Goal: Task Accomplishment & Management: Complete application form

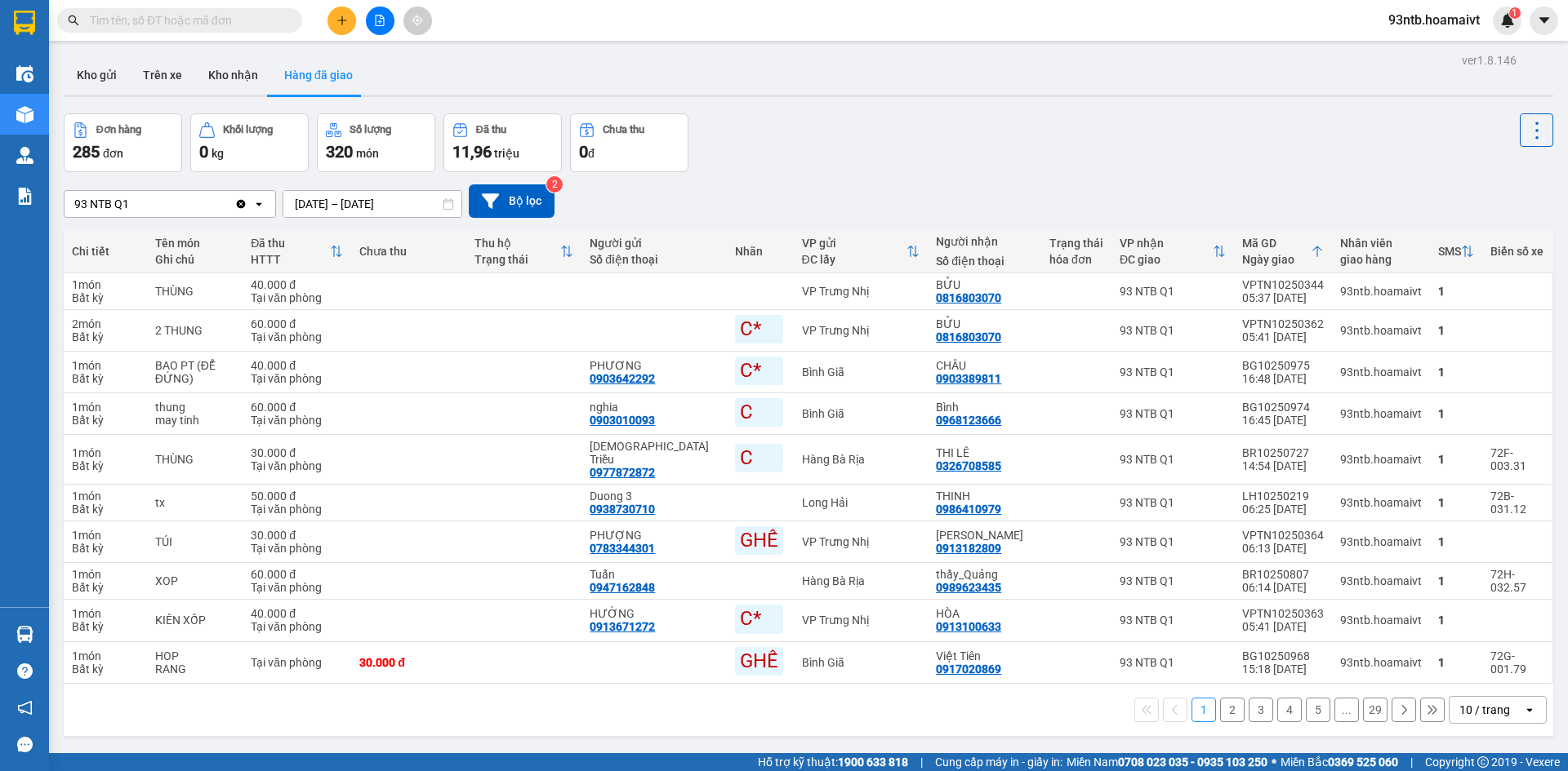
click at [183, 25] on input "text" at bounding box center [186, 20] width 193 height 18
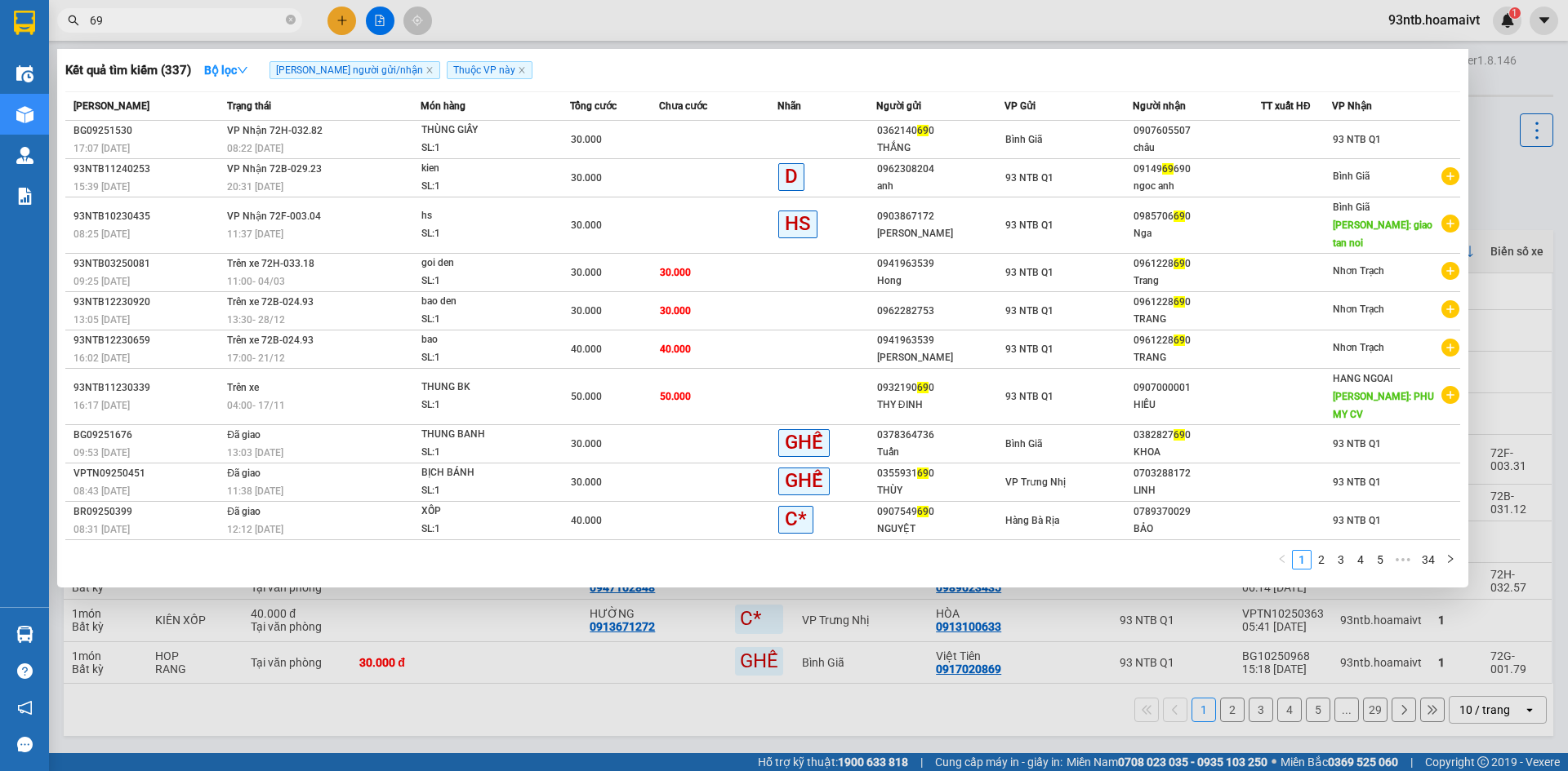
type input "6"
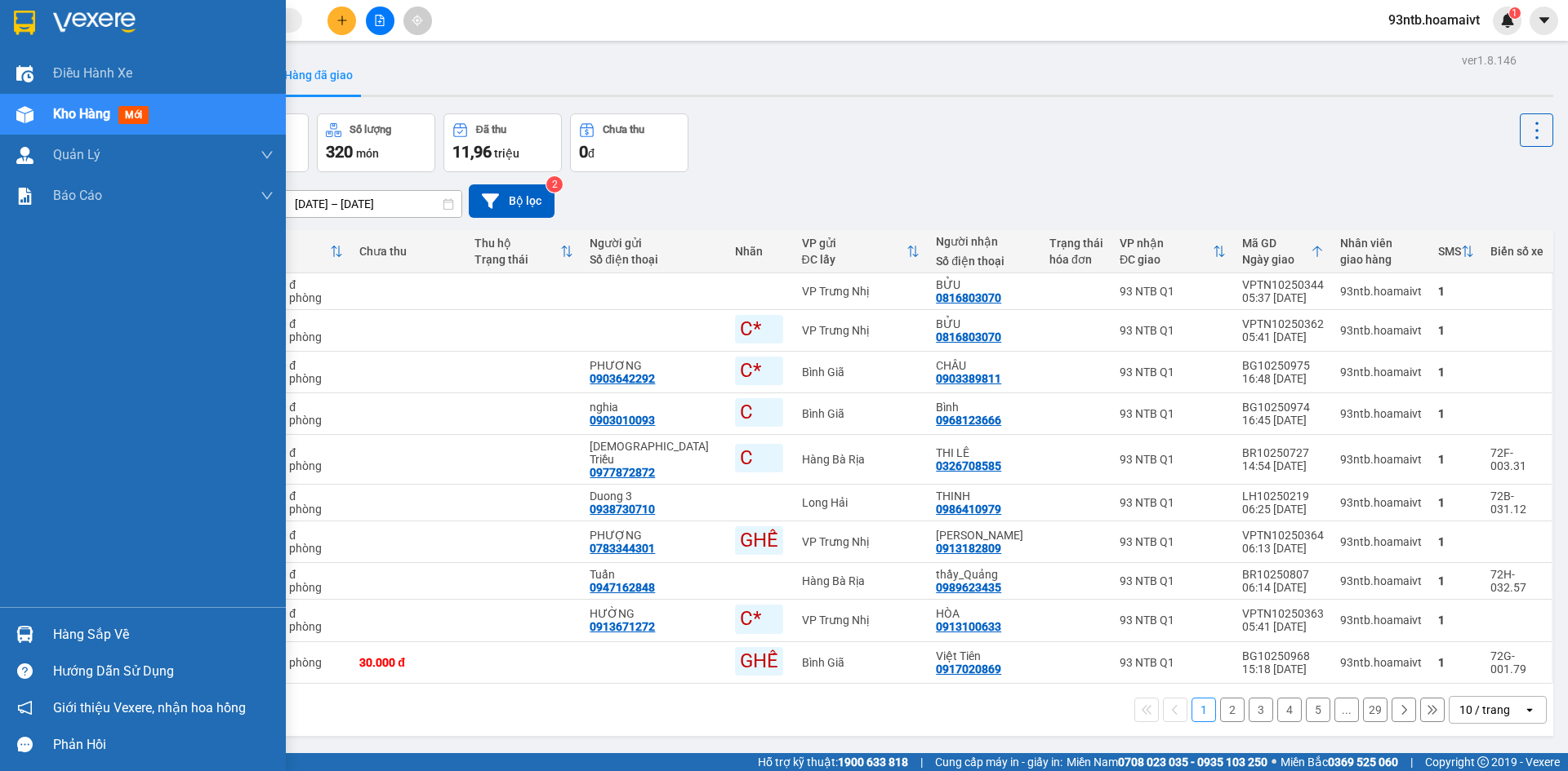
click at [142, 620] on div "Hàng sắp về" at bounding box center [142, 635] width 286 height 37
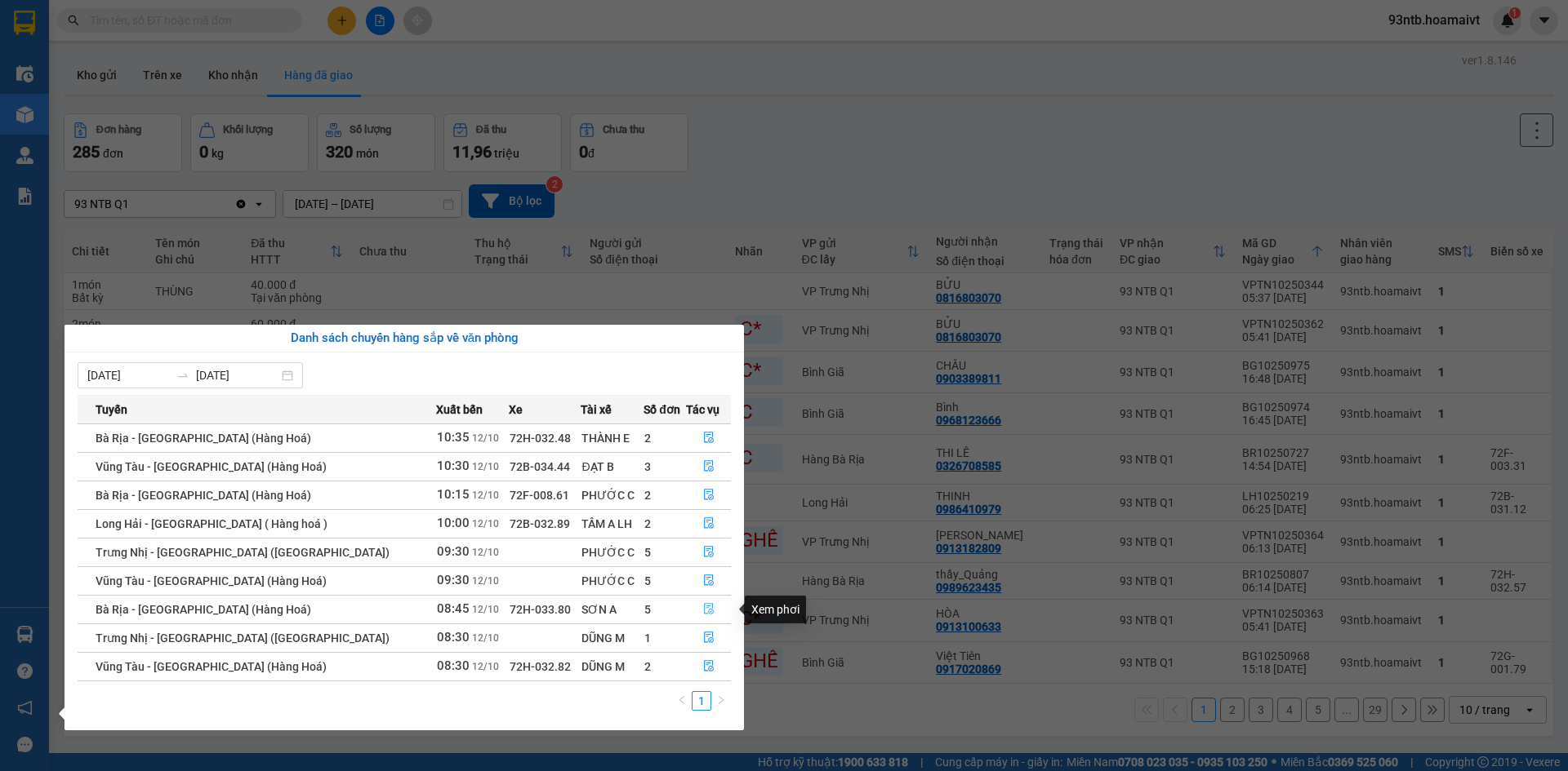
click at [703, 611] on icon "file-done" at bounding box center [708, 609] width 11 height 11
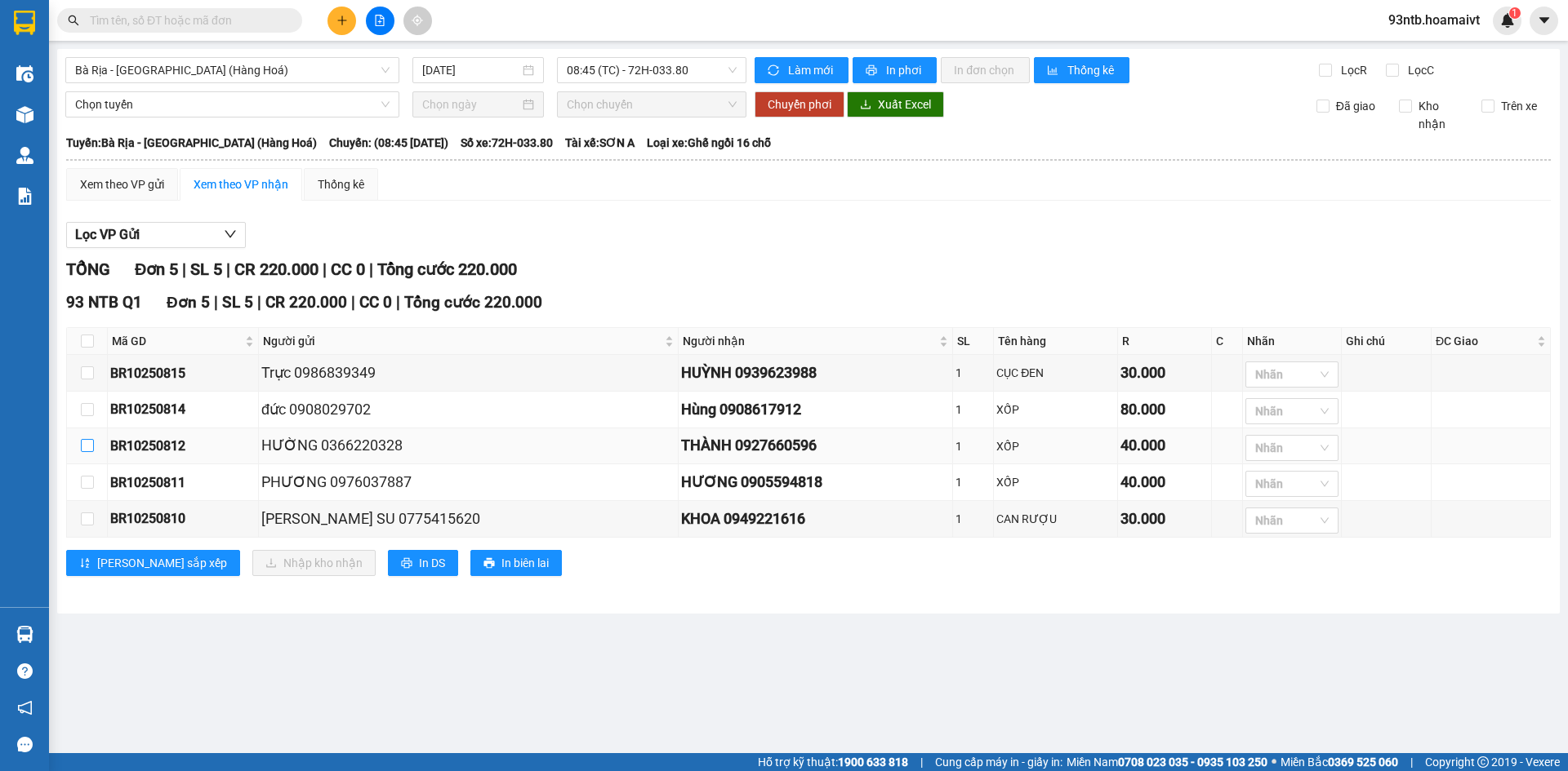
click at [88, 447] on input "checkbox" at bounding box center [87, 445] width 13 height 13
checkbox input "true"
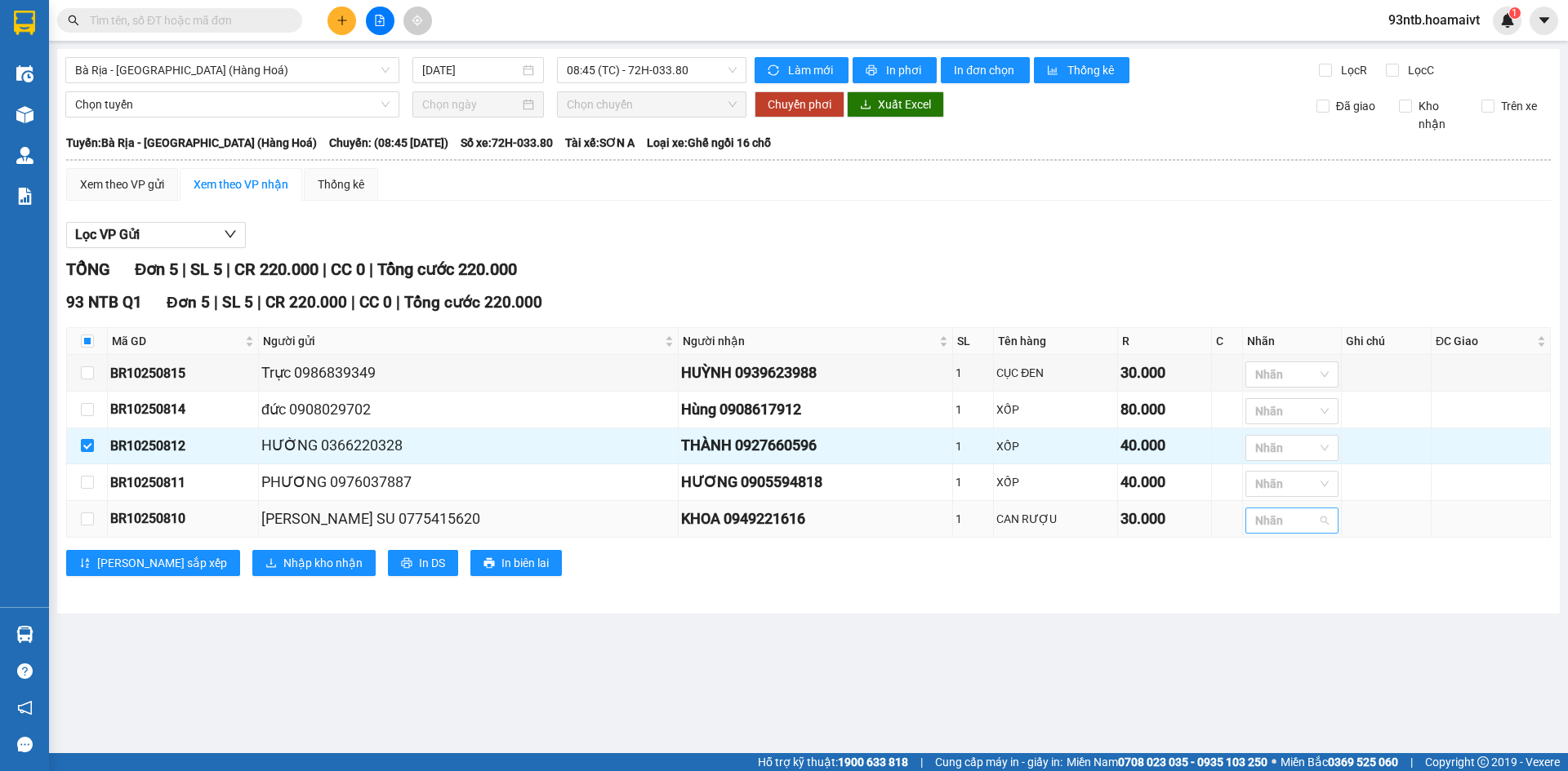
click at [1271, 528] on div at bounding box center [1283, 520] width 69 height 19
click at [1270, 671] on div "C*" at bounding box center [1274, 677] width 73 height 18
click at [941, 680] on main "Bà Rịa - Sài Gòn (Hàng Hoá) 12/10/2025 08:45 (TC) - 72H-033.80 Làm mới In p…" at bounding box center [784, 376] width 1568 height 754
click at [89, 524] on input "checkbox" at bounding box center [87, 519] width 13 height 13
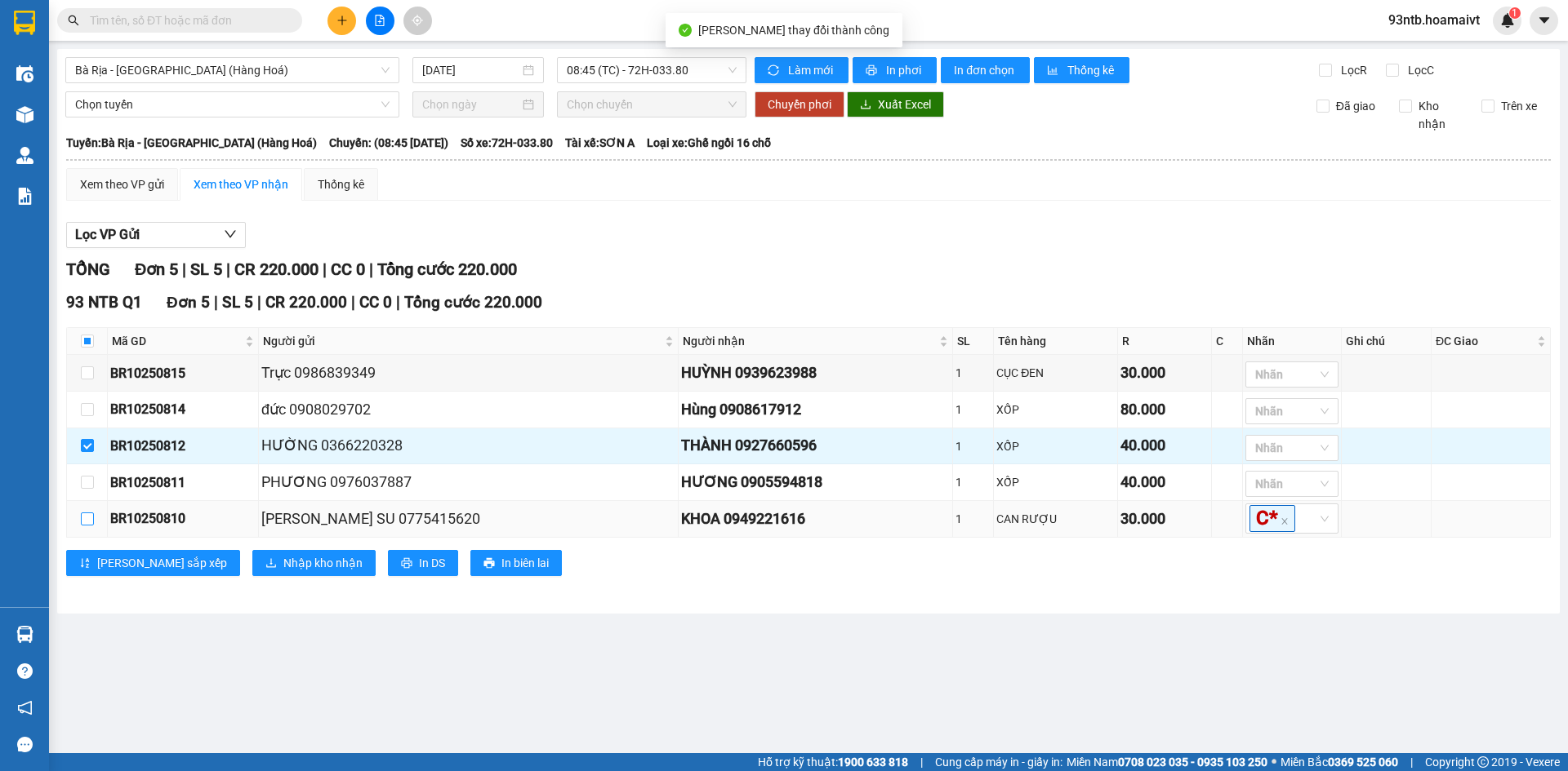
checkbox input "true"
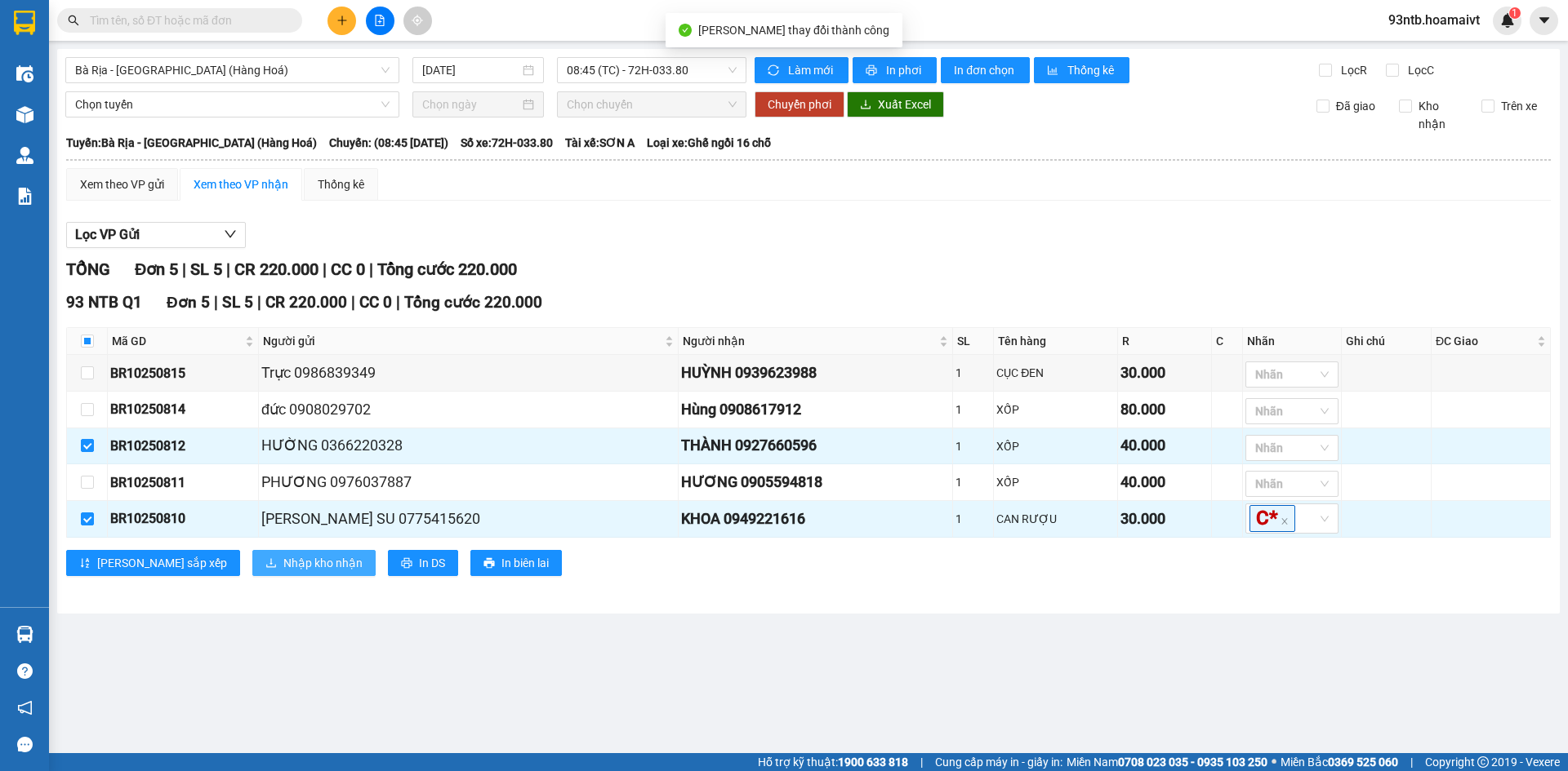
click at [283, 564] on span "Nhập kho nhận" at bounding box center [322, 563] width 79 height 18
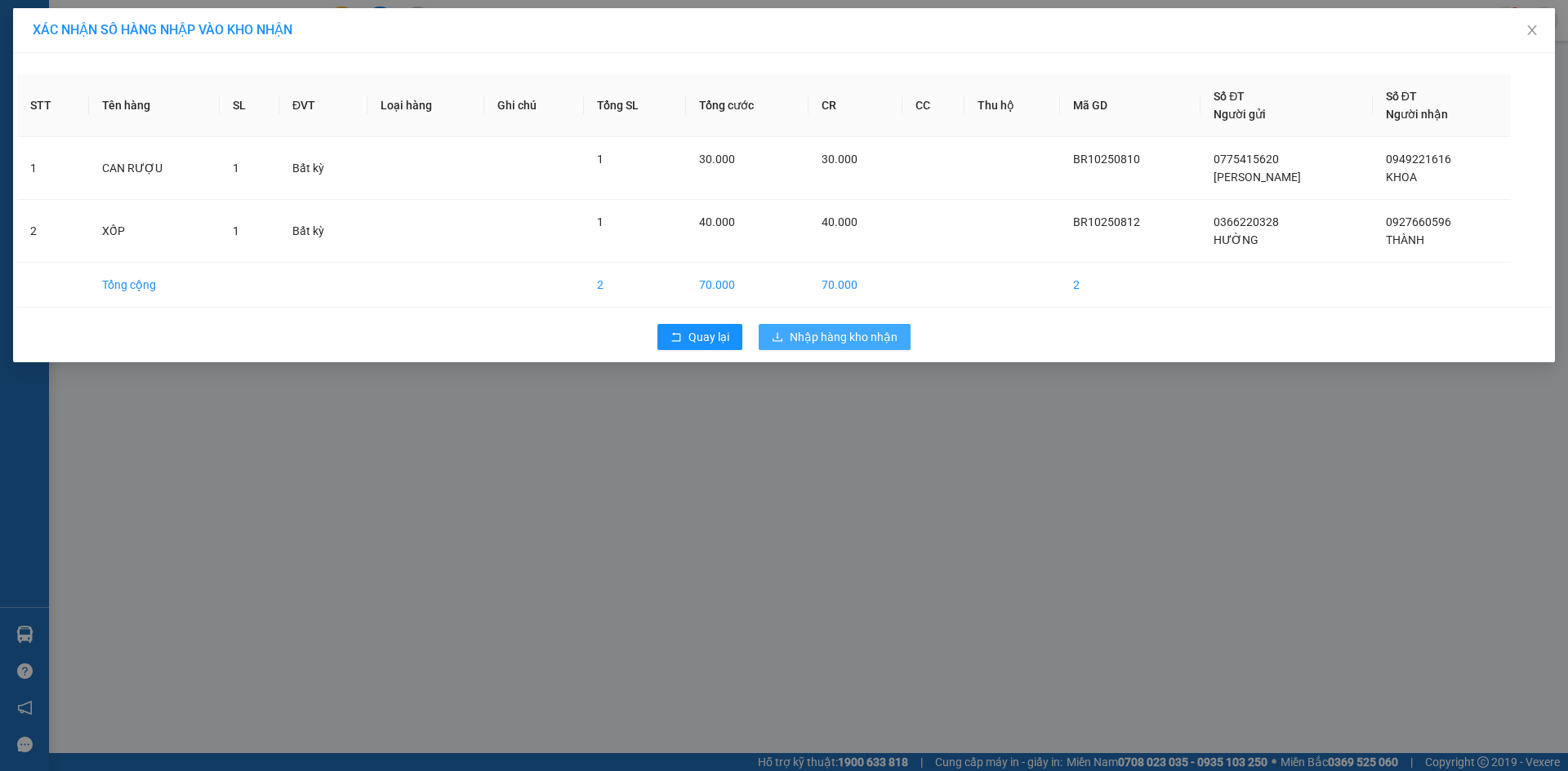
click at [858, 338] on span "Nhập hàng kho nhận" at bounding box center [843, 337] width 107 height 18
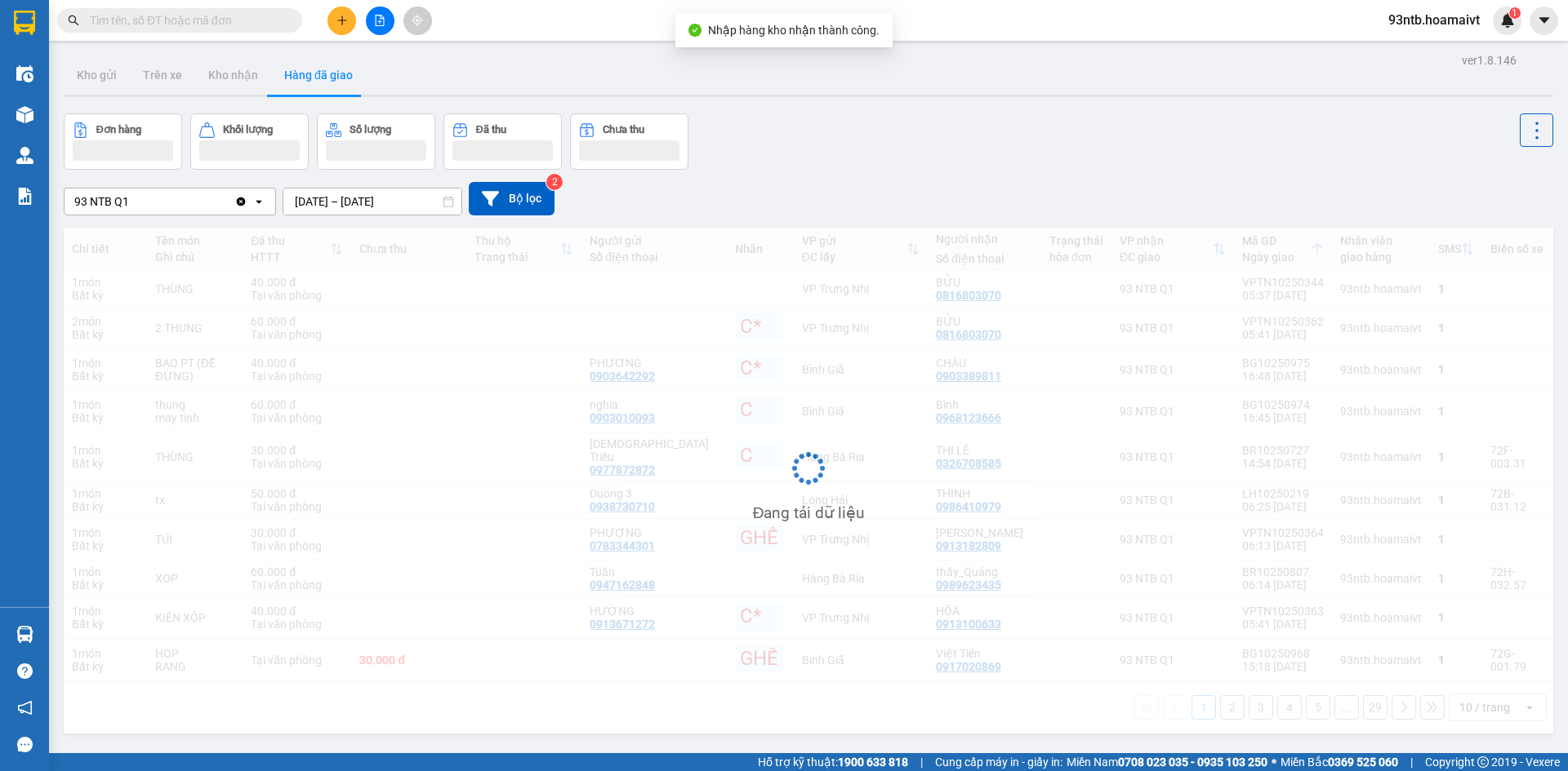
click at [159, 31] on span at bounding box center [179, 20] width 245 height 24
click at [154, 24] on input "text" at bounding box center [186, 20] width 193 height 18
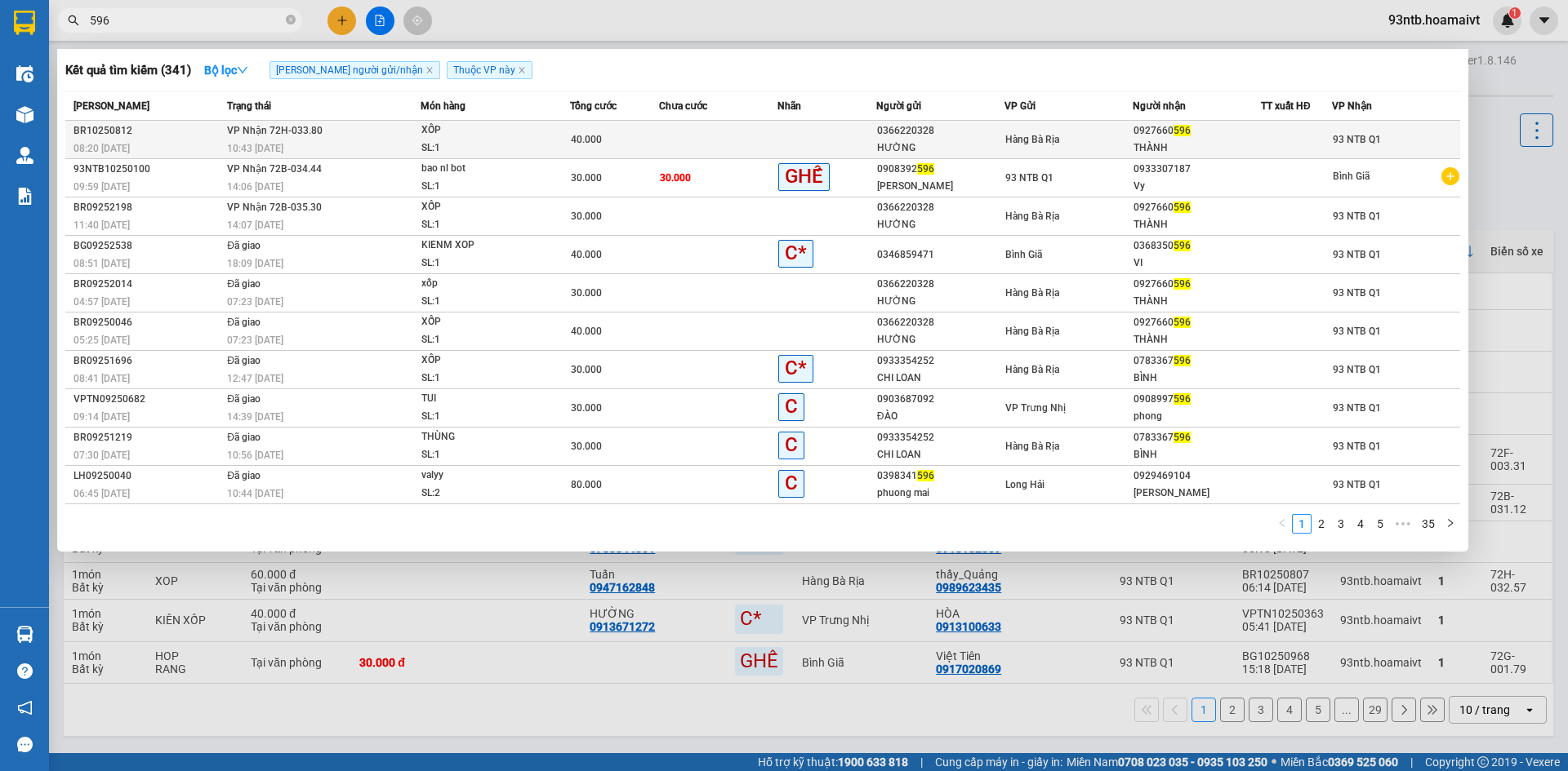
type input "596"
click at [1019, 129] on td "Hàng Bà Rịa" at bounding box center [1068, 140] width 128 height 38
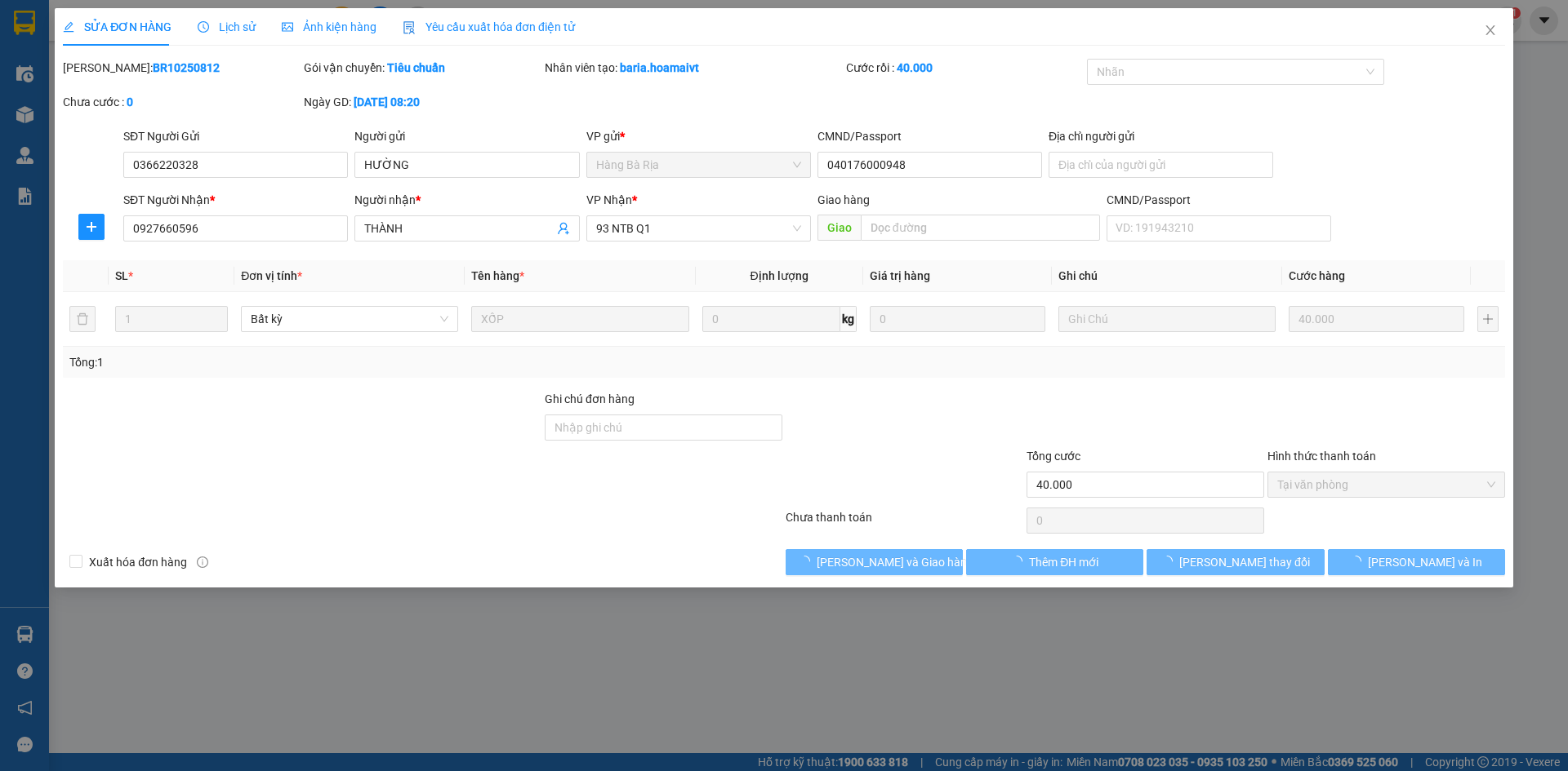
type input "0366220328"
type input "HƯỜNG"
type input "040176000948"
type input "0927660596"
type input "THÀNH"
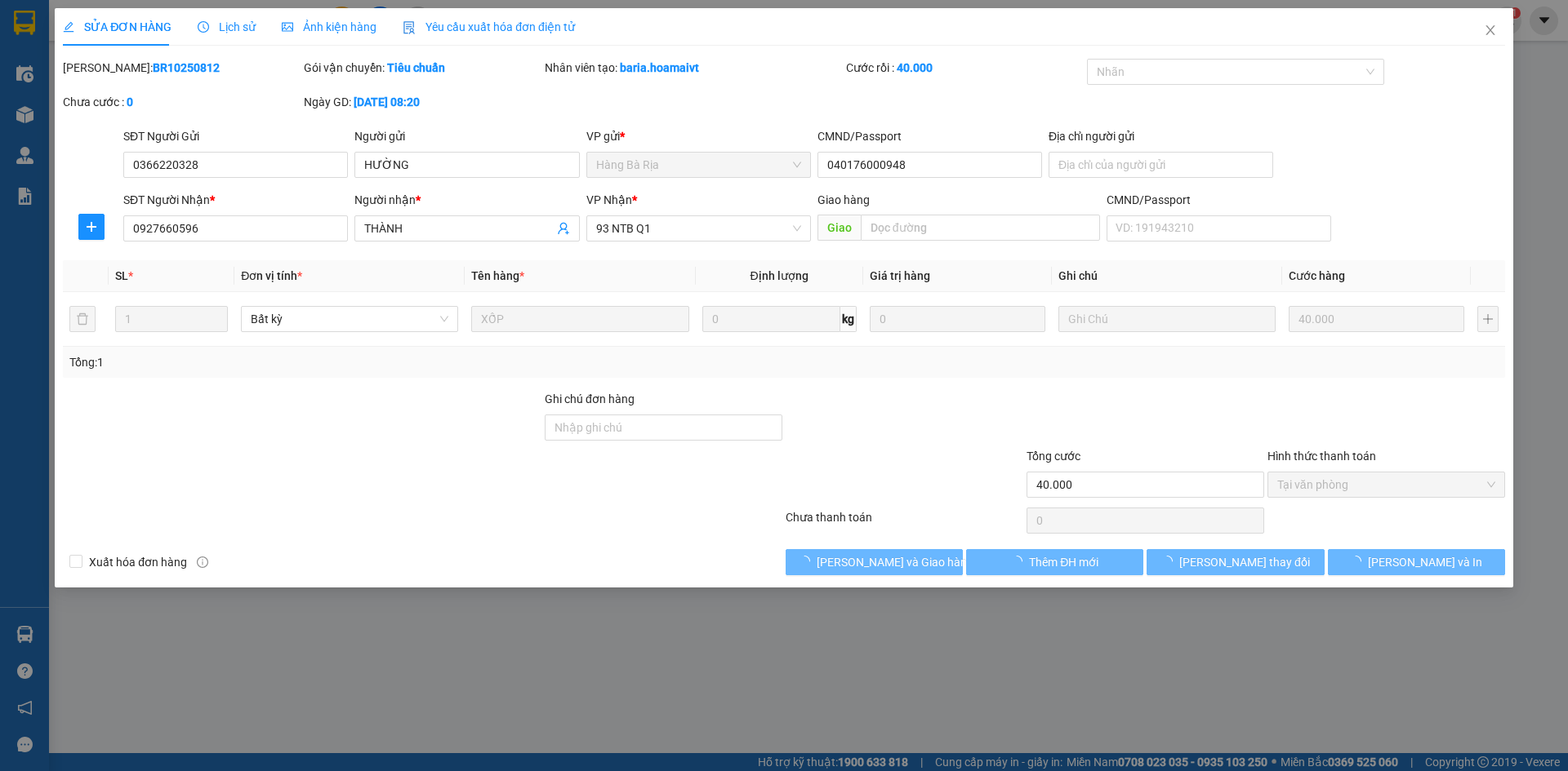
type input "40.000"
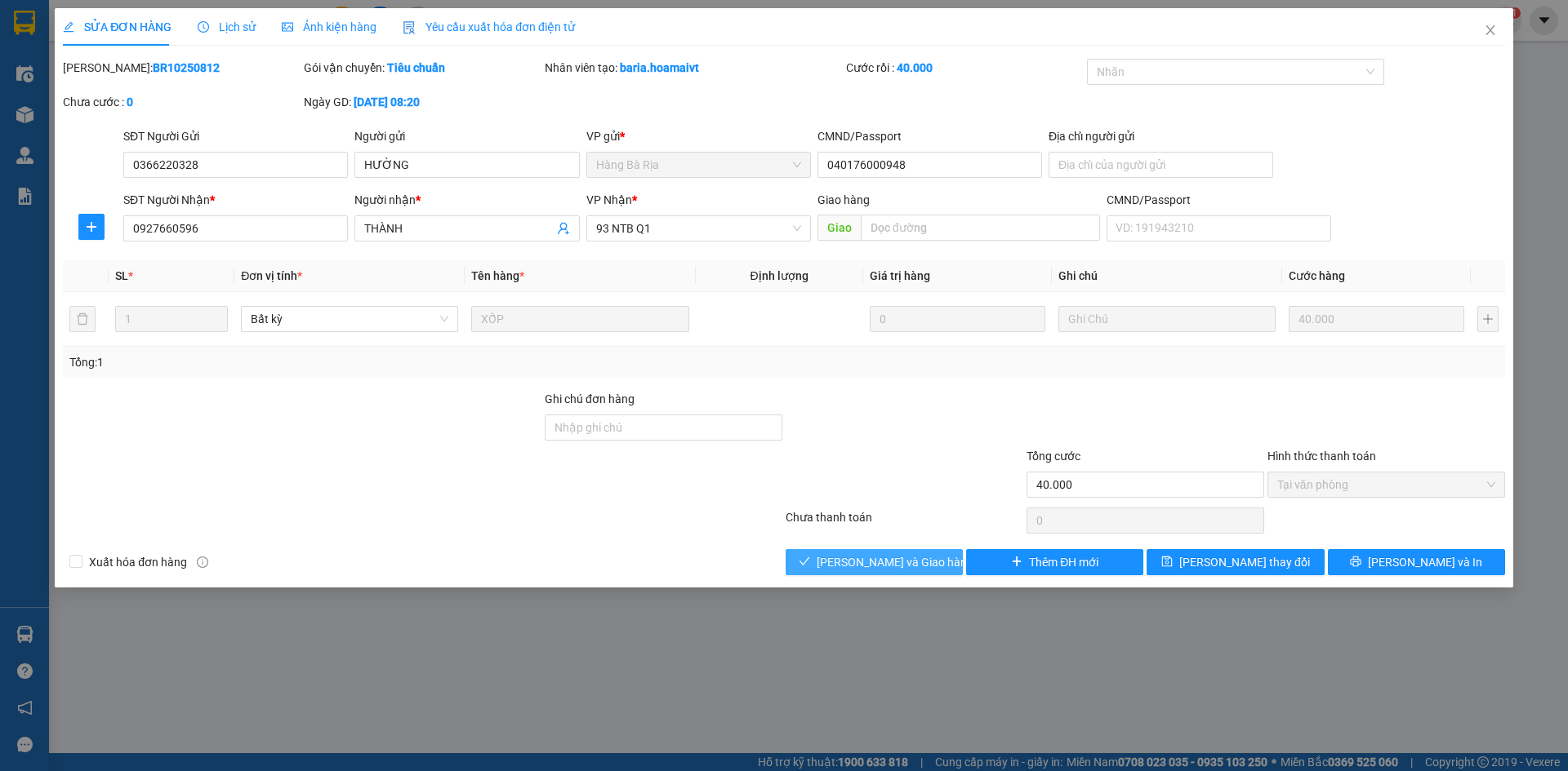
click at [813, 554] on button "[PERSON_NAME] và [PERSON_NAME] hàng" at bounding box center [874, 562] width 177 height 26
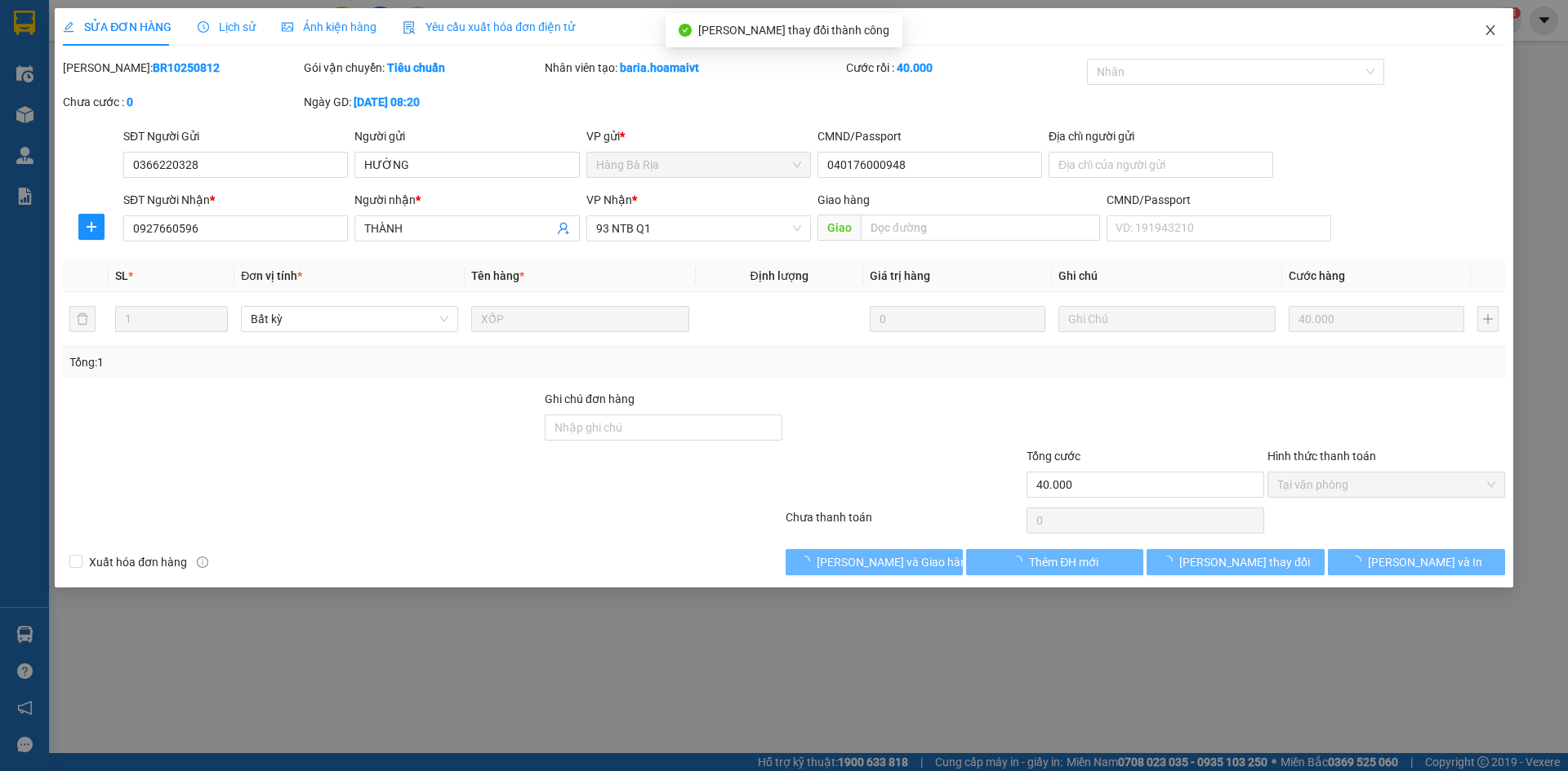
click at [1492, 30] on icon "close" at bounding box center [1489, 30] width 9 height 10
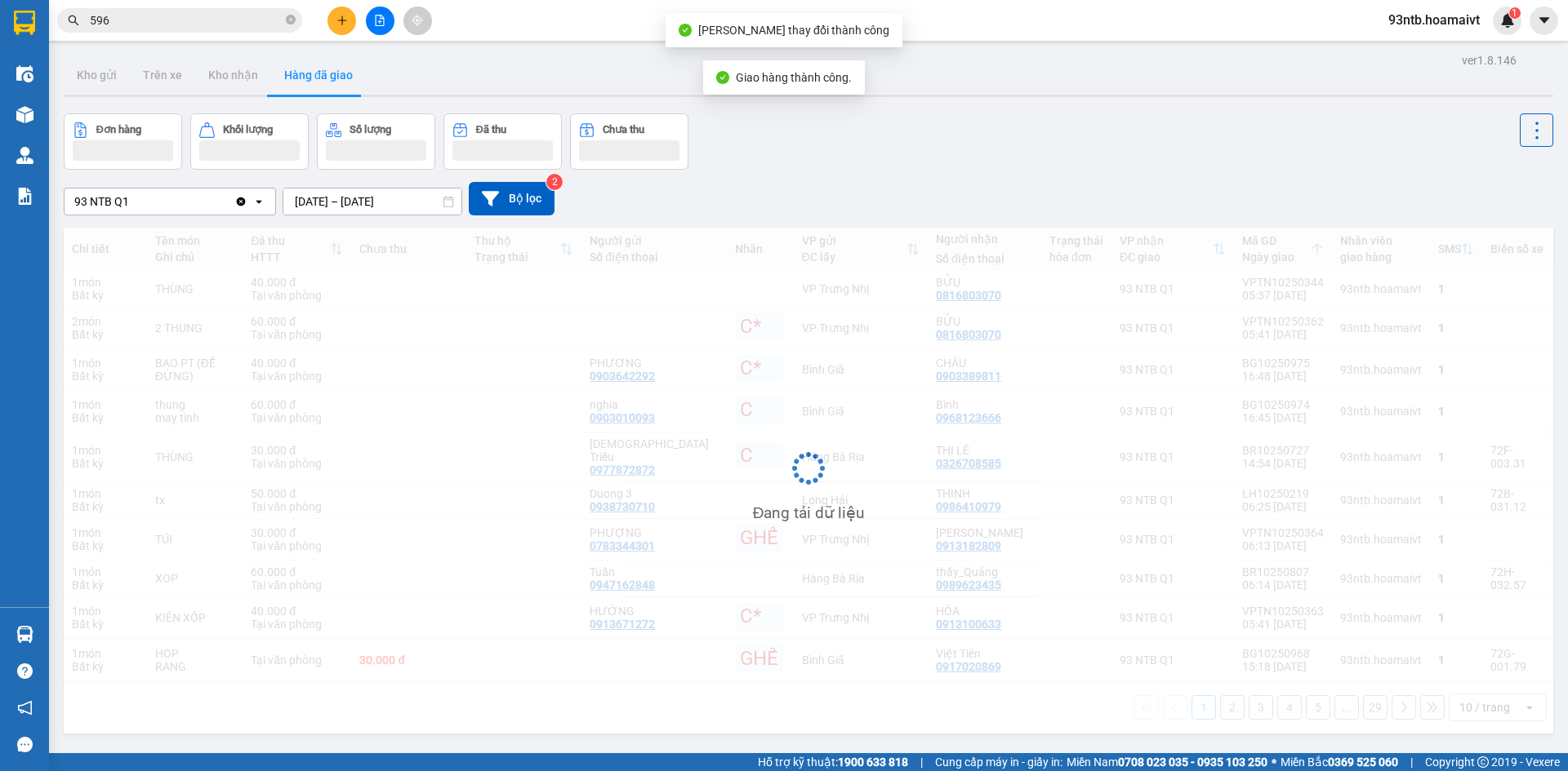
click at [185, 21] on input "596" at bounding box center [186, 20] width 193 height 18
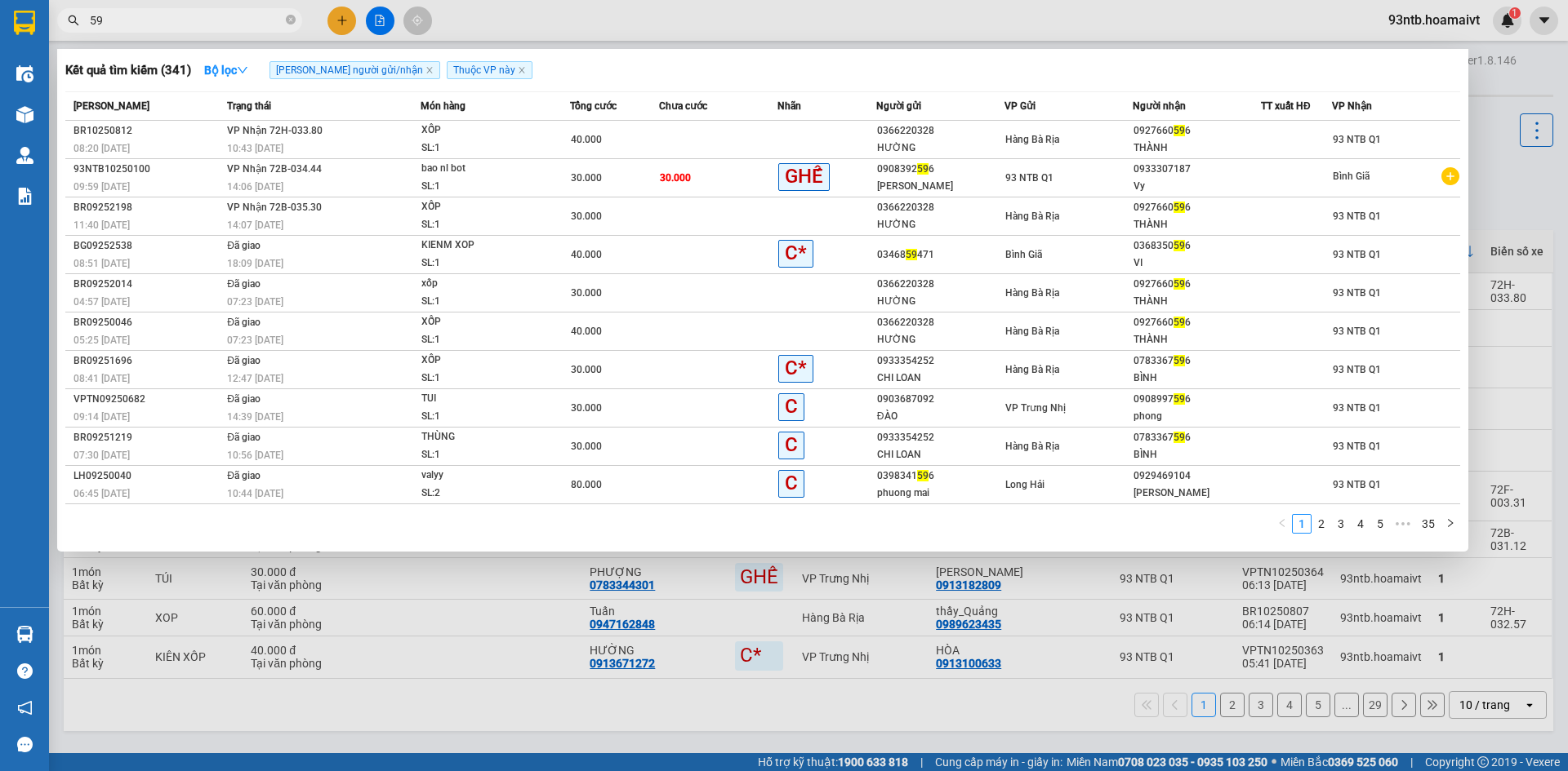
type input "5"
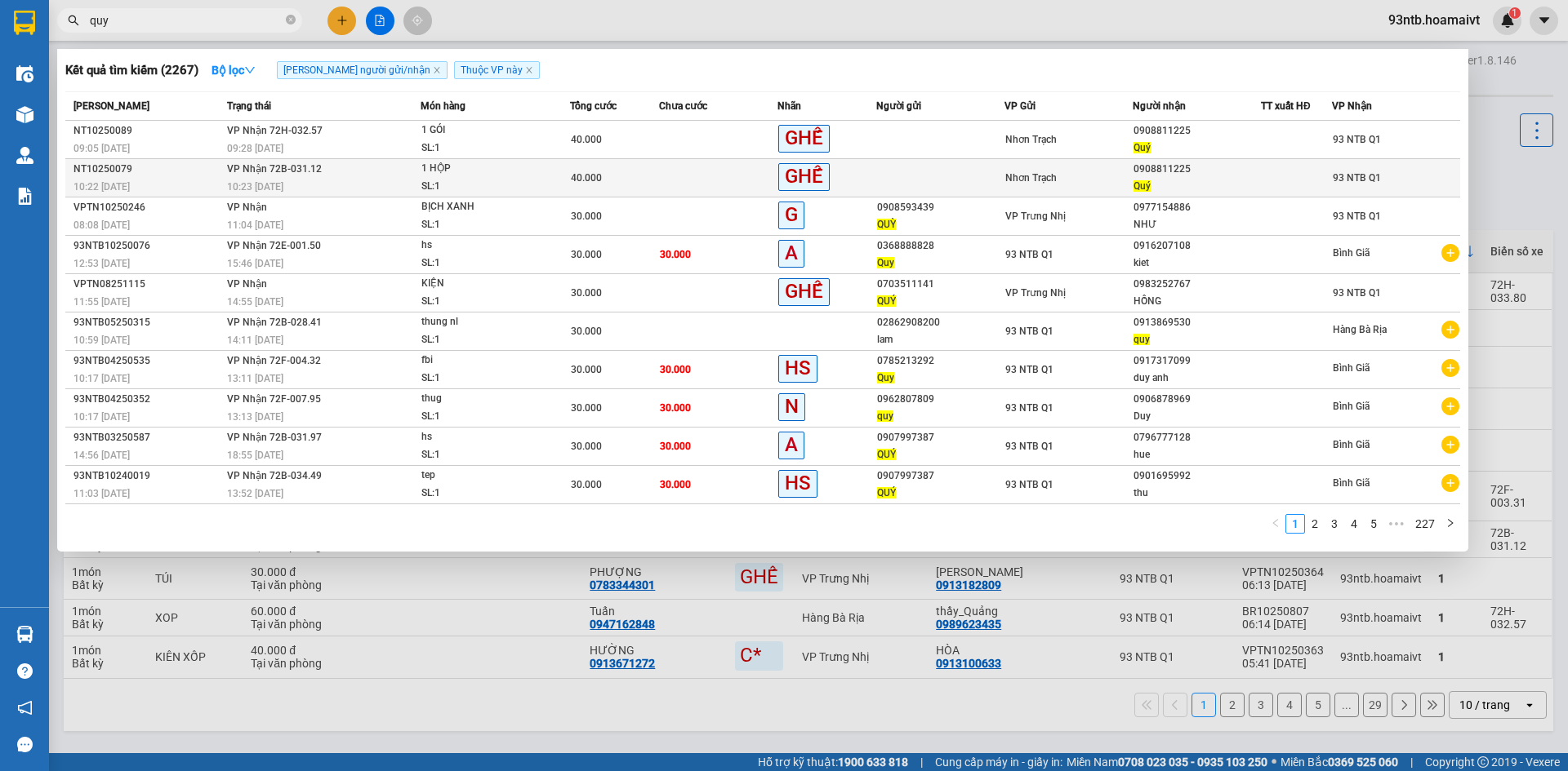
type input "quy"
click at [1000, 178] on td at bounding box center [940, 178] width 128 height 38
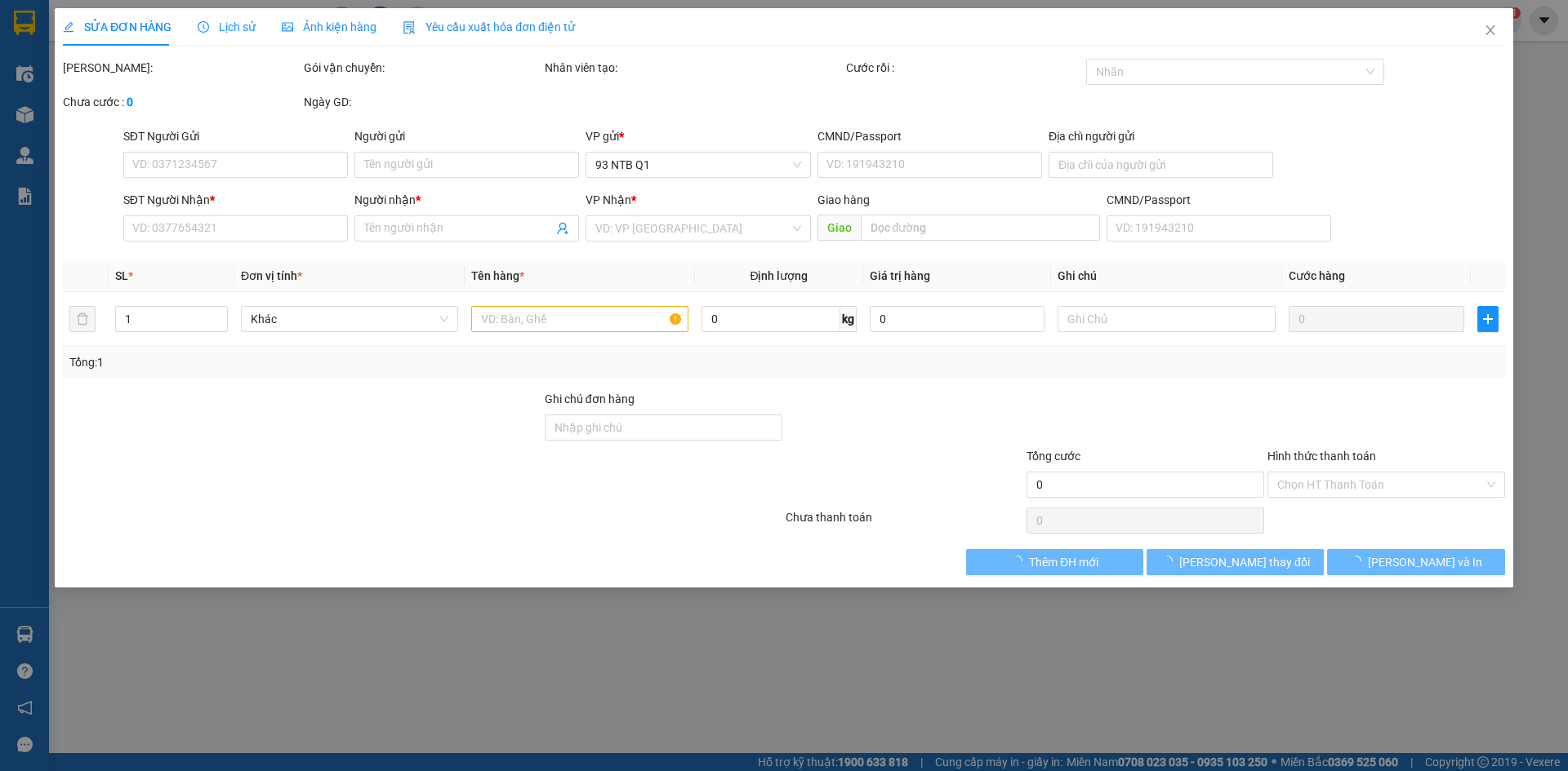
type input "0908811225"
type input "Quý"
type input "40.000"
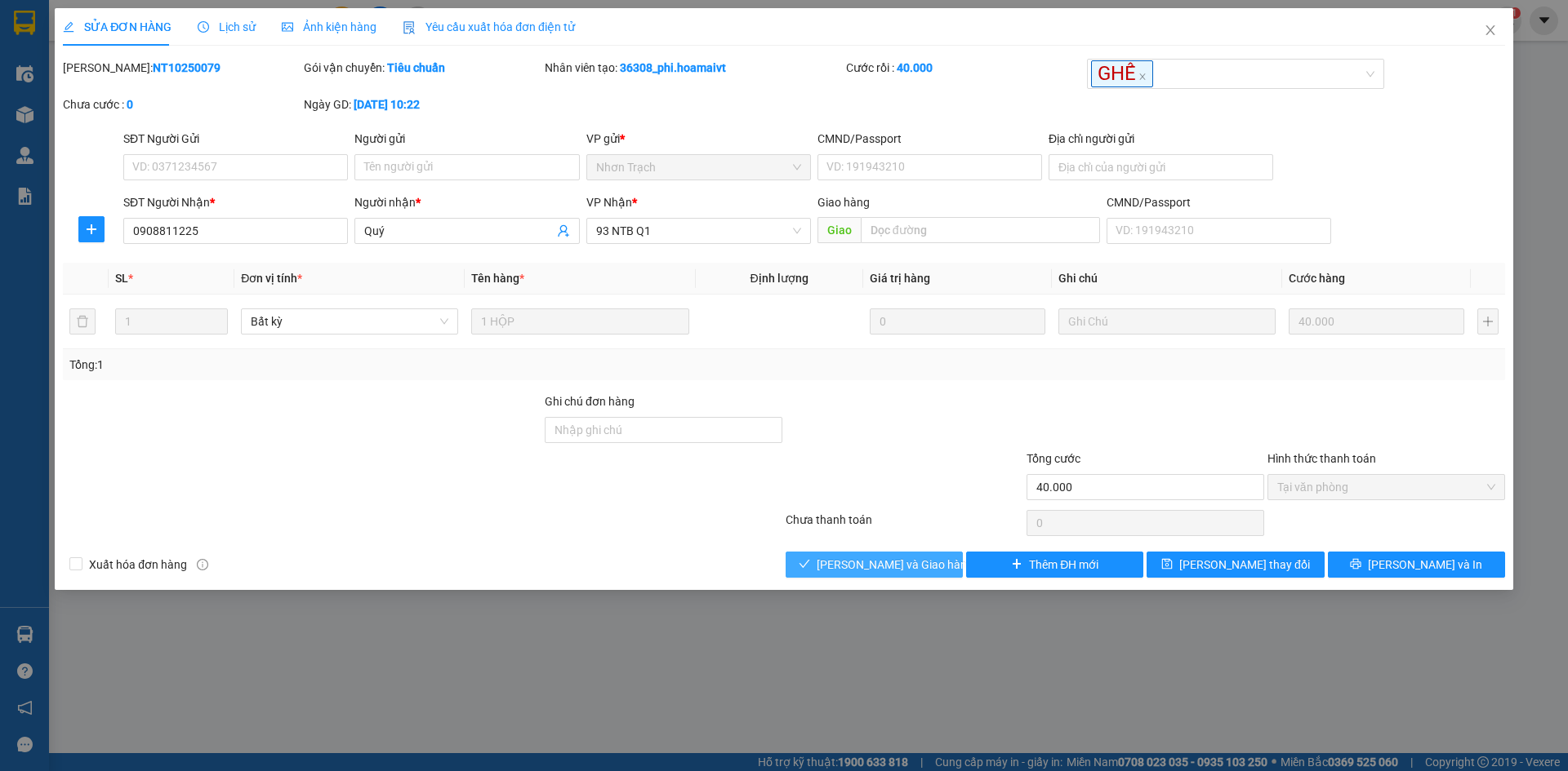
click at [943, 564] on button "[PERSON_NAME] và [PERSON_NAME] hàng" at bounding box center [874, 565] width 177 height 26
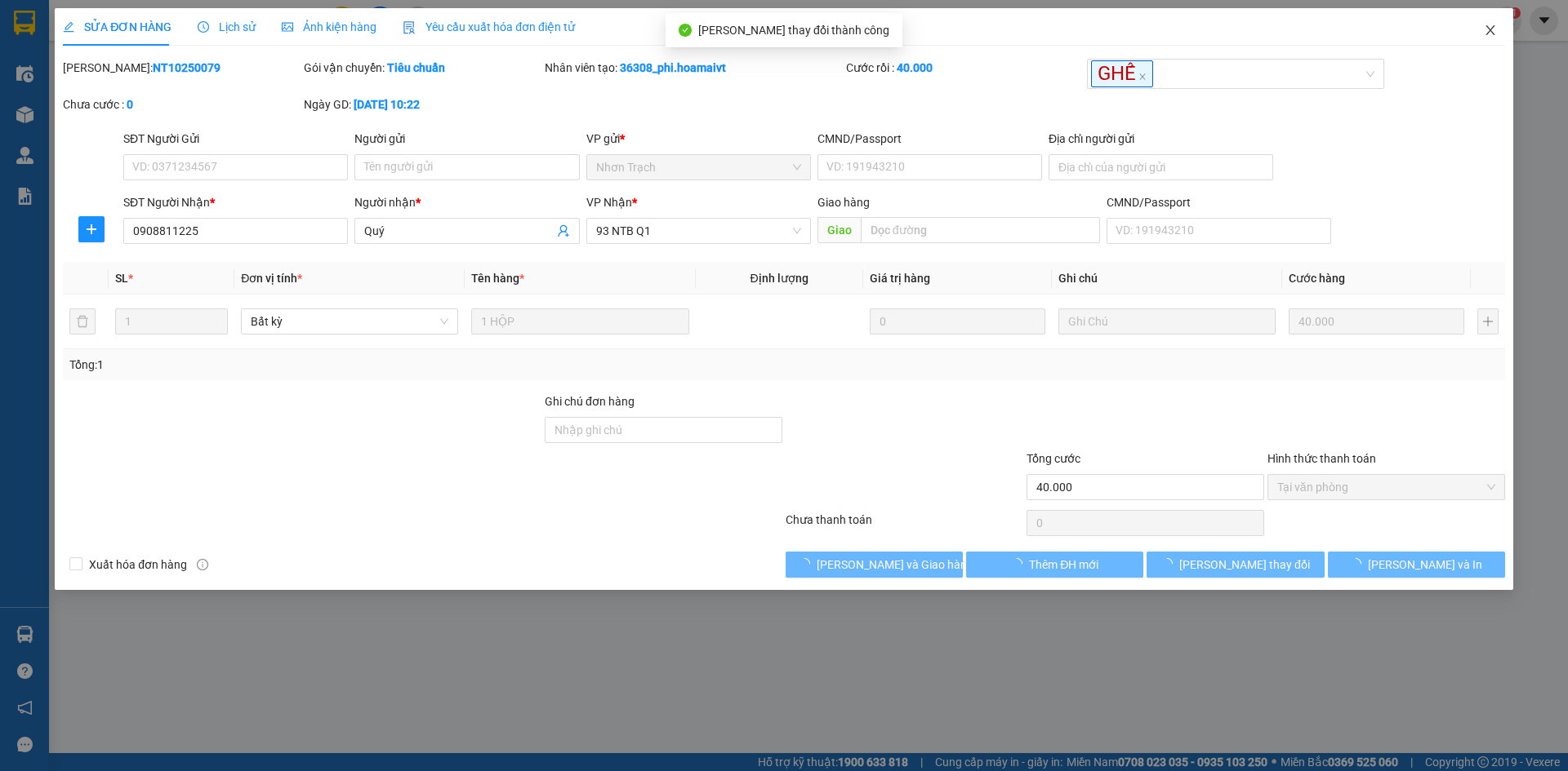
click at [1491, 25] on icon "close" at bounding box center [1490, 30] width 13 height 13
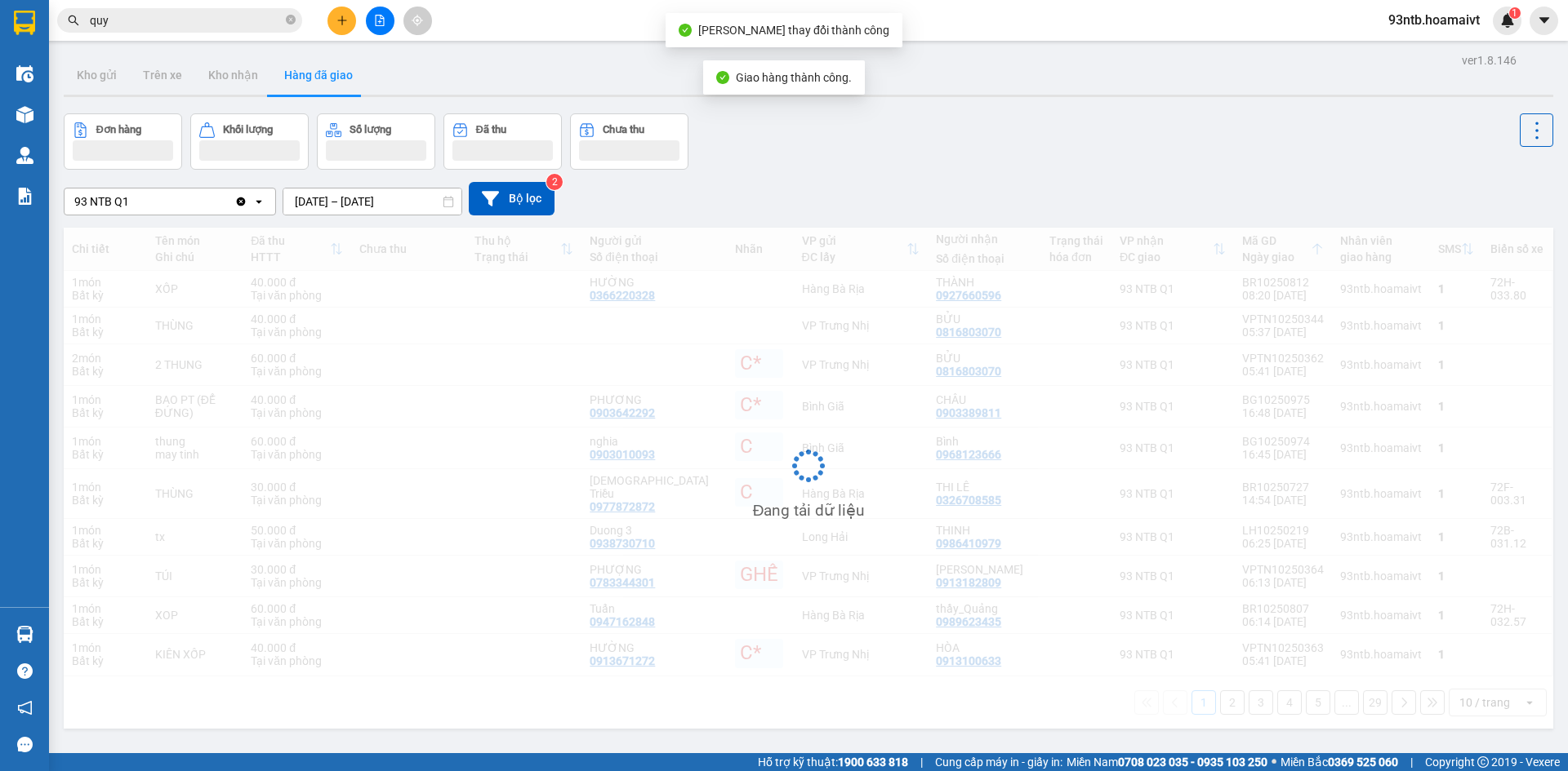
click at [183, 16] on input "quy" at bounding box center [186, 20] width 193 height 18
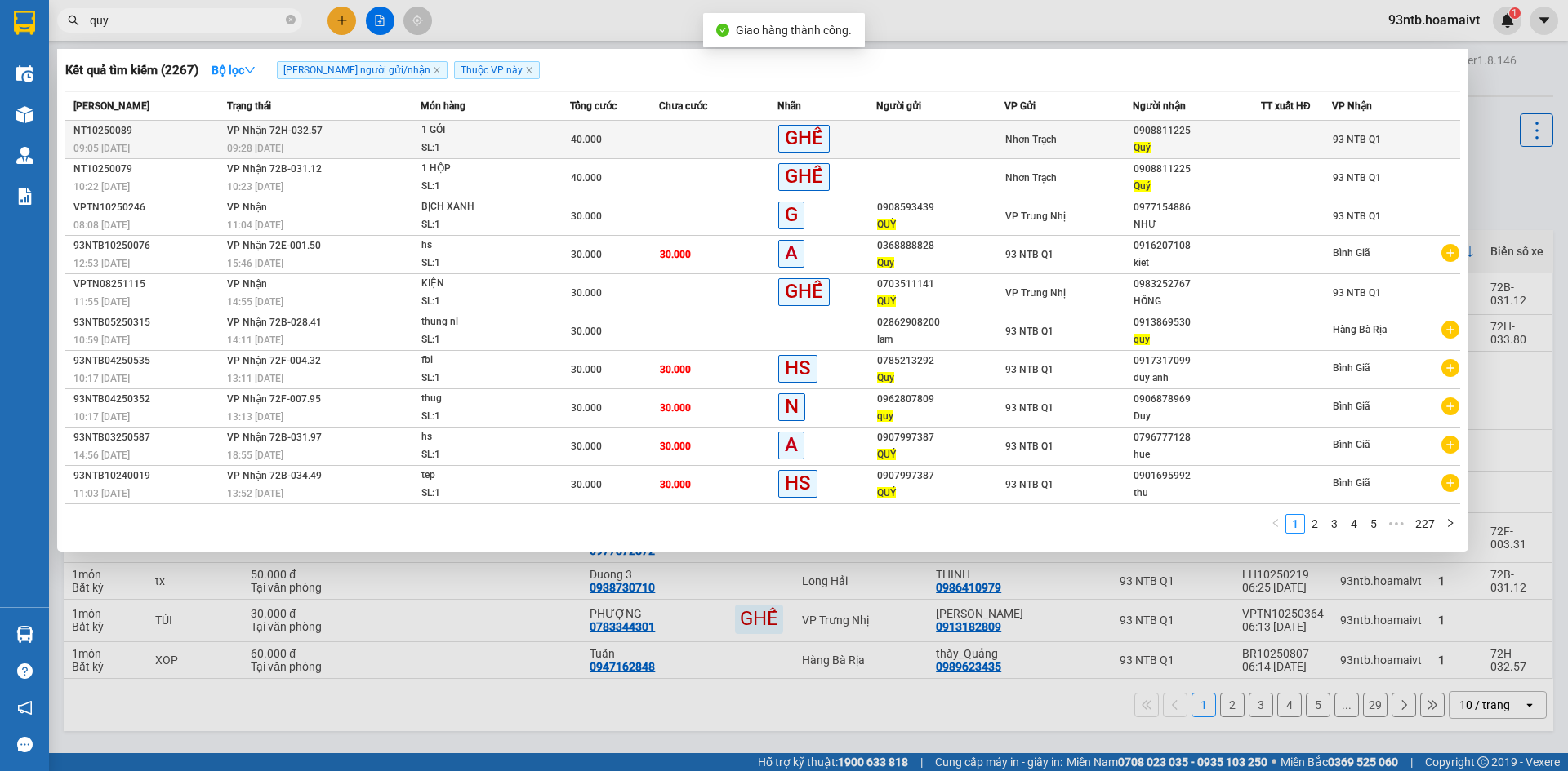
click at [1091, 144] on div "Nhơn Trạch" at bounding box center [1068, 140] width 127 height 18
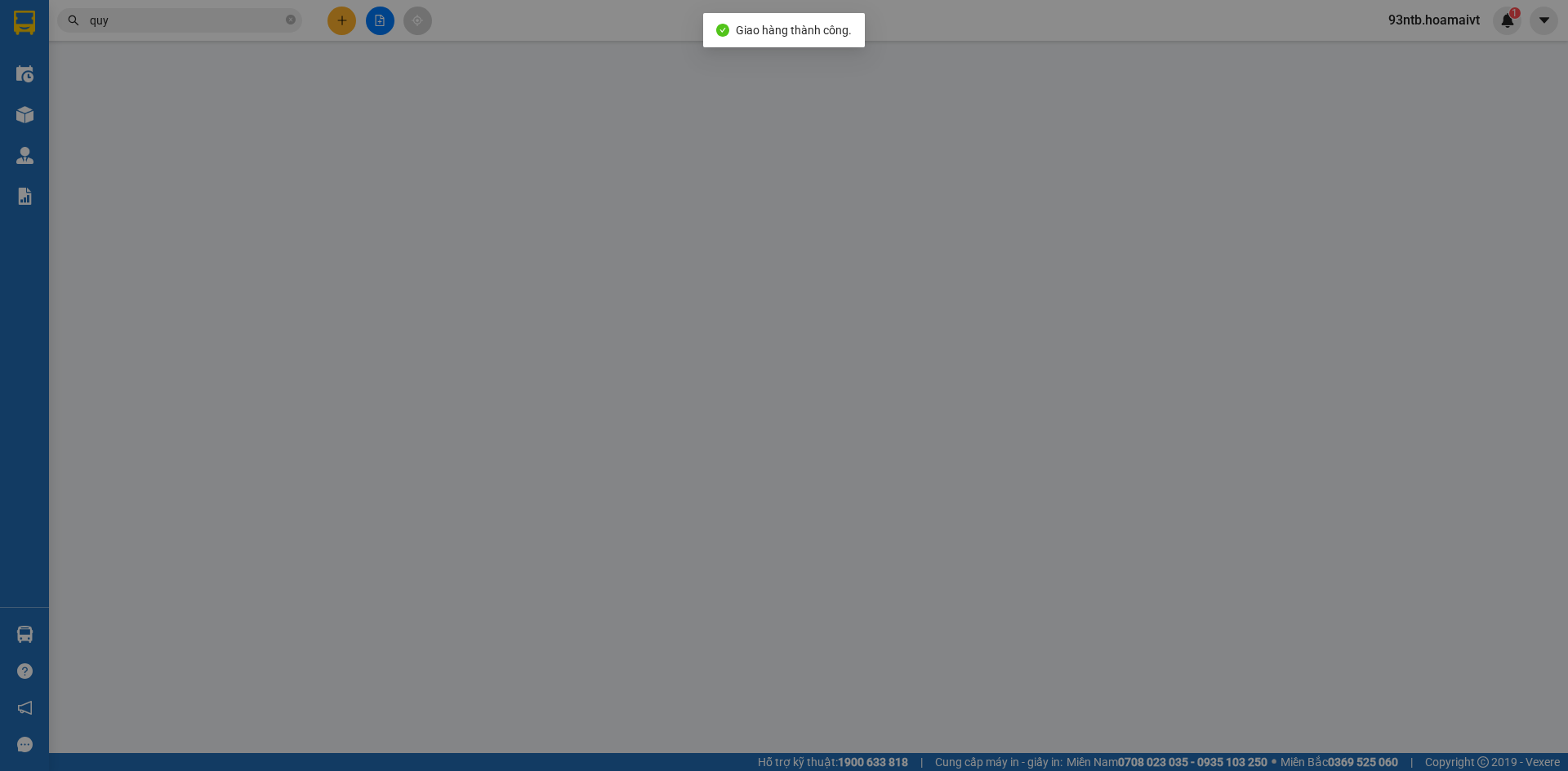
type input "0908811225"
type input "Quý"
type input "40.000"
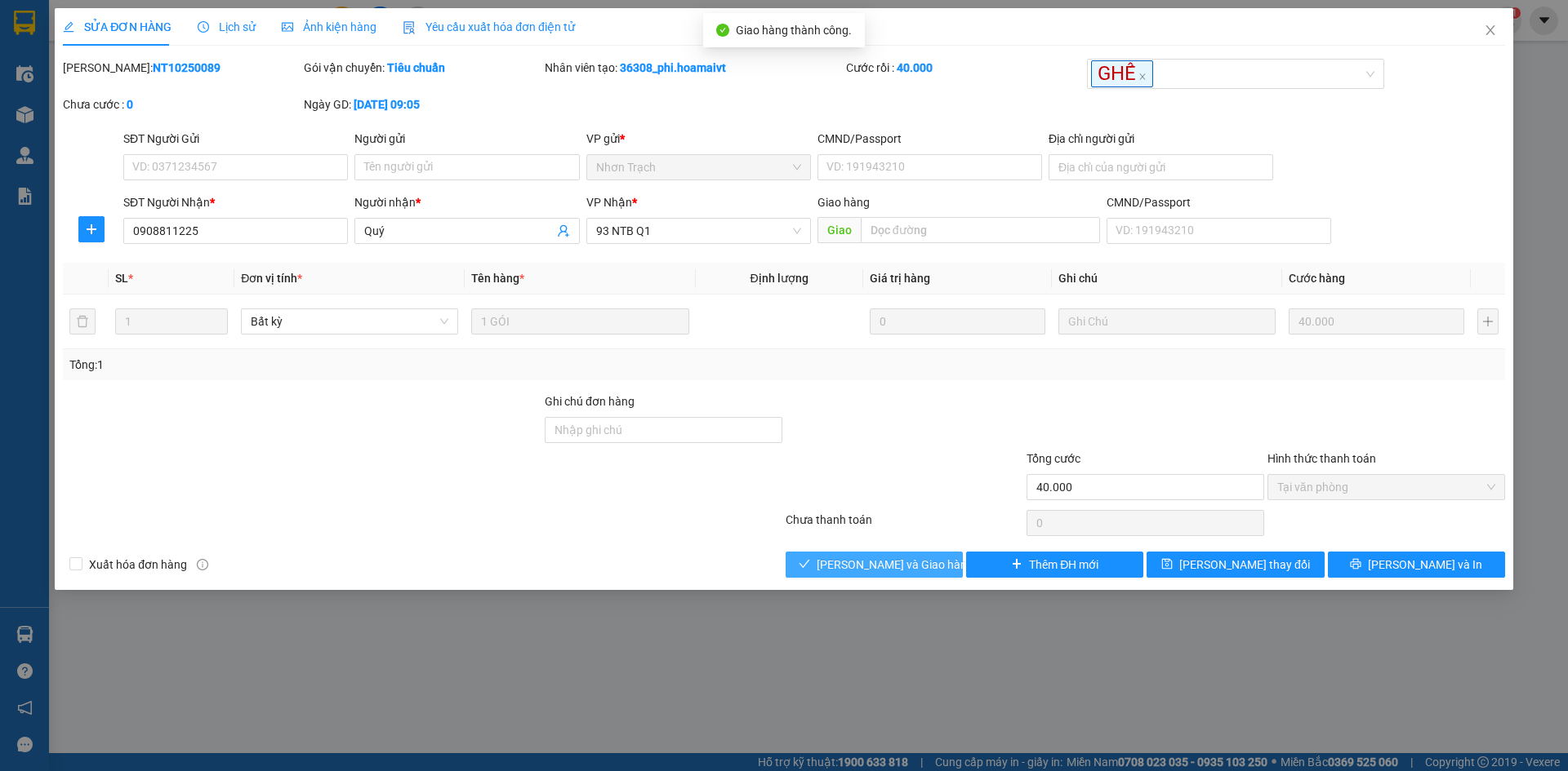
click at [908, 557] on span "[PERSON_NAME] và [PERSON_NAME] hàng" at bounding box center [895, 565] width 156 height 18
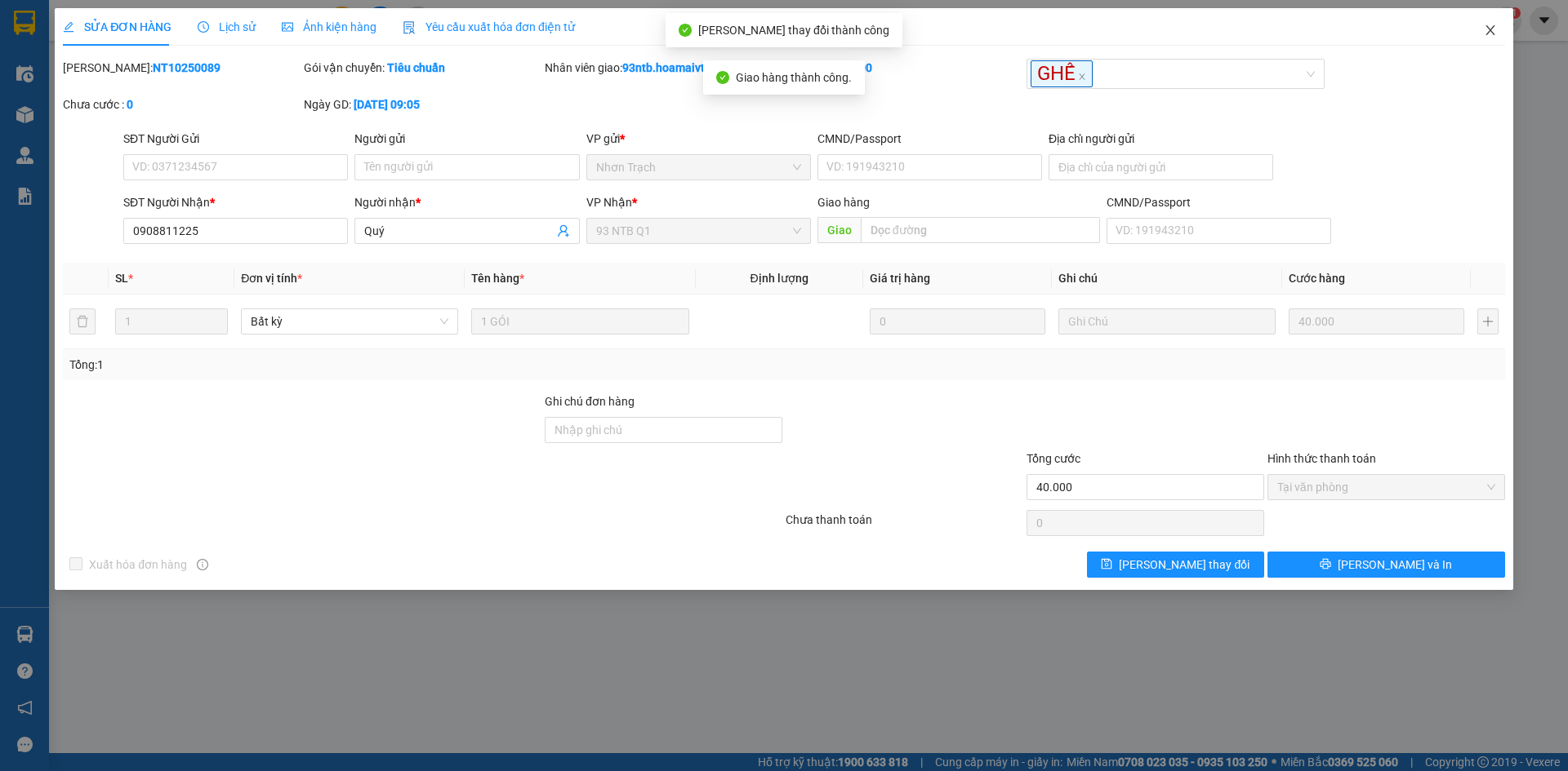
click at [1494, 30] on icon "close" at bounding box center [1490, 30] width 13 height 13
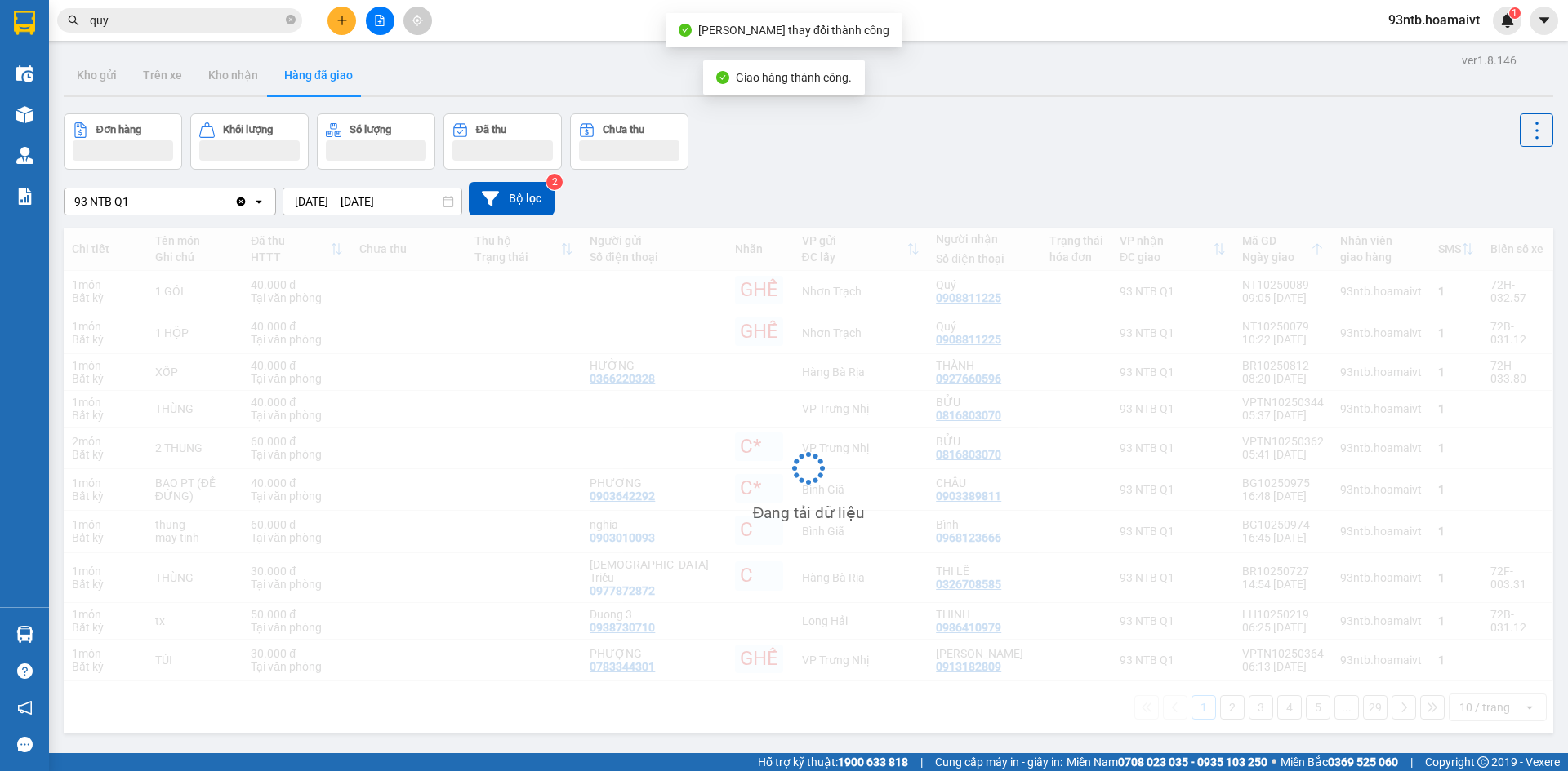
click at [220, 20] on input "quy" at bounding box center [186, 20] width 193 height 18
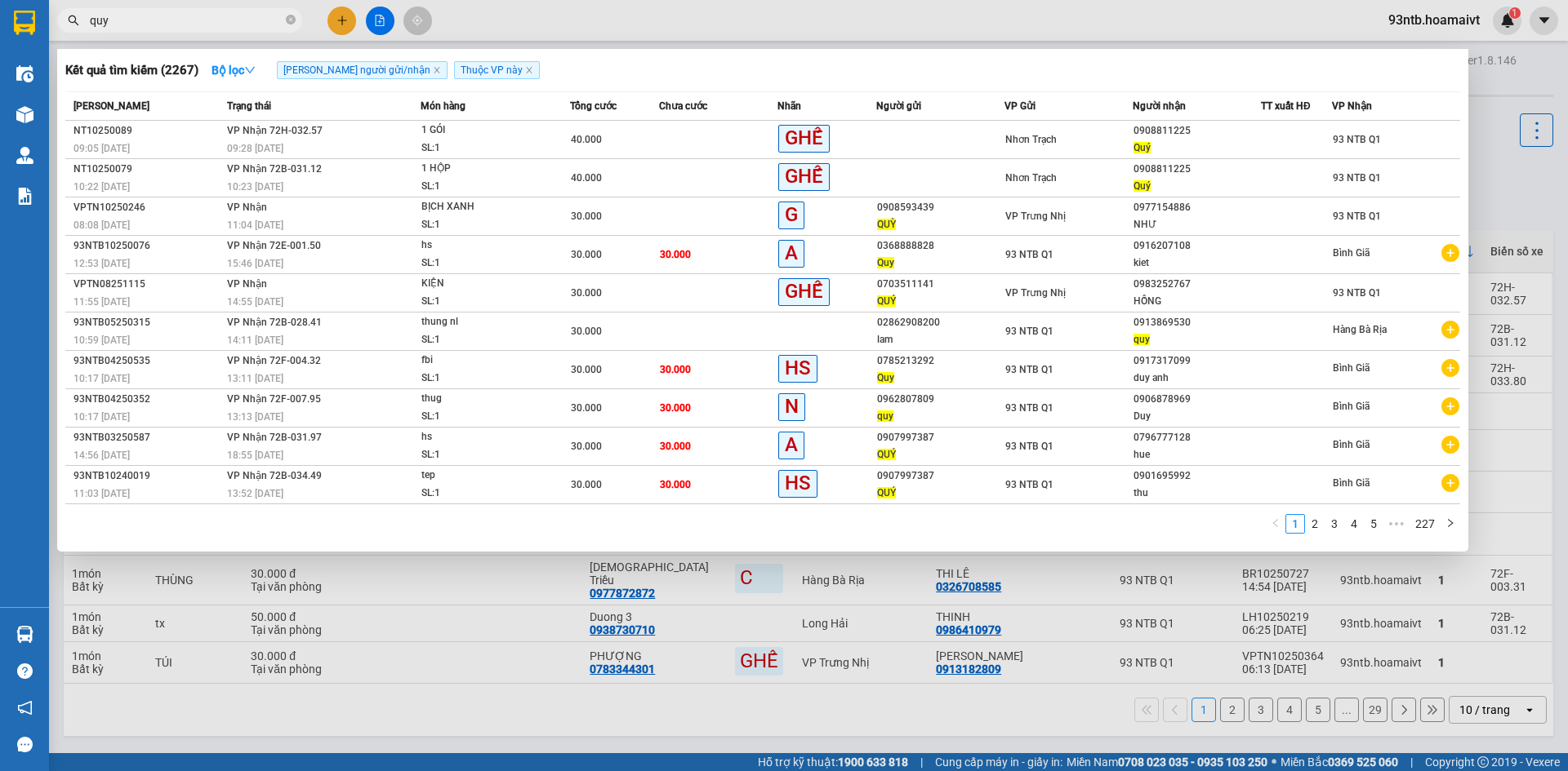
click at [1495, 194] on div at bounding box center [784, 385] width 1568 height 771
click at [234, 20] on input "quy" at bounding box center [186, 20] width 193 height 18
type input "q"
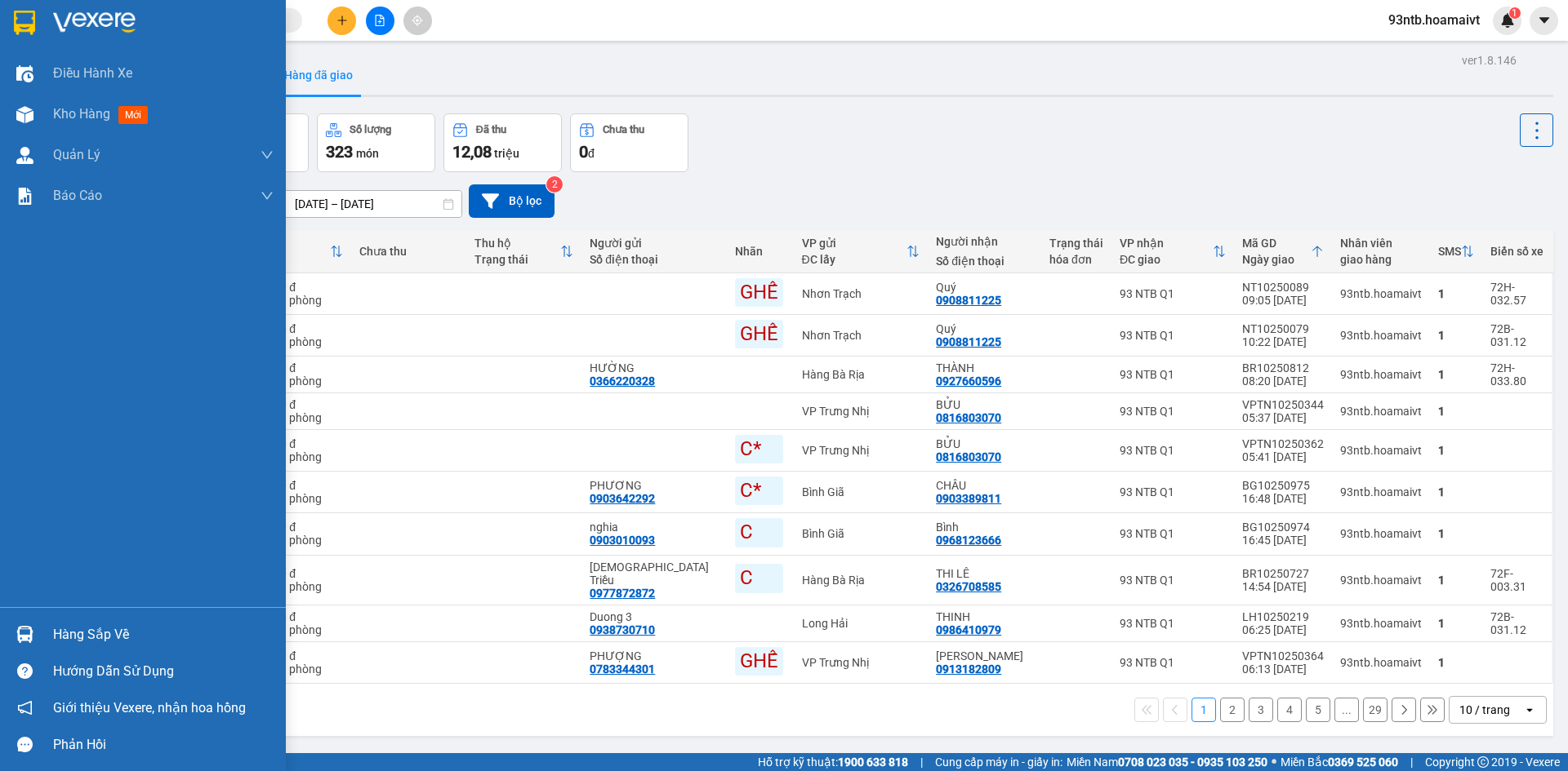
click at [102, 639] on div "Hàng sắp về" at bounding box center [163, 635] width 220 height 24
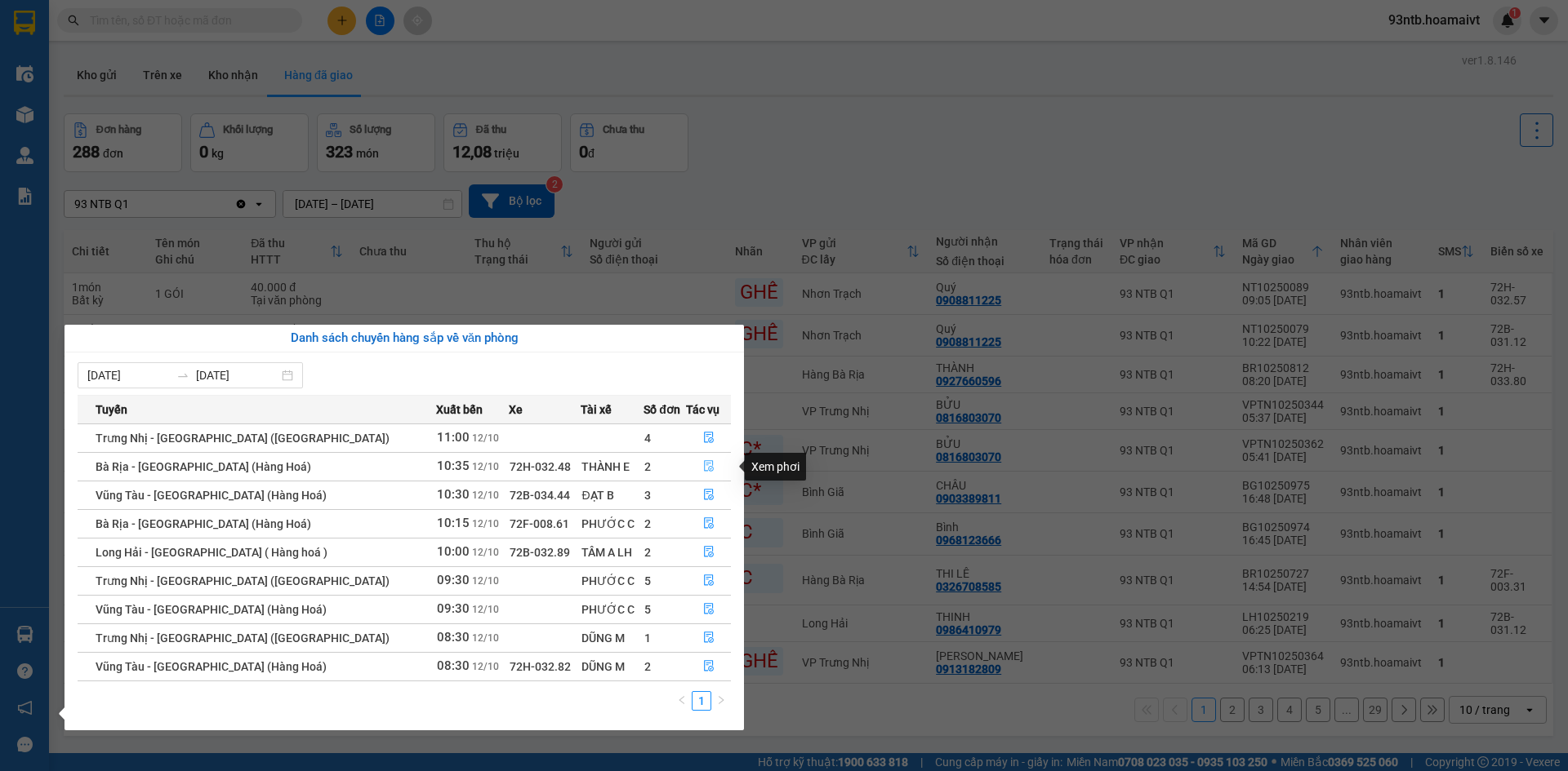
click at [703, 468] on icon "file-done" at bounding box center [708, 465] width 11 height 11
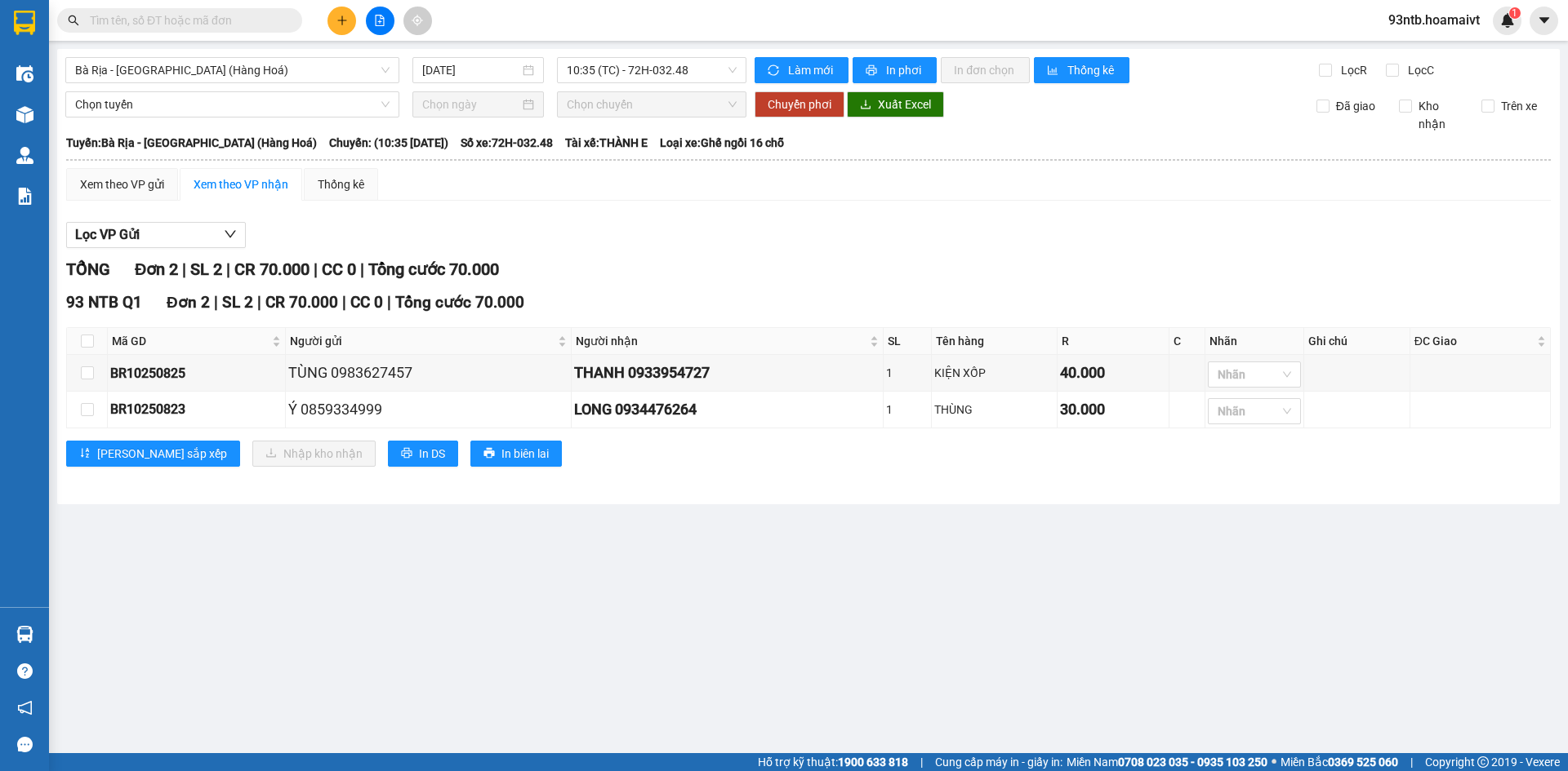
click at [1046, 265] on div "TỔNG Đơn 2 | SL 2 | CR 70.000 | CC 0 | Tổng cước 70.000" at bounding box center [809, 269] width 1485 height 25
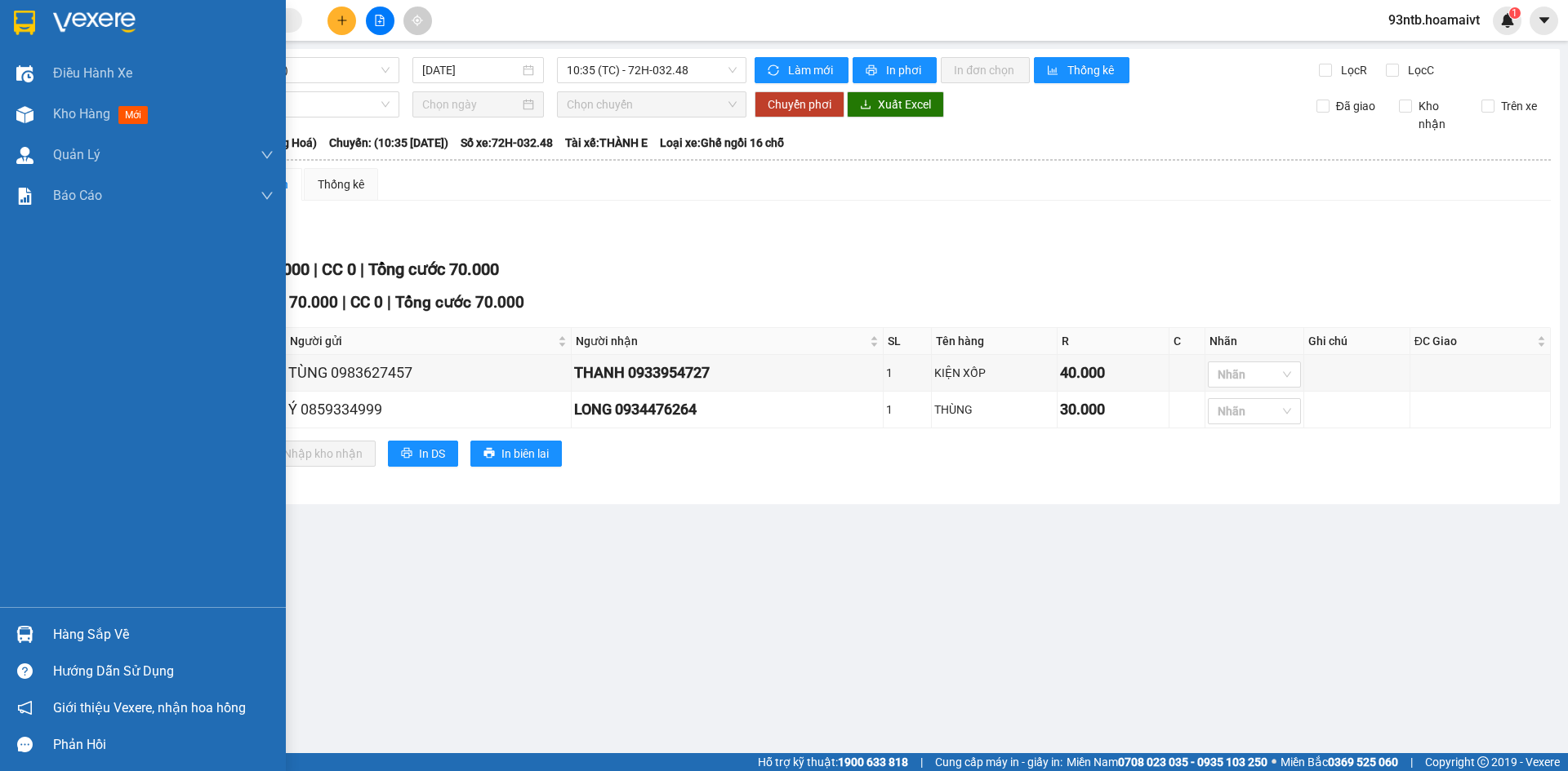
click at [78, 616] on div "Hàng sắp về Hướng dẫn sử dụng Giới thiệu Vexere, nhận hoa hồng Phản hồi" at bounding box center [142, 685] width 286 height 156
drag, startPoint x: 98, startPoint y: 625, endPoint x: 127, endPoint y: 644, distance: 34.7
click at [101, 629] on div "Hàng sắp về" at bounding box center [142, 635] width 286 height 37
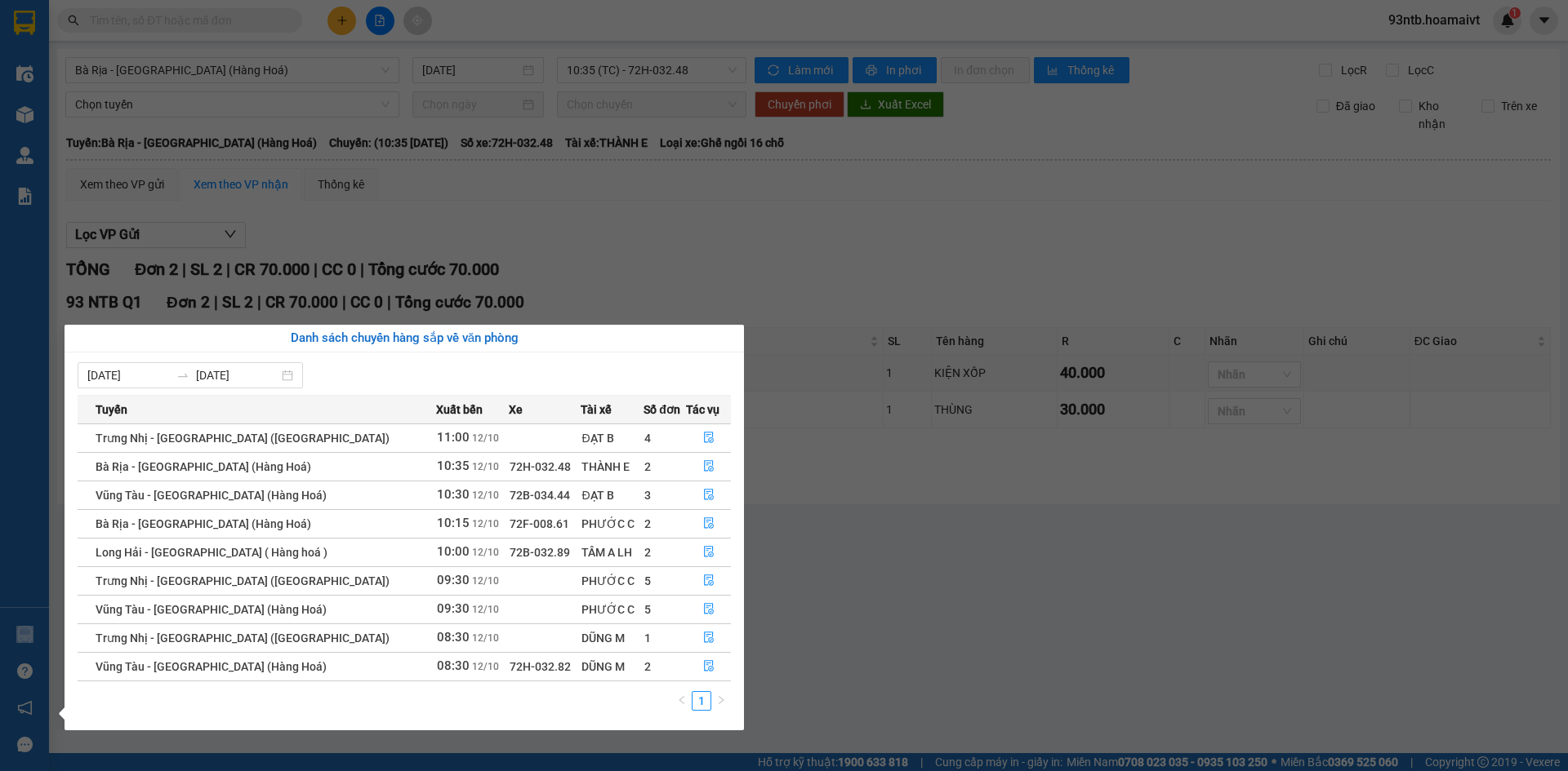
click at [999, 225] on section "Kết quả tìm kiếm ( 2267 ) Bộ lọc Tìm người gửi/nhận Thuộc VP này Mã ĐH Trạng th…" at bounding box center [784, 385] width 1568 height 771
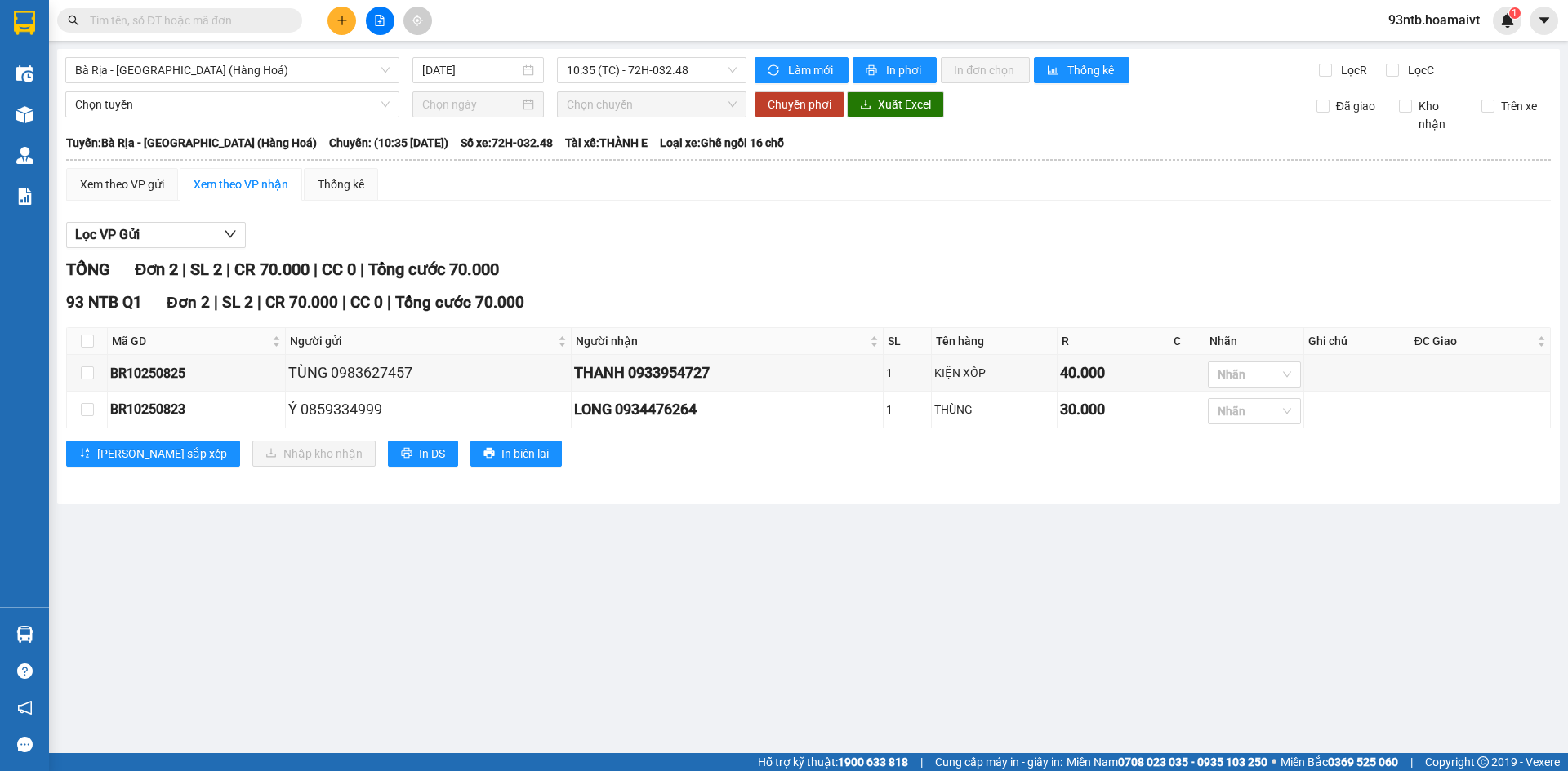
click at [1039, 201] on div "Xem theo VP gửi Xem theo VP nhận Thống kê Lọc VP Gửi TỔNG Đơn 2 | SL 2 | CR 70…" at bounding box center [809, 328] width 1485 height 320
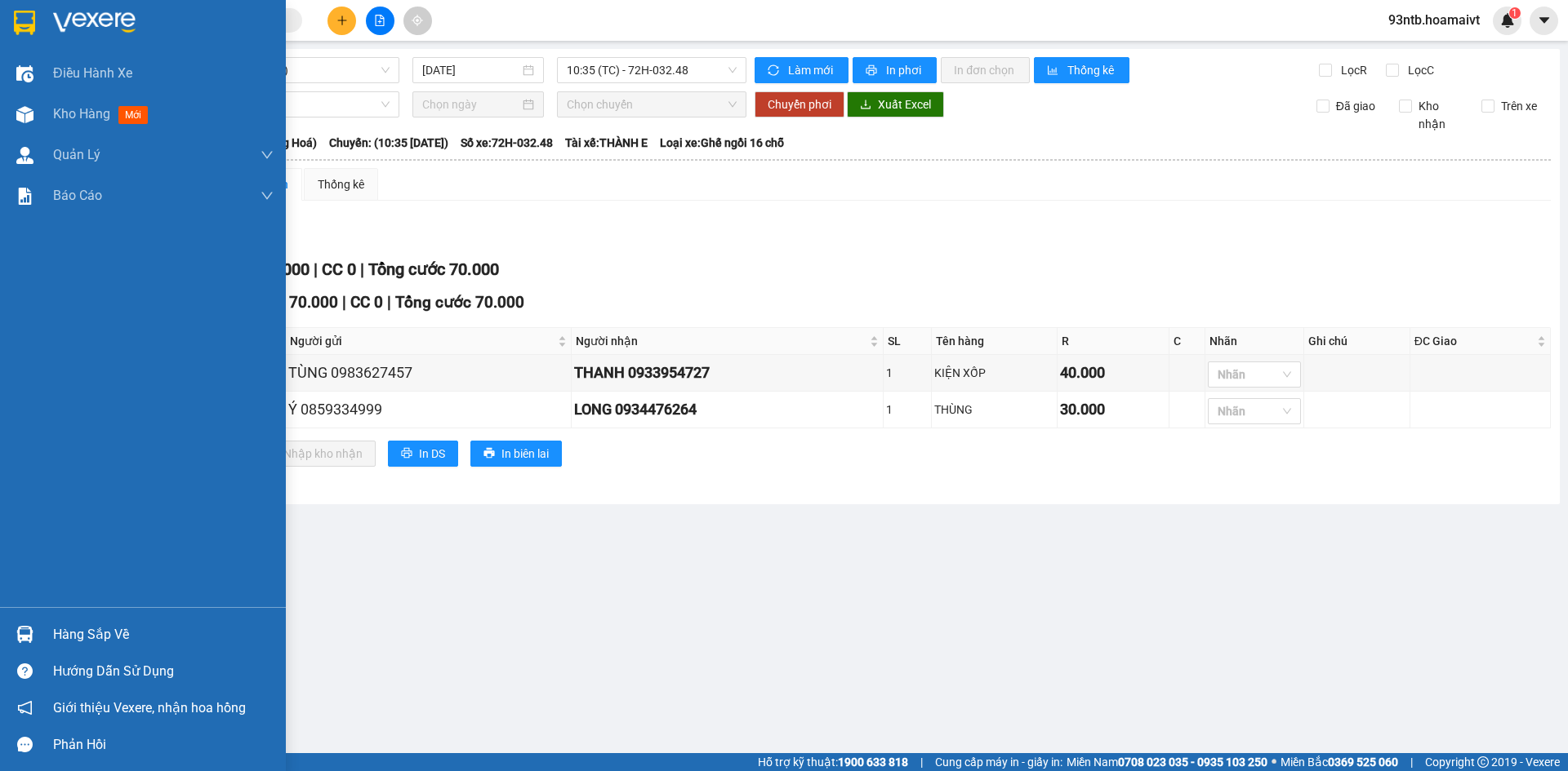
click at [150, 616] on div "Hàng sắp về Hướng dẫn sử dụng Giới thiệu Vexere, nhận hoa hồng Phản hồi" at bounding box center [142, 685] width 286 height 156
drag, startPoint x: 158, startPoint y: 626, endPoint x: 170, endPoint y: 623, distance: 12.4
click at [161, 626] on div "Hàng sắp về" at bounding box center [163, 635] width 220 height 24
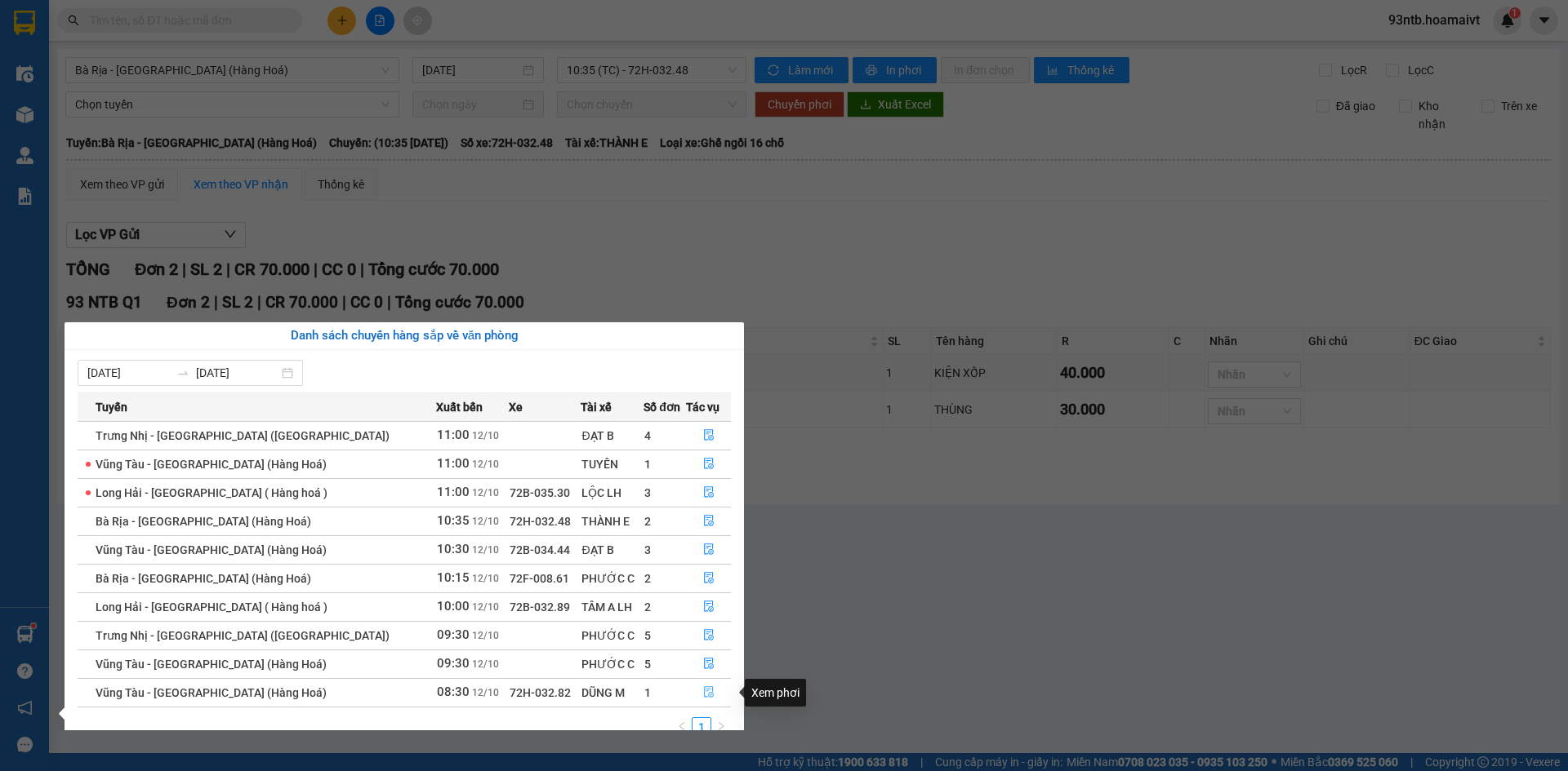
click at [703, 692] on icon "file-done" at bounding box center [708, 692] width 11 height 11
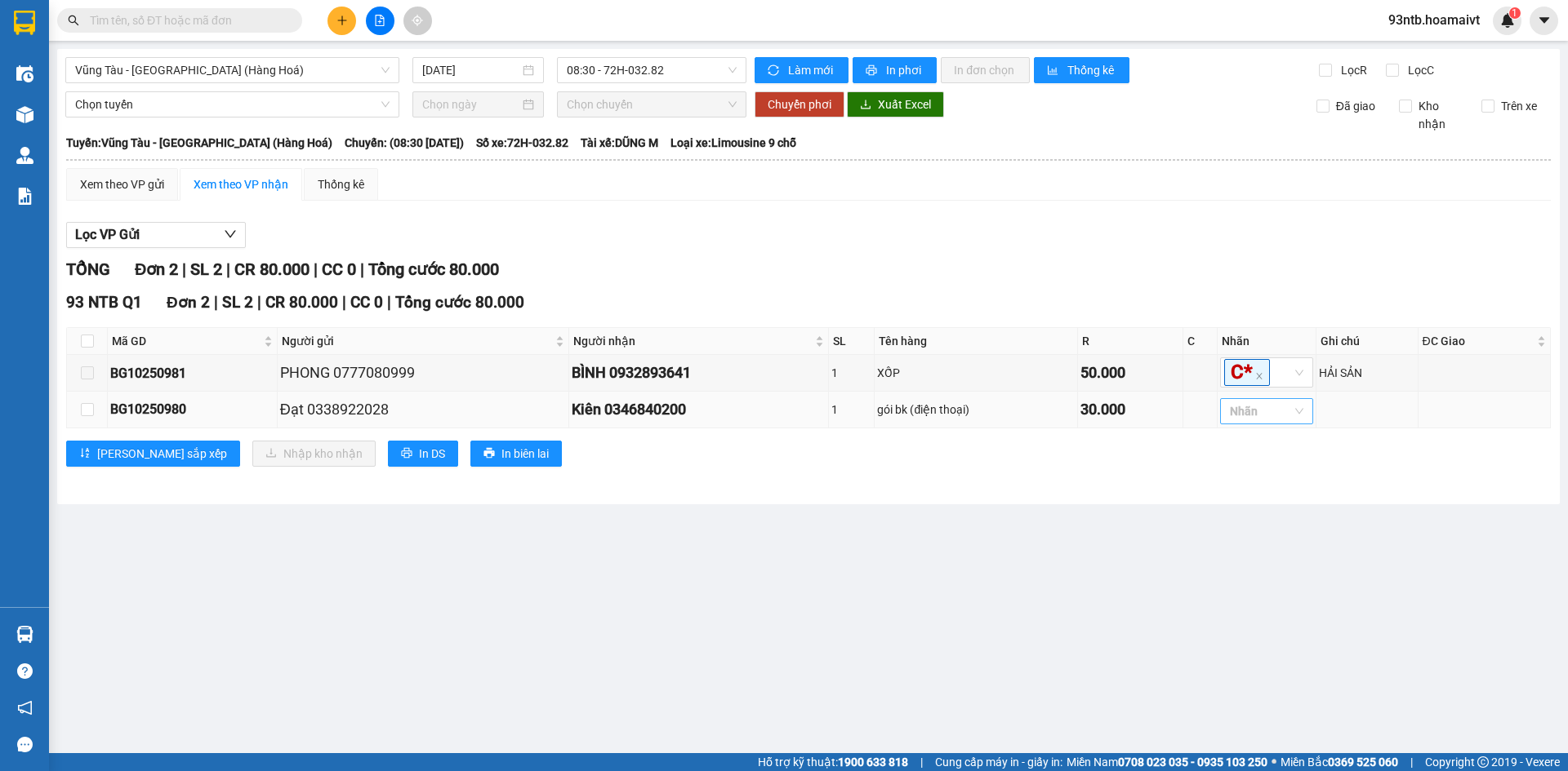
click at [1264, 420] on div at bounding box center [1258, 411] width 69 height 19
click at [1278, 513] on div "3" at bounding box center [1269, 514] width 73 height 18
click at [1079, 549] on main "Vũng Tàu - Sài Gòn (Hàng Hoá) 12/10/2025 08:30 - 72H-032.82 Làm mới In phơi I…" at bounding box center [784, 376] width 1568 height 754
click at [84, 339] on input "checkbox" at bounding box center [87, 341] width 13 height 13
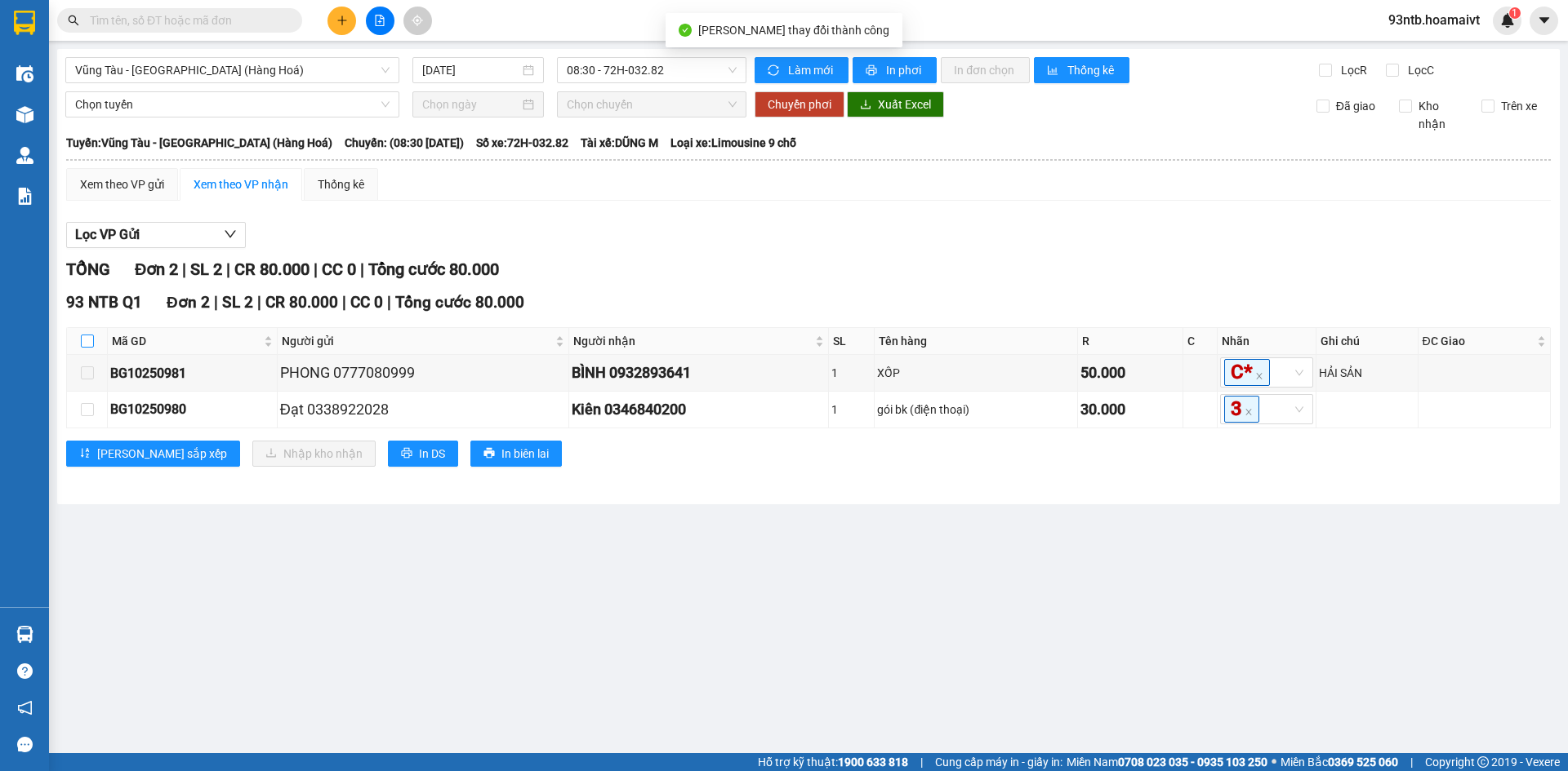
checkbox input "true"
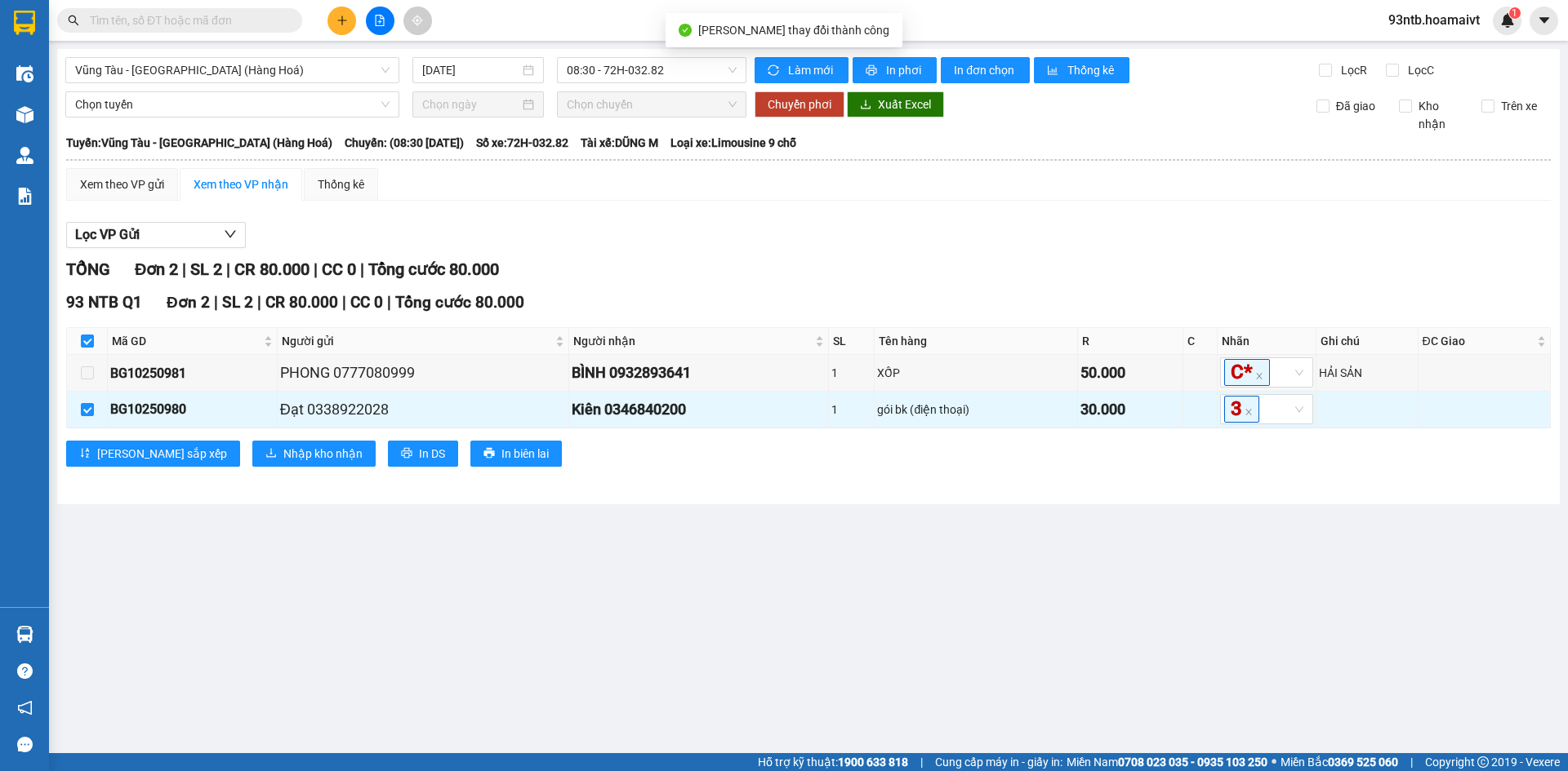
click at [210, 438] on div "93 NTB Q1 Đơn 2 | SL 2 | CR 80.000 | CC 0 | Tổng cước 80.000 Mã GD Người gửi Ng…" at bounding box center [809, 384] width 1485 height 188
click at [252, 443] on button "Nhập kho nhận" at bounding box center [314, 454] width 123 height 26
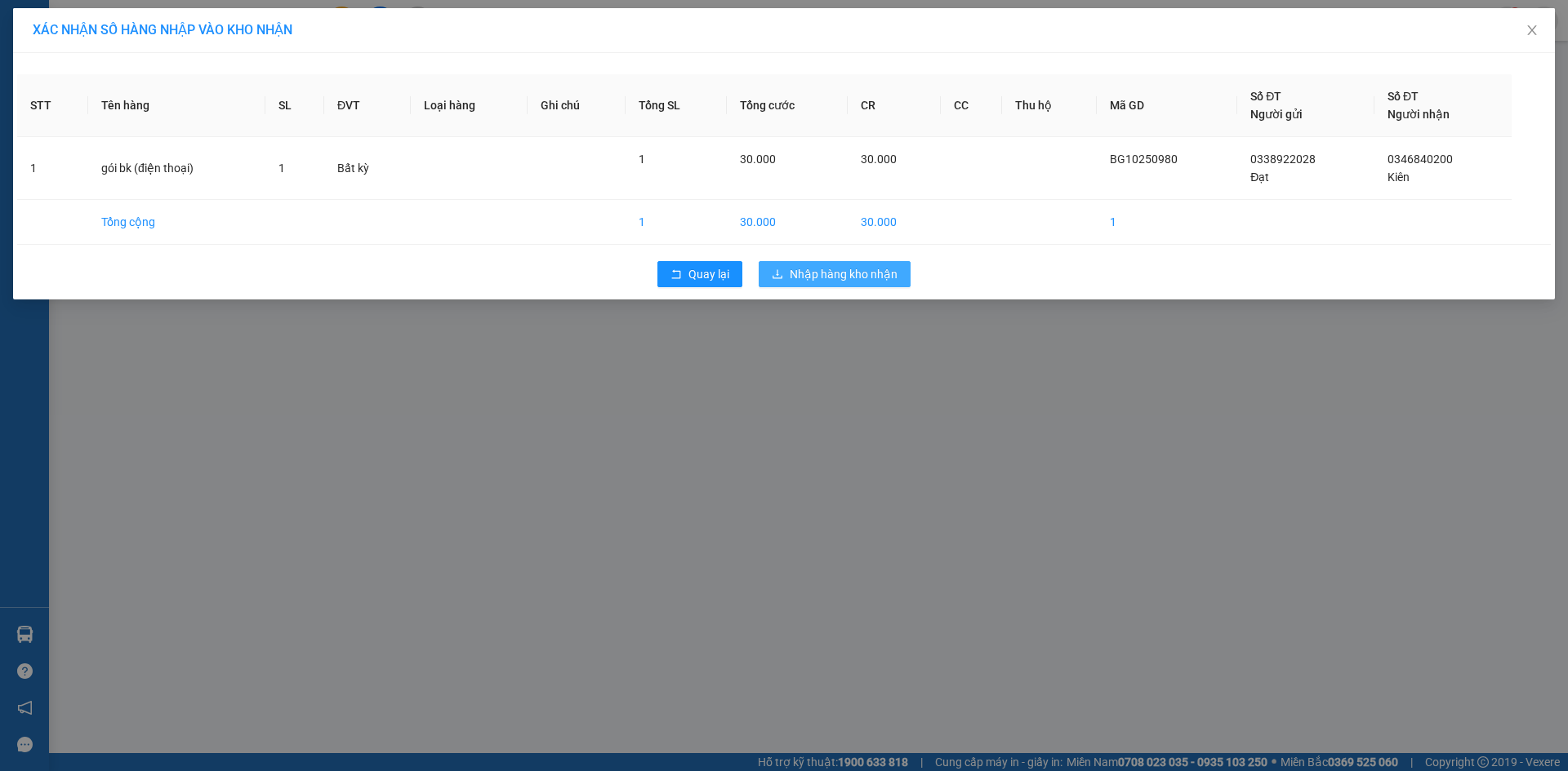
click at [798, 282] on span "Nhập hàng kho nhận" at bounding box center [843, 274] width 107 height 18
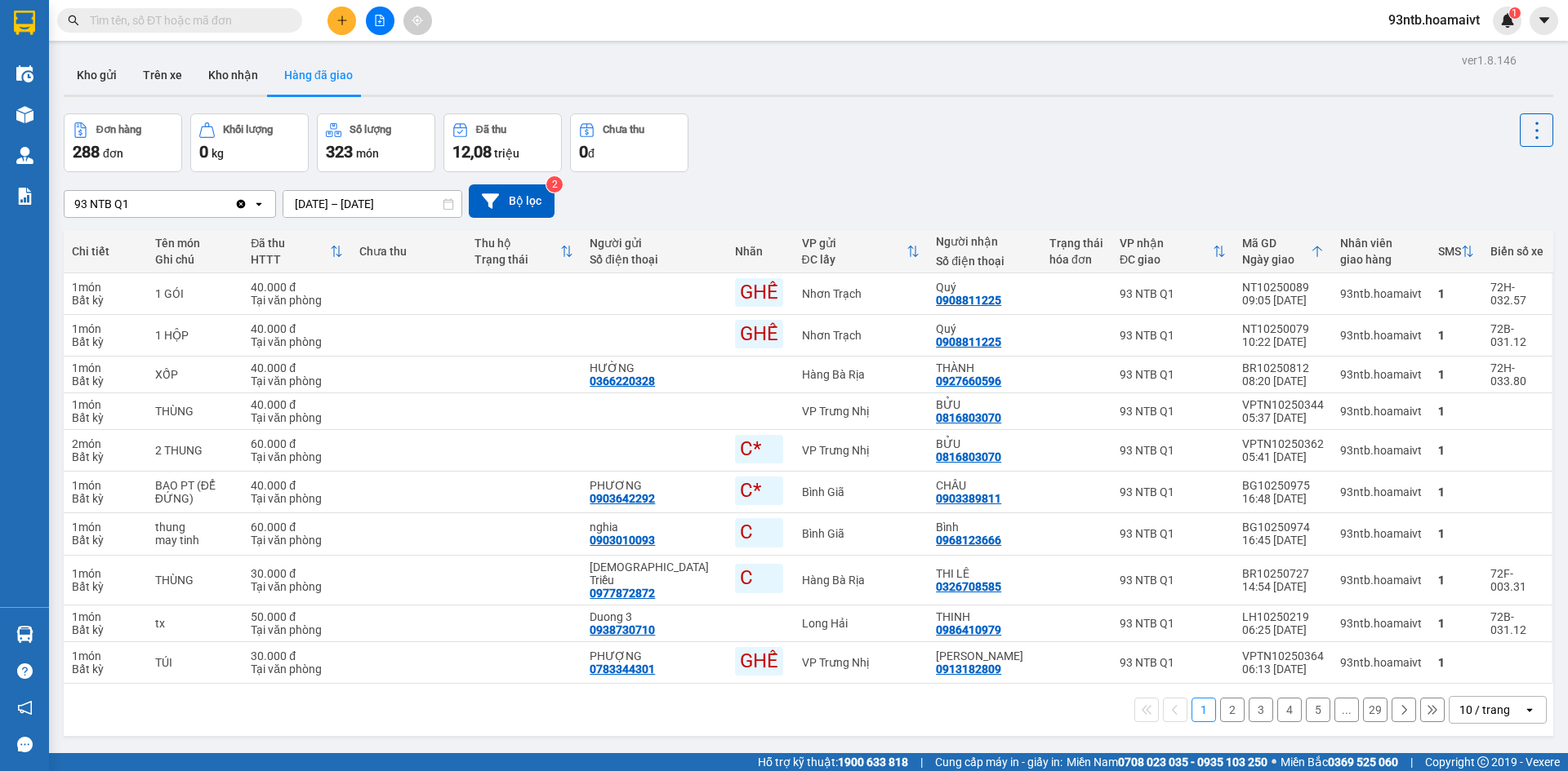
click at [199, 31] on span at bounding box center [179, 20] width 245 height 24
click at [197, 24] on input "text" at bounding box center [186, 20] width 193 height 18
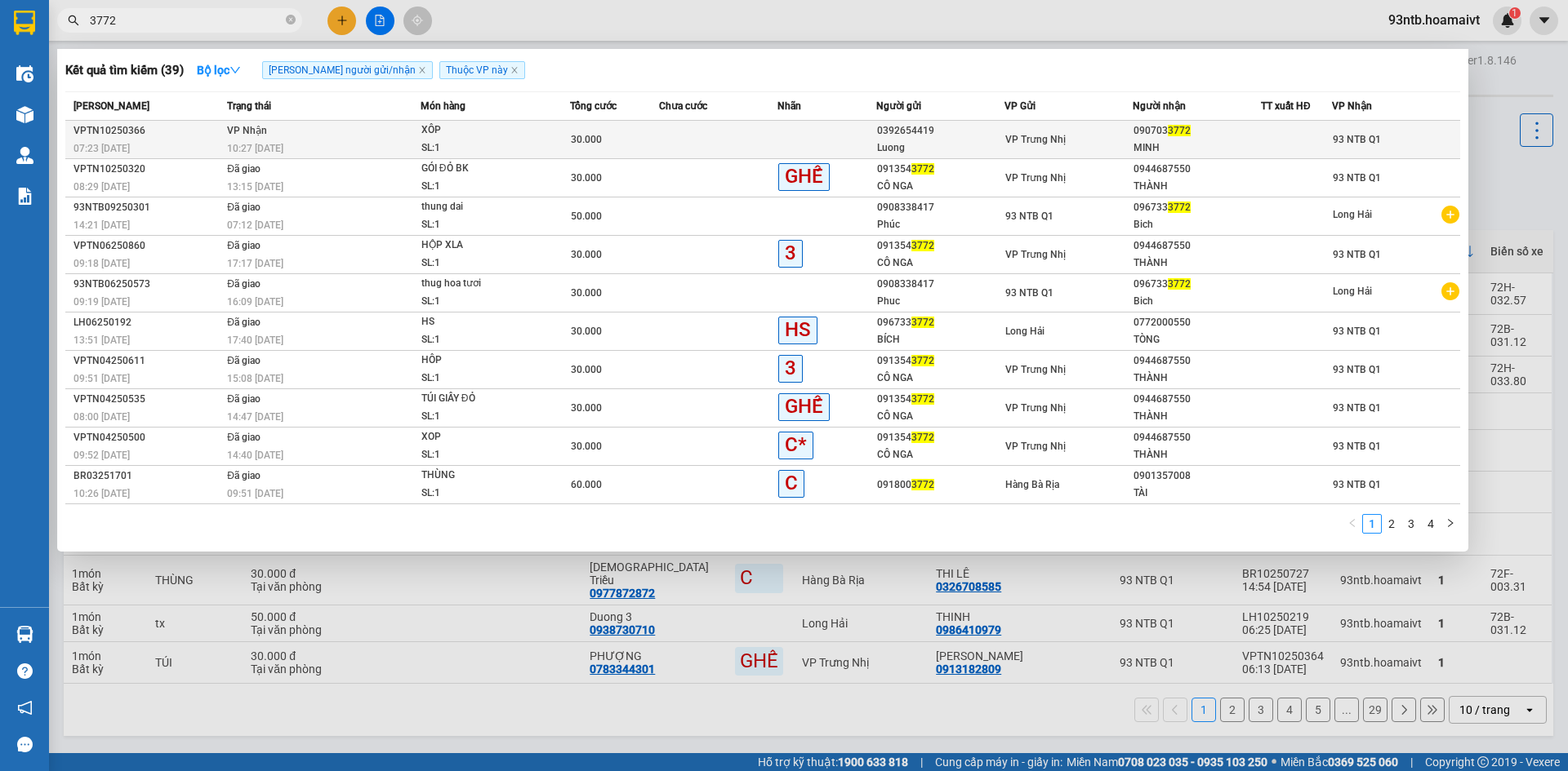
type input "3772"
click at [1203, 134] on div "090703 3772" at bounding box center [1197, 131] width 127 height 17
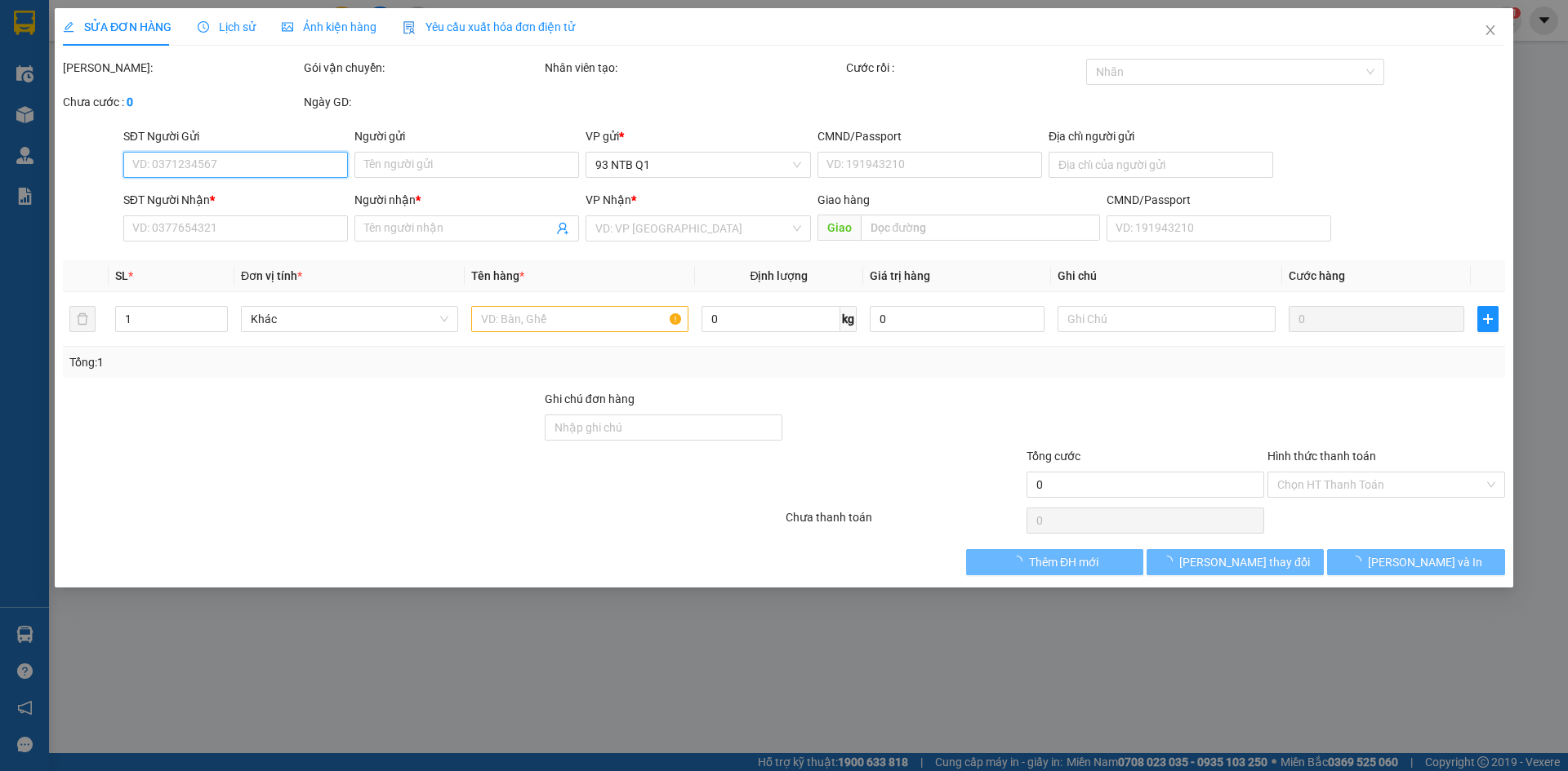
type input "0392654419"
type input "Luong"
type input "0907033772"
type input "MINH"
type input "30.000"
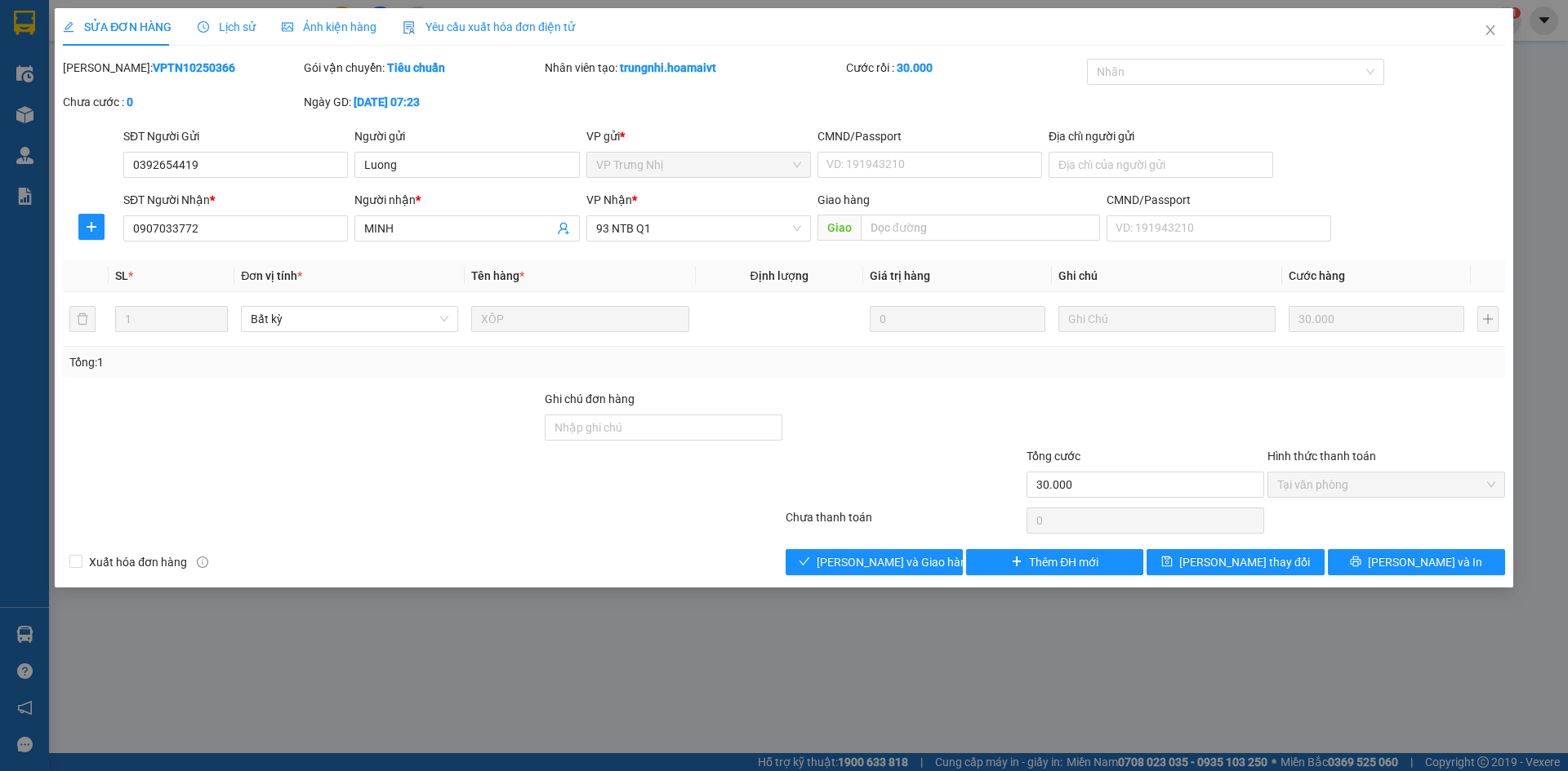
click at [641, 527] on div at bounding box center [422, 520] width 722 height 32
click at [835, 459] on div at bounding box center [904, 475] width 241 height 57
click at [838, 462] on div at bounding box center [904, 475] width 241 height 57
click at [779, 533] on div at bounding box center [422, 520] width 722 height 32
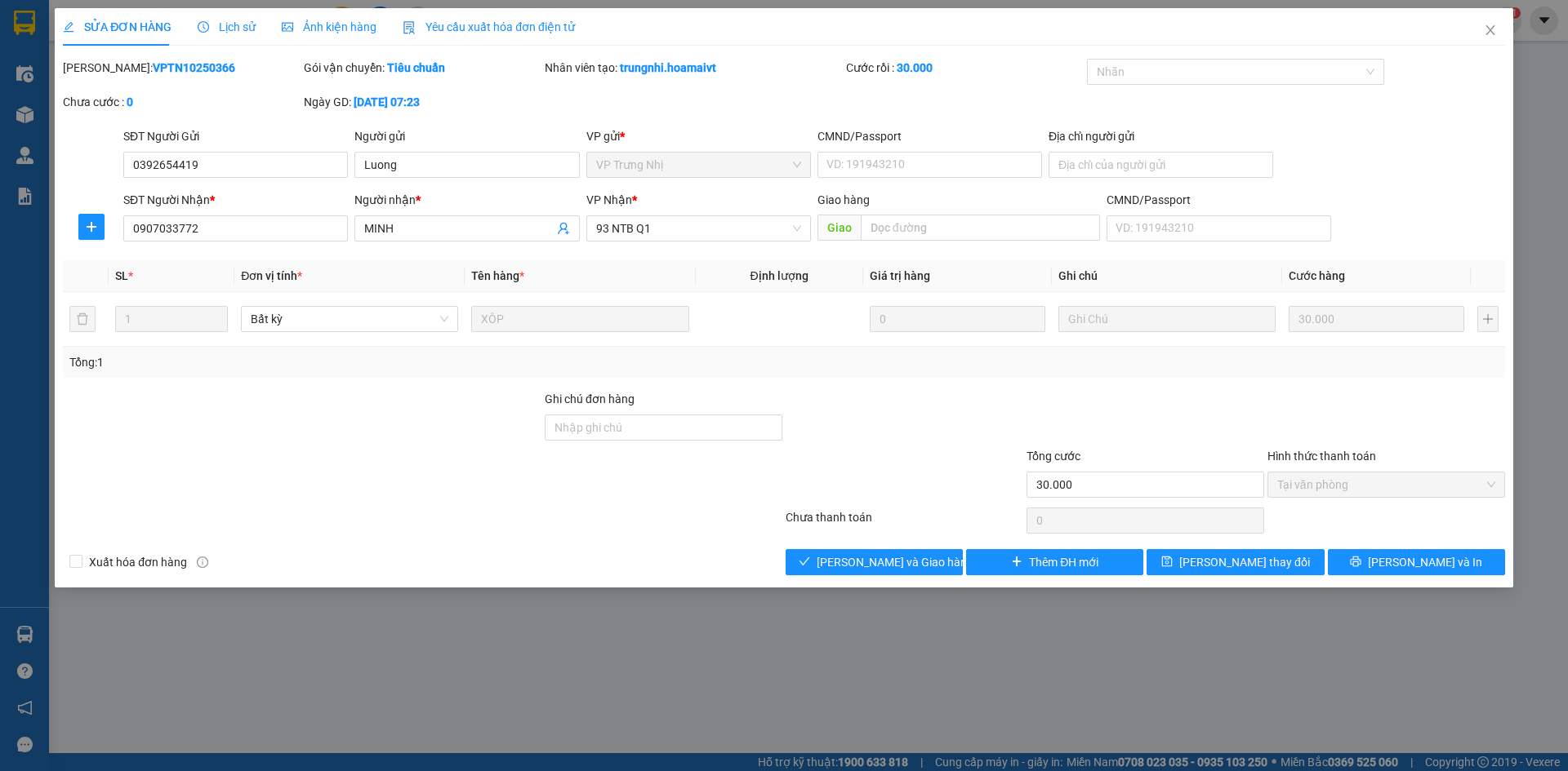
click at [714, 594] on div "SỬA ĐƠN HÀNG Lịch sử Ảnh kiện hàng Yêu cầu xuất hóa đơn điện tử Total Paid Fee …" at bounding box center [784, 385] width 1568 height 771
drag, startPoint x: 708, startPoint y: 543, endPoint x: 736, endPoint y: 552, distance: 29.4
click at [715, 547] on div "Total Paid Fee 30.000 Total UnPaid Fee 0 Cash Collection Total Fee Mã ĐH: VPTN1…" at bounding box center [784, 317] width 1442 height 517
click at [878, 567] on span "[PERSON_NAME] và [PERSON_NAME] hàng" at bounding box center [895, 562] width 156 height 18
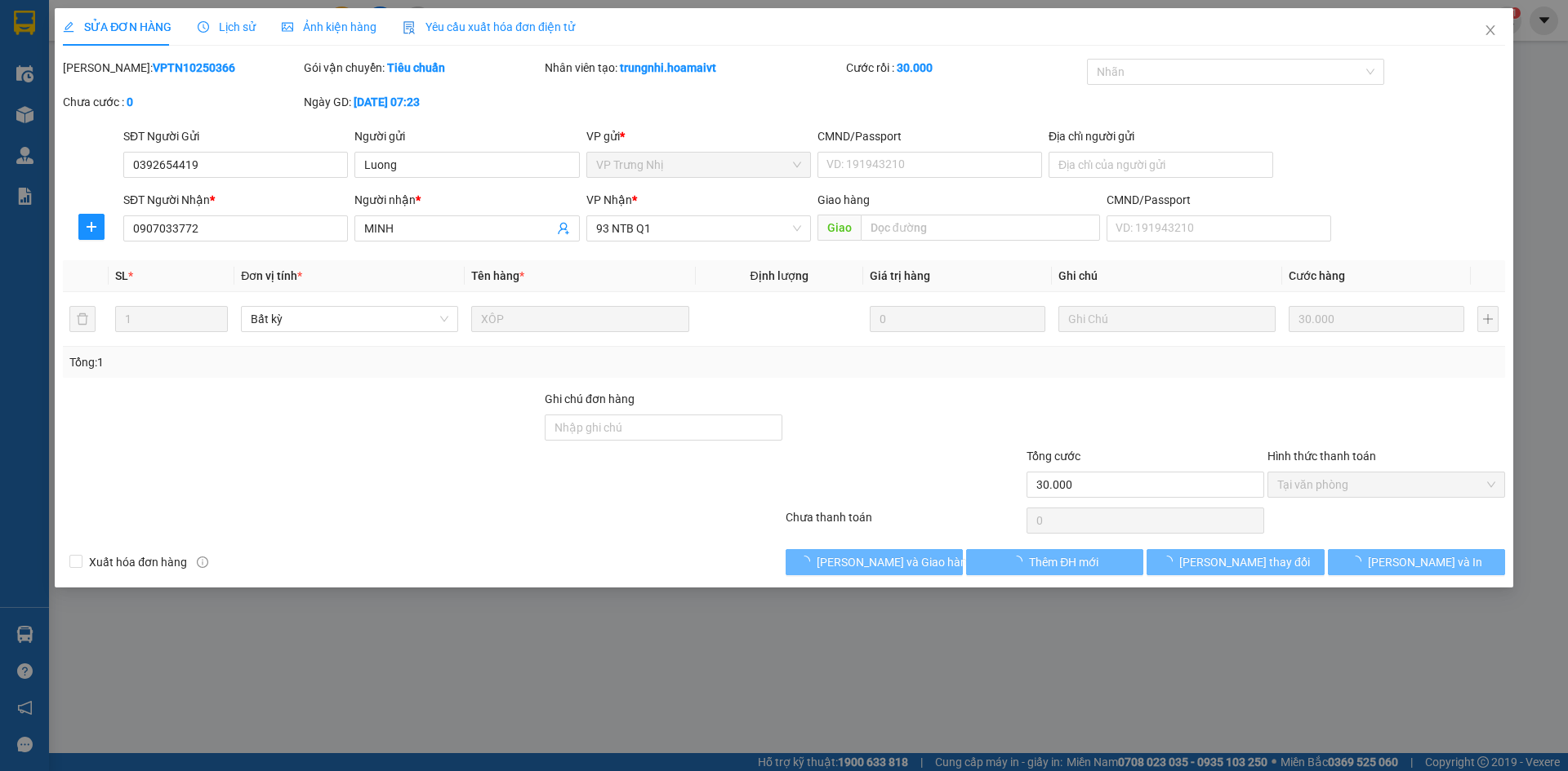
click at [702, 539] on div "Total Paid Fee 30.000 Total UnPaid Fee 0 Cash Collection Total Fee Mã ĐH: VPTN1…" at bounding box center [784, 317] width 1442 height 517
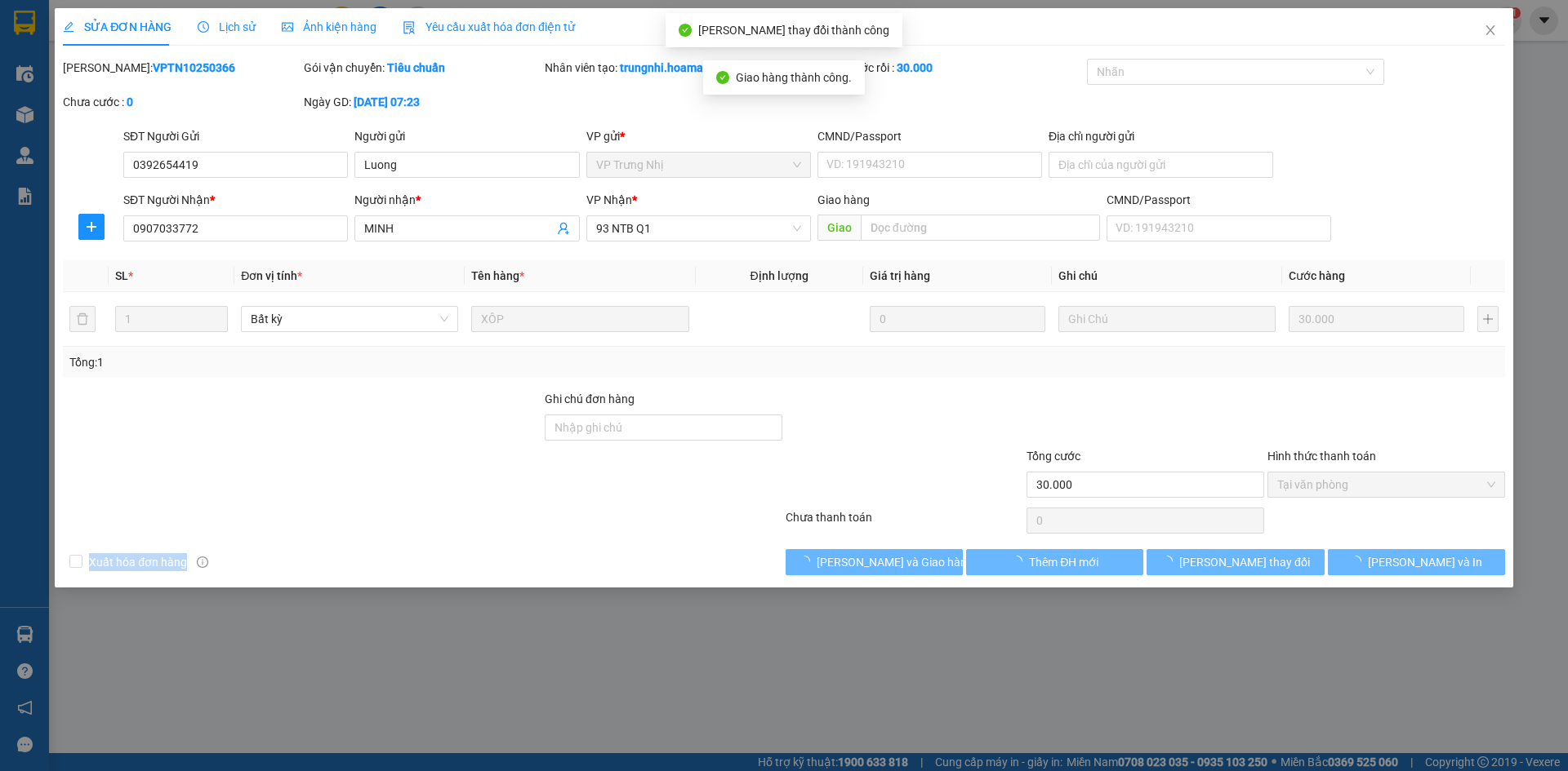
click at [702, 539] on div "Total Paid Fee 30.000 Total UnPaid Fee 0 Cash Collection Total Fee Mã ĐH: VPTN1…" at bounding box center [784, 317] width 1442 height 517
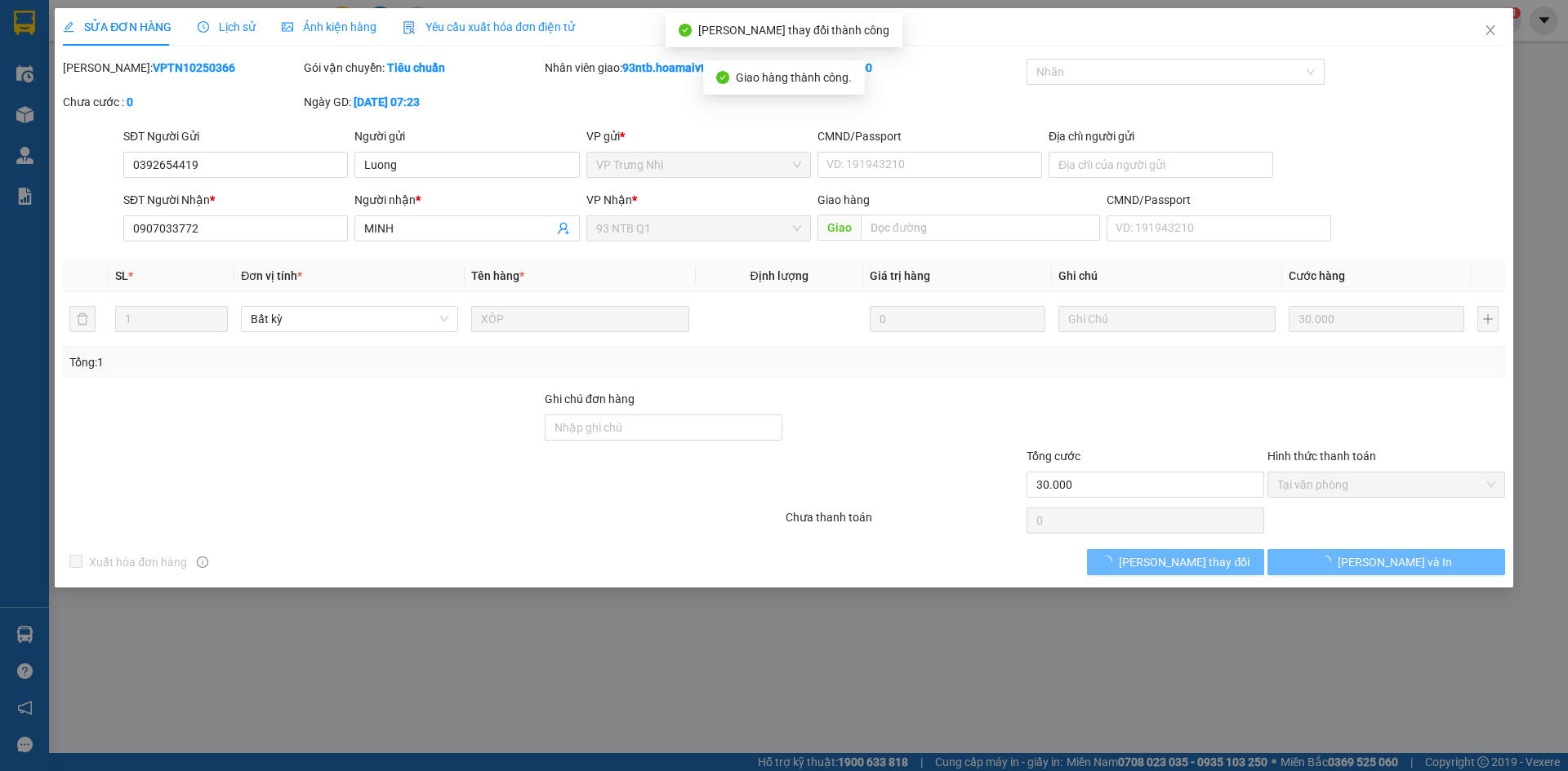
click at [1080, 411] on div at bounding box center [1145, 418] width 241 height 57
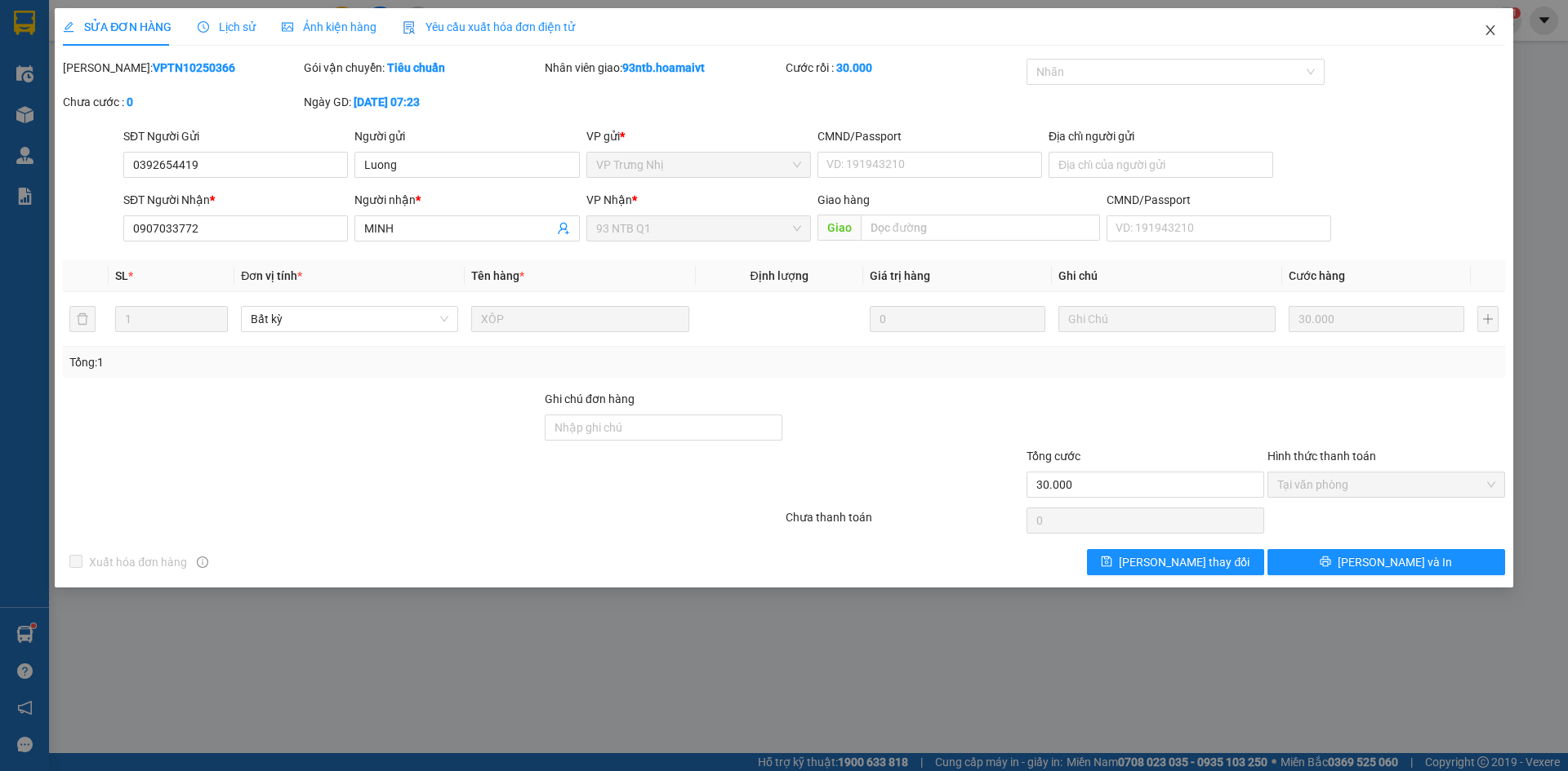
click at [1489, 44] on span "Close" at bounding box center [1490, 31] width 45 height 45
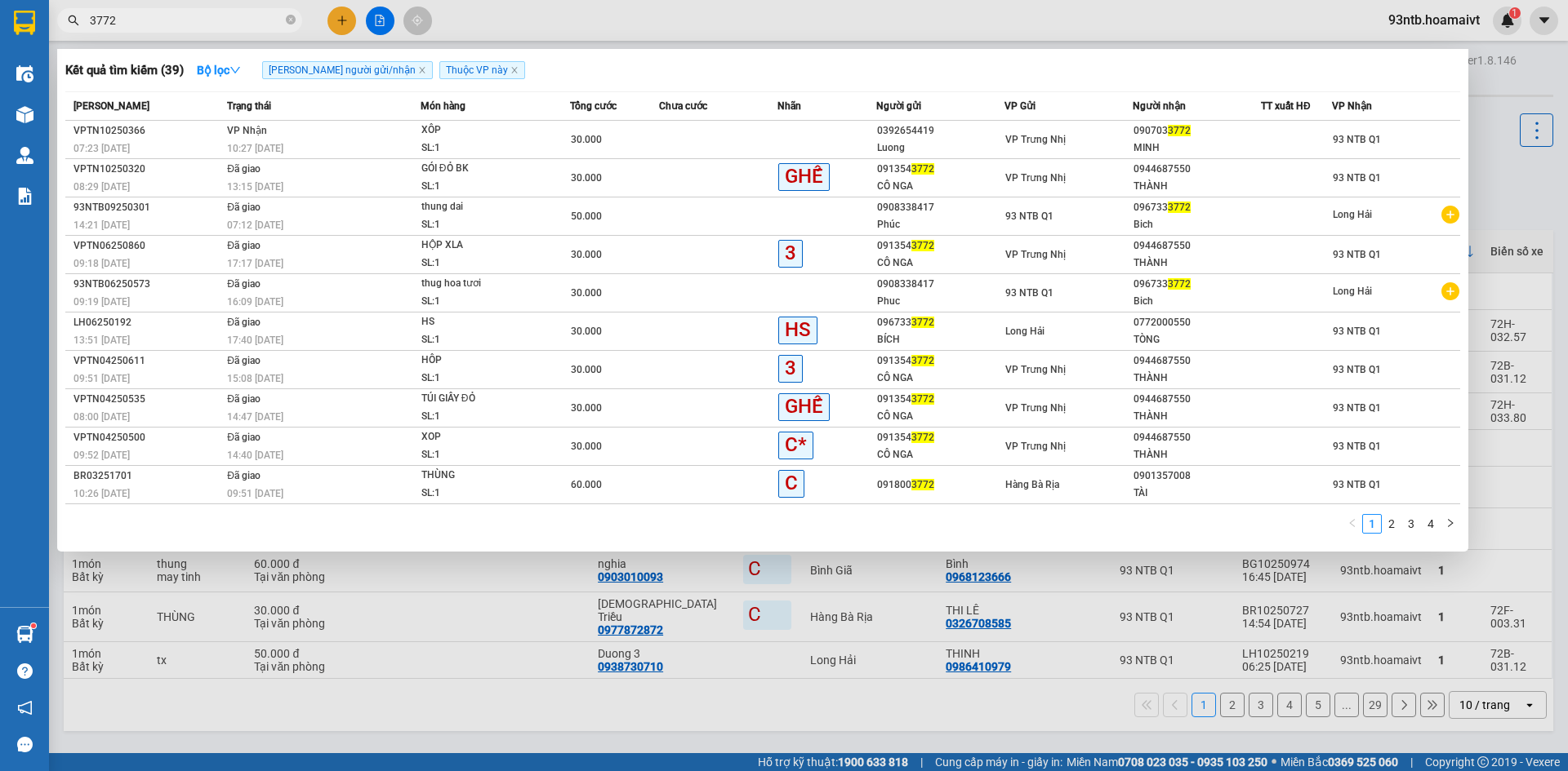
click at [224, 11] on input "3772" at bounding box center [186, 20] width 193 height 18
type input "3"
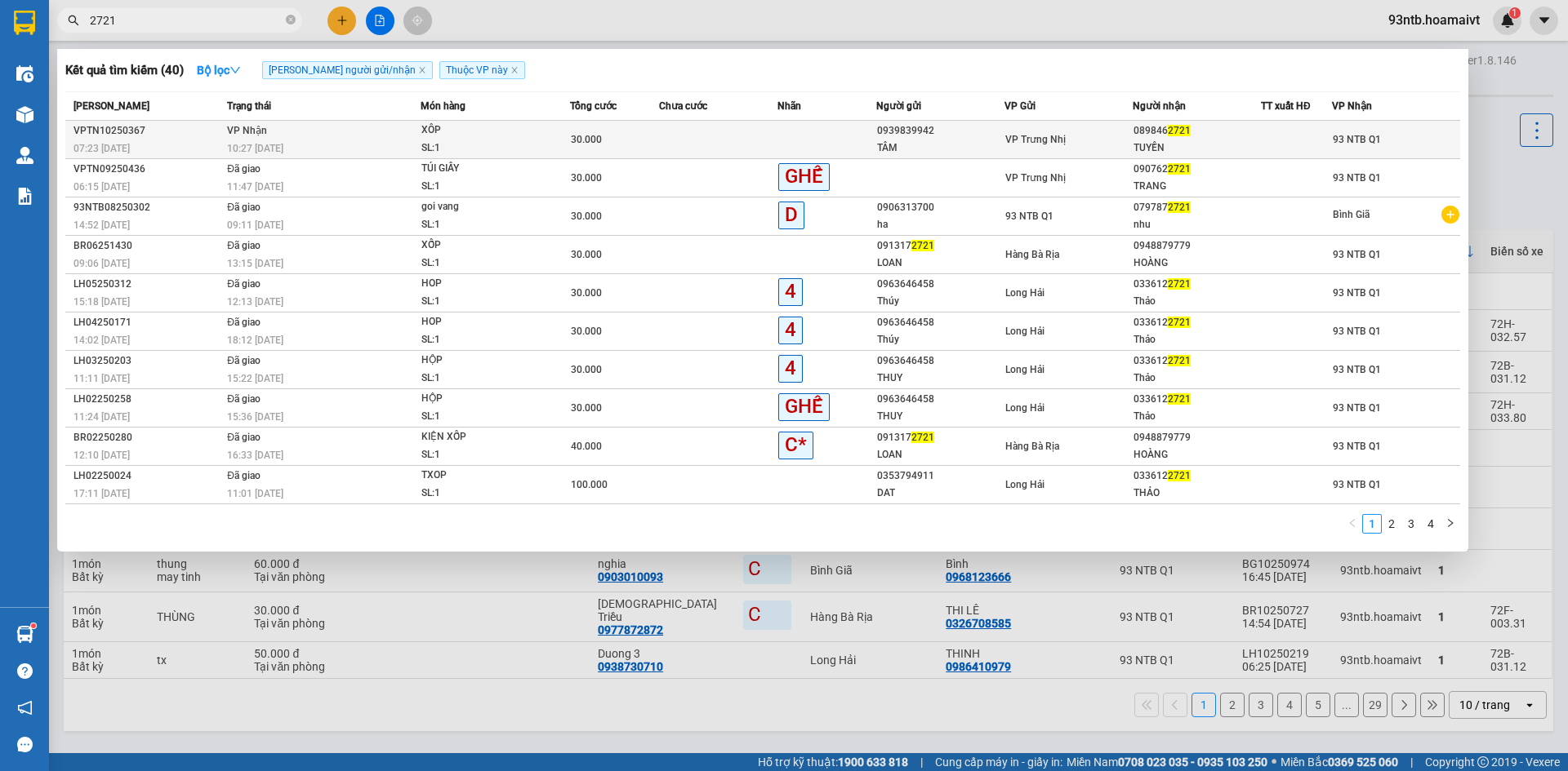
type input "2721"
click at [1208, 133] on div "089846 2721" at bounding box center [1197, 131] width 127 height 17
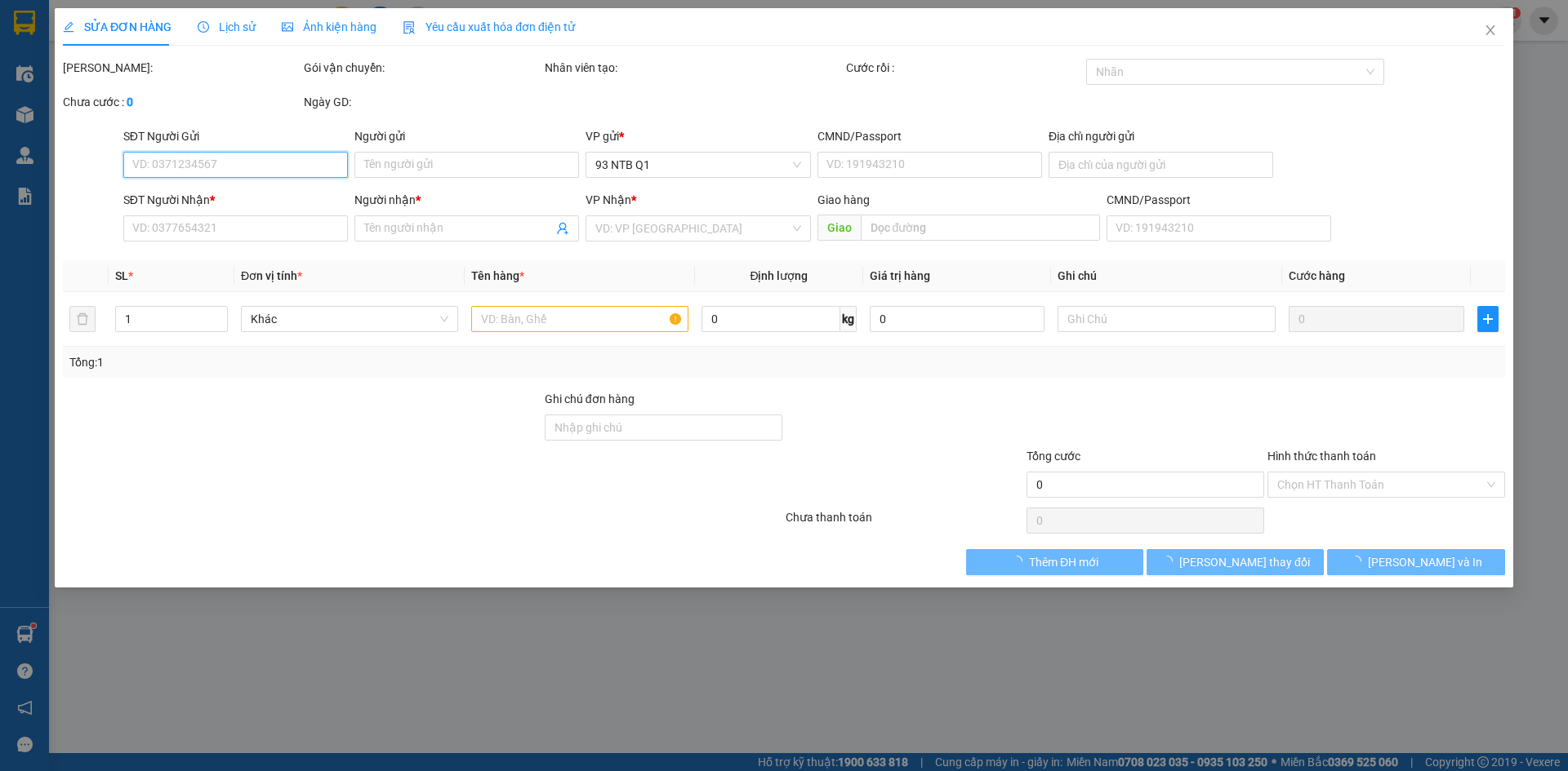
type input "0939839942"
type input "TÂM"
type input "0898462721"
type input "TUYỀN"
type input "30.000"
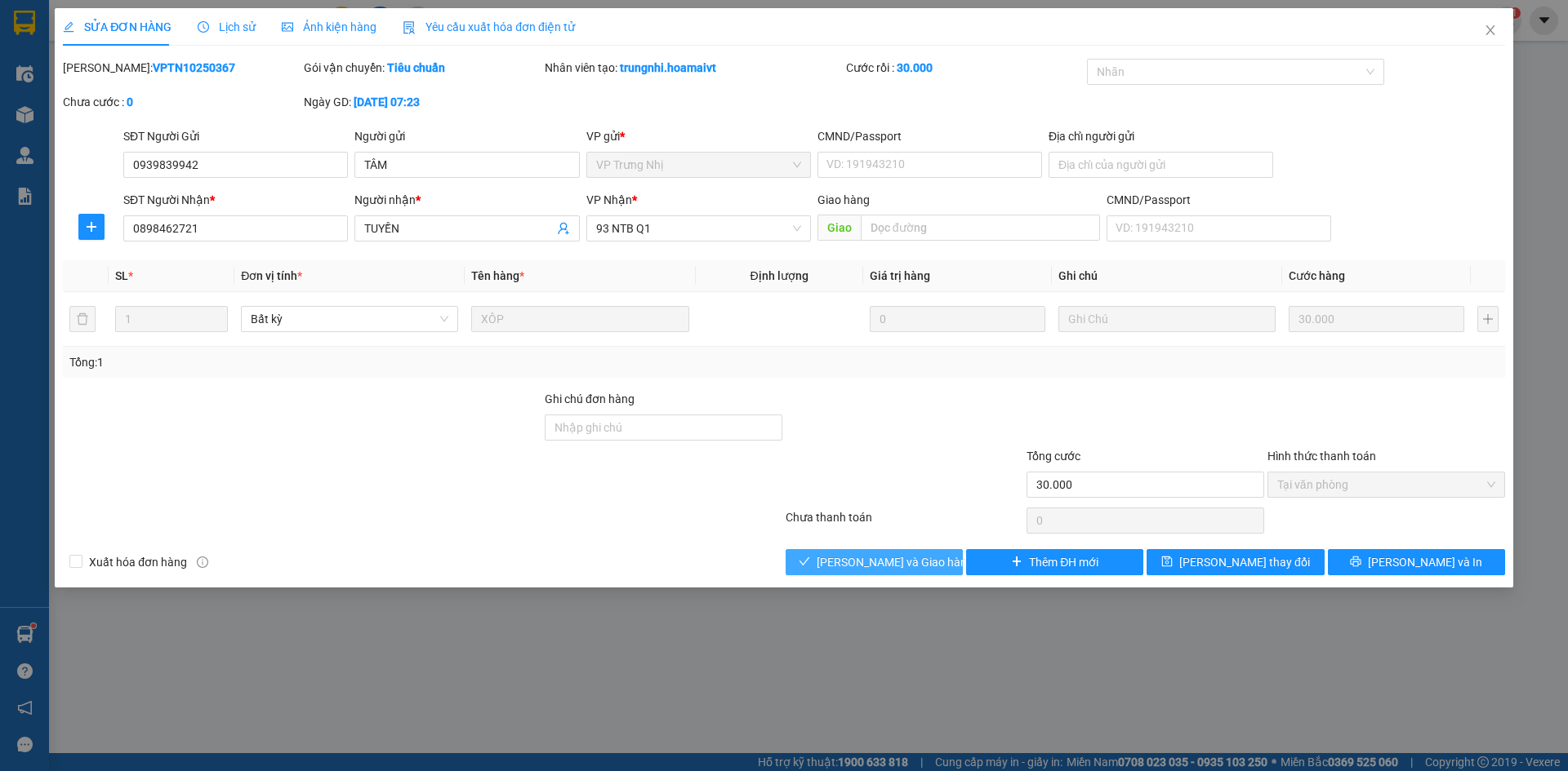
click at [816, 555] on button "[PERSON_NAME] và [PERSON_NAME] hàng" at bounding box center [874, 562] width 177 height 26
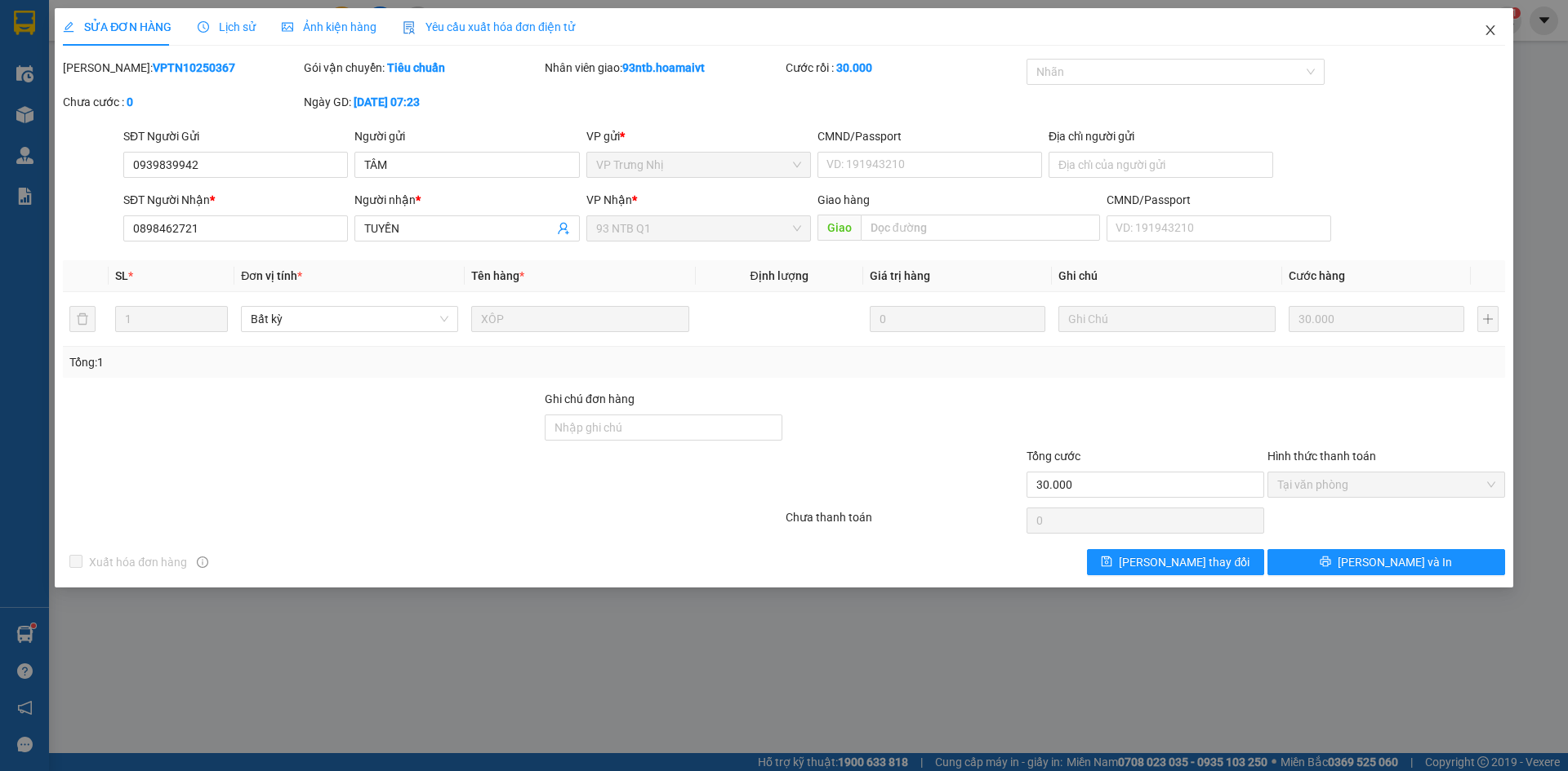
drag, startPoint x: 1485, startPoint y: 31, endPoint x: 252, endPoint y: 15, distance: 1233.1
click at [1486, 31] on icon "close" at bounding box center [1490, 30] width 13 height 13
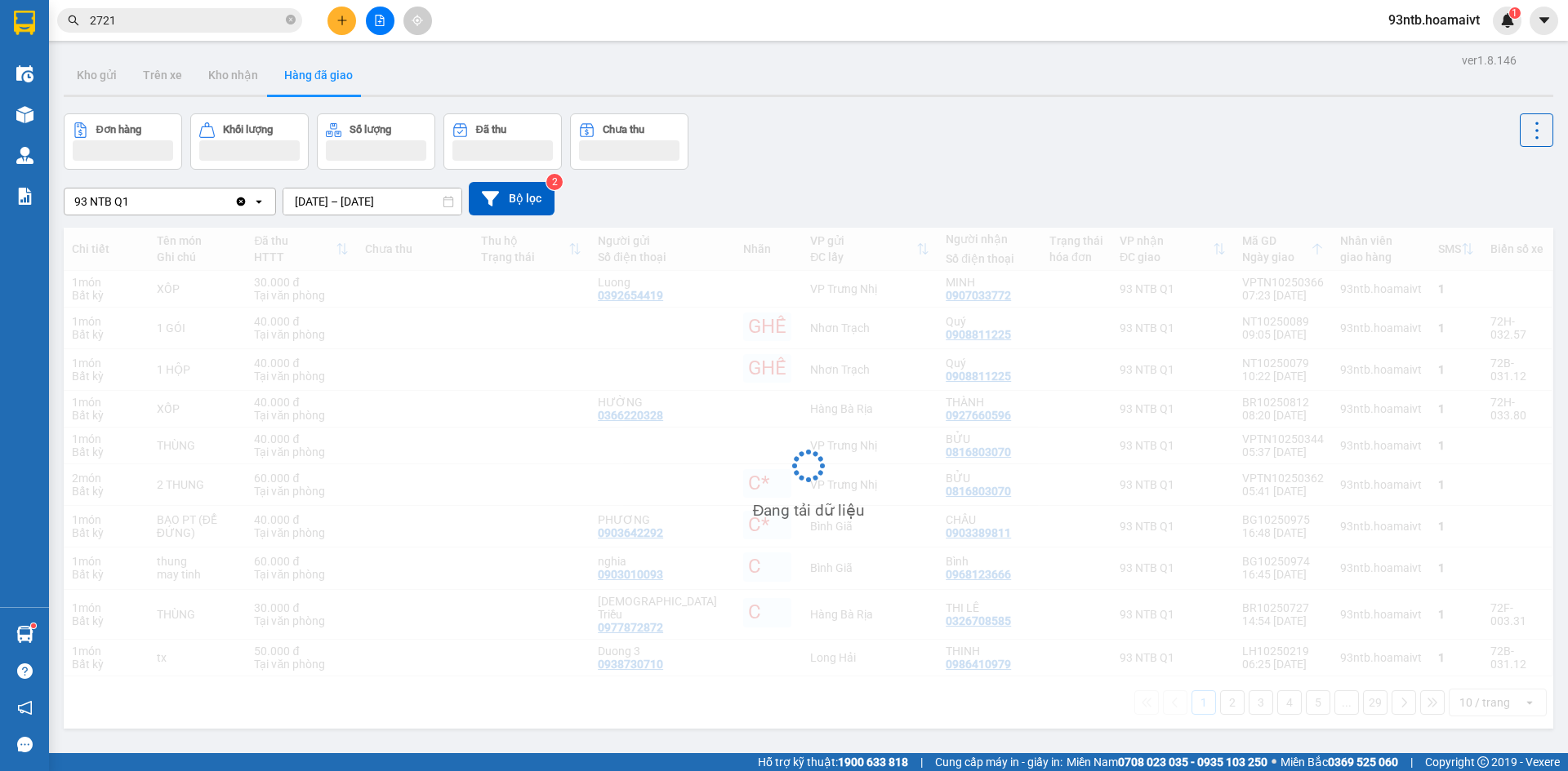
click at [232, 22] on input "2721" at bounding box center [186, 20] width 193 height 18
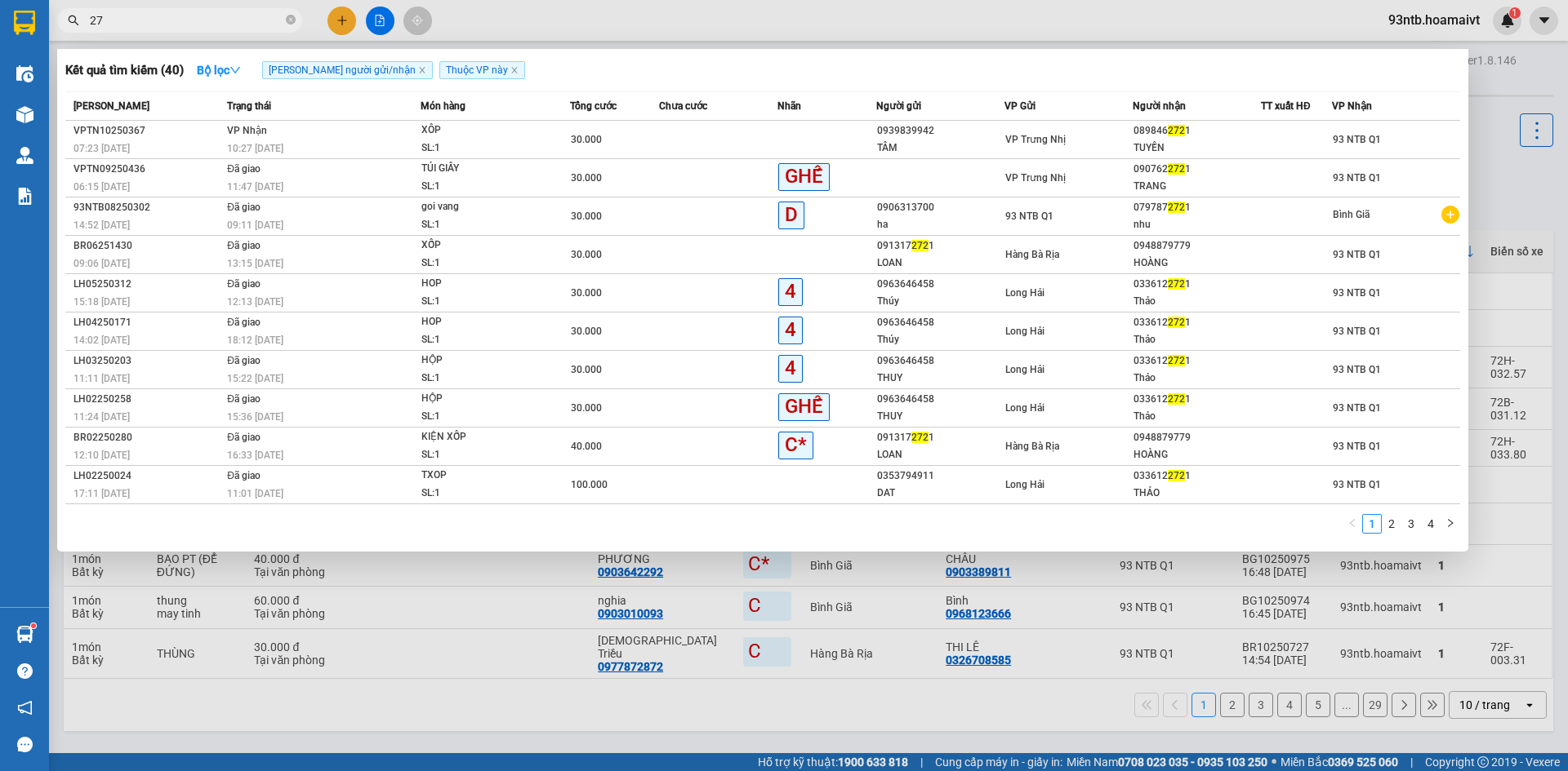
type input "2"
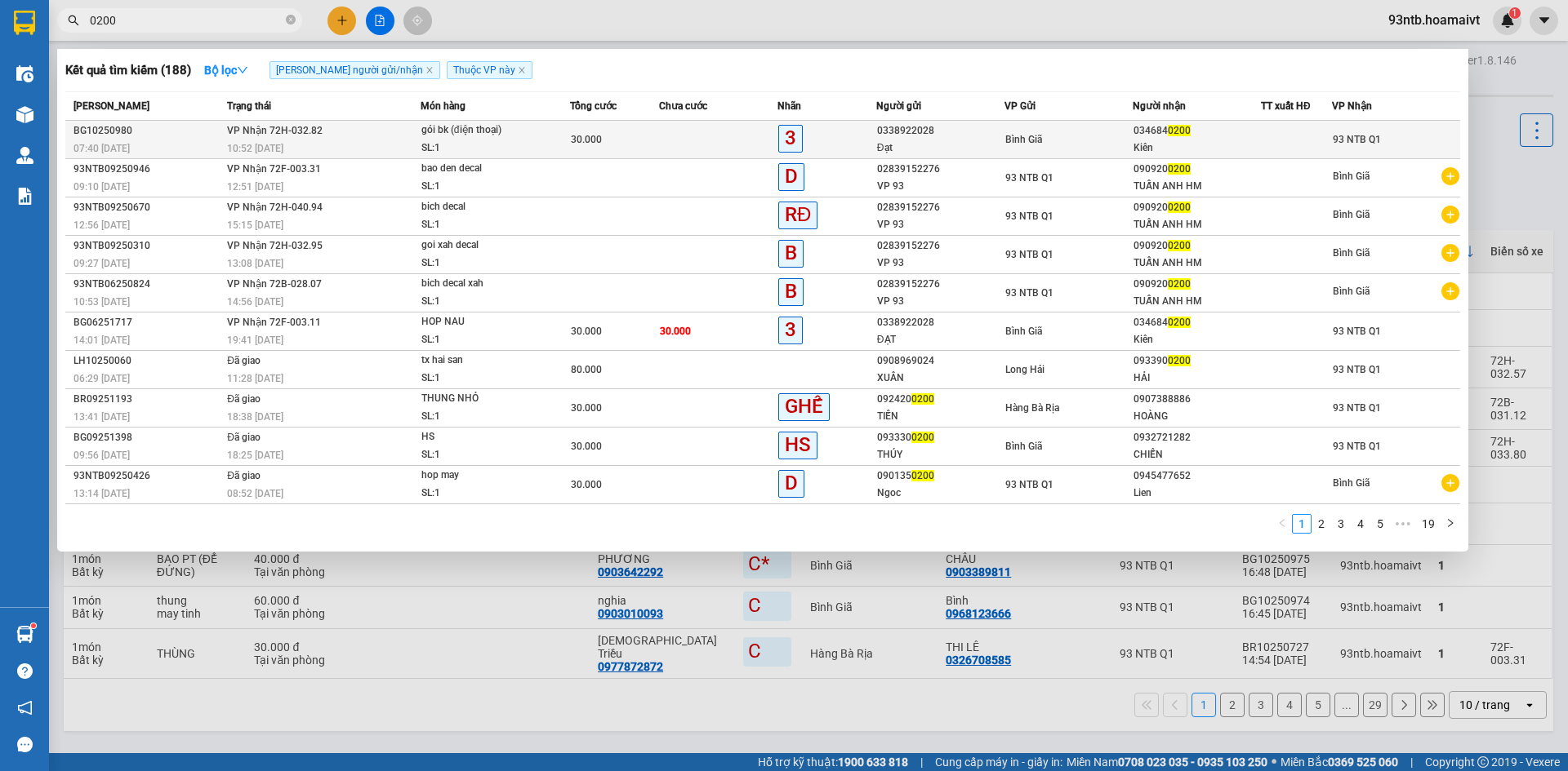
type input "0200"
click at [1293, 120] on td at bounding box center [1295, 140] width 71 height 38
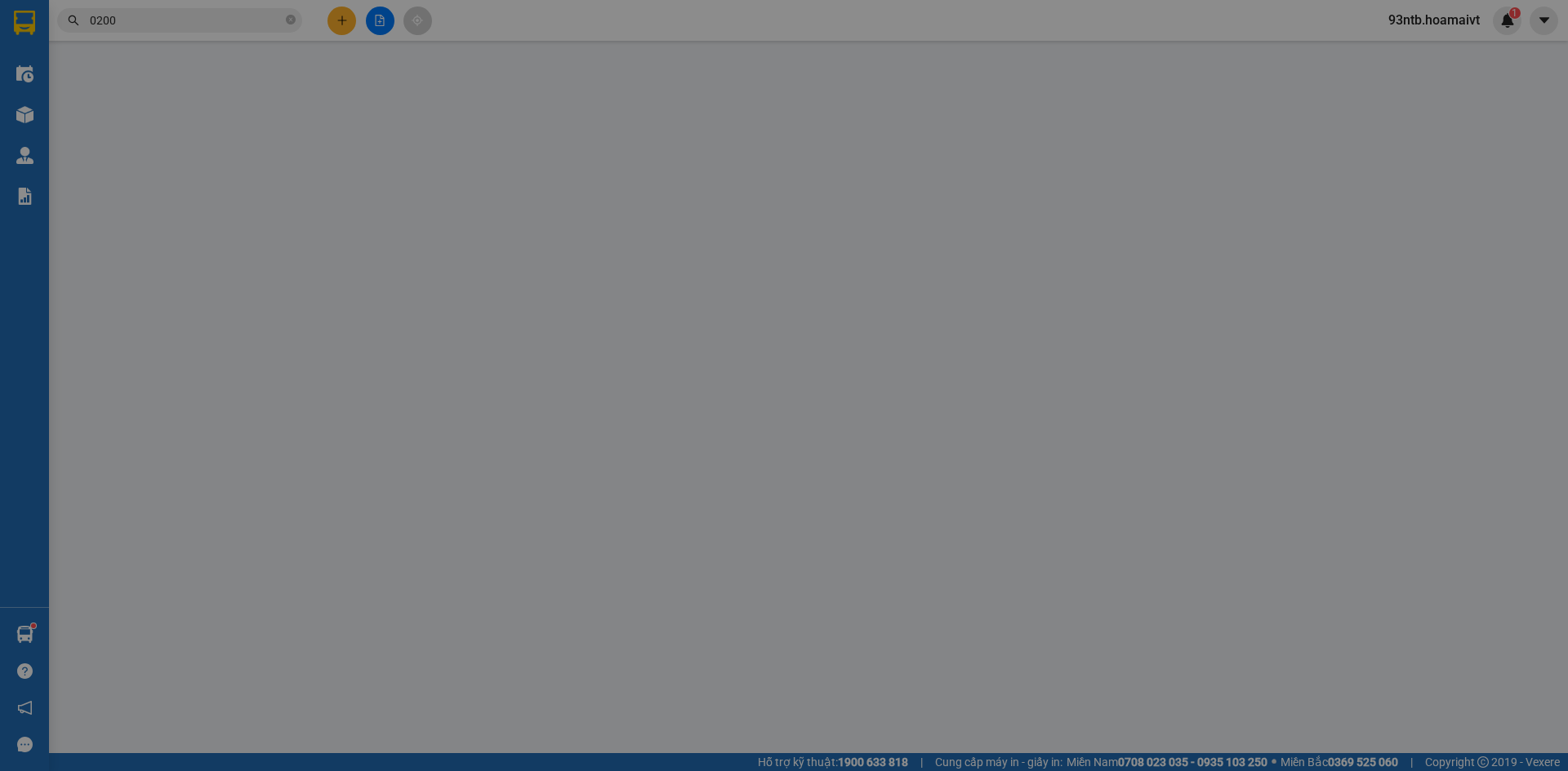
type input "0338922028"
type input "Đạt"
type input "0346840200"
type input "Kiên"
type input "30.000"
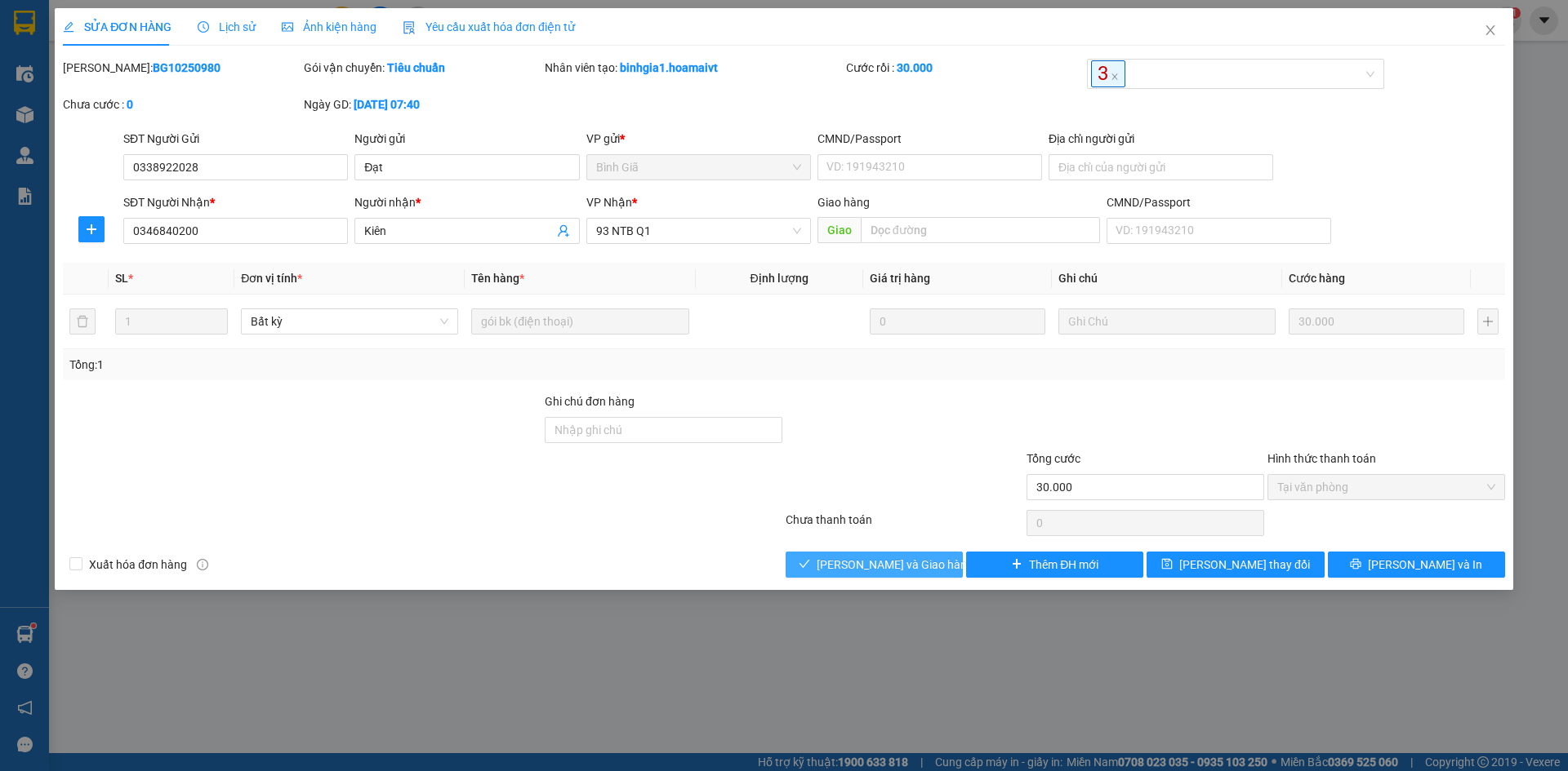
click at [883, 568] on span "[PERSON_NAME] và [PERSON_NAME] hàng" at bounding box center [895, 565] width 156 height 18
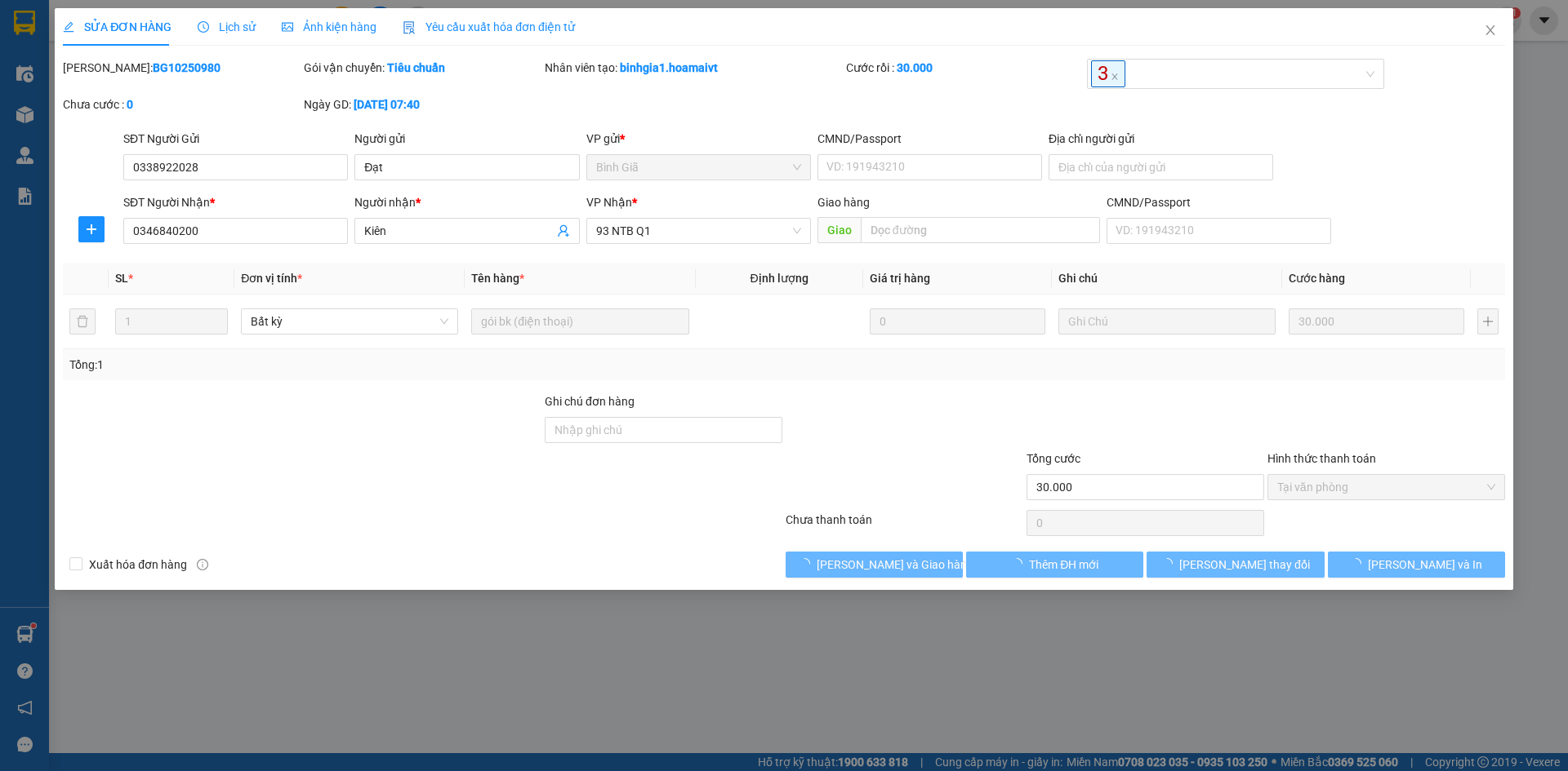
click at [378, 566] on div "Xuất hóa đơn hàng" at bounding box center [241, 565] width 361 height 26
click at [378, 565] on div "Xuất hóa đơn hàng" at bounding box center [241, 565] width 361 height 26
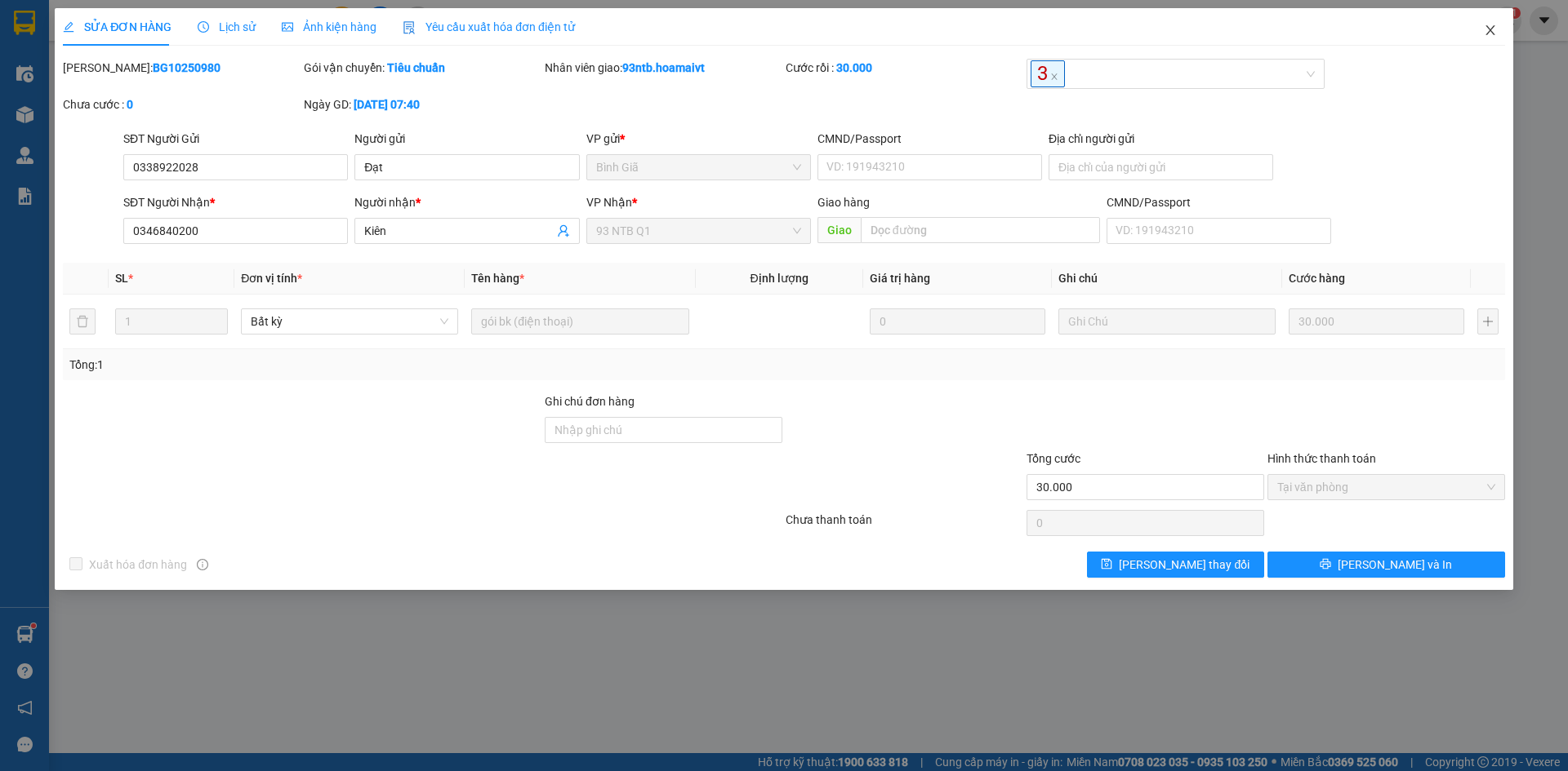
click at [1491, 34] on icon "close" at bounding box center [1490, 30] width 13 height 13
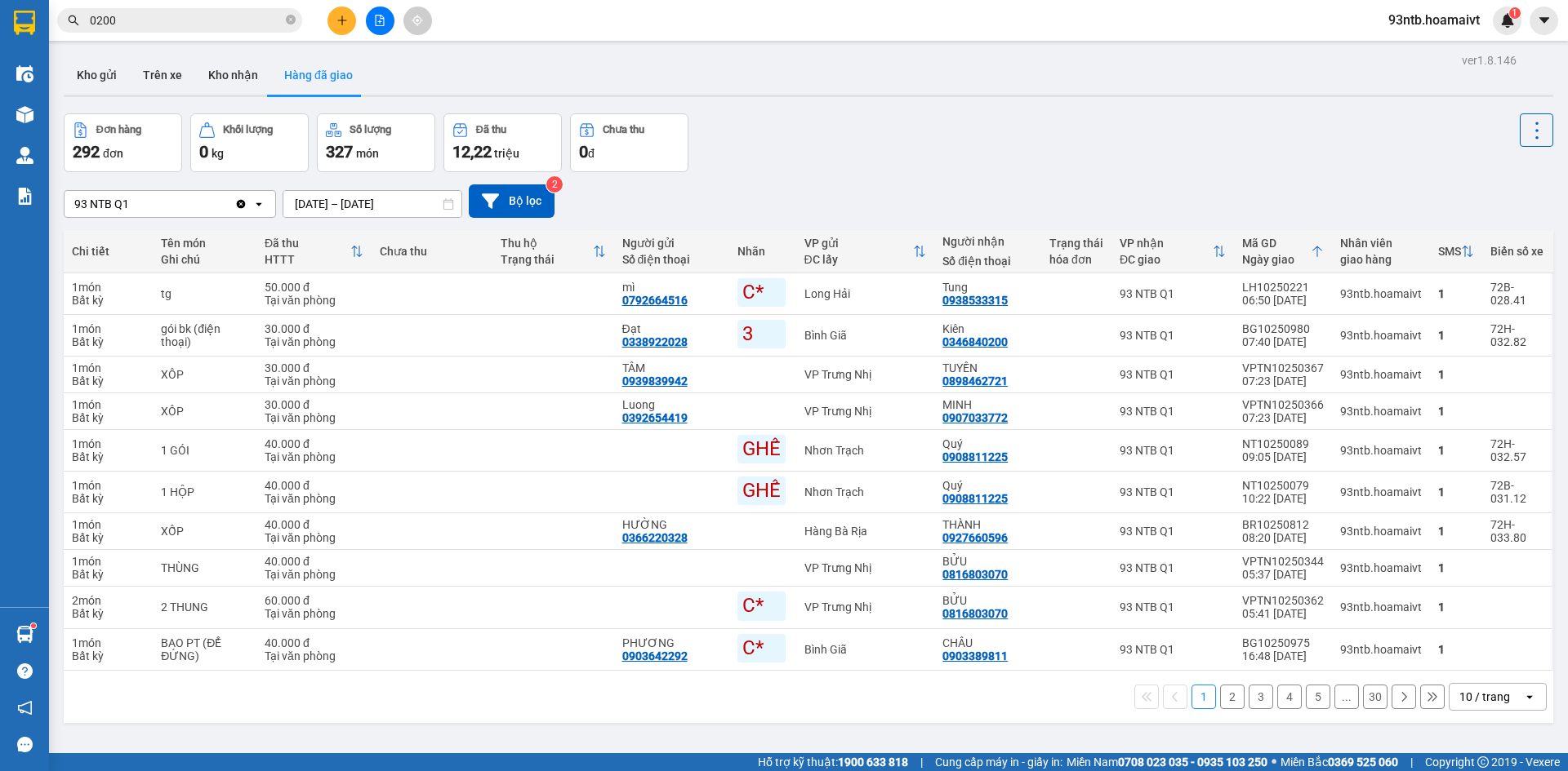
click at [197, 19] on input "0200" at bounding box center [186, 20] width 193 height 18
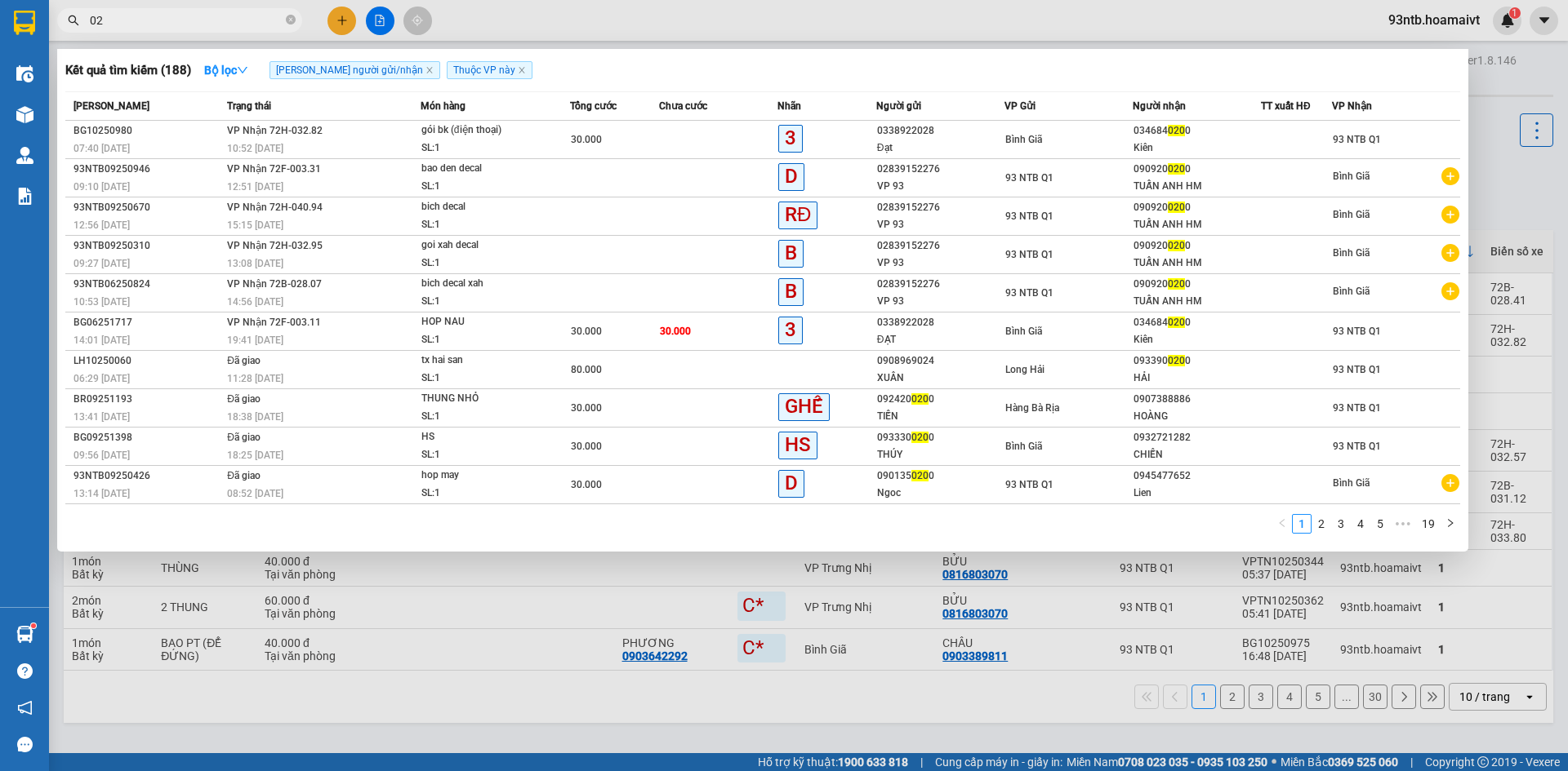
type input "0"
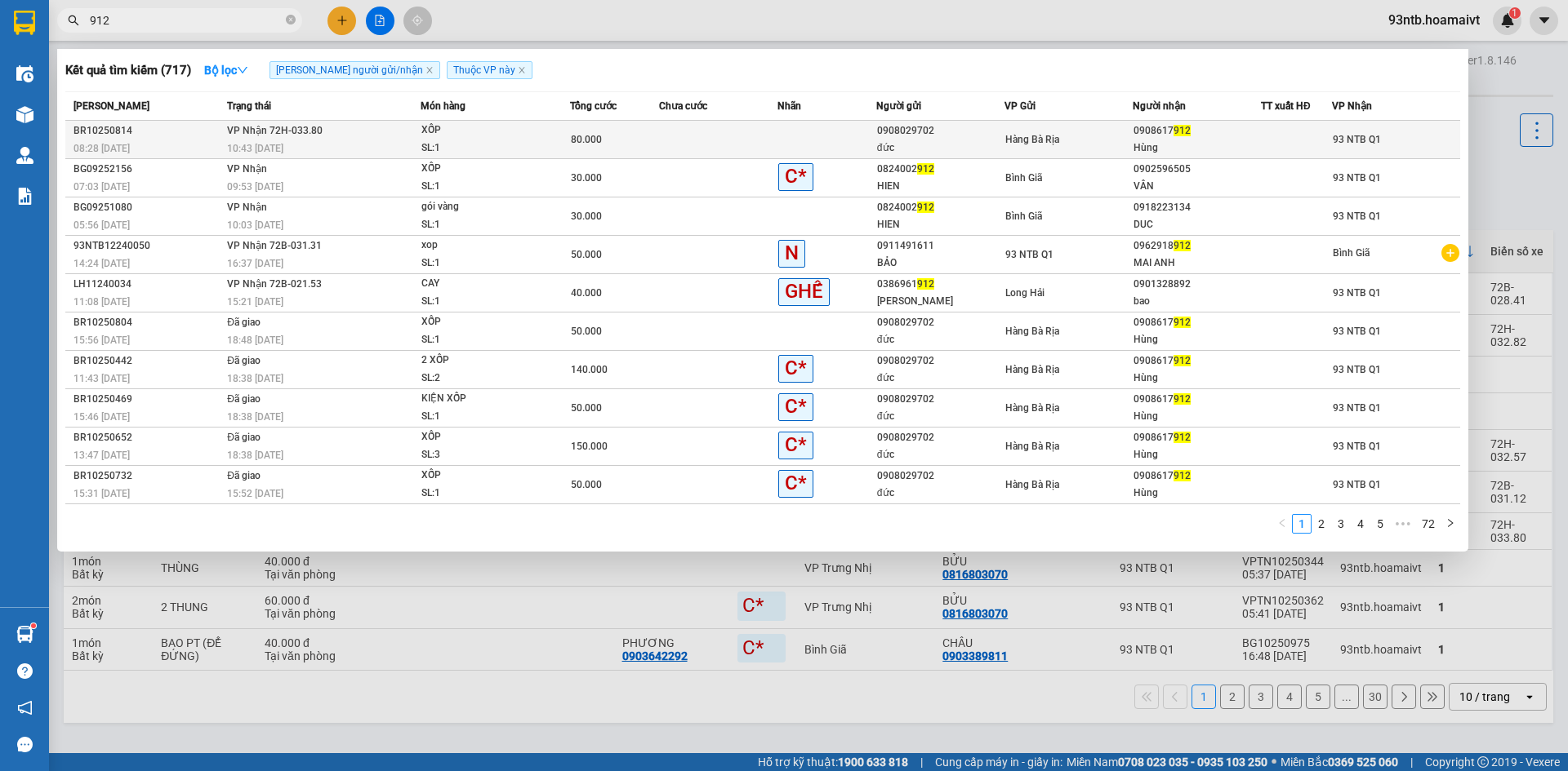
type input "912"
click at [1218, 129] on div "0908617 912" at bounding box center [1197, 131] width 127 height 17
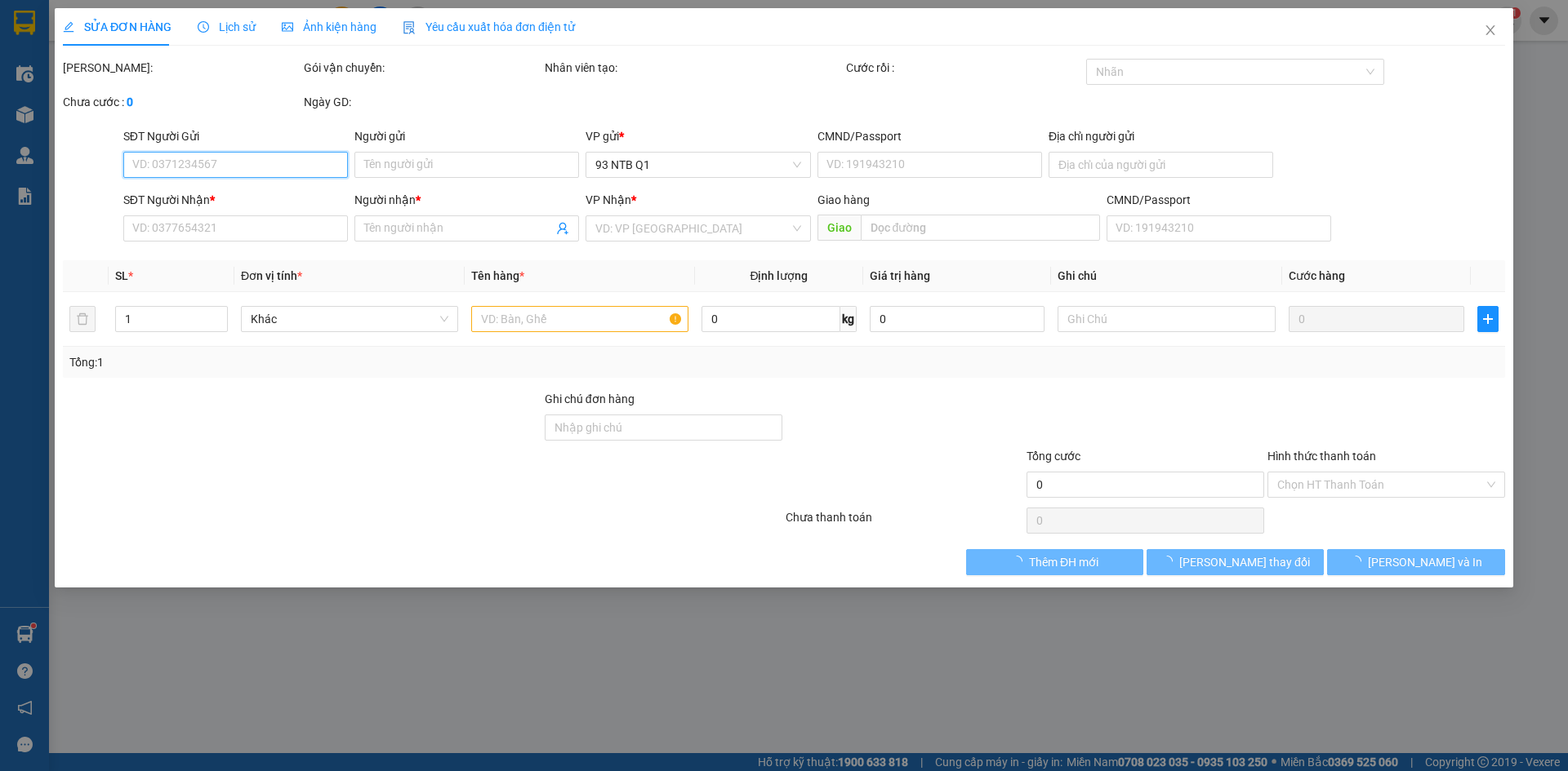
type input "0908029702"
type input "đức"
type input "079098001884"
type input "0908617912"
type input "Hùng"
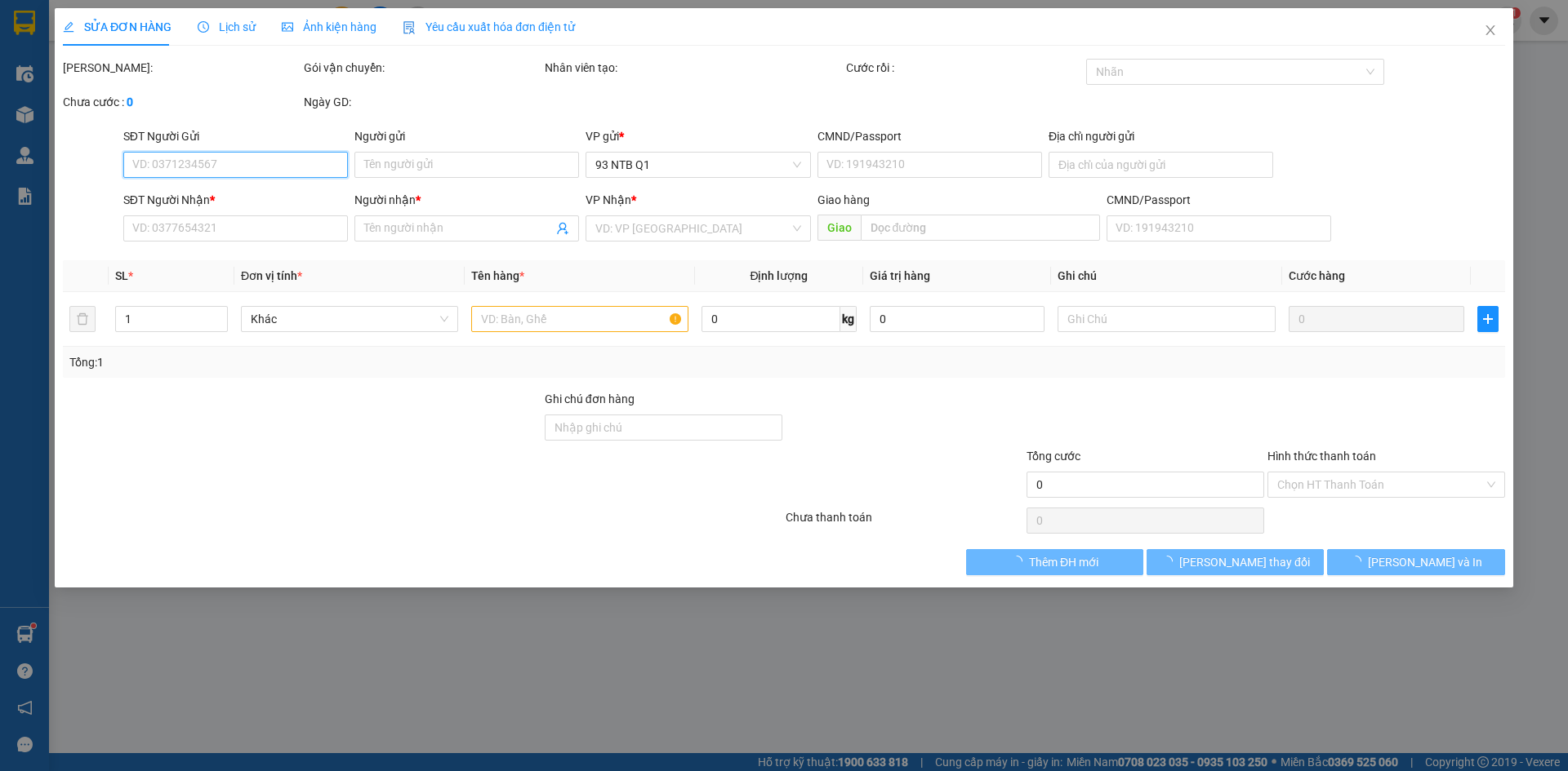
type input "80.000"
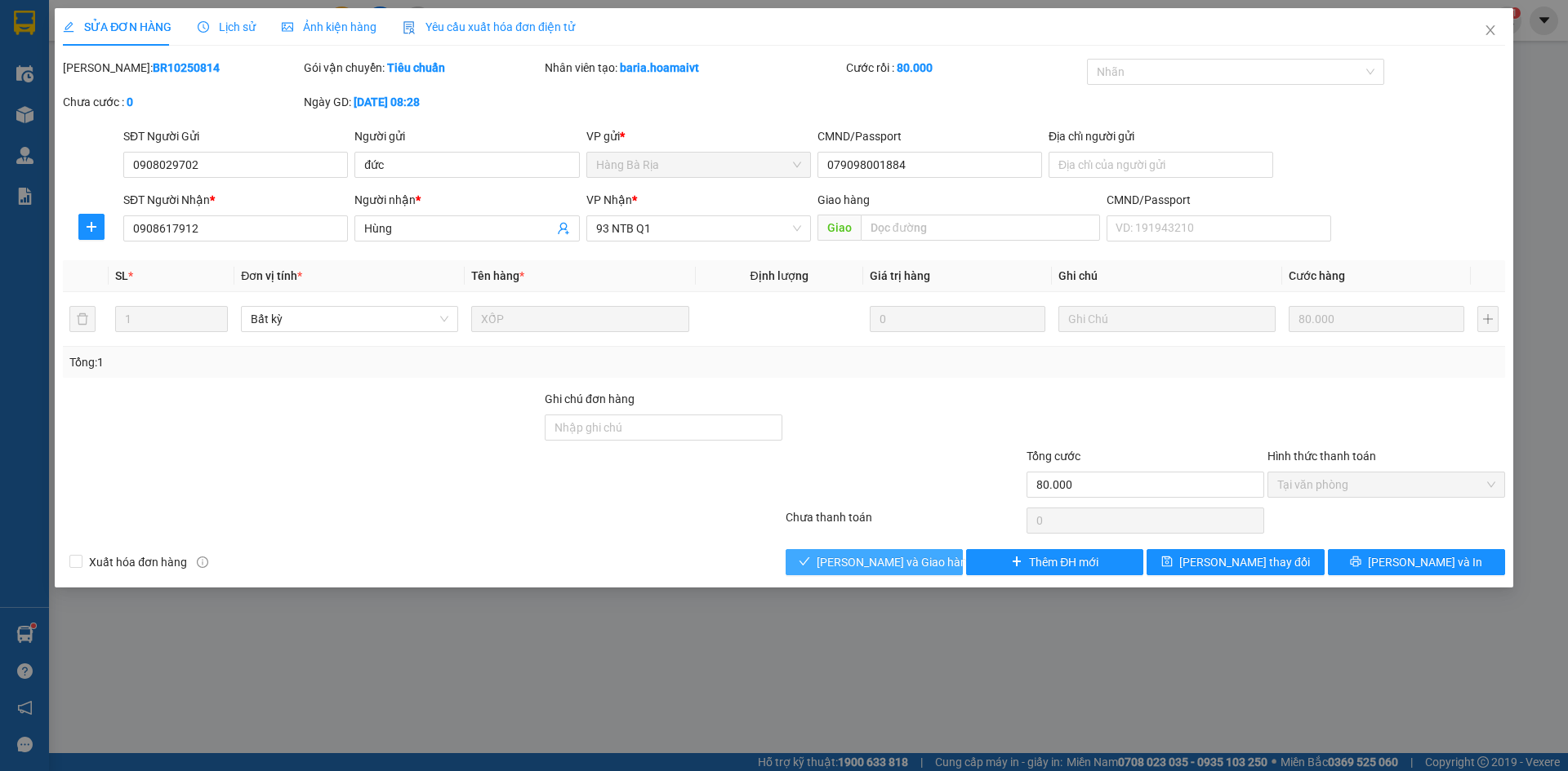
click at [920, 558] on span "[PERSON_NAME] và [PERSON_NAME] hàng" at bounding box center [895, 562] width 156 height 18
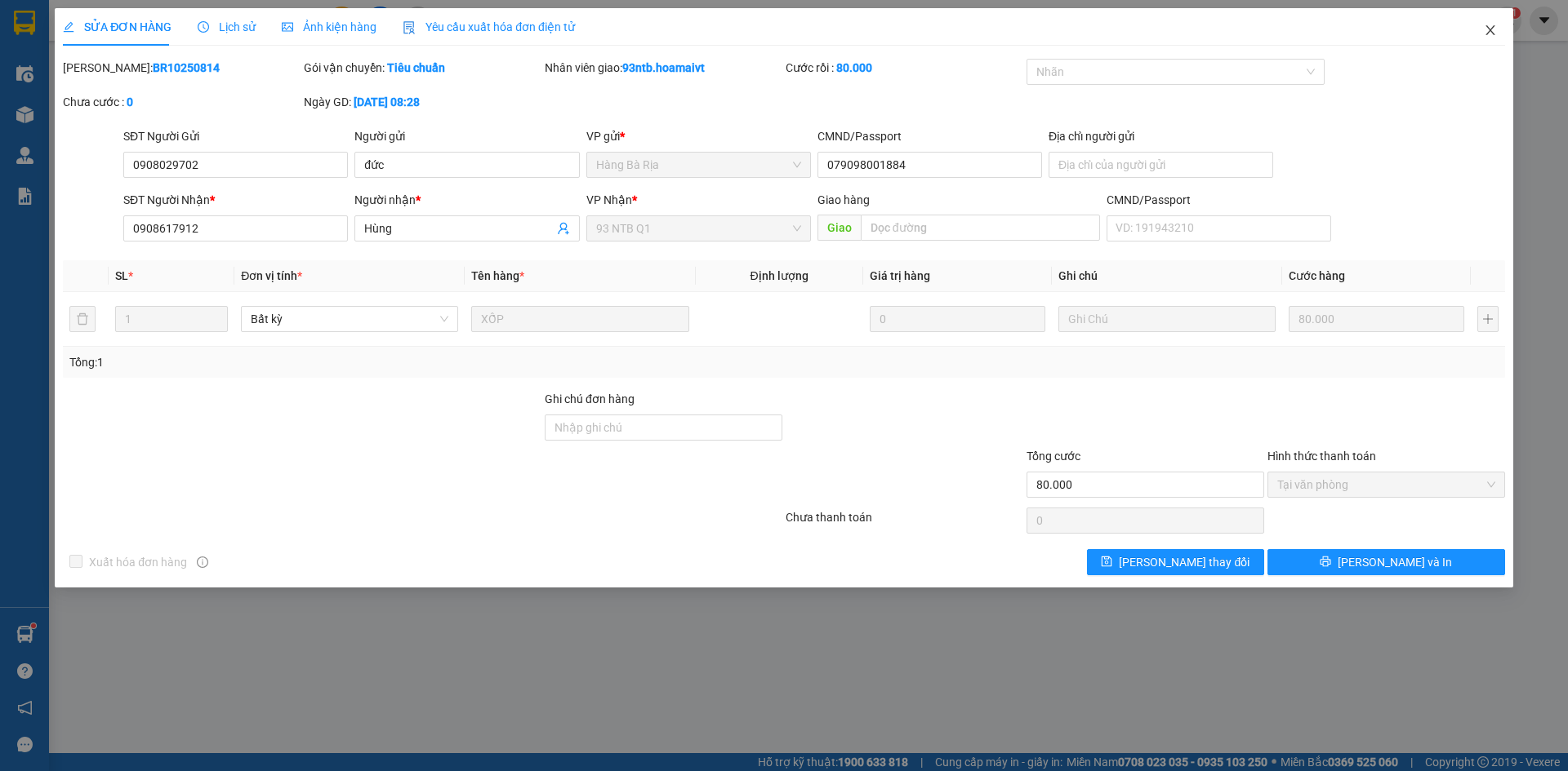
click at [1480, 30] on span "Close" at bounding box center [1490, 31] width 45 height 45
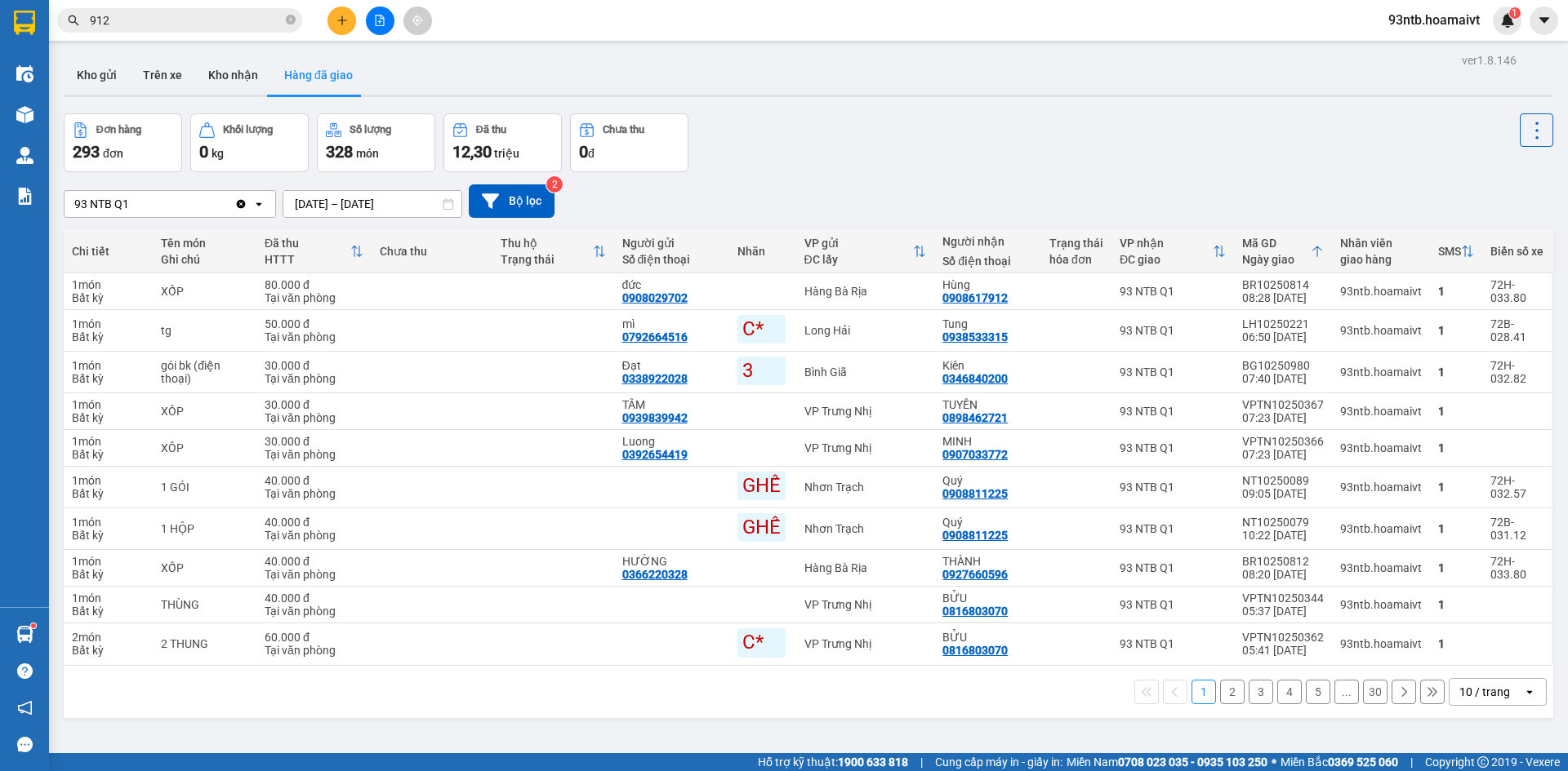
click at [344, 8] on button at bounding box center [342, 20] width 29 height 29
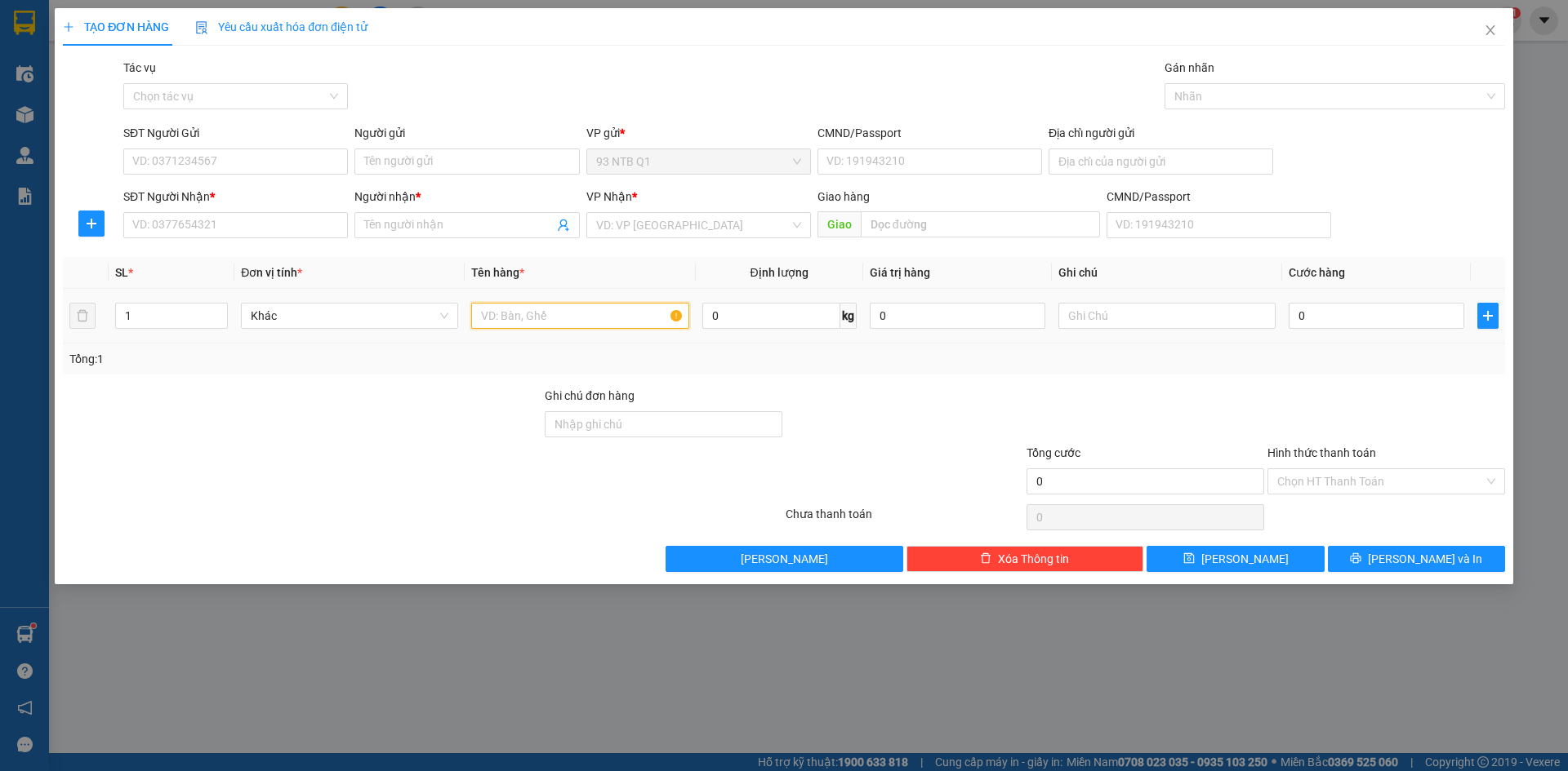
click at [575, 319] on input "text" at bounding box center [579, 316] width 218 height 26
click at [326, 160] on input "SĐT Người Gửi" at bounding box center [235, 162] width 224 height 26
type input "0902424255"
type input "hien"
click at [293, 233] on input "SĐT Người Nhận *" at bounding box center [235, 225] width 224 height 26
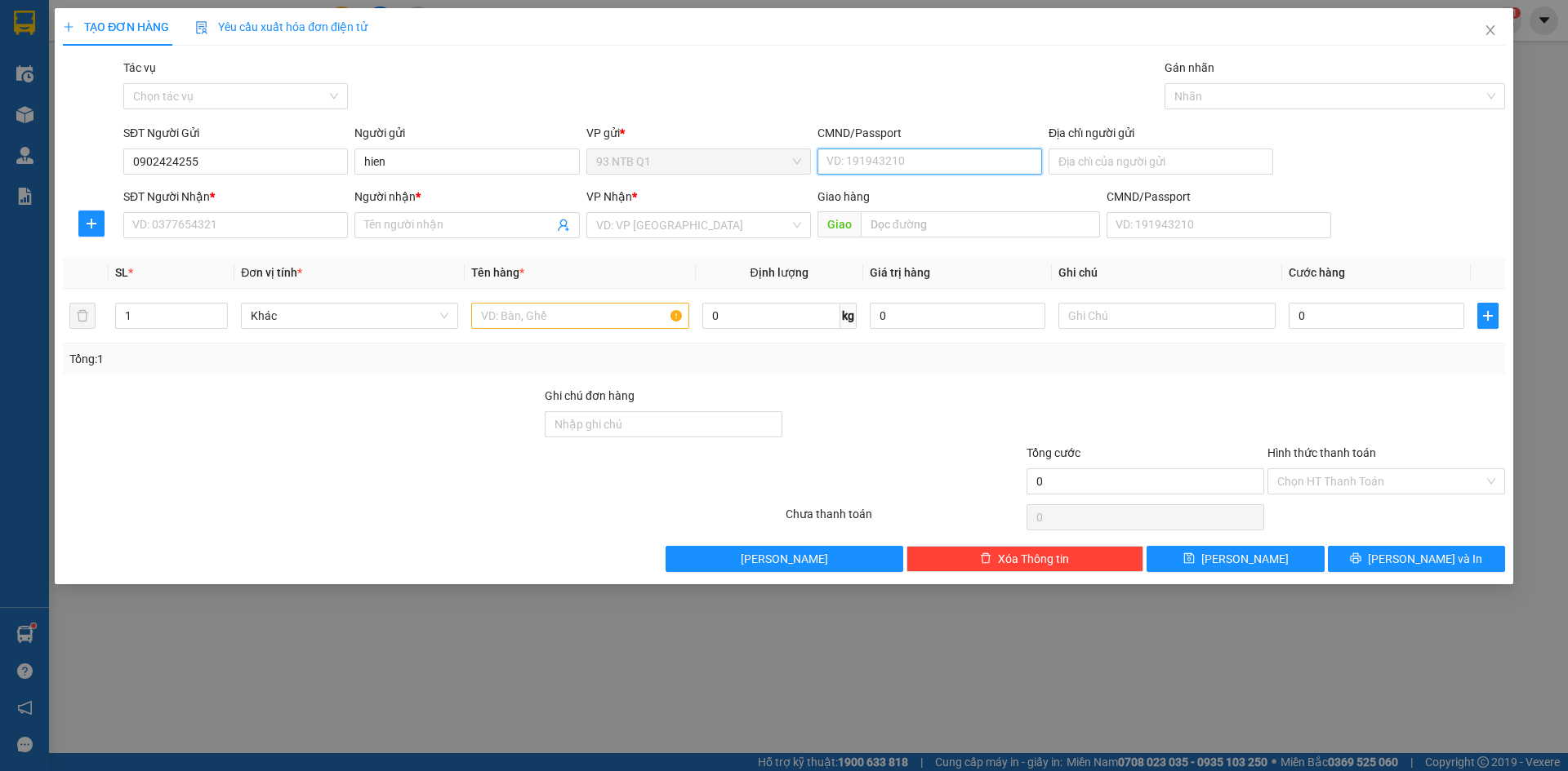
click at [1010, 165] on input "CMND/Passport" at bounding box center [929, 162] width 224 height 26
type input "056190011574"
type input "0"
type input "0933030656"
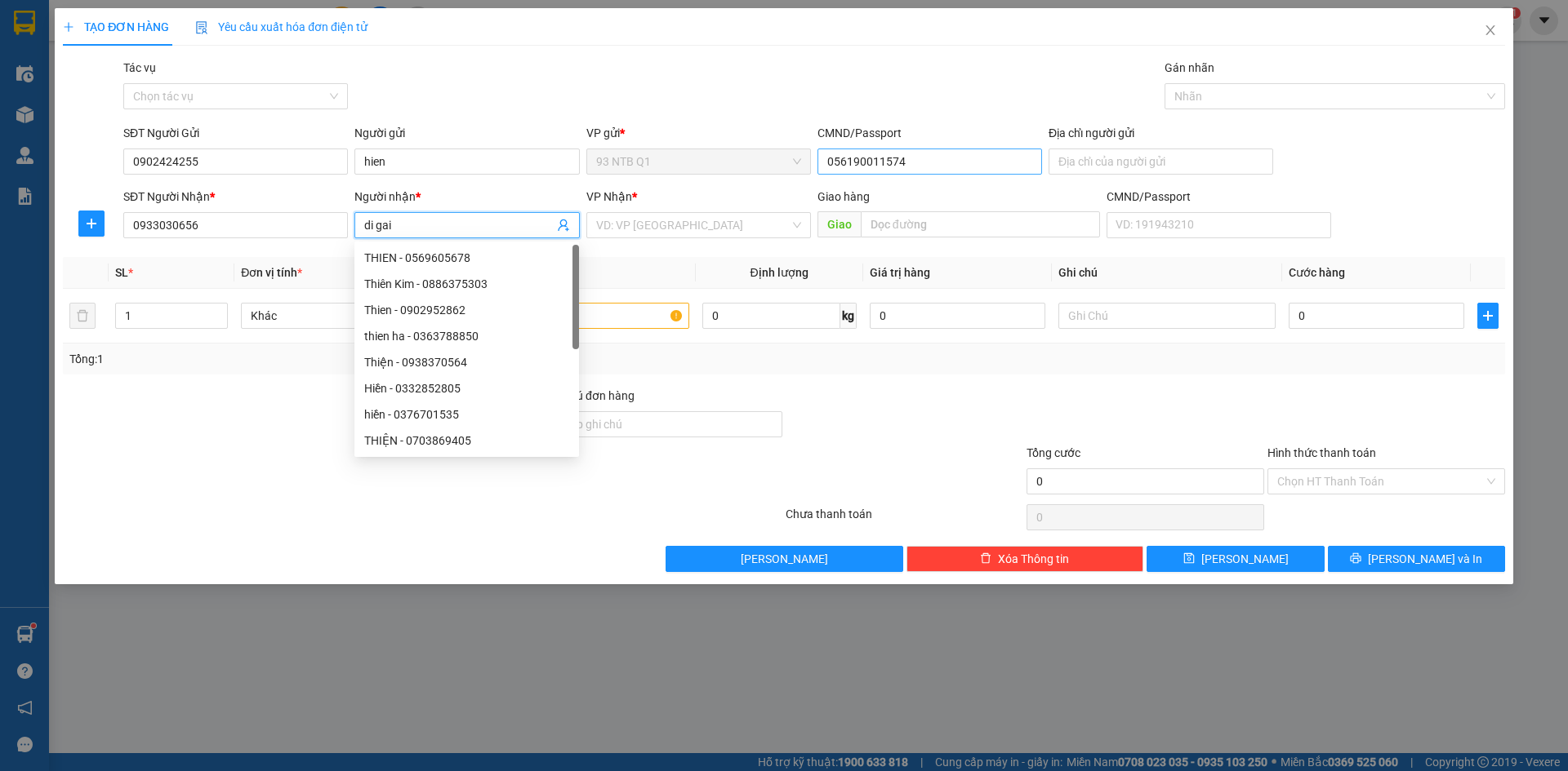
type input "di gai"
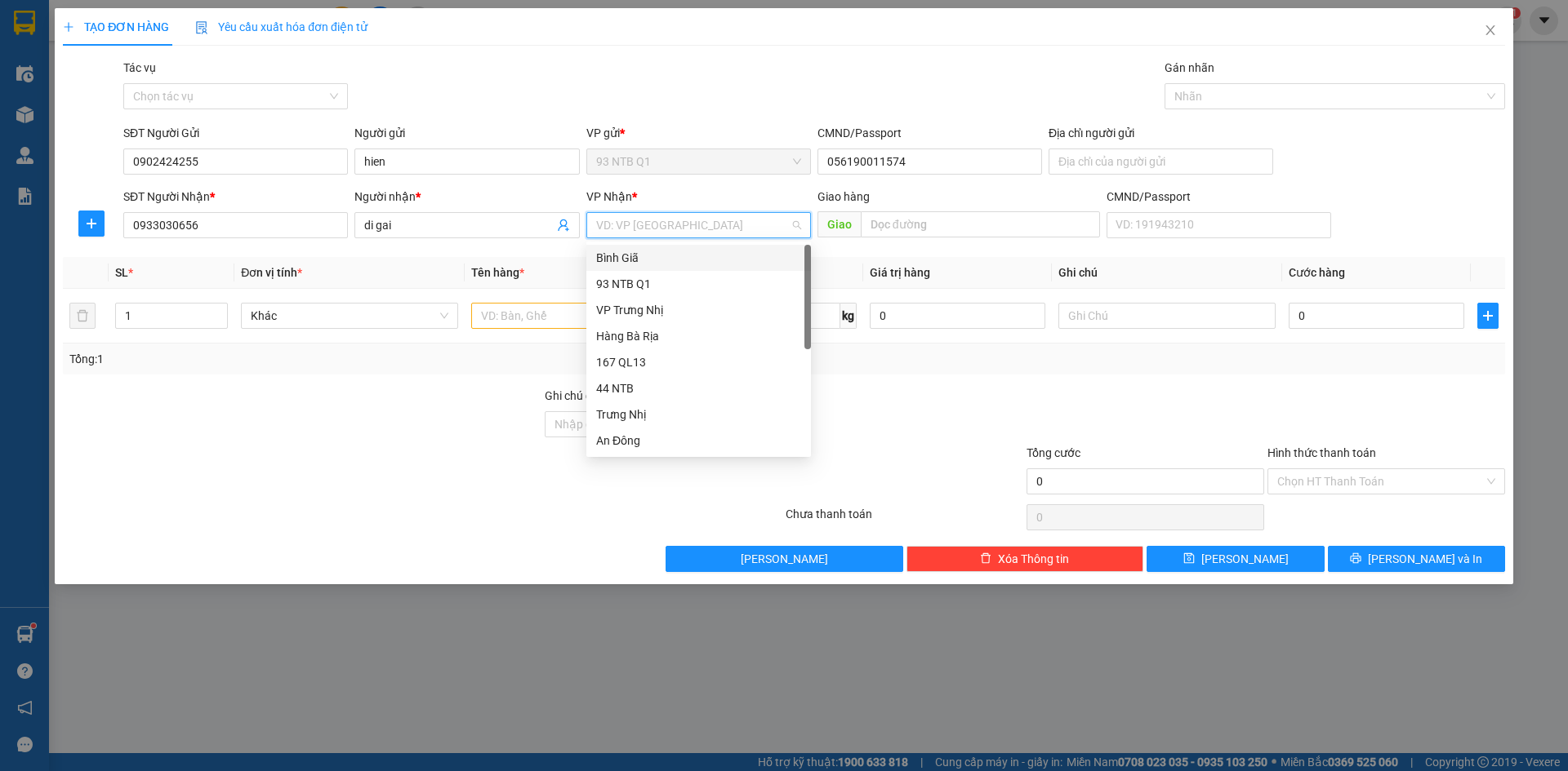
click at [791, 265] on div "Bình Giã" at bounding box center [698, 258] width 205 height 18
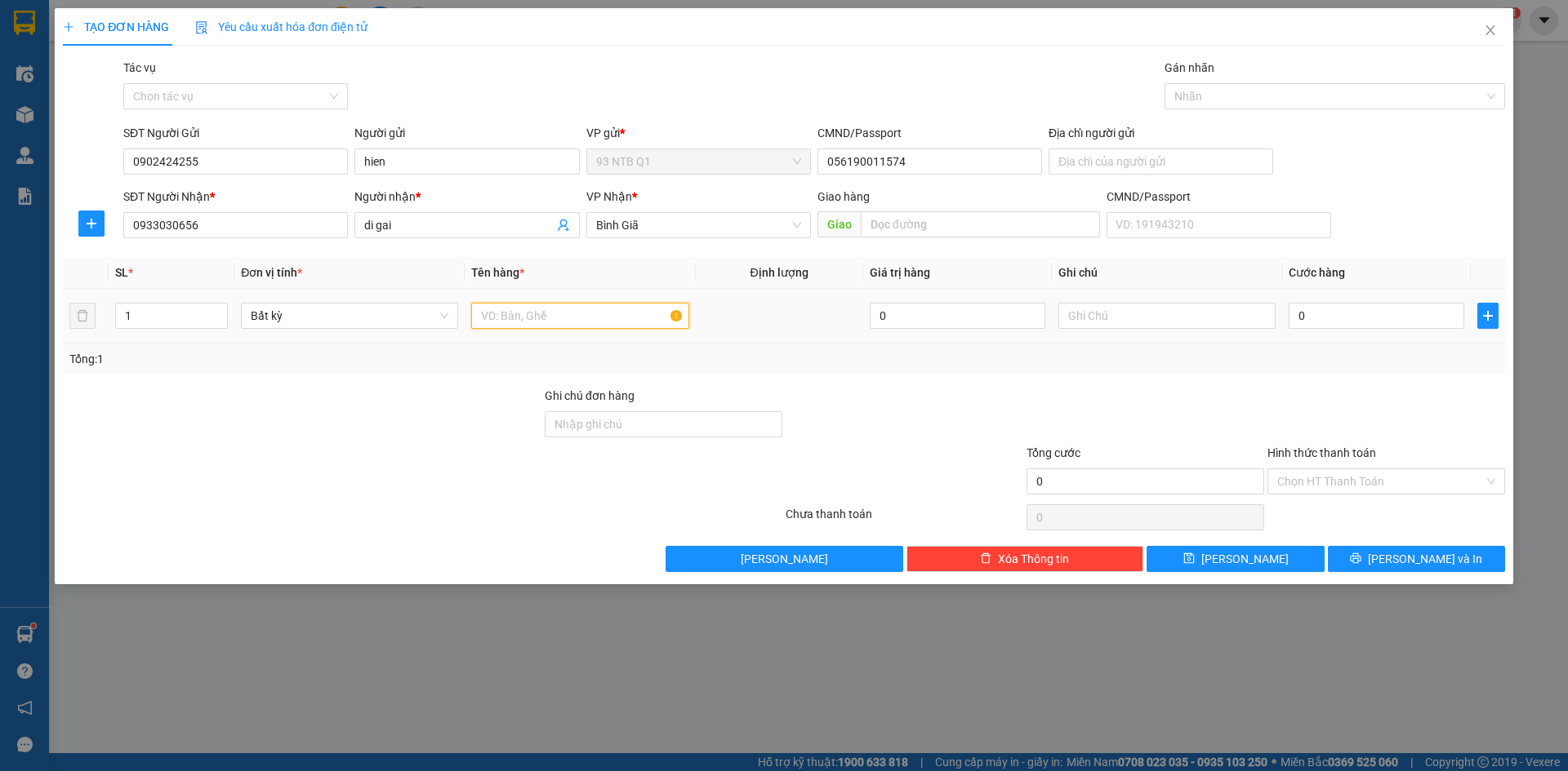
click at [535, 313] on input "text" at bounding box center [579, 316] width 218 height 26
type input "goi cam"
type input "30"
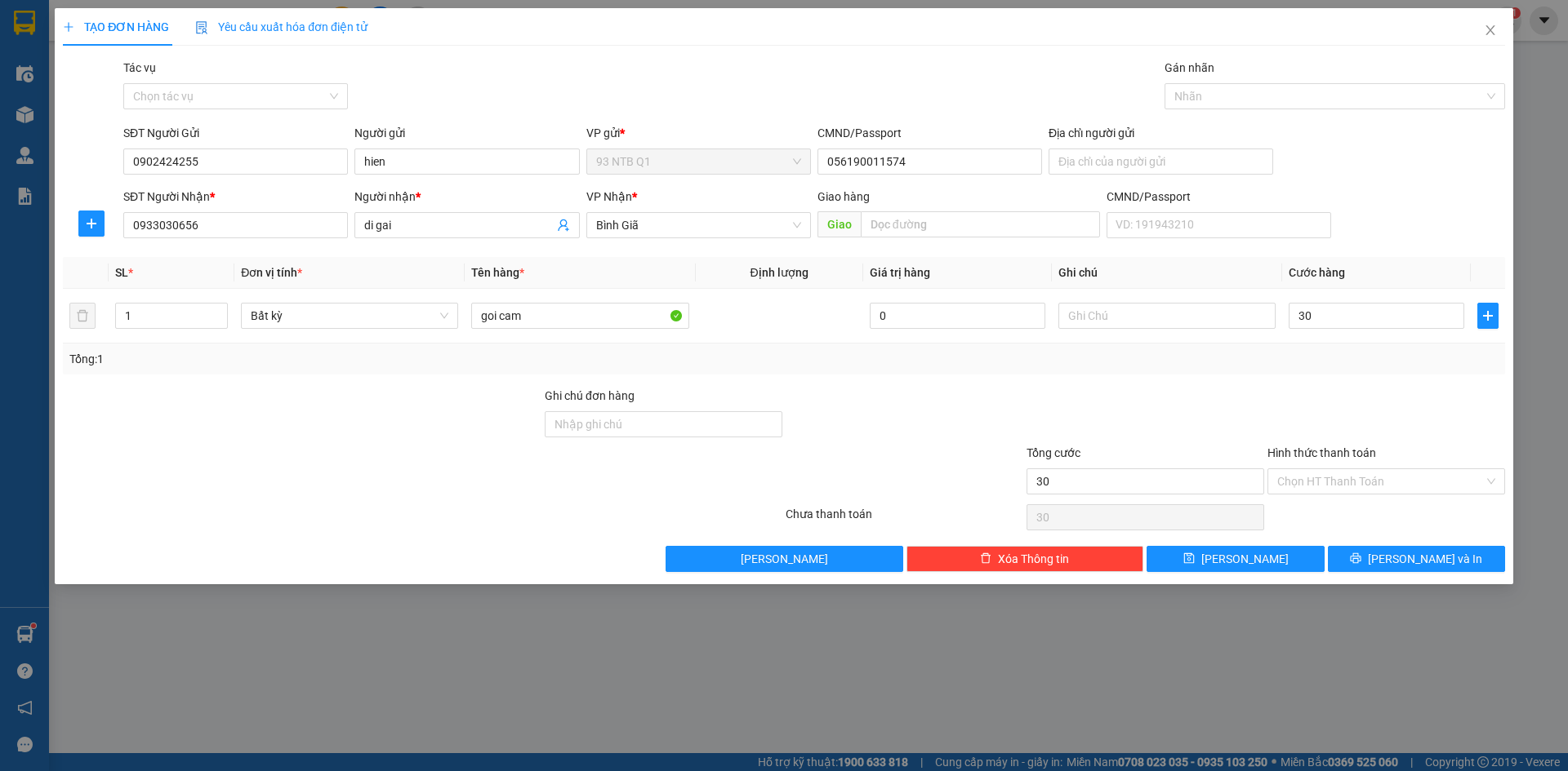
click at [1136, 382] on div "Transit Pickup Surcharge Ids Transit Deliver Surcharge Ids Transit Deliver Surc…" at bounding box center [784, 315] width 1442 height 513
type input "30.000"
click at [1373, 466] on div "Hình thức thanh toán" at bounding box center [1386, 457] width 238 height 24
click at [1372, 489] on input "Hình thức thanh toán" at bounding box center [1380, 482] width 207 height 24
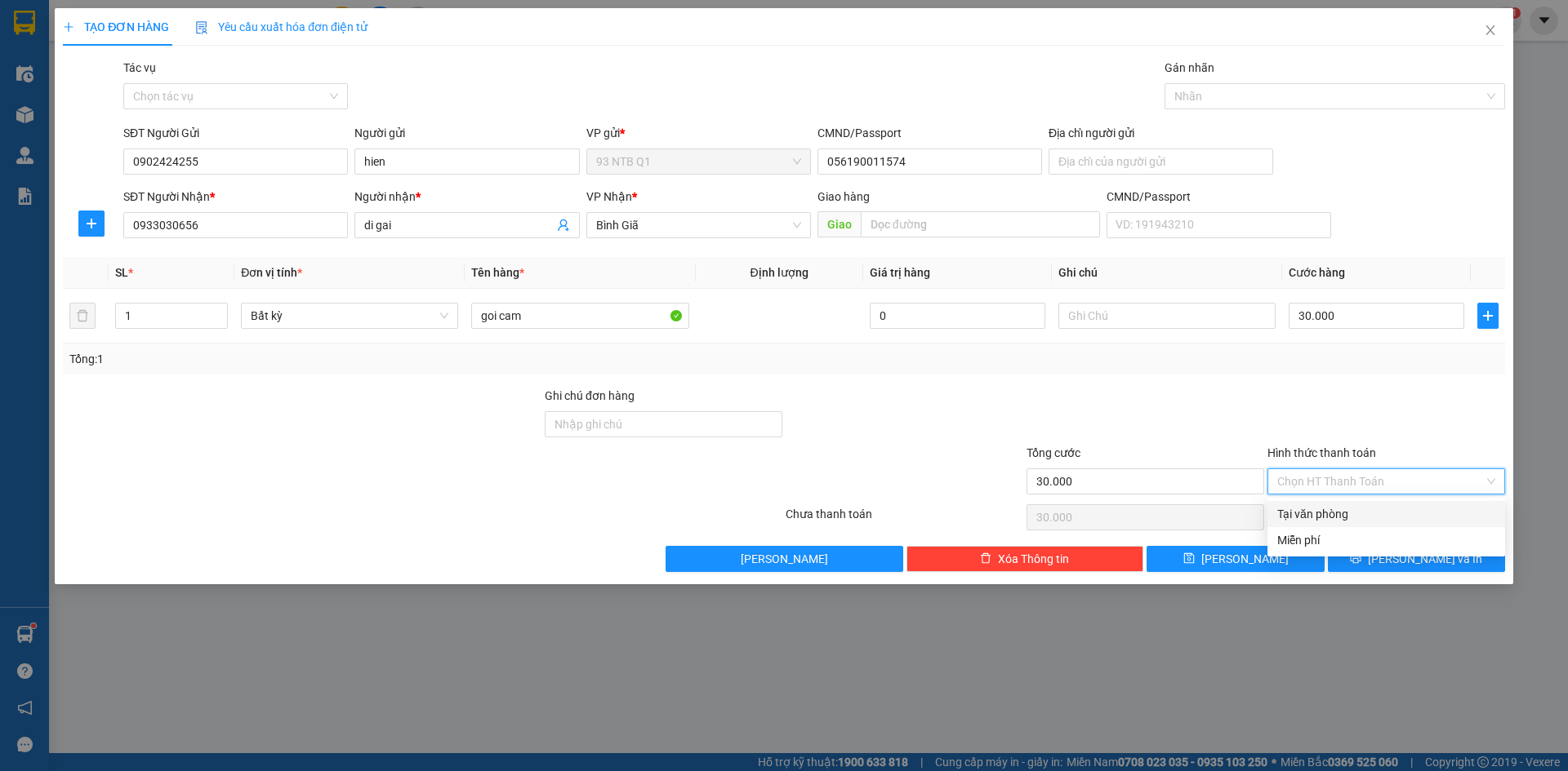
click at [1361, 512] on div "Tại văn phòng" at bounding box center [1386, 514] width 218 height 18
type input "0"
click at [1367, 551] on button "[PERSON_NAME] và In" at bounding box center [1416, 559] width 177 height 26
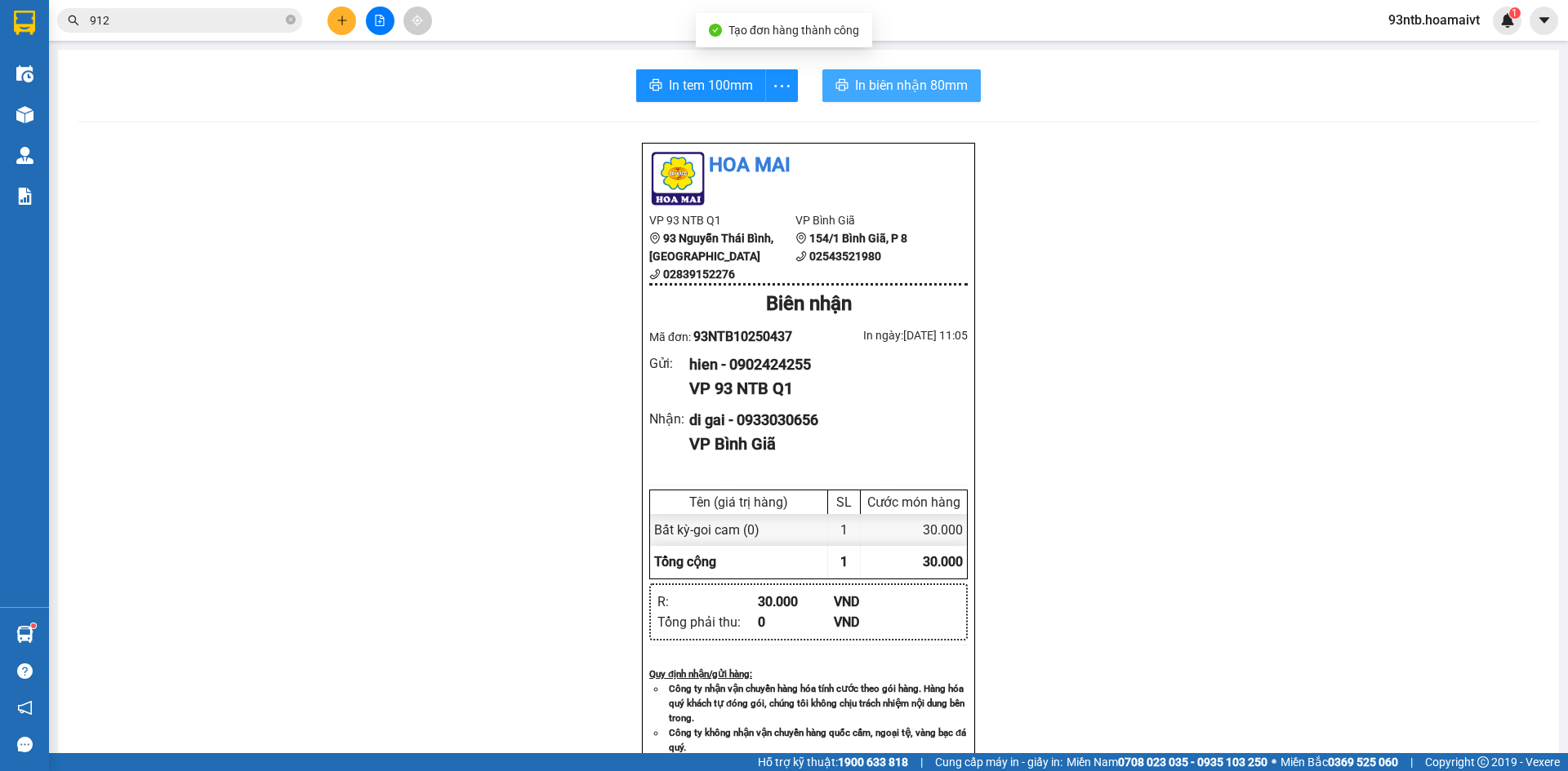
click at [906, 81] on span "In biên nhận 80mm" at bounding box center [911, 85] width 113 height 20
click at [1162, 328] on div "Hoa Mai VP 93 NTB Q1 93 Nguyễn Thái Bình, Quận 1 02839152276 VP Bình Giã 1…" at bounding box center [808, 668] width 1461 height 1051
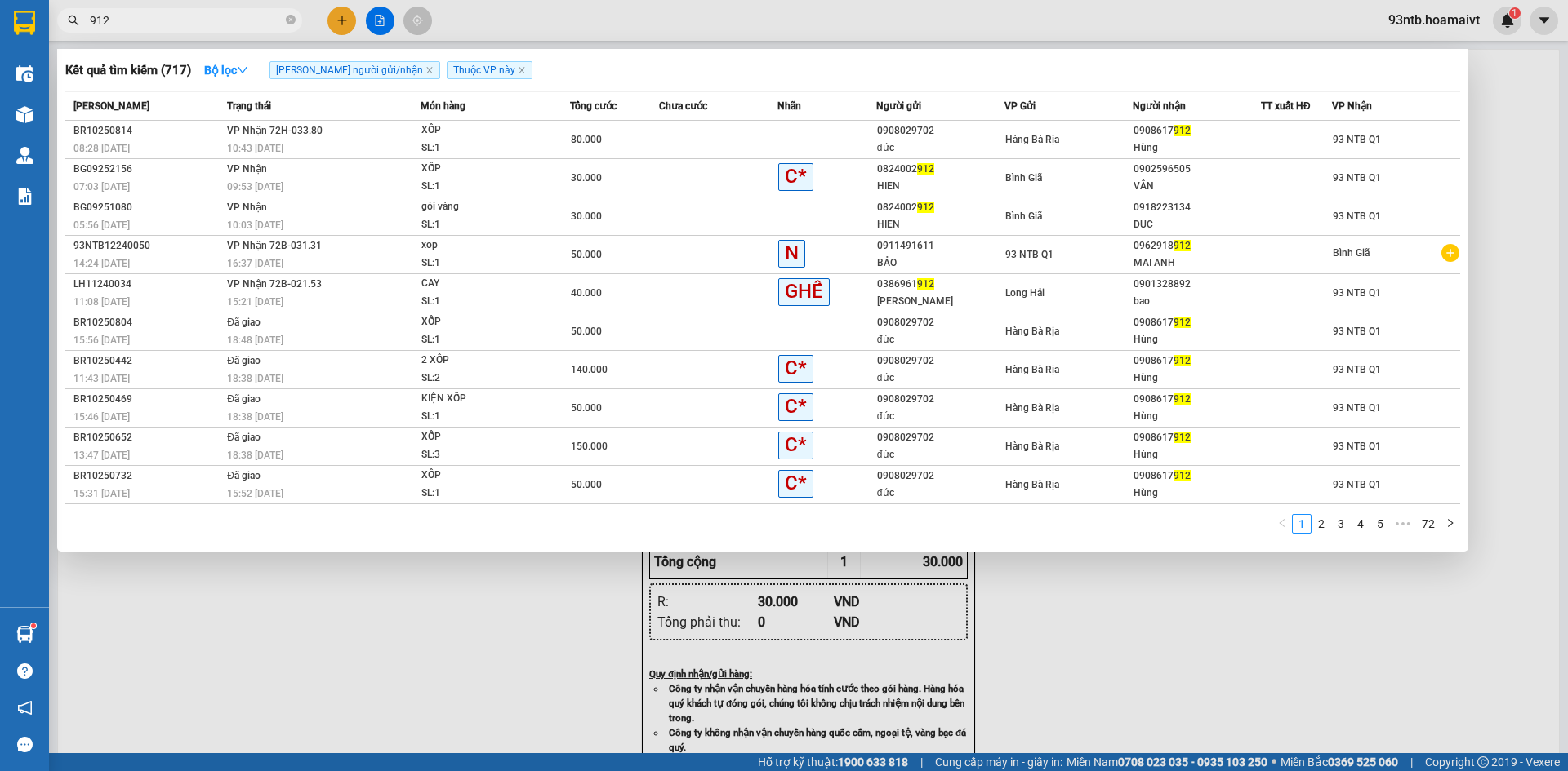
click at [229, 15] on input "912" at bounding box center [186, 20] width 193 height 18
type input "9"
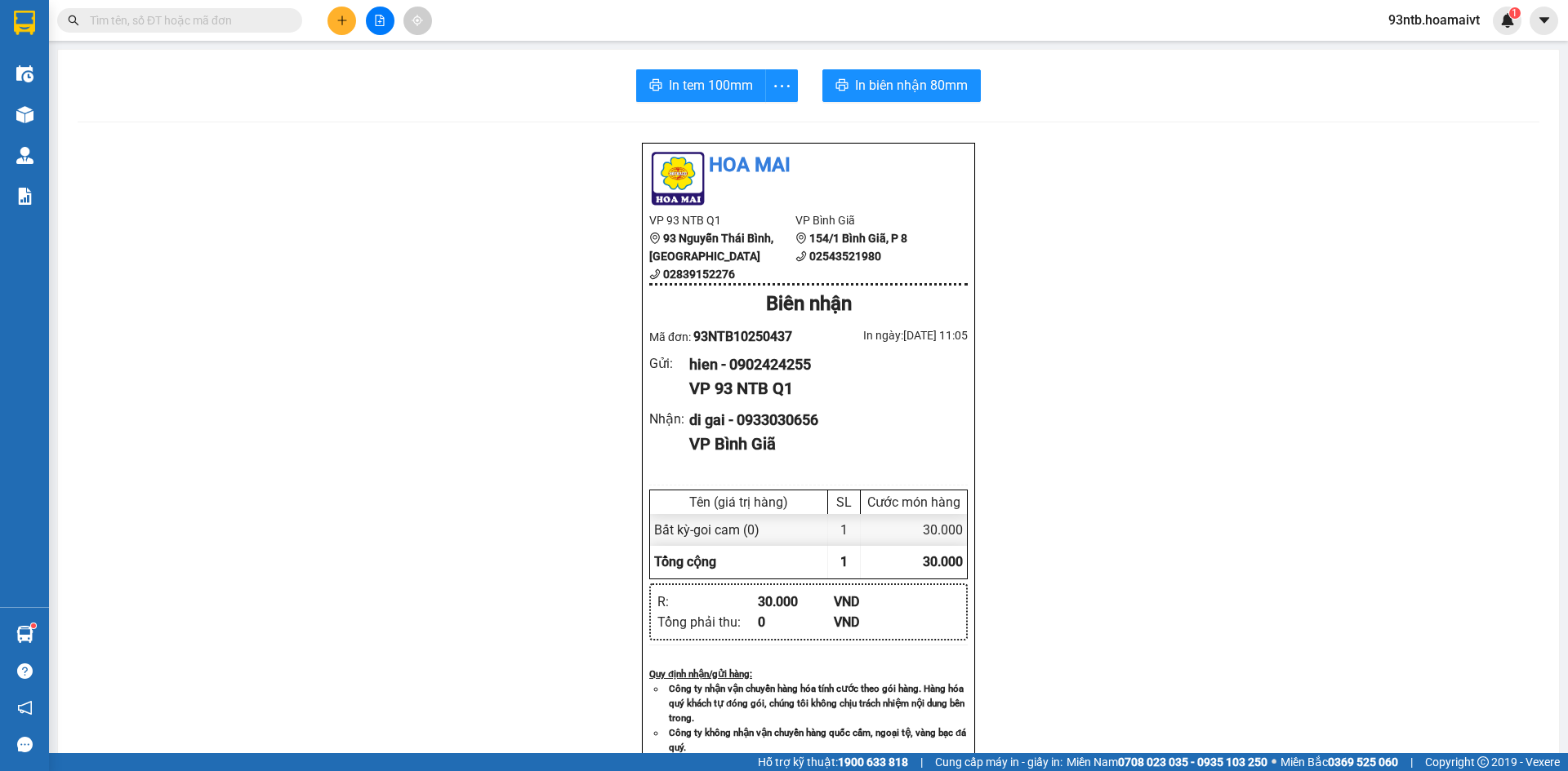
click at [229, 13] on input "text" at bounding box center [186, 20] width 193 height 18
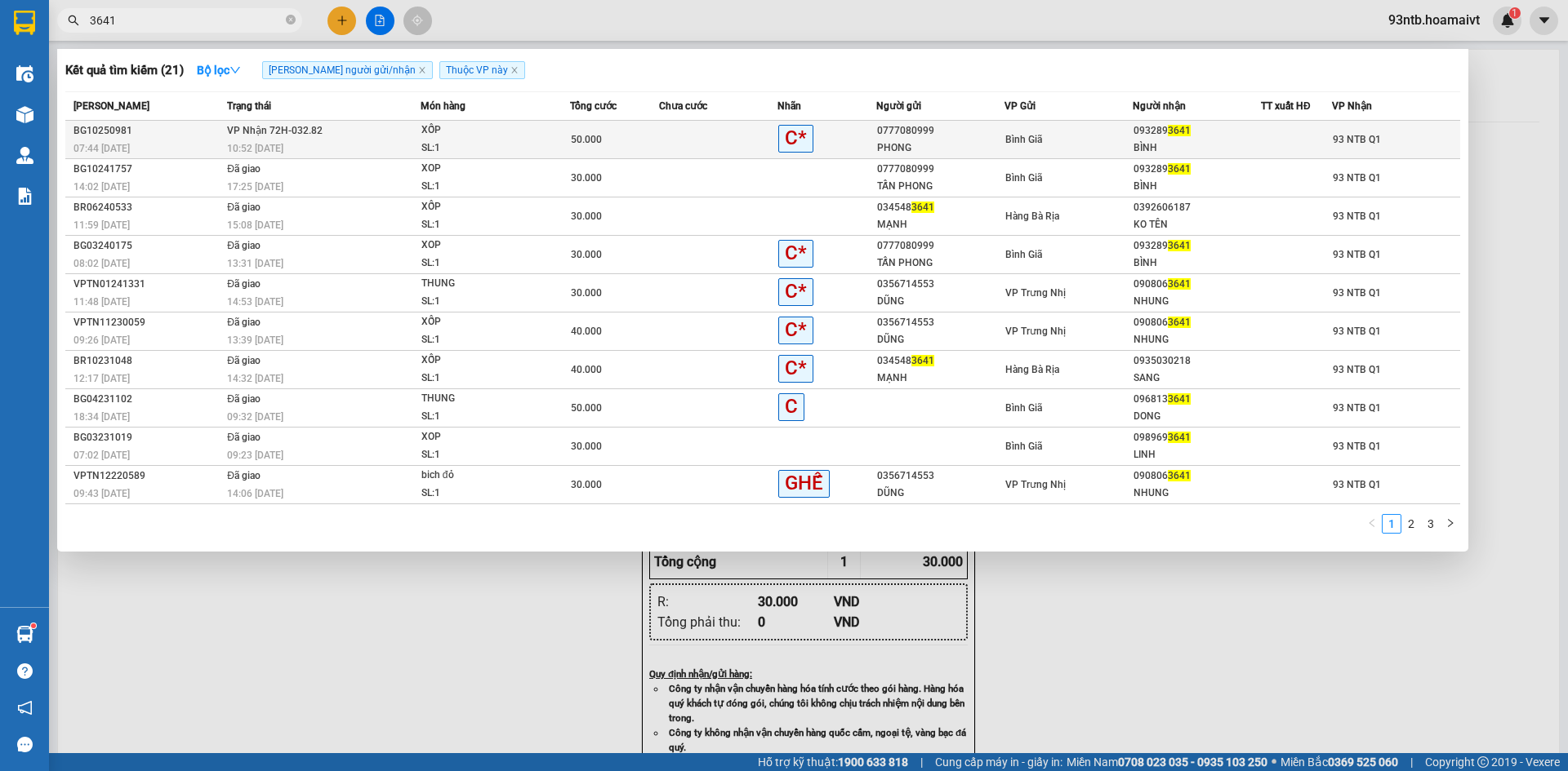
type input "3641"
click at [911, 143] on div "PHONG" at bounding box center [940, 148] width 127 height 17
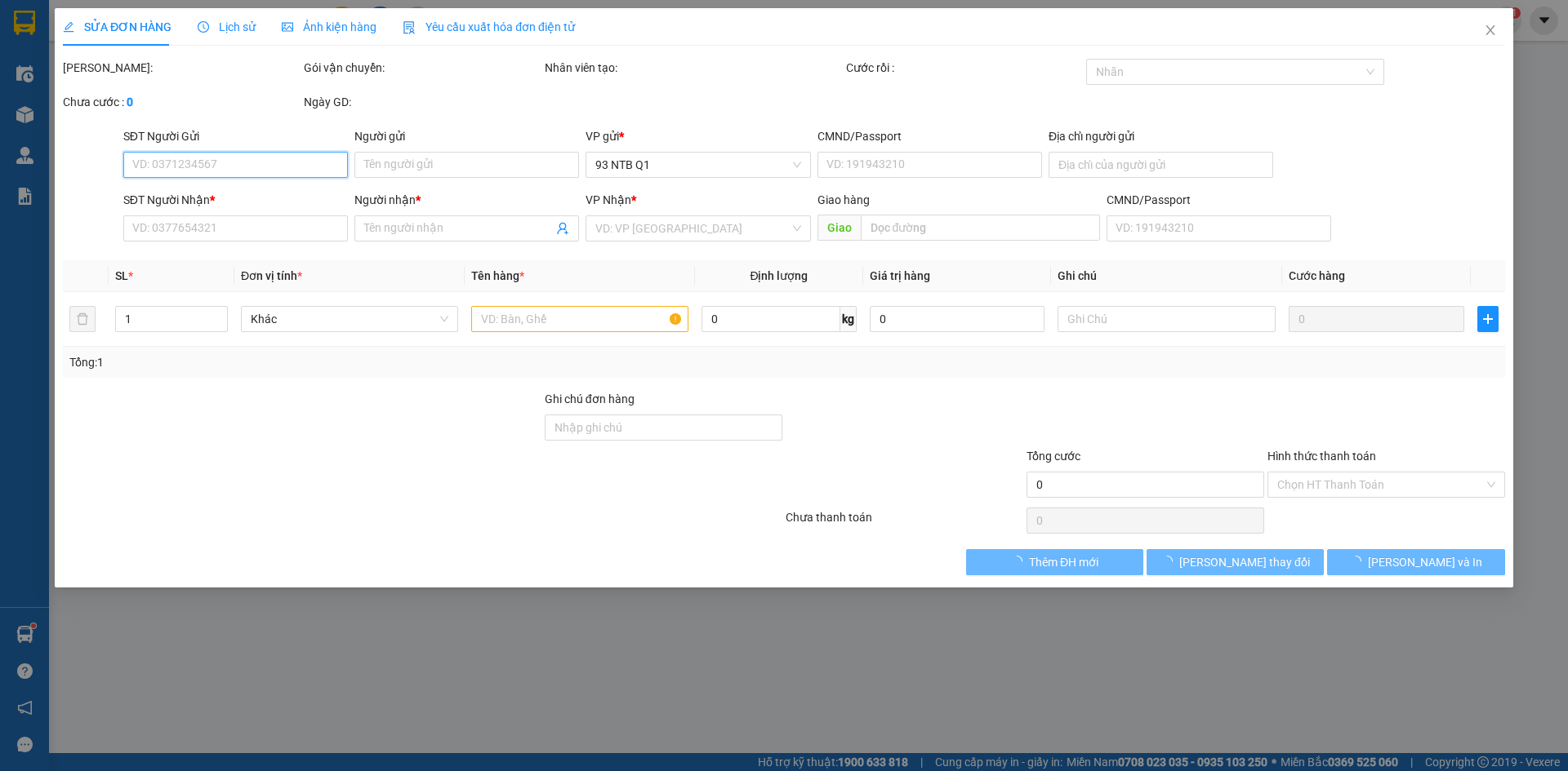
type input "0777080999"
type input "PHONG"
type input "0932893641"
type input "BÌNH"
type input "50.000"
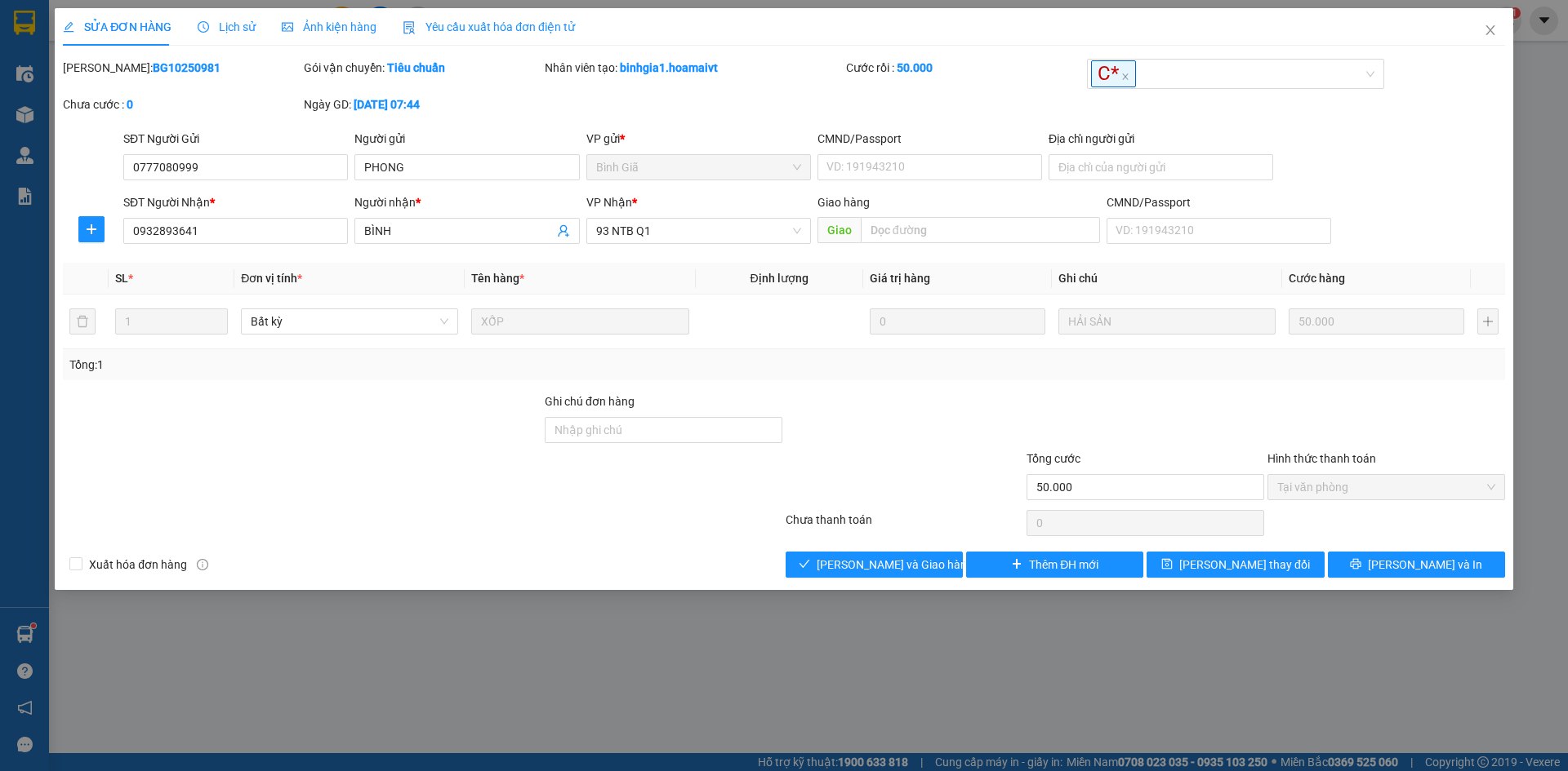
drag, startPoint x: 915, startPoint y: 140, endPoint x: 927, endPoint y: 110, distance: 32.3
drag, startPoint x: 927, startPoint y: 110, endPoint x: 1360, endPoint y: 175, distance: 437.9
click at [1360, 175] on div "SĐT Người Gửi 0777080999 Người gửi PHONG VP gửi * Bình Giã CMND/Passport VD: …" at bounding box center [813, 158] width 1388 height 57
click at [600, 595] on div "SỬA ĐƠN HÀNG Lịch sử Ảnh kiện hàng Yêu cầu xuất hóa đơn điện tử Total Paid Fee …" at bounding box center [784, 385] width 1568 height 771
click at [664, 525] on div at bounding box center [422, 523] width 722 height 32
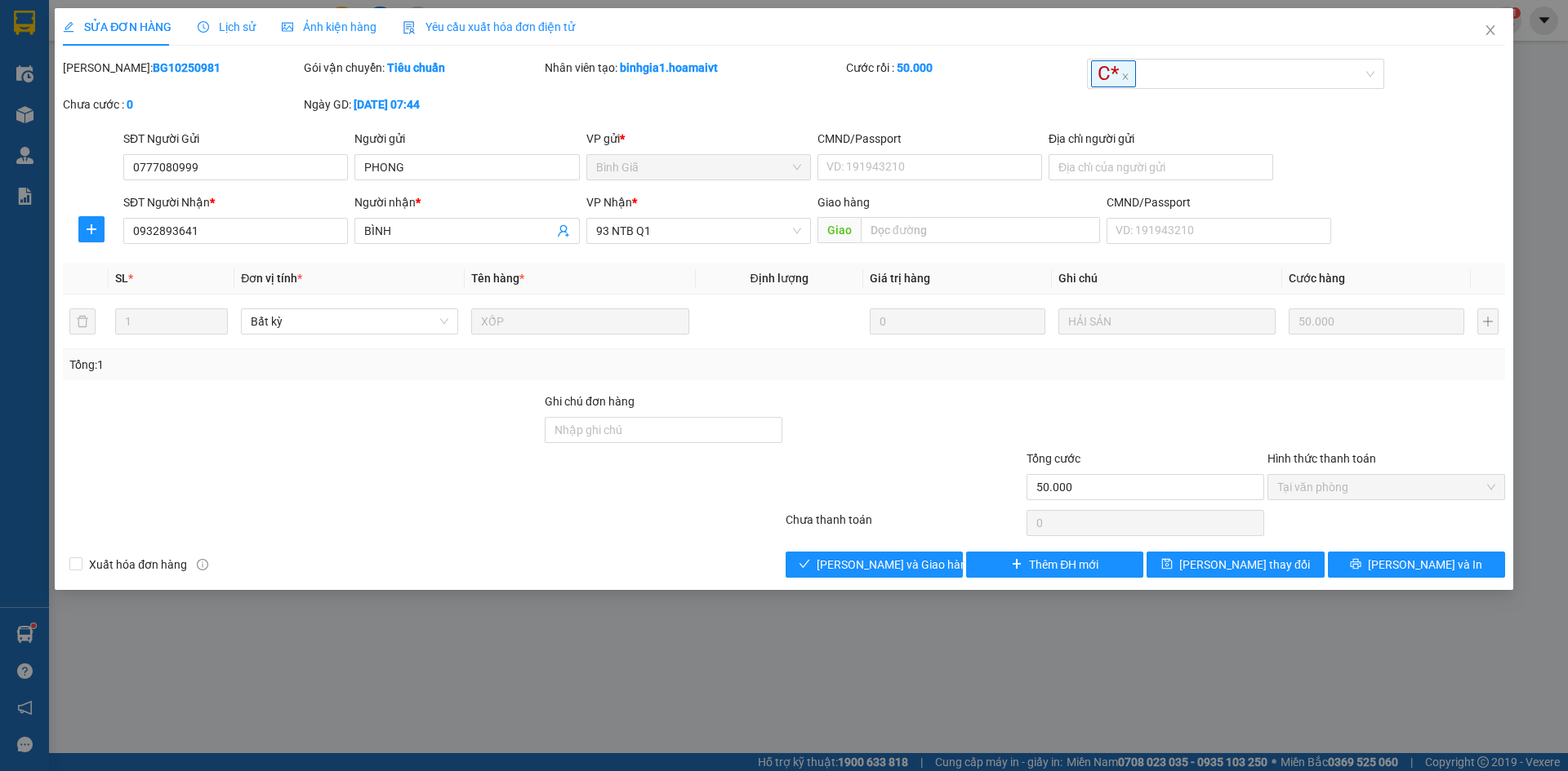
click at [665, 525] on div at bounding box center [422, 523] width 722 height 32
click at [655, 520] on div at bounding box center [422, 523] width 722 height 32
click at [749, 557] on div "Xuất hóa đơn hàng Lưu và Giao hàng Thêm ĐH mới Lưu thay đổi Lưu và In" at bounding box center [784, 565] width 1446 height 26
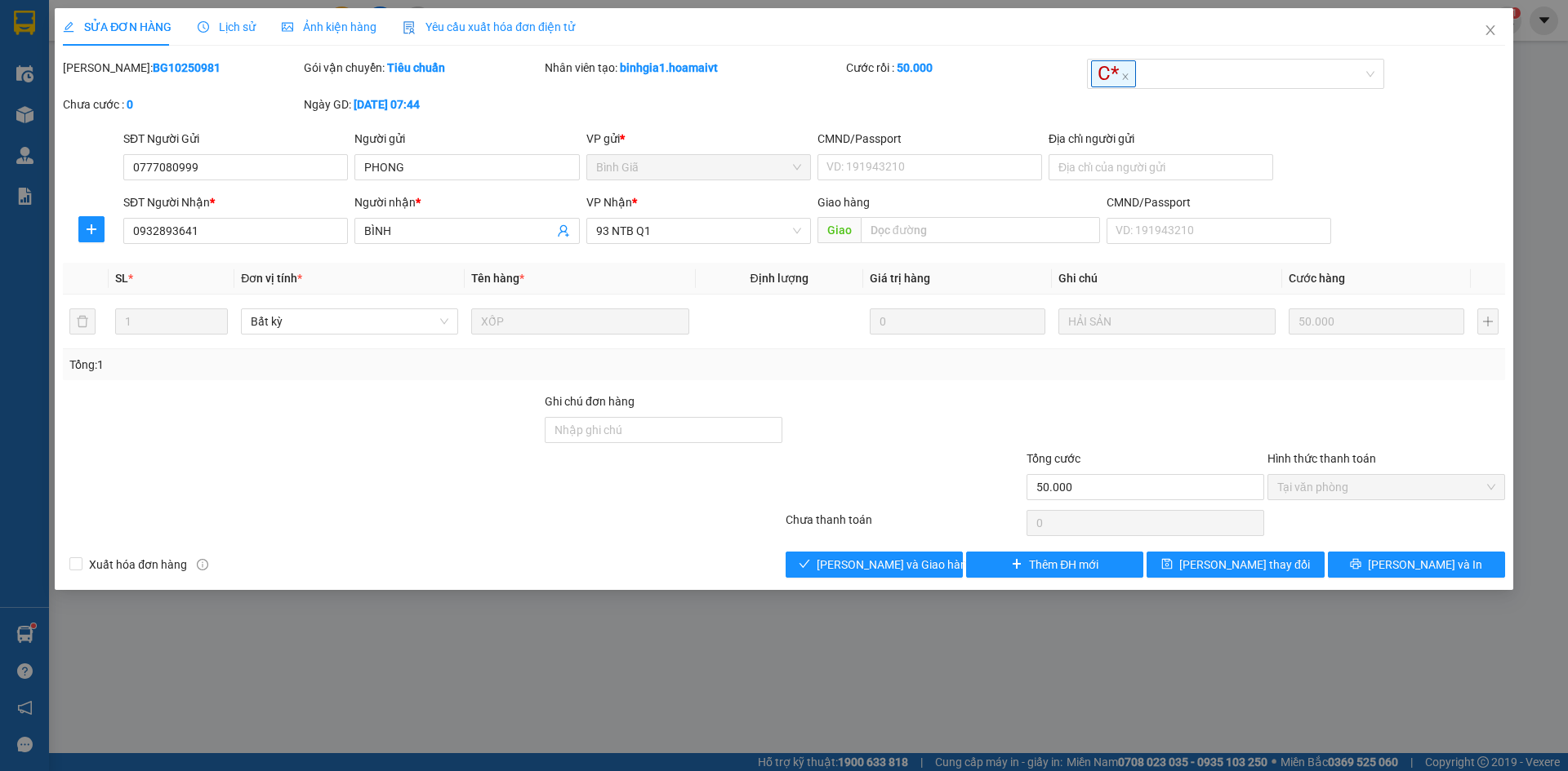
click at [755, 570] on div "Xuất hóa đơn hàng Lưu và Giao hàng Thêm ĐH mới Lưu thay đổi Lưu và In" at bounding box center [784, 565] width 1446 height 26
click at [798, 561] on button "[PERSON_NAME] và [PERSON_NAME] hàng" at bounding box center [874, 565] width 177 height 26
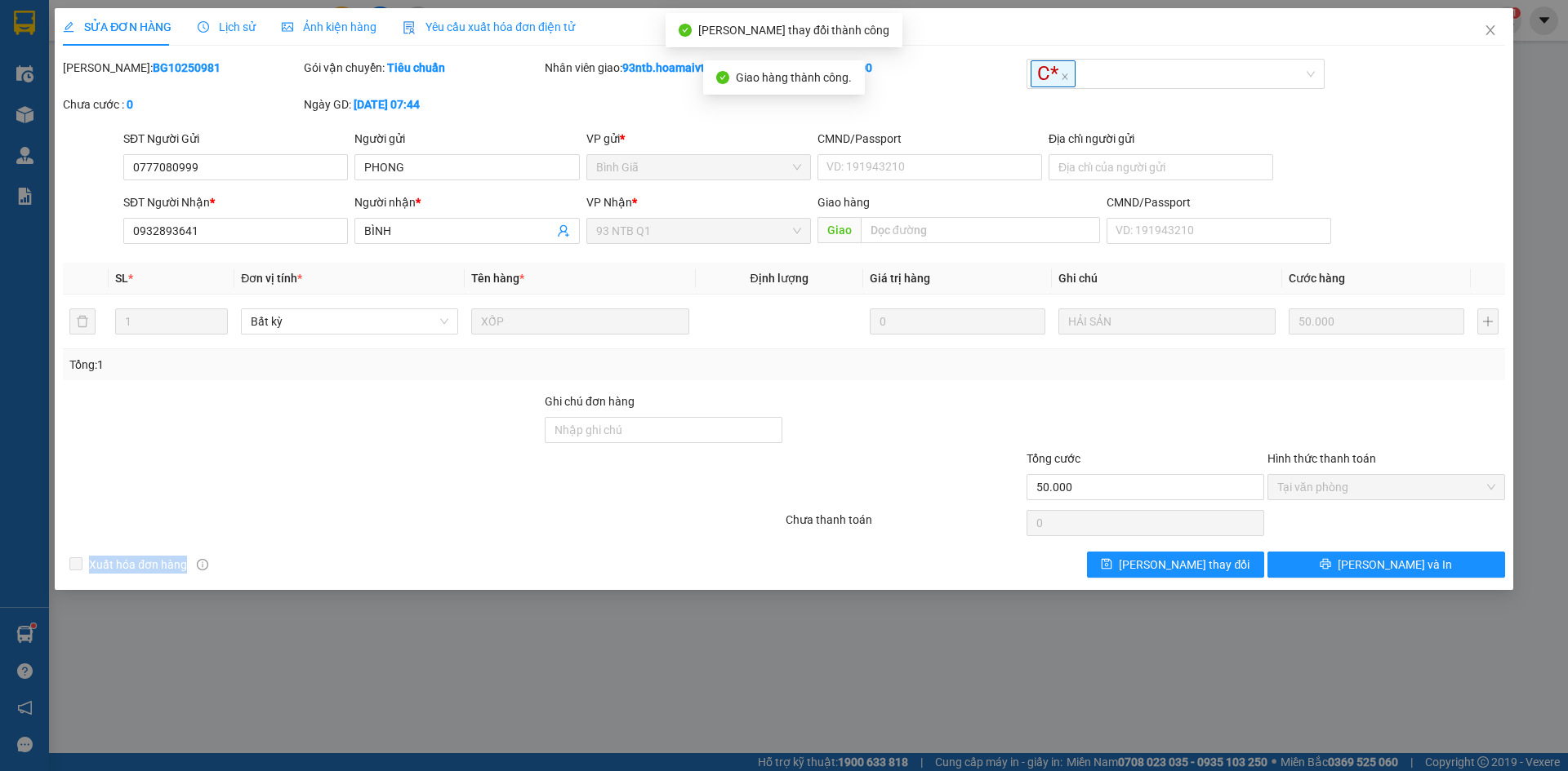
click at [687, 557] on div "Xuất hóa đơn hàng Lưu thay đổi Lưu và In" at bounding box center [784, 565] width 1446 height 26
click at [1495, 25] on icon "close" at bounding box center [1490, 30] width 13 height 13
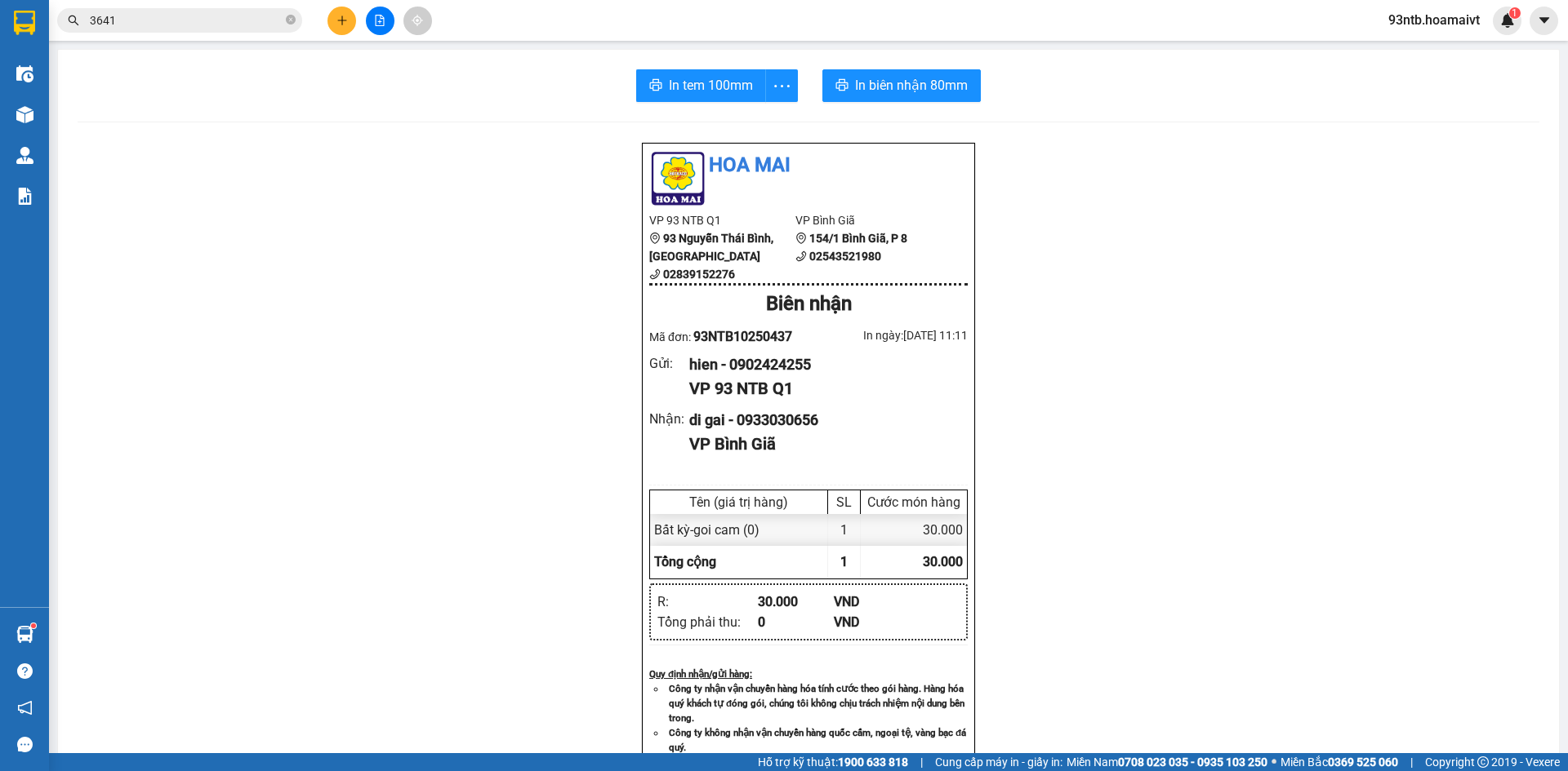
click at [277, 27] on input "3641" at bounding box center [186, 20] width 193 height 18
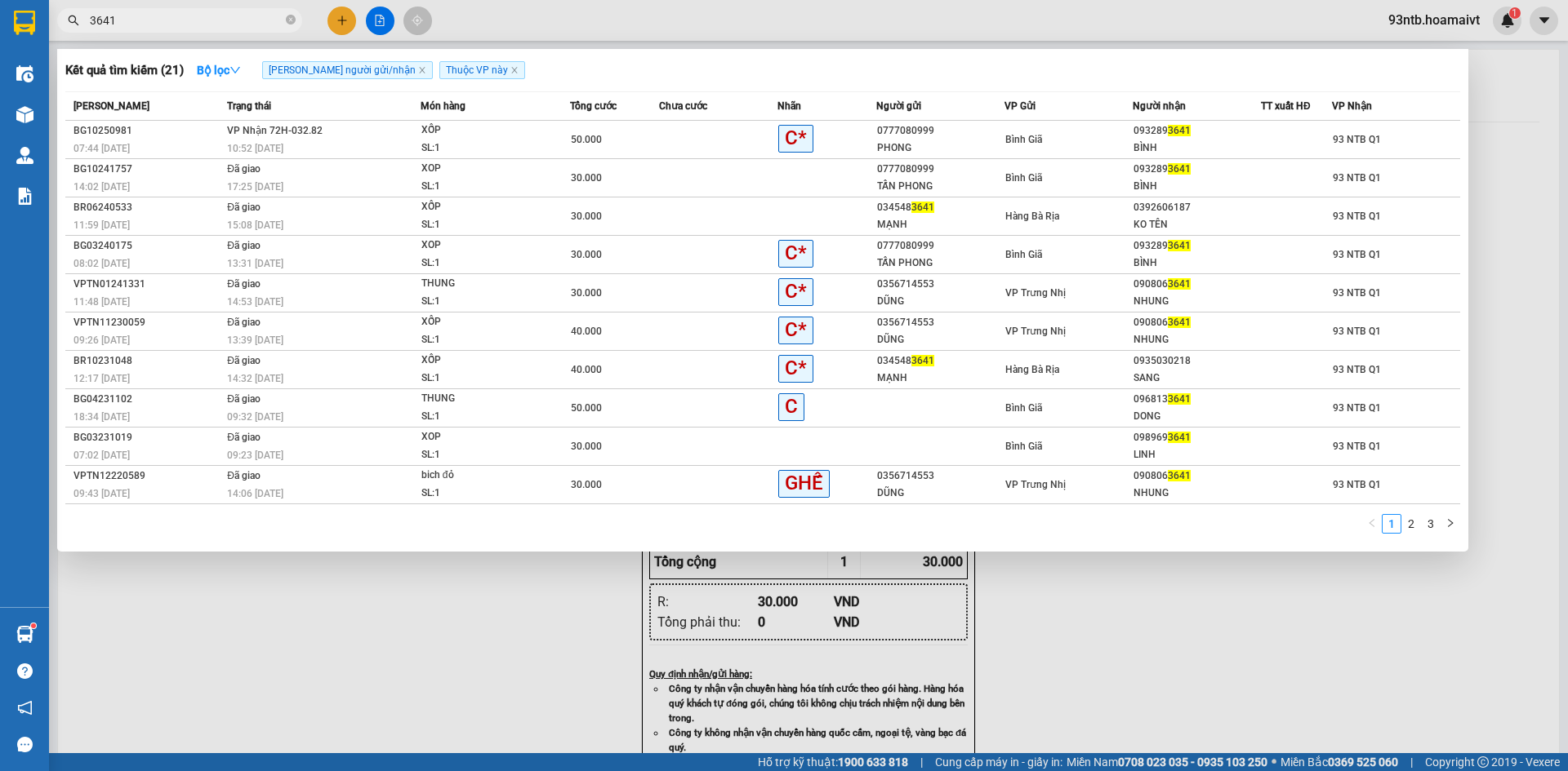
click at [274, 27] on input "3641" at bounding box center [186, 20] width 193 height 18
type input "3"
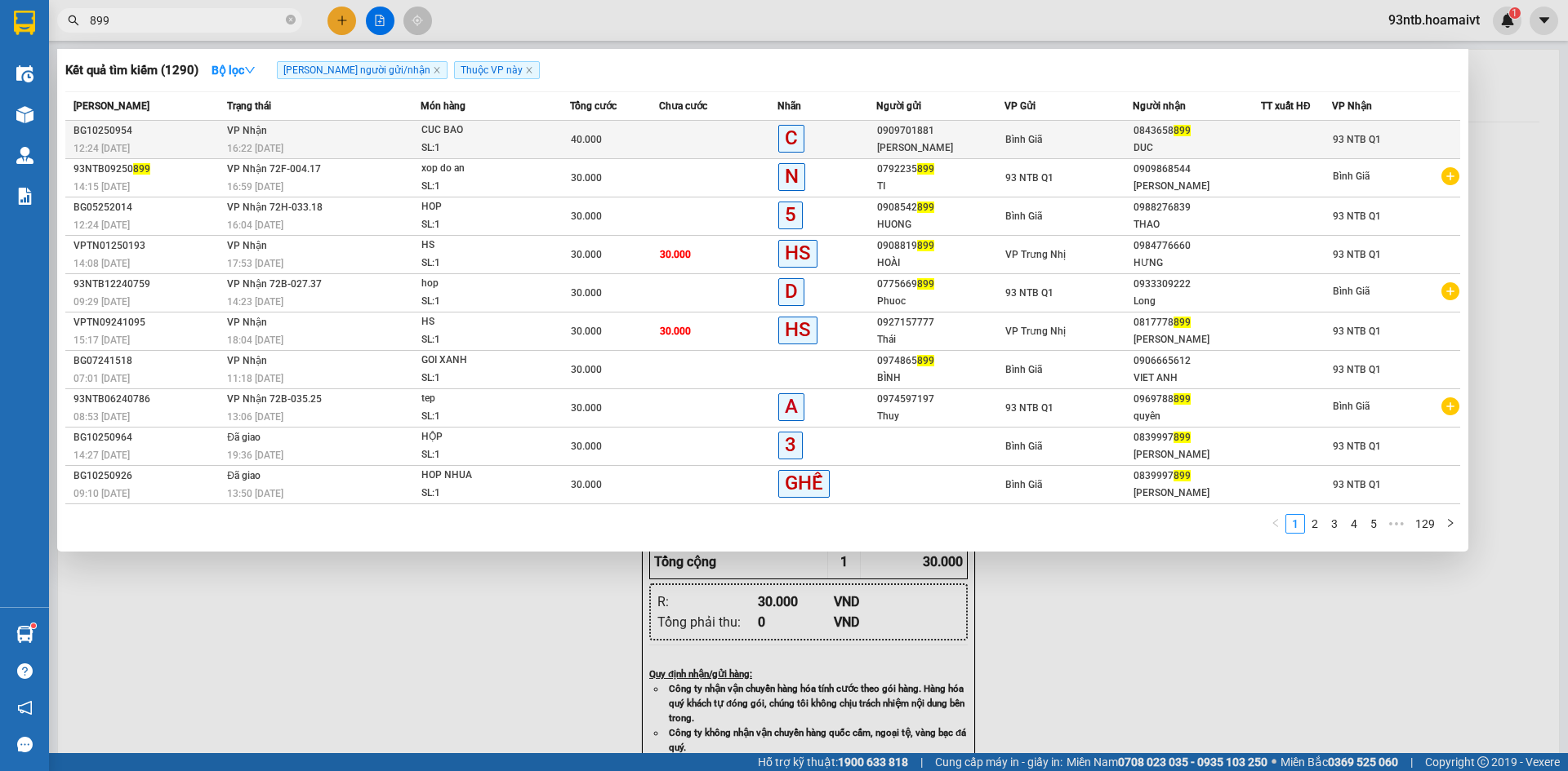
type input "899"
click at [630, 134] on div "40.000" at bounding box center [614, 140] width 87 height 18
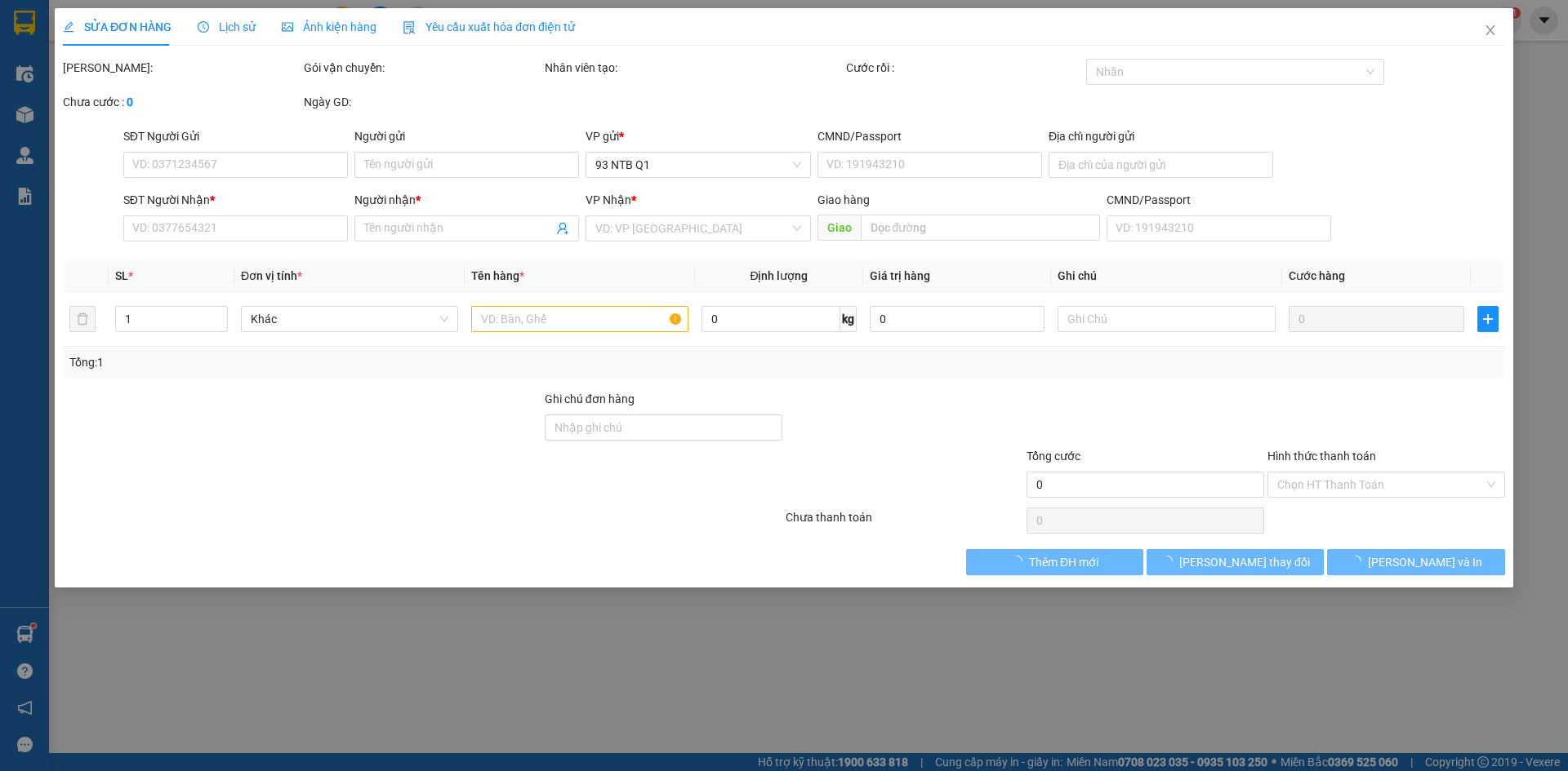
click at [630, 134] on div "VP gửi *" at bounding box center [698, 136] width 224 height 18
type input "0909701881"
type input "NGUYEN"
type input "0843658899"
type input "DUC"
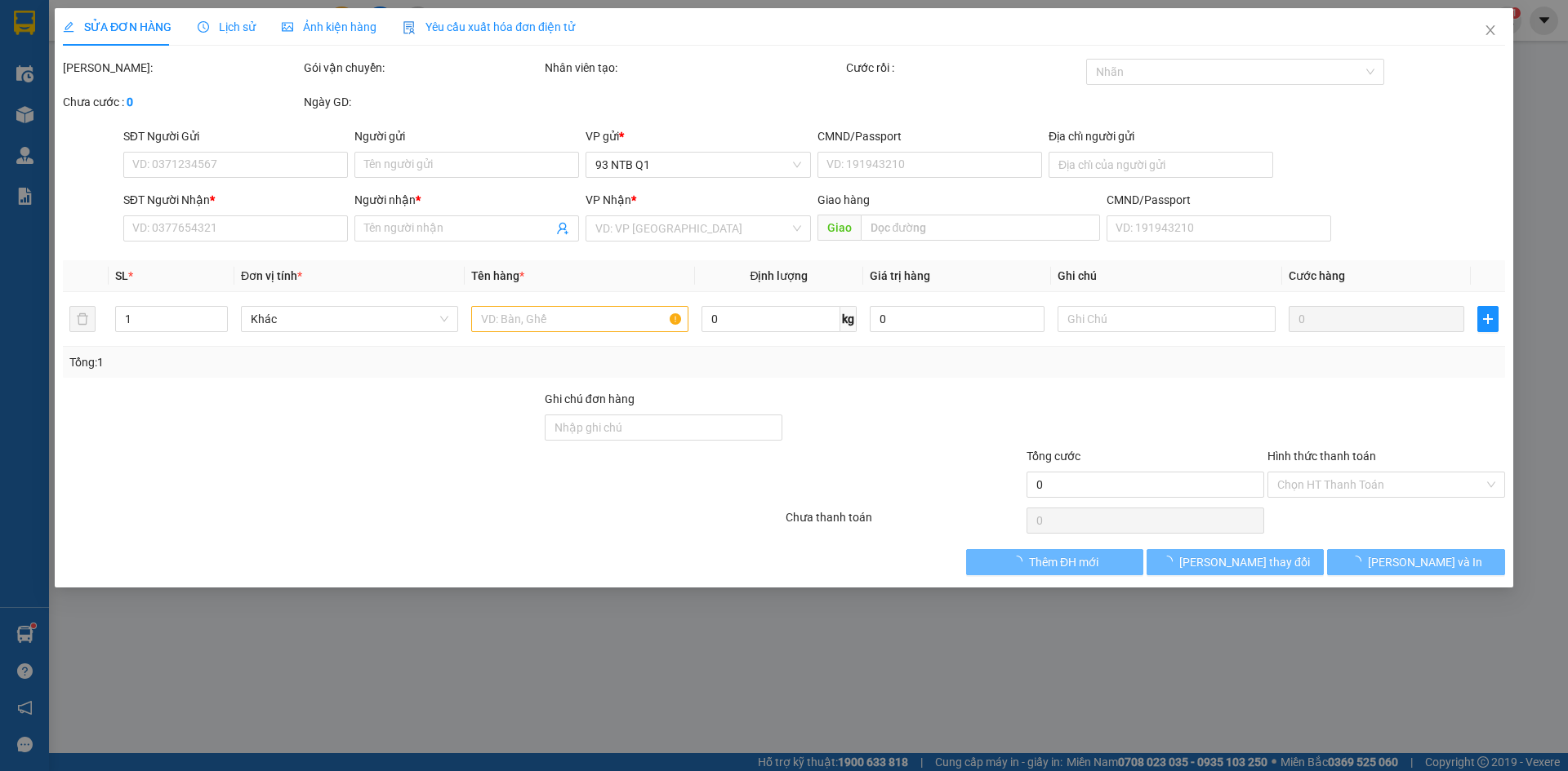
type input "40.000"
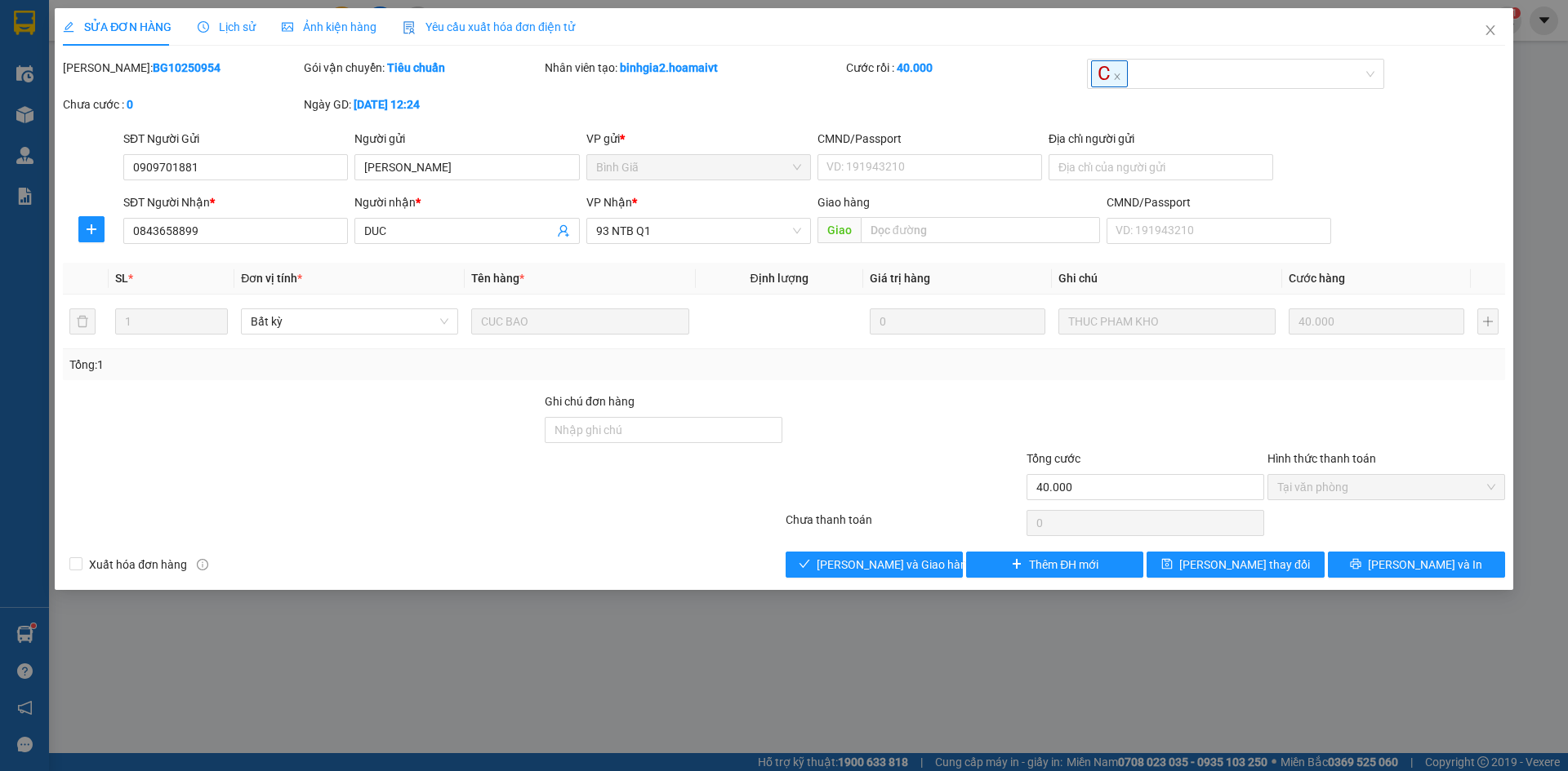
click at [1193, 404] on div at bounding box center [1145, 421] width 241 height 57
click at [890, 565] on span "[PERSON_NAME] và [PERSON_NAME] hàng" at bounding box center [895, 565] width 156 height 18
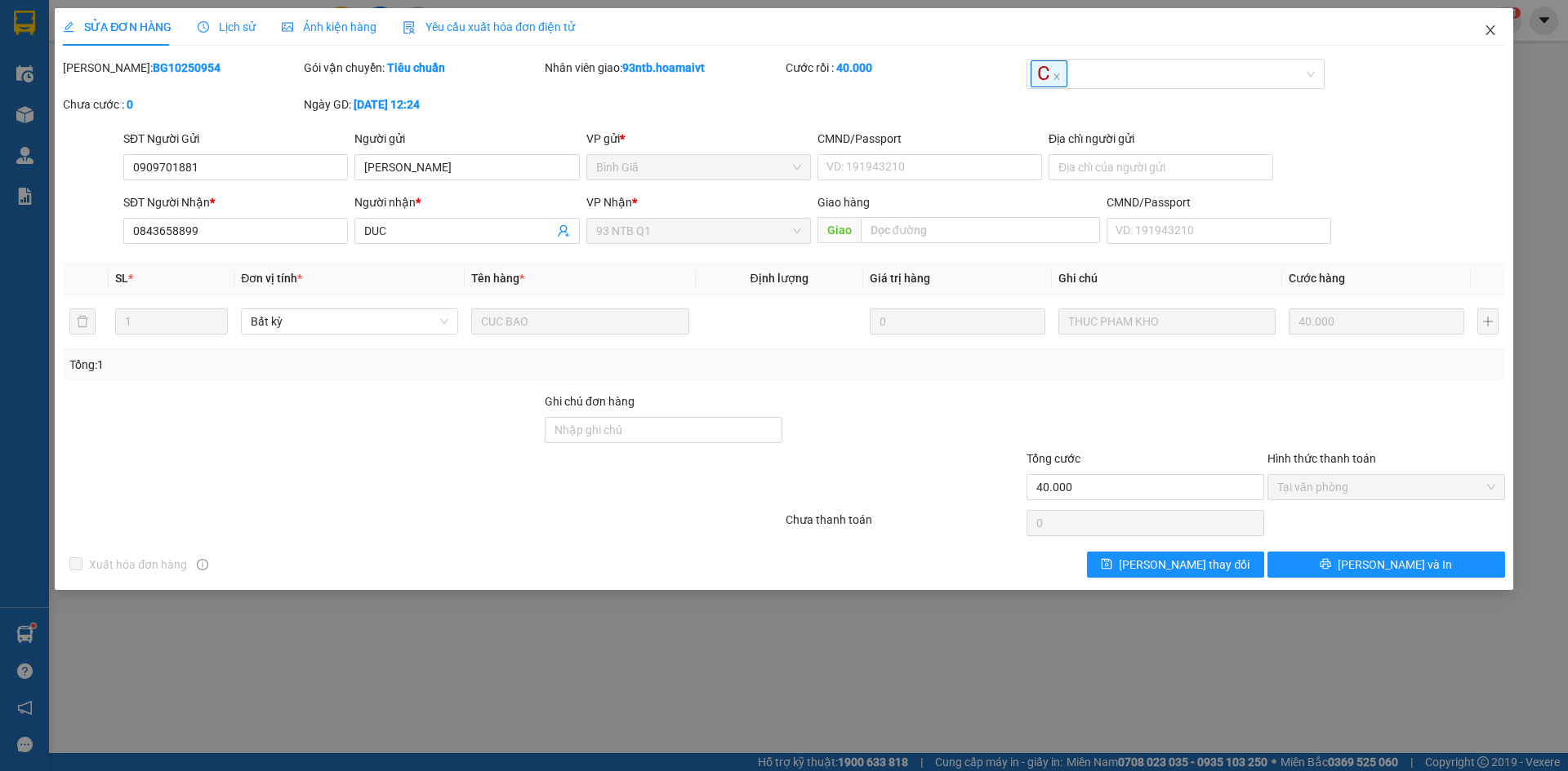
drag, startPoint x: 1487, startPoint y: 24, endPoint x: 1370, endPoint y: 38, distance: 117.8
click at [1489, 24] on icon "close" at bounding box center [1490, 30] width 13 height 13
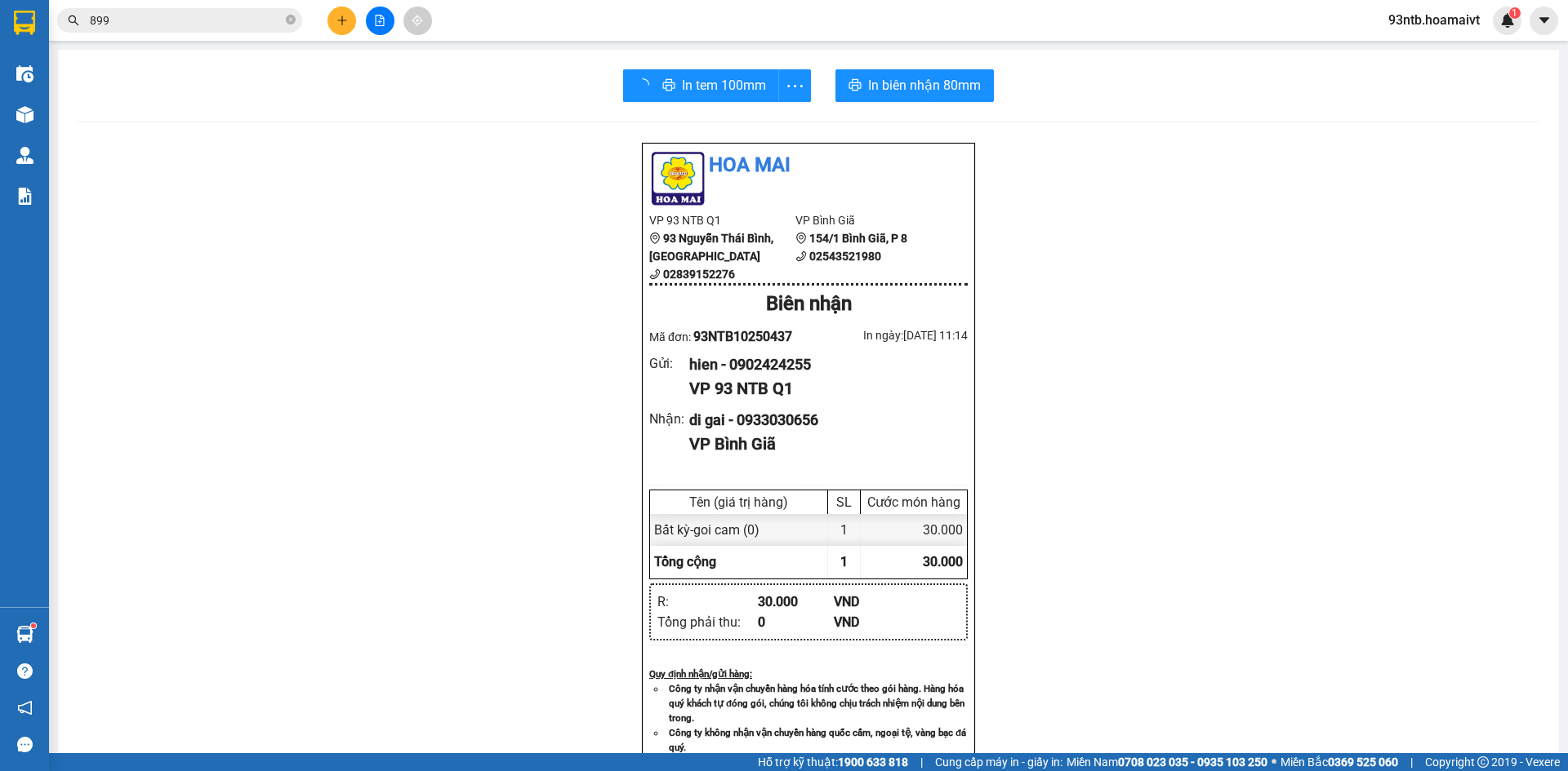
click at [207, 7] on div "Kết quả tìm kiếm ( 1290 ) Bộ lọc Tìm người gửi/nhận Thuộc VP này Mã ĐH Trạng th…" at bounding box center [159, 20] width 319 height 29
click at [211, 12] on div "Kết quả tìm kiếm ( 1290 ) Bộ lọc Tìm người gửi/nhận Thuộc VP này Mã ĐH Trạng th…" at bounding box center [159, 20] width 319 height 29
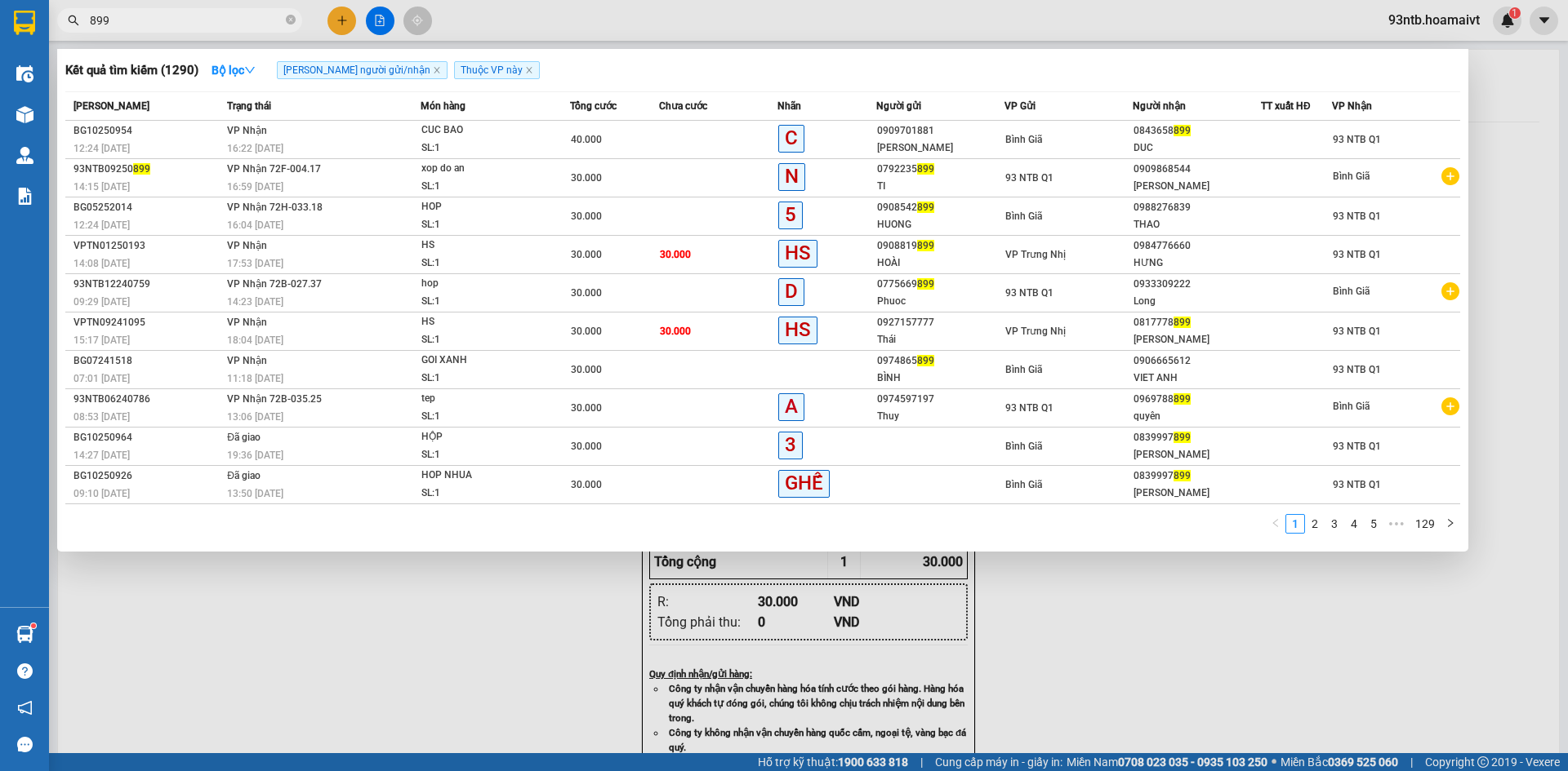
click at [213, 17] on input "899" at bounding box center [186, 20] width 193 height 18
click at [218, 21] on input "899" at bounding box center [186, 20] width 193 height 18
click at [218, 21] on input "899" at bounding box center [186, 20] width 193 height 18
type input "8"
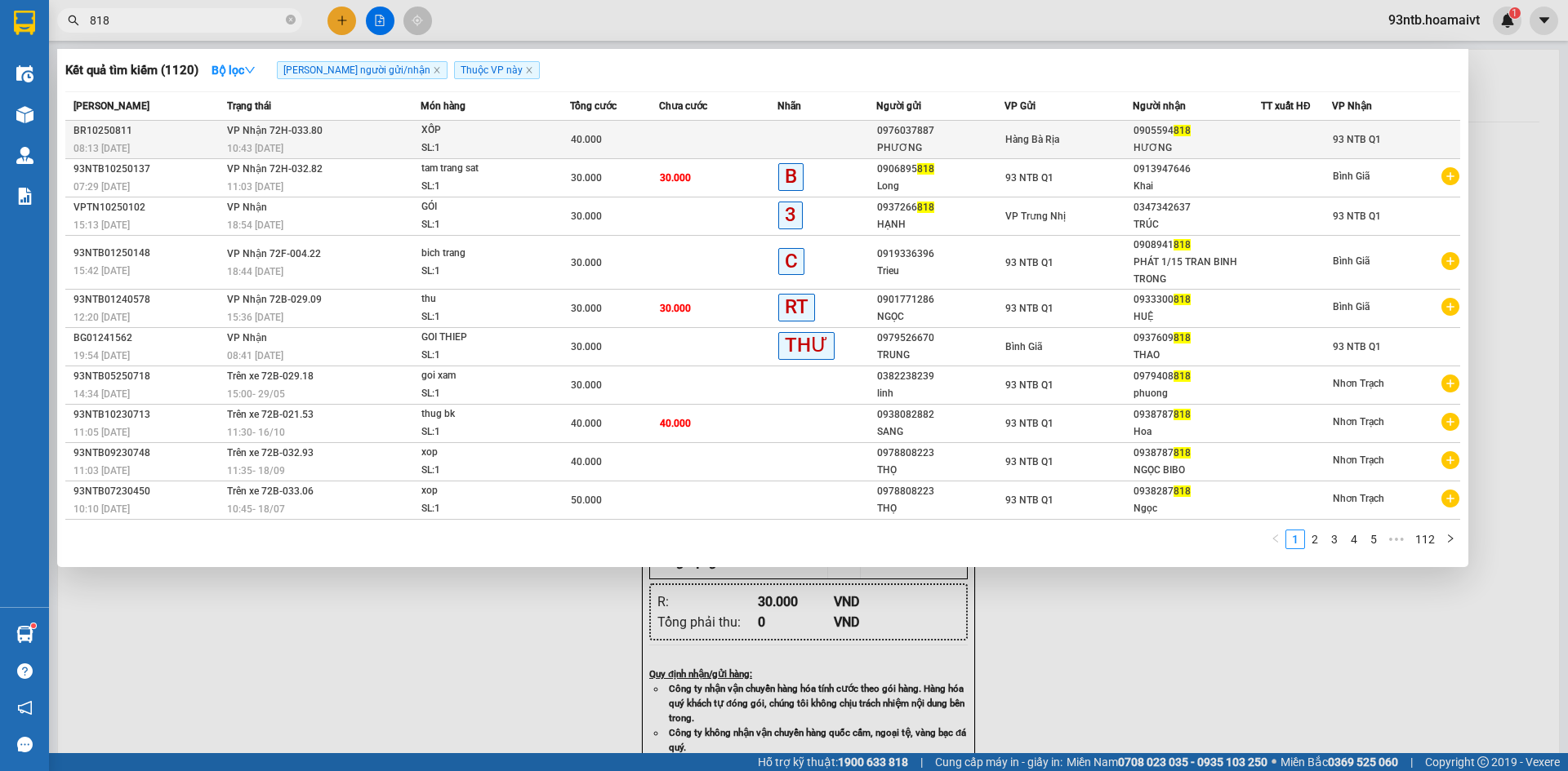
type input "818"
click at [1022, 143] on span "Hàng Bà Rịa" at bounding box center [1033, 139] width 54 height 11
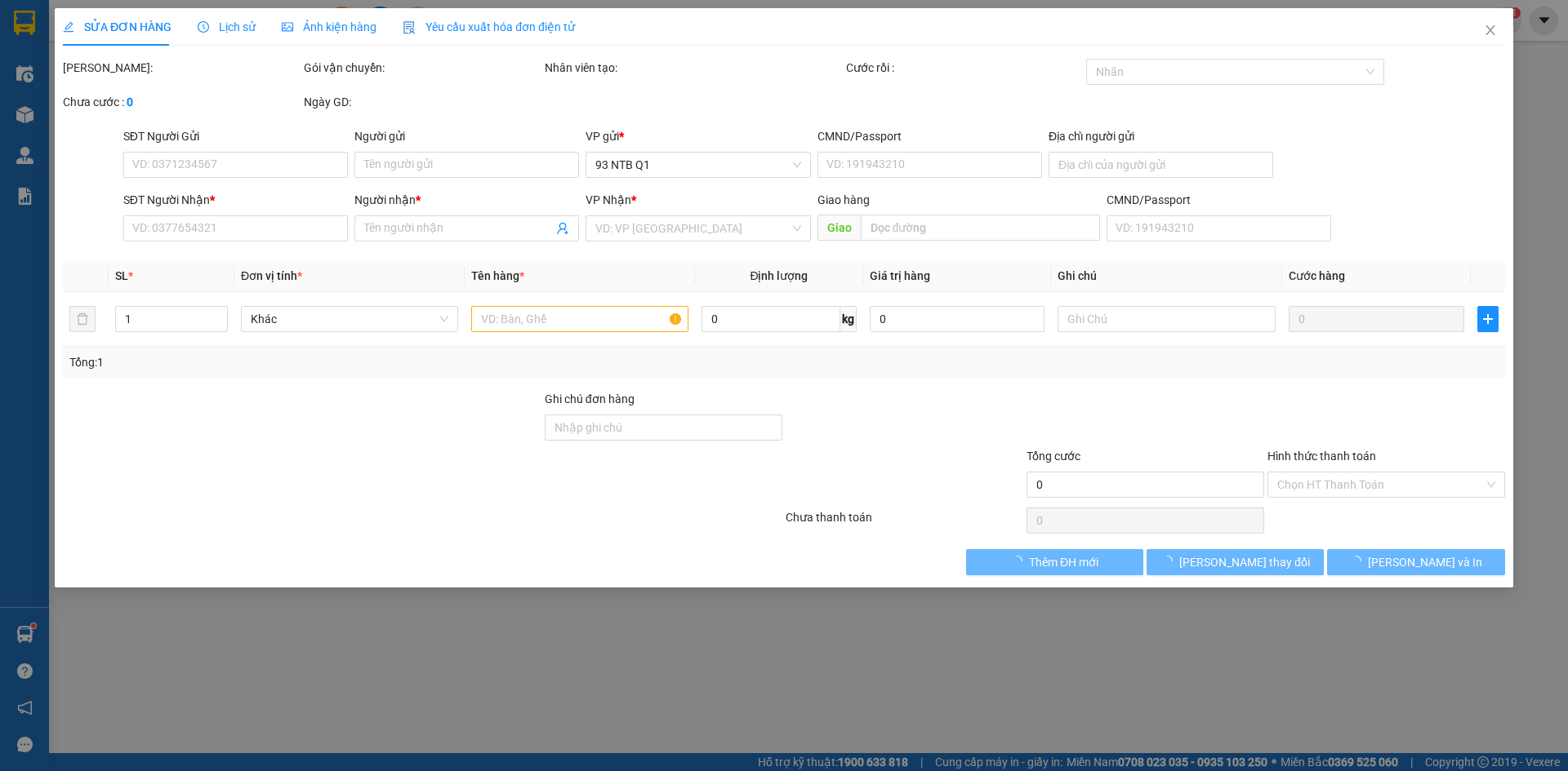
type input "0976037887"
type input "PHƯƠNG"
type input "0905594818"
type input "HƯƠNG"
type input "40.000"
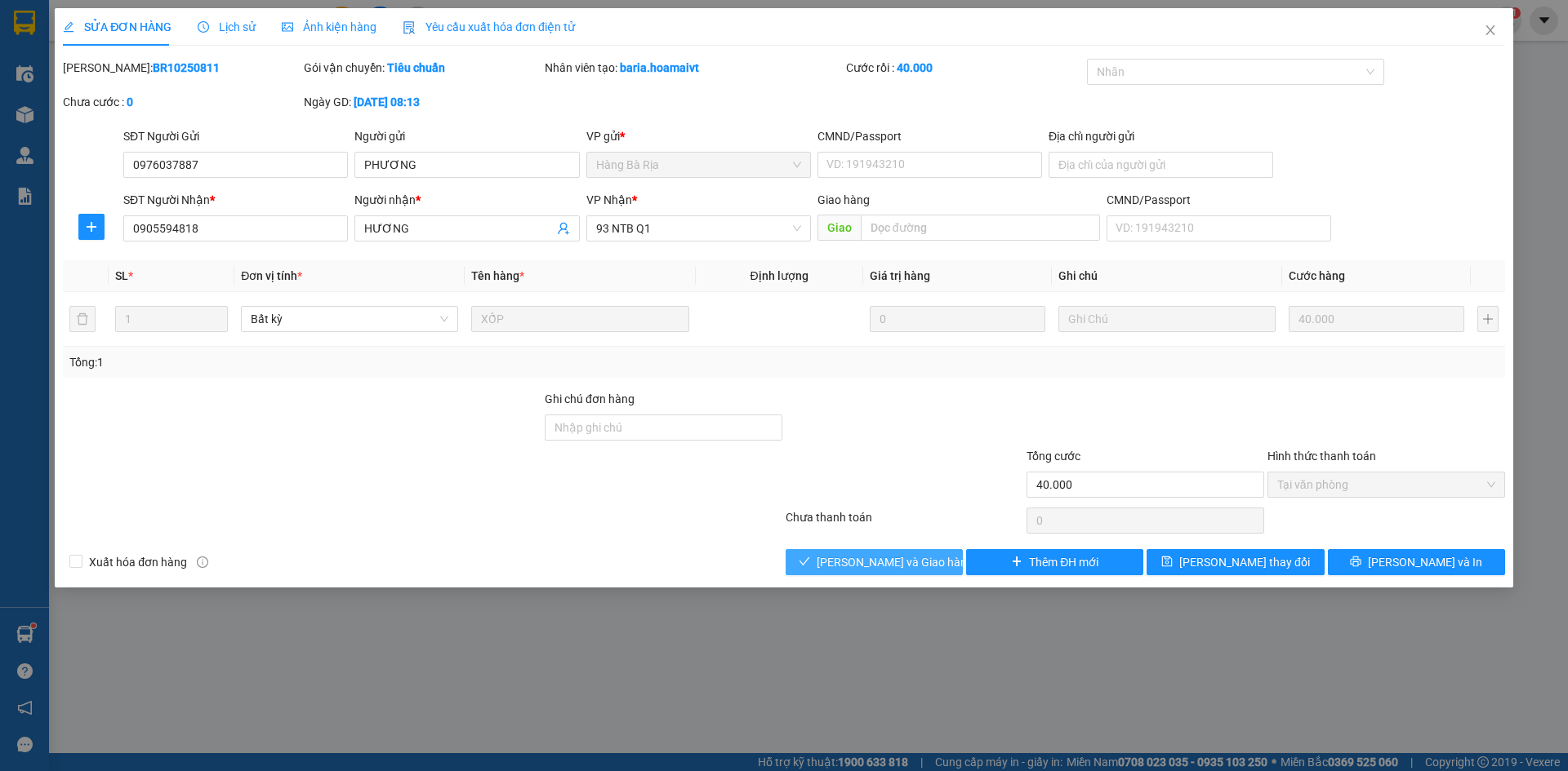
click at [911, 569] on span "[PERSON_NAME] và [PERSON_NAME] hàng" at bounding box center [895, 562] width 156 height 18
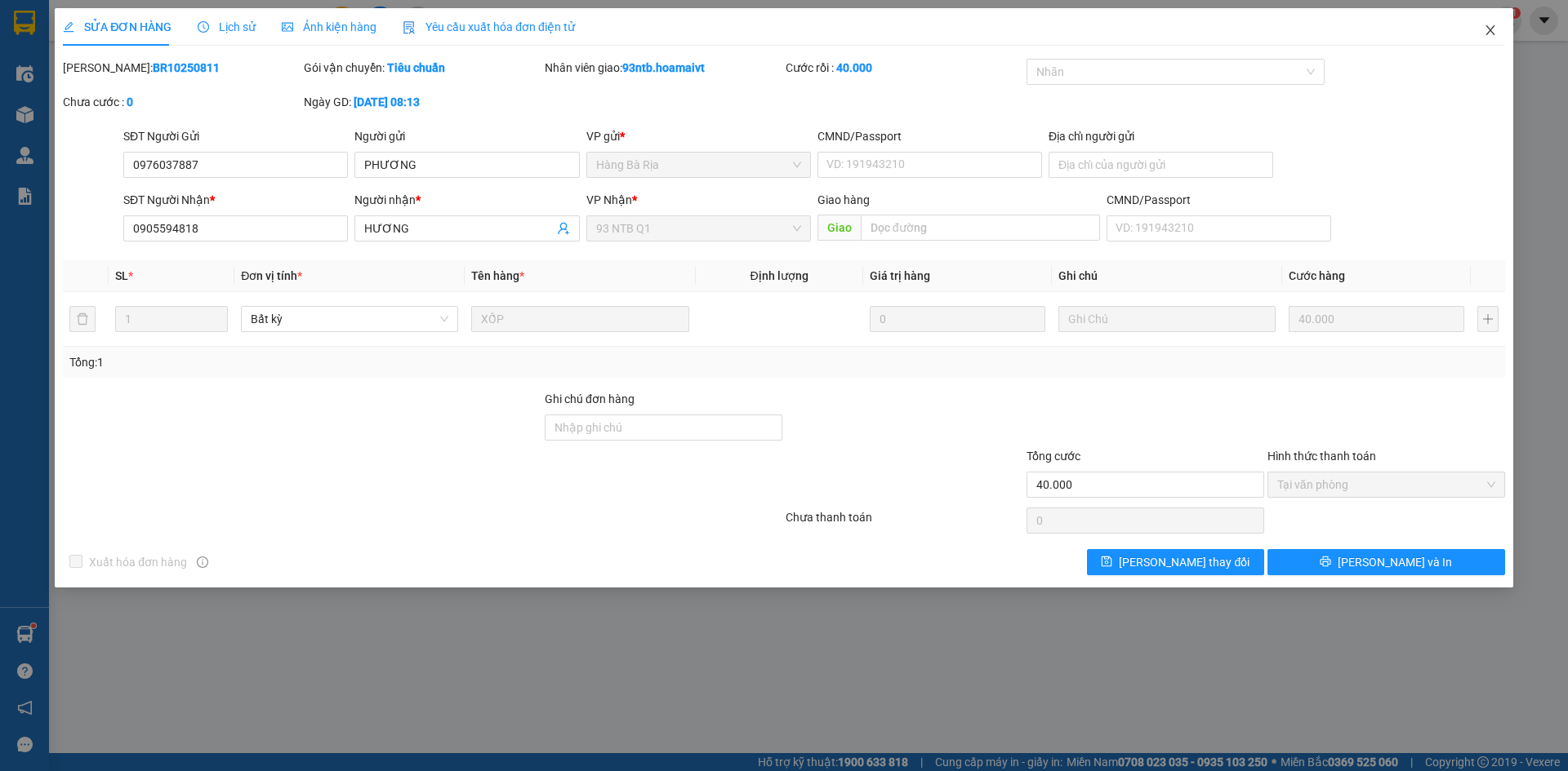
click at [1479, 35] on span "Close" at bounding box center [1490, 31] width 45 height 45
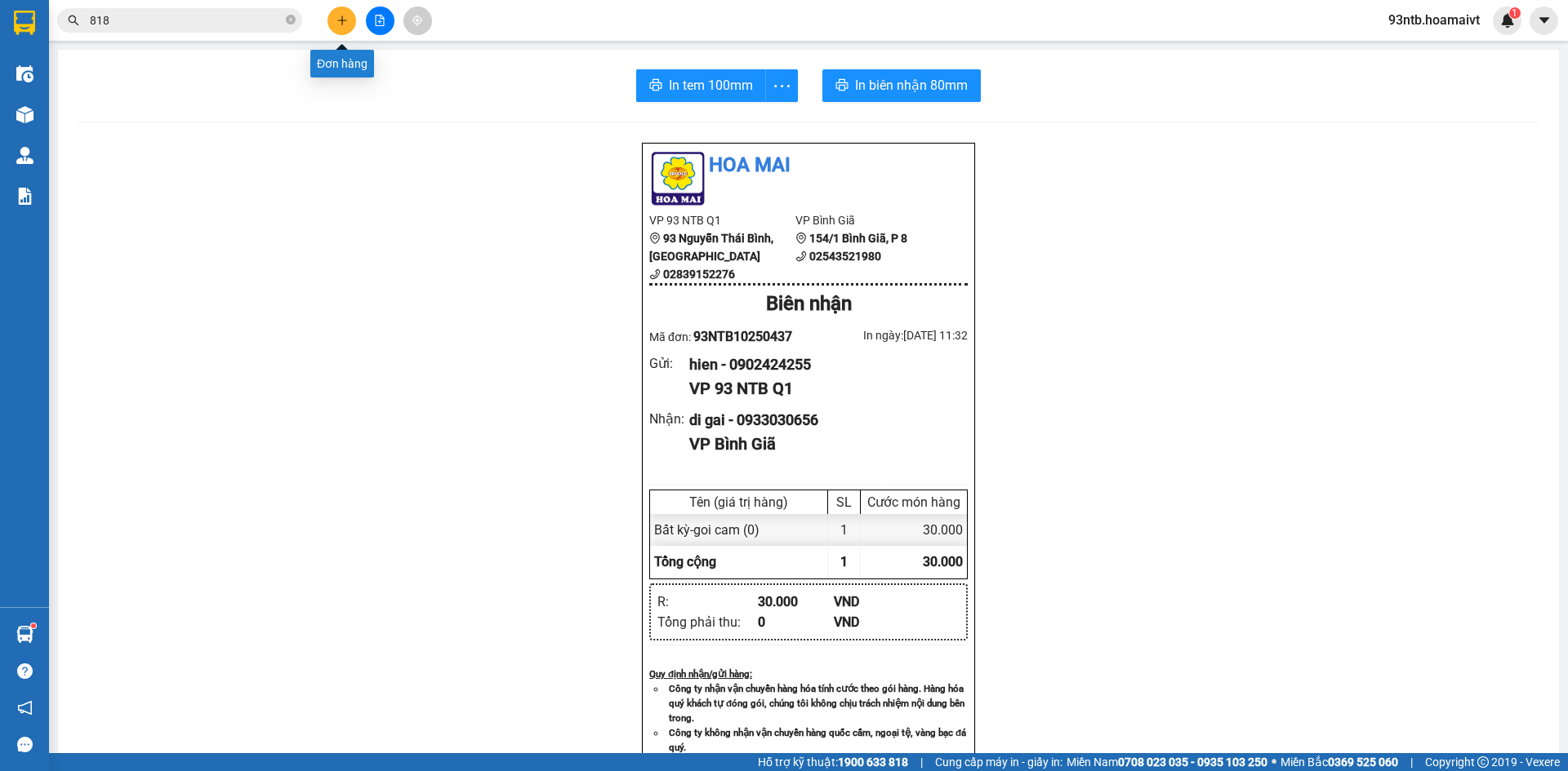
click at [346, 15] on icon "plus" at bounding box center [342, 20] width 11 height 11
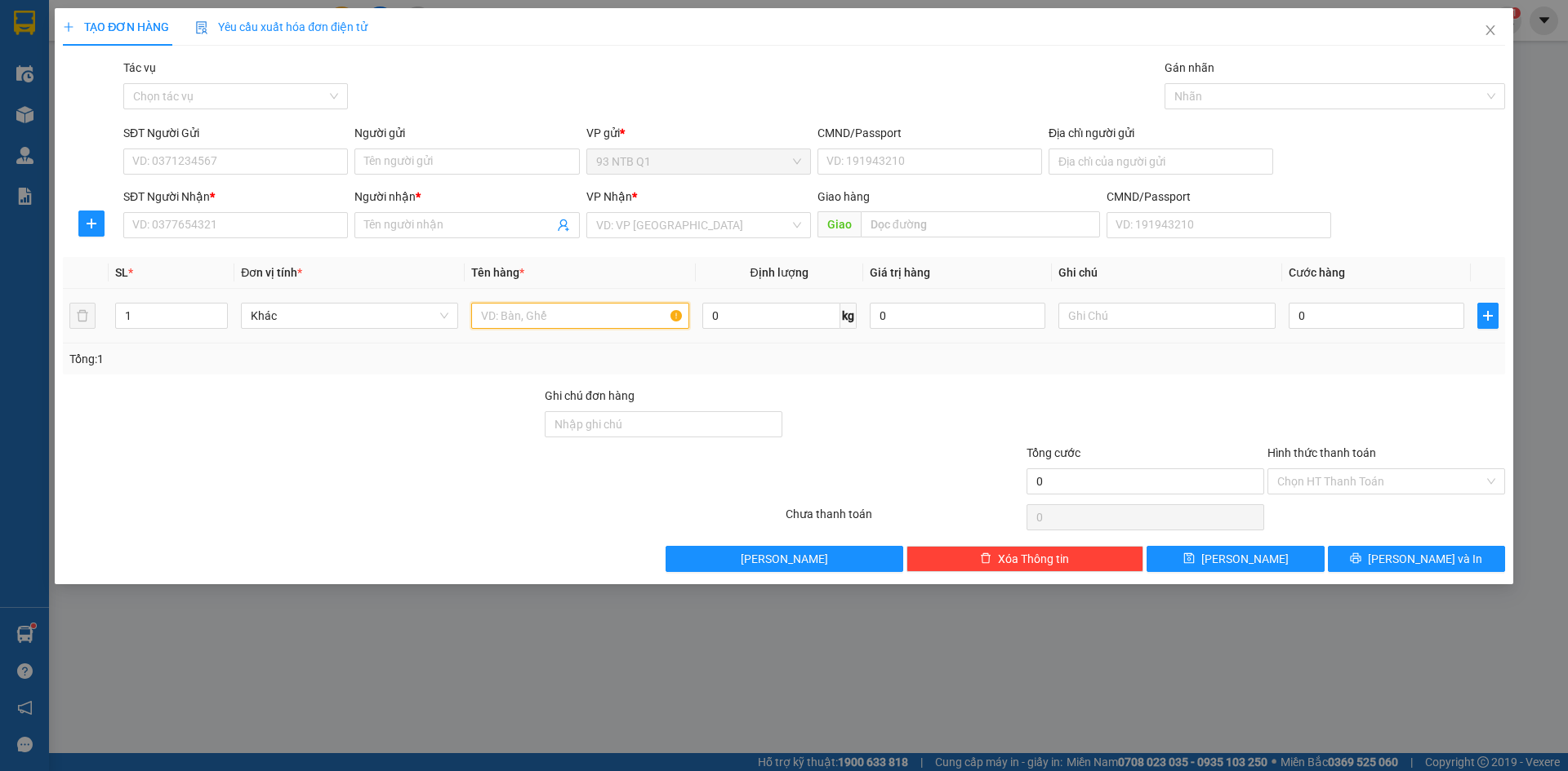
click at [513, 306] on input "text" at bounding box center [579, 316] width 218 height 26
type input "kien xop"
click at [1335, 310] on input "0" at bounding box center [1376, 316] width 176 height 26
type input "5"
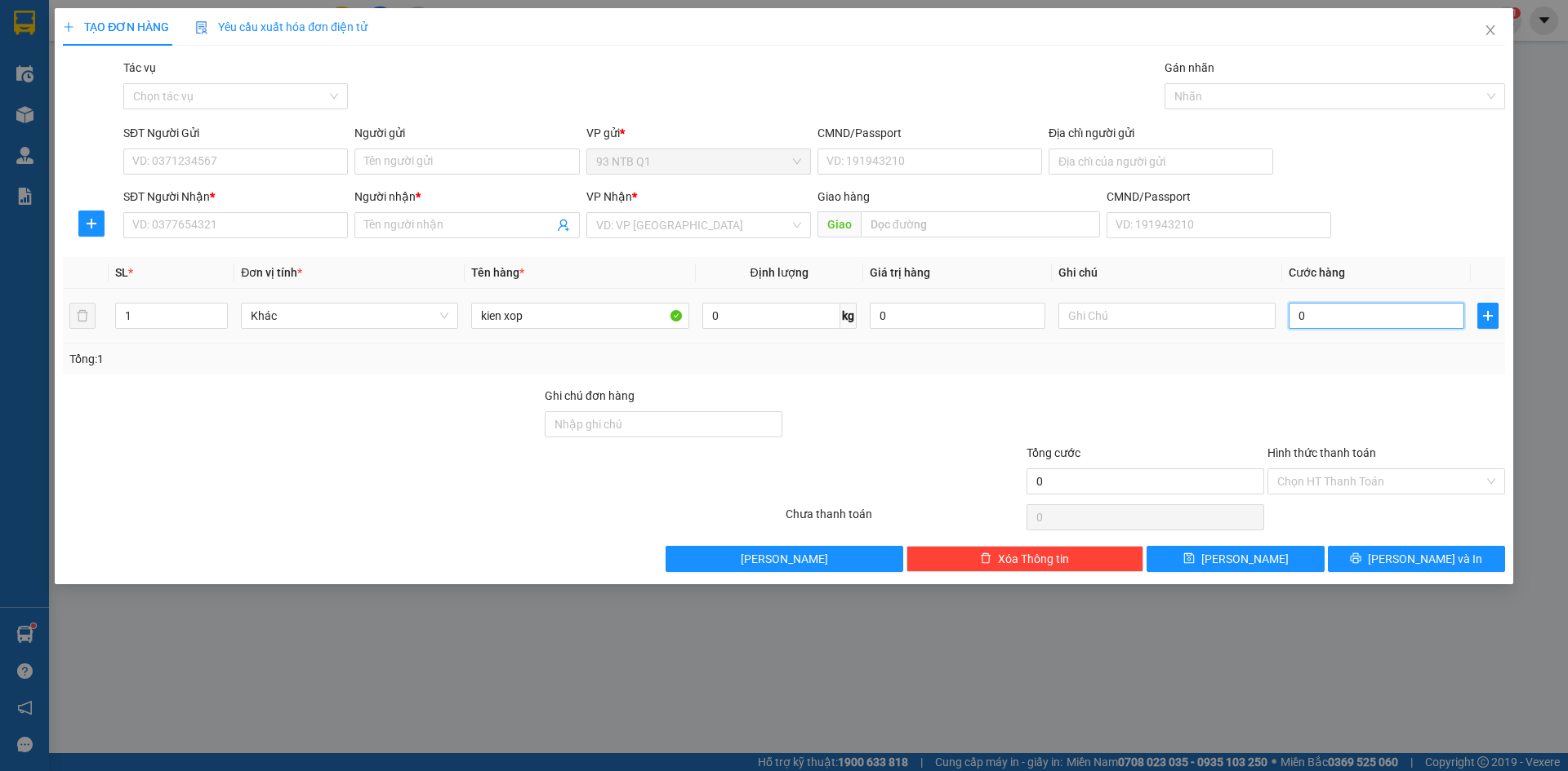
type input "5"
type input "50"
type input "50.000"
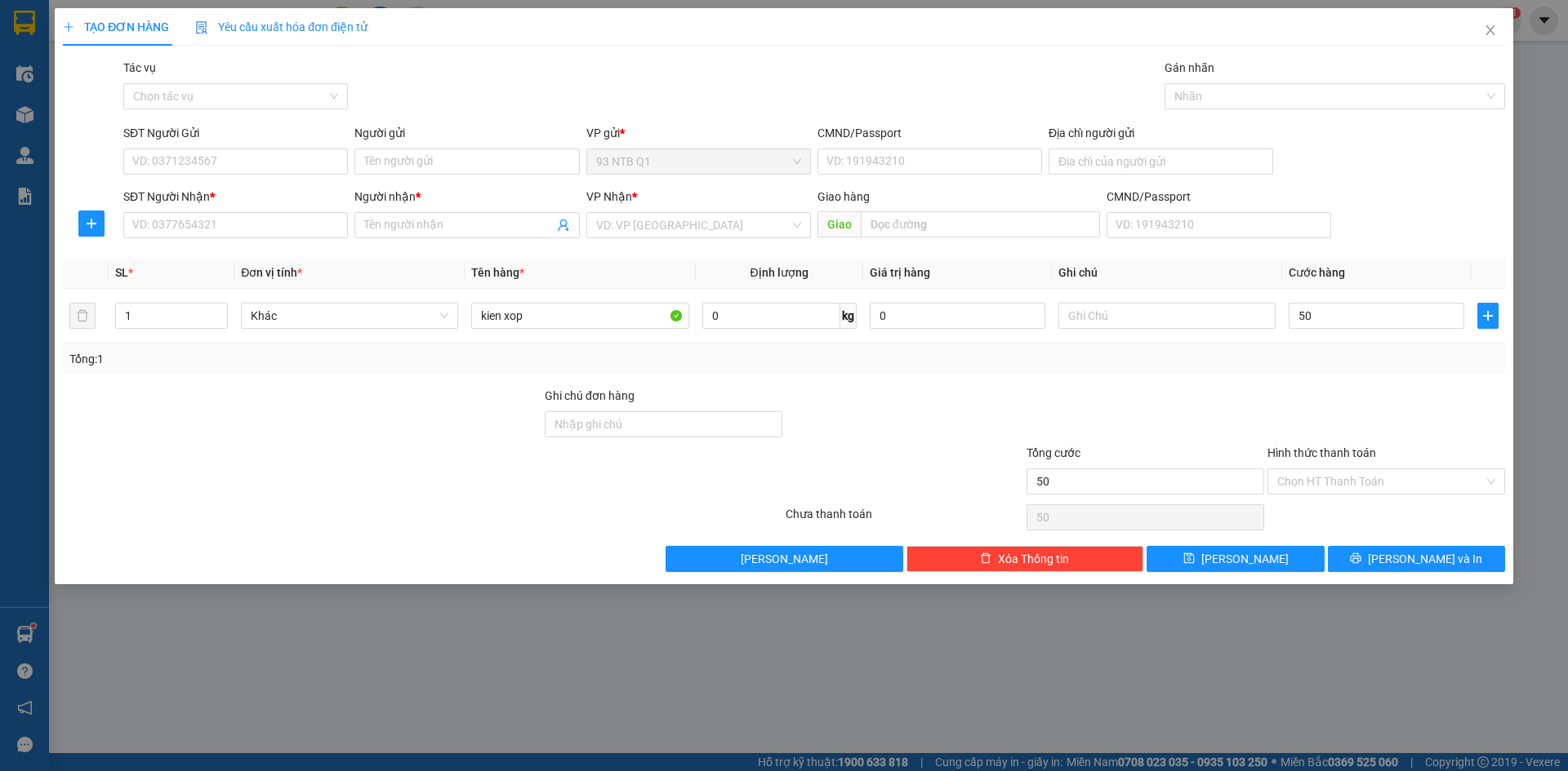
type input "50.000"
click at [816, 444] on div at bounding box center [904, 472] width 241 height 57
click at [320, 163] on input "SĐT Người Gửi" at bounding box center [235, 162] width 224 height 26
click at [279, 165] on input "SĐT Người Gửi" at bounding box center [235, 162] width 224 height 26
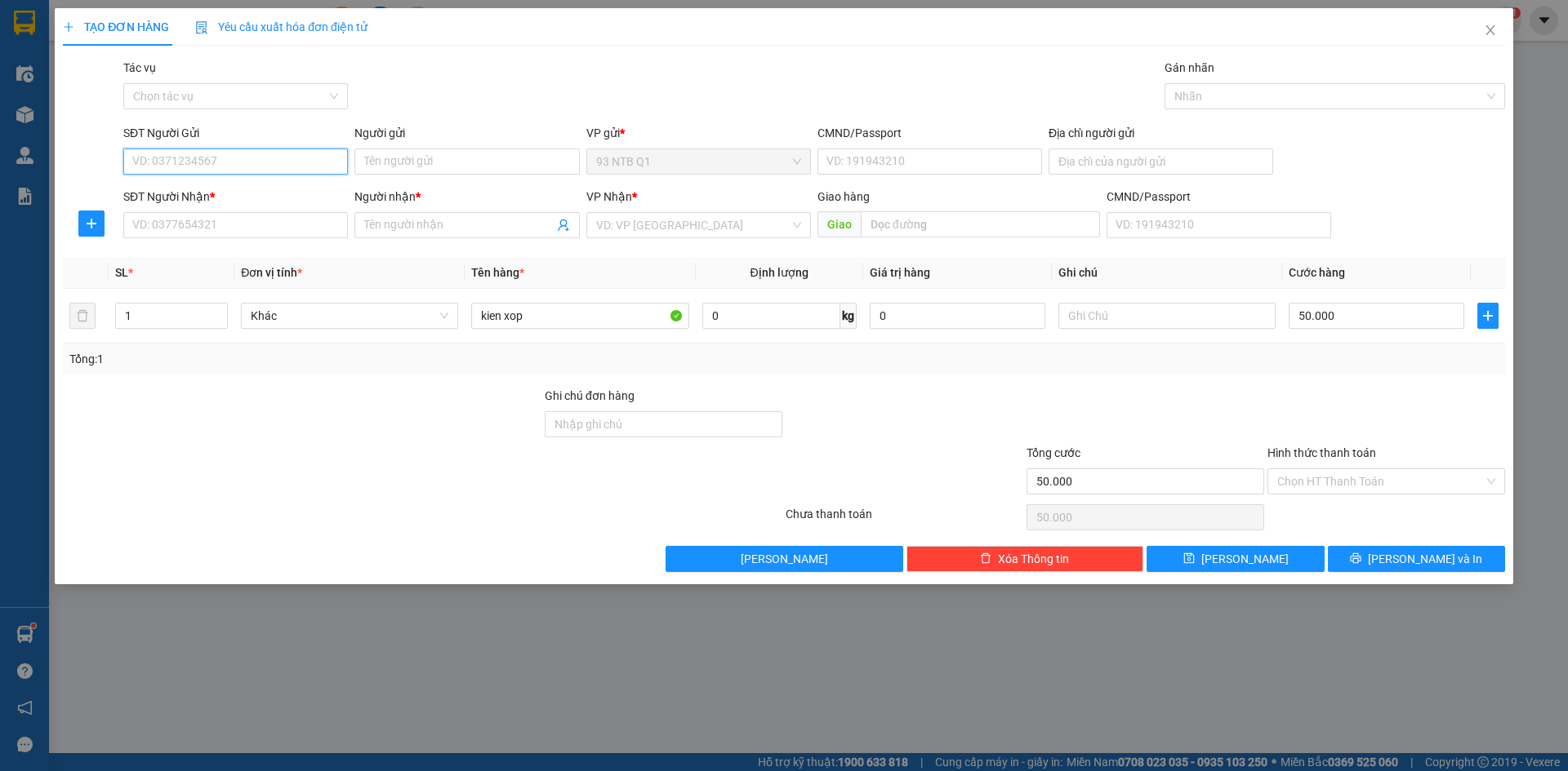
click at [279, 161] on input "SĐT Người Gửi" at bounding box center [235, 162] width 224 height 26
type input "0585598927"
type input "phu"
type input "068204007823"
type input "0938088415"
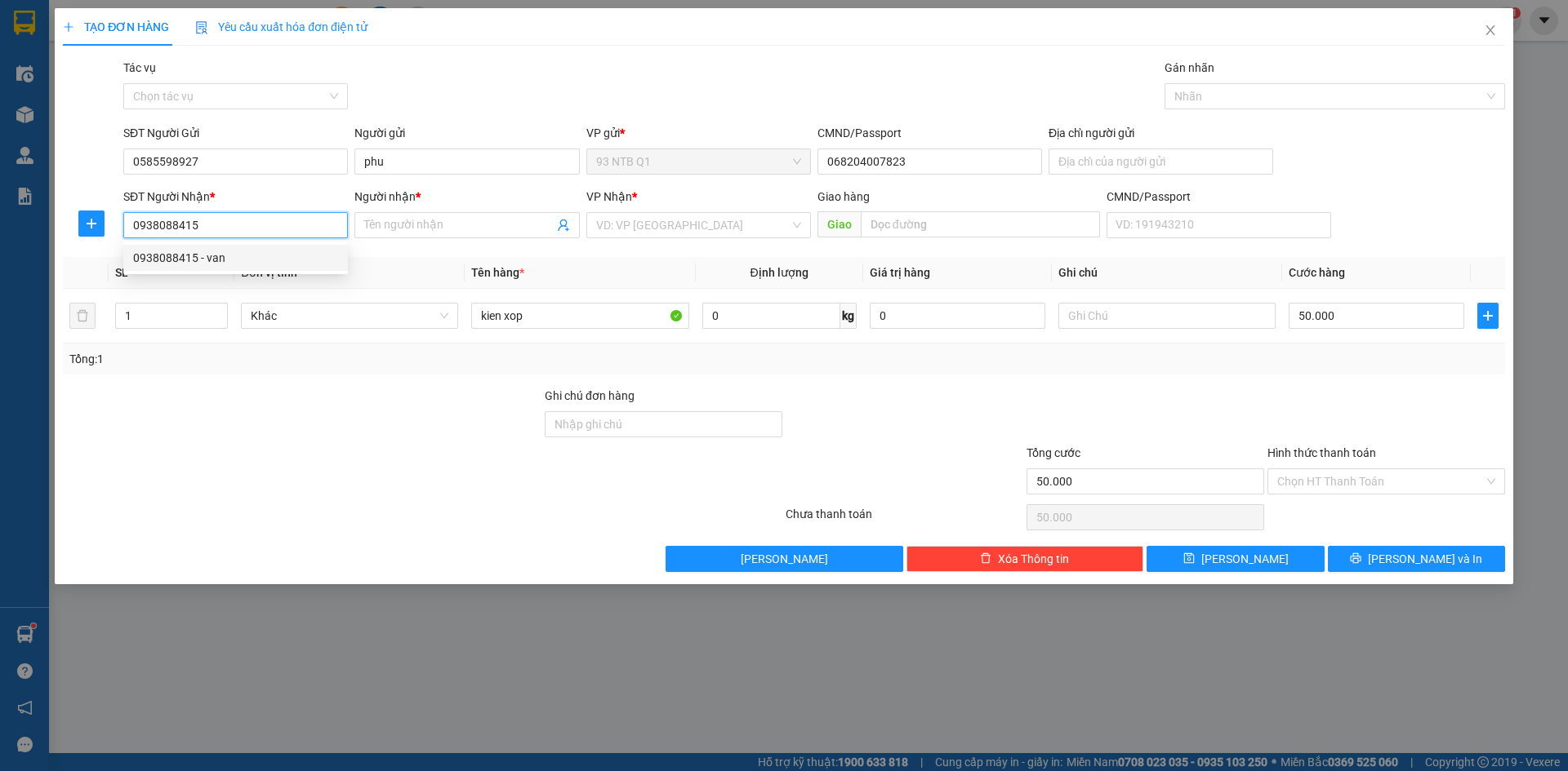
click at [266, 268] on div "0938088415 - van" at bounding box center [235, 258] width 224 height 26
type input "van"
type input "0938088415"
click at [1052, 394] on div at bounding box center [1145, 415] width 241 height 57
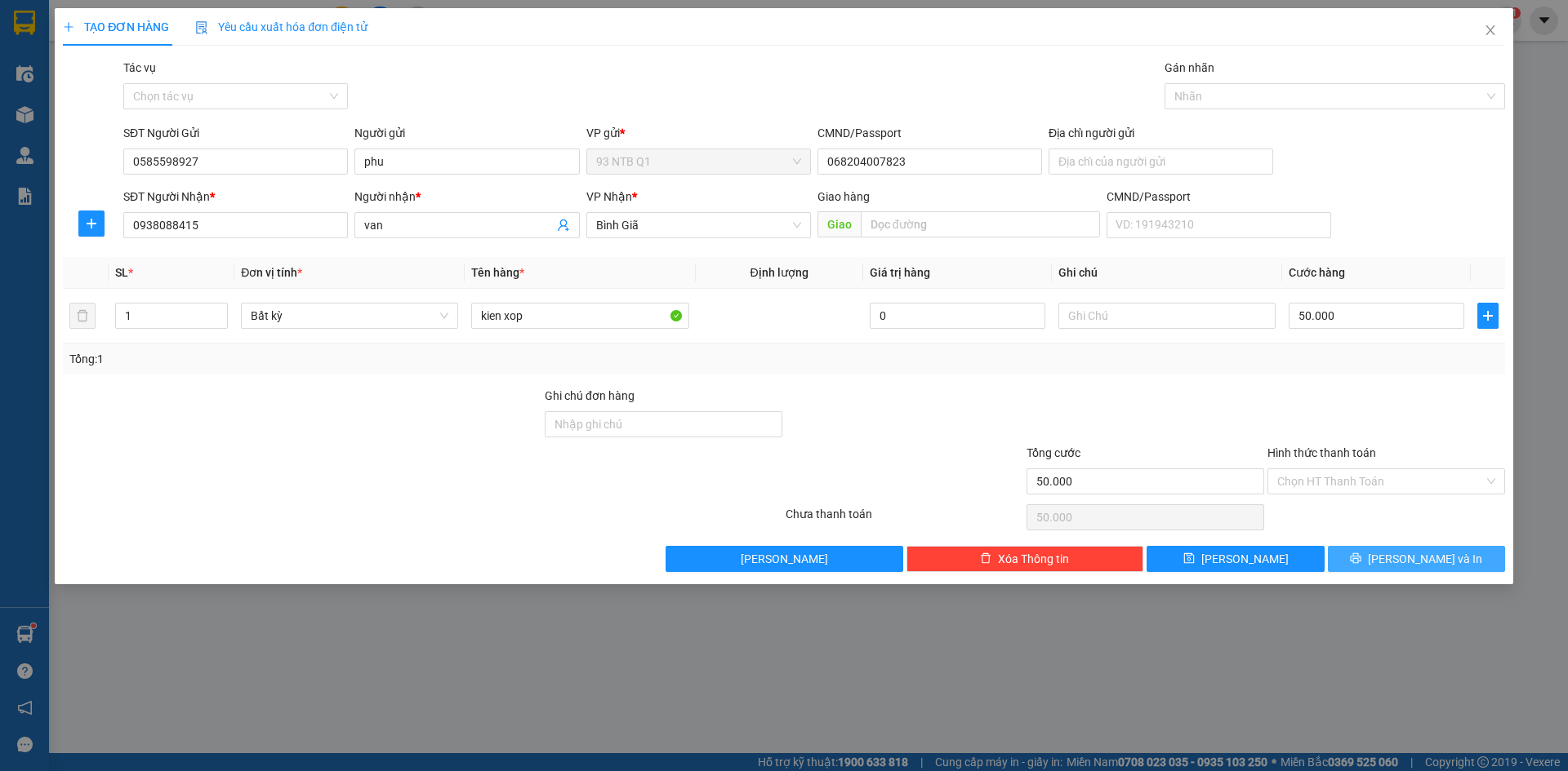
click at [1388, 568] on button "[PERSON_NAME] và In" at bounding box center [1416, 559] width 177 height 26
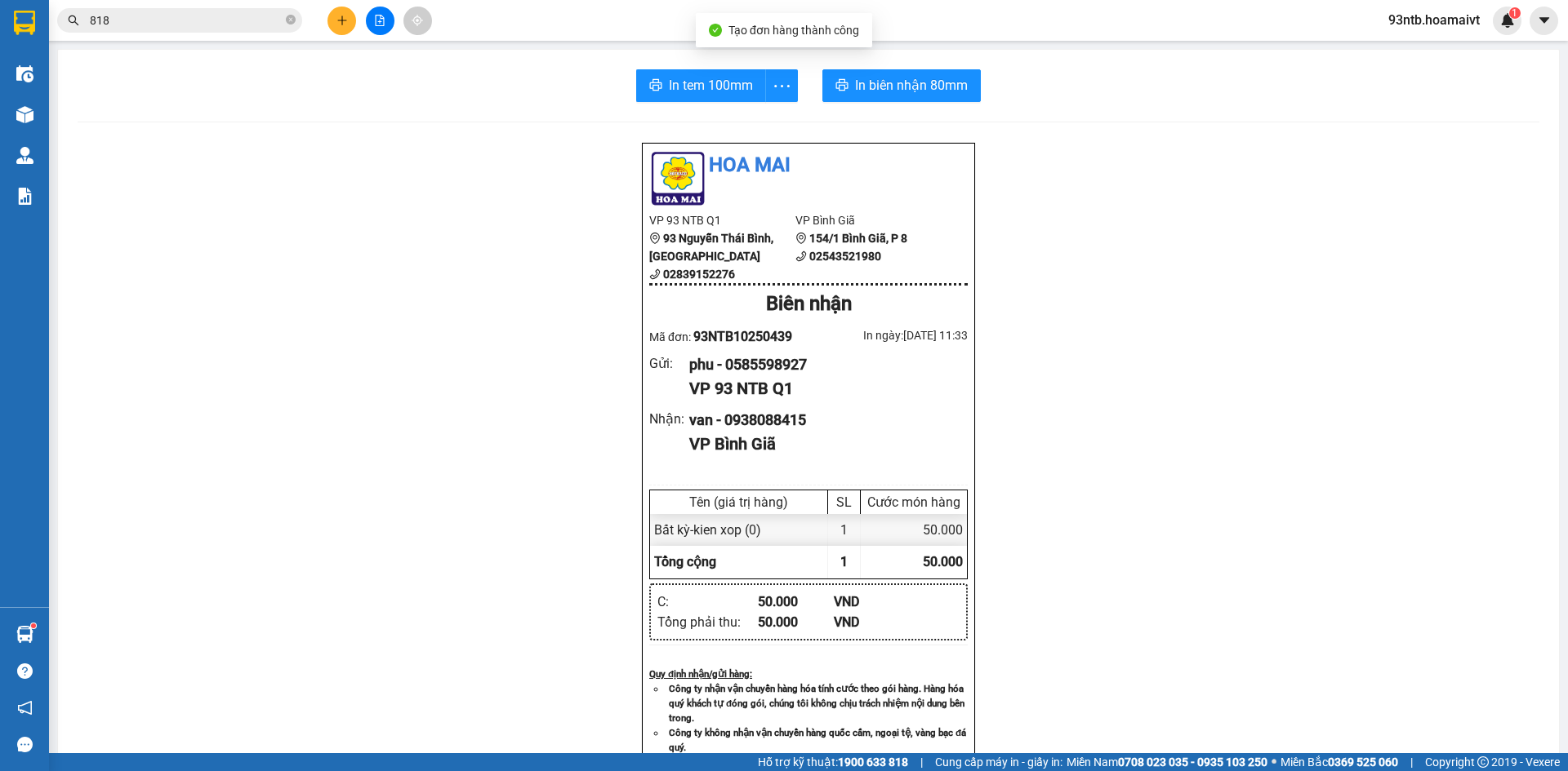
drag, startPoint x: 844, startPoint y: 56, endPoint x: 848, endPoint y: 65, distance: 9.8
click at [844, 57] on div "In tem 100mm In biên nhận 80mm Hoa Mai VP 93 NTB Q1 93 Nguyễn Thái Bình, Quậ…" at bounding box center [808, 633] width 1501 height 1167
click at [866, 80] on span "In biên nhận 80mm" at bounding box center [911, 85] width 113 height 20
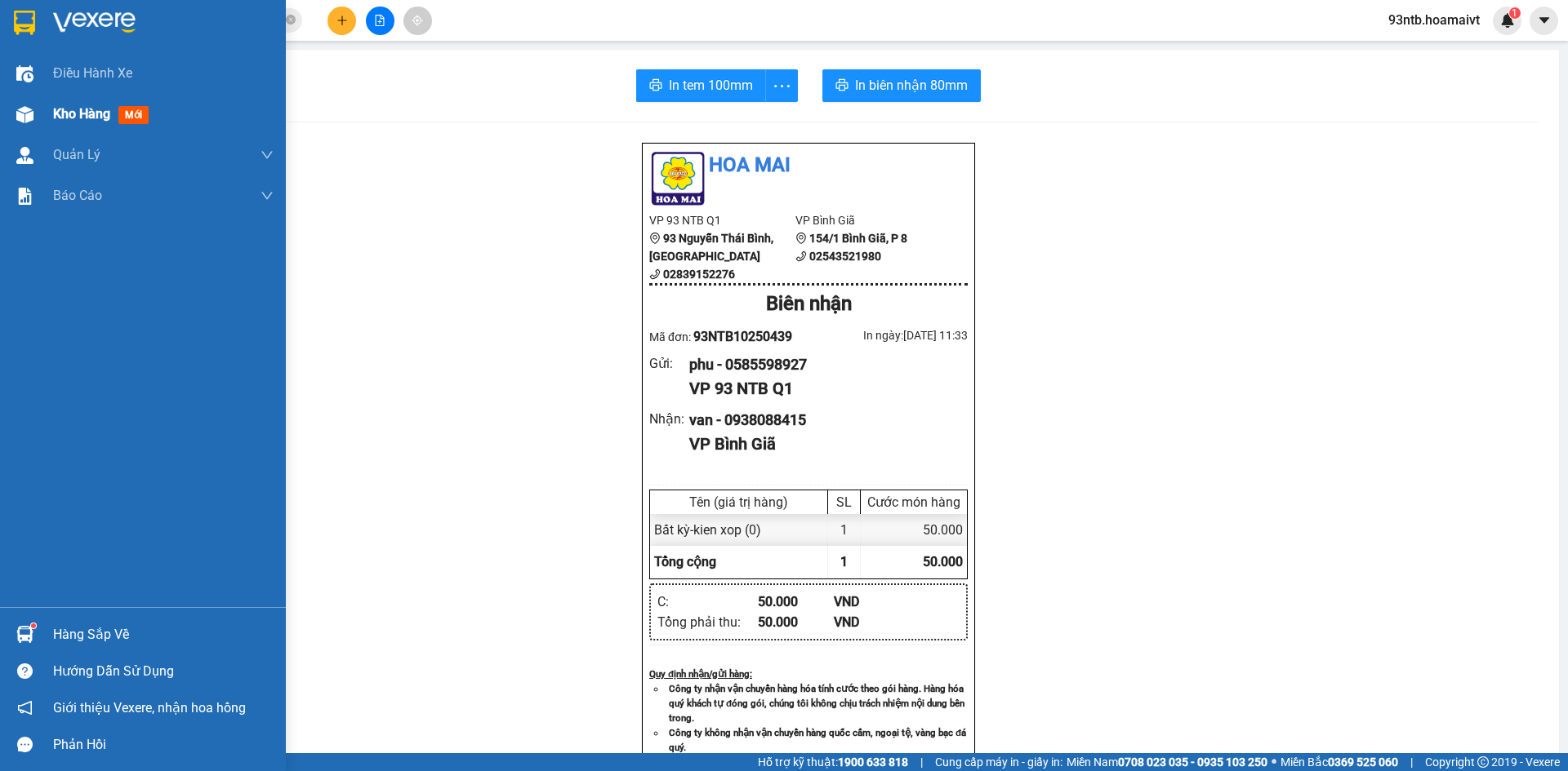
click at [123, 113] on span "mới" at bounding box center [134, 115] width 31 height 18
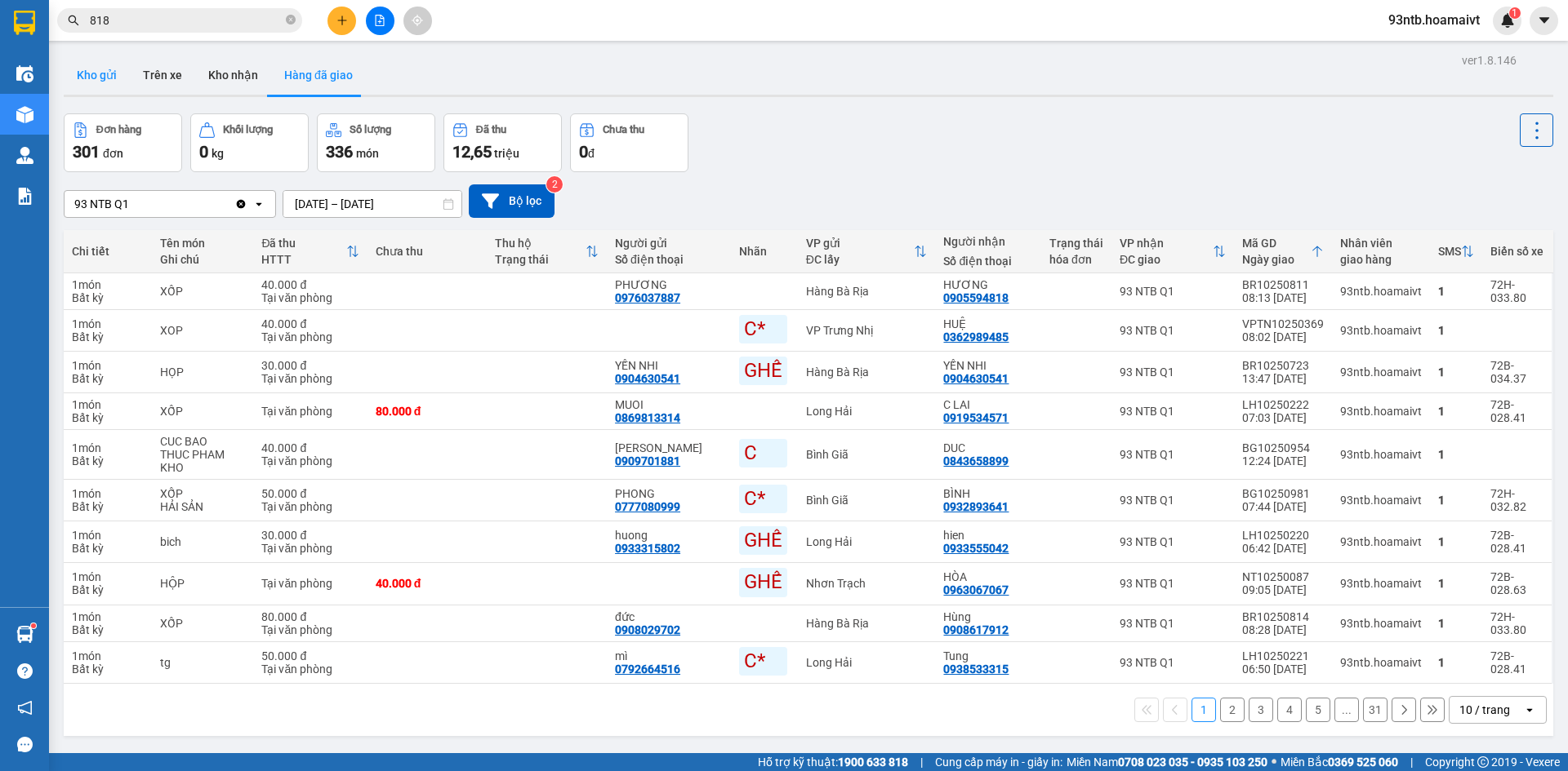
click at [103, 79] on button "Kho gửi" at bounding box center [97, 75] width 66 height 39
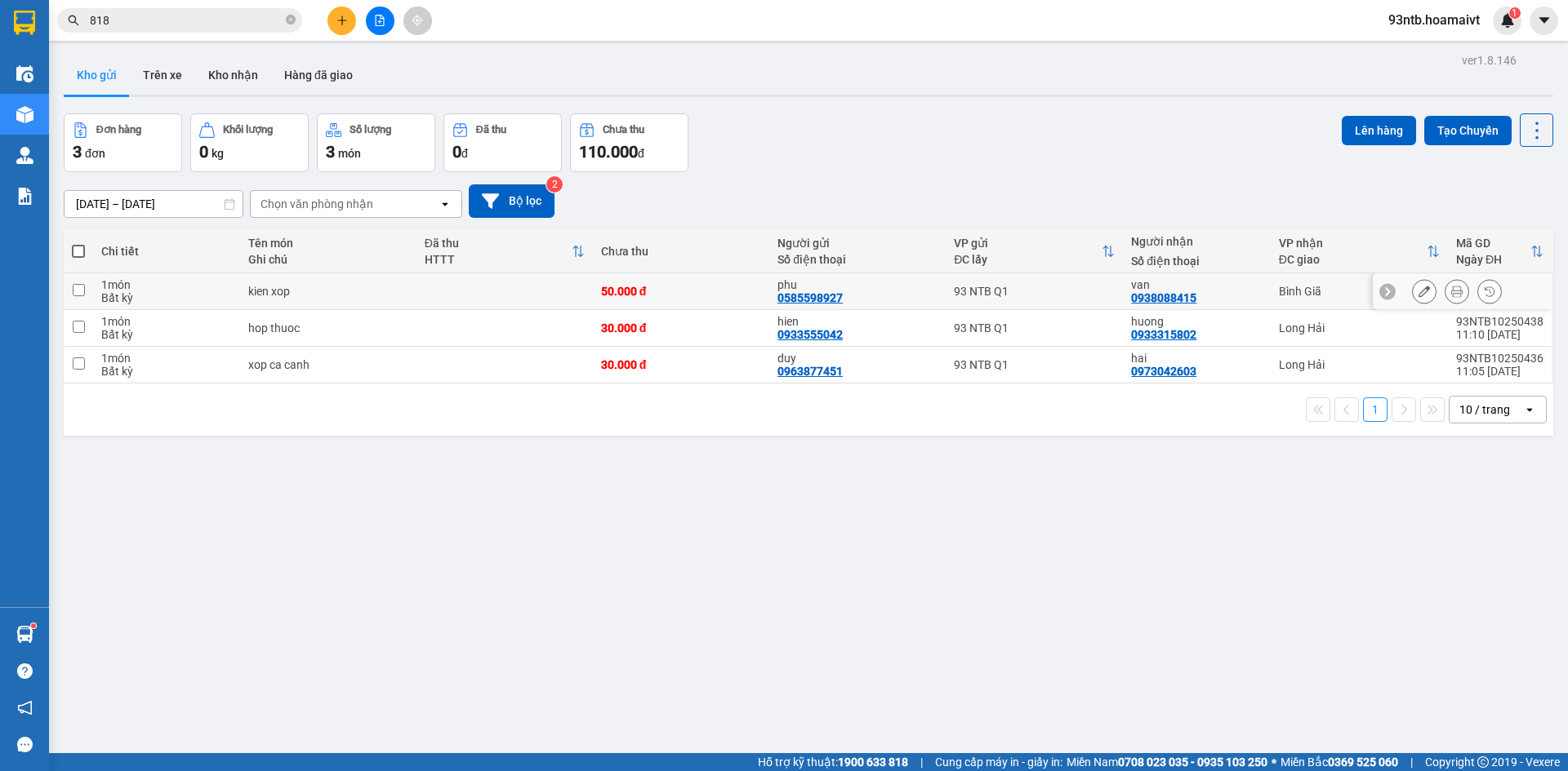
click at [1445, 286] on div at bounding box center [1457, 292] width 24 height 24
click at [1428, 286] on div at bounding box center [1456, 292] width 90 height 24
click at [1446, 292] on button at bounding box center [1457, 292] width 23 height 29
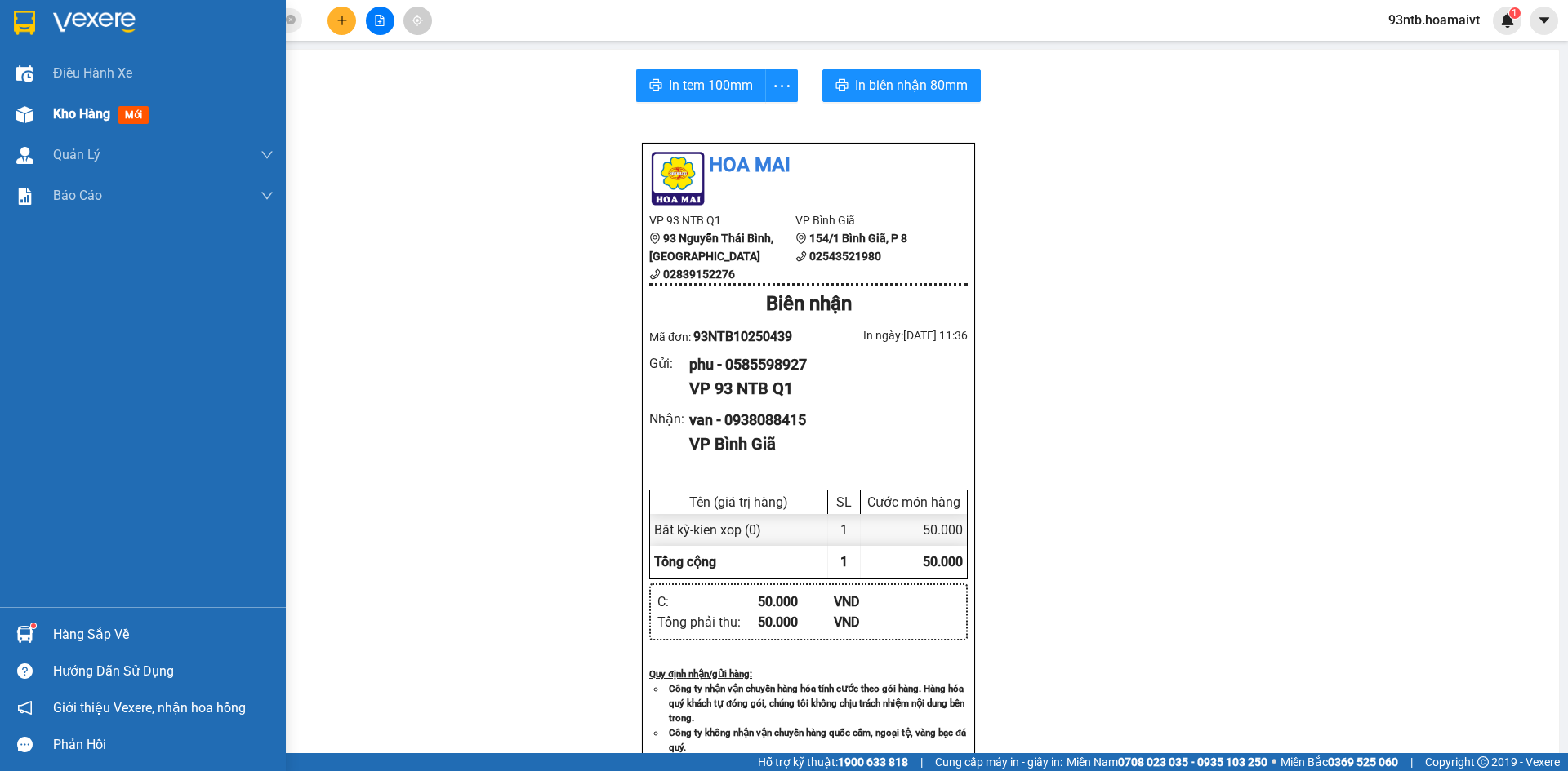
click at [38, 115] on div at bounding box center [24, 114] width 29 height 29
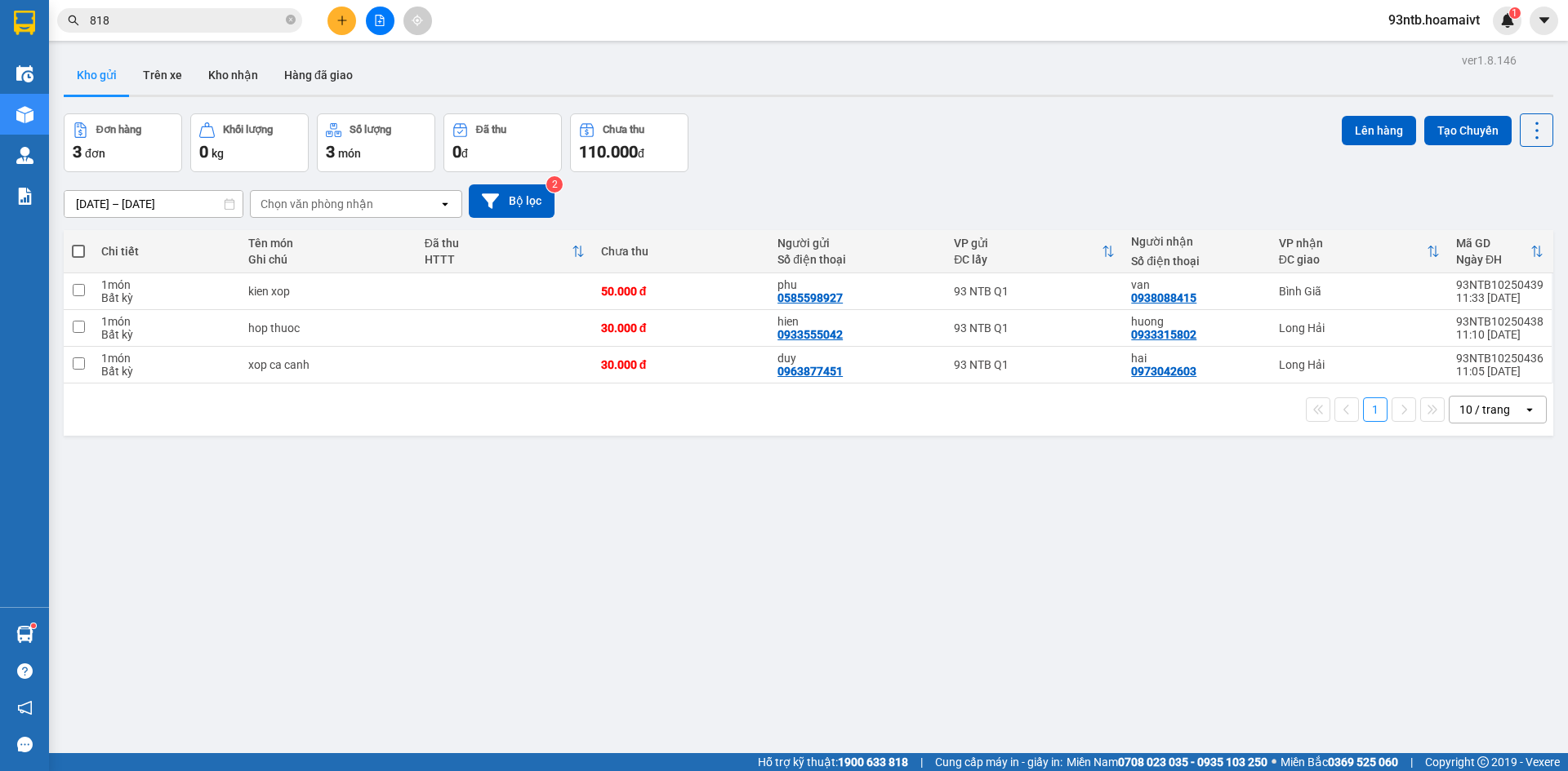
click at [1046, 275] on table "Chi tiết Tên món Ghi chú Đã thu HTTT Chưa thu Người gửi Số điện thoại VP gửi ĐC…" at bounding box center [808, 307] width 1489 height 154
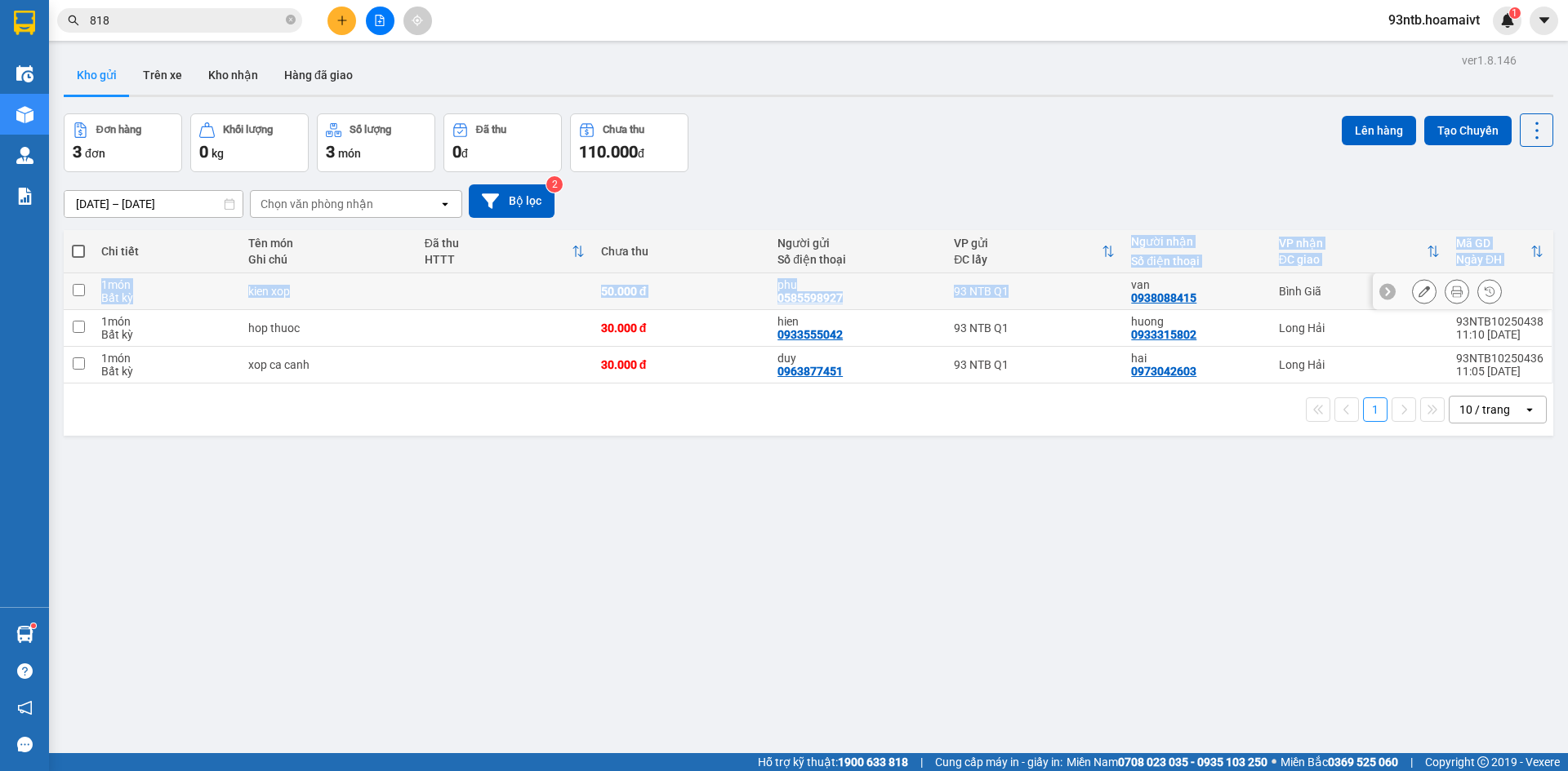
click at [1046, 279] on td "93 NTB Q1" at bounding box center [1034, 292] width 177 height 37
checkbox input "true"
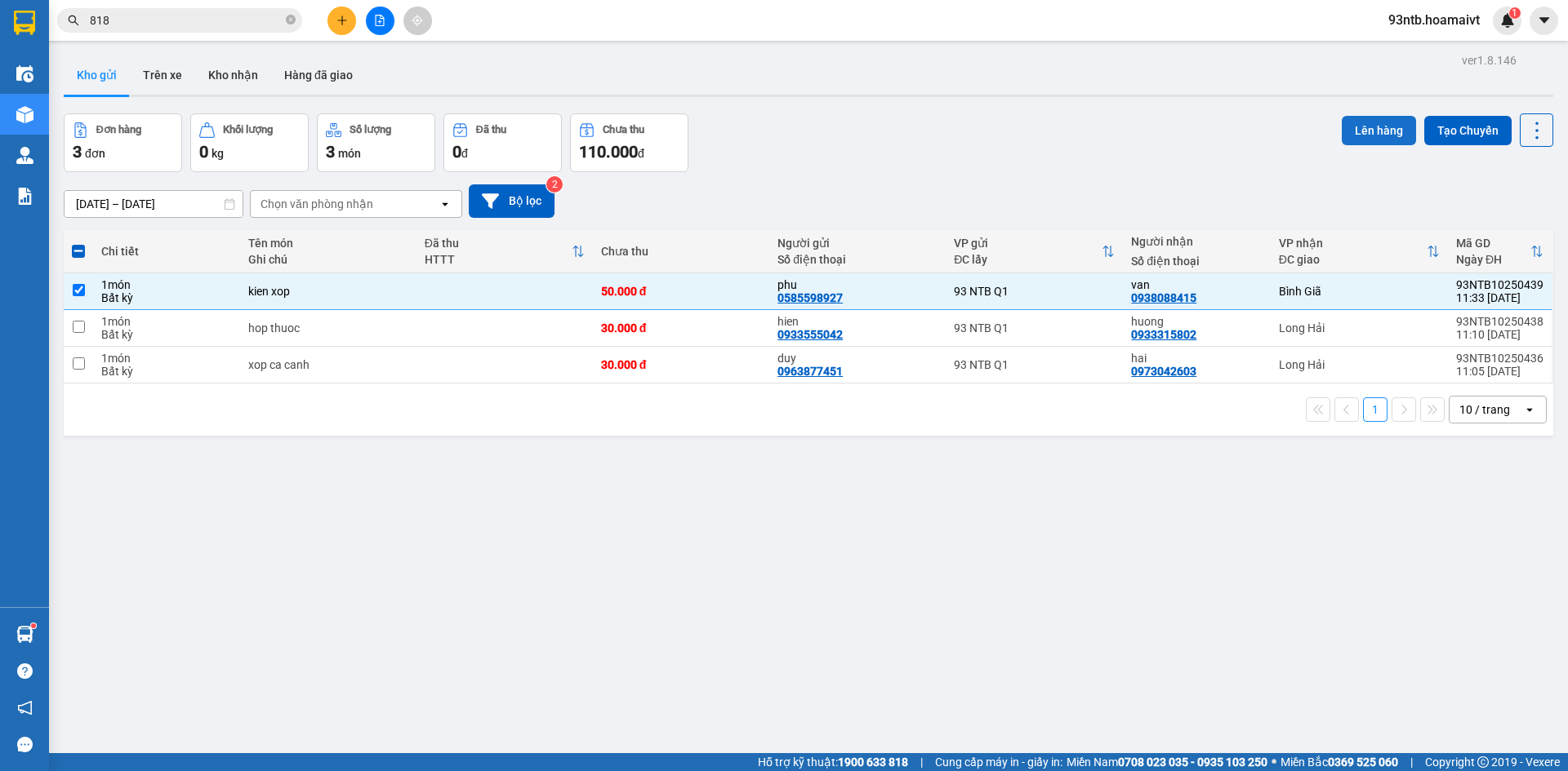
click at [1378, 124] on button "Lên hàng" at bounding box center [1378, 131] width 74 height 30
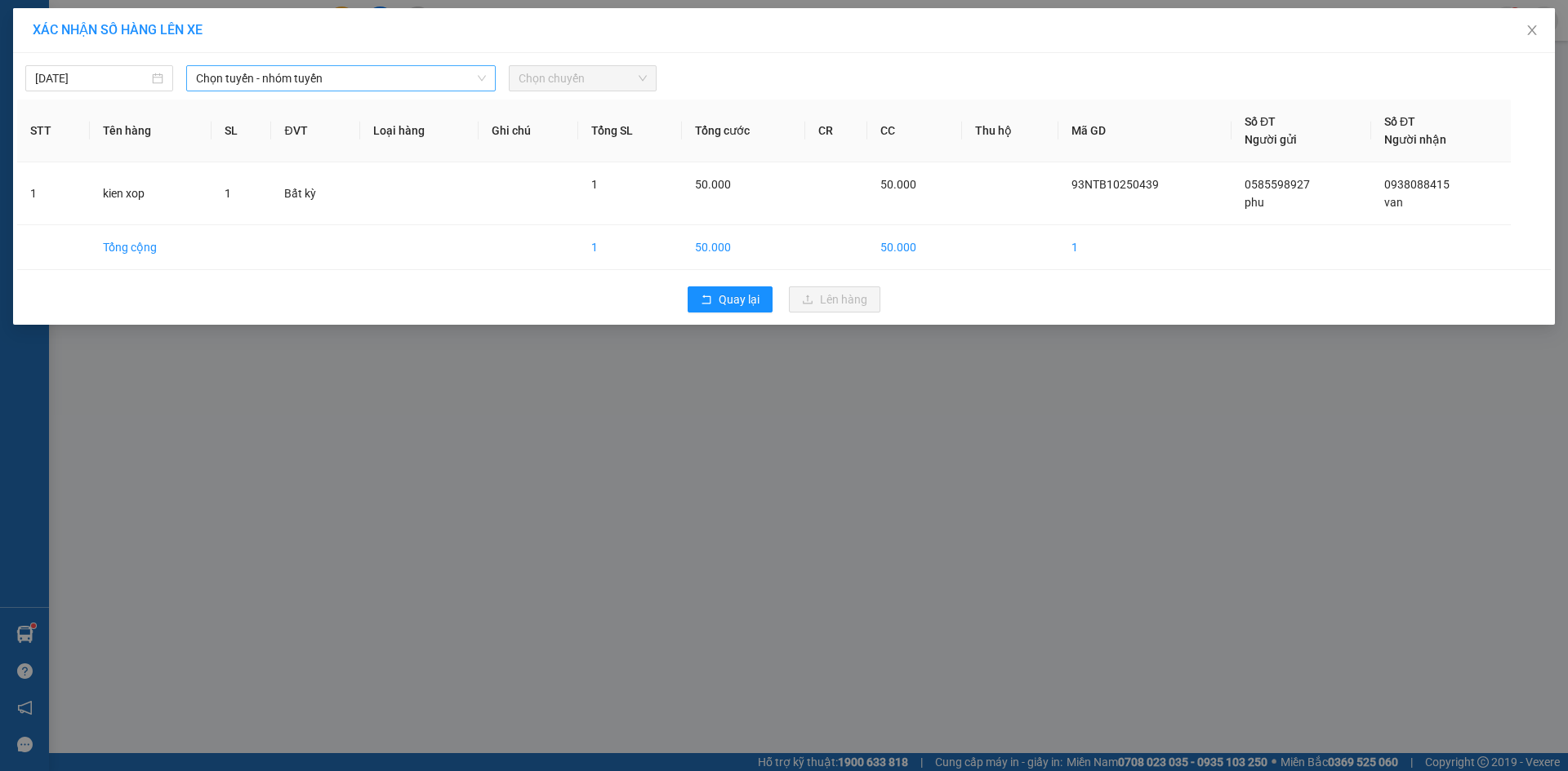
click at [255, 81] on span "Chọn tuyến - nhóm tuyến" at bounding box center [341, 79] width 290 height 24
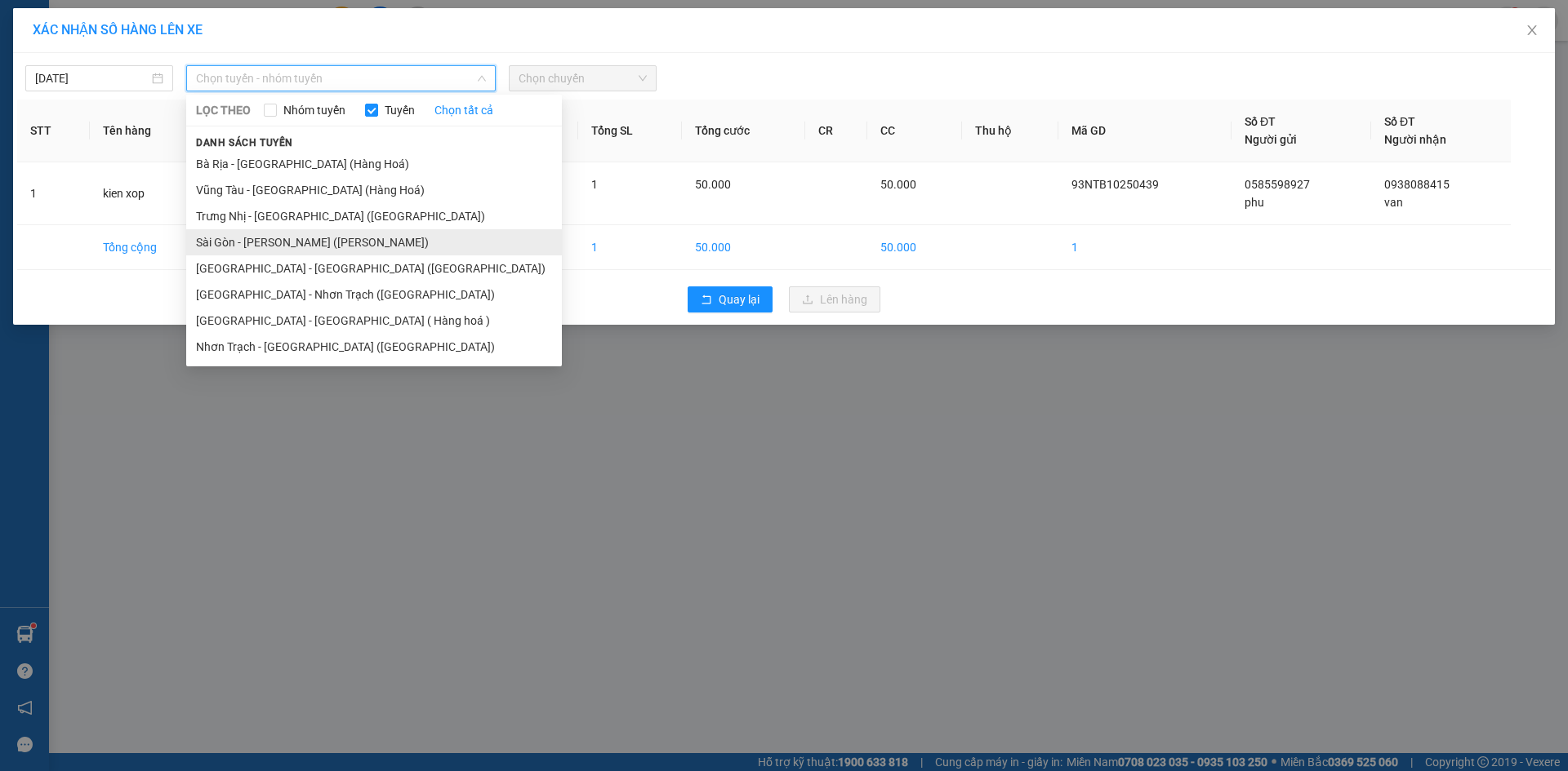
click at [306, 246] on li "Sài Gòn - Vũng Tàu (Hàng Hoá)" at bounding box center [374, 243] width 376 height 26
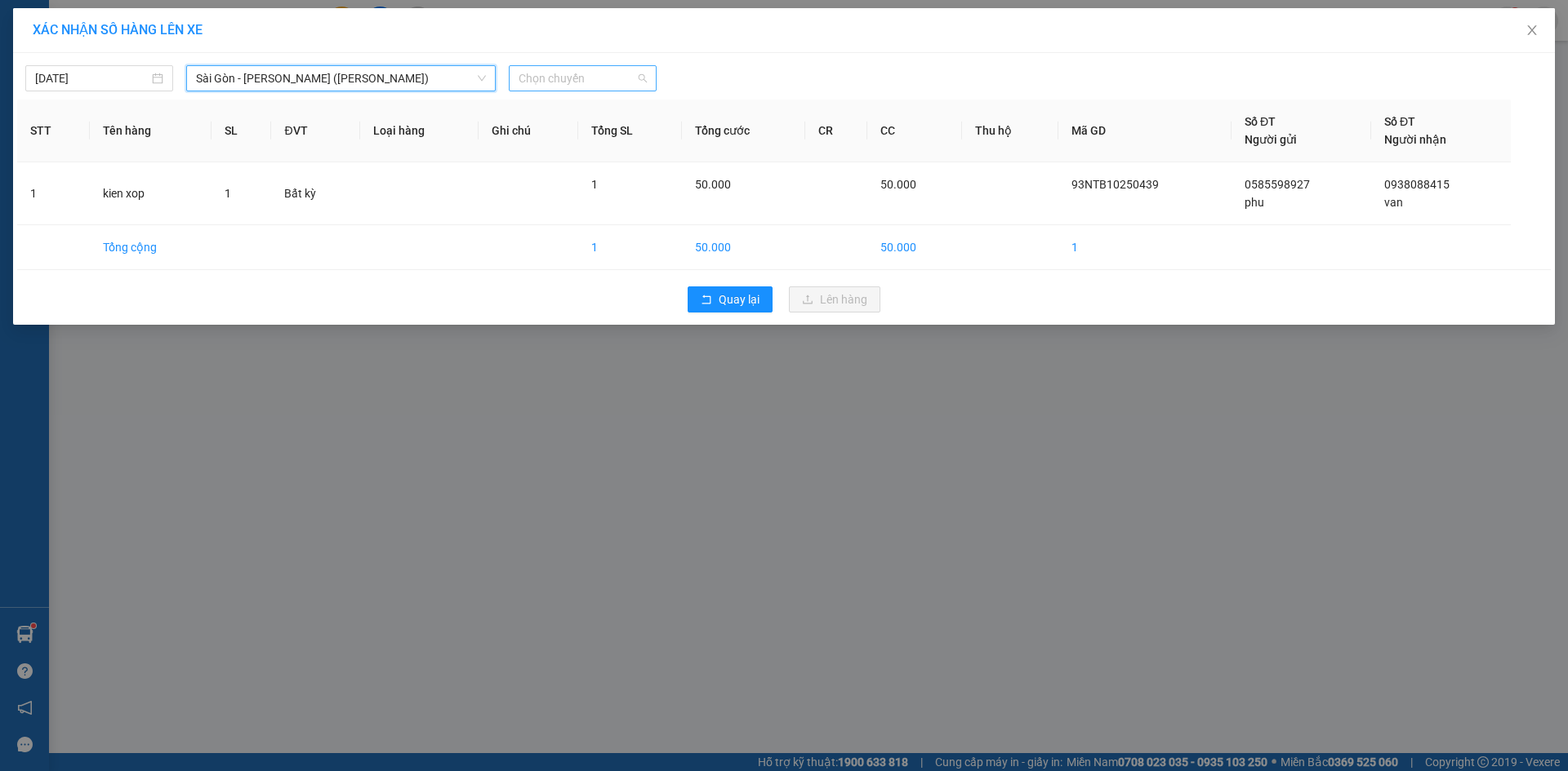
click at [627, 82] on span "Chọn chuyến" at bounding box center [583, 79] width 128 height 24
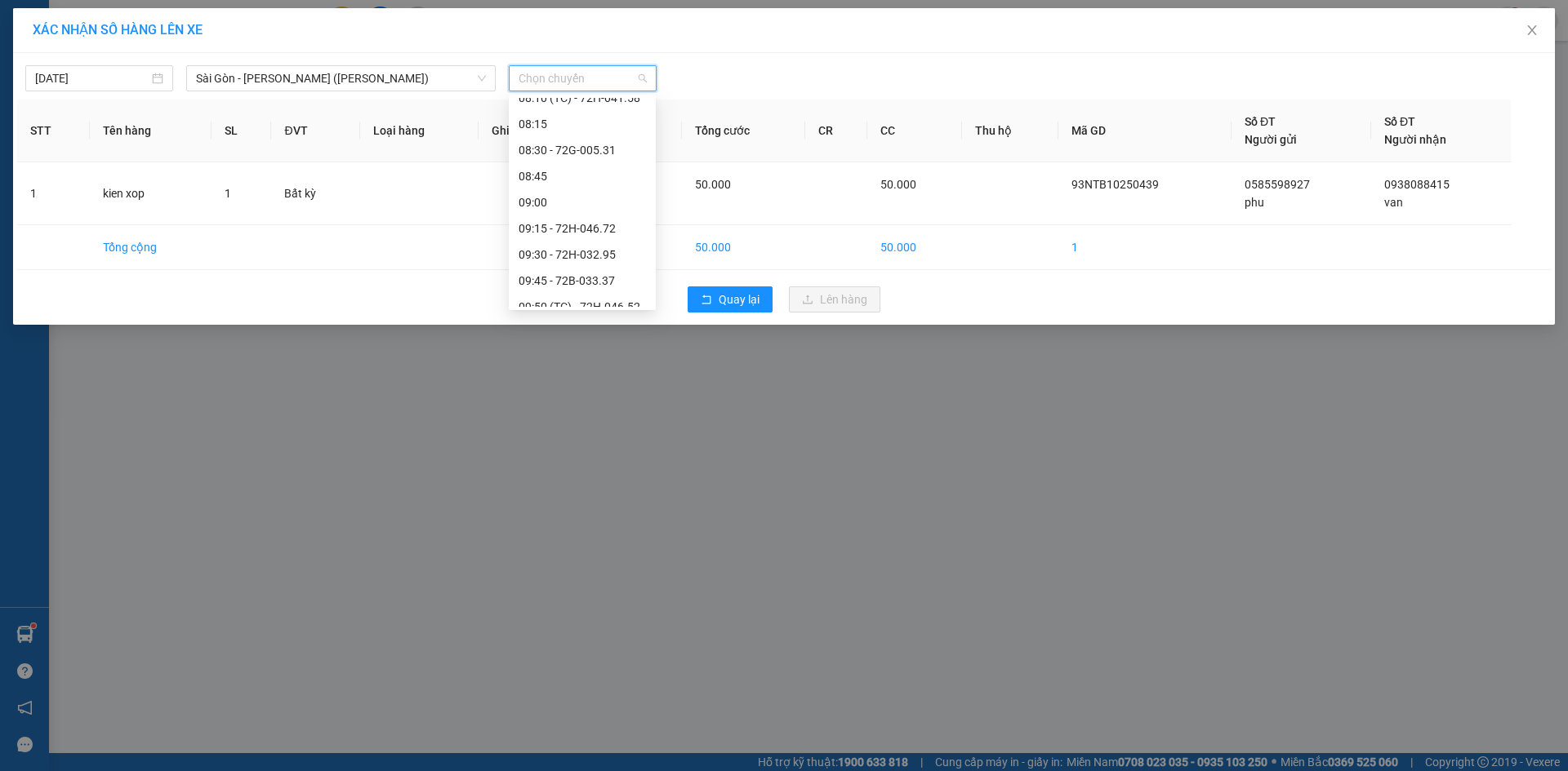
scroll to position [653, 0]
click at [602, 216] on div "11:45" at bounding box center [583, 216] width 128 height 18
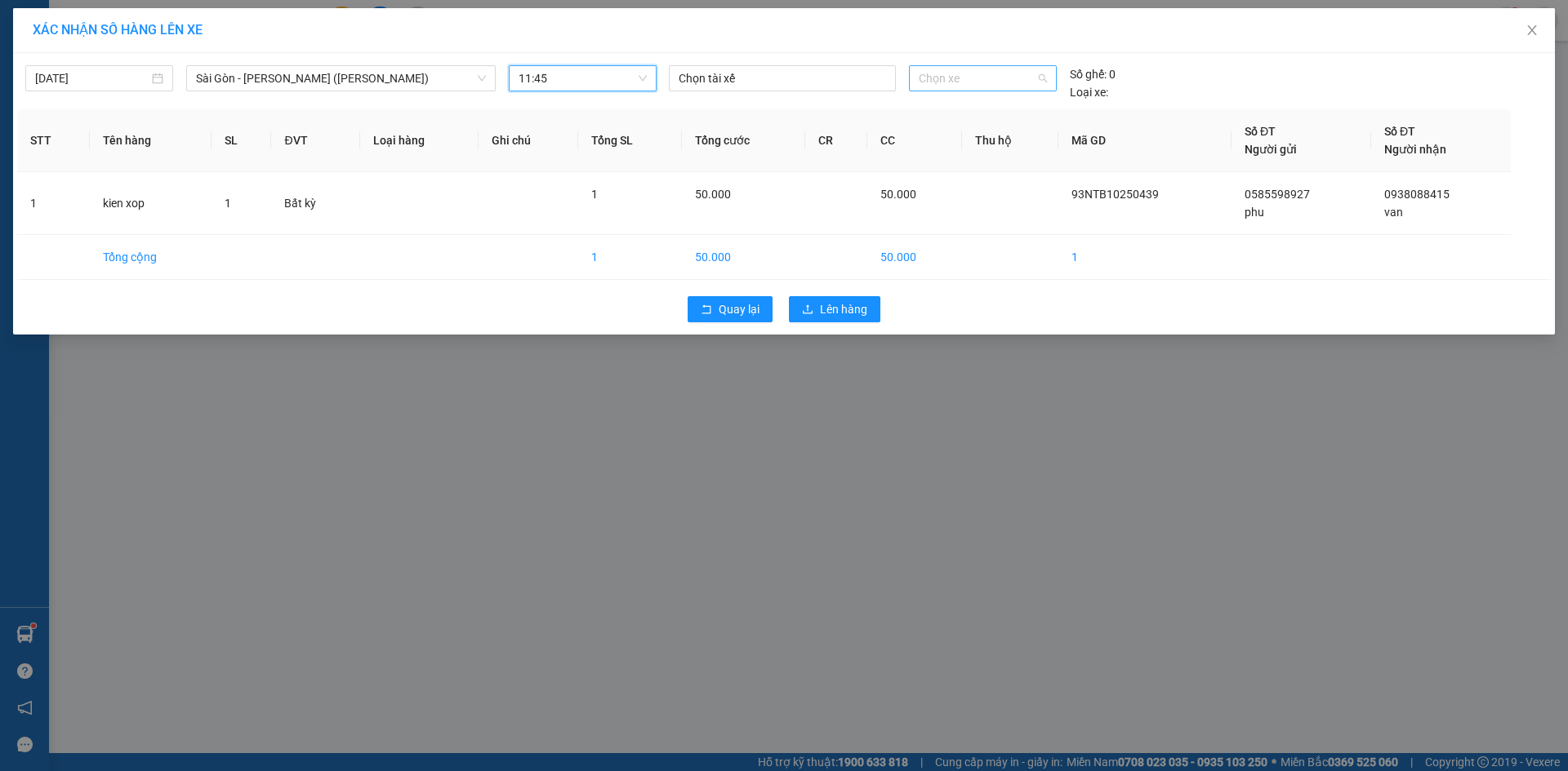
click at [1008, 78] on span "Chọn xe" at bounding box center [983, 79] width 128 height 24
type input "3282"
click at [1014, 104] on div "72H-032.82" at bounding box center [983, 111] width 128 height 18
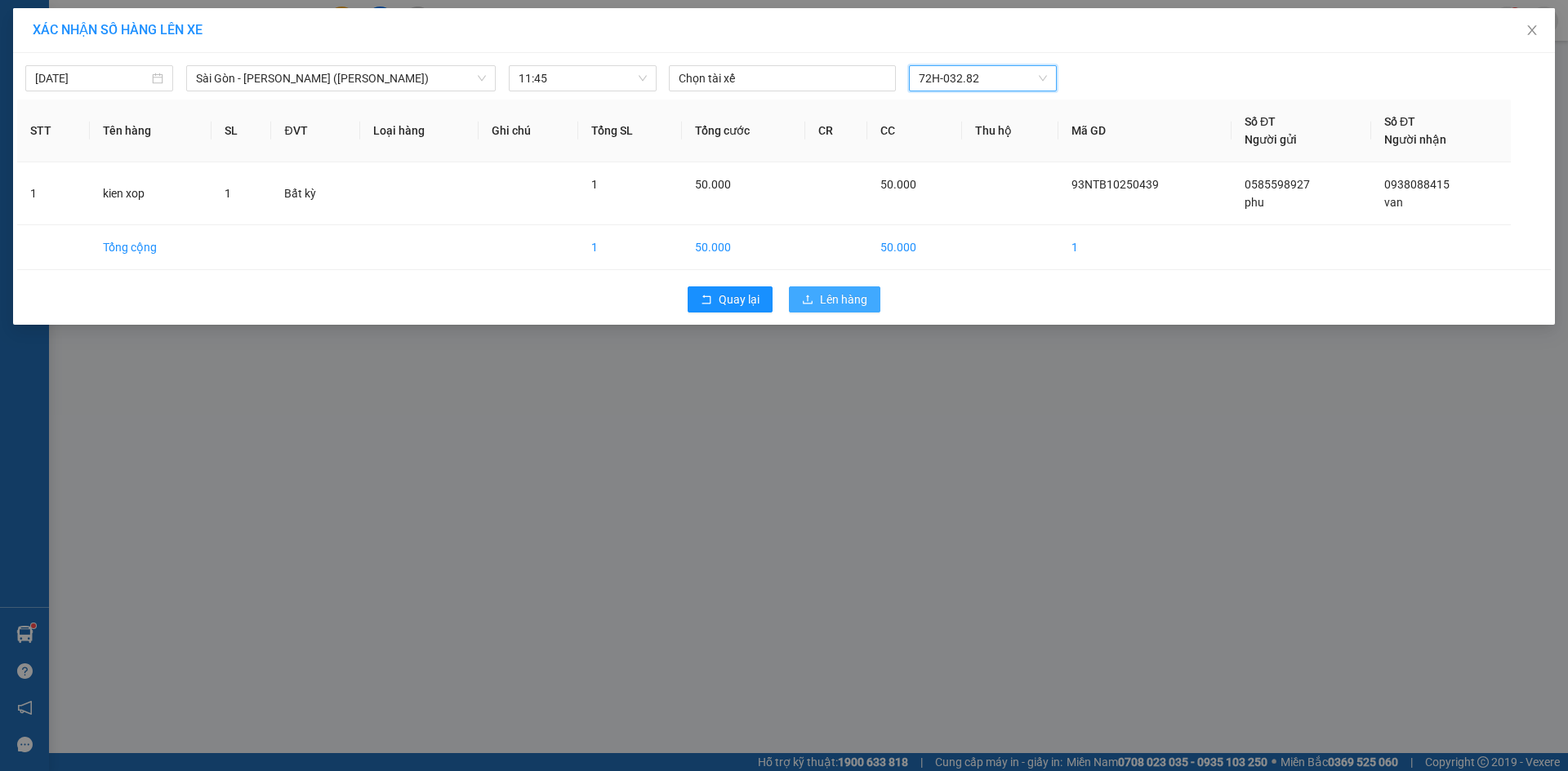
click at [823, 307] on span "Lên hàng" at bounding box center [844, 299] width 47 height 18
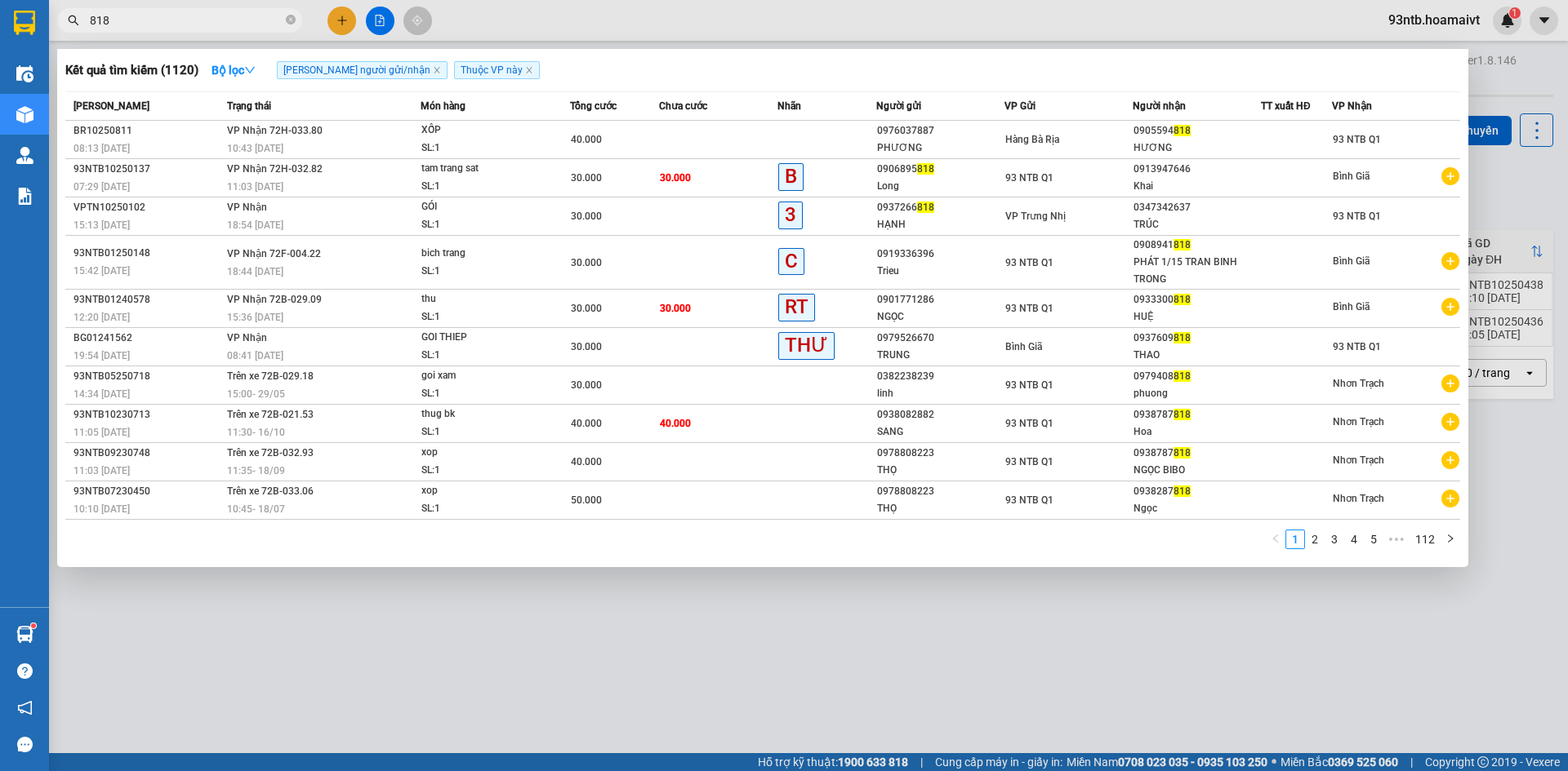
click at [256, 24] on input "818" at bounding box center [186, 20] width 193 height 18
type input "8"
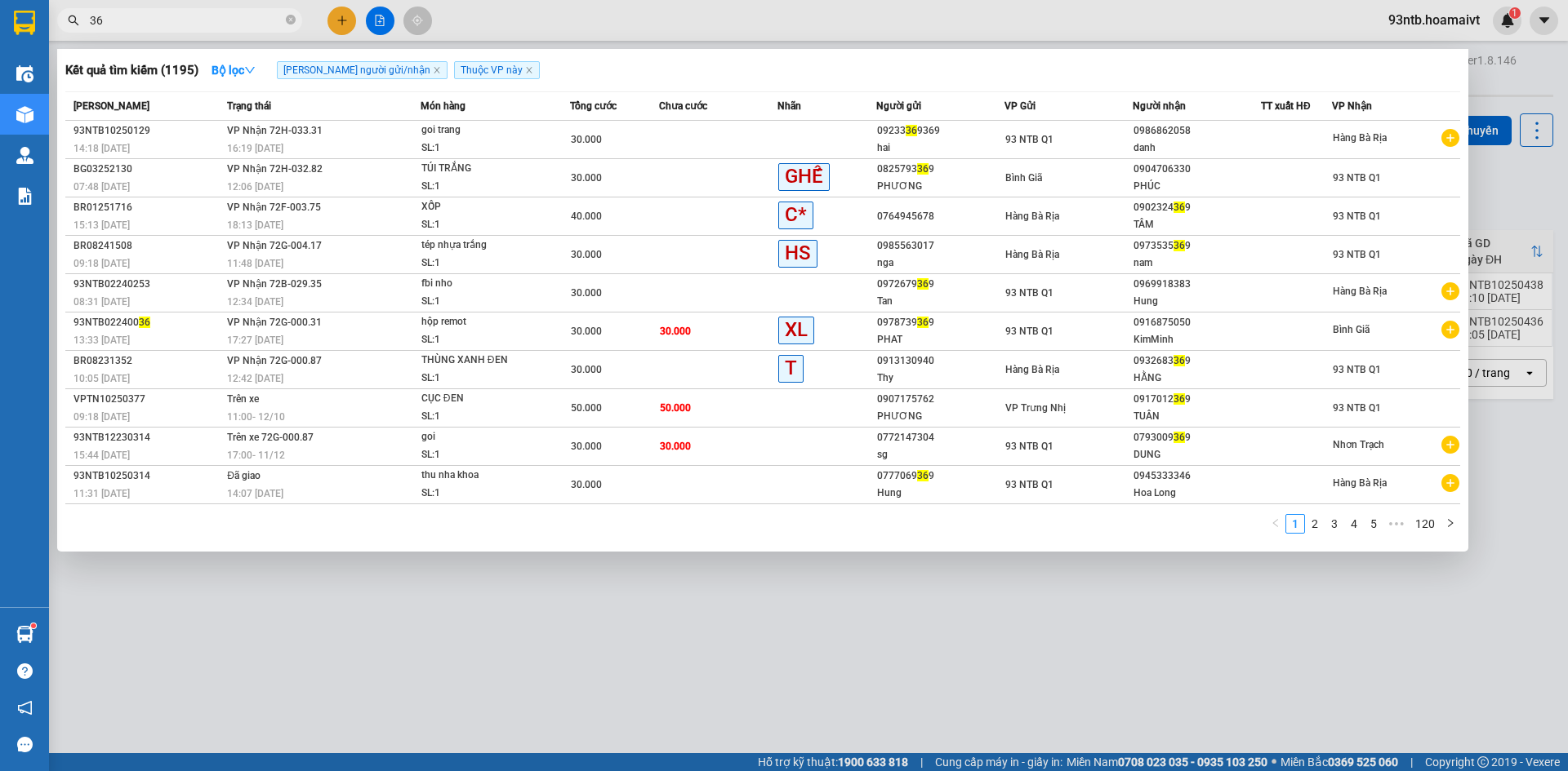
type input "3"
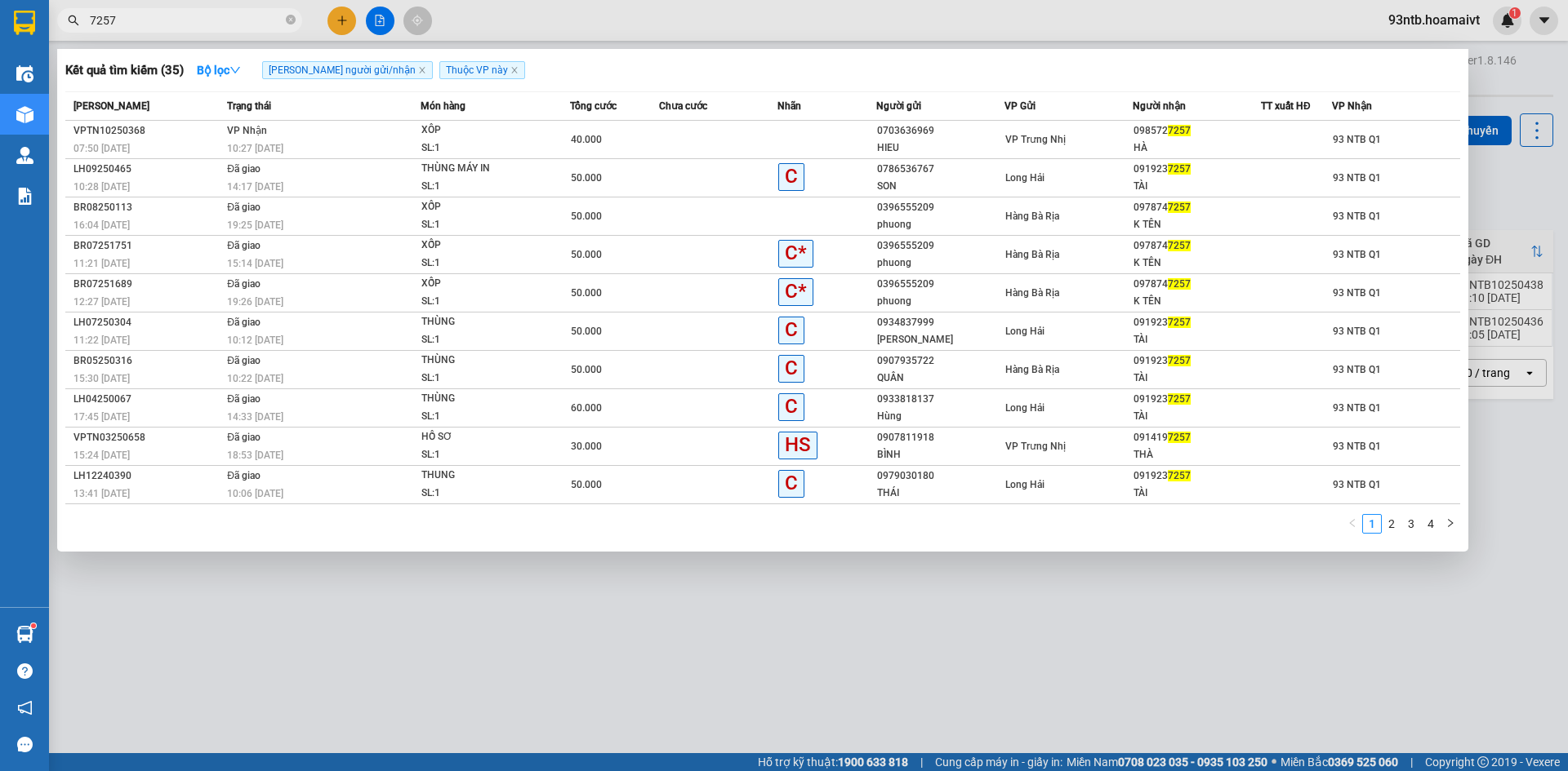
click at [172, 25] on input "7257" at bounding box center [186, 20] width 193 height 18
type input "7"
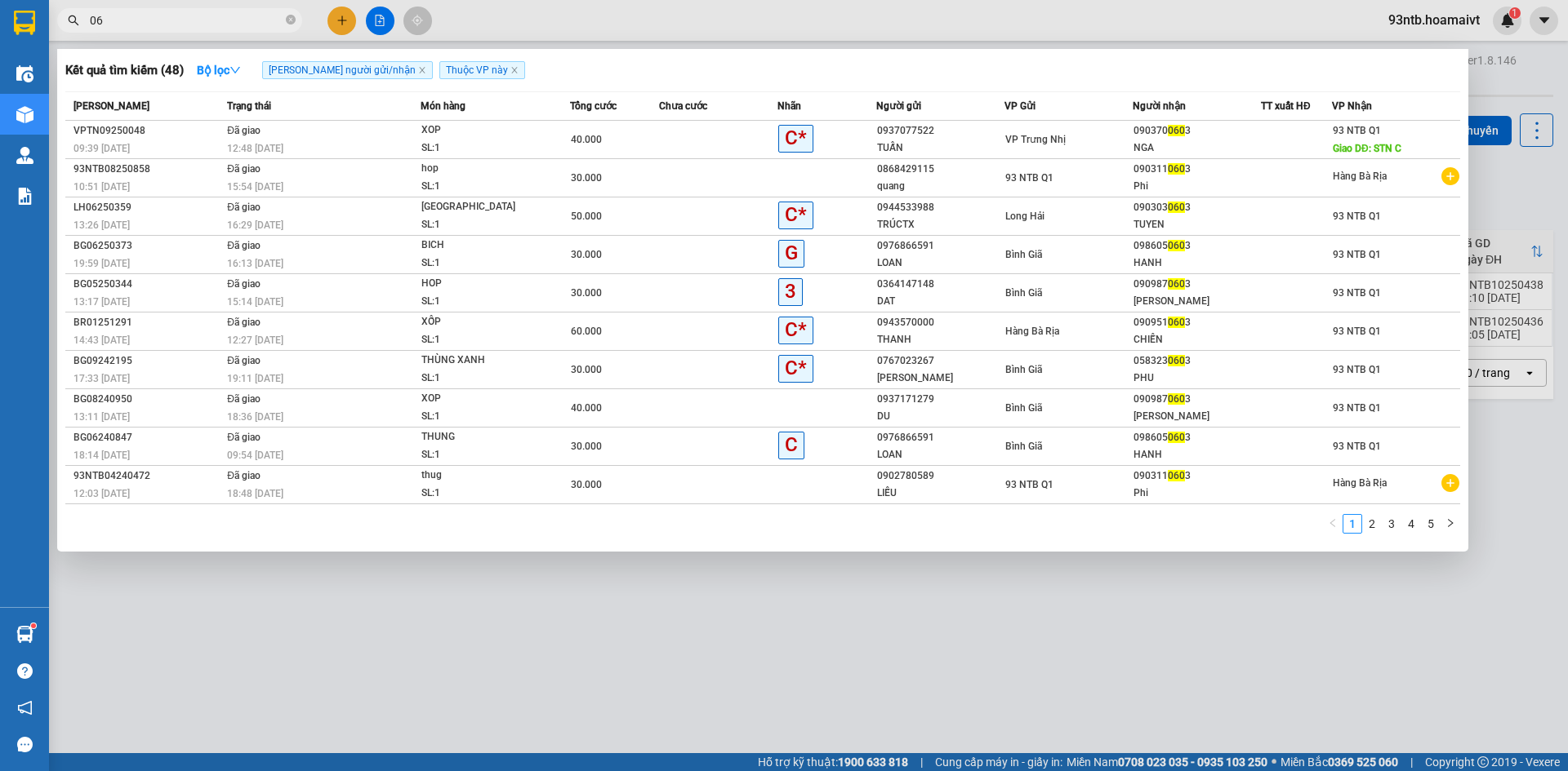
type input "0"
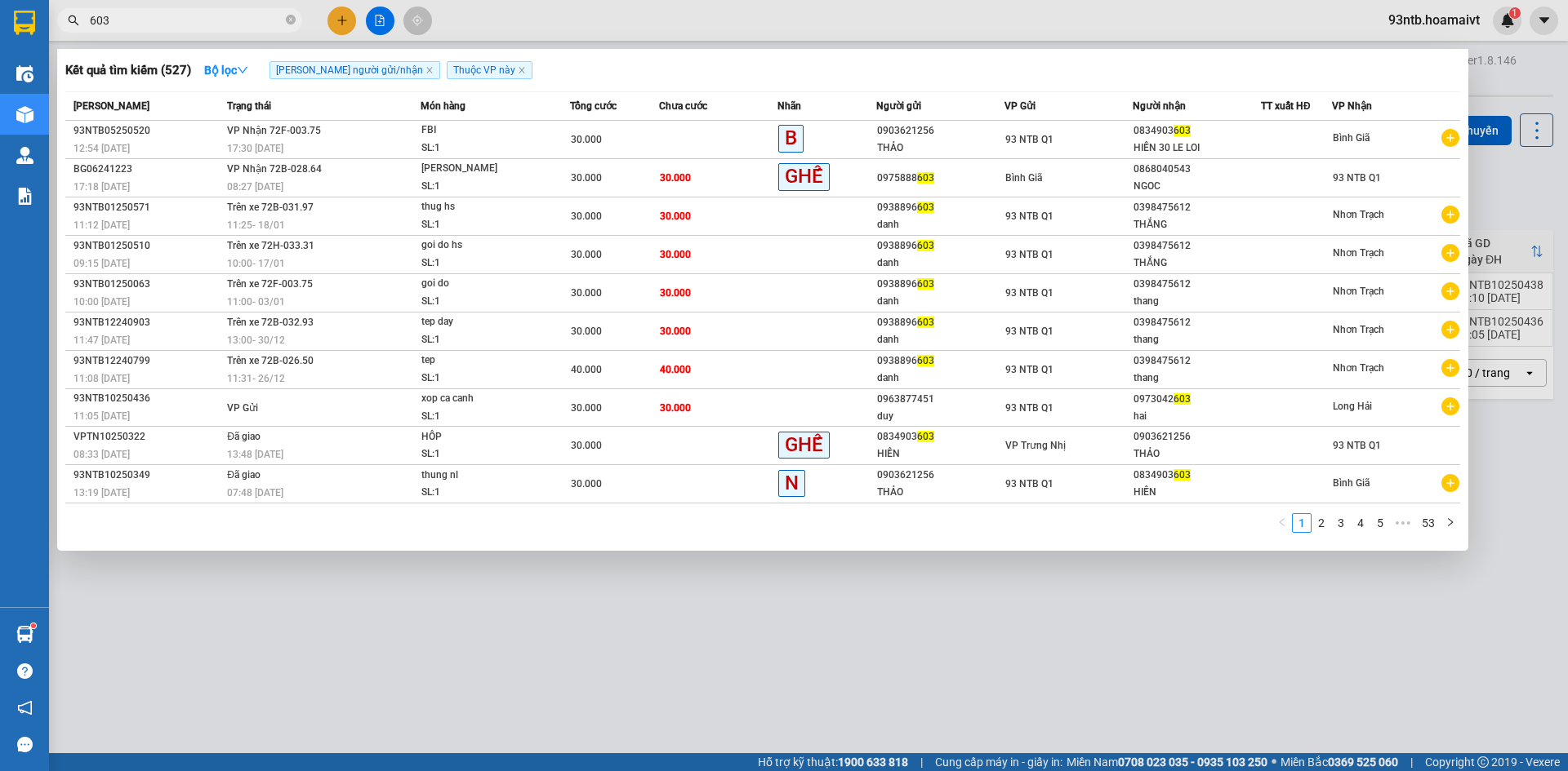
click at [235, 31] on span "603" at bounding box center [179, 20] width 245 height 24
click at [220, 20] on input "603" at bounding box center [186, 20] width 193 height 18
type input "6"
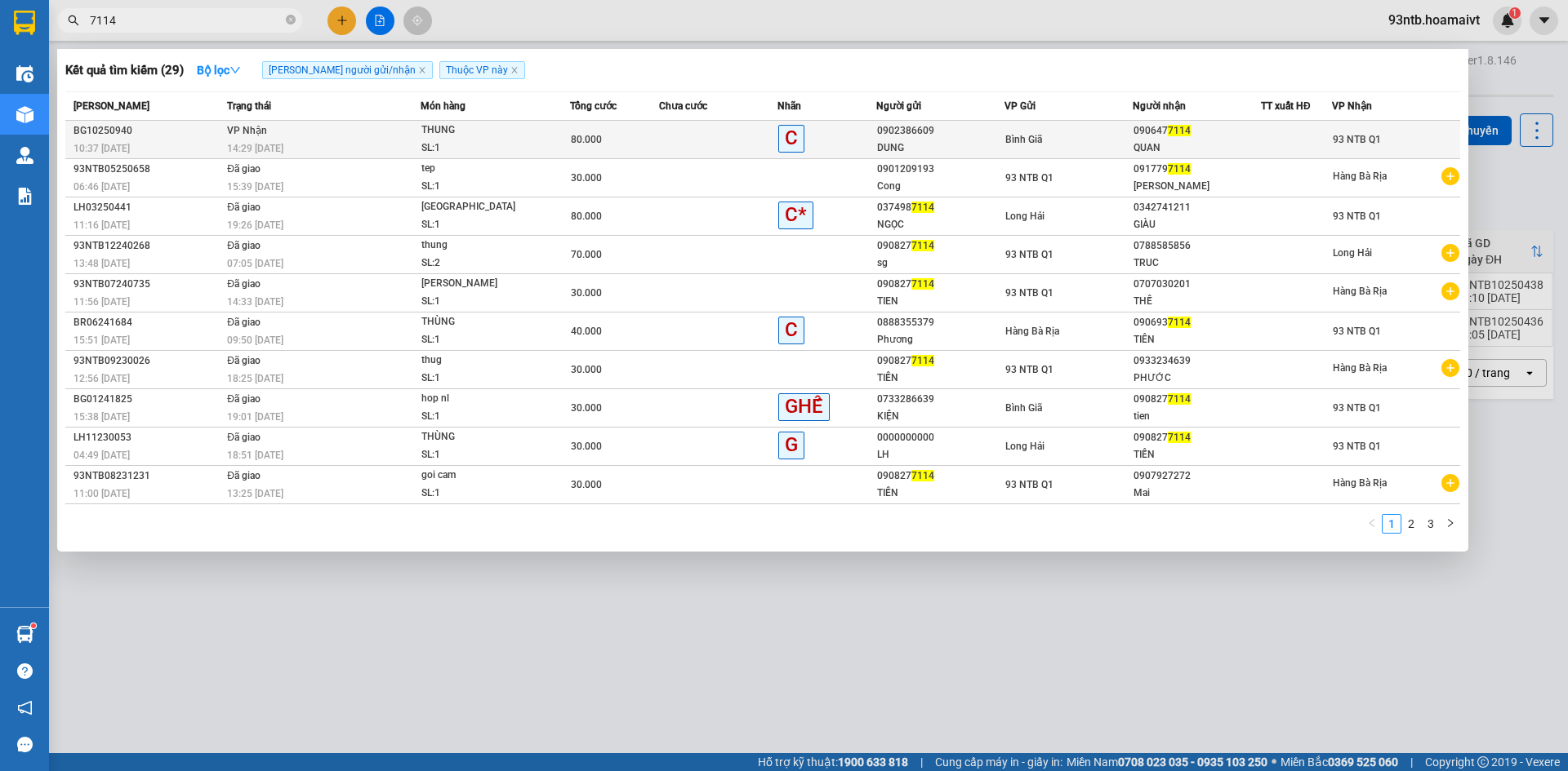
type input "7114"
click at [1092, 134] on div "Bình Giã" at bounding box center [1068, 140] width 127 height 18
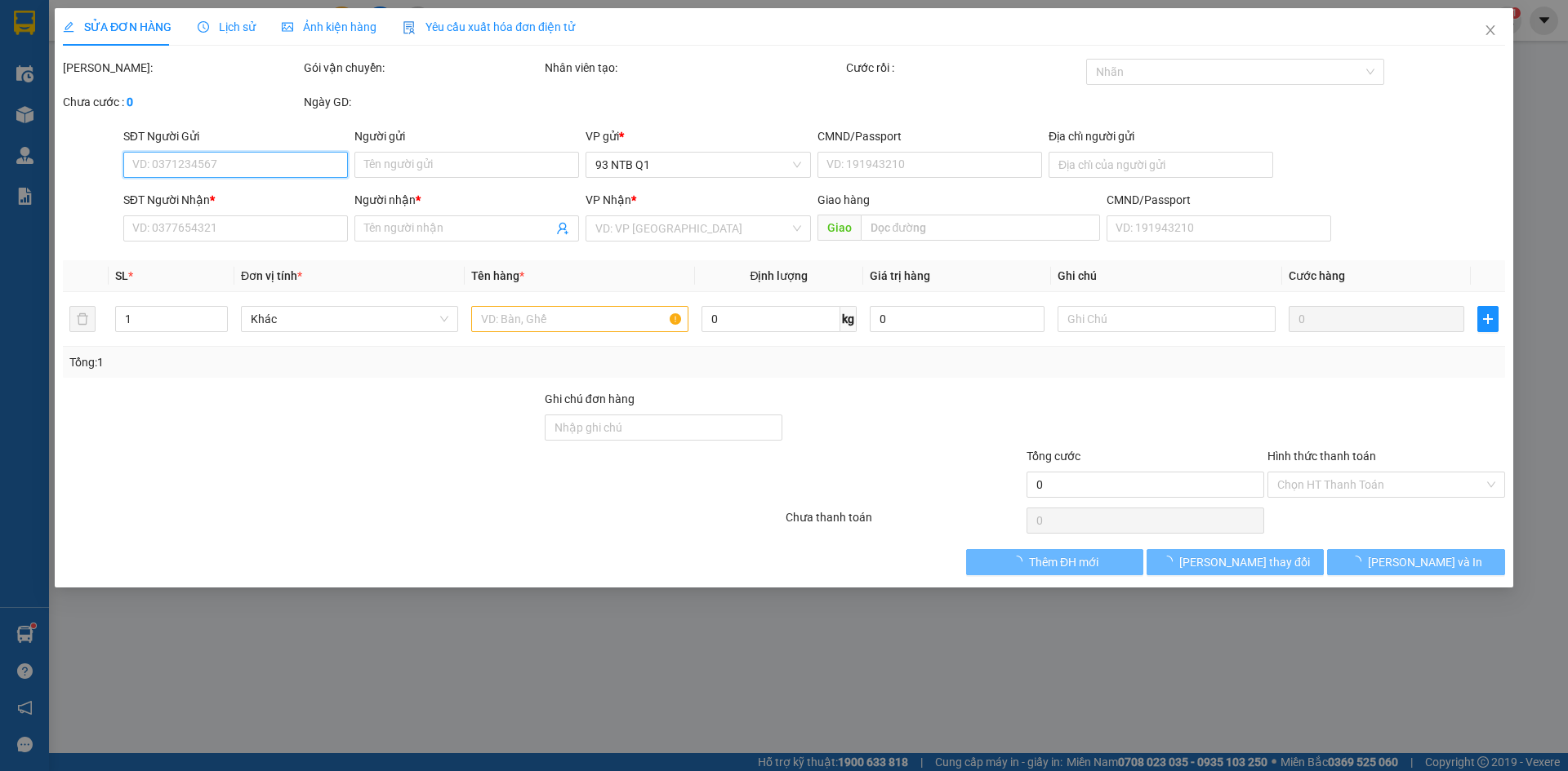
type input "0902386609"
type input "DUNG"
type input "0906477114"
type input "QUAN"
type input "80.000"
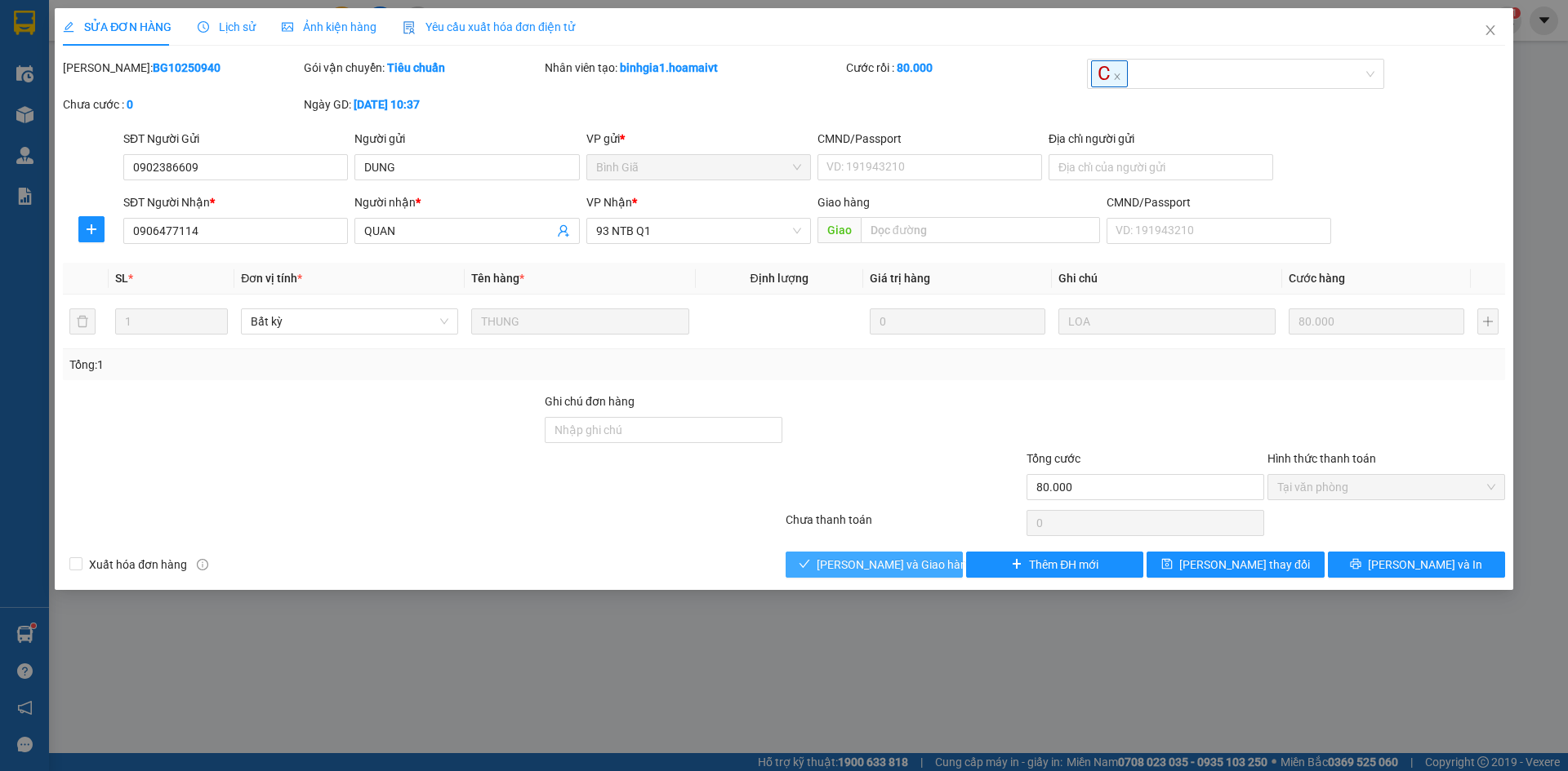
click at [852, 572] on span "[PERSON_NAME] và [PERSON_NAME] hàng" at bounding box center [895, 565] width 156 height 18
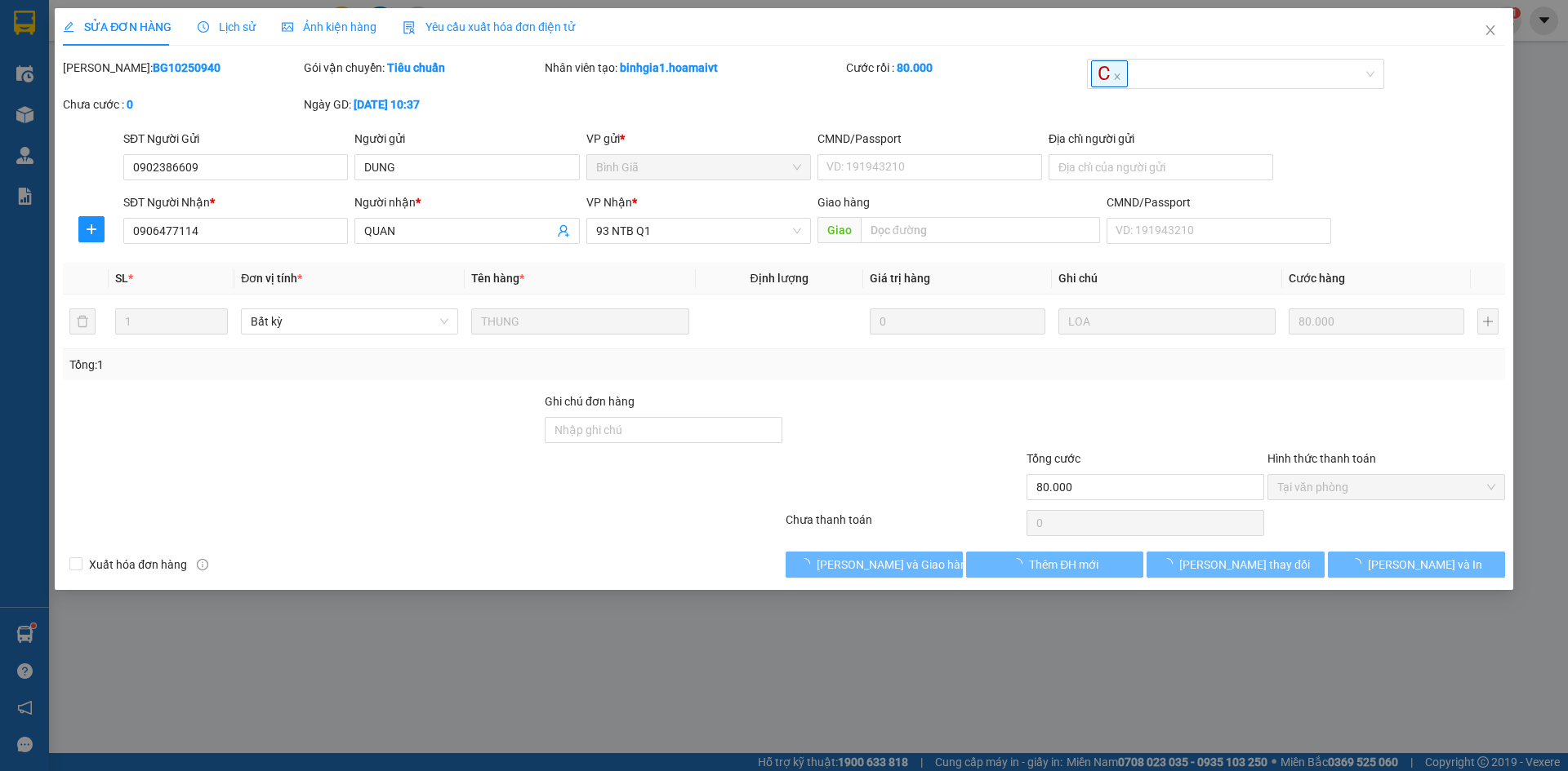
click at [577, 552] on div "Xuất hóa đơn hàng Lưu và Giao hàng Thêm ĐH mới Lưu thay đổi Lưu và In" at bounding box center [784, 565] width 1446 height 26
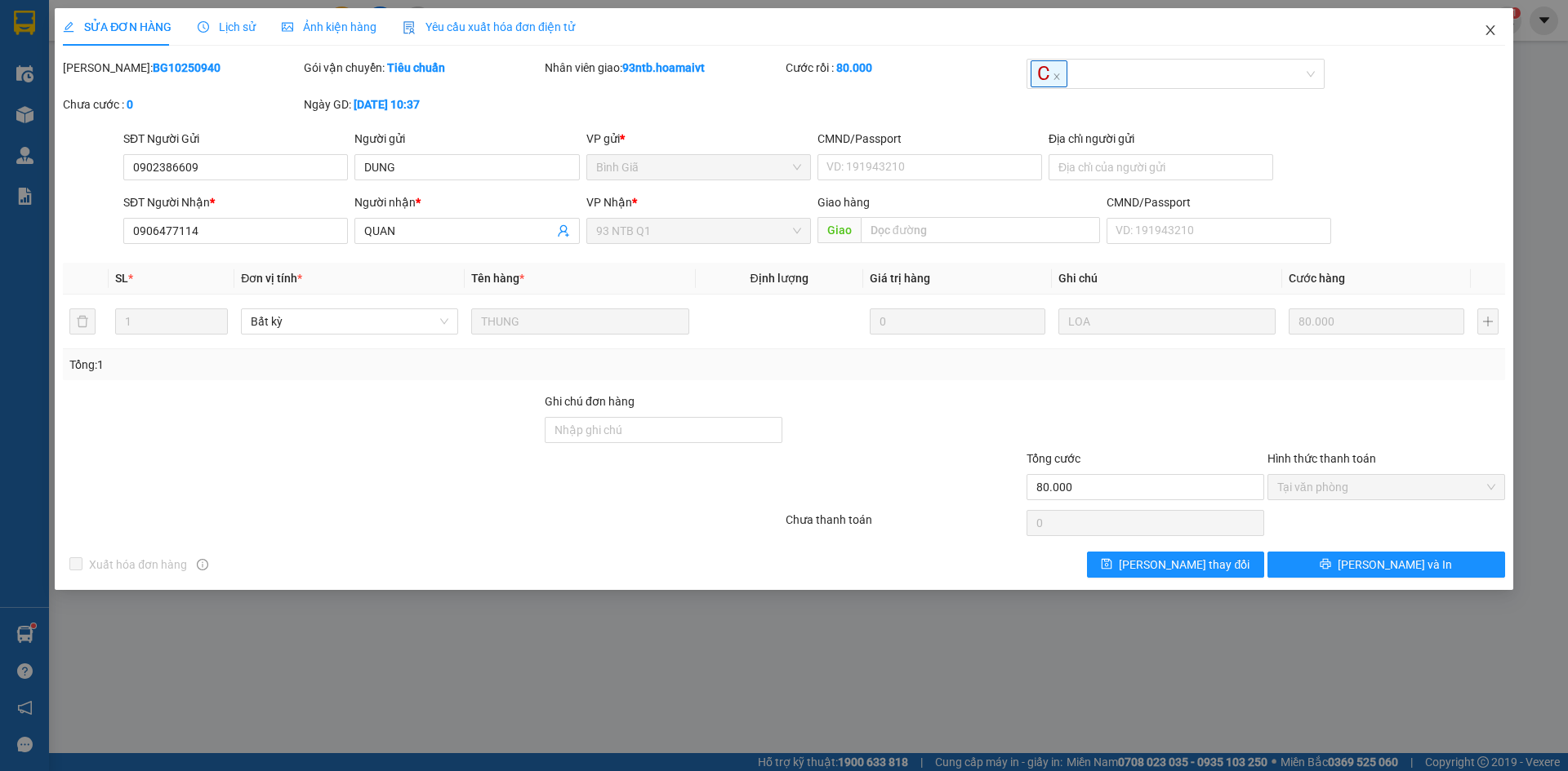
click at [1485, 39] on span "Close" at bounding box center [1490, 31] width 45 height 45
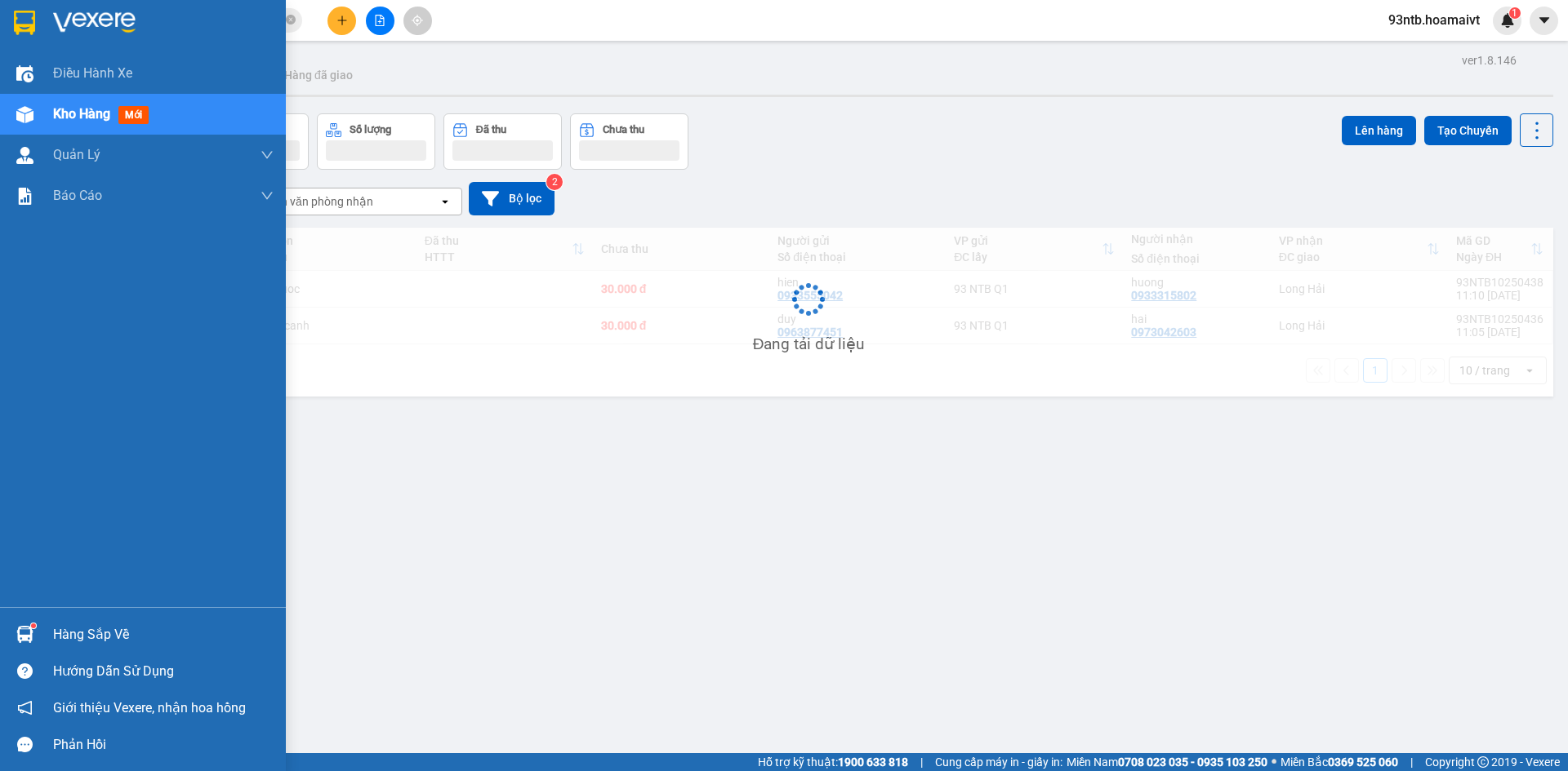
click at [87, 631] on div "Hàng sắp về" at bounding box center [163, 635] width 220 height 24
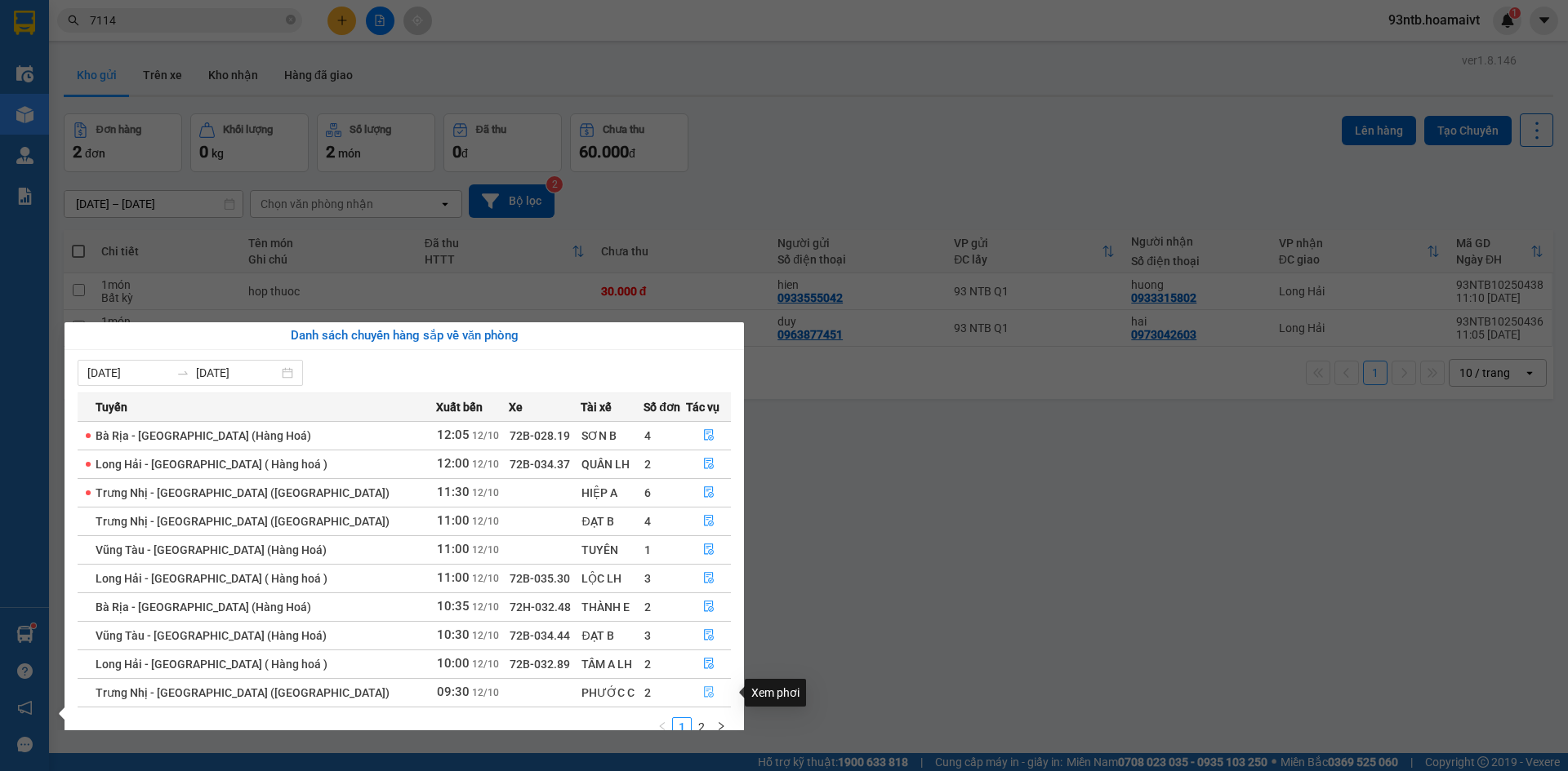
click at [703, 692] on icon "file-done" at bounding box center [708, 692] width 11 height 11
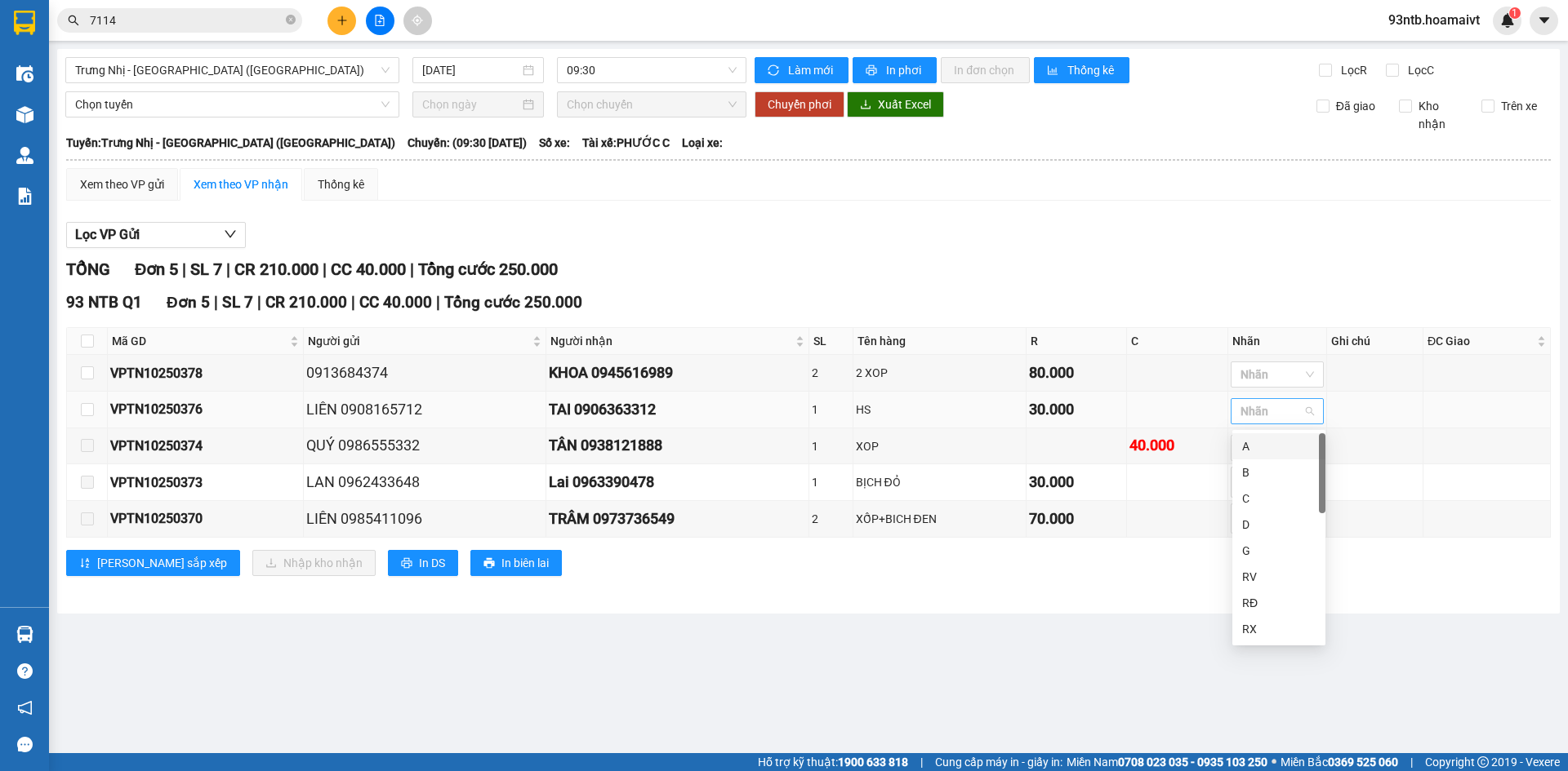
click at [1288, 420] on div at bounding box center [1268, 411] width 69 height 19
click at [1288, 520] on div "HS" at bounding box center [1279, 525] width 73 height 18
click at [1176, 136] on div "Tuyến: Trưng Nhị - Sài Gòn (Hàng Hoá) Chuyến: (09:30 - 12/10/2025) Số xe: Tài x…" at bounding box center [809, 142] width 1485 height 18
click at [88, 416] on input "checkbox" at bounding box center [87, 410] width 13 height 13
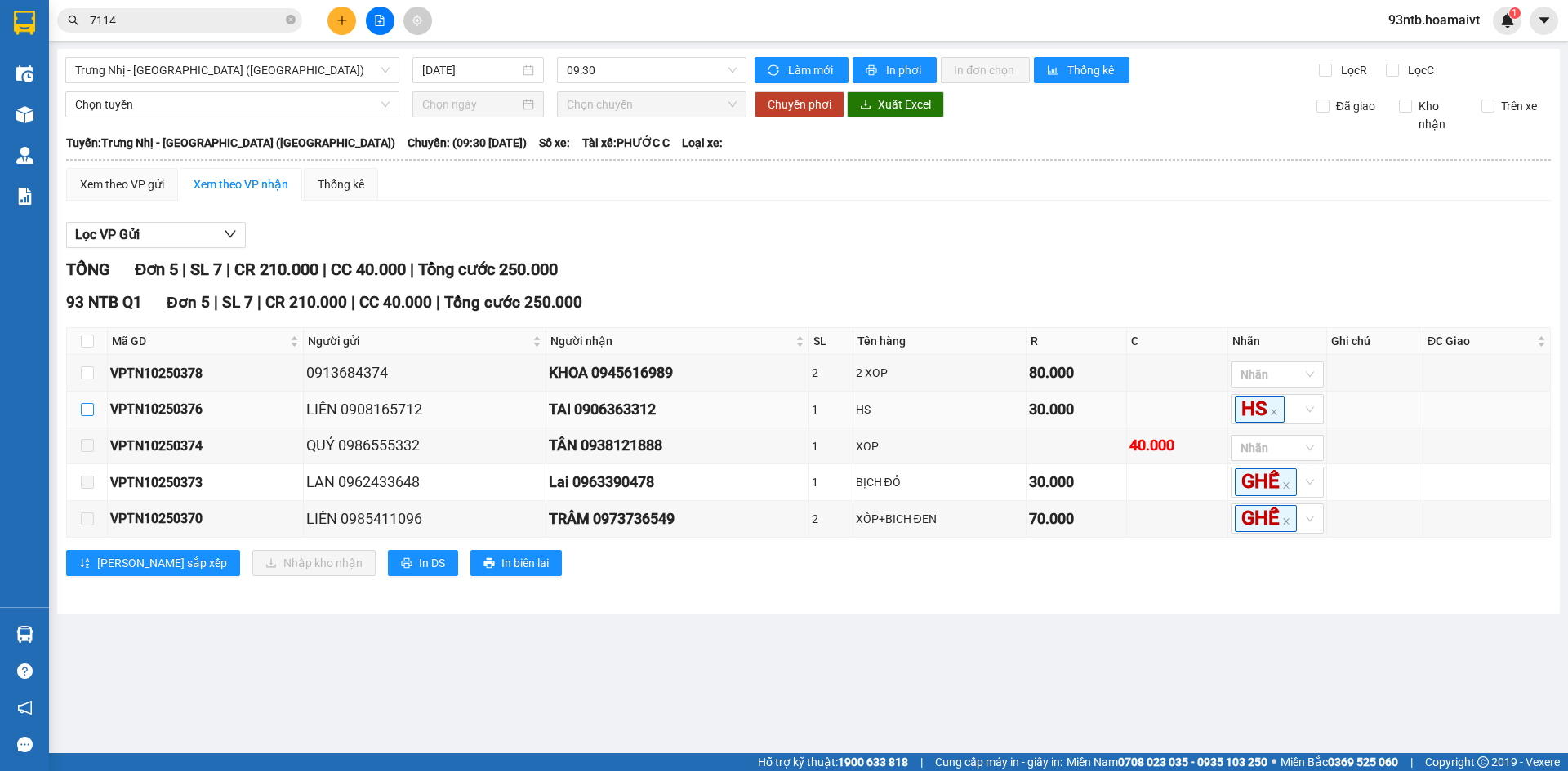
checkbox input "true"
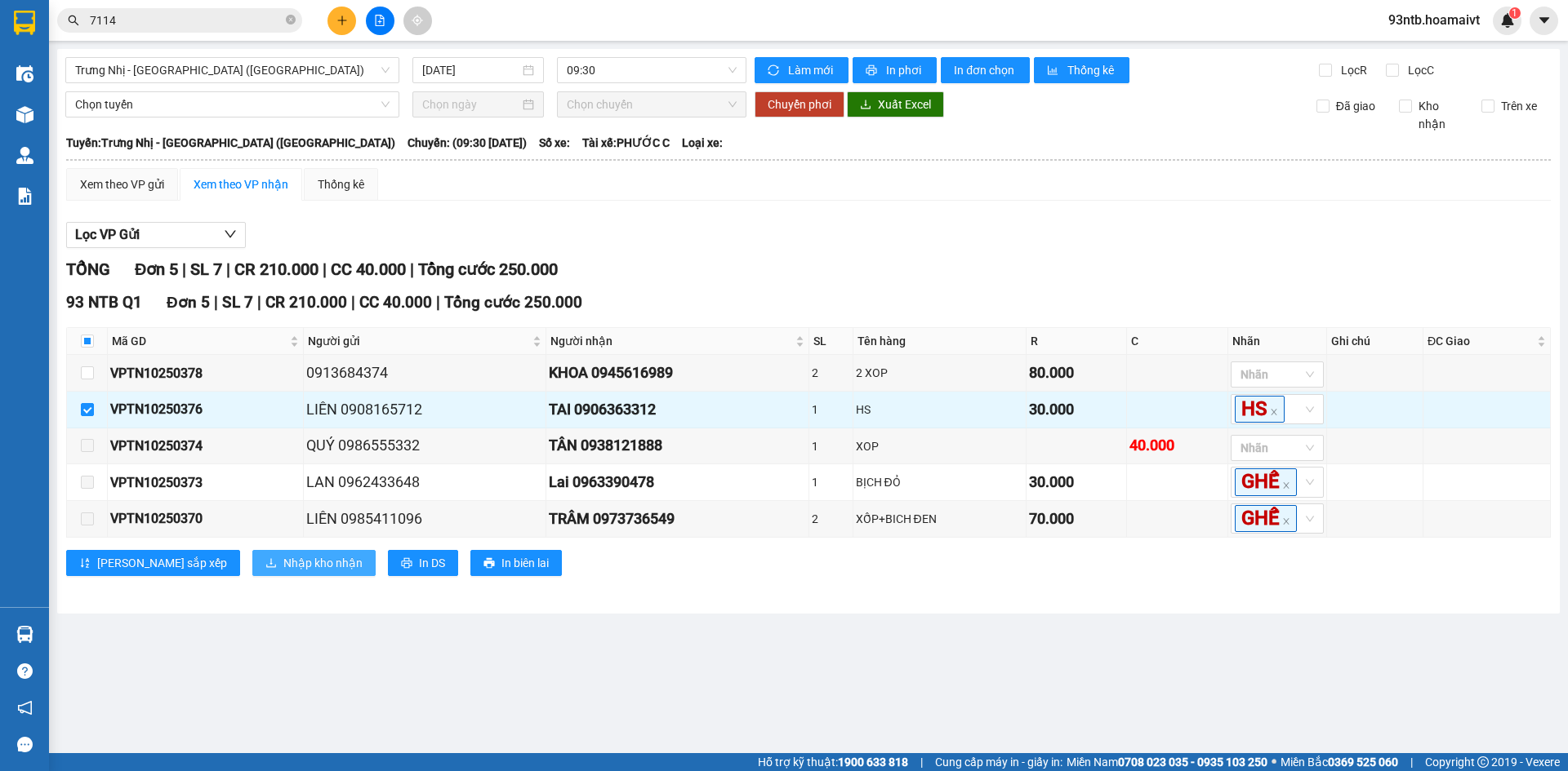
click at [294, 576] on button "Nhập kho nhận" at bounding box center [314, 563] width 123 height 26
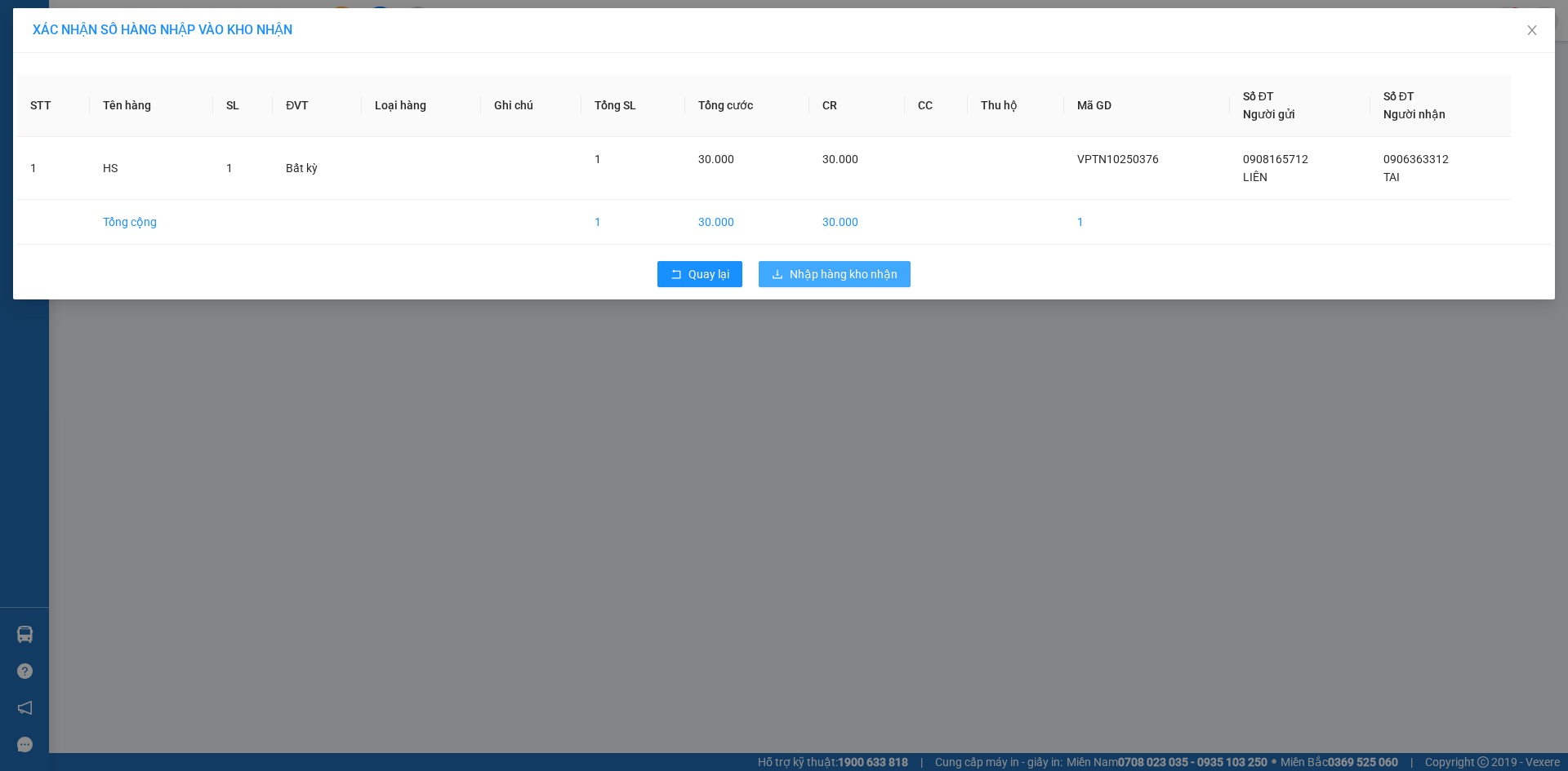
click at [876, 278] on span "Nhập hàng kho nhận" at bounding box center [843, 274] width 107 height 18
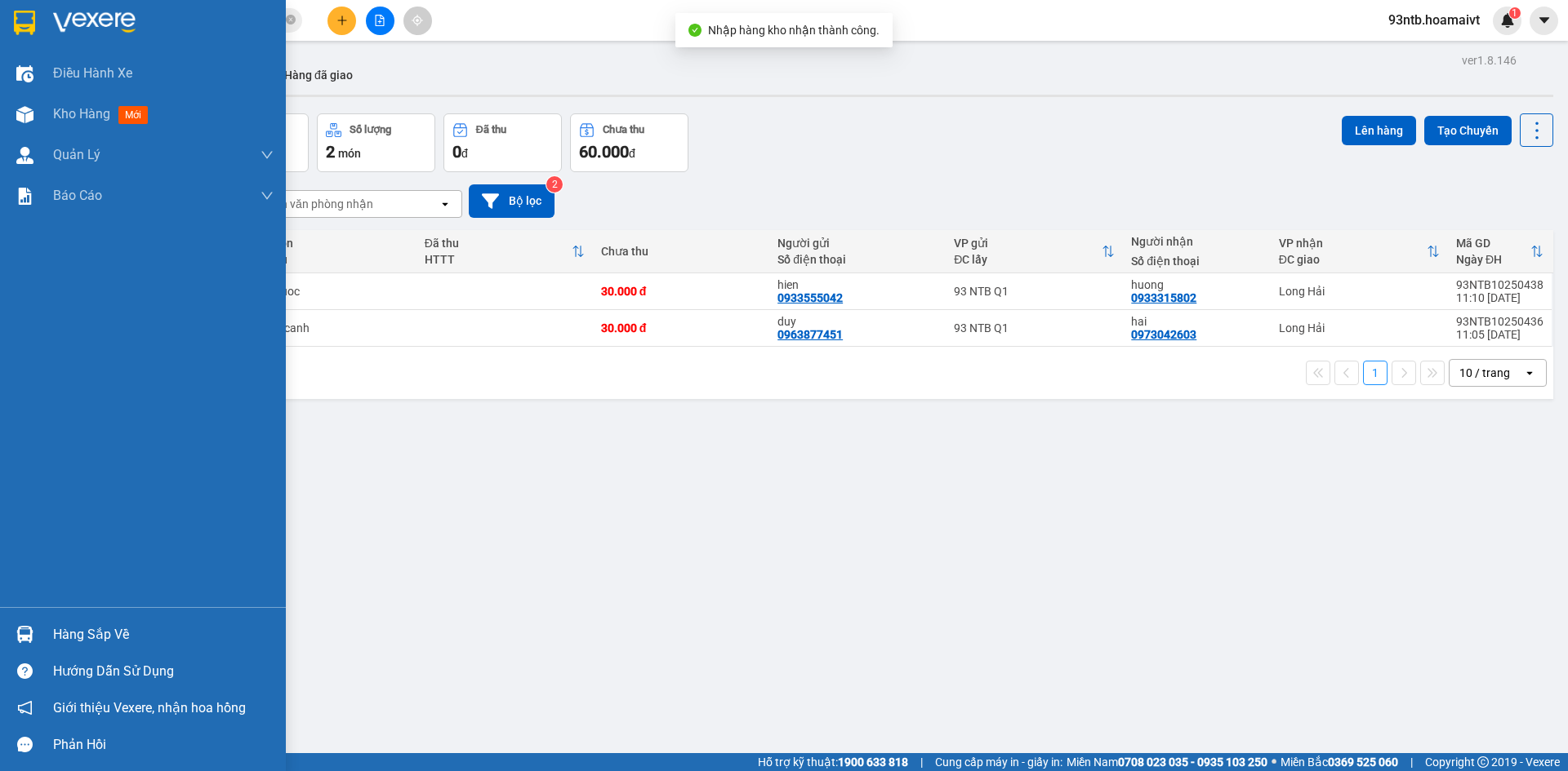
click at [96, 653] on div "Hướng dẫn sử dụng" at bounding box center [142, 671] width 286 height 37
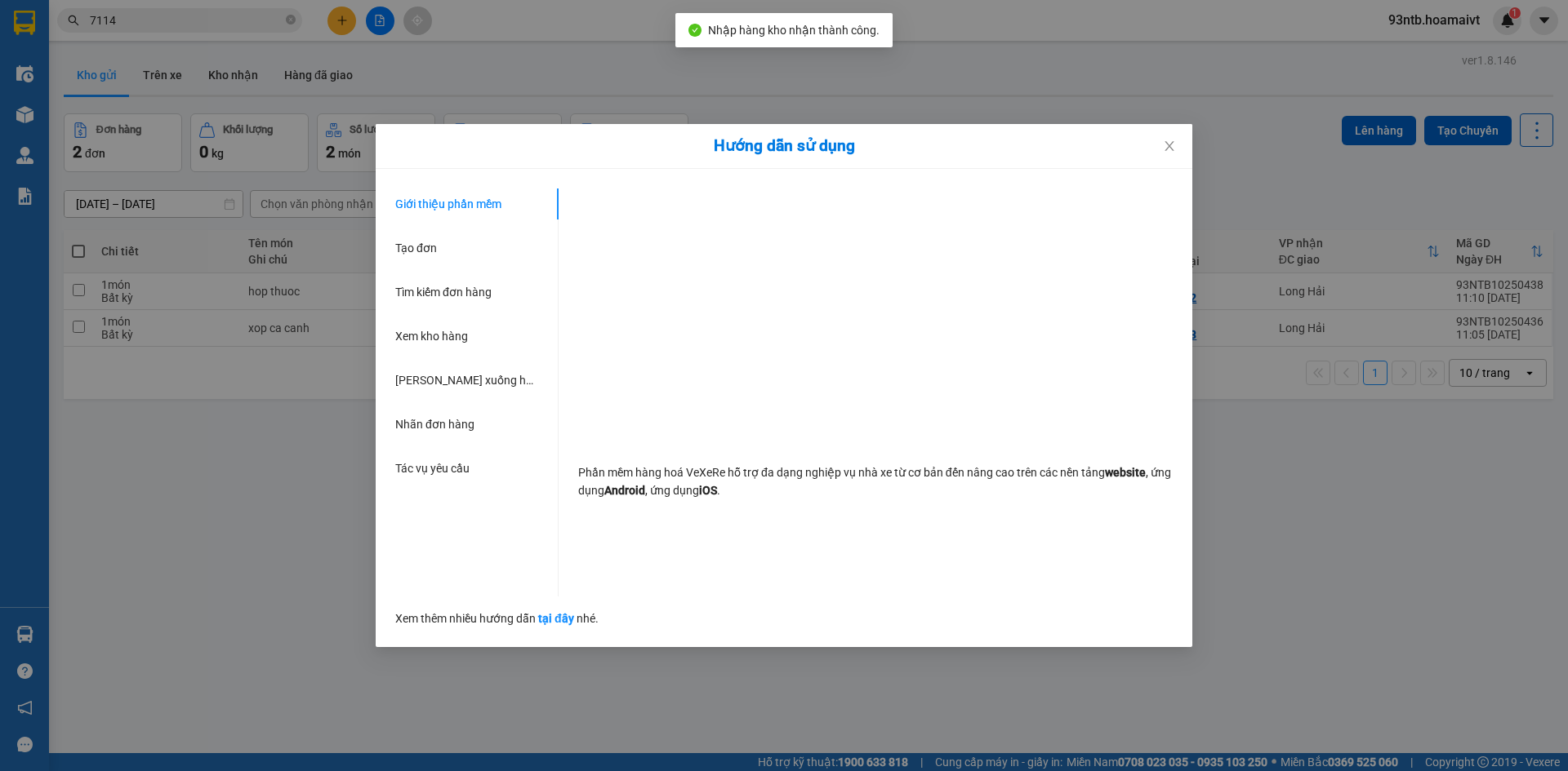
click at [197, 581] on div "Hướng dẫn sử dụng Giới thiệu phần mềm Tạo đơn Tìm kiếm đơn hàng Xem kho hàng Lê…" at bounding box center [784, 385] width 1568 height 771
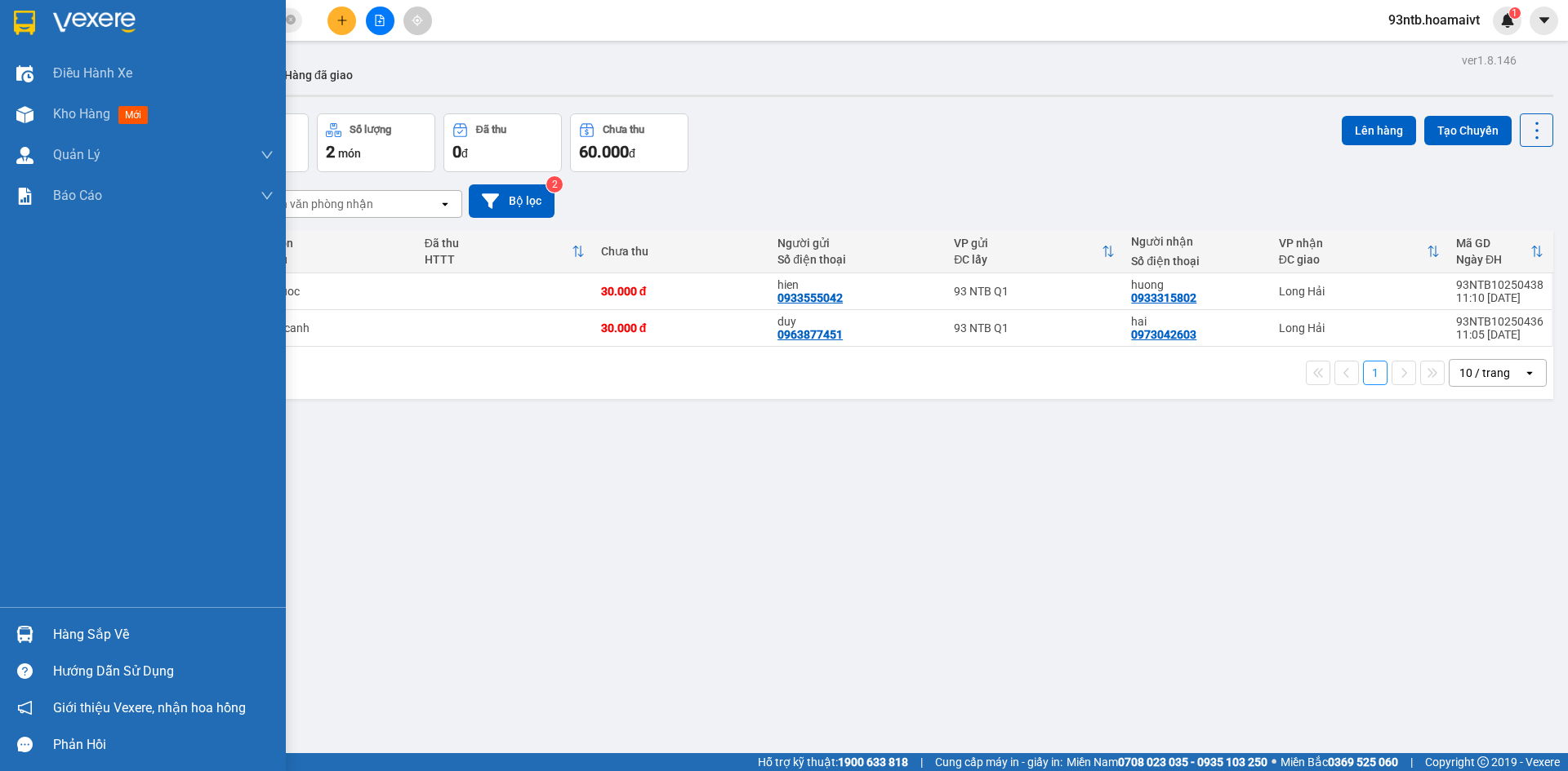
click at [46, 627] on div "Hàng sắp về" at bounding box center [142, 635] width 286 height 37
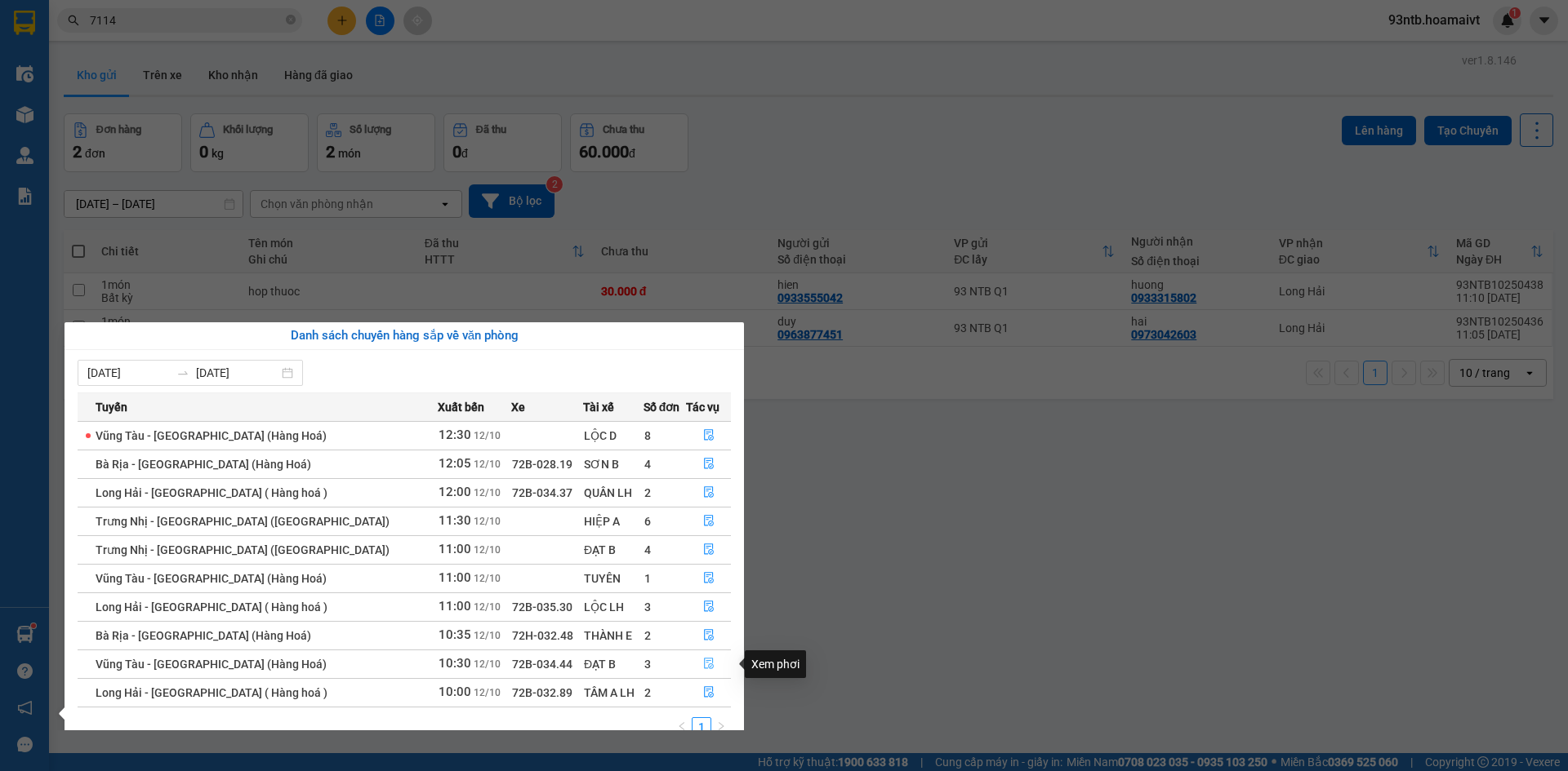
scroll to position [26, 0]
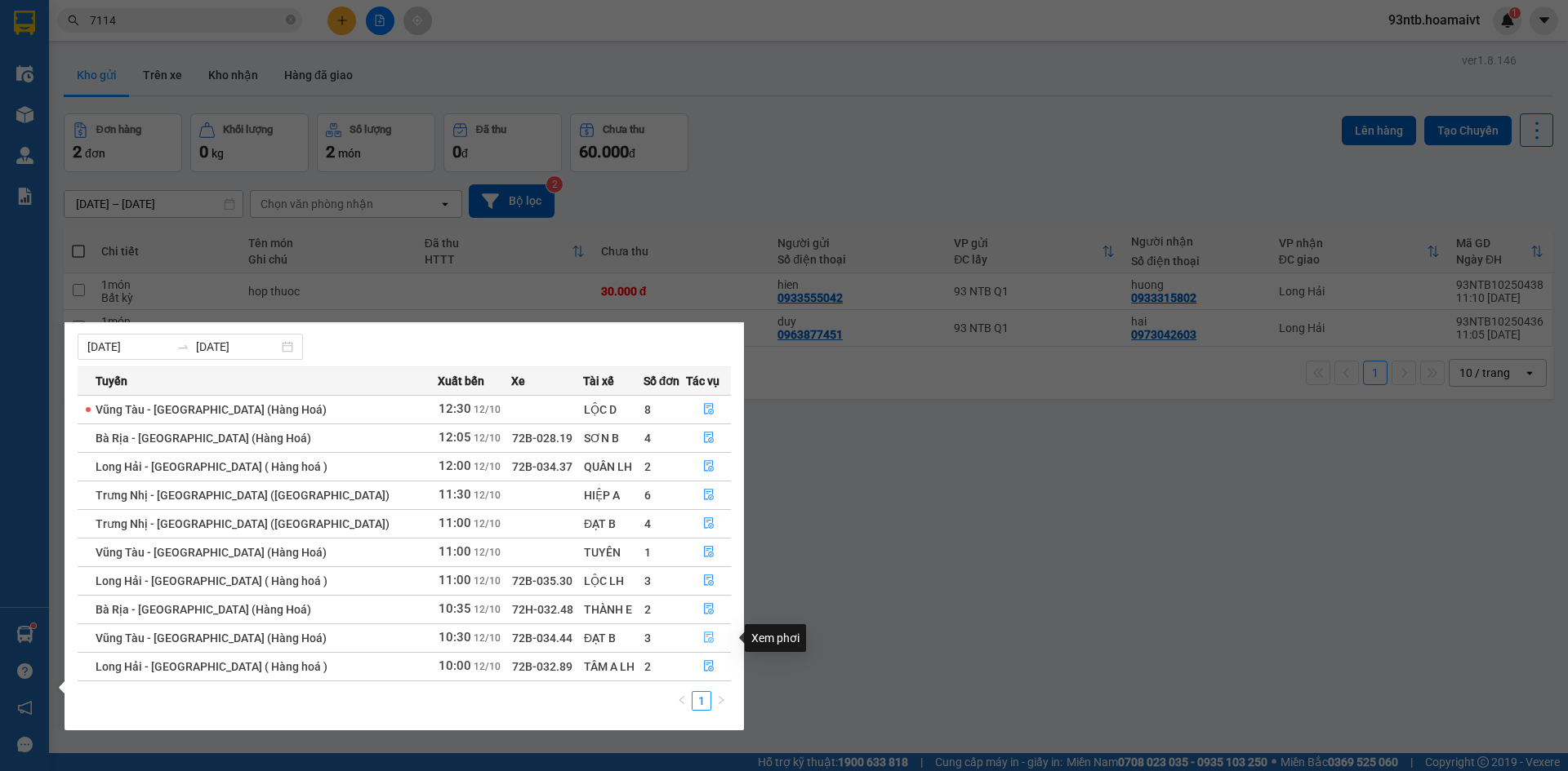
click at [709, 637] on button "button" at bounding box center [708, 638] width 44 height 26
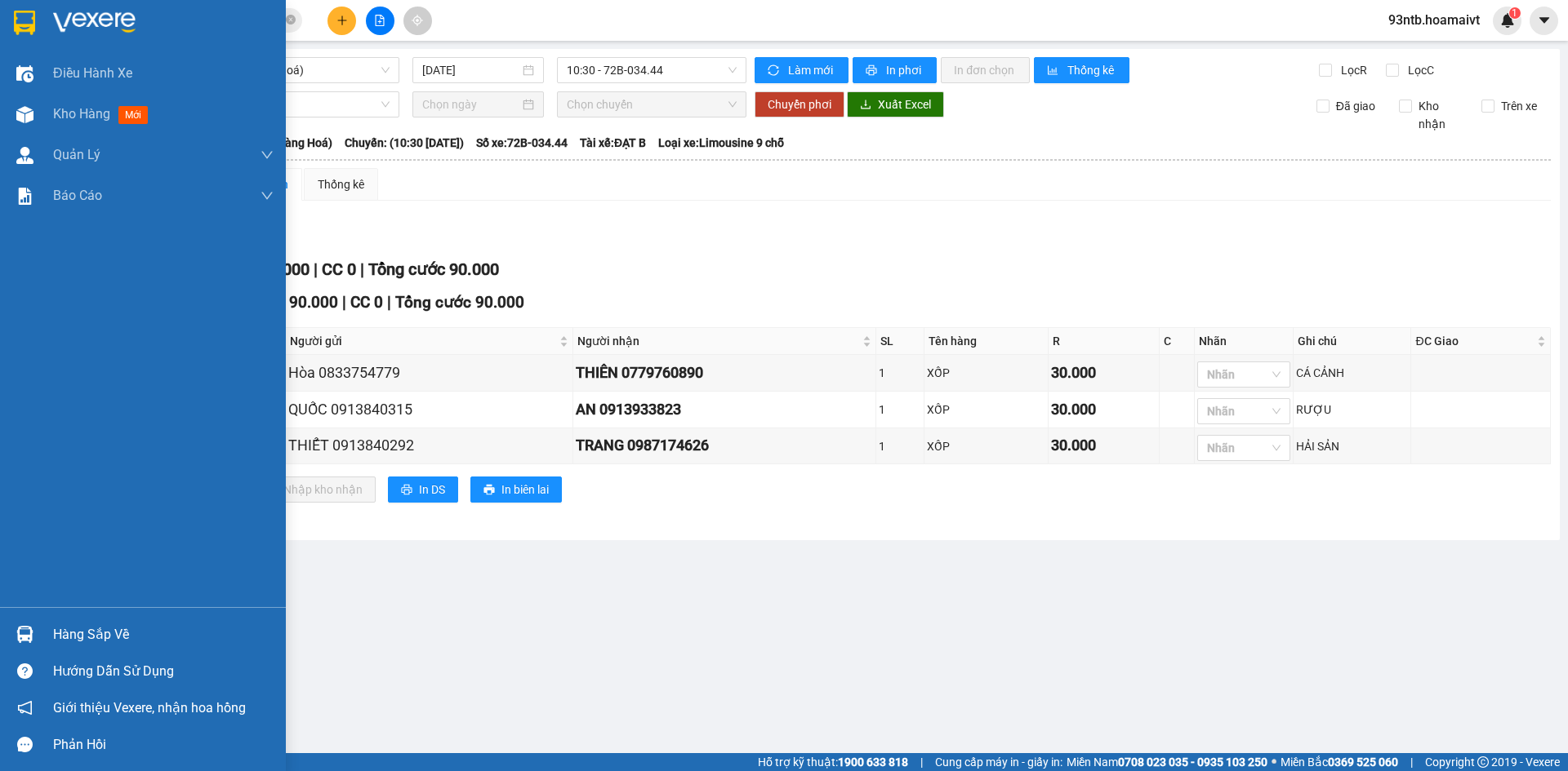
click at [98, 623] on div "Hàng sắp về" at bounding box center [163, 635] width 220 height 24
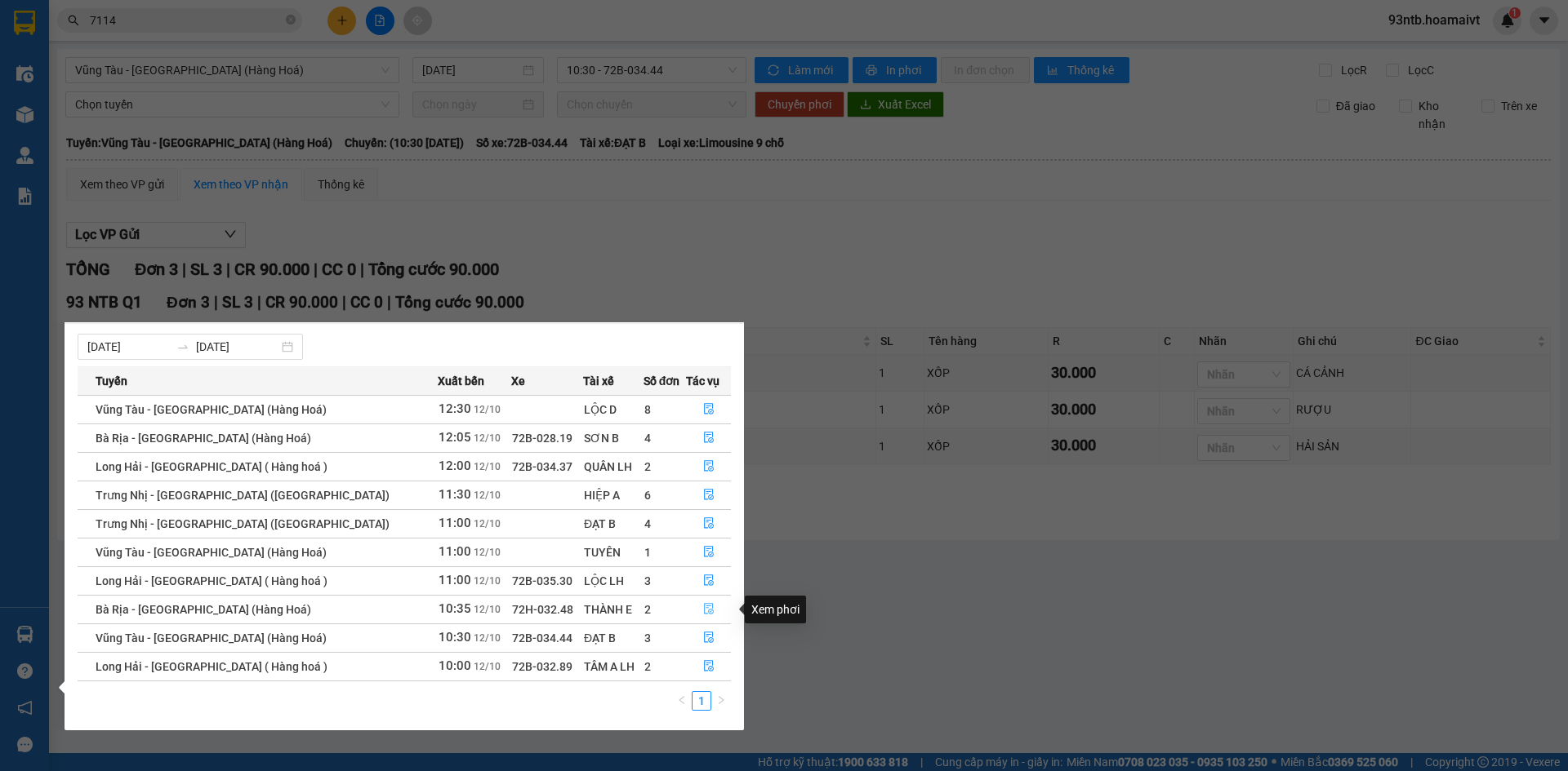
click at [703, 611] on icon "file-done" at bounding box center [708, 609] width 11 height 11
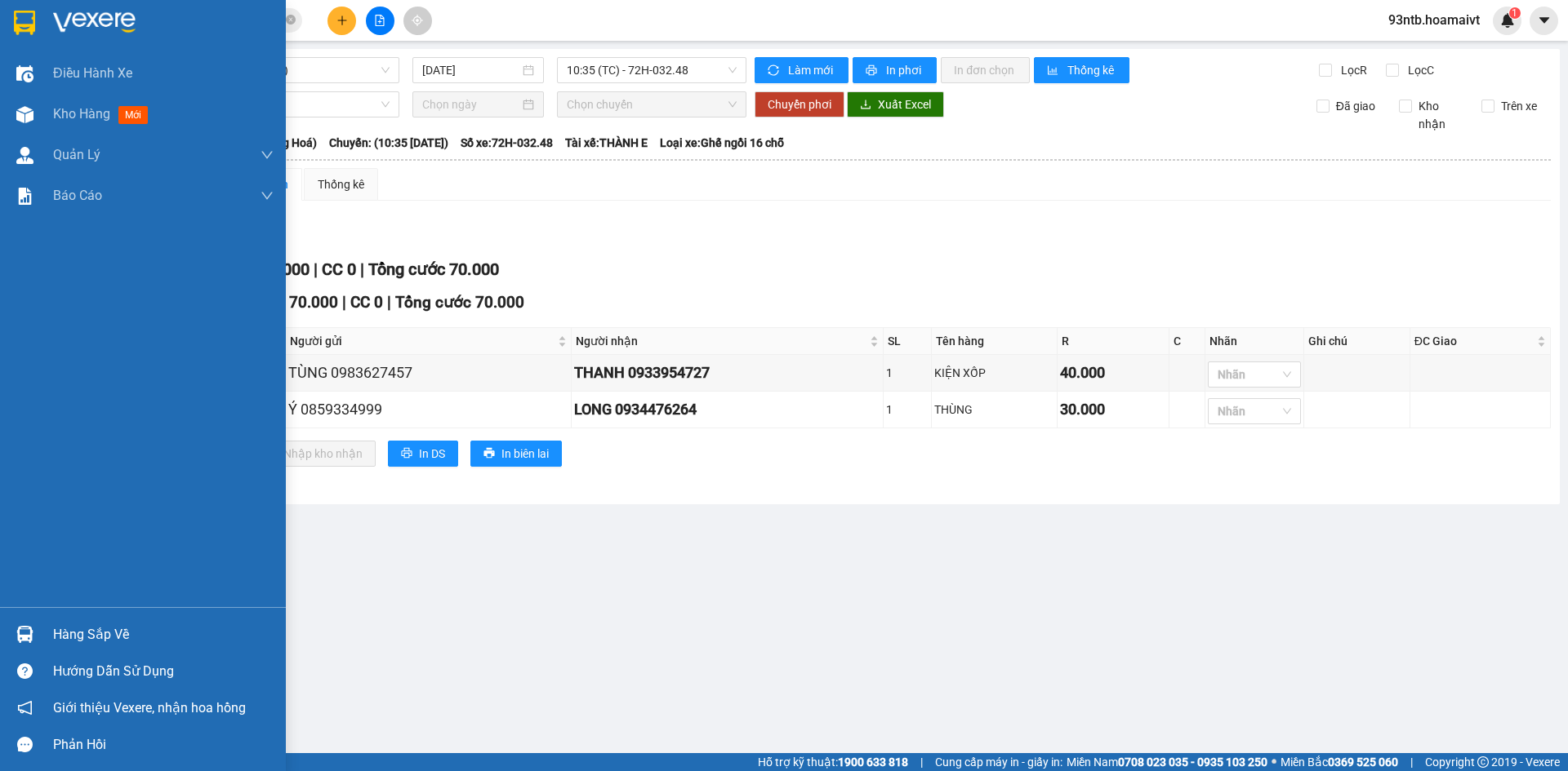
click at [113, 626] on div "Hàng sắp về" at bounding box center [163, 635] width 220 height 24
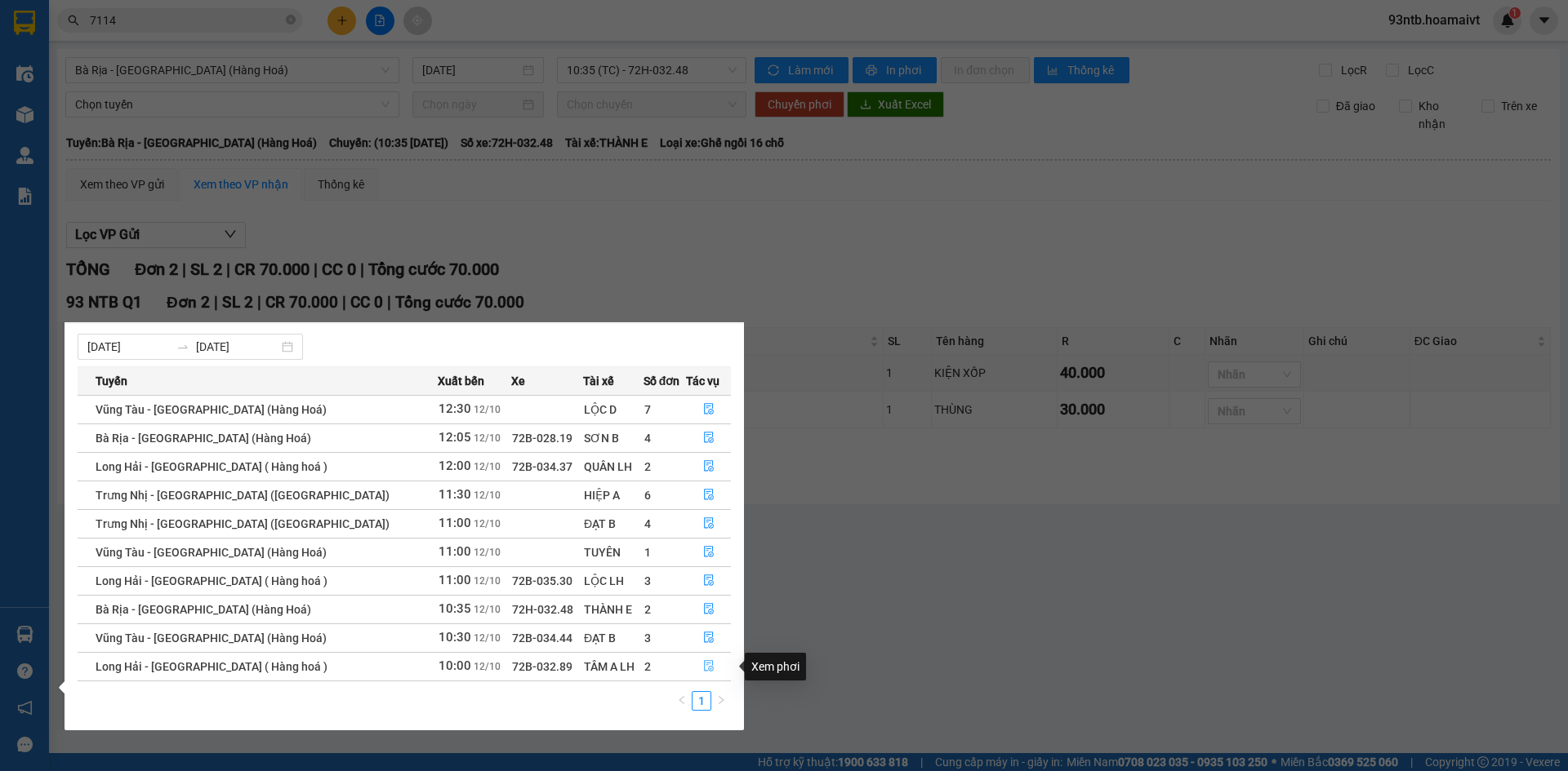
drag, startPoint x: 694, startPoint y: 664, endPoint x: 712, endPoint y: 656, distance: 19.7
click at [694, 664] on button "button" at bounding box center [708, 667] width 44 height 26
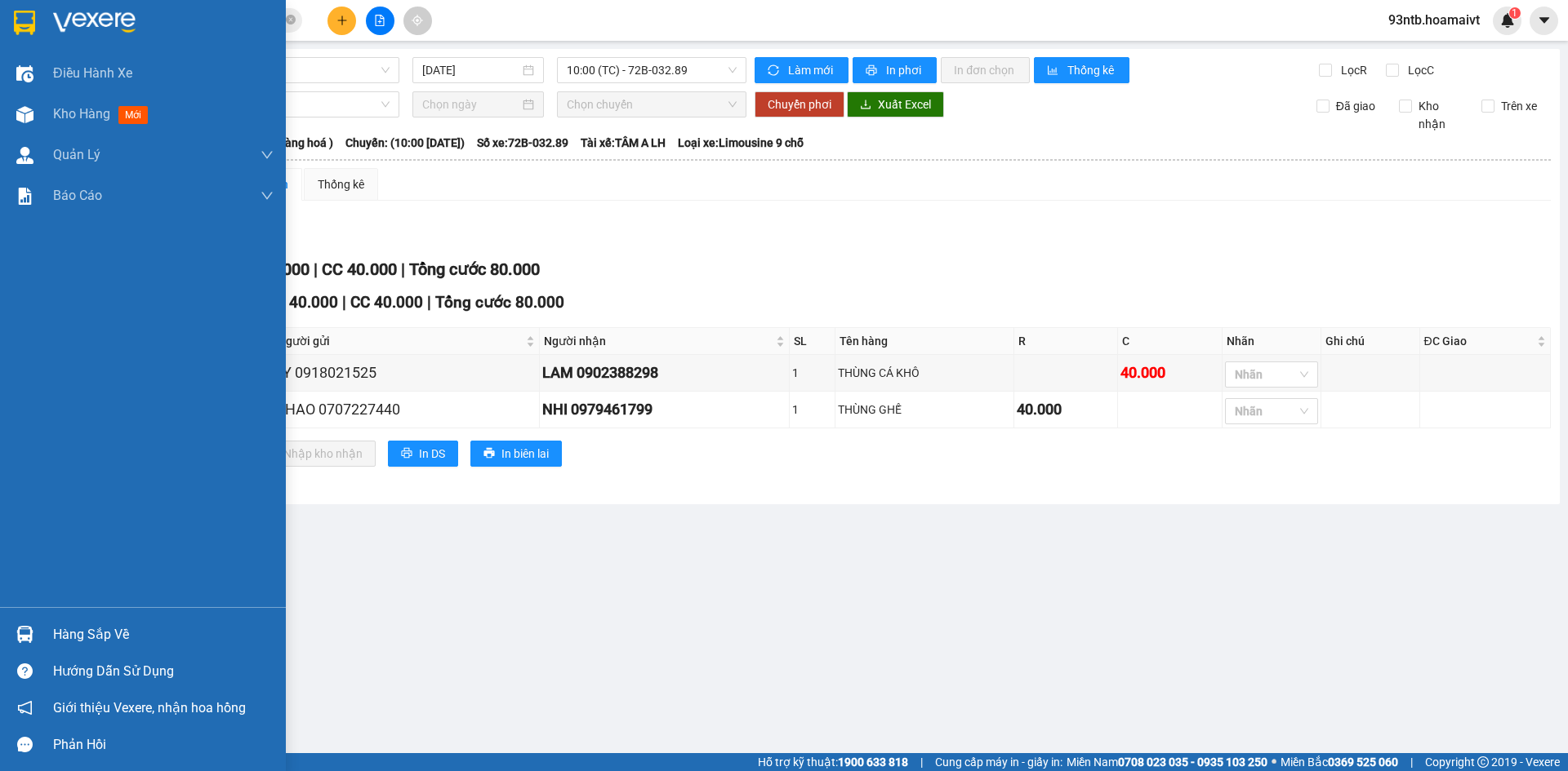
click at [62, 634] on div "Hàng sắp về" at bounding box center [163, 635] width 220 height 24
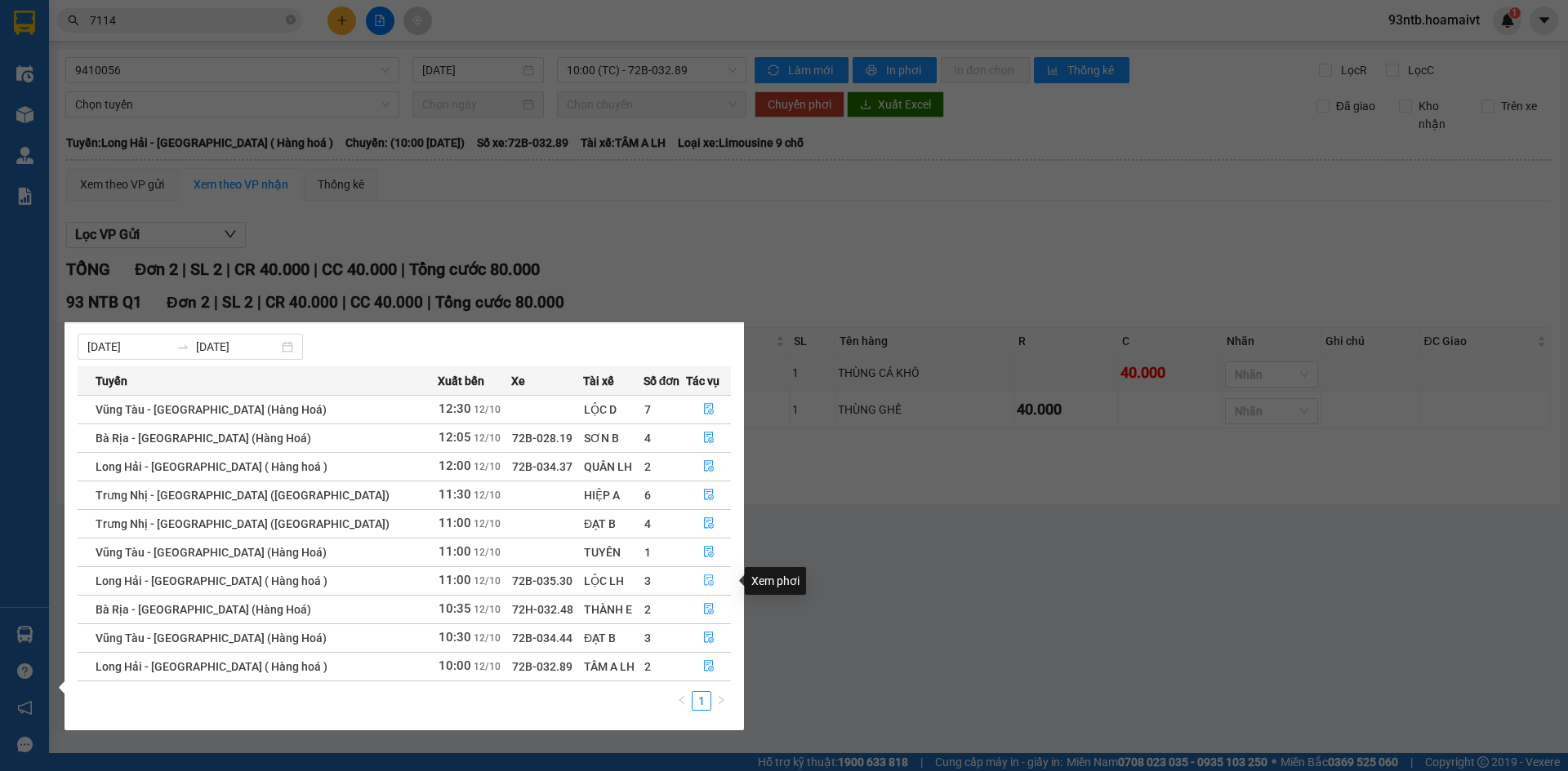
click at [704, 582] on icon "file-done" at bounding box center [708, 580] width 11 height 11
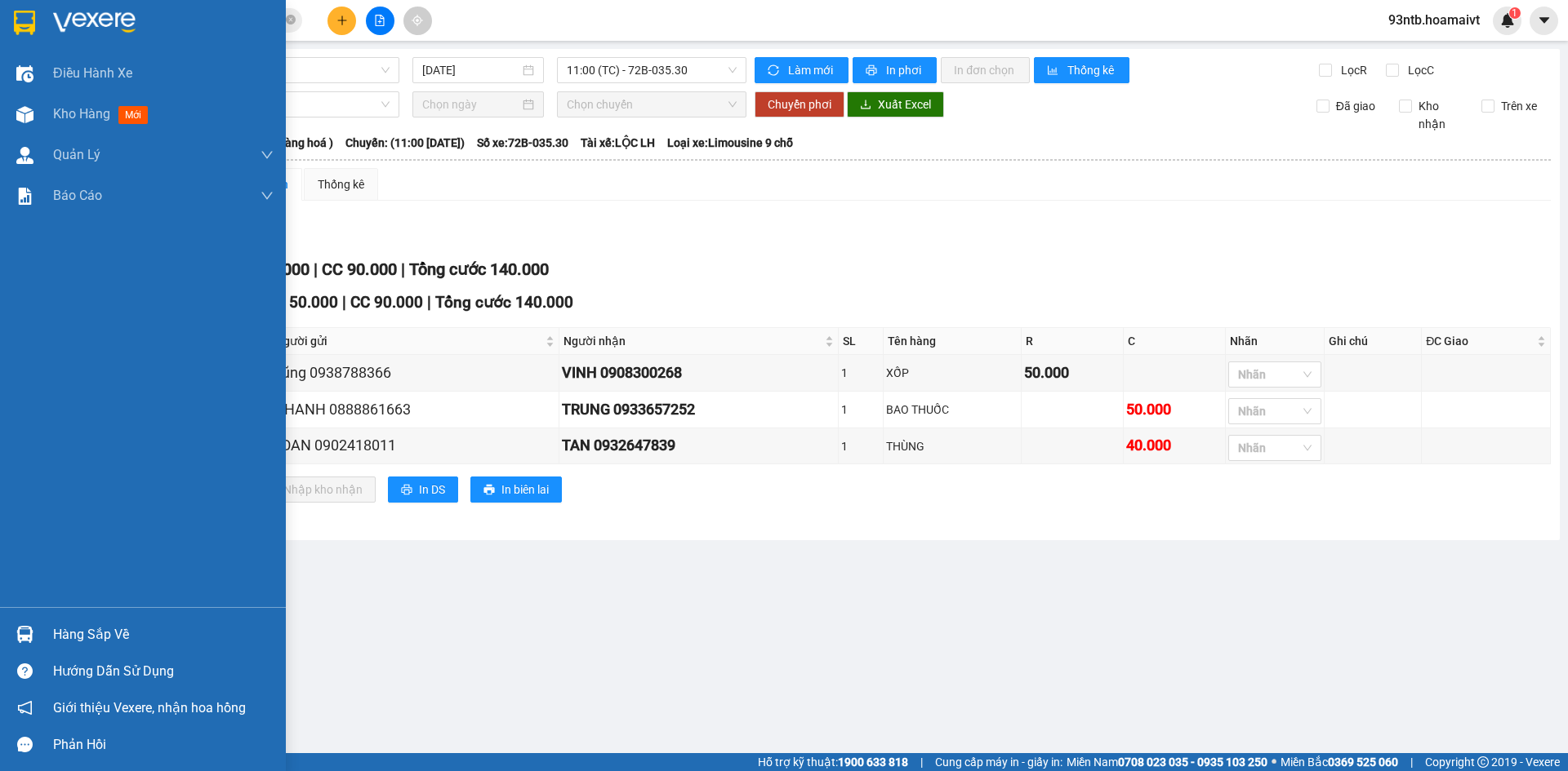
drag, startPoint x: 92, startPoint y: 631, endPoint x: 161, endPoint y: 619, distance: 70.0
click at [93, 631] on div "Hàng sắp về" at bounding box center [163, 635] width 220 height 24
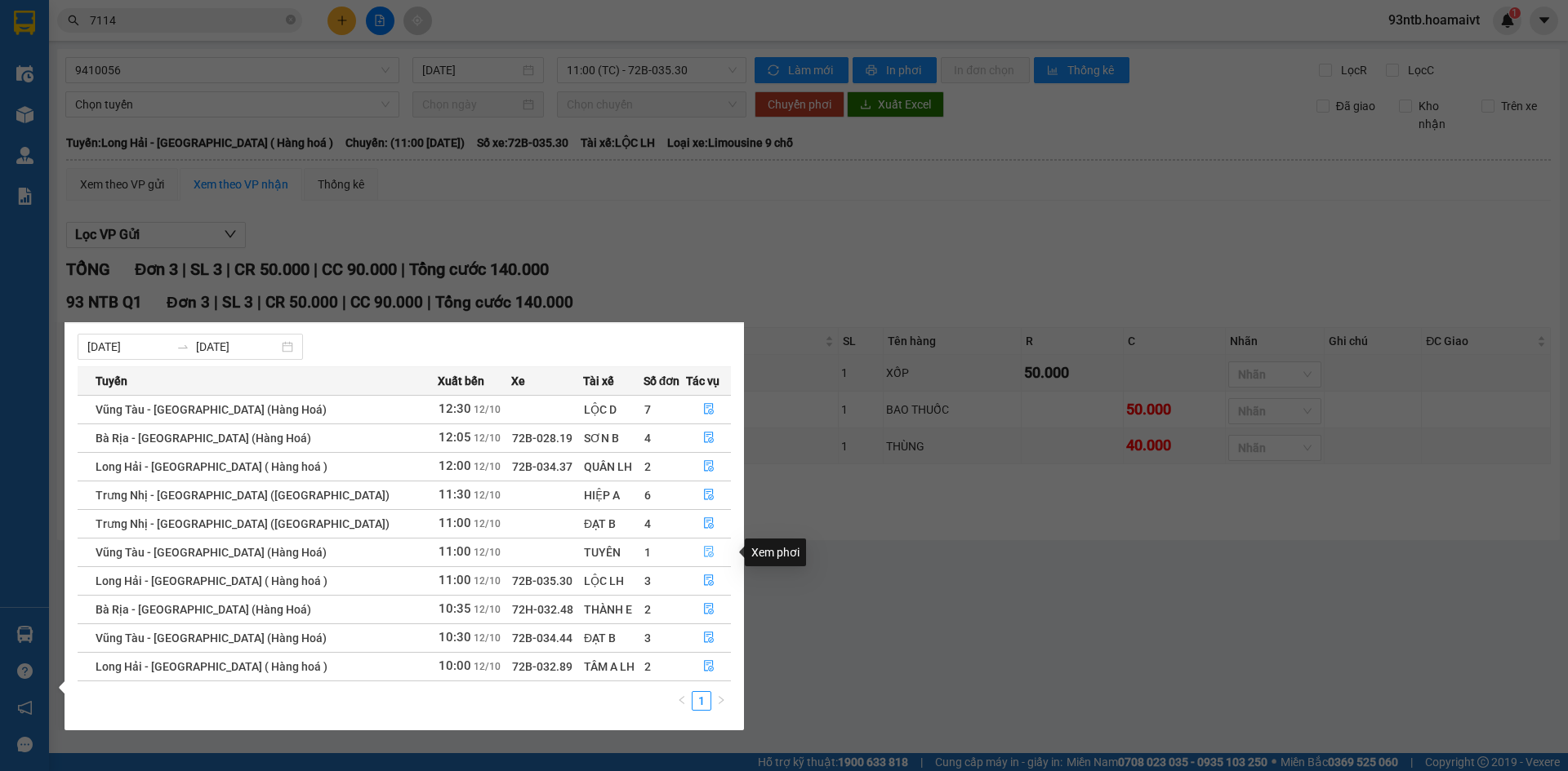
click at [708, 553] on button "button" at bounding box center [708, 553] width 44 height 26
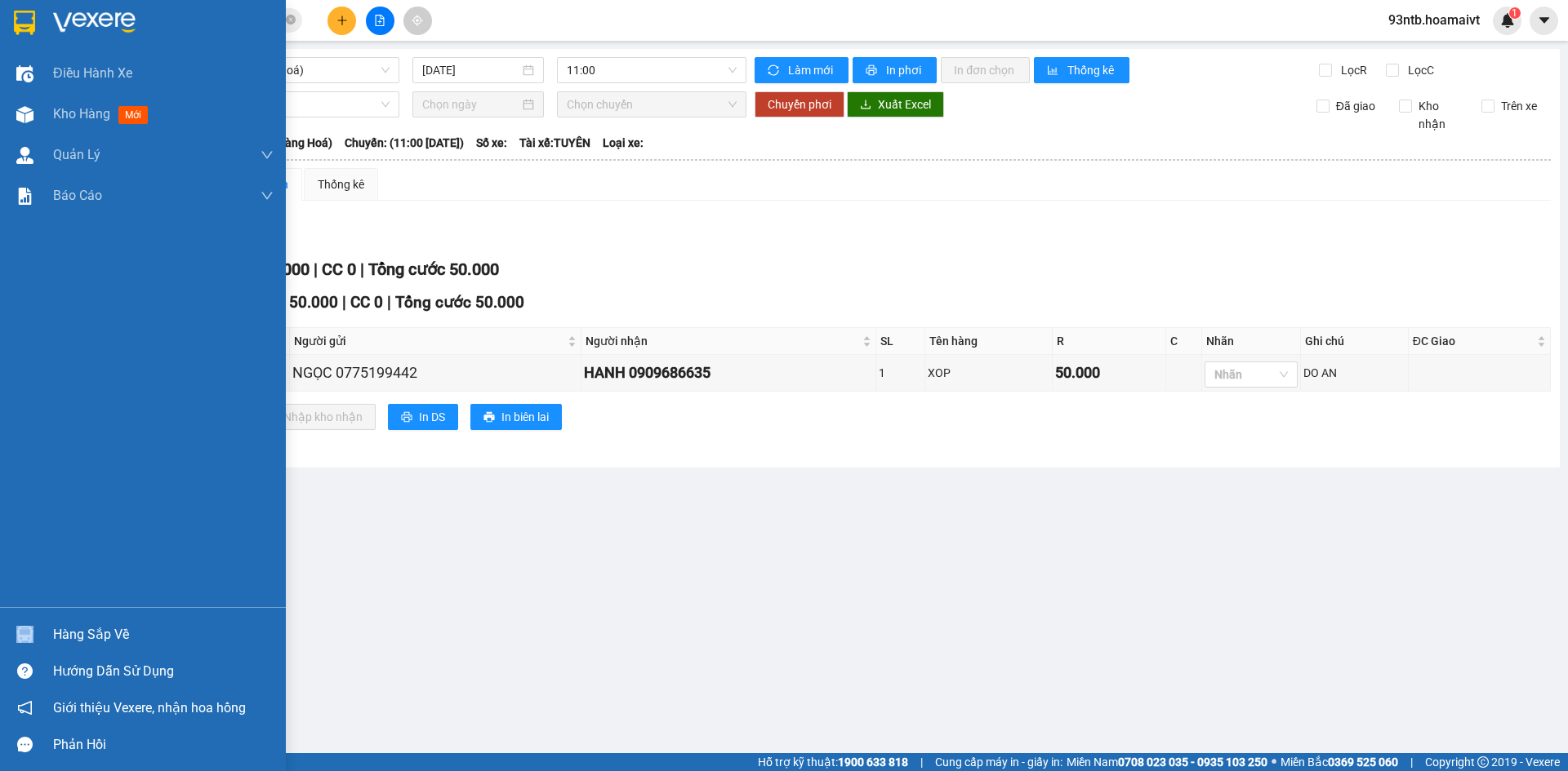
click at [81, 630] on div "Hàng sắp về" at bounding box center [142, 635] width 286 height 37
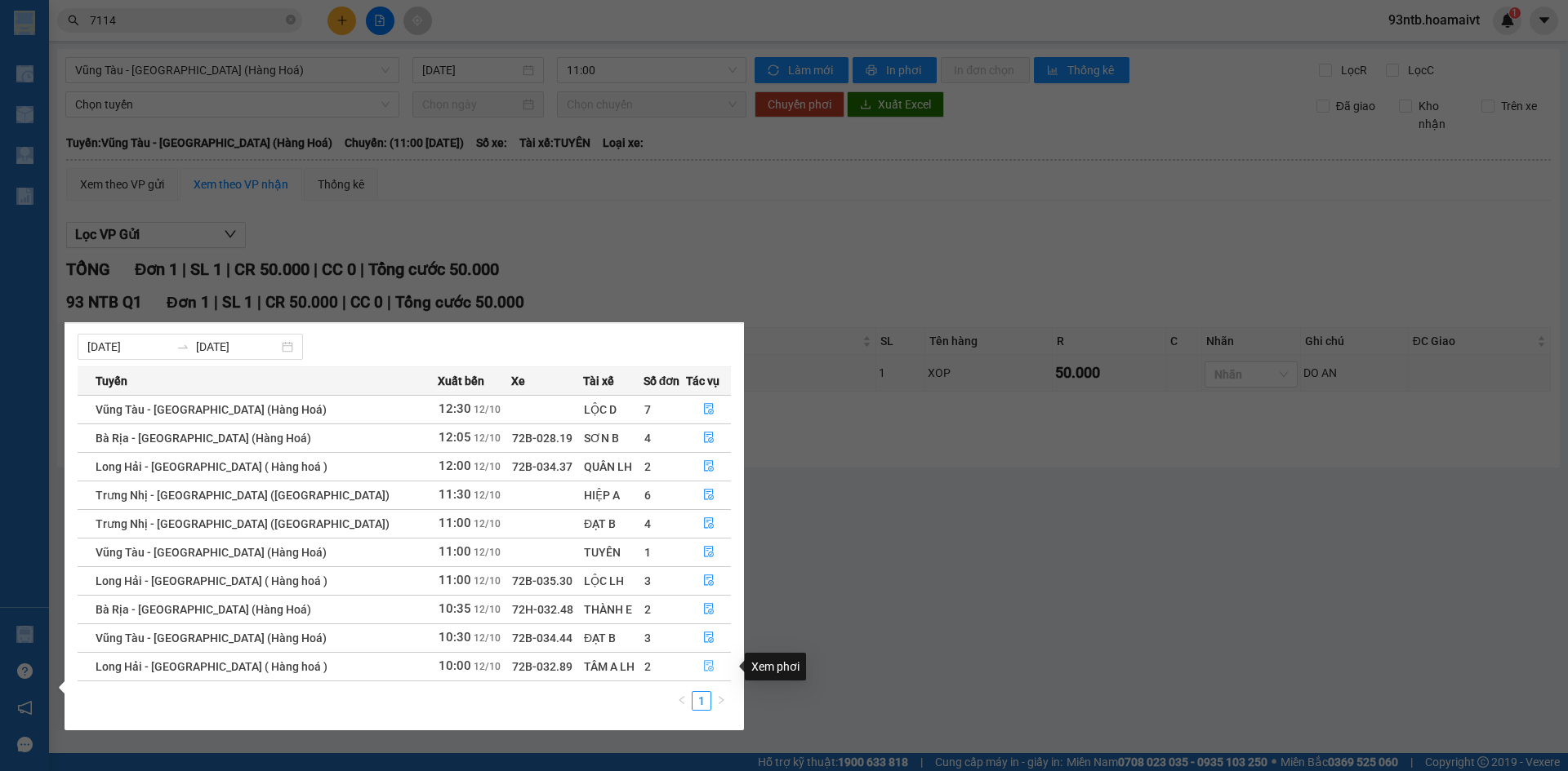
click at [704, 669] on icon "file-done" at bounding box center [708, 665] width 11 height 11
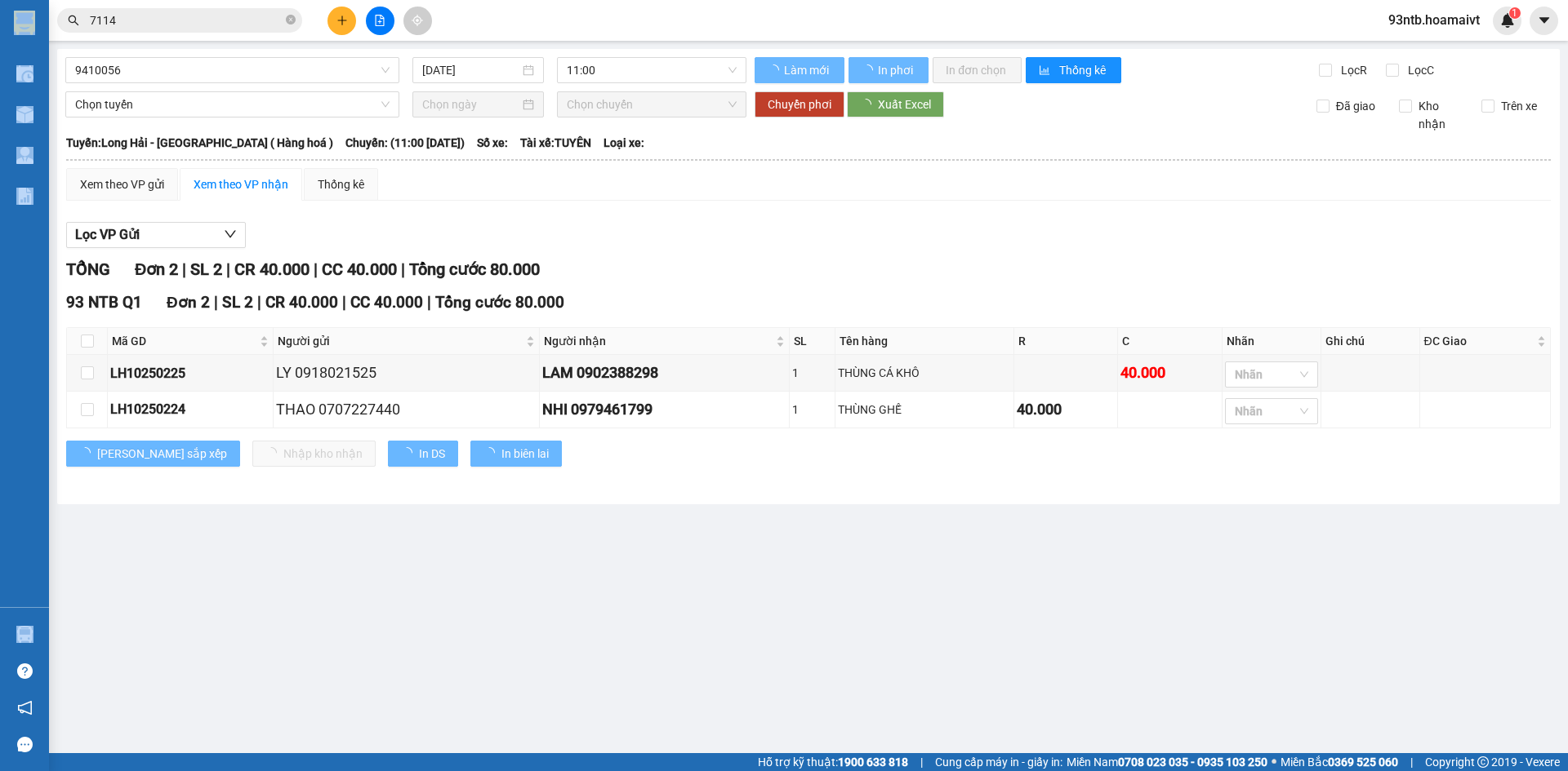
click at [1252, 518] on main "9410056 12/10/2025 11:00 Làm mới In phơi In đơn chọn Thống kê Lọc R Lọc C Chọn …" at bounding box center [784, 376] width 1568 height 754
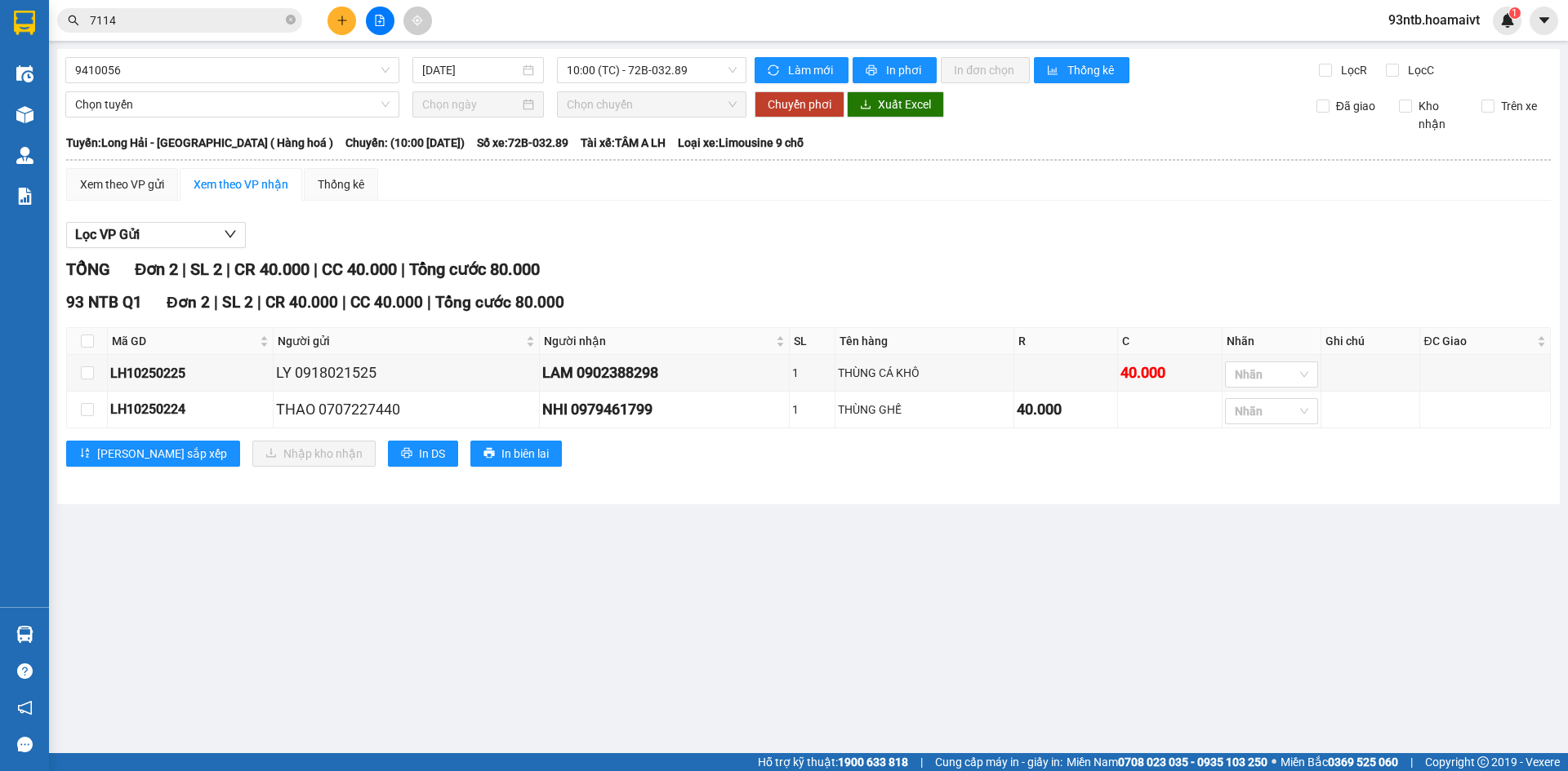
click at [1116, 260] on div "TỔNG Đơn 2 | SL 2 | CR 40.000 | CC 40.000 | Tổng cước 80.000" at bounding box center [809, 269] width 1485 height 25
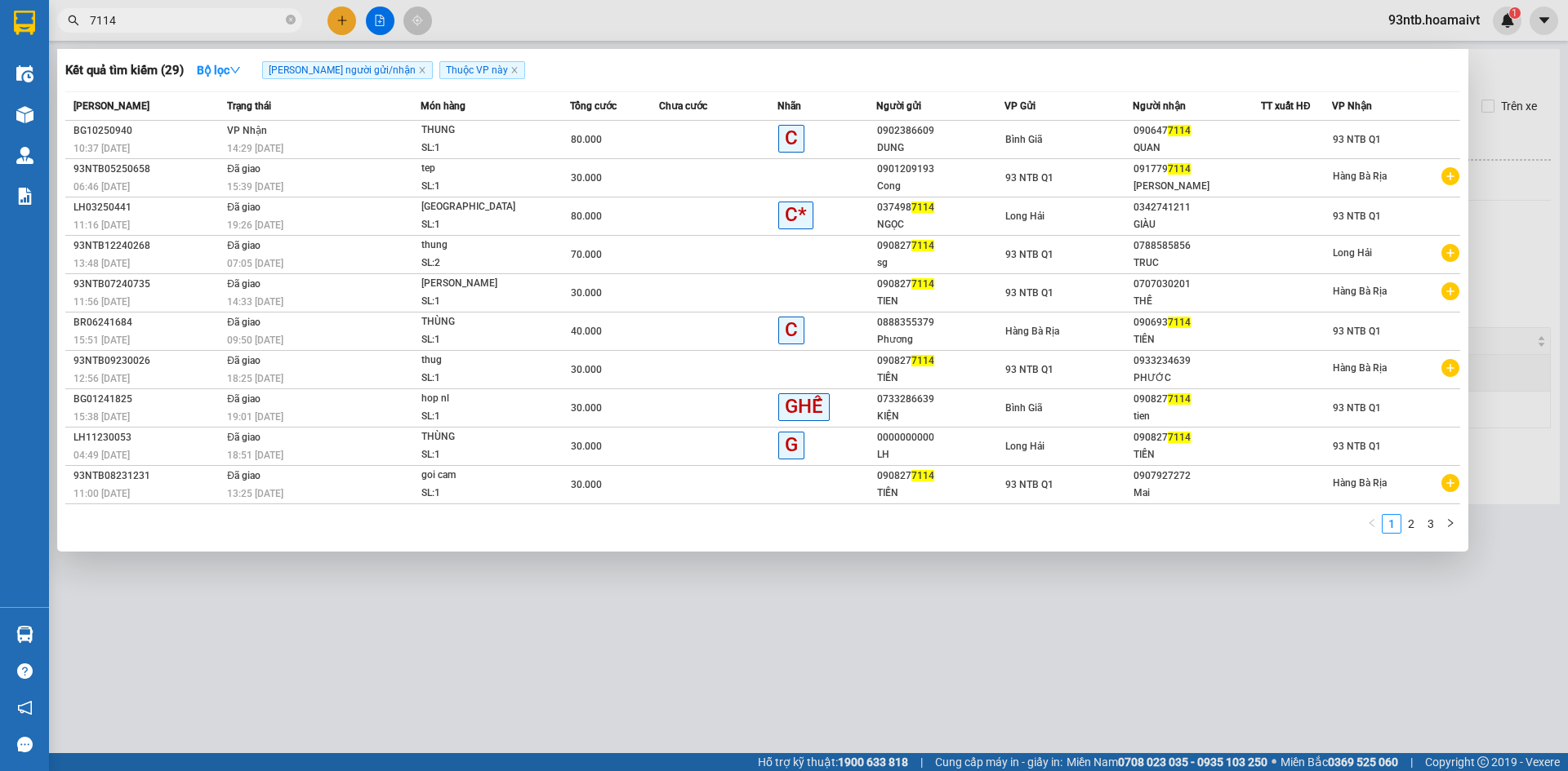
click at [153, 18] on input "7114" at bounding box center [186, 20] width 193 height 18
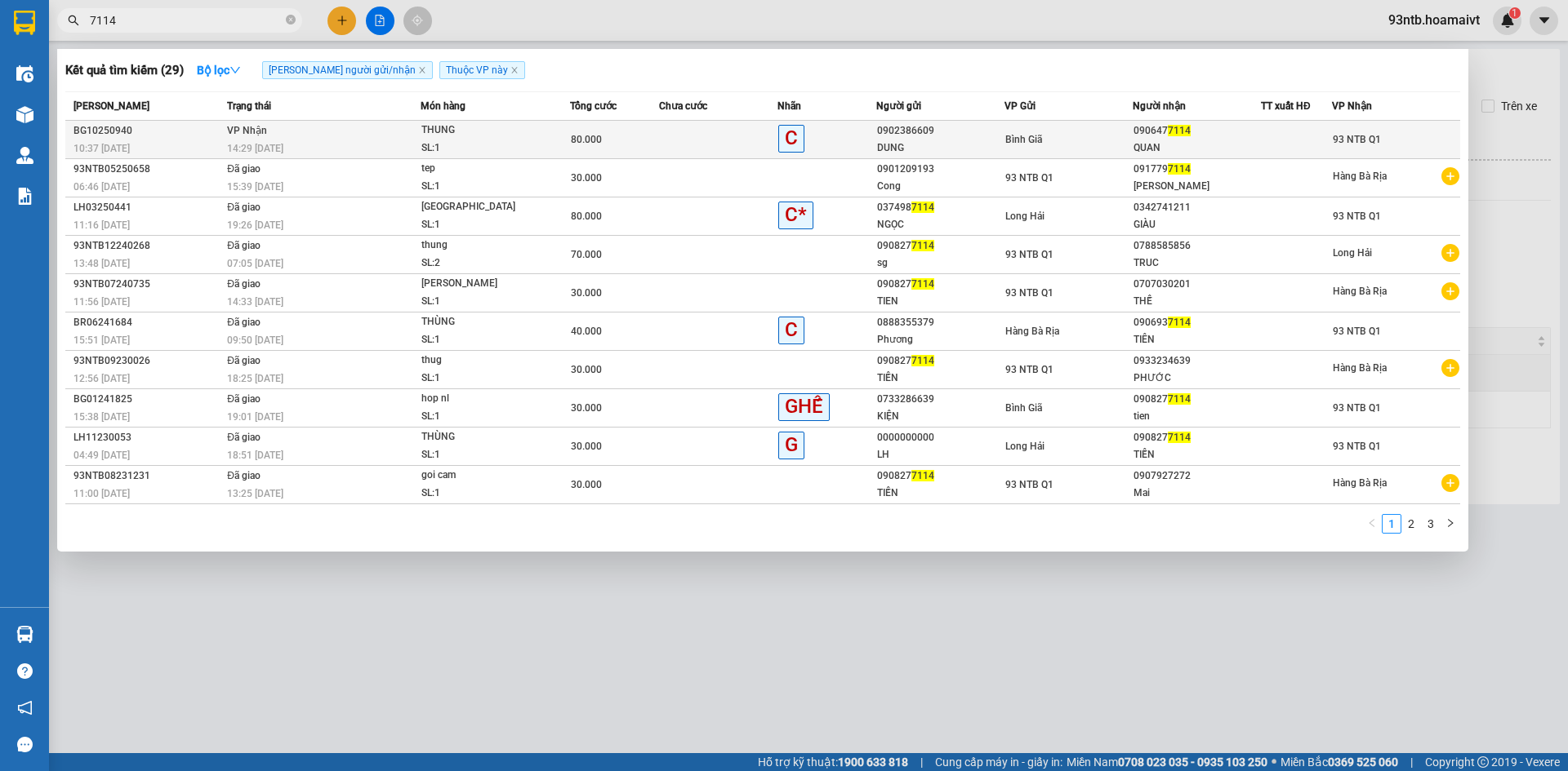
click at [335, 140] on div "14:29 - 11/10" at bounding box center [323, 148] width 193 height 18
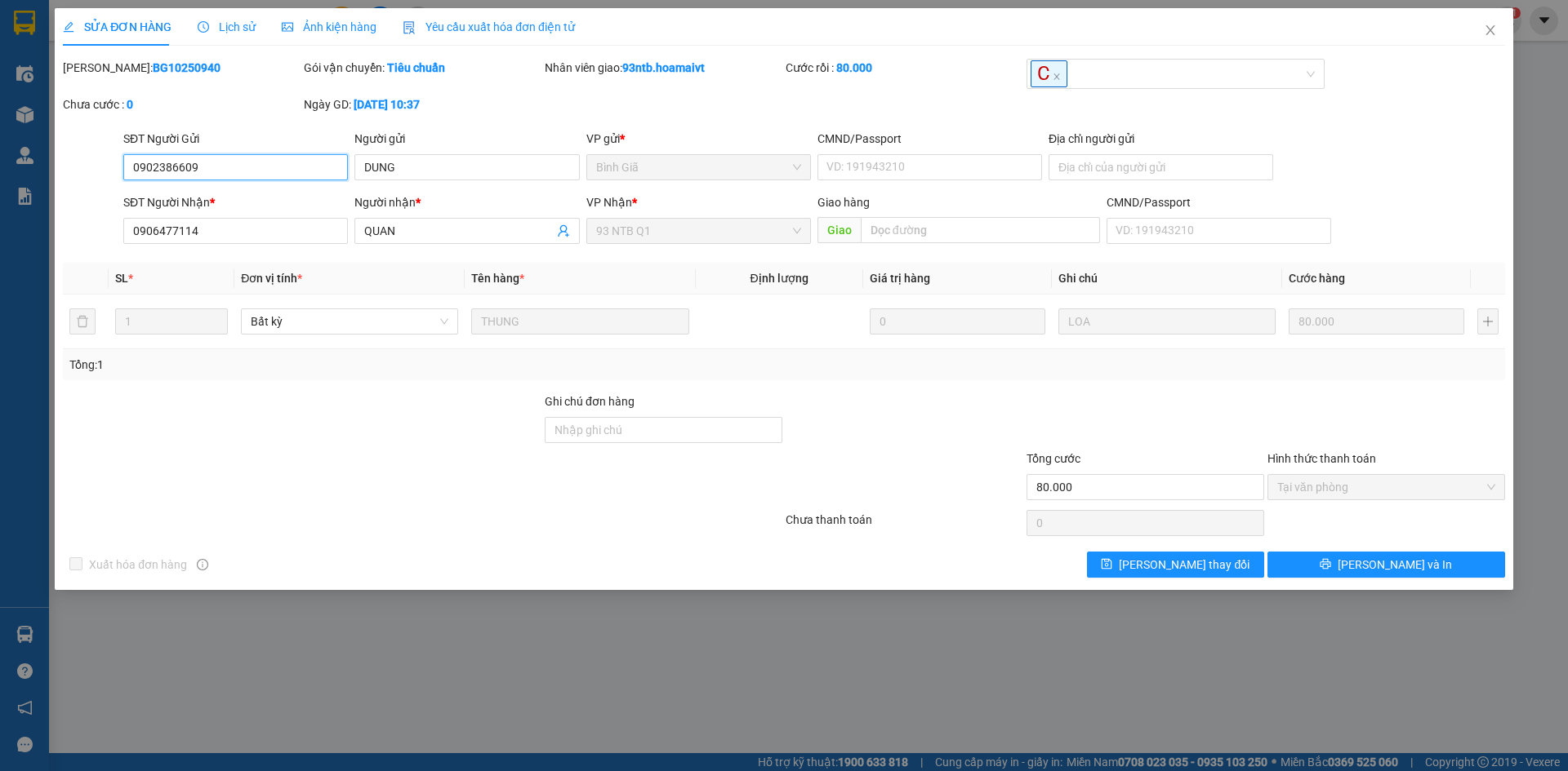
type input "0902386609"
type input "DUNG"
type input "0906477114"
type input "QUAN"
type input "80.000"
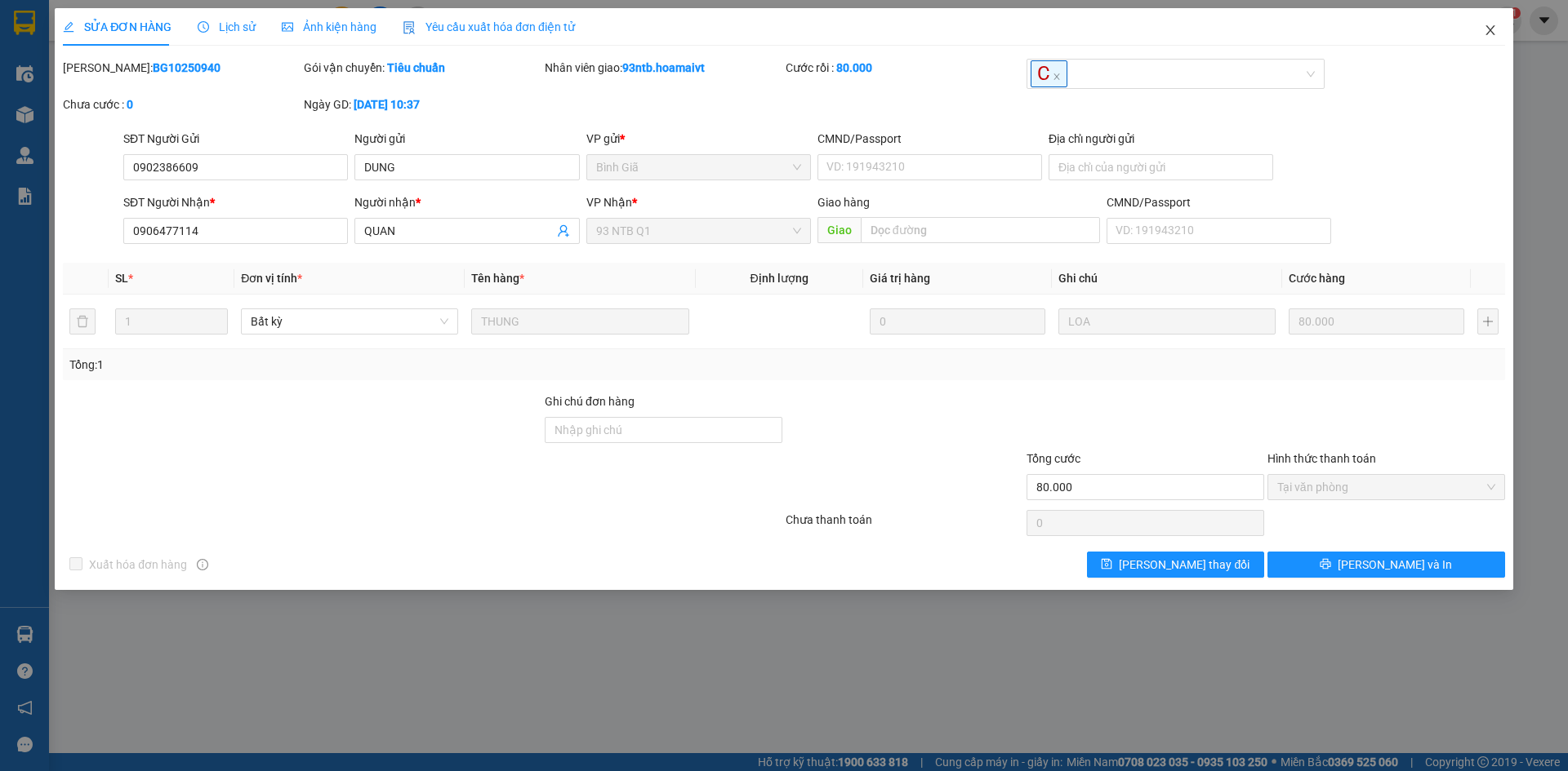
click at [1487, 24] on span "Close" at bounding box center [1490, 31] width 45 height 45
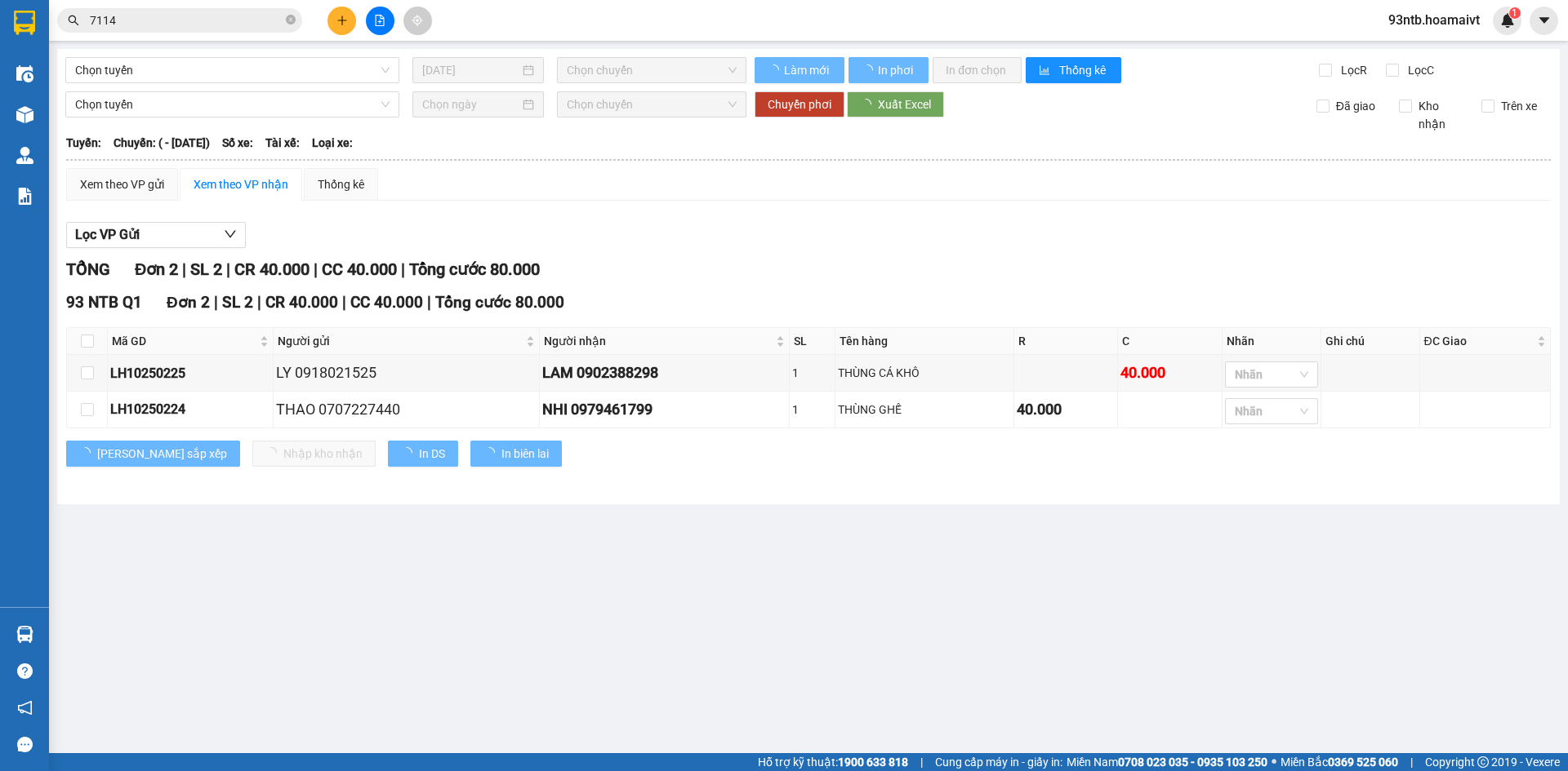
click at [180, 16] on input "7114" at bounding box center [186, 20] width 193 height 18
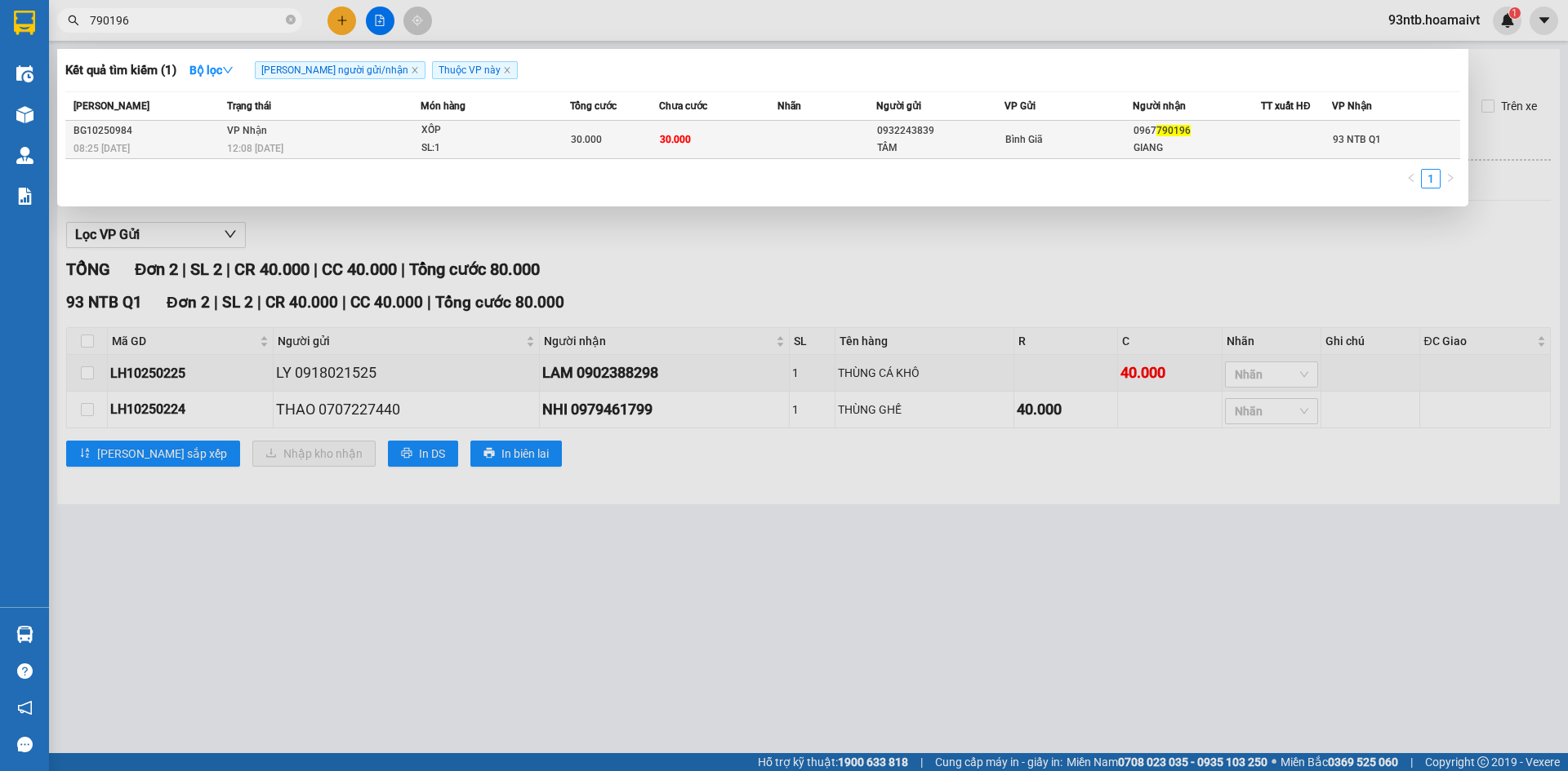
type input "790196"
click at [690, 140] on td "30.000" at bounding box center [718, 140] width 119 height 38
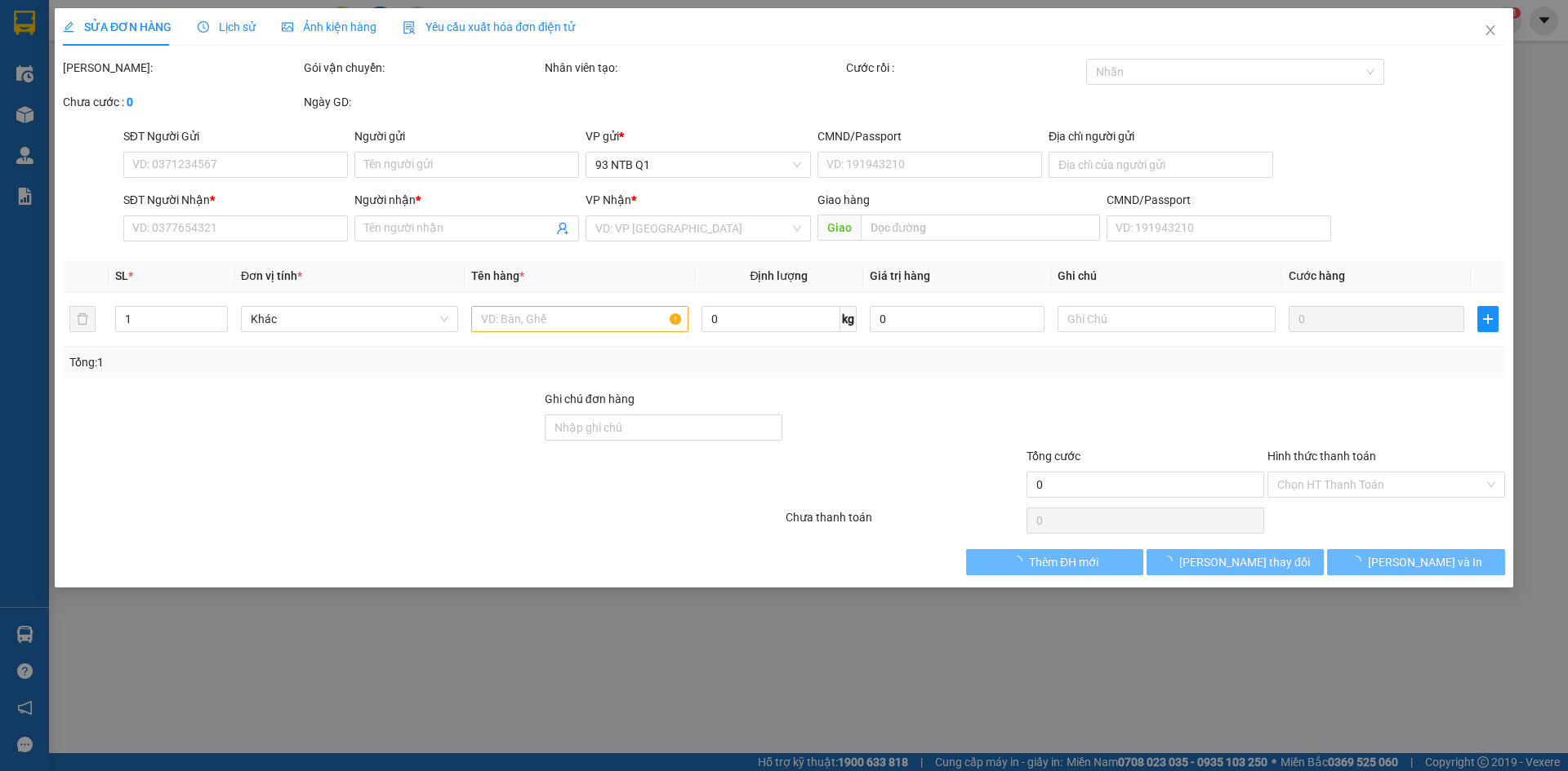
type input "0932243839"
type input "TÂM"
type input "0967790196"
type input "GIANG"
type input "30.000"
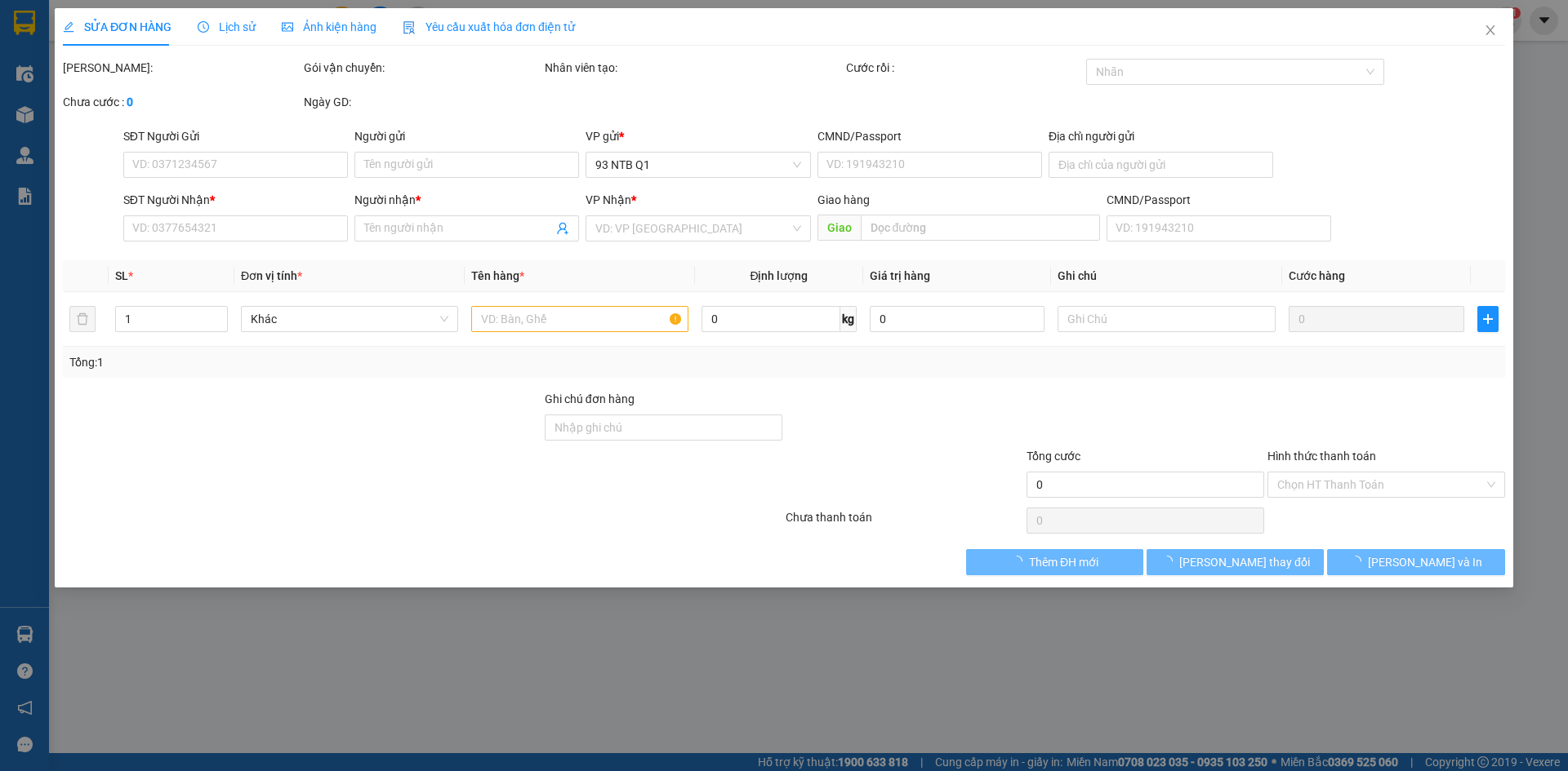
type input "30.000"
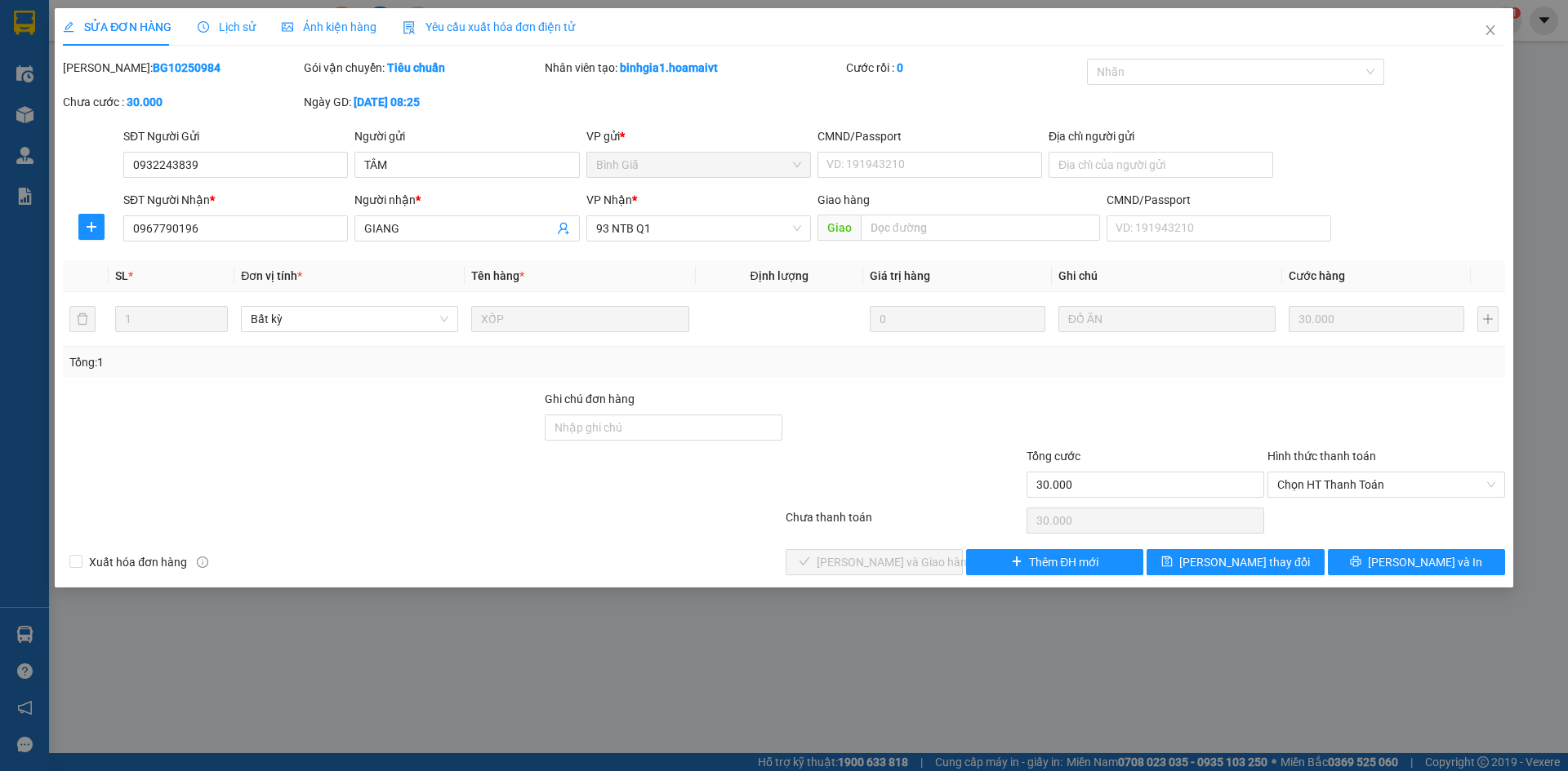
click at [1475, 412] on div at bounding box center [1386, 418] width 241 height 57
click at [1484, 192] on div "SĐT Người Nhận * 0967790196 Người nhận * GIANG VP Nhận * 93 NTB Q1 Giao hàng Gi…" at bounding box center [813, 219] width 1388 height 57
click at [1482, 24] on span "Close" at bounding box center [1490, 31] width 45 height 45
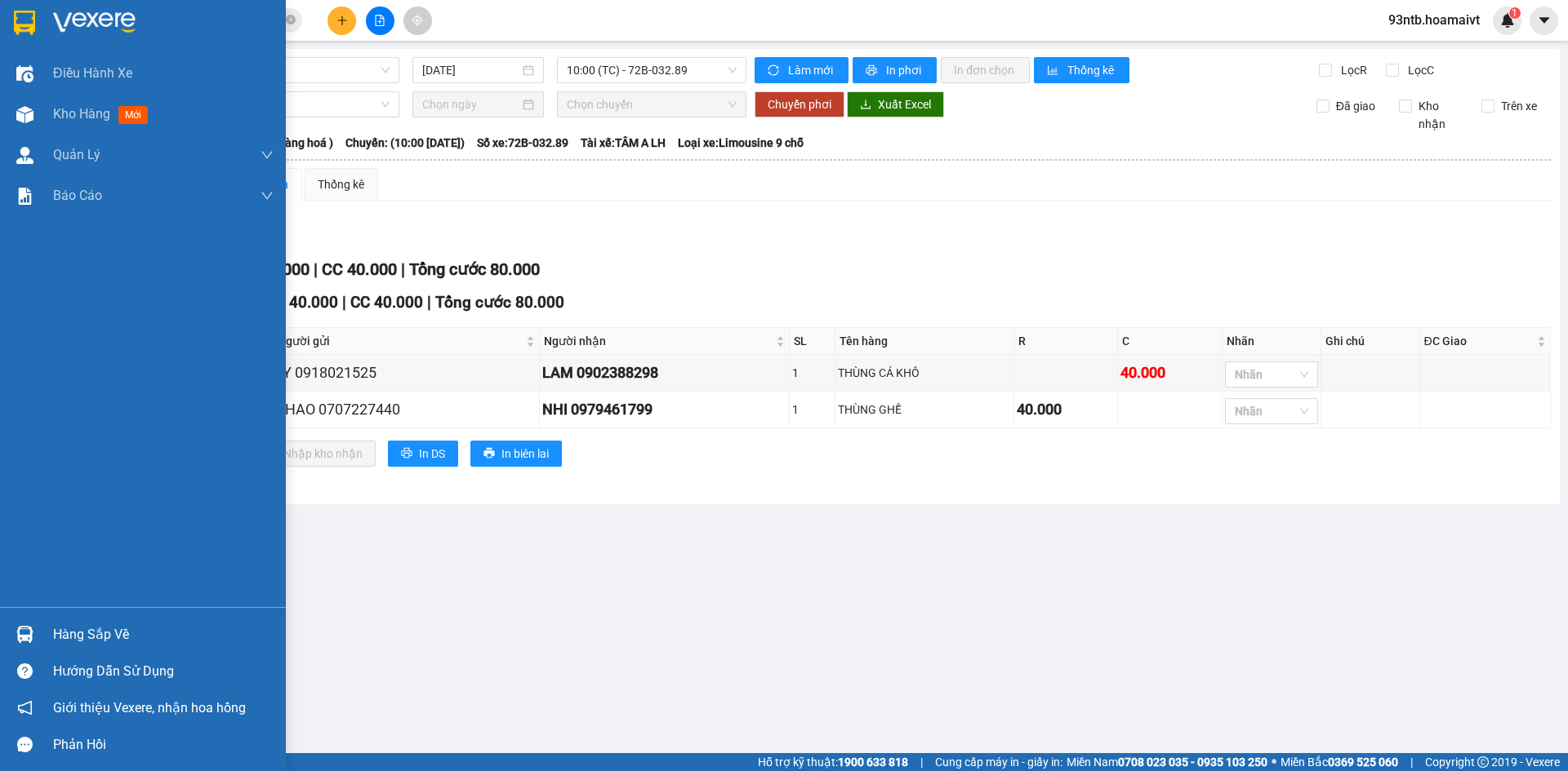
click at [36, 637] on div at bounding box center [24, 634] width 29 height 29
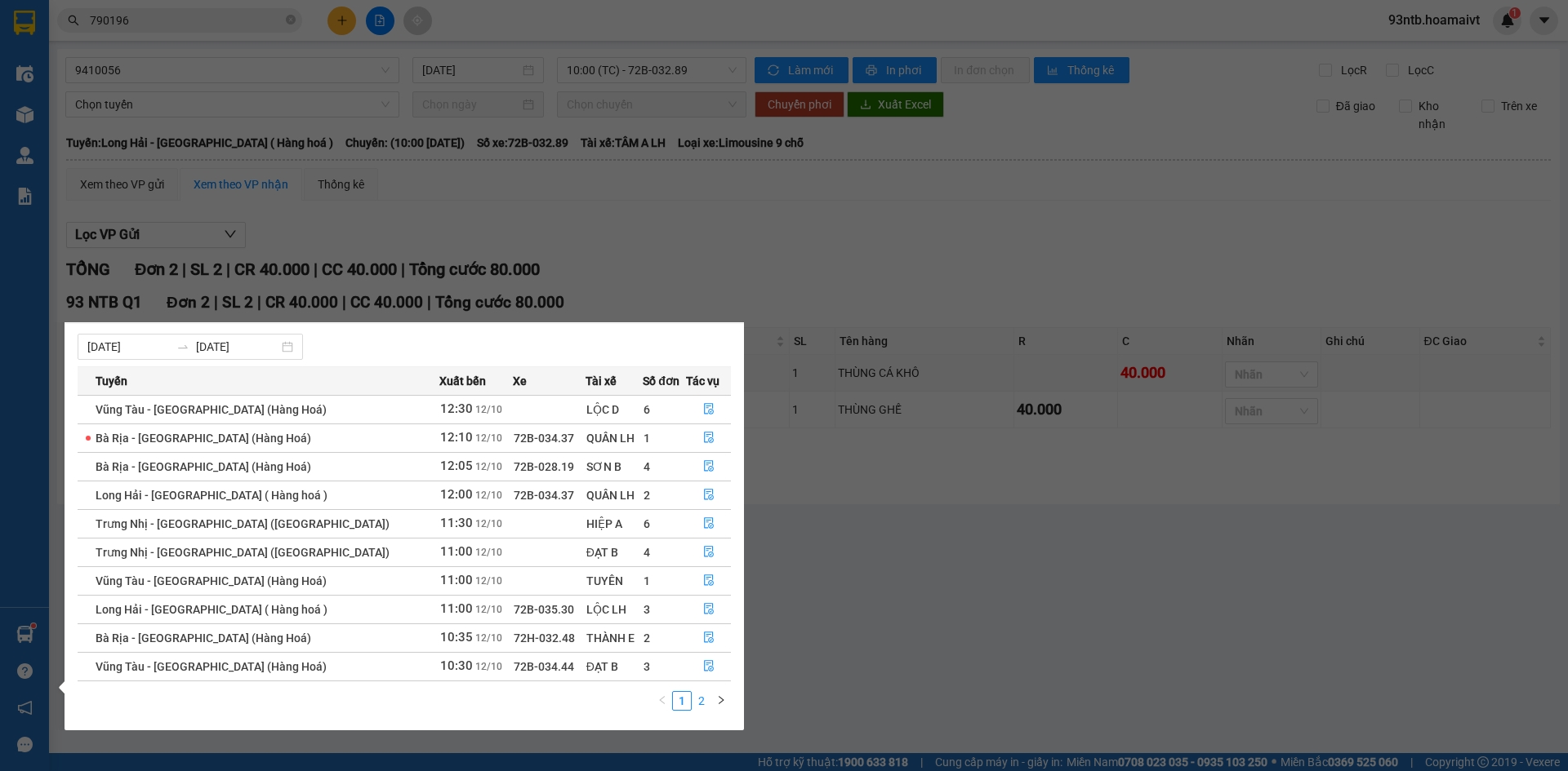
click at [701, 699] on link "2" at bounding box center [701, 701] width 18 height 18
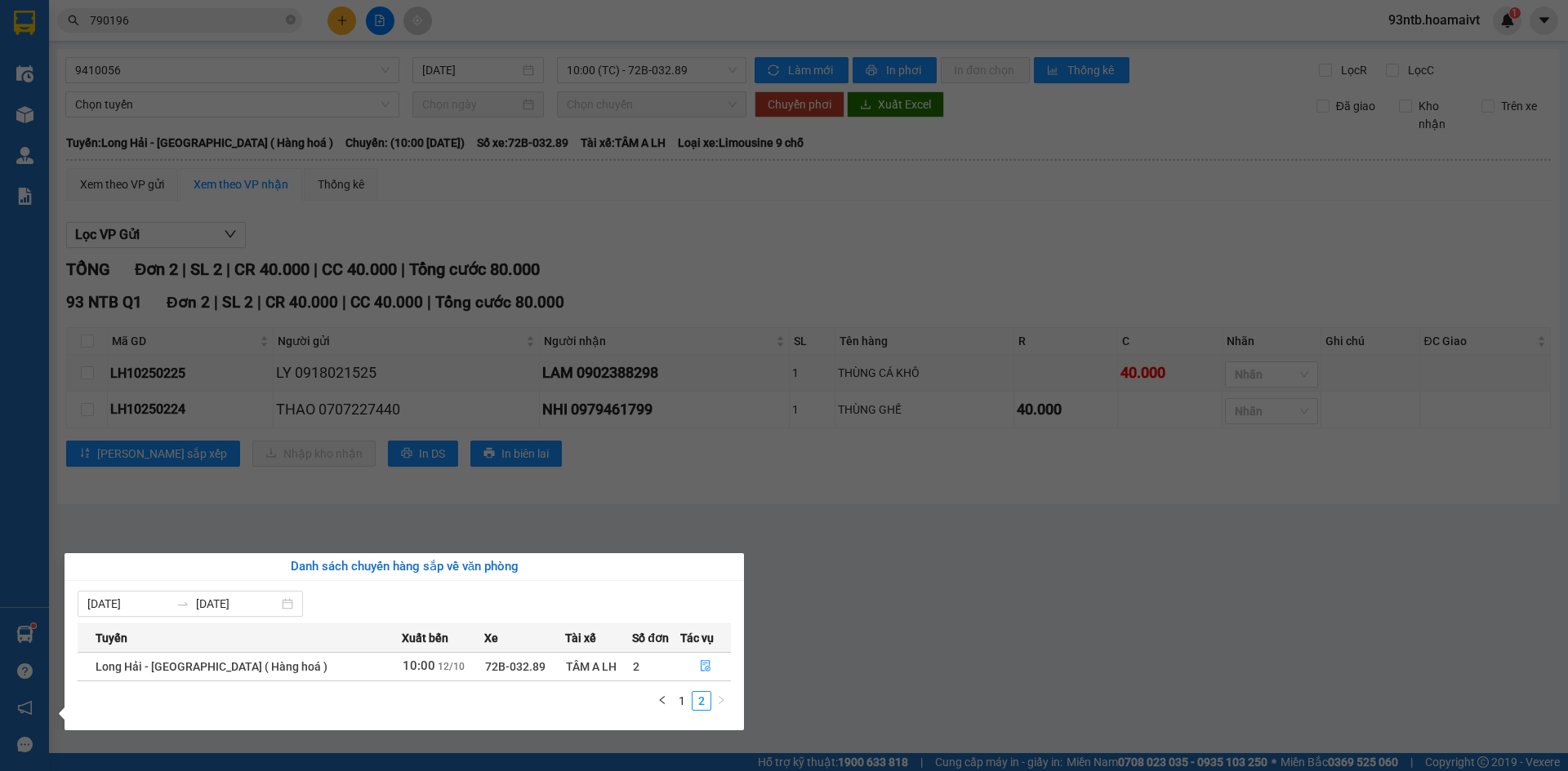
click at [1228, 82] on section "Kết quả tìm kiếm ( 1 ) Bộ lọc Tìm người gửi/nhận Thuộc VP này Mã ĐH Trạng thái …" at bounding box center [784, 385] width 1568 height 771
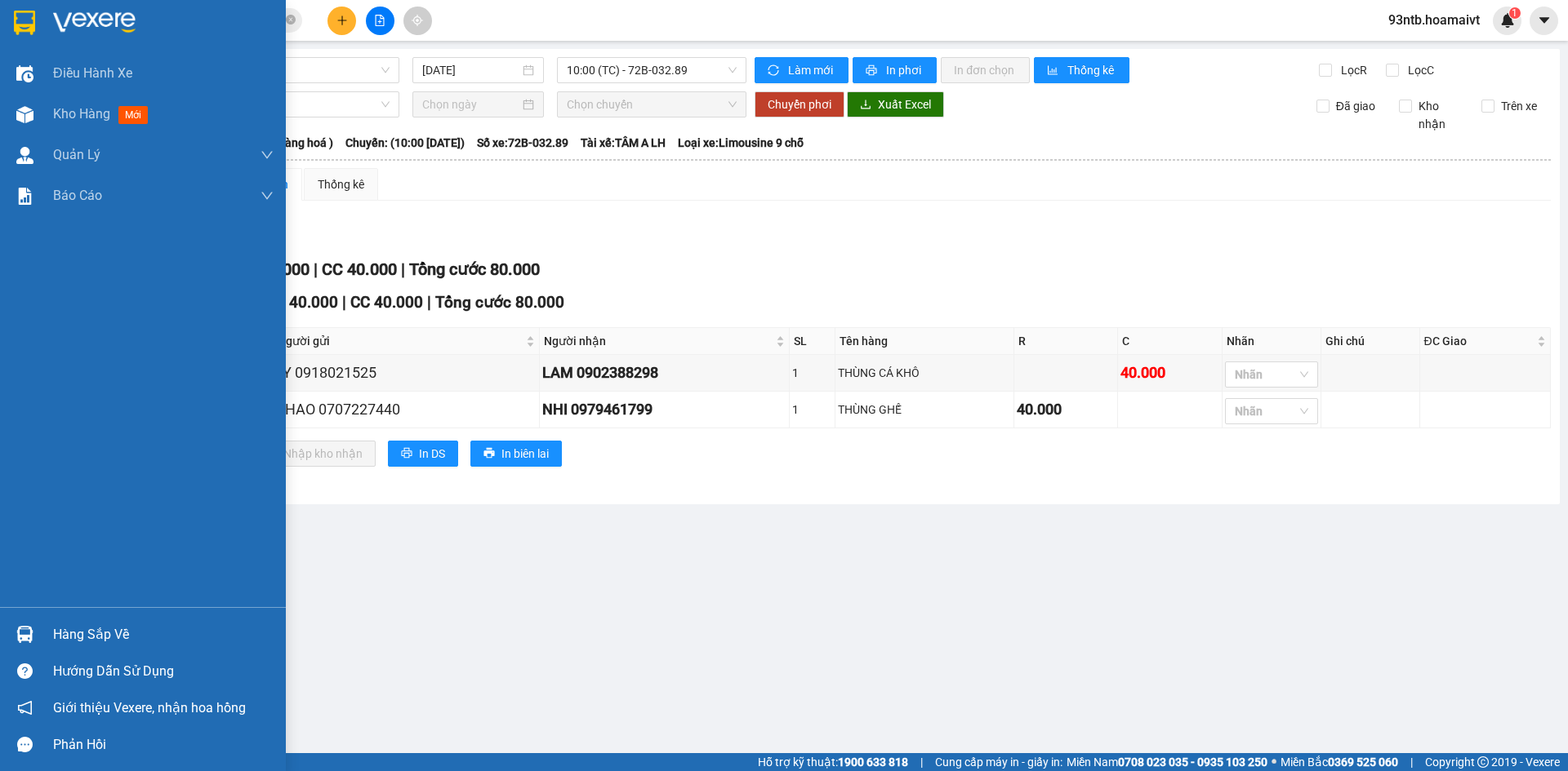
drag, startPoint x: 66, startPoint y: 642, endPoint x: 97, endPoint y: 654, distance: 33.2
click at [75, 650] on div "Hàng sắp về" at bounding box center [142, 635] width 286 height 37
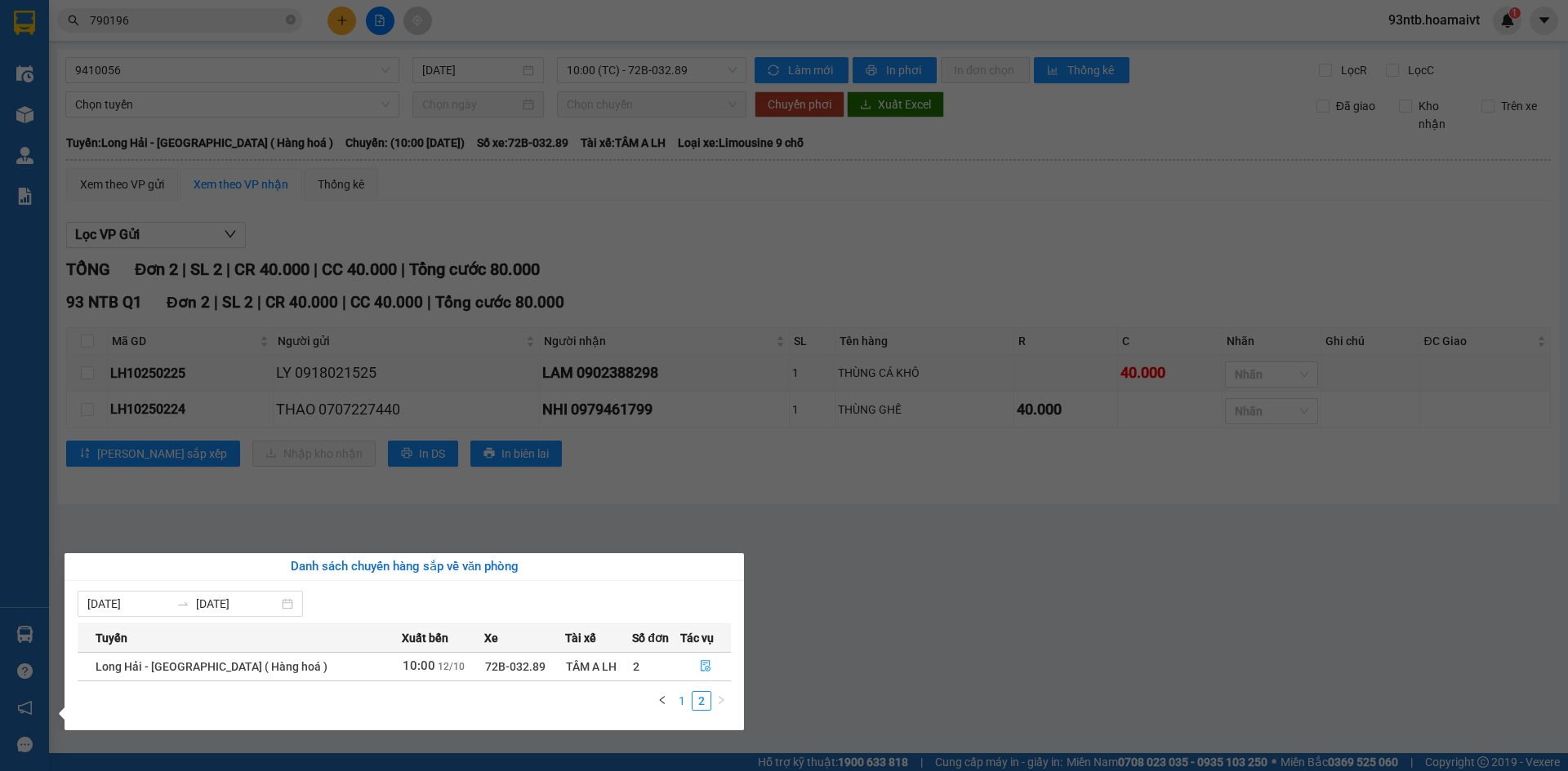
click at [679, 708] on link "1" at bounding box center [681, 701] width 18 height 18
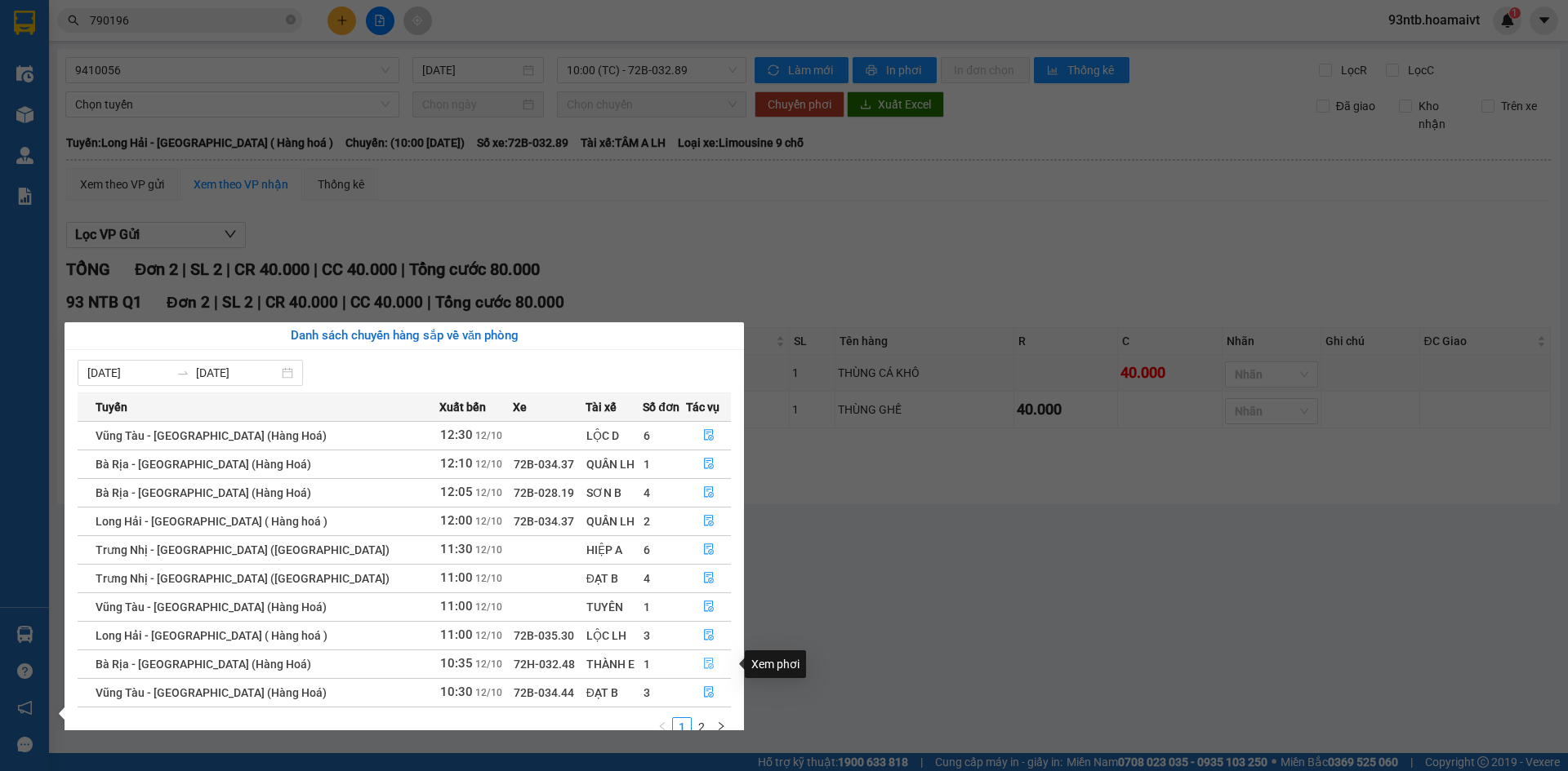
click at [706, 664] on icon "file-done" at bounding box center [708, 664] width 10 height 11
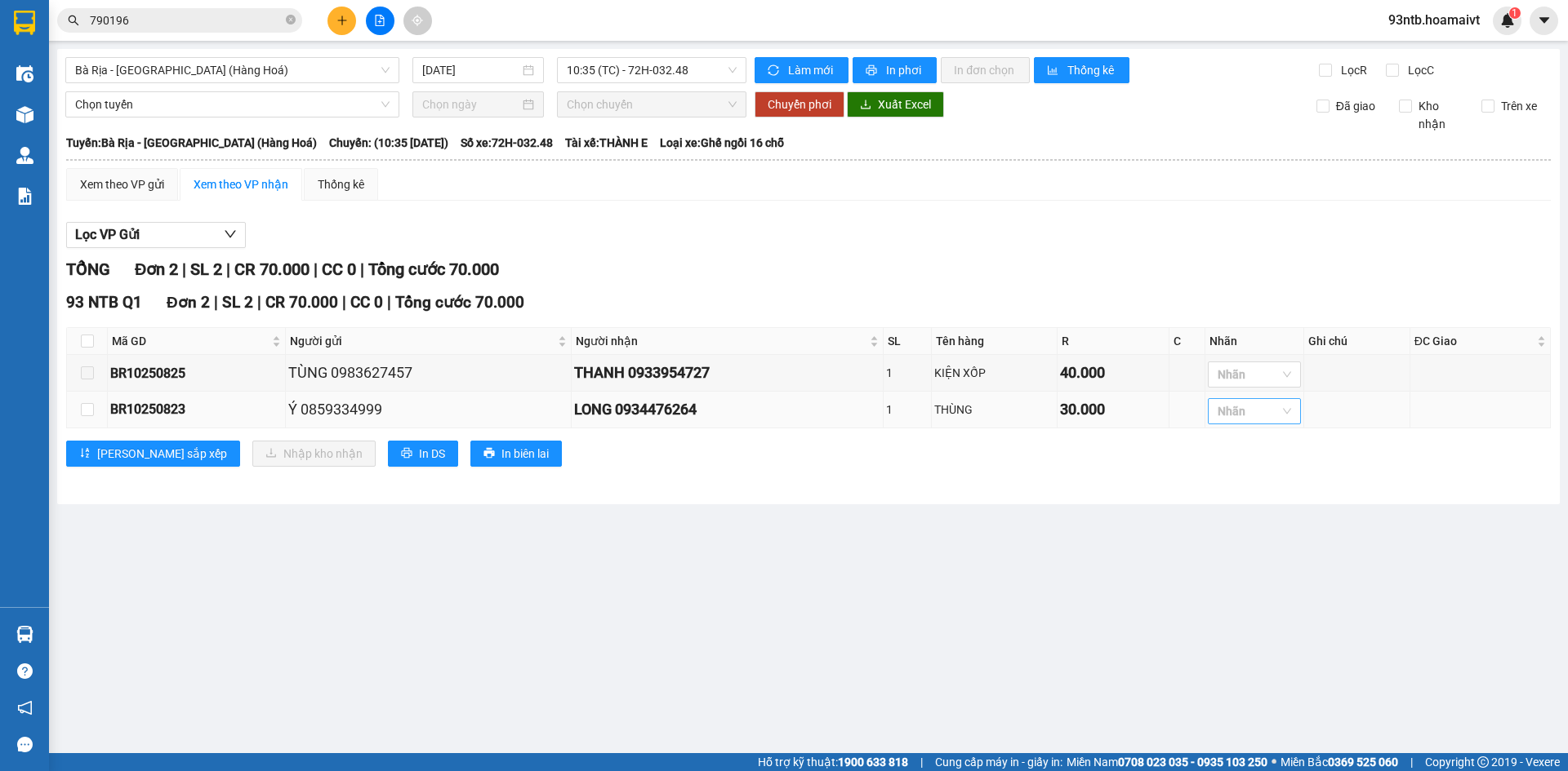
click at [1287, 416] on div "Nhãn" at bounding box center [1254, 411] width 93 height 26
click at [1281, 496] on div "C" at bounding box center [1256, 499] width 73 height 18
click at [1027, 553] on main "Bà Rịa - Sài Gòn (Hàng Hoá) 12/10/2025 10:35 (TC) - 72H-032.48 Làm mới In p…" at bounding box center [784, 376] width 1568 height 754
click at [87, 340] on input "checkbox" at bounding box center [87, 341] width 13 height 13
checkbox input "true"
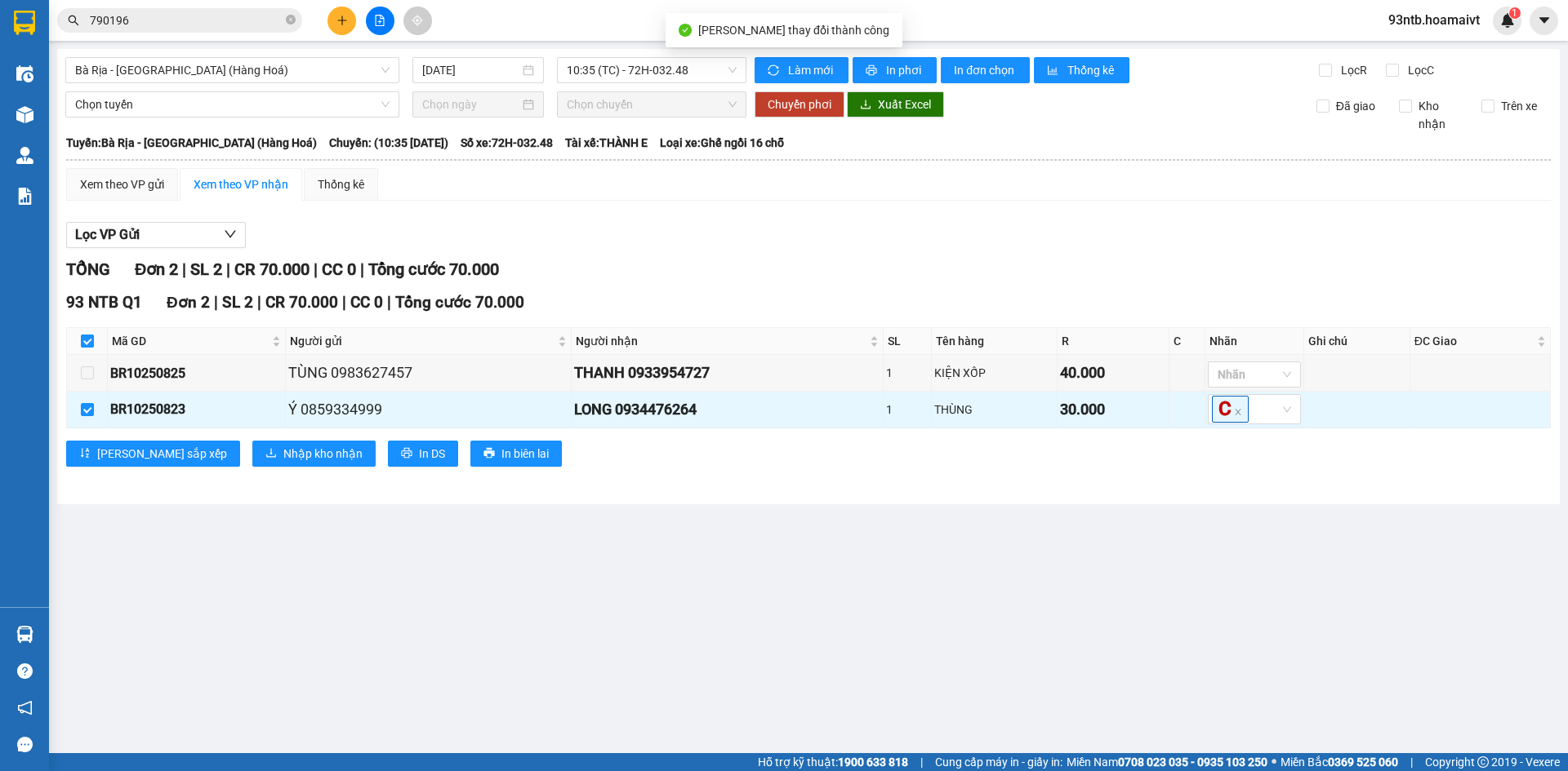
checkbox input "true"
click at [283, 448] on span "Nhập kho nhận" at bounding box center [322, 453] width 79 height 18
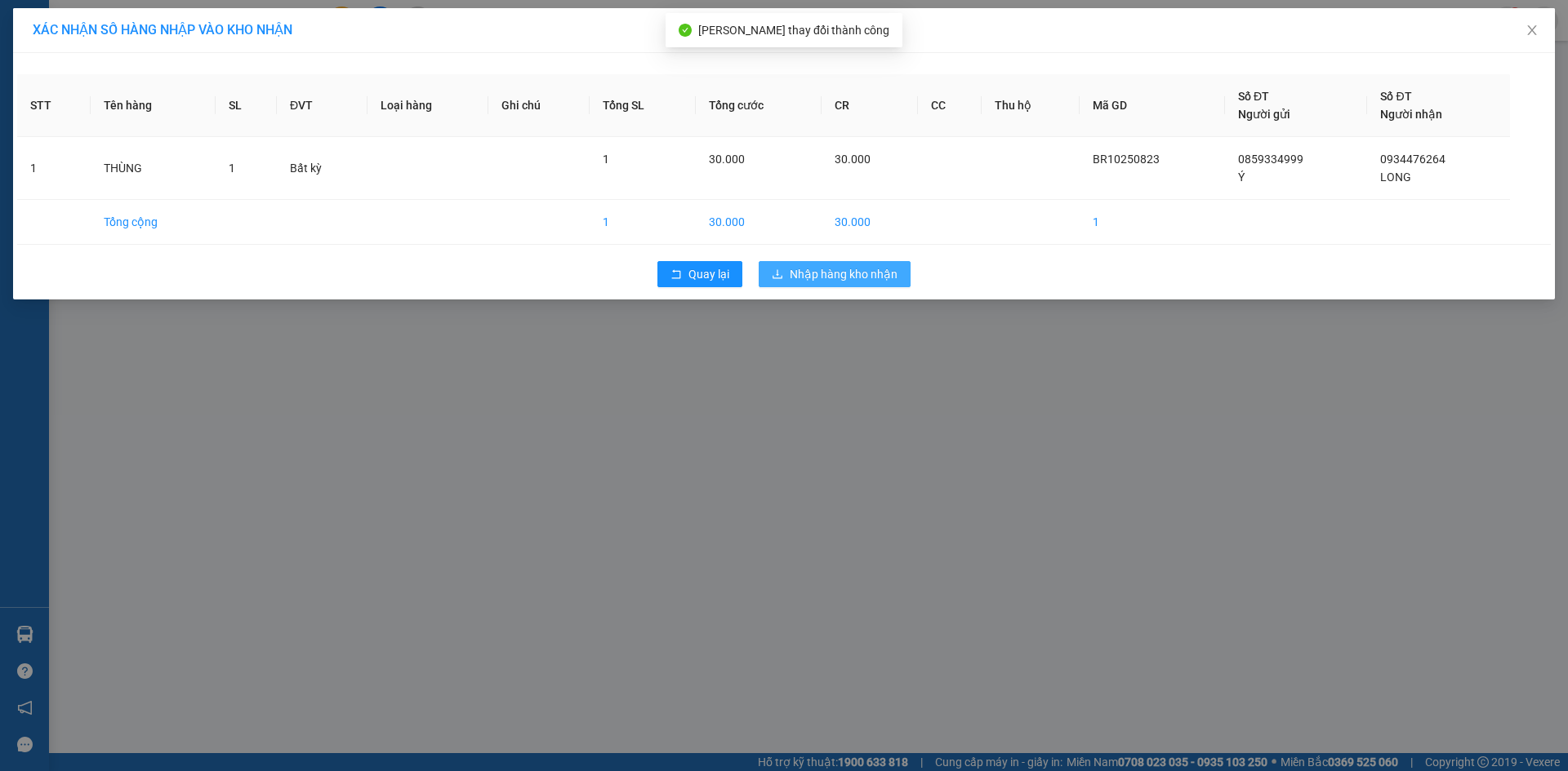
click at [830, 272] on span "Nhập hàng kho nhận" at bounding box center [843, 274] width 107 height 18
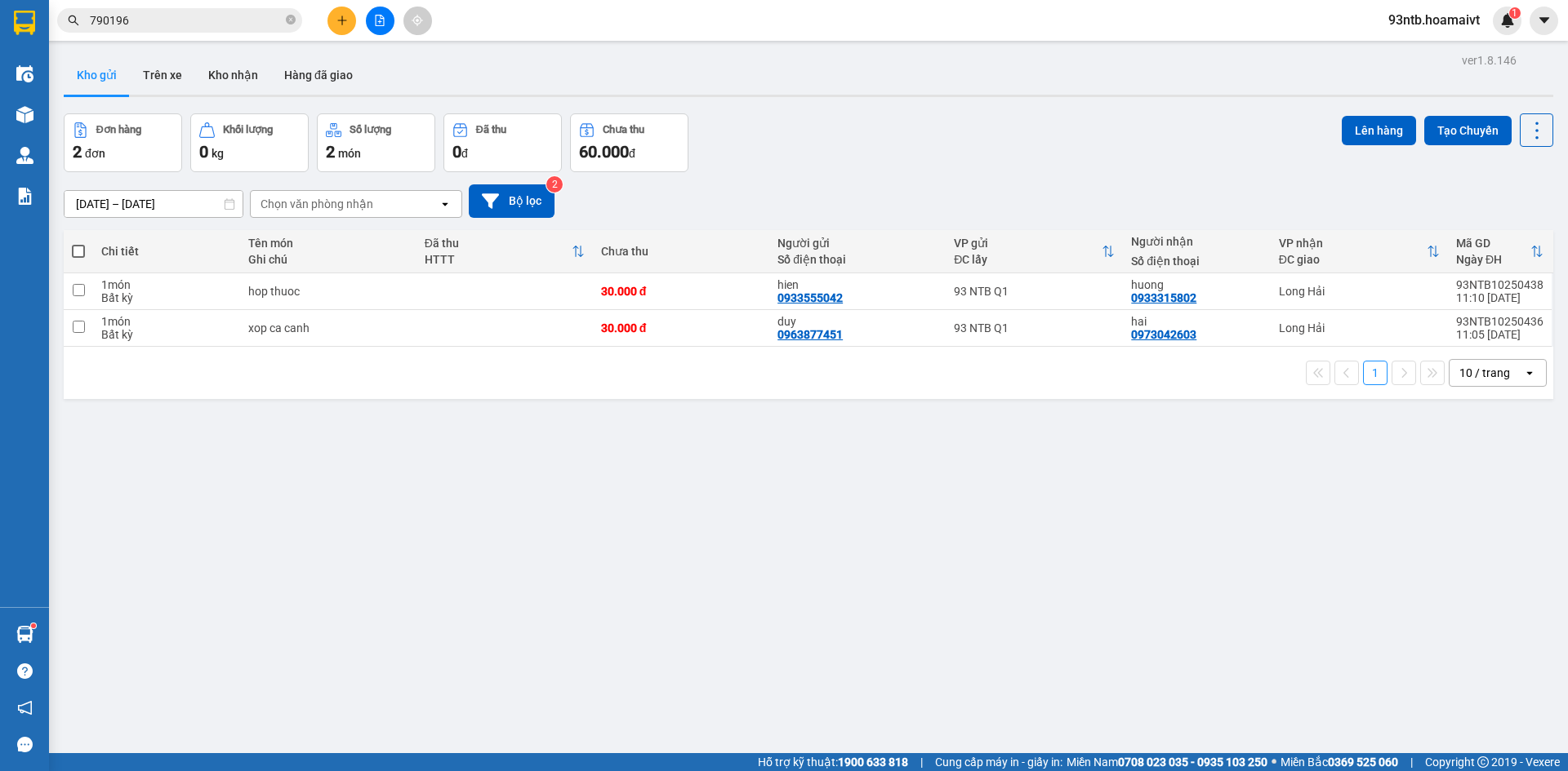
click at [171, 22] on input "790196" at bounding box center [186, 20] width 193 height 18
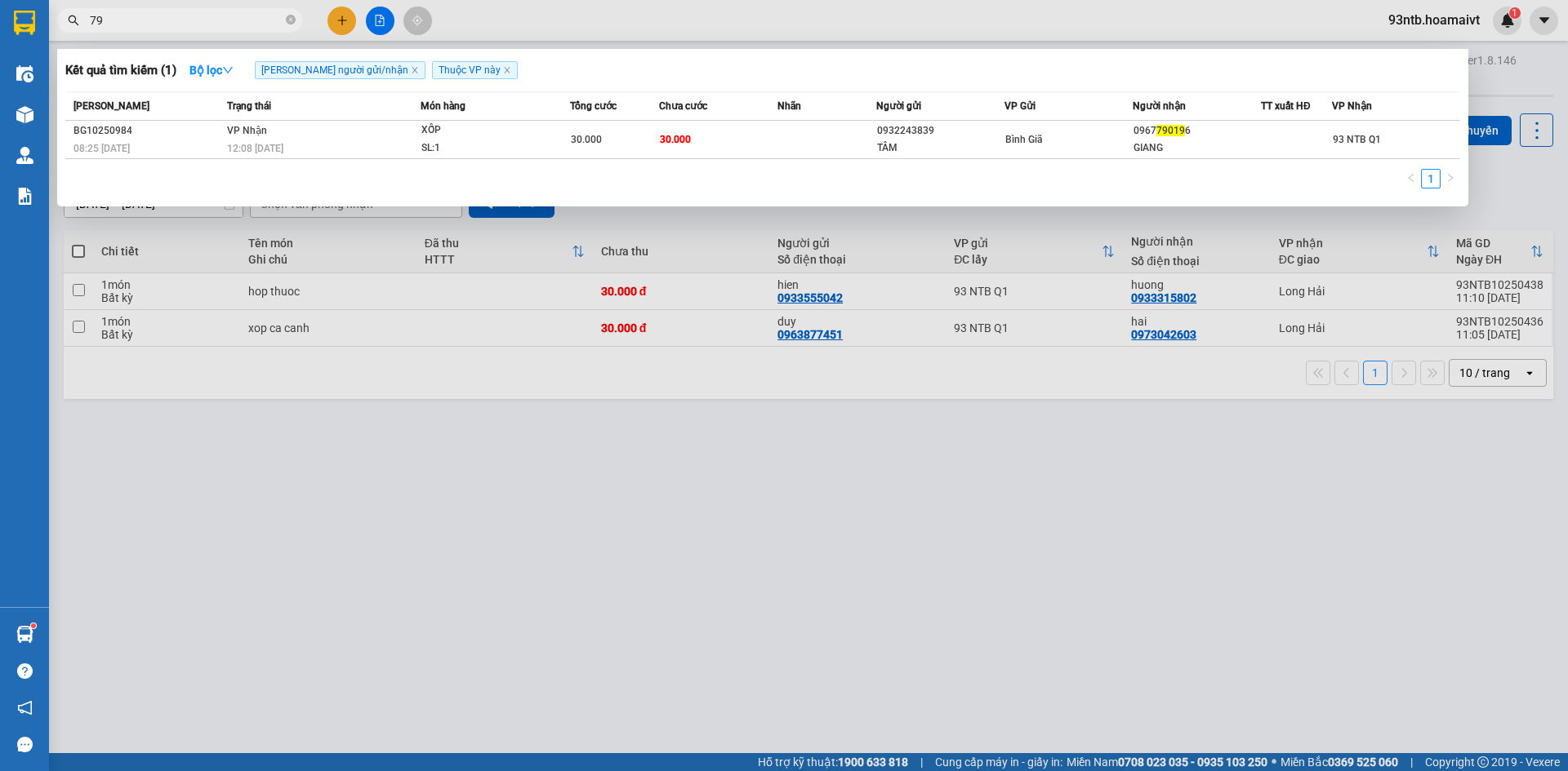
type input "7"
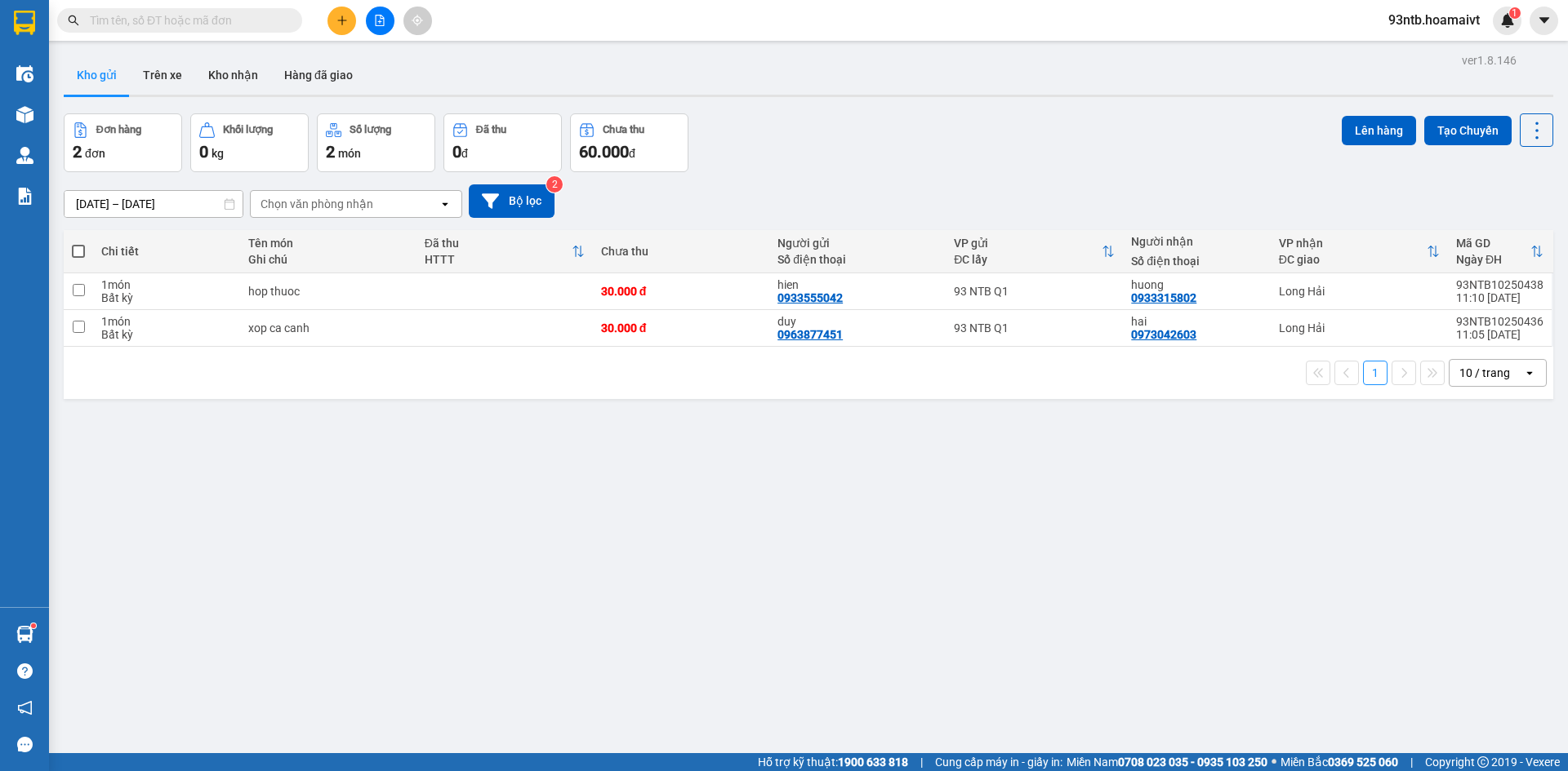
click at [182, 17] on input "text" at bounding box center [186, 20] width 193 height 18
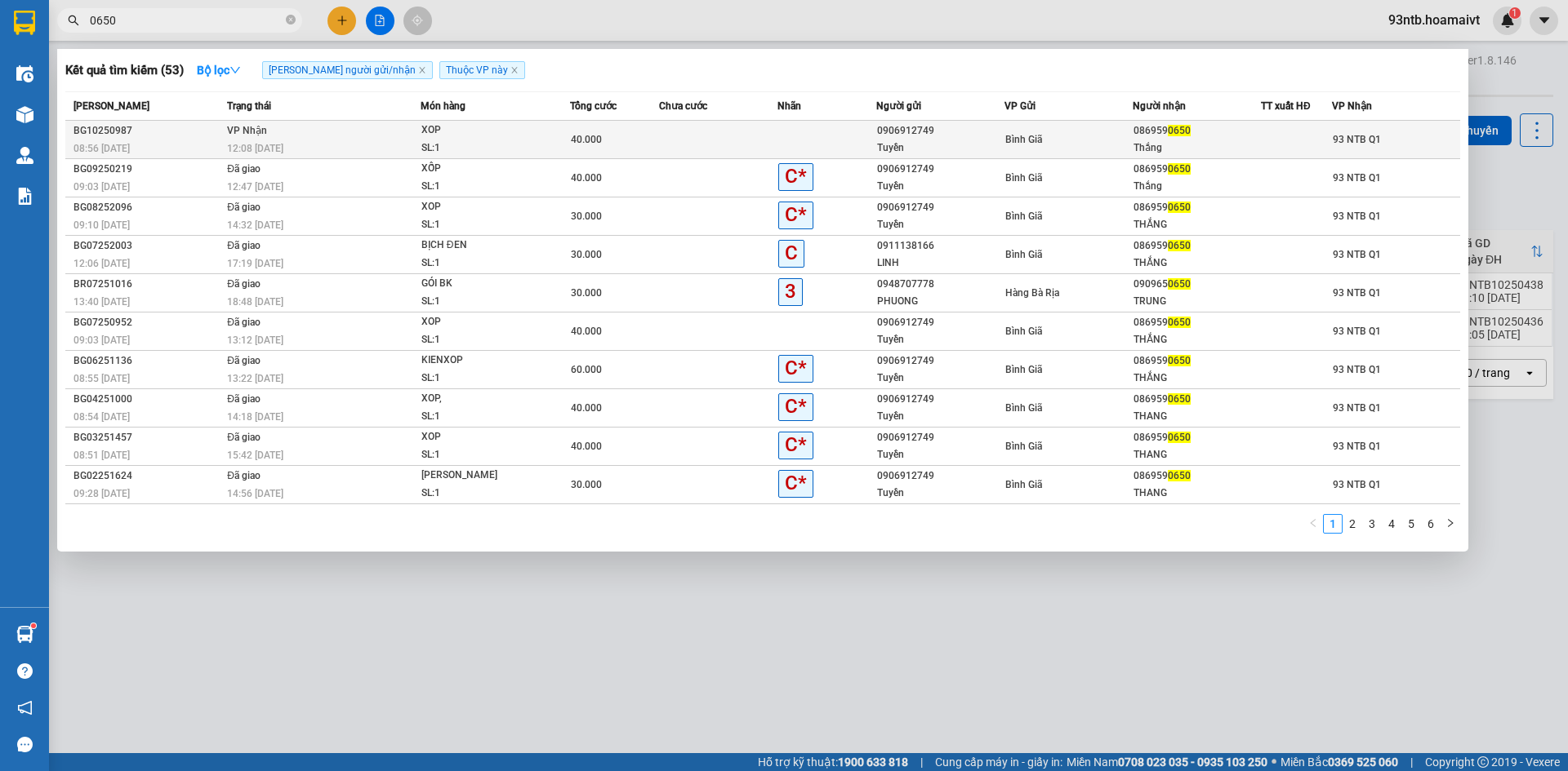
type input "0650"
click at [1083, 131] on div "Bình Giã" at bounding box center [1068, 140] width 127 height 18
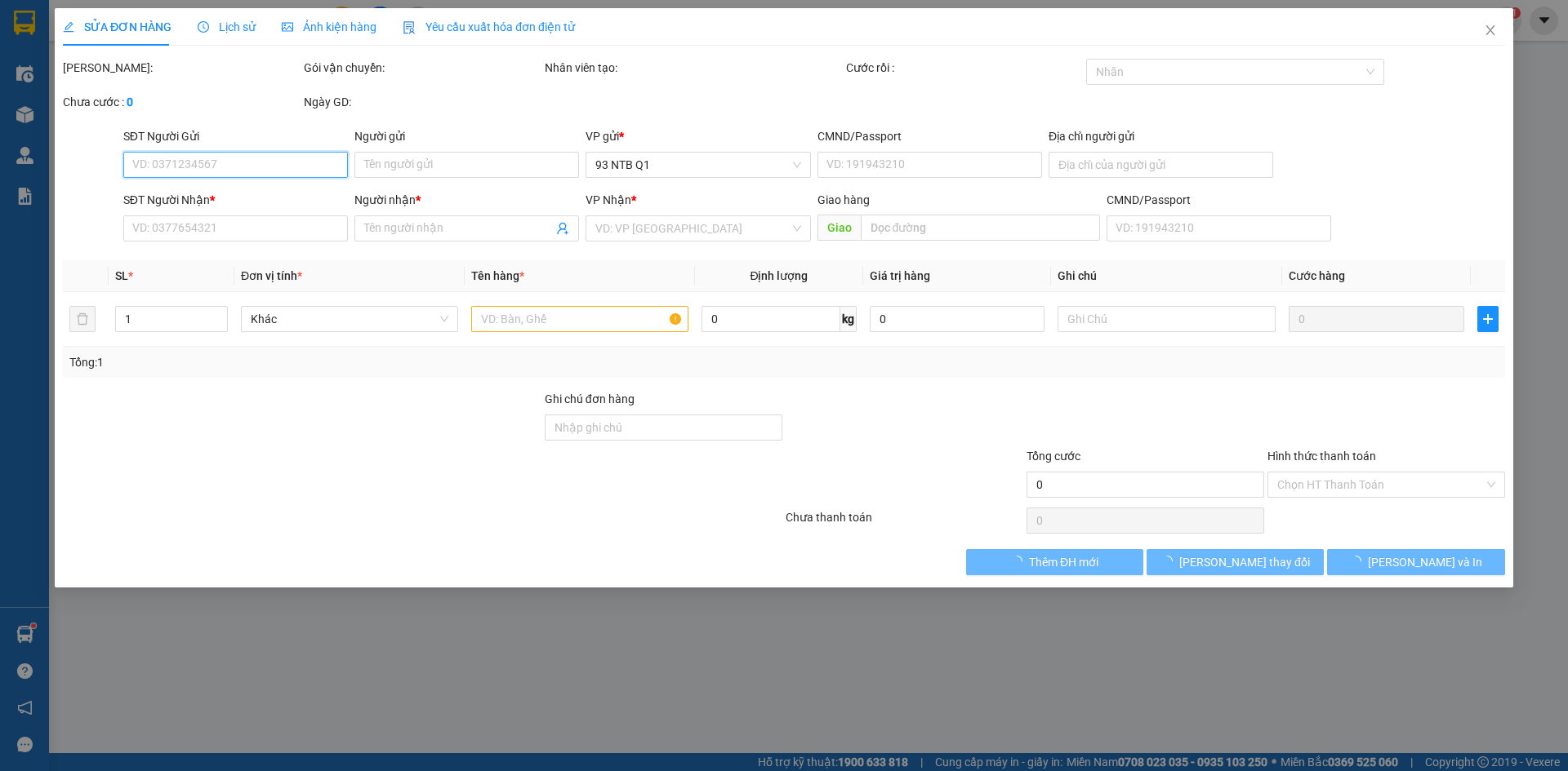
type input "0906912749"
type input "Tuyền"
type input "0869590650"
type input "Thắng"
type input "40.000"
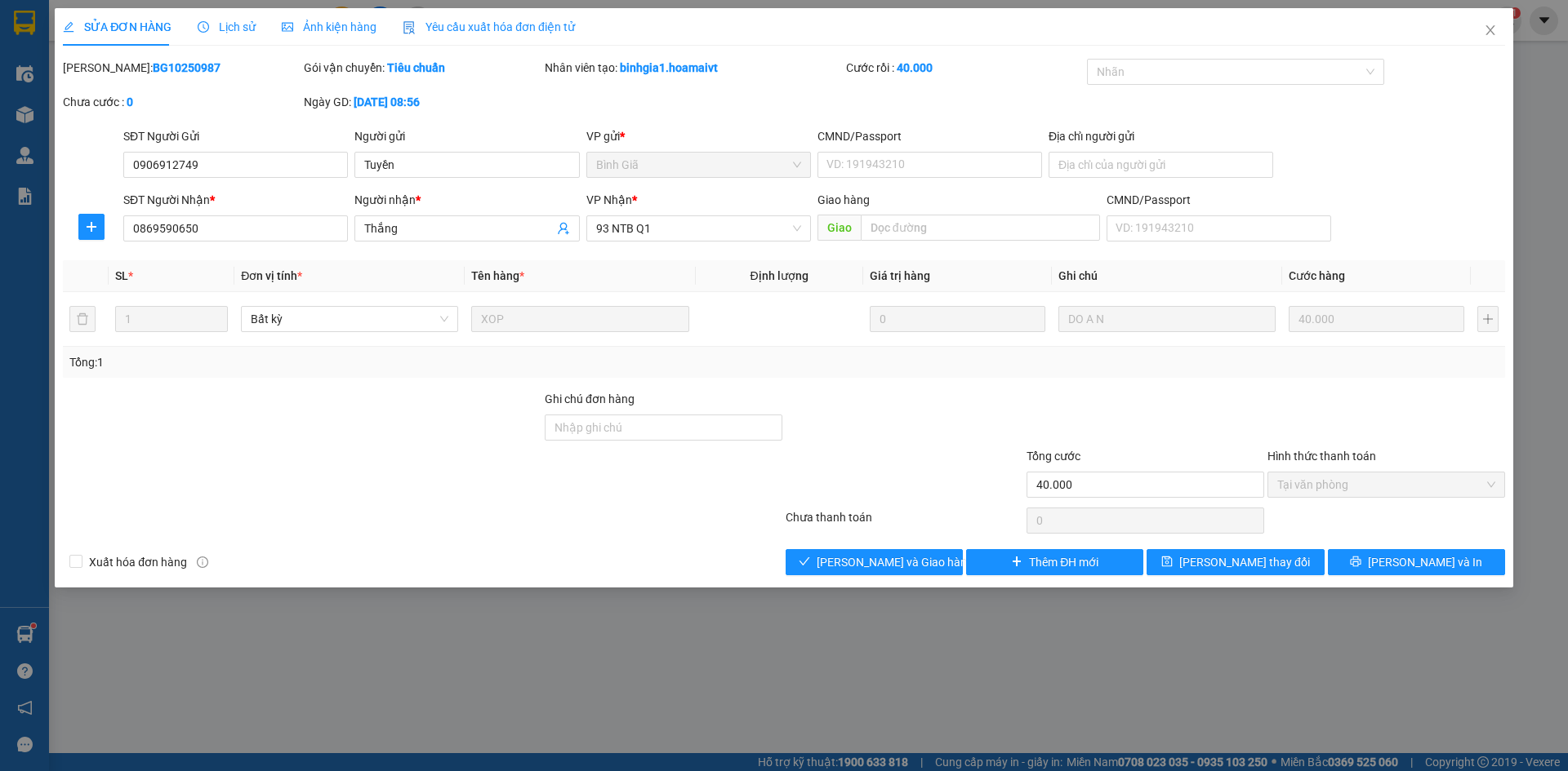
click at [959, 421] on div at bounding box center [904, 418] width 241 height 57
click at [933, 485] on div at bounding box center [904, 475] width 241 height 57
click at [901, 560] on span "[PERSON_NAME] và [PERSON_NAME] hàng" at bounding box center [895, 562] width 156 height 18
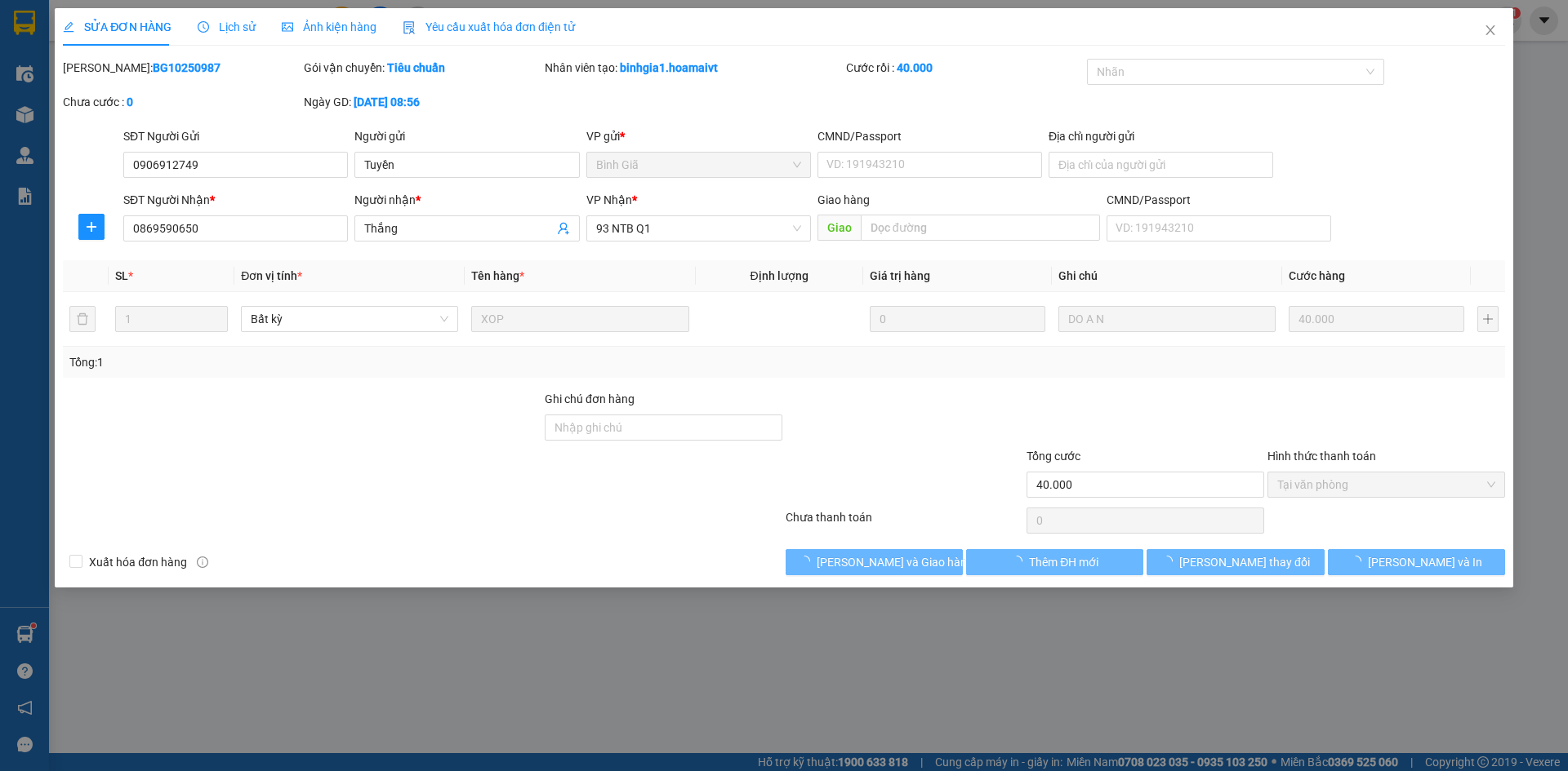
click at [694, 545] on div "Total Paid Fee 40.000 Total UnPaid Fee 0 Cash Collection Total Fee Mã ĐH: BG102…" at bounding box center [784, 317] width 1442 height 517
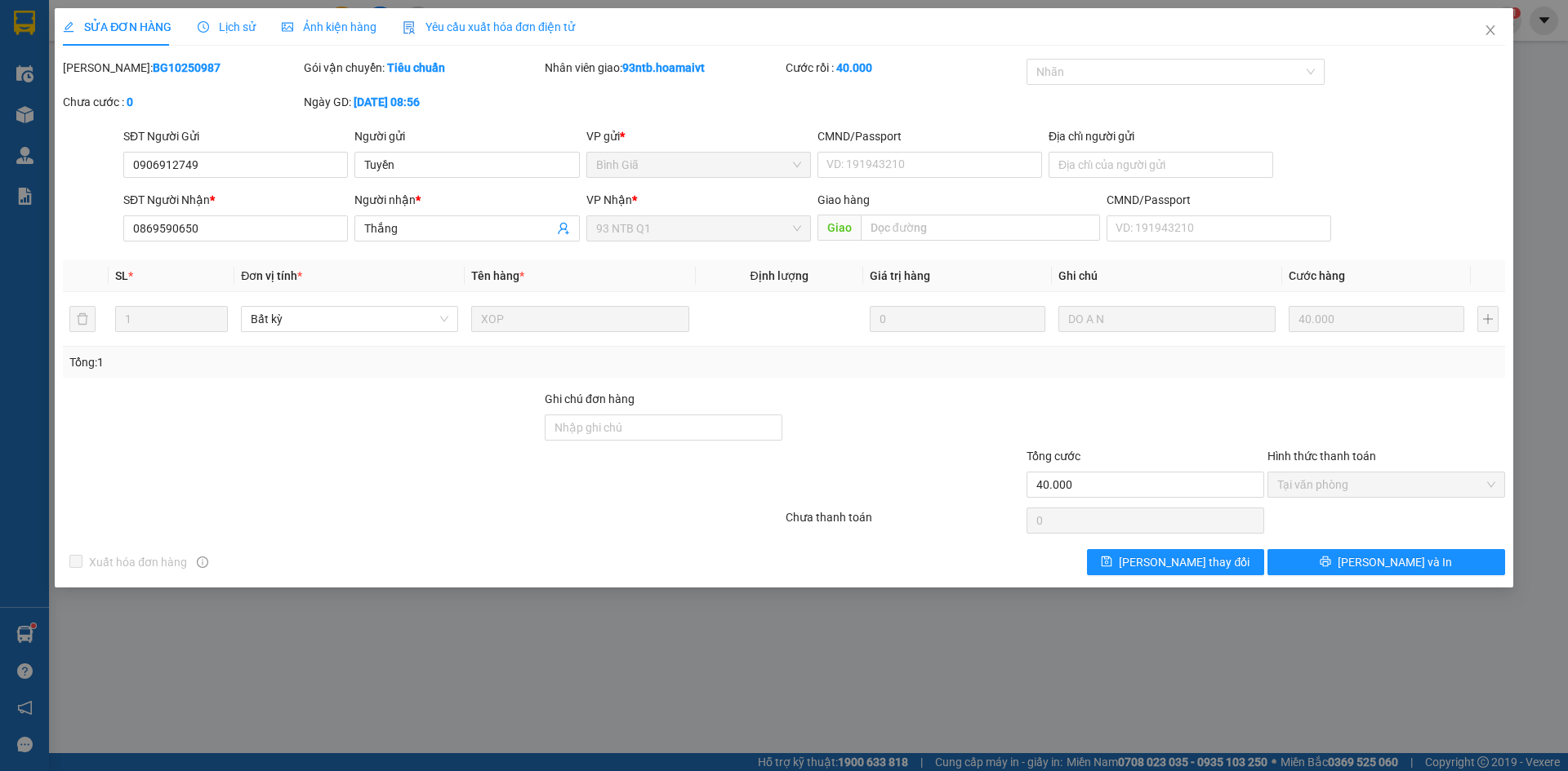
click at [1391, 54] on div "SỬA ĐƠN HÀNG Lịch sử Ảnh kiện hàng Yêu cầu xuất hóa đơn điện tử Total Paid Fee …" at bounding box center [784, 292] width 1442 height 568
click at [1495, 24] on span "Close" at bounding box center [1490, 31] width 45 height 45
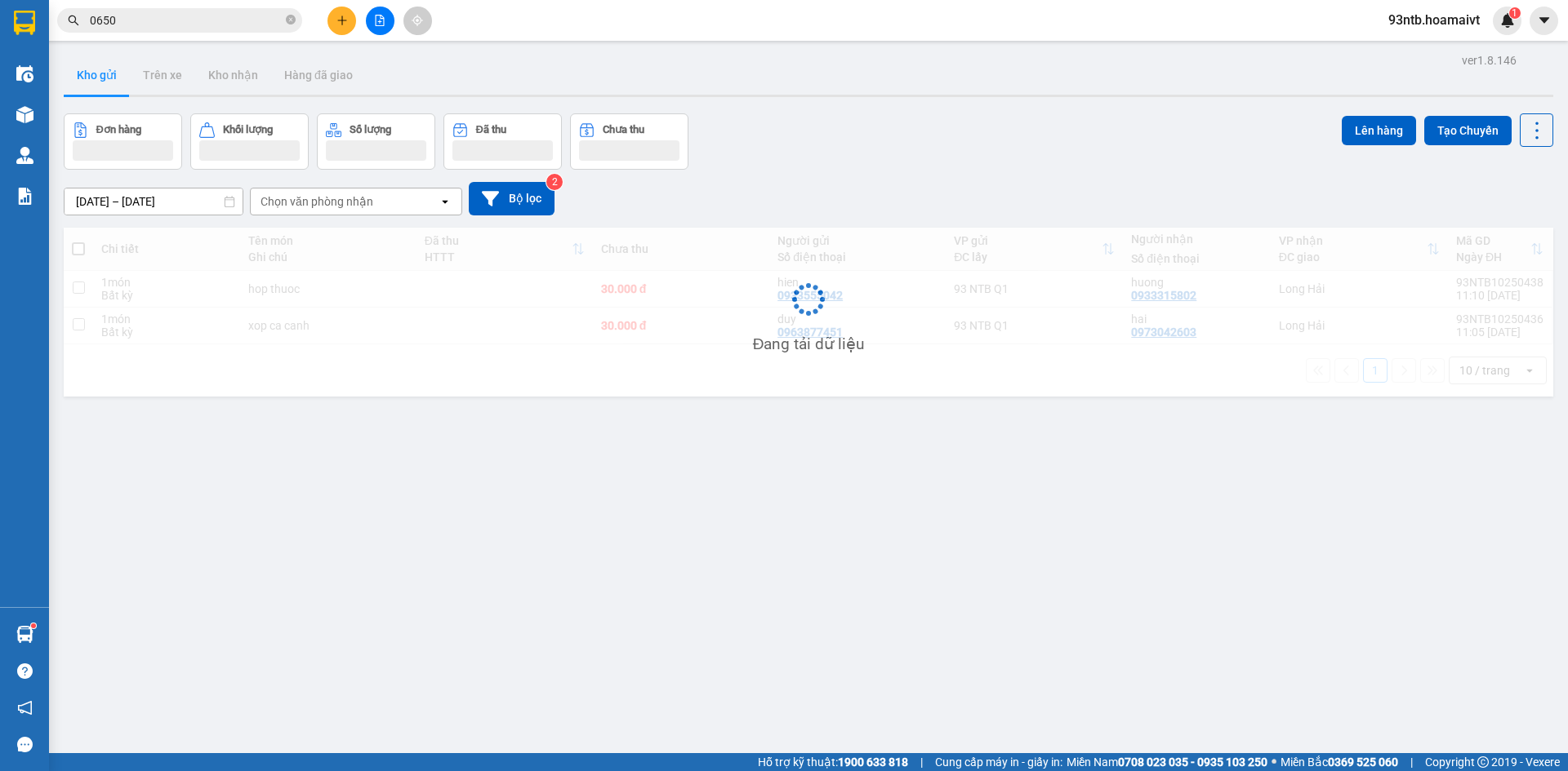
click at [242, 30] on span "0650" at bounding box center [179, 20] width 245 height 24
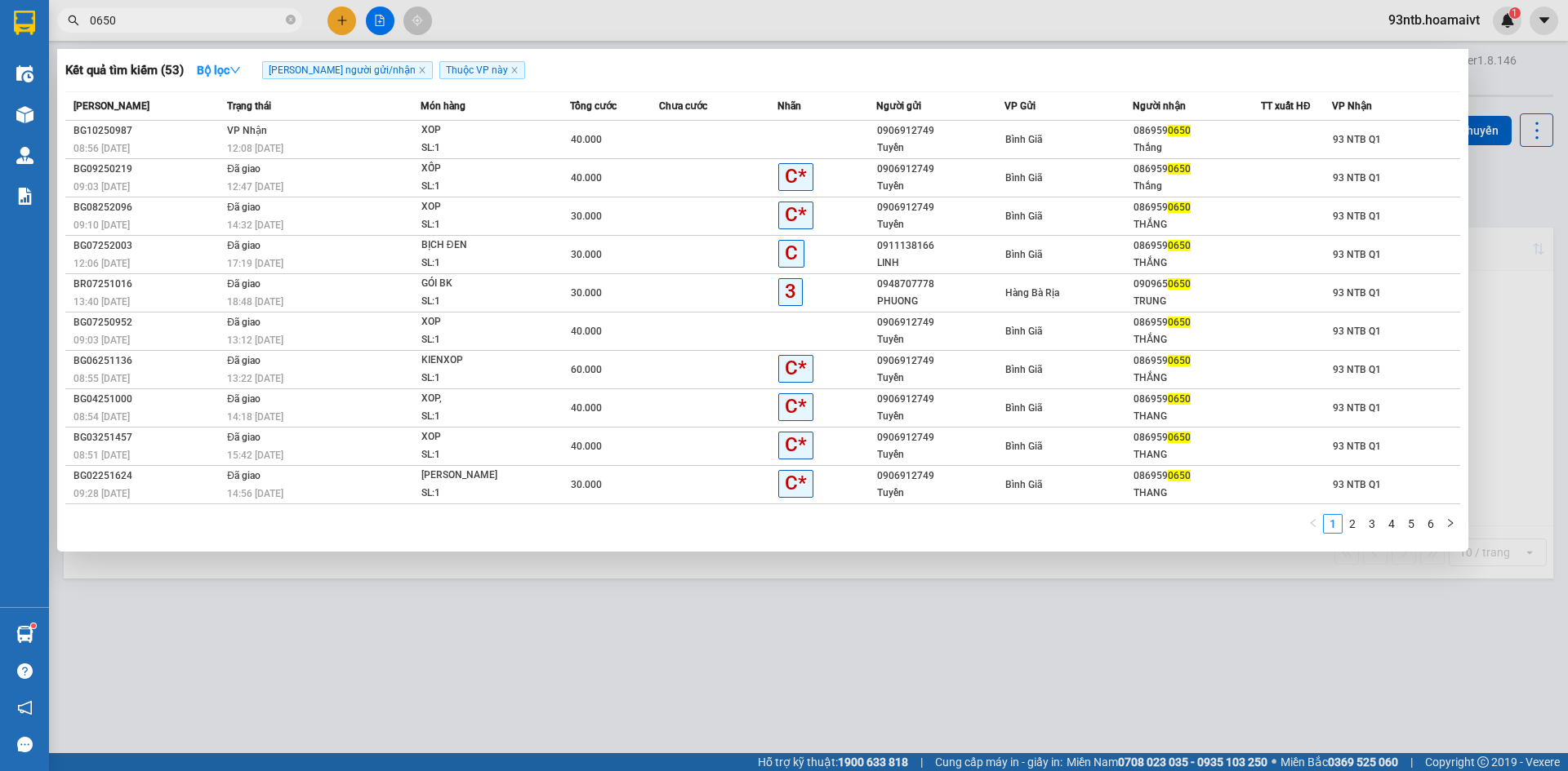
click at [235, 24] on input "0650" at bounding box center [186, 20] width 193 height 18
type input "065"
click at [228, 15] on input "065" at bounding box center [186, 20] width 193 height 18
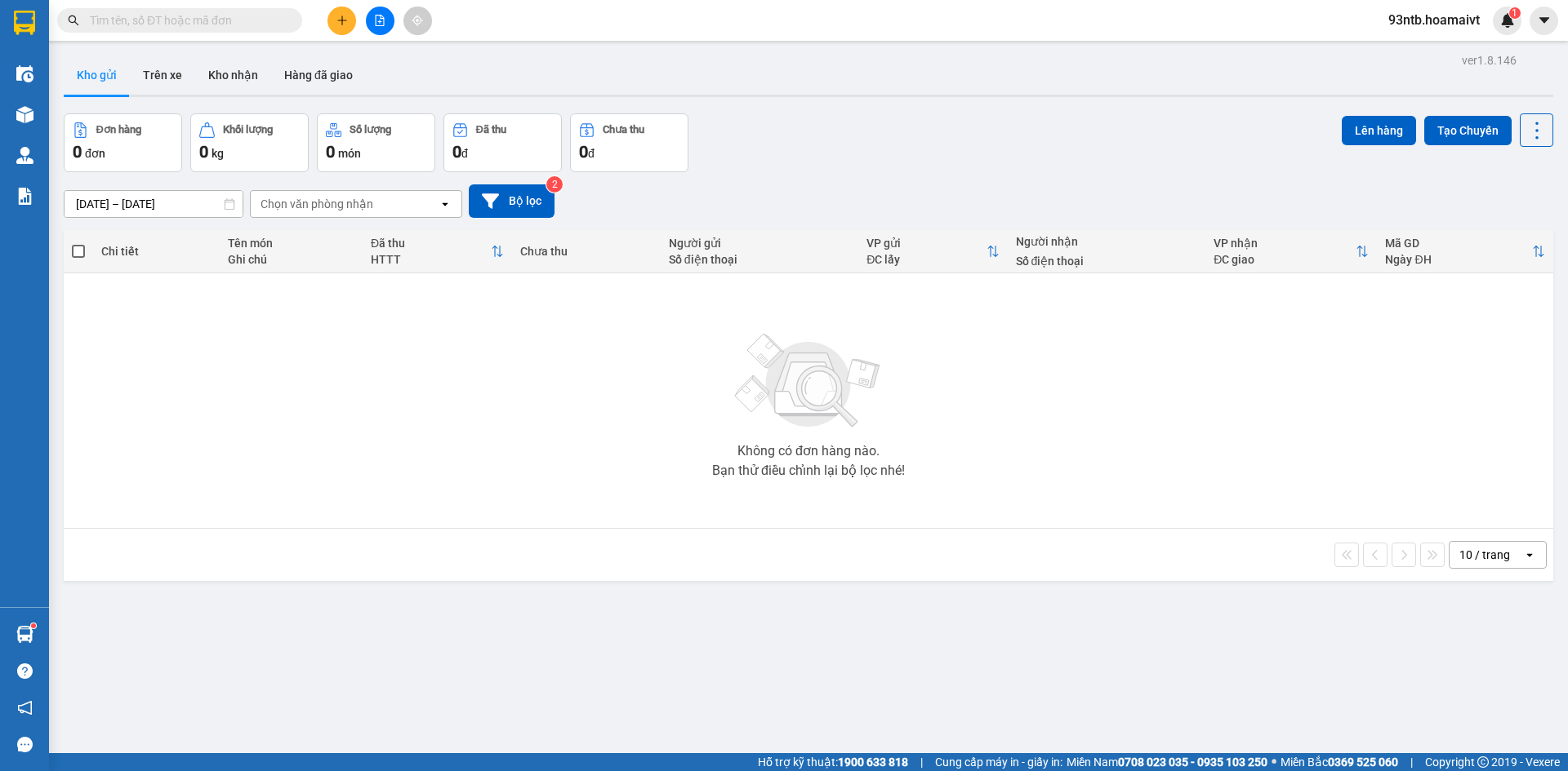
drag, startPoint x: 1442, startPoint y: 176, endPoint x: 860, endPoint y: 132, distance: 583.7
click at [860, 132] on div "Đơn hàng 0 đơn Khối lượng 0 kg Số lượng 0 món Đã thu 0 đ Chưa thu 0 đ Lên hàng …" at bounding box center [808, 142] width 1489 height 59
click at [215, 30] on span at bounding box center [179, 20] width 245 height 24
click at [209, 24] on input "text" at bounding box center [186, 20] width 193 height 18
click at [191, 13] on input "text" at bounding box center [186, 20] width 193 height 18
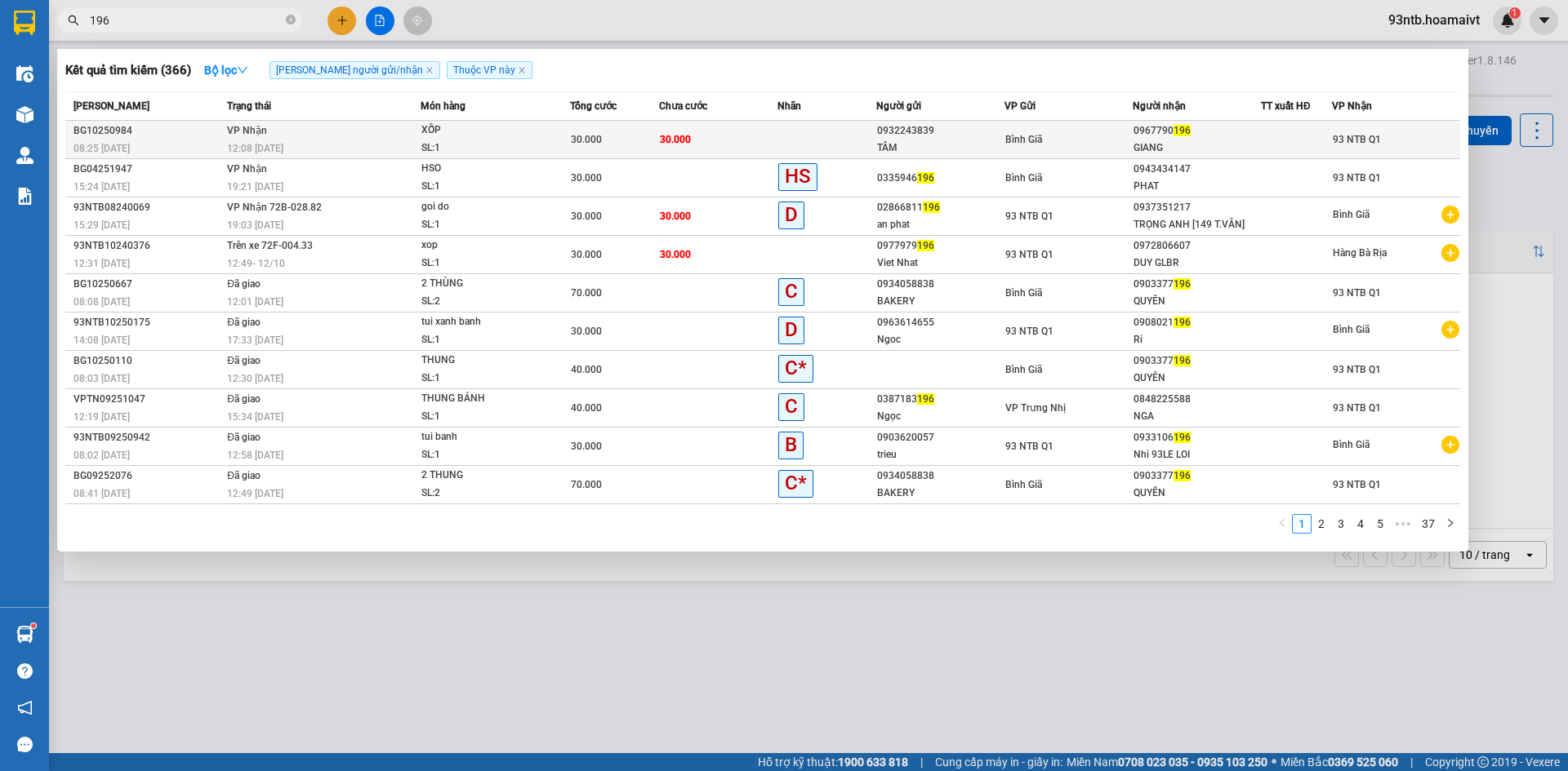
type input "196"
click at [618, 136] on div "30.000" at bounding box center [614, 140] width 87 height 18
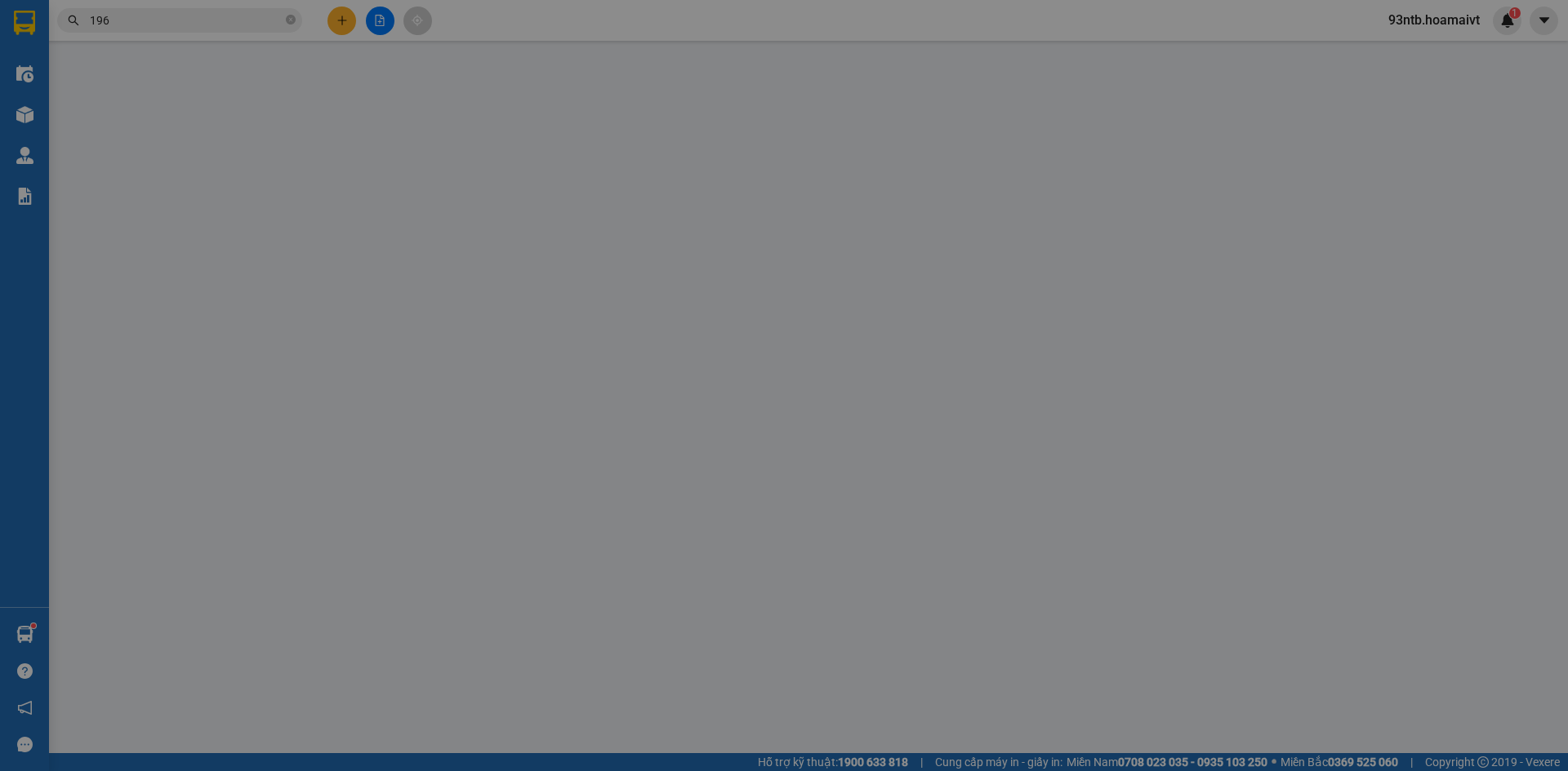
type input "0932243839"
type input "TÂM"
type input "0967790196"
type input "GIANG"
type input "30.000"
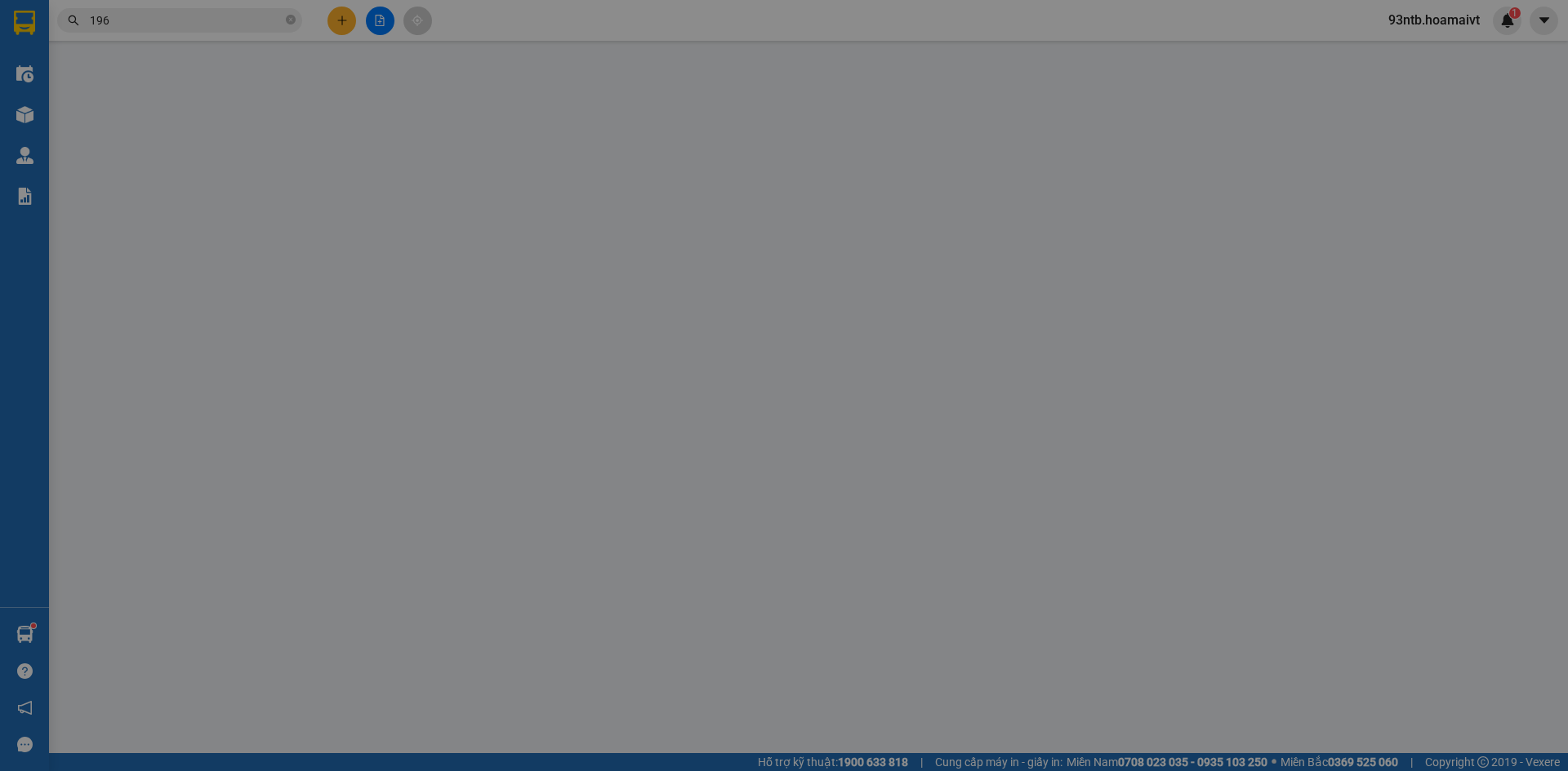
type input "30.000"
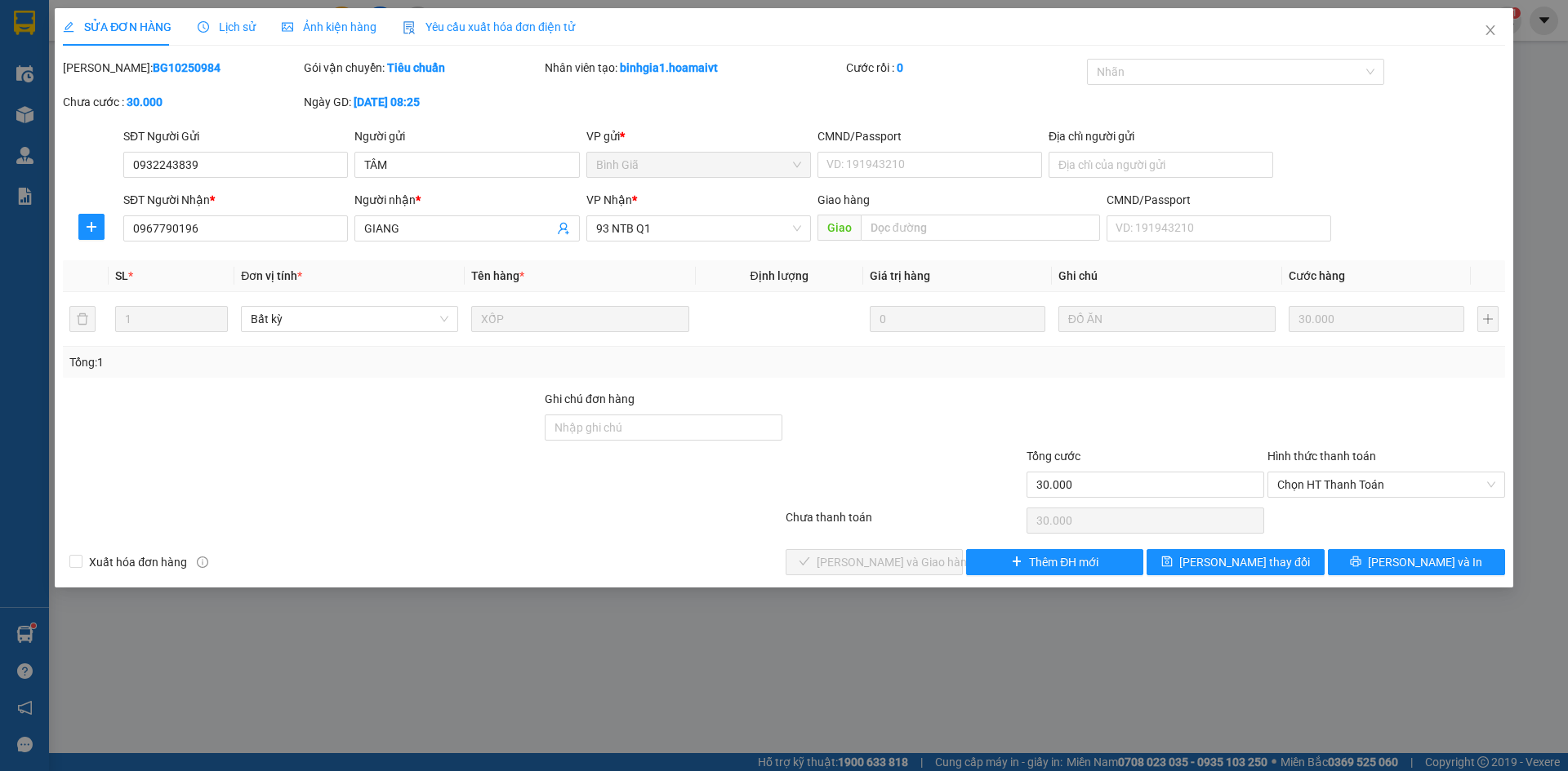
click at [508, 444] on div at bounding box center [302, 418] width 482 height 57
click at [908, 499] on div at bounding box center [904, 475] width 241 height 57
drag, startPoint x: 620, startPoint y: 468, endPoint x: 618, endPoint y: 524, distance: 56.0
click at [620, 470] on div at bounding box center [664, 475] width 241 height 57
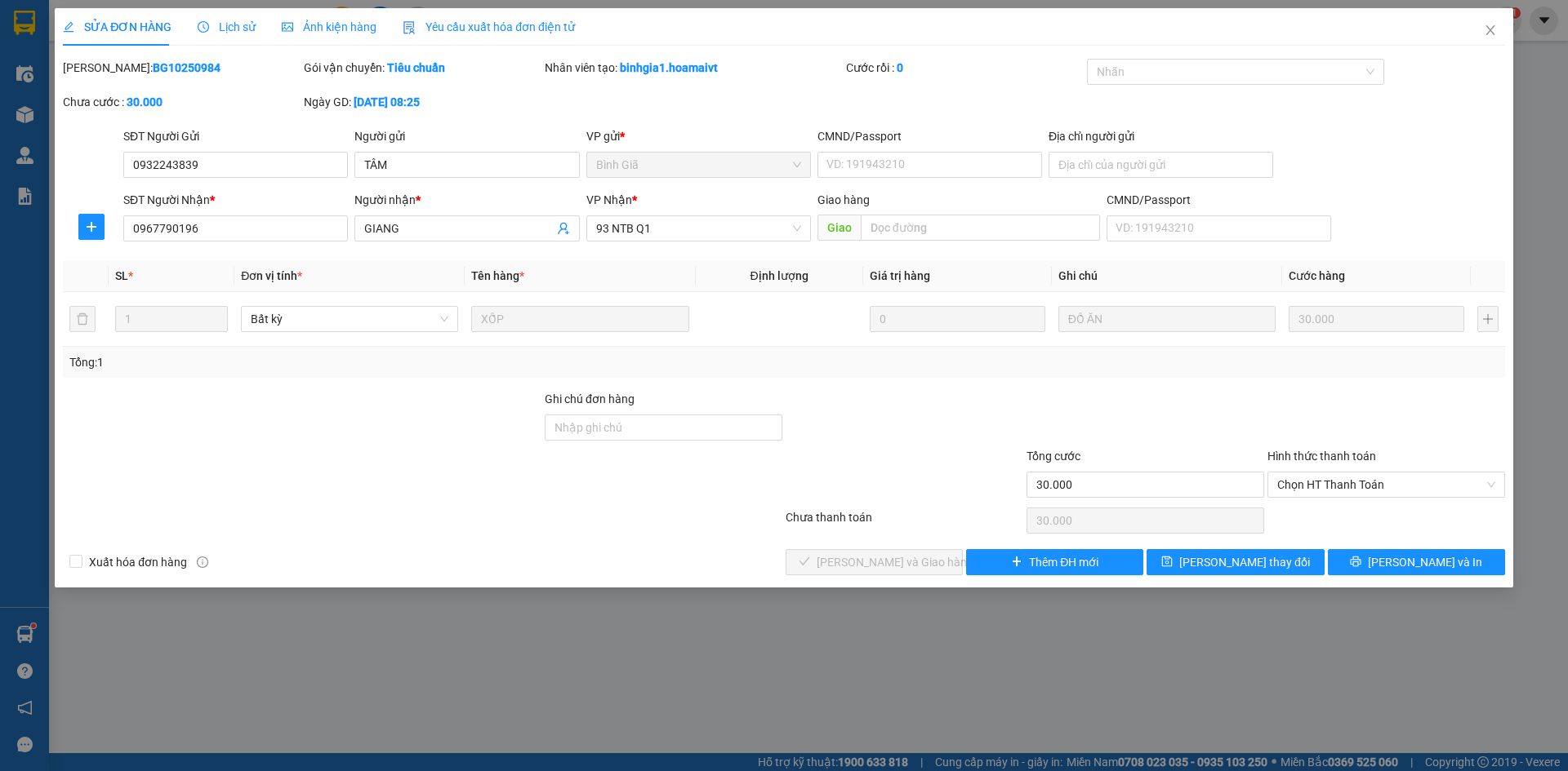
click at [618, 525] on div at bounding box center [422, 520] width 722 height 32
click at [706, 534] on div at bounding box center [422, 520] width 722 height 32
click at [899, 503] on div at bounding box center [904, 475] width 241 height 57
click at [756, 532] on div at bounding box center [422, 520] width 722 height 32
click at [753, 546] on div "Total Paid Fee 0 Total UnPaid Fee 30.000 Cash Collection Total Fee Mã ĐH: BG102…" at bounding box center [784, 317] width 1442 height 517
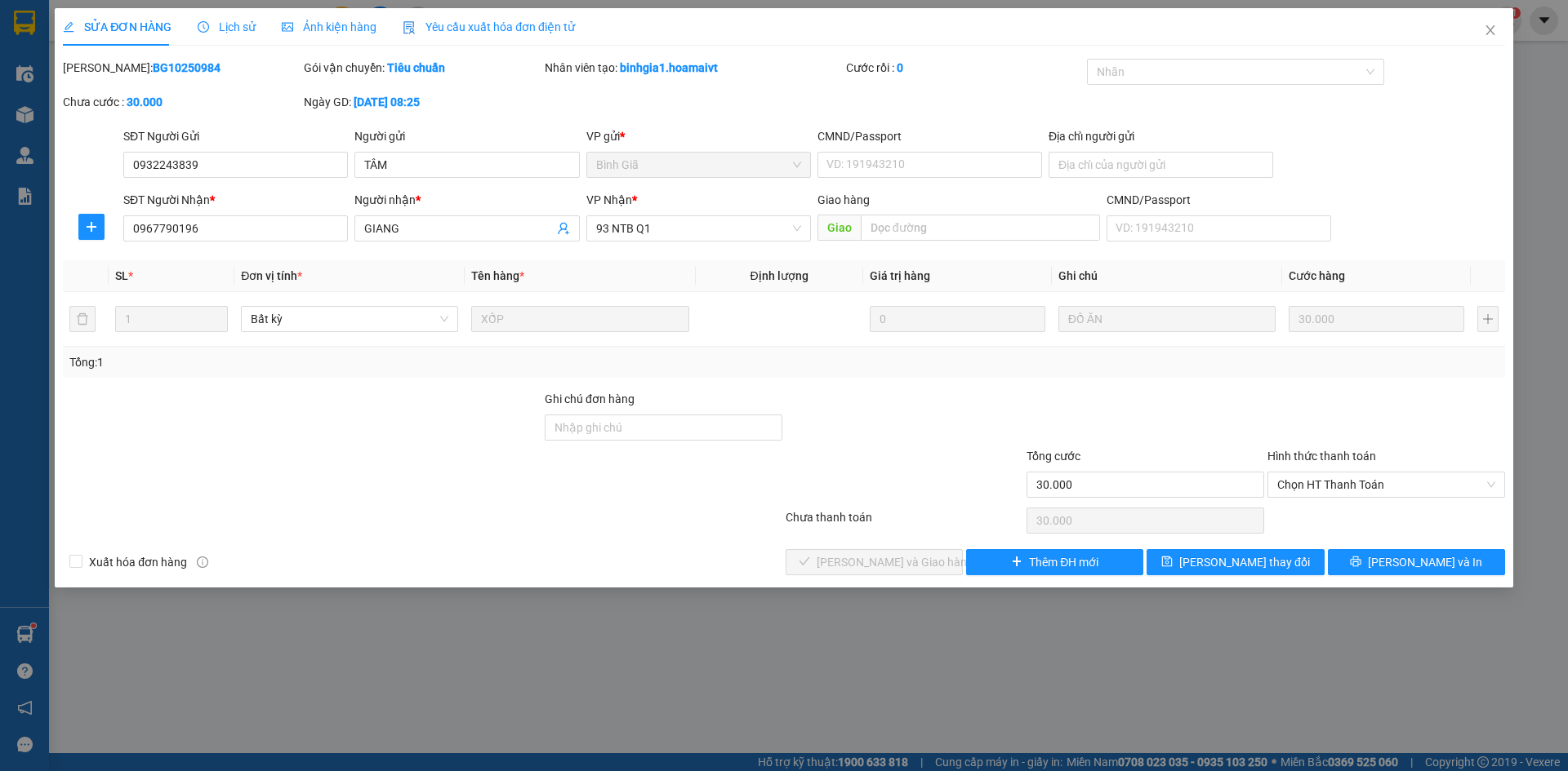
click at [742, 559] on div "Xuất hóa đơn hàng Lưu và Giao hàng Thêm ĐH mới Lưu thay đổi Lưu và In" at bounding box center [784, 562] width 1446 height 26
click at [625, 587] on div "SỬA ĐƠN HÀNG Lịch sử Ảnh kiện hàng Yêu cầu xuất hóa đơn điện tử Total Paid Fee …" at bounding box center [784, 298] width 1459 height 580
drag, startPoint x: 654, startPoint y: 566, endPoint x: 745, endPoint y: 566, distance: 91.0
click at [664, 563] on div "Xuất hóa đơn hàng Lưu và Giao hàng Thêm ĐH mới Lưu thay đổi Lưu và In" at bounding box center [784, 562] width 1446 height 26
click at [745, 566] on div "Xuất hóa đơn hàng Lưu và Giao hàng Thêm ĐH mới Lưu thay đổi Lưu và In" at bounding box center [784, 562] width 1446 height 26
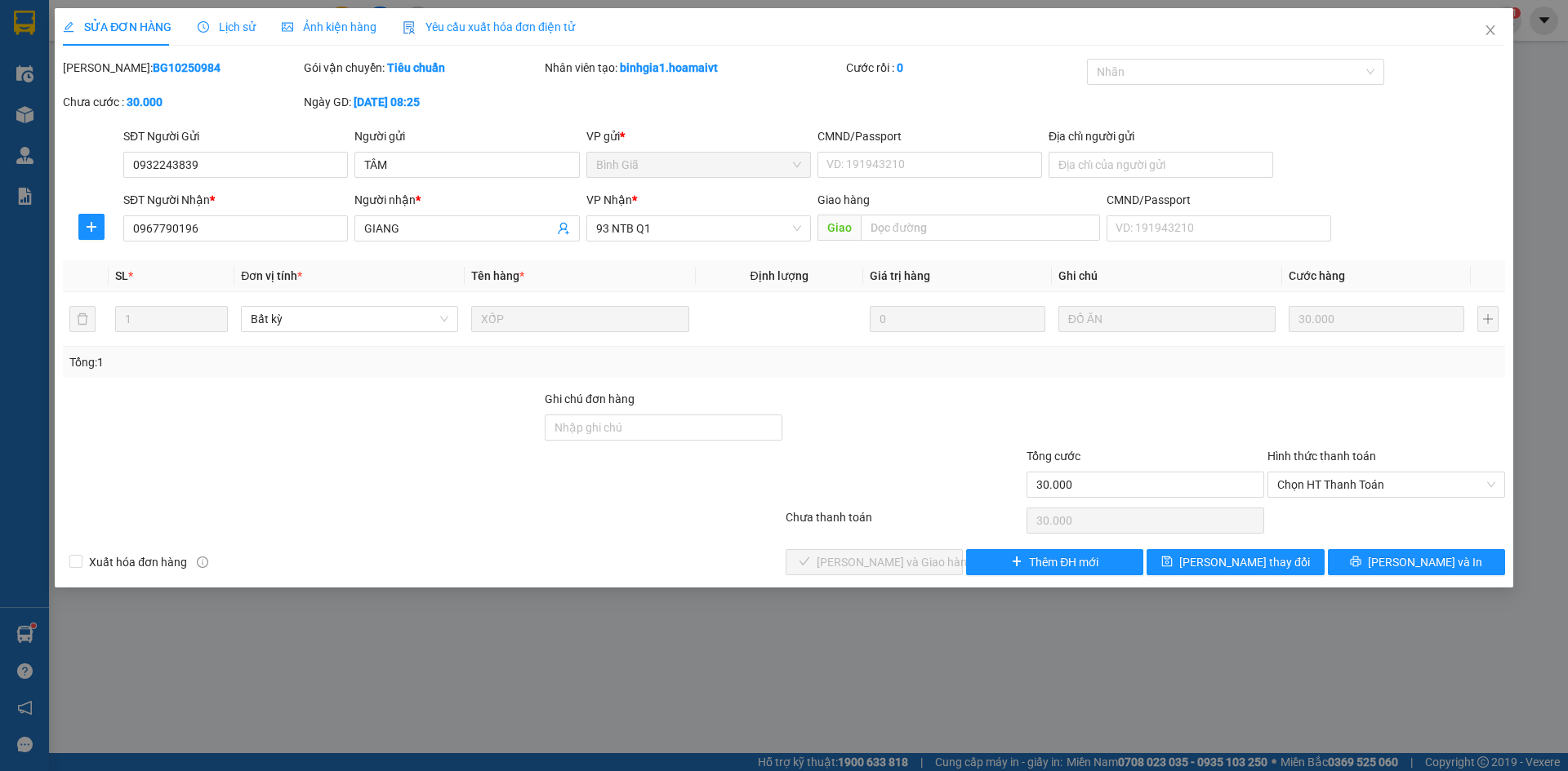
click at [540, 564] on div "Xuất hóa đơn hàng Lưu và Giao hàng Thêm ĐH mới Lưu thay đổi Lưu và In" at bounding box center [784, 562] width 1446 height 26
click at [696, 565] on div "Xuất hóa đơn hàng Lưu và Giao hàng Thêm ĐH mới Lưu thay đổi Lưu và In" at bounding box center [784, 562] width 1446 height 26
click at [708, 572] on div "Xuất hóa đơn hàng Lưu và Giao hàng Thêm ĐH mới Lưu thay đổi Lưu và In" at bounding box center [784, 562] width 1446 height 26
click at [931, 473] on div at bounding box center [904, 475] width 241 height 57
drag, startPoint x: 717, startPoint y: 507, endPoint x: 695, endPoint y: 531, distance: 32.6
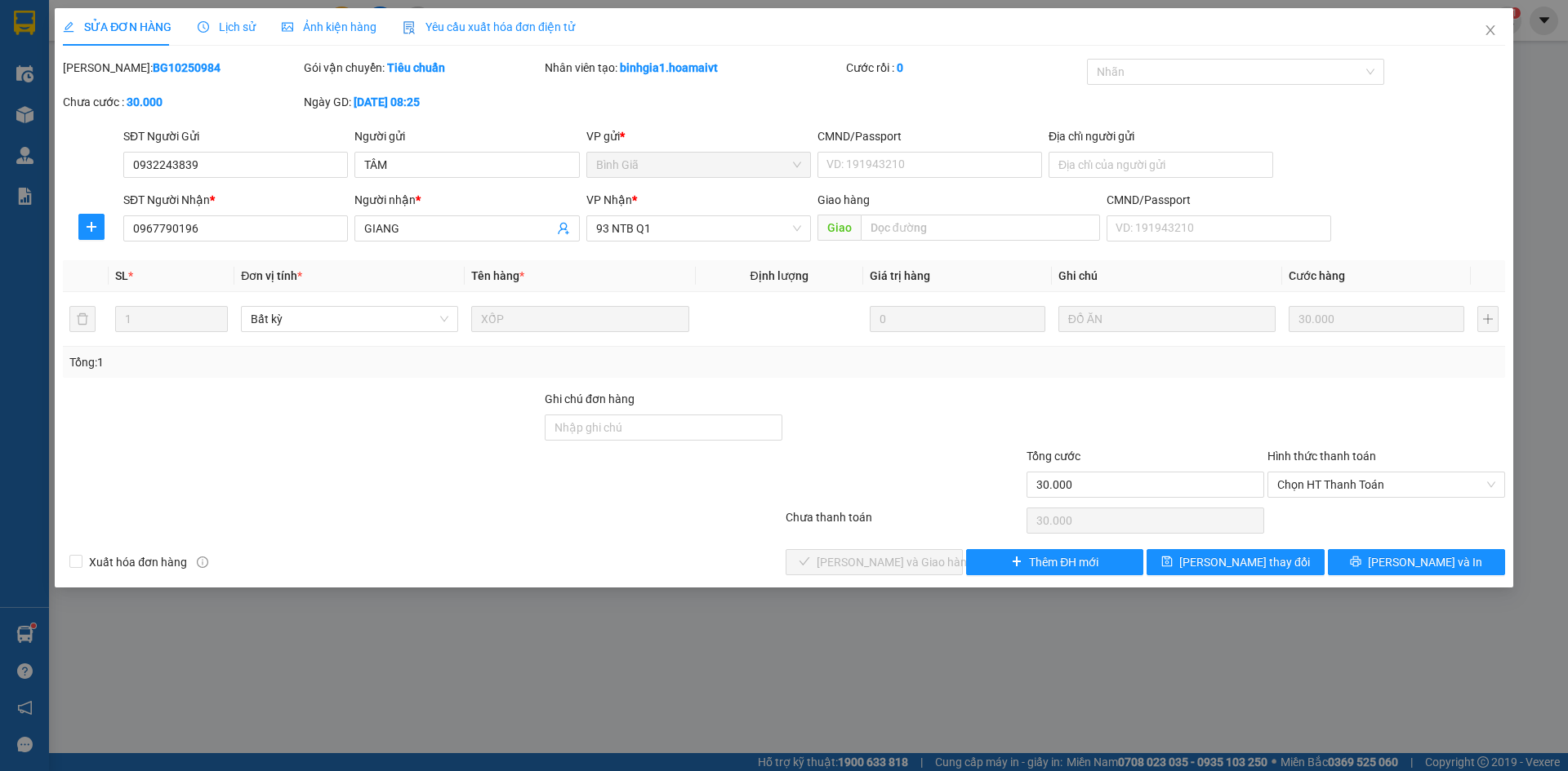
click at [716, 507] on div at bounding box center [422, 520] width 722 height 32
drag, startPoint x: 695, startPoint y: 533, endPoint x: 701, endPoint y: 545, distance: 13.4
click at [695, 534] on div at bounding box center [422, 520] width 722 height 32
click at [706, 550] on div "Xuất hóa đơn hàng Lưu và Giao hàng Thêm ĐH mới Lưu thay đổi Lưu và In" at bounding box center [784, 562] width 1446 height 26
click at [708, 555] on div "Xuất hóa đơn hàng Lưu và Giao hàng Thêm ĐH mới Lưu thay đổi Lưu và In" at bounding box center [784, 562] width 1446 height 26
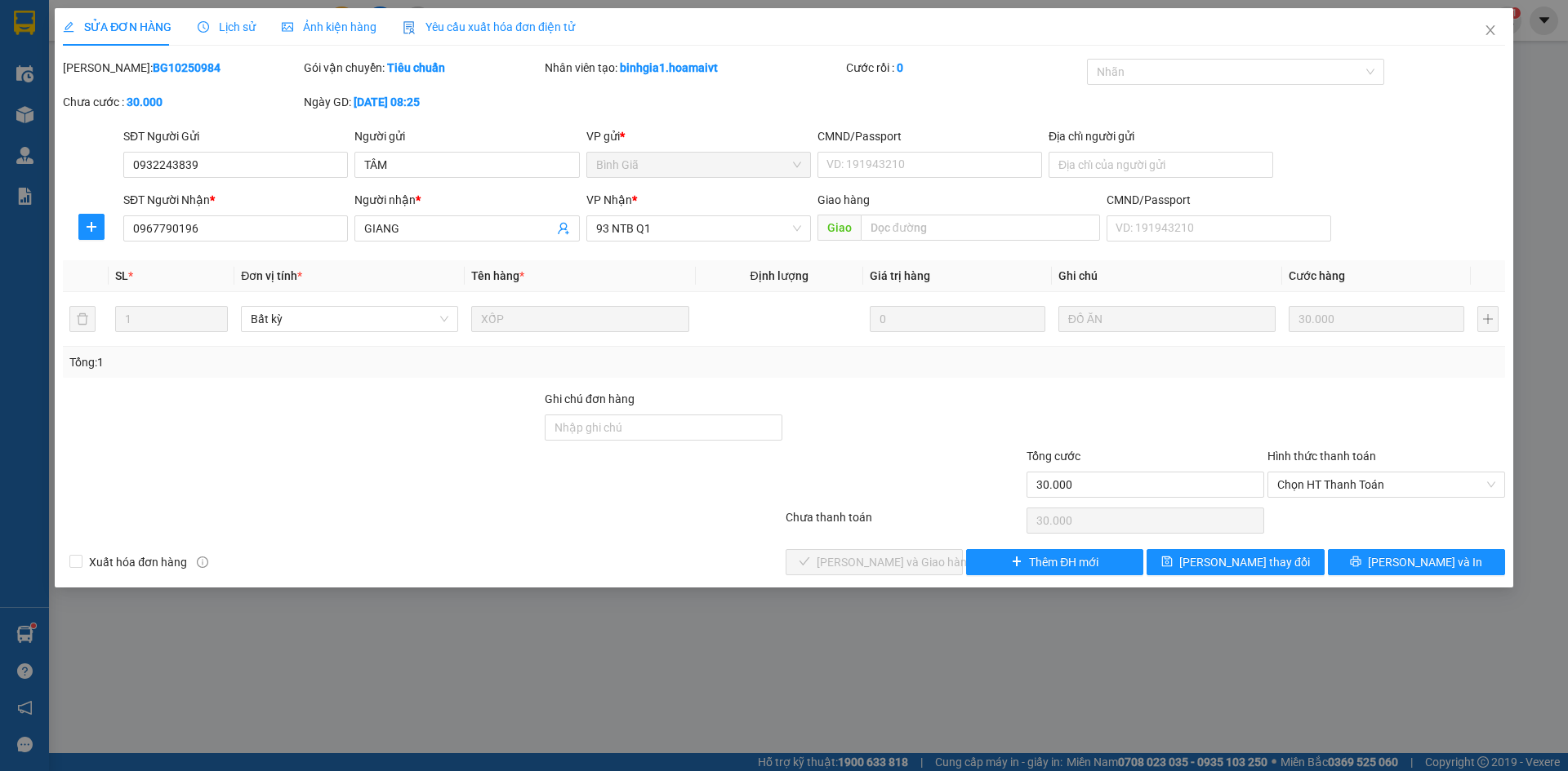
click at [757, 556] on div "Xuất hóa đơn hàng Lưu và Giao hàng Thêm ĐH mới Lưu thay đổi Lưu và In" at bounding box center [784, 562] width 1446 height 26
click at [1488, 39] on span "Close" at bounding box center [1490, 31] width 45 height 45
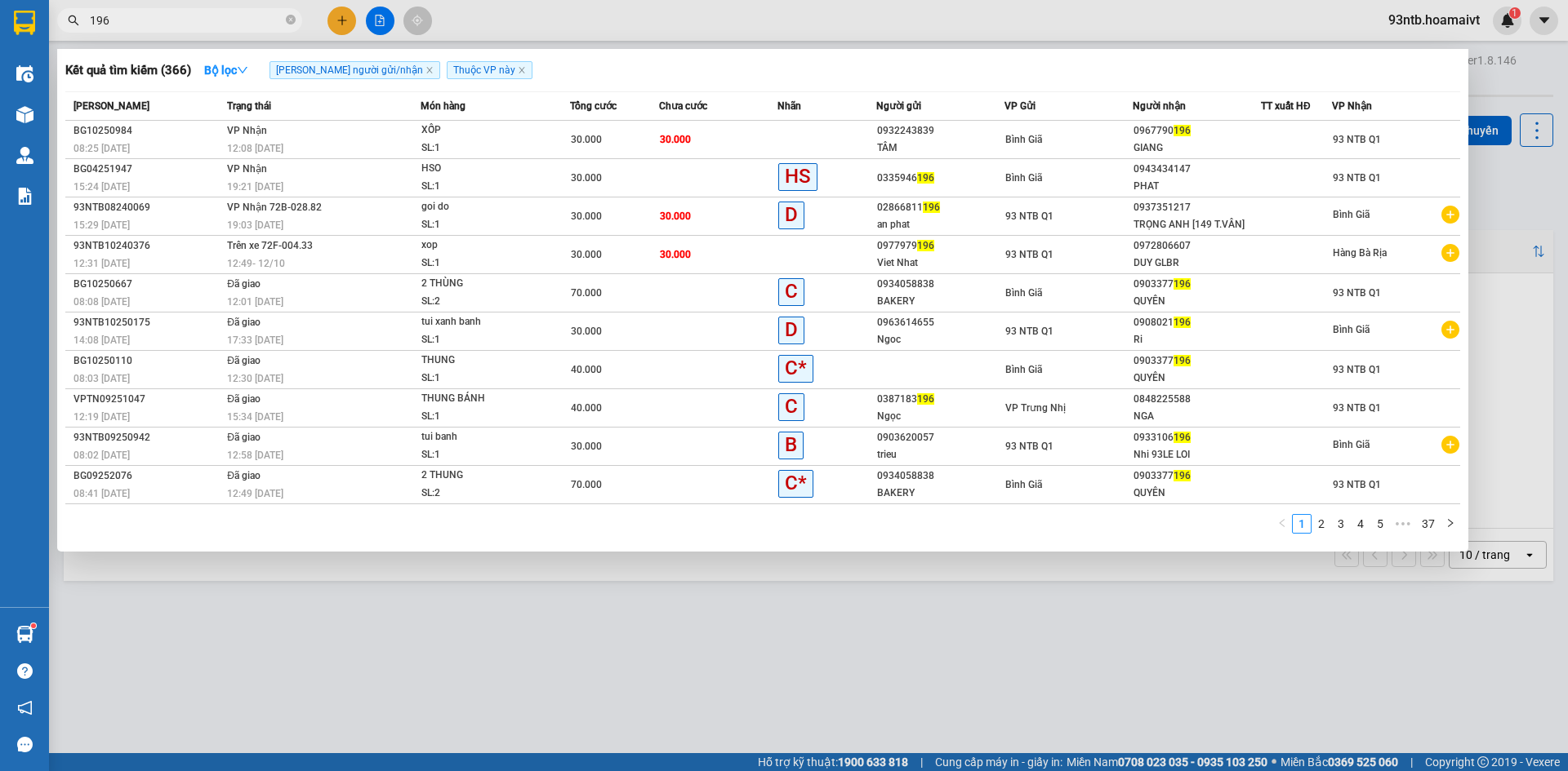
click at [243, 24] on input "196" at bounding box center [186, 20] width 193 height 18
type input "1"
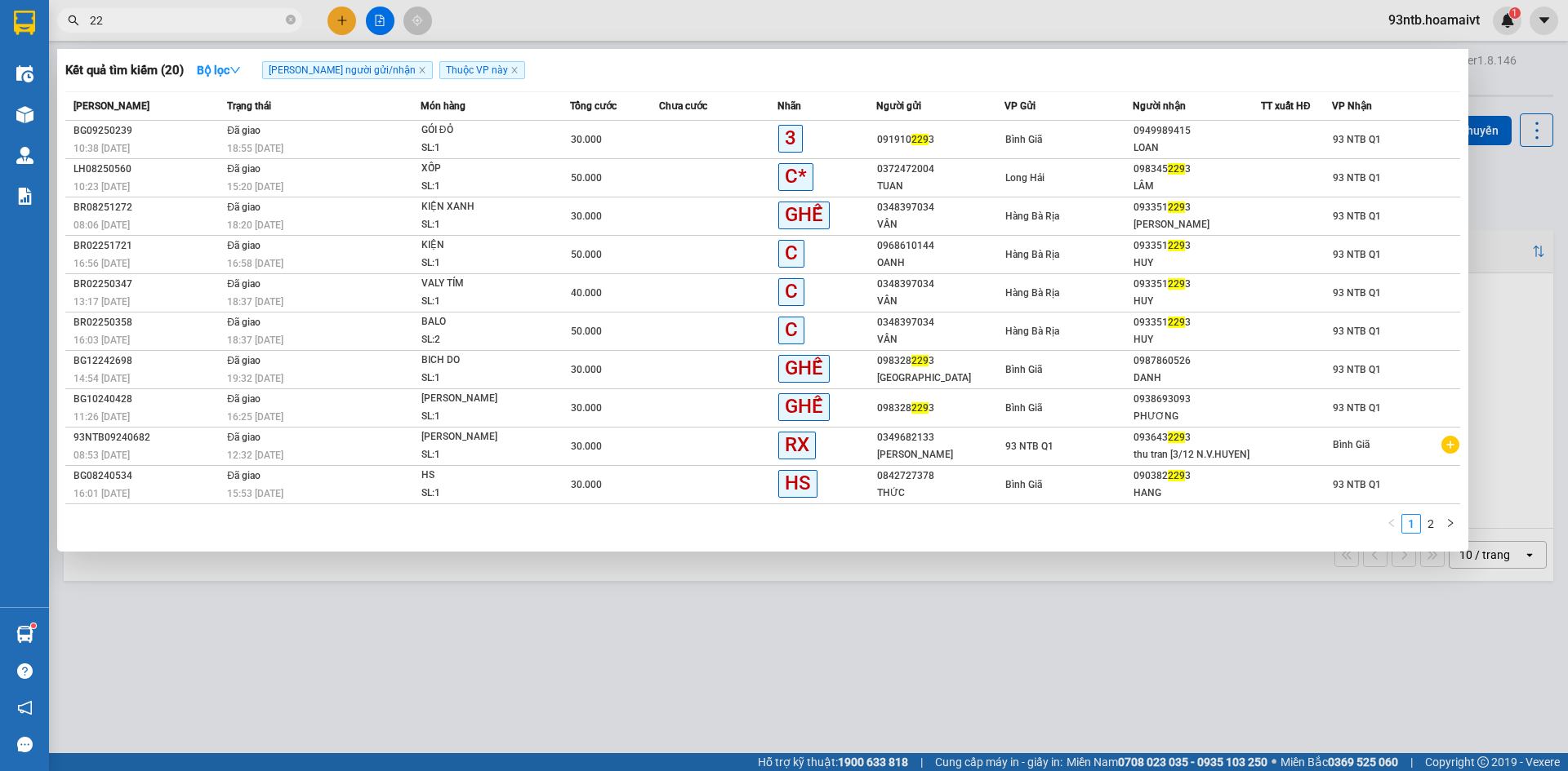
type input "2"
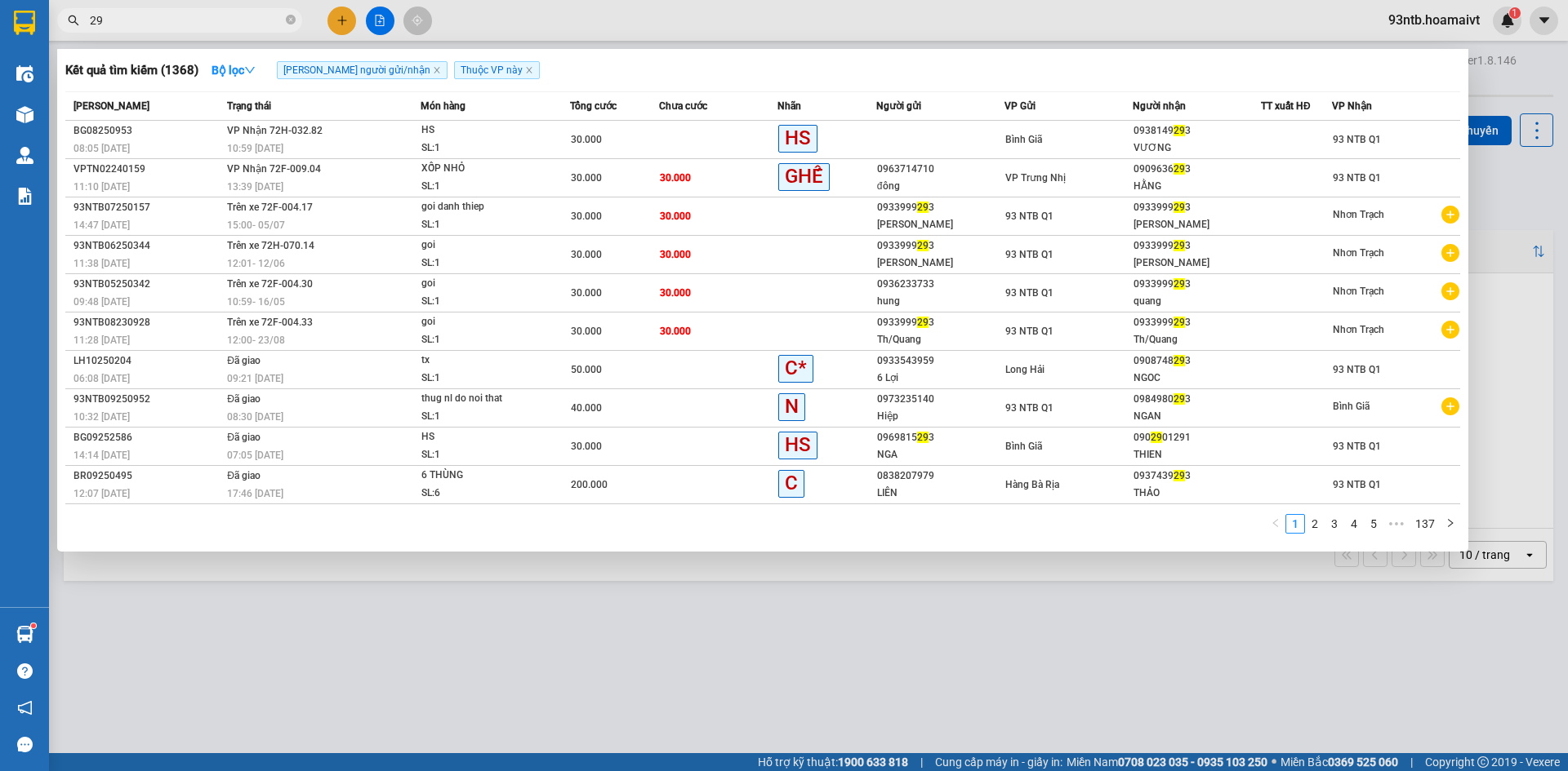
type input "2"
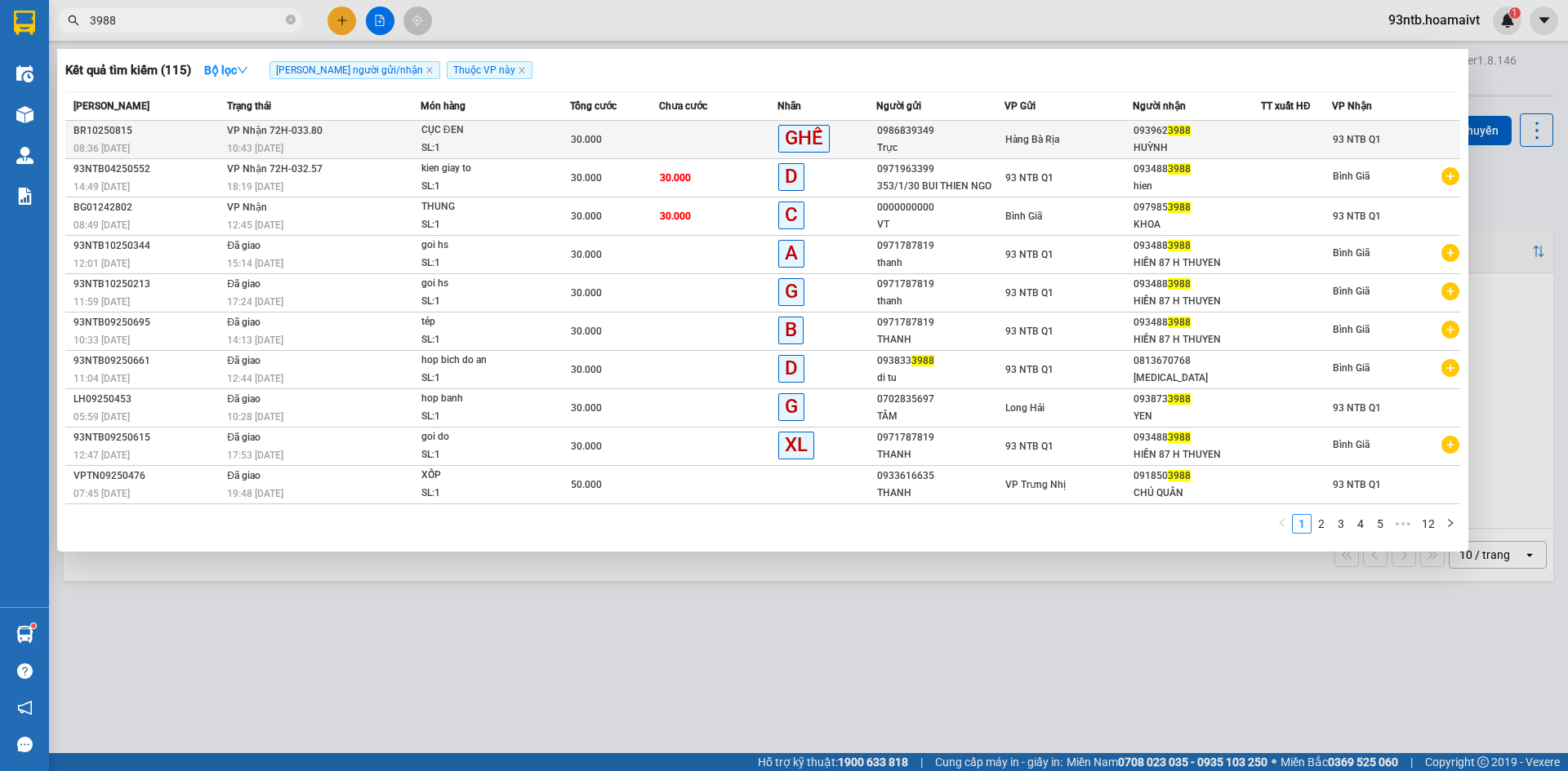
type input "3988"
click at [1286, 129] on td at bounding box center [1295, 140] width 71 height 38
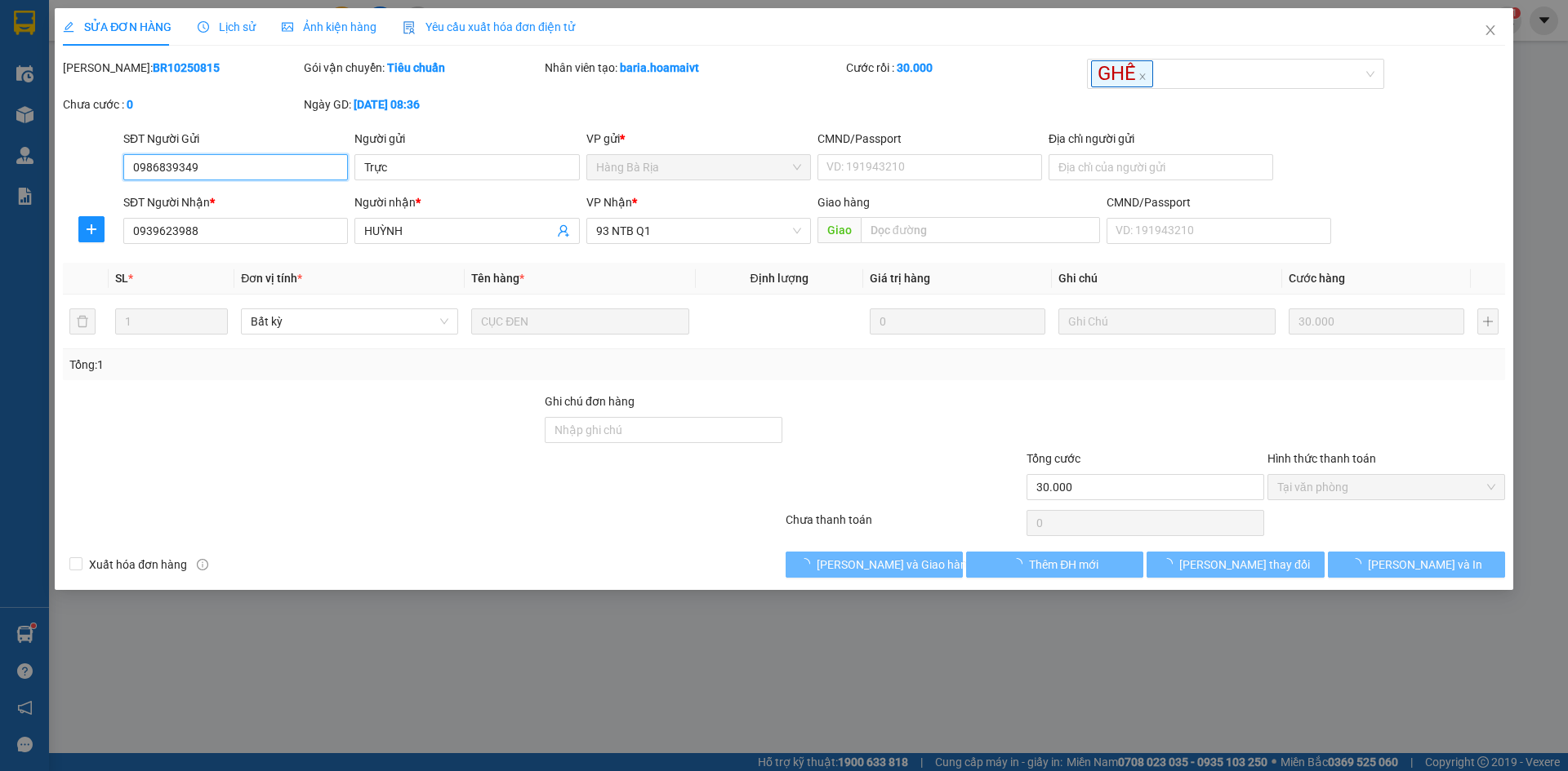
type input "0986839349"
type input "Trực"
type input "0939623988"
type input "HUỲNH"
type input "30.000"
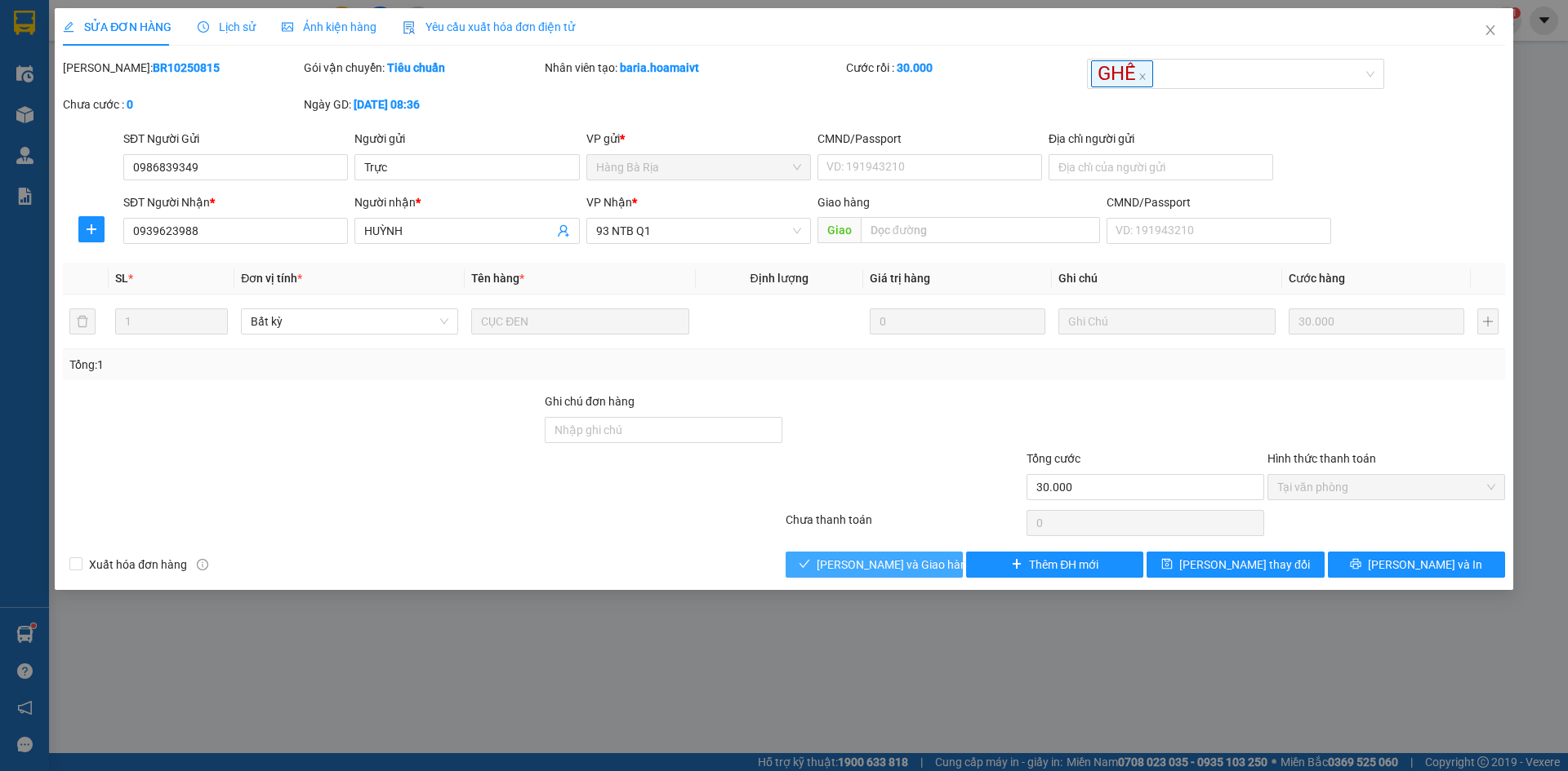
click at [858, 570] on span "[PERSON_NAME] và [PERSON_NAME] hàng" at bounding box center [895, 565] width 156 height 18
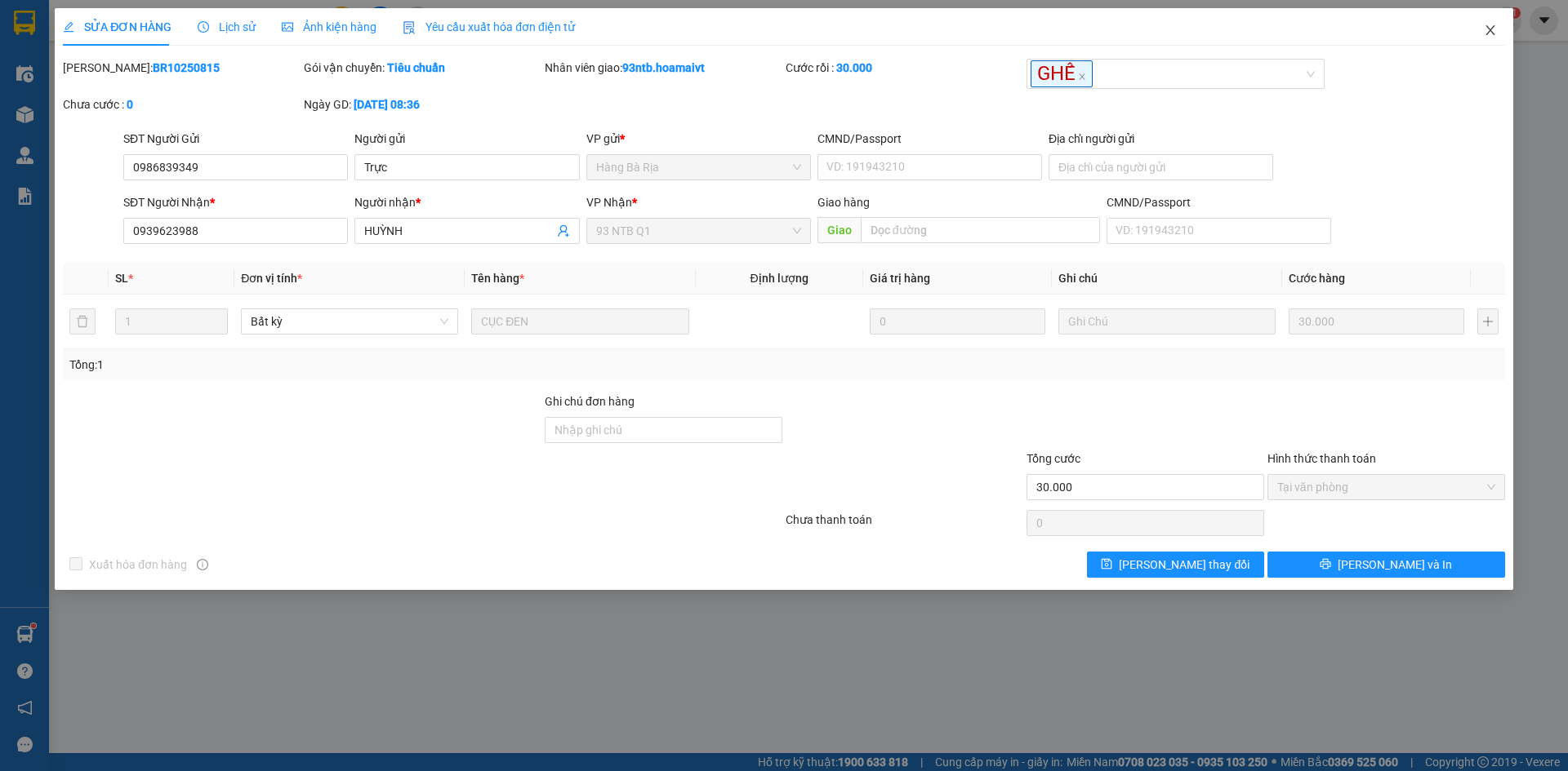
click at [1494, 31] on icon "close" at bounding box center [1490, 30] width 13 height 13
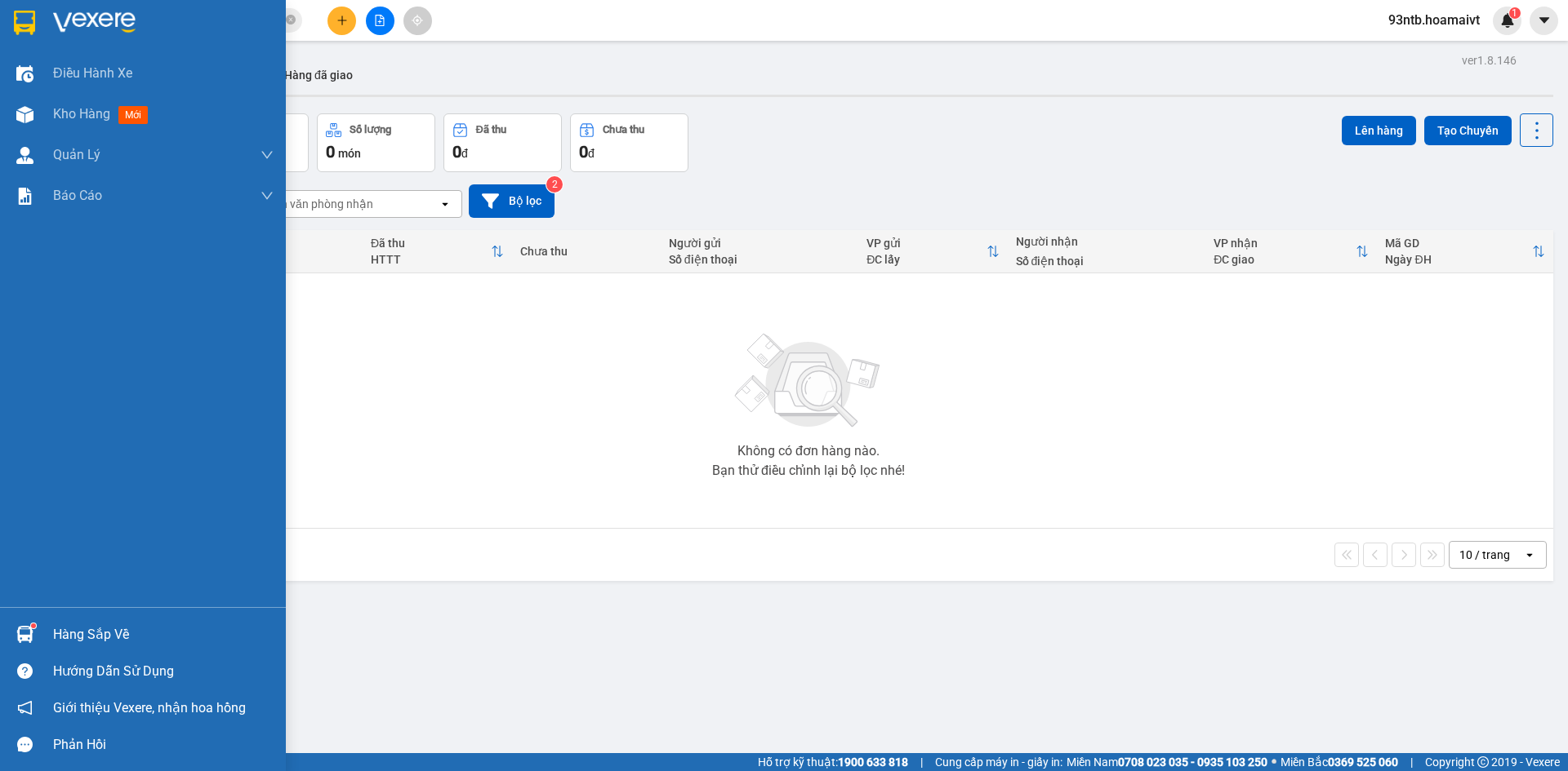
click at [190, 624] on div "Hàng sắp về" at bounding box center [163, 635] width 220 height 24
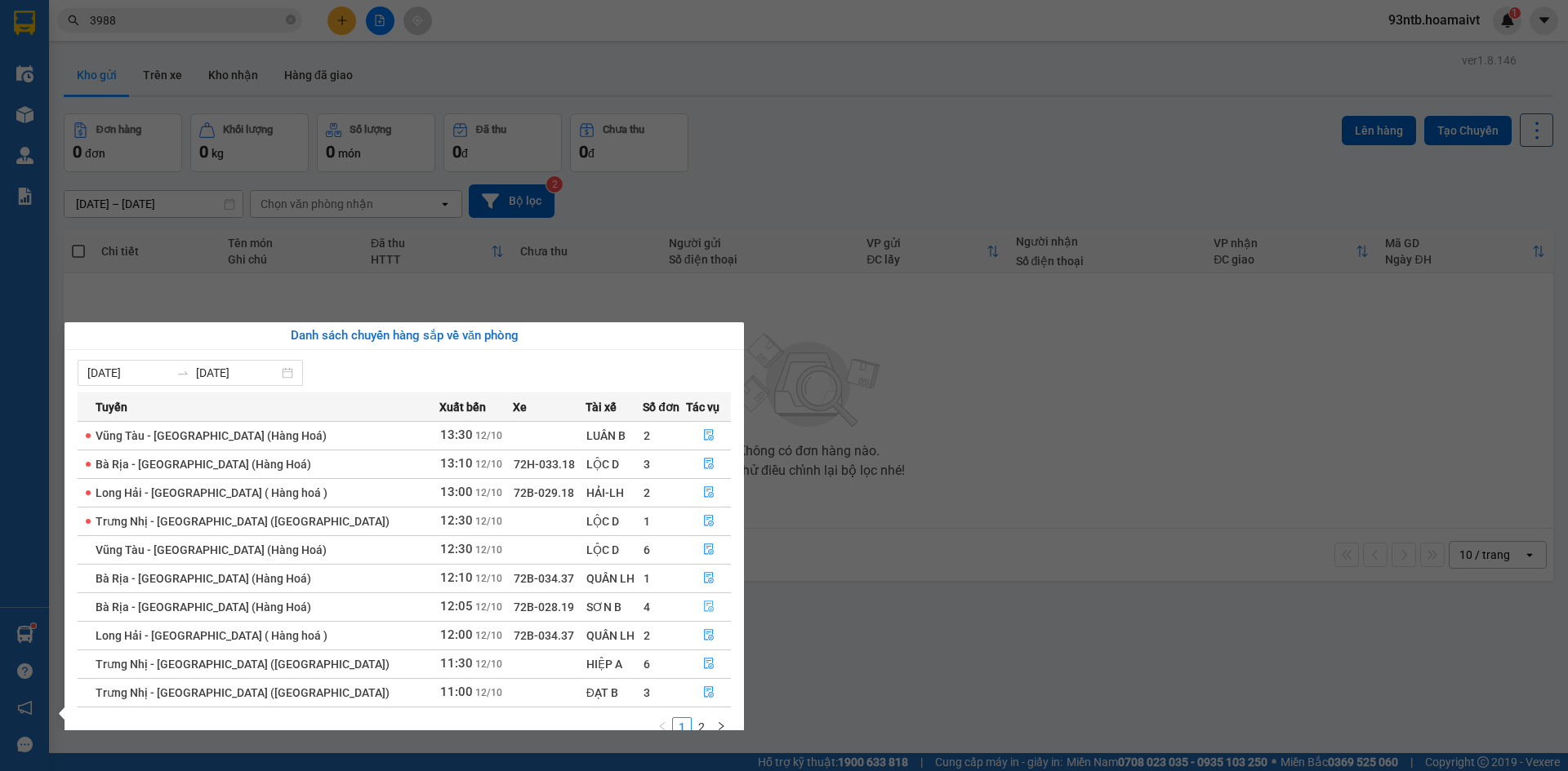
scroll to position [26, 0]
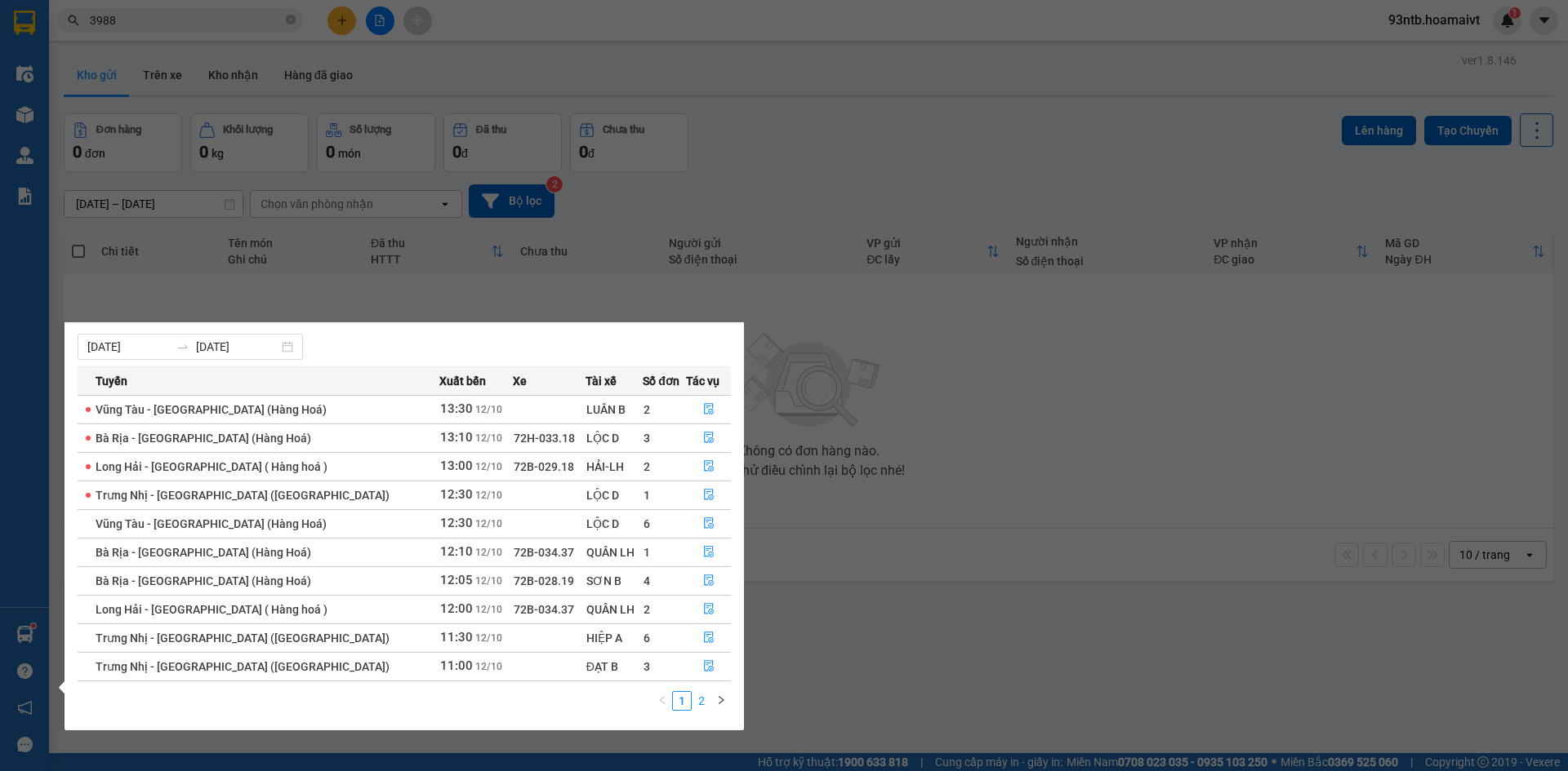
click at [700, 704] on link "2" at bounding box center [701, 701] width 18 height 18
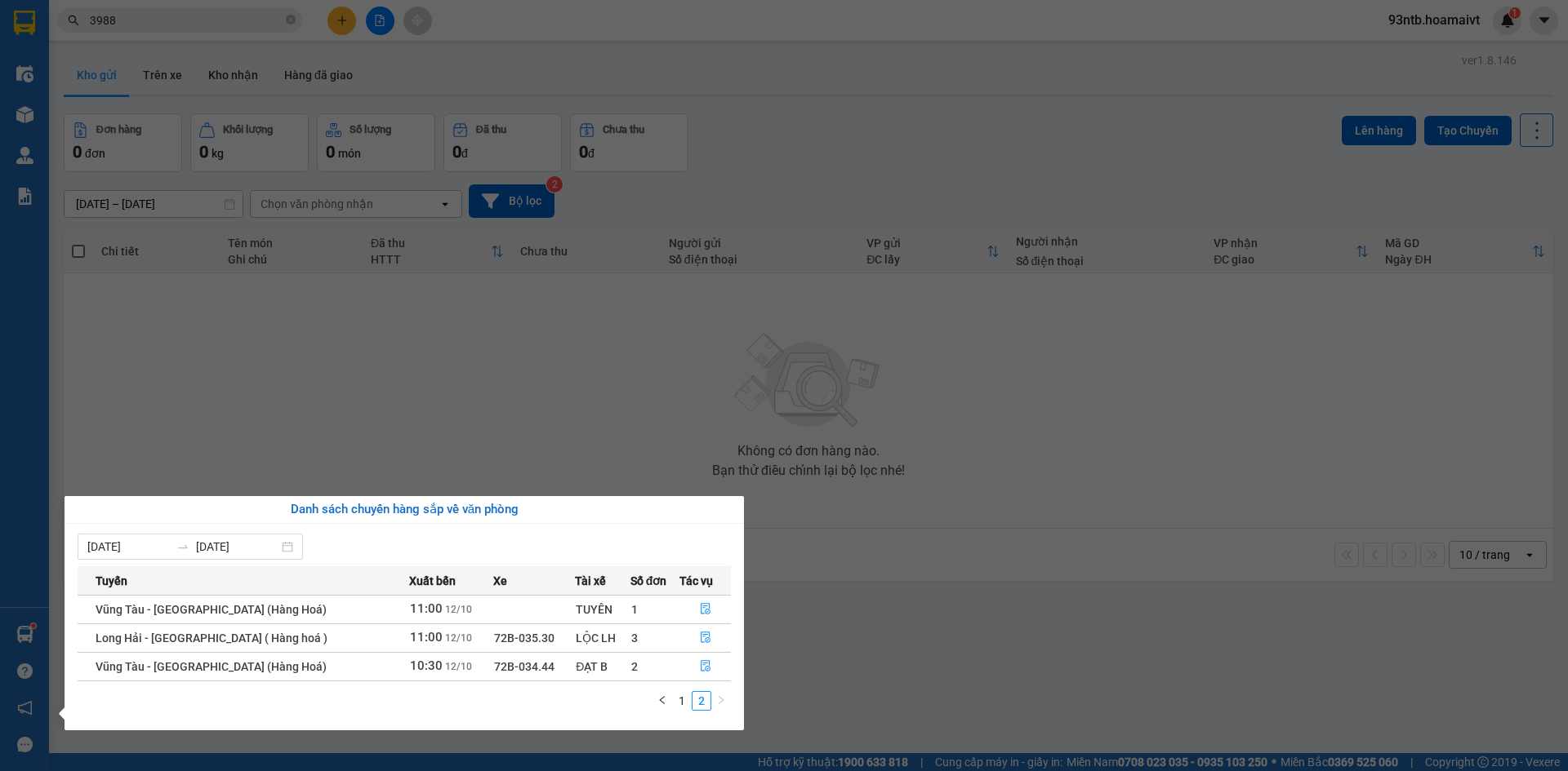
scroll to position [0, 0]
click at [698, 658] on button "button" at bounding box center [705, 667] width 50 height 26
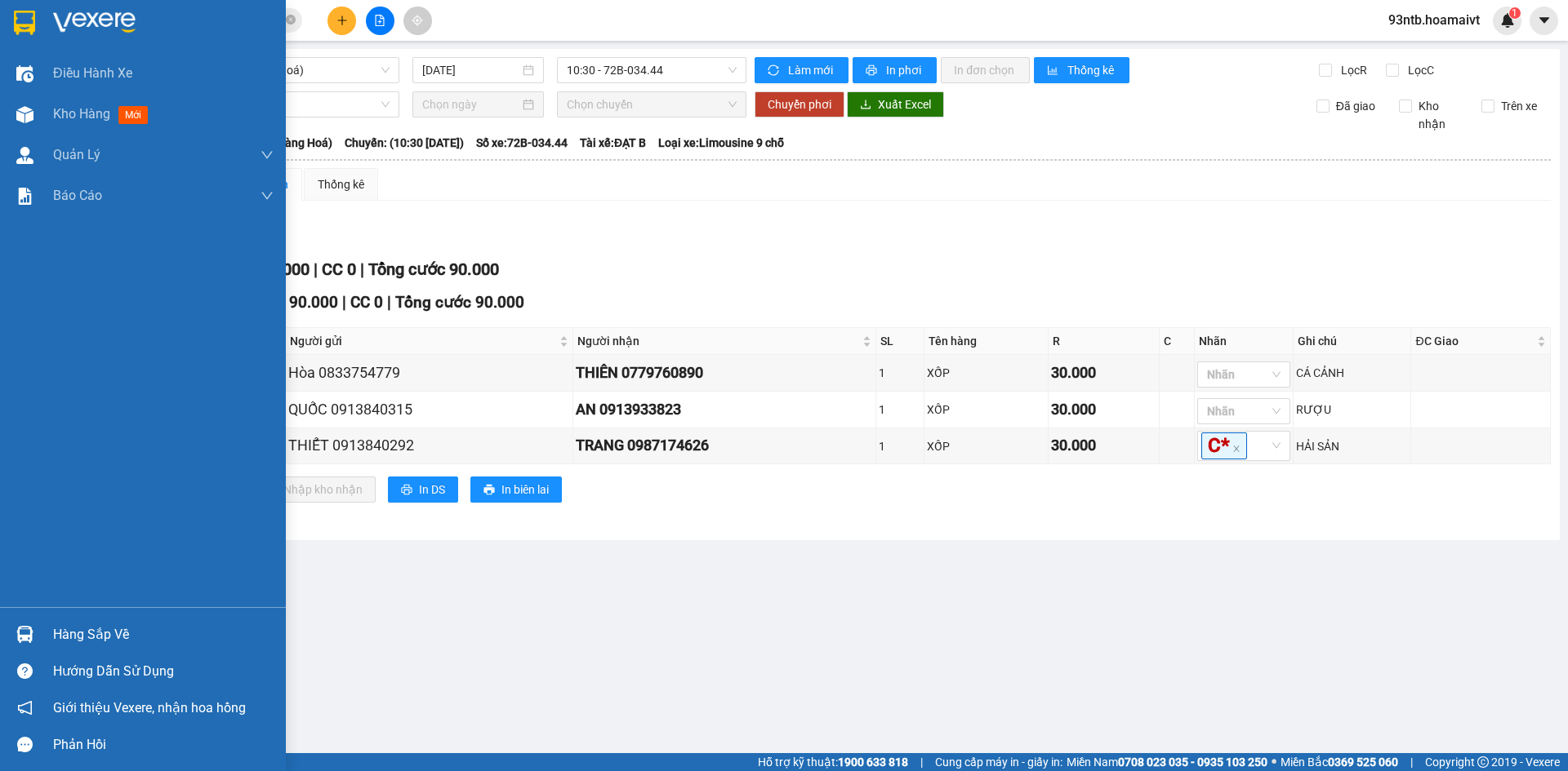
click at [104, 633] on div "Hàng sắp về" at bounding box center [163, 635] width 220 height 24
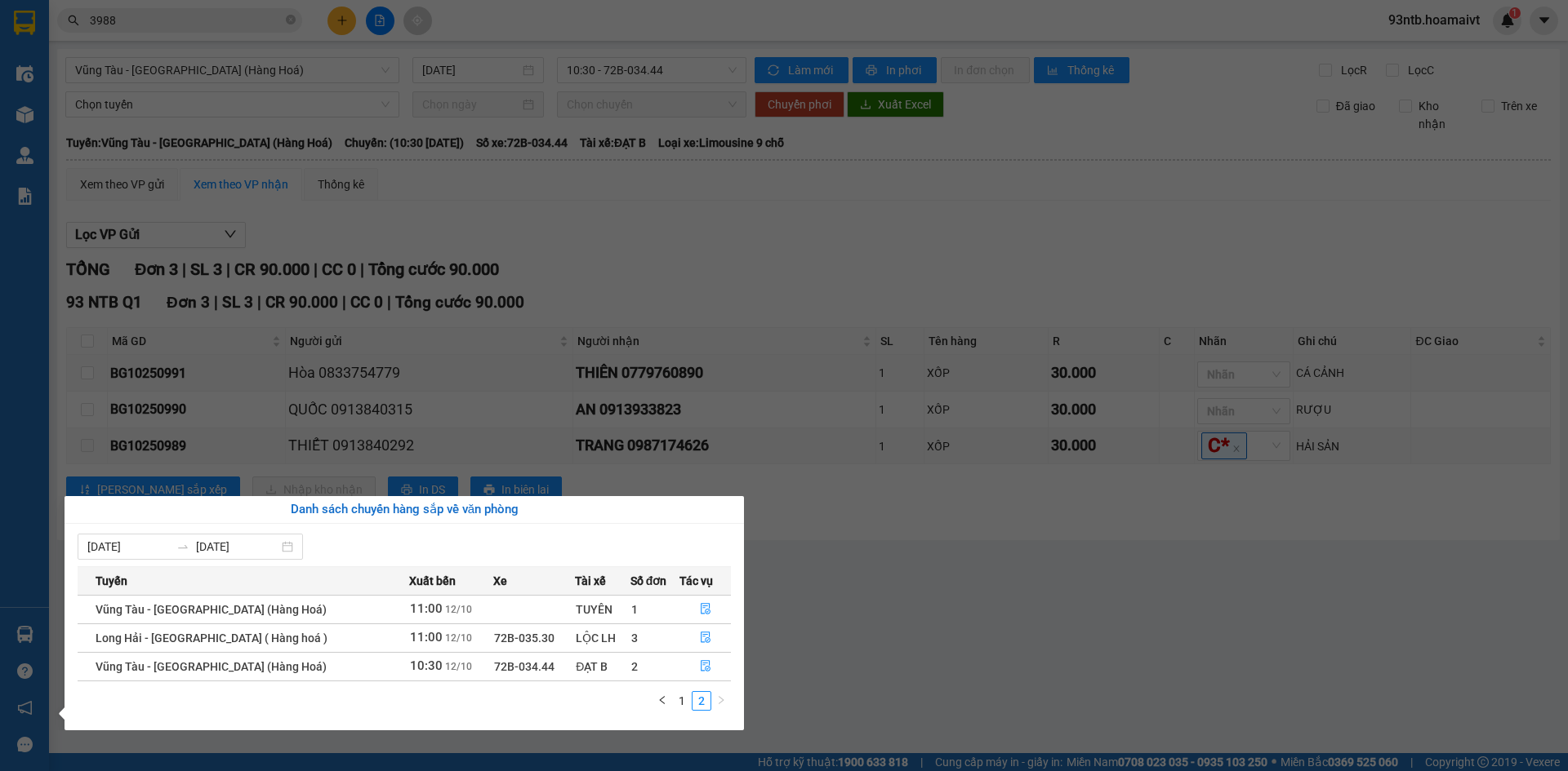
click at [984, 230] on section "Kết quả tìm kiếm ( 115 ) Bộ lọc Tìm người gửi/nhận Thuộc VP này Mã ĐH Trạng thá…" at bounding box center [784, 385] width 1568 height 771
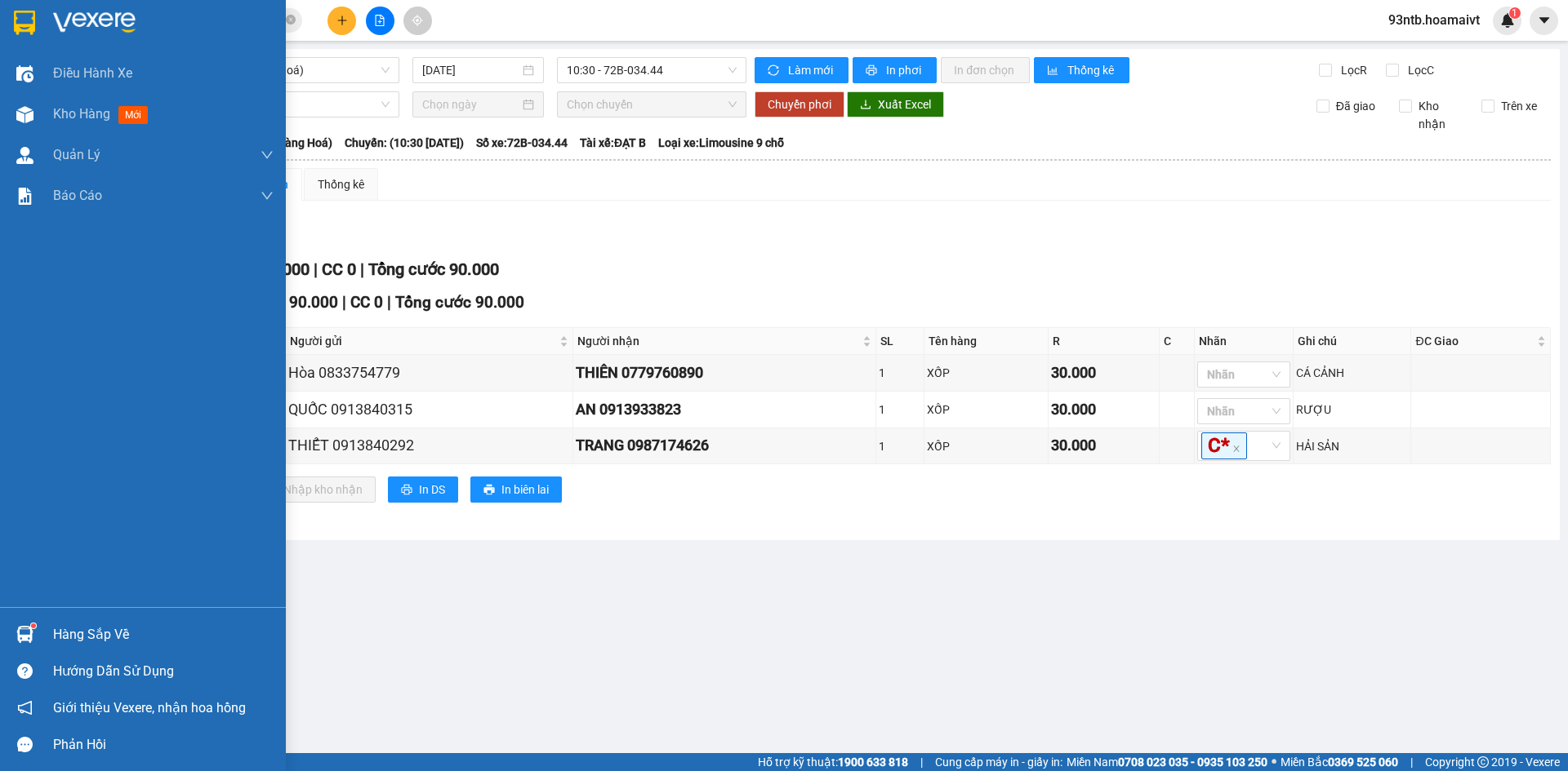
click at [85, 623] on div "Hàng sắp về" at bounding box center [163, 635] width 220 height 24
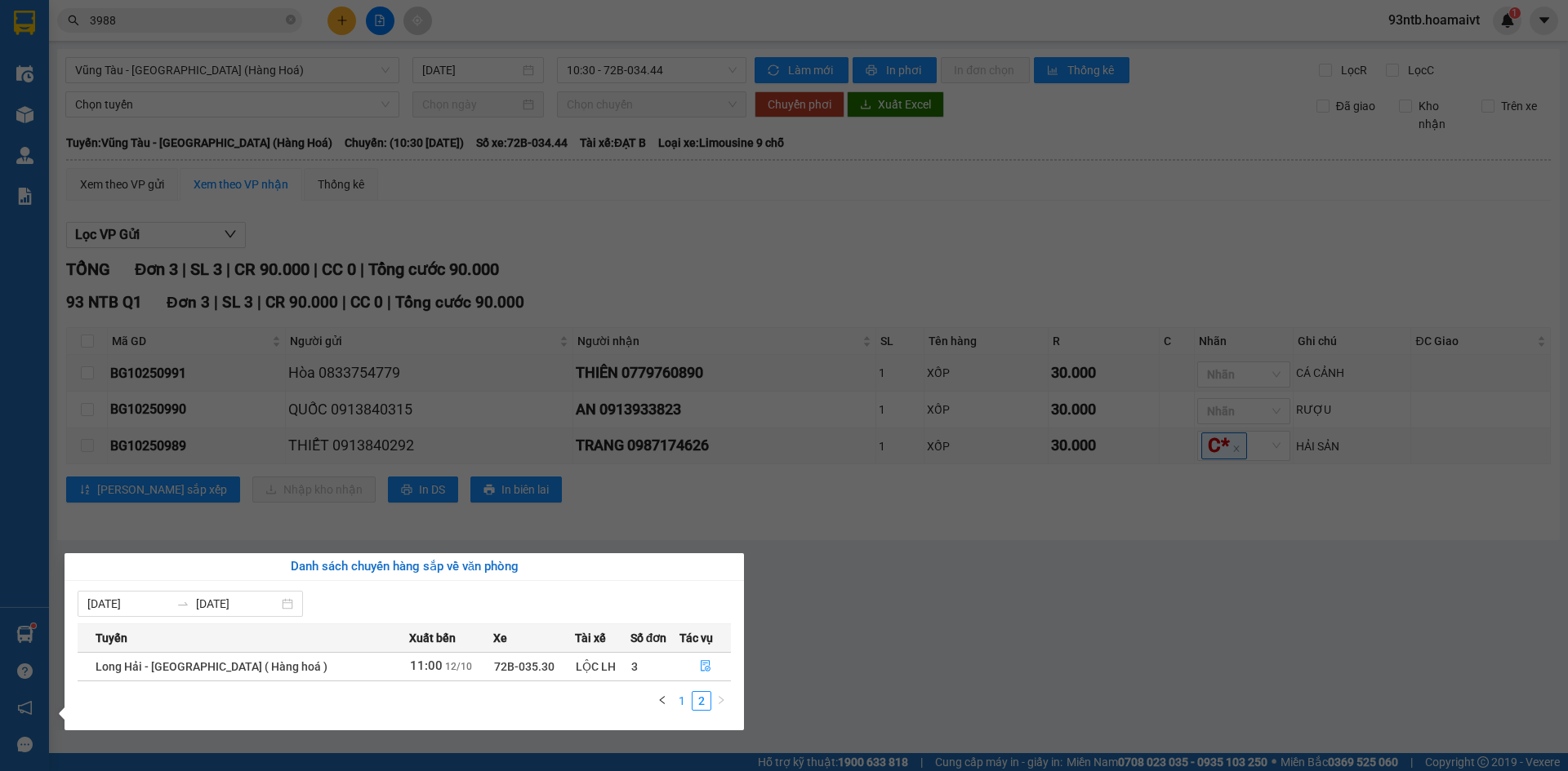
click at [679, 705] on link "1" at bounding box center [681, 701] width 18 height 18
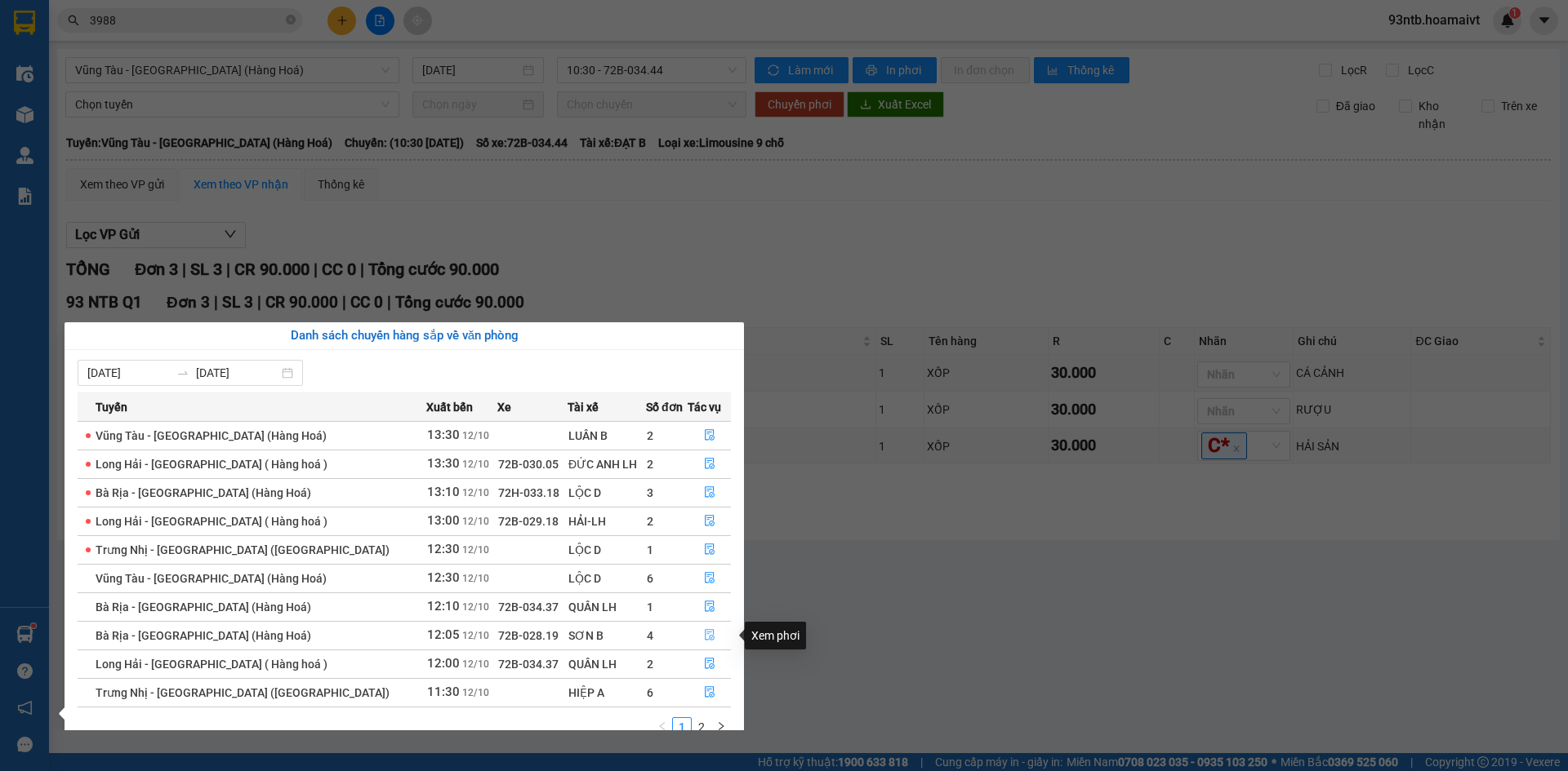
click at [704, 635] on icon "file-done" at bounding box center [709, 635] width 11 height 11
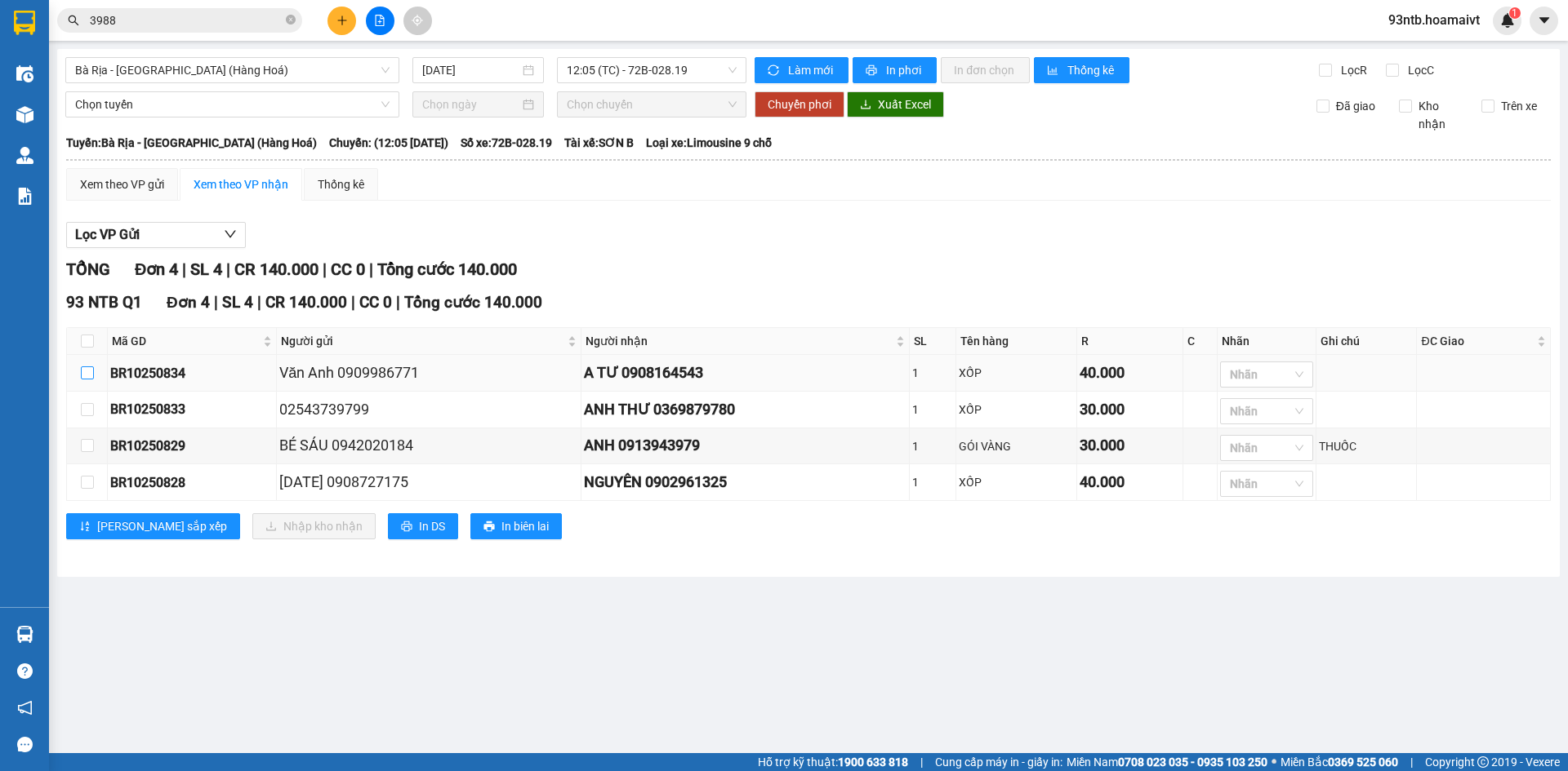
click at [92, 377] on input "checkbox" at bounding box center [87, 373] width 13 height 13
checkbox input "true"
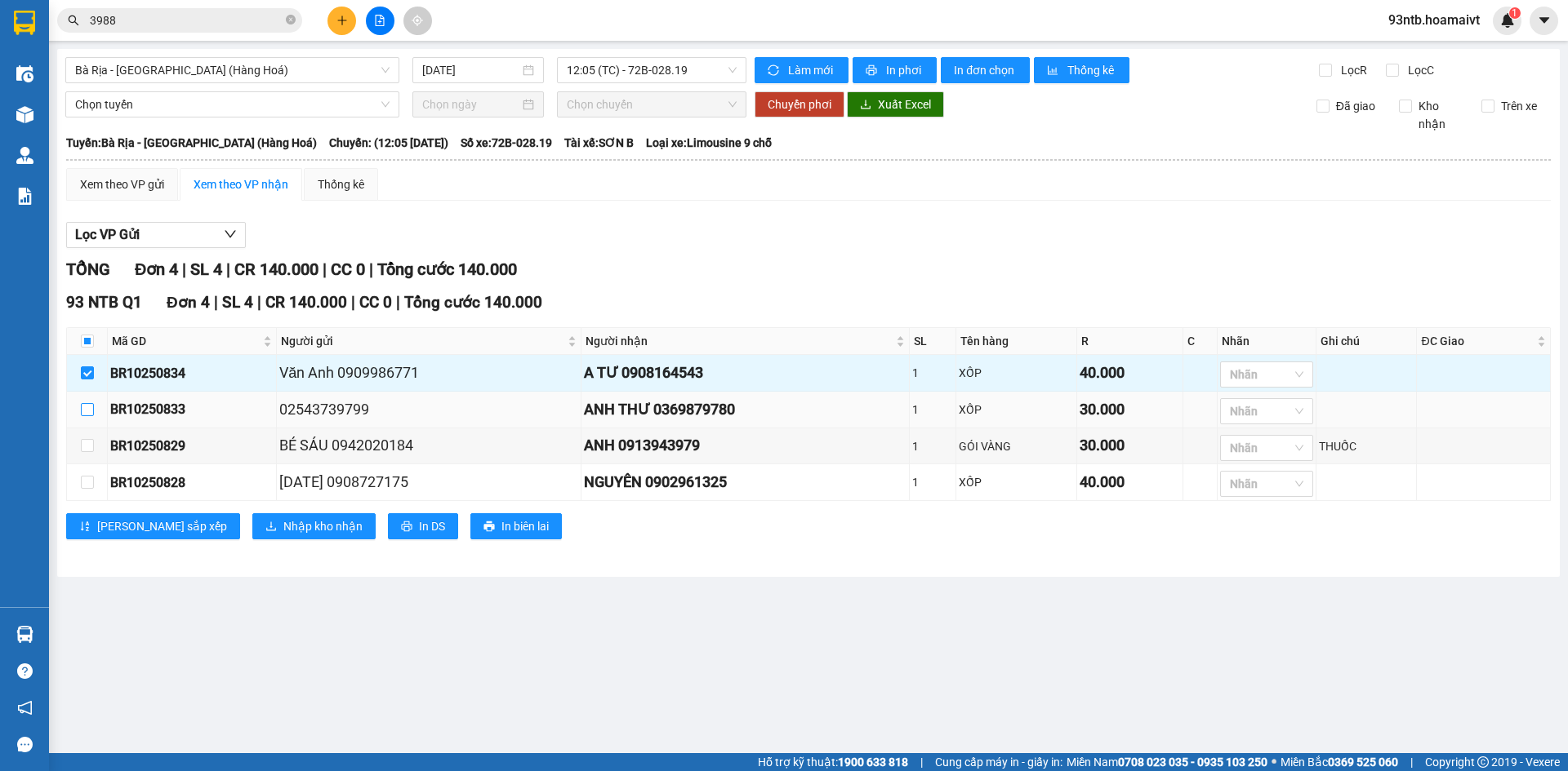
click at [91, 415] on input "checkbox" at bounding box center [87, 410] width 13 height 13
checkbox input "true"
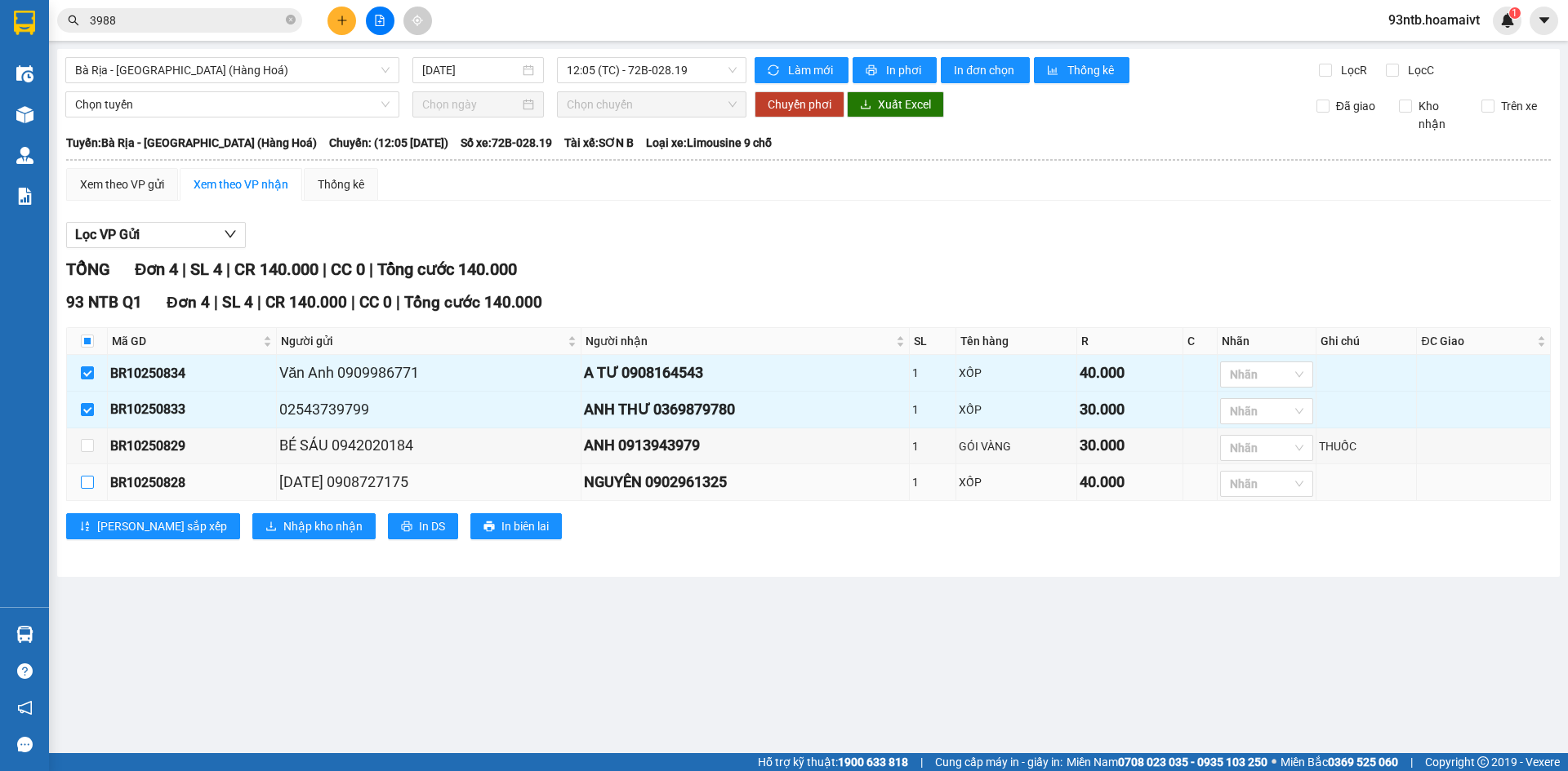
click at [88, 483] on input "checkbox" at bounding box center [87, 482] width 13 height 13
checkbox input "true"
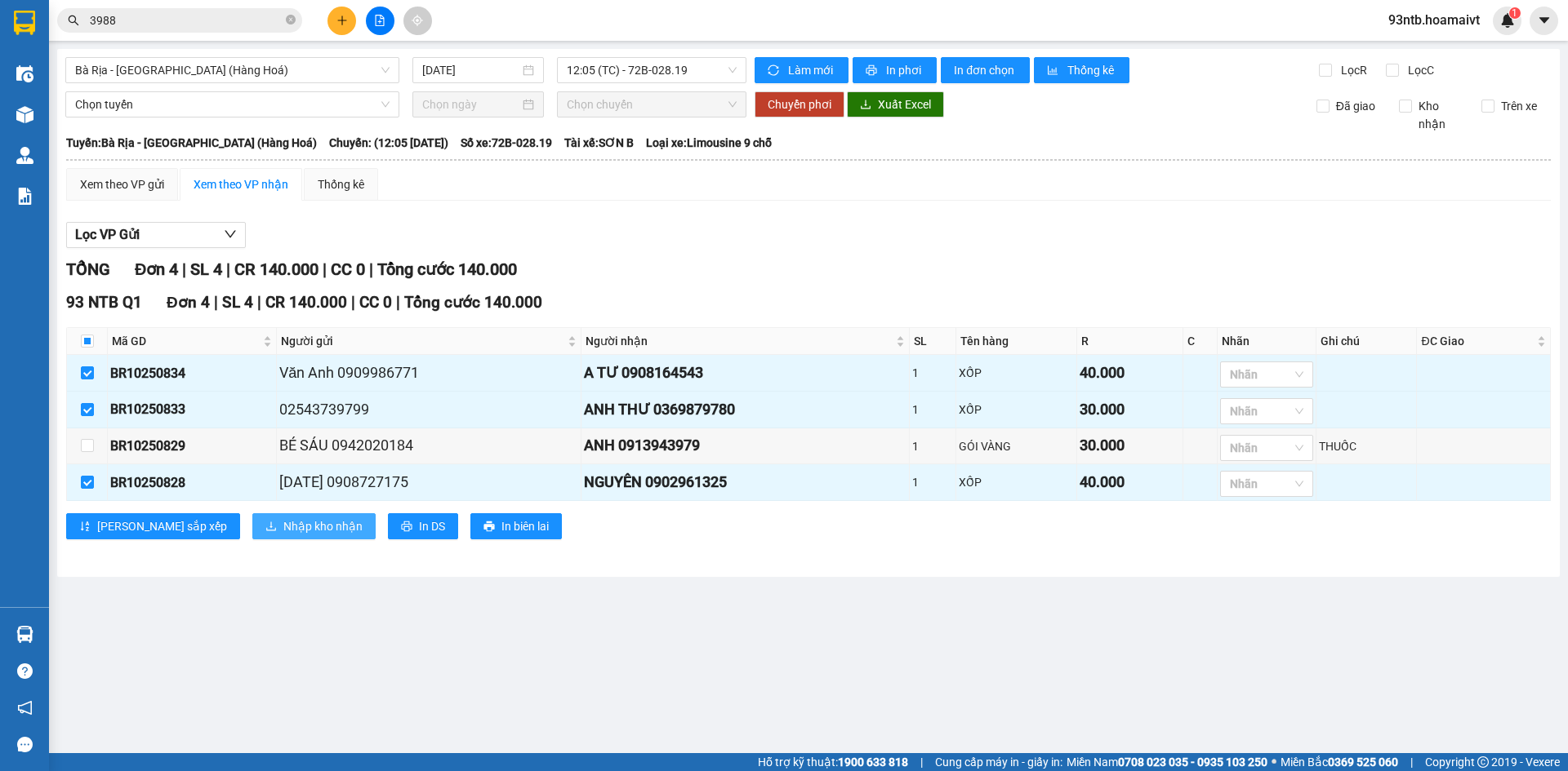
click at [283, 529] on span "Nhập kho nhận" at bounding box center [322, 527] width 79 height 18
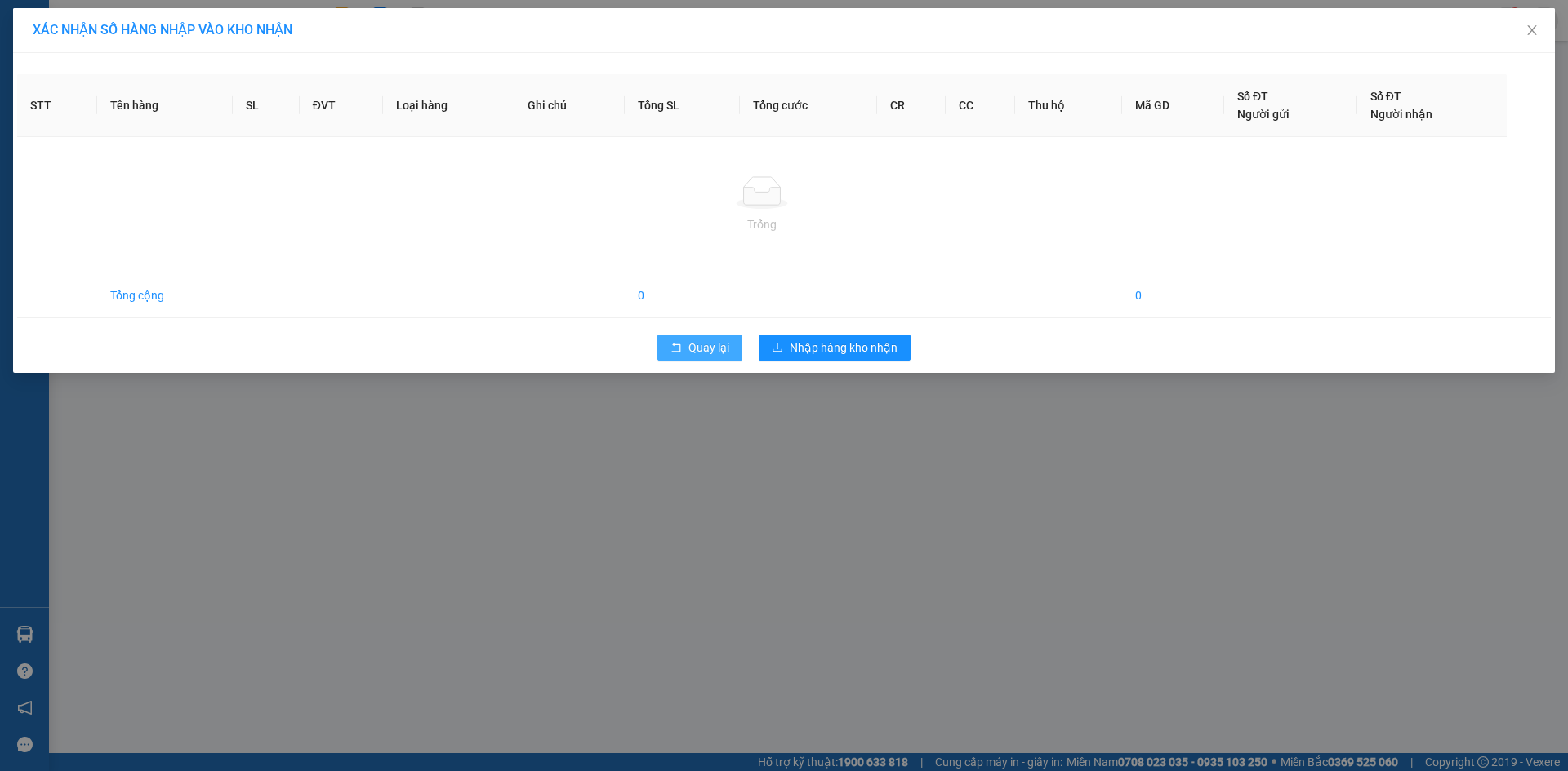
click at [717, 356] on span "Quay lại" at bounding box center [708, 348] width 41 height 18
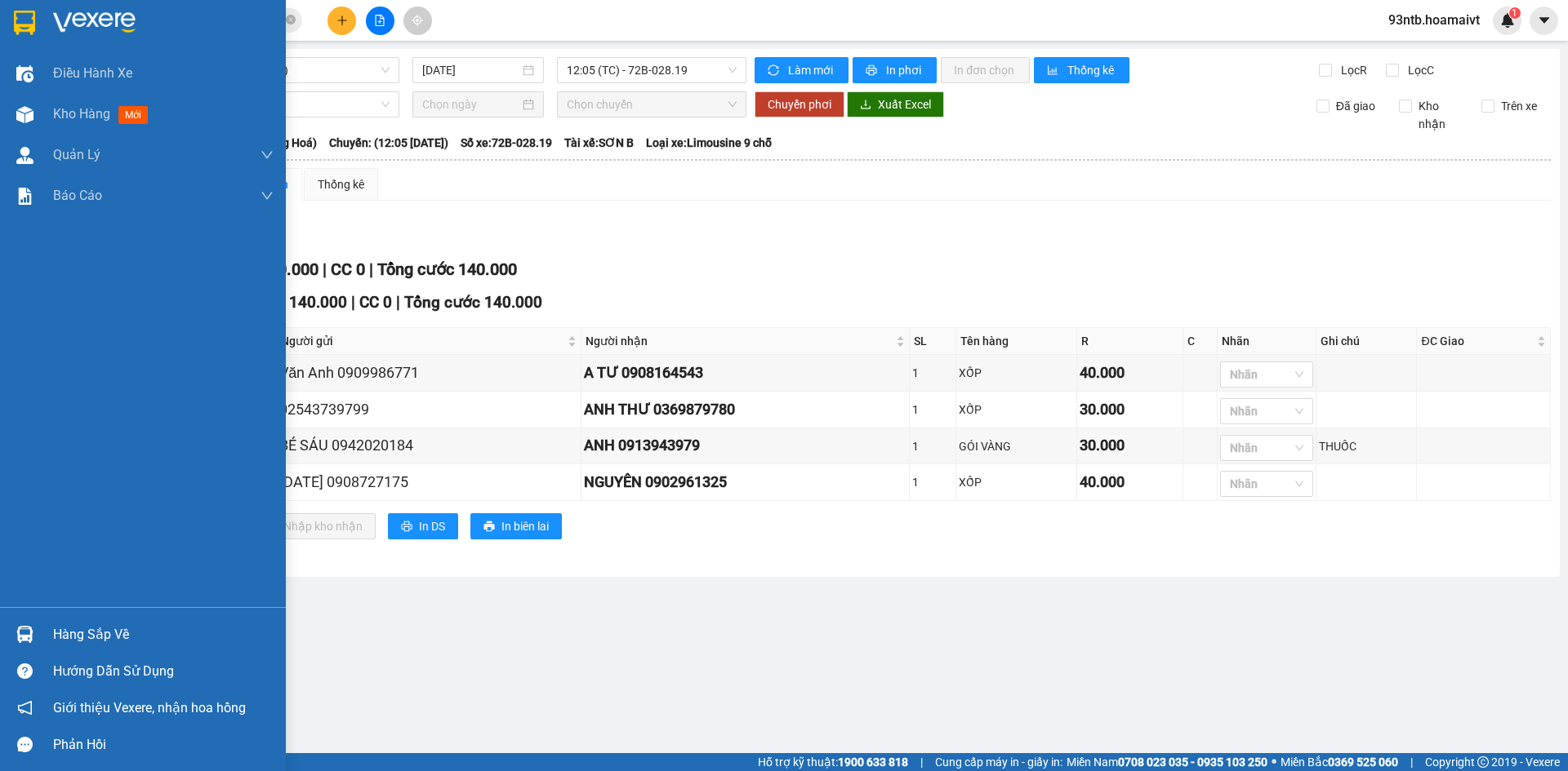
click at [107, 623] on div "Hàng sắp về" at bounding box center [163, 635] width 220 height 24
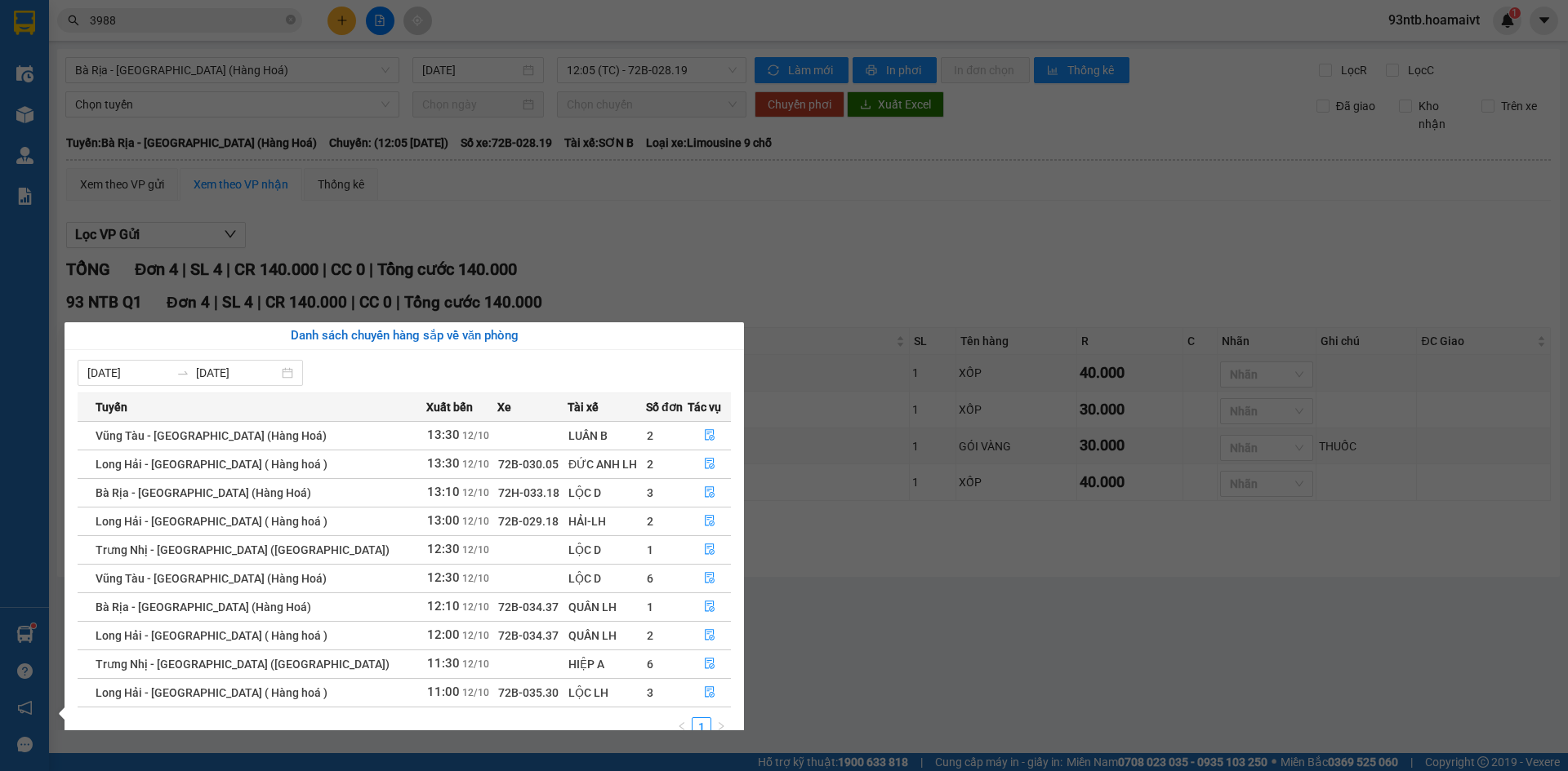
click at [926, 266] on section "Kết quả tìm kiếm ( 115 ) Bộ lọc Tìm người gửi/nhận Thuộc VP này Mã ĐH Trạng thá…" at bounding box center [784, 385] width 1568 height 771
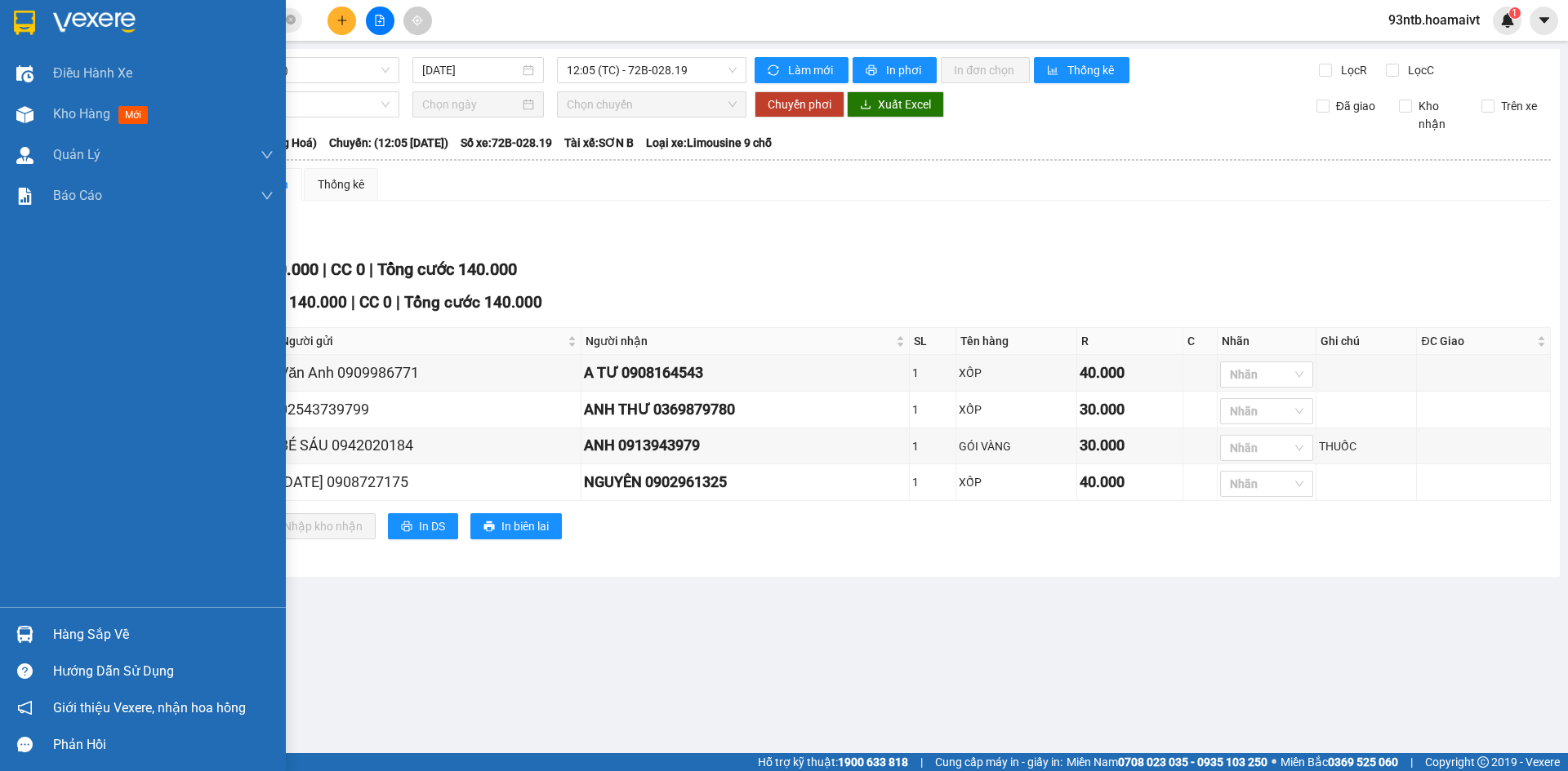
click at [99, 651] on div "Hàng sắp về" at bounding box center [142, 635] width 286 height 37
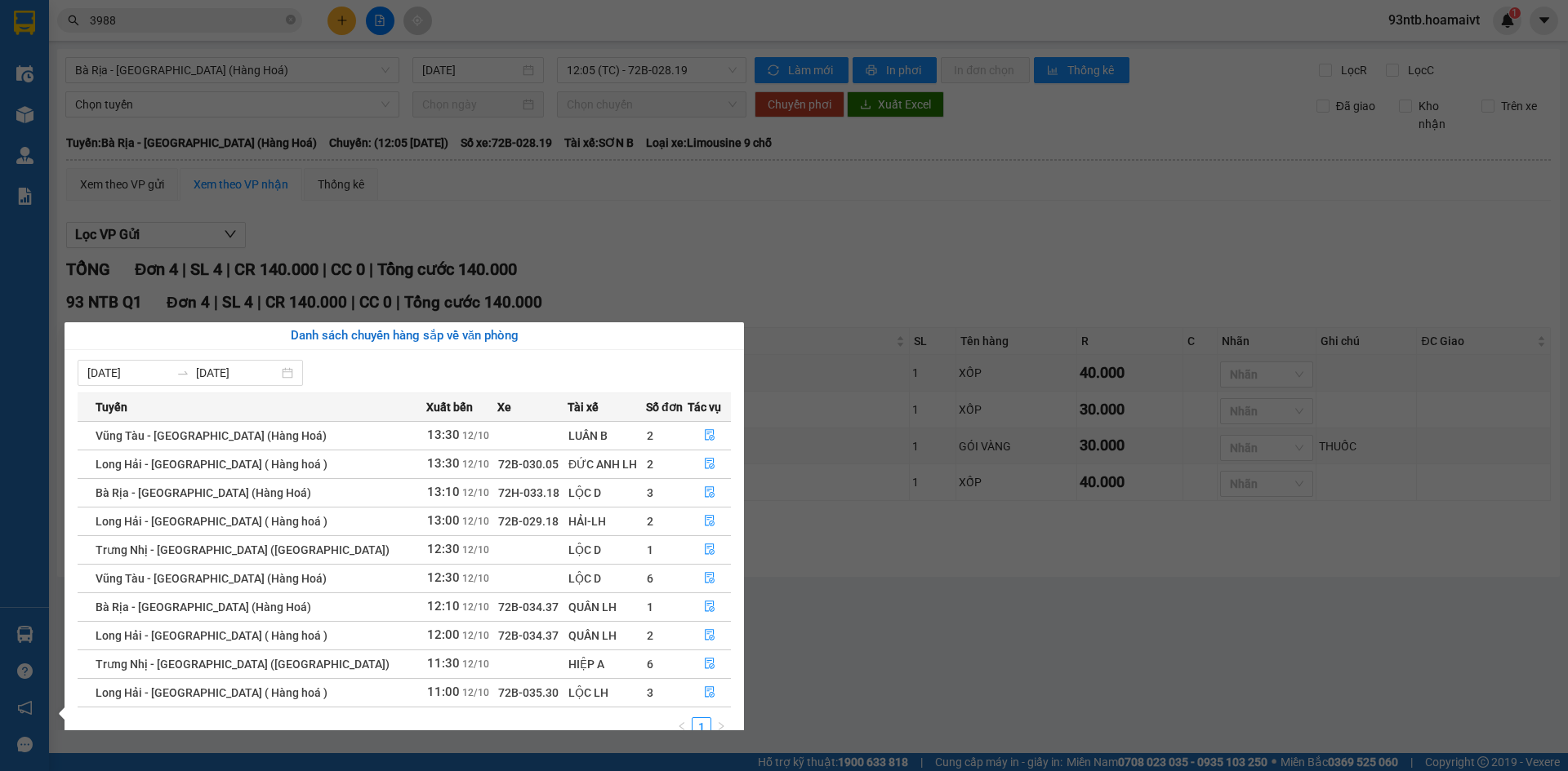
click at [721, 144] on section "Kết quả tìm kiếm ( 115 ) Bộ lọc Tìm người gửi/nhận Thuộc VP này Mã ĐH Trạng thá…" at bounding box center [784, 385] width 1568 height 771
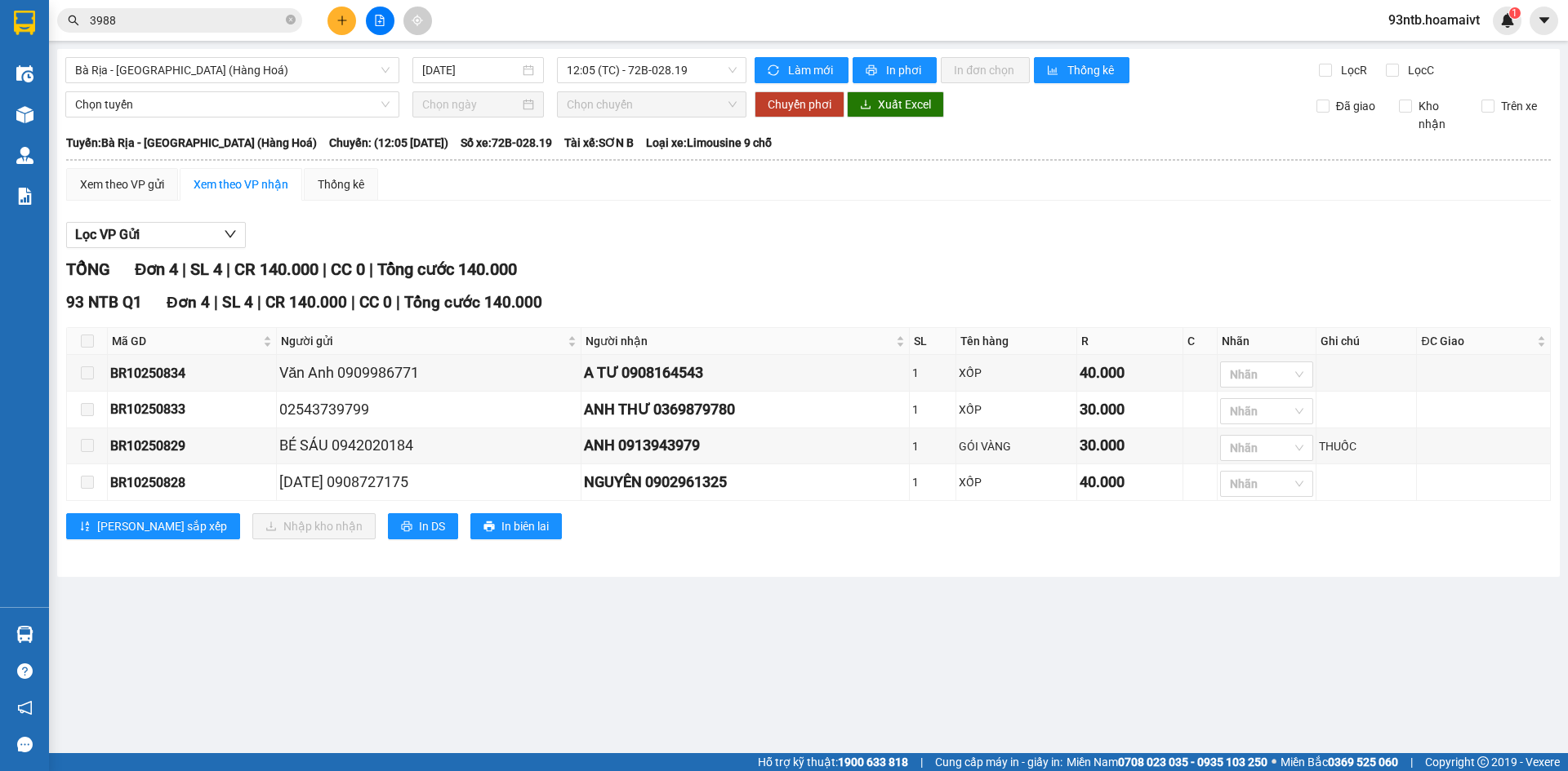
click at [190, 18] on input "3988" at bounding box center [186, 20] width 193 height 18
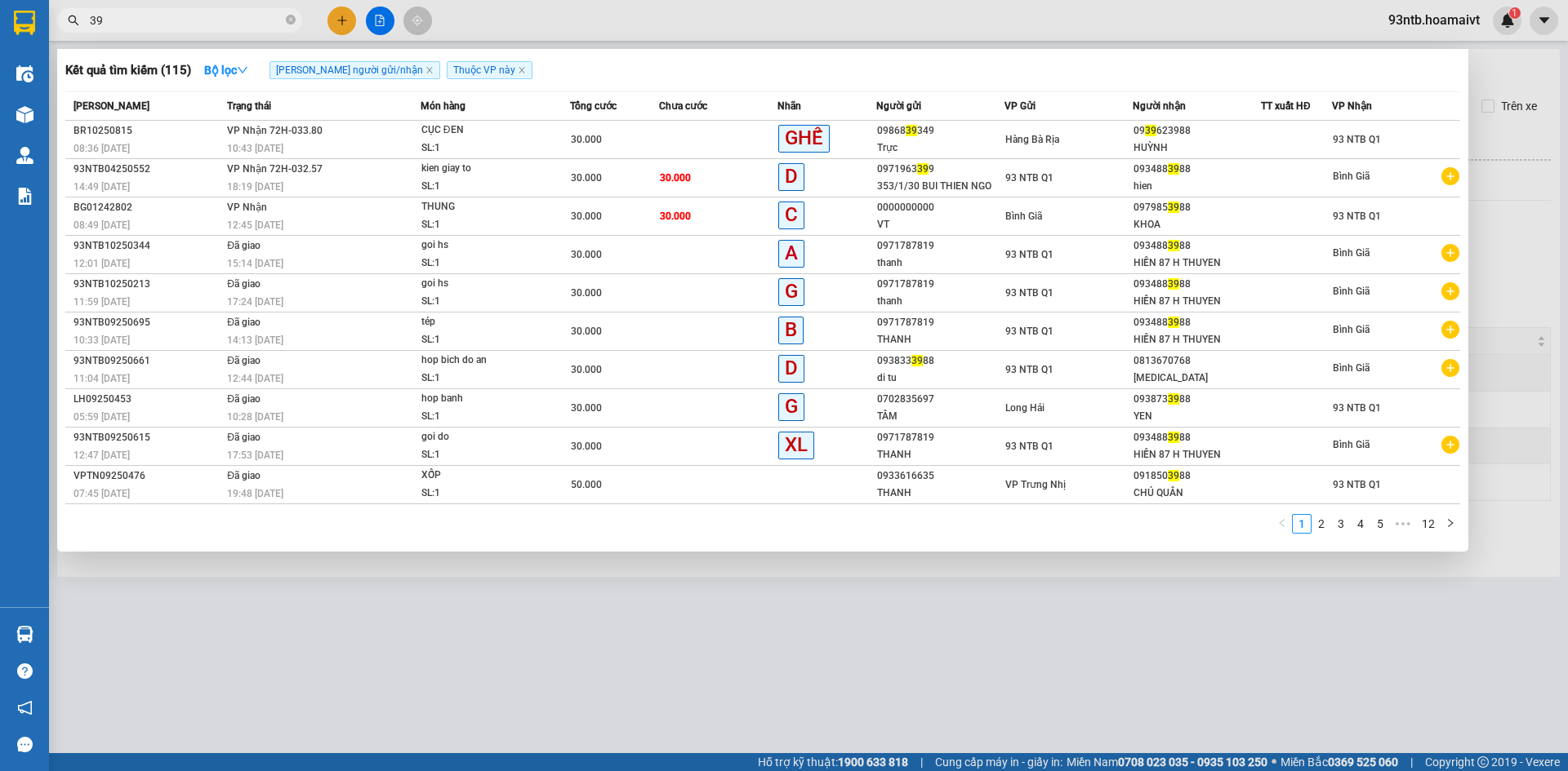
type input "3"
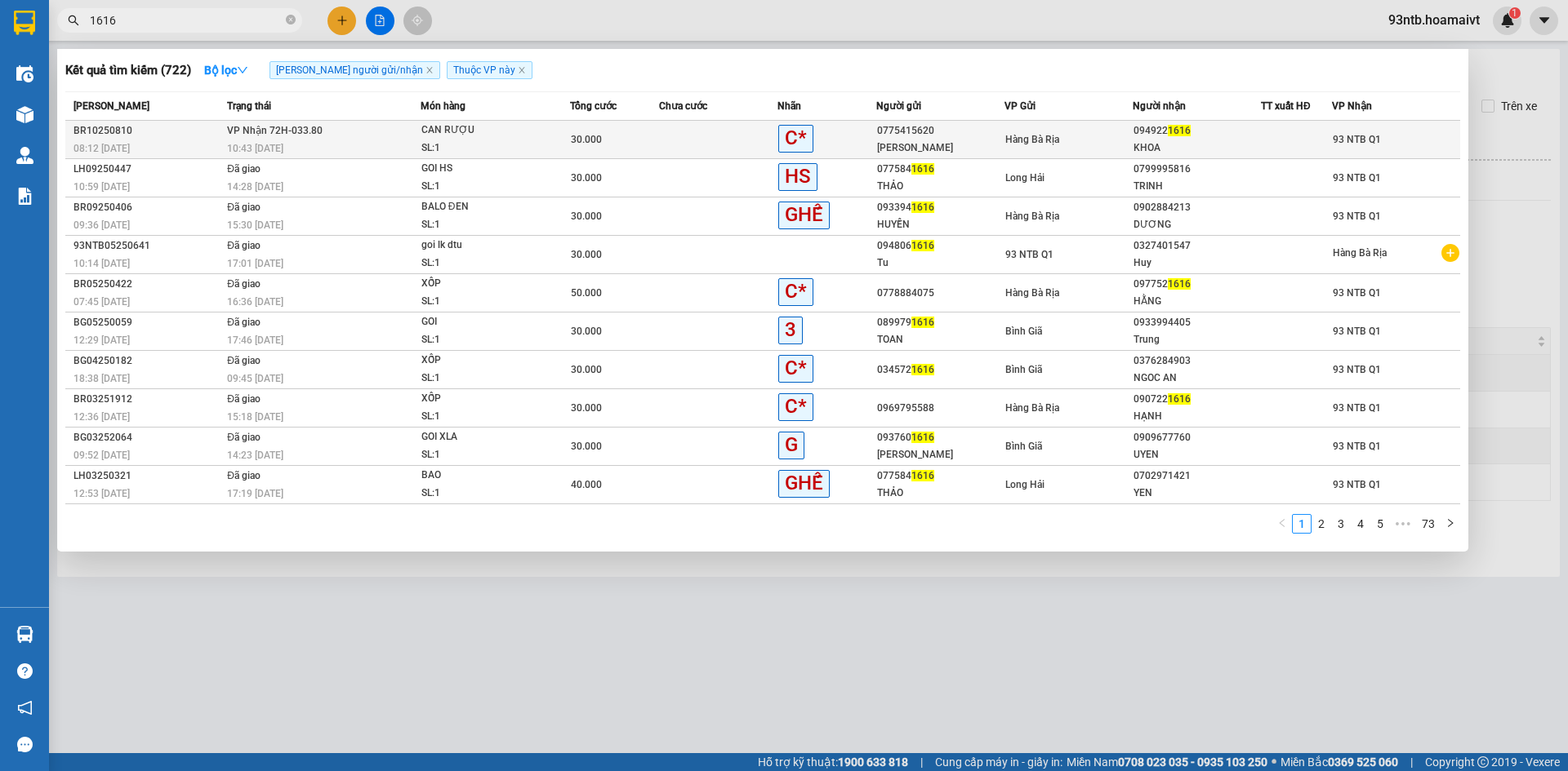
type input "1616"
click at [1235, 124] on div "094922 1616" at bounding box center [1197, 131] width 127 height 17
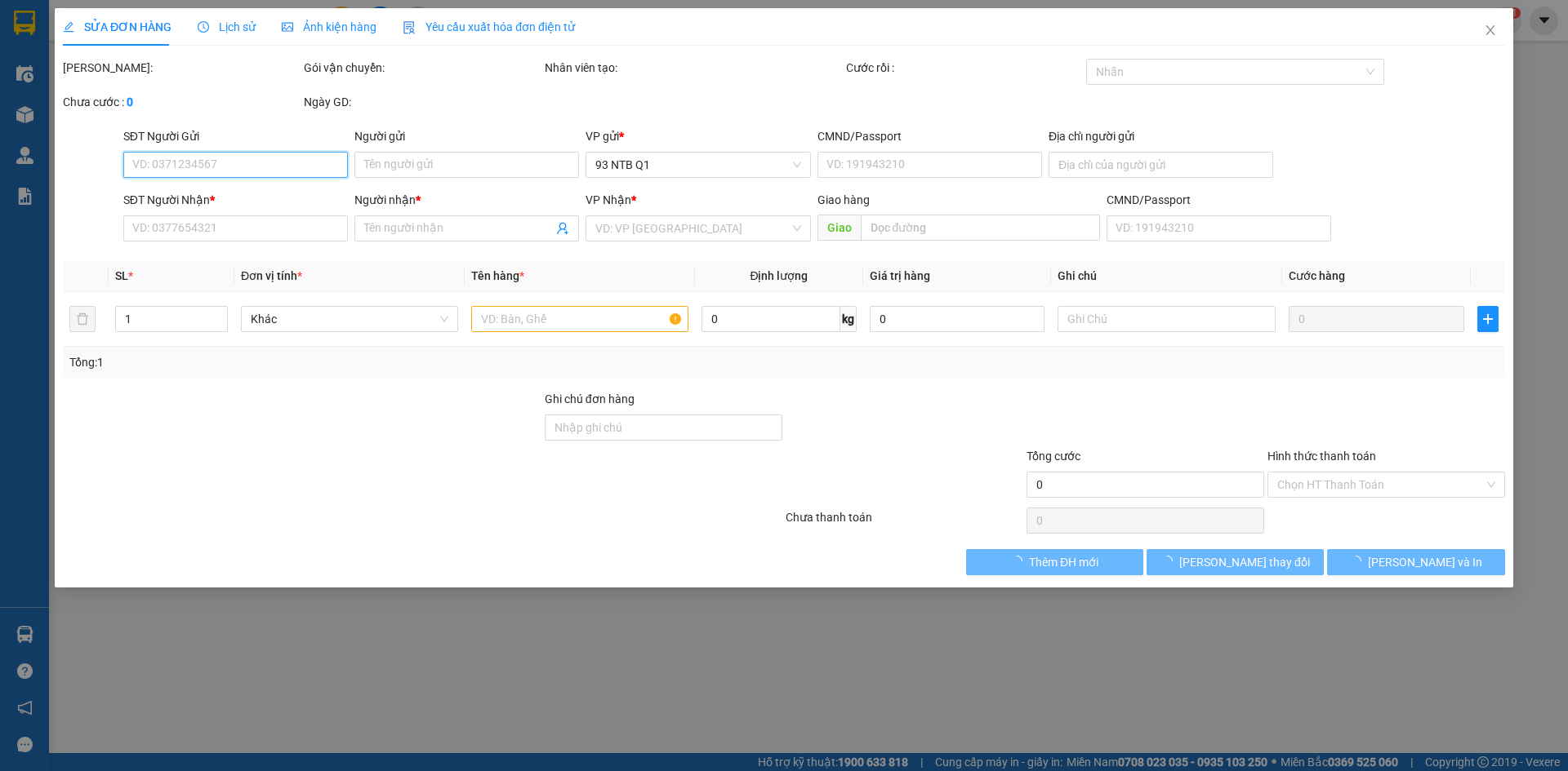
type input "0775415620"
type input "TAI CAO SU"
type input "0949221616"
type input "KHOA"
type input "30.000"
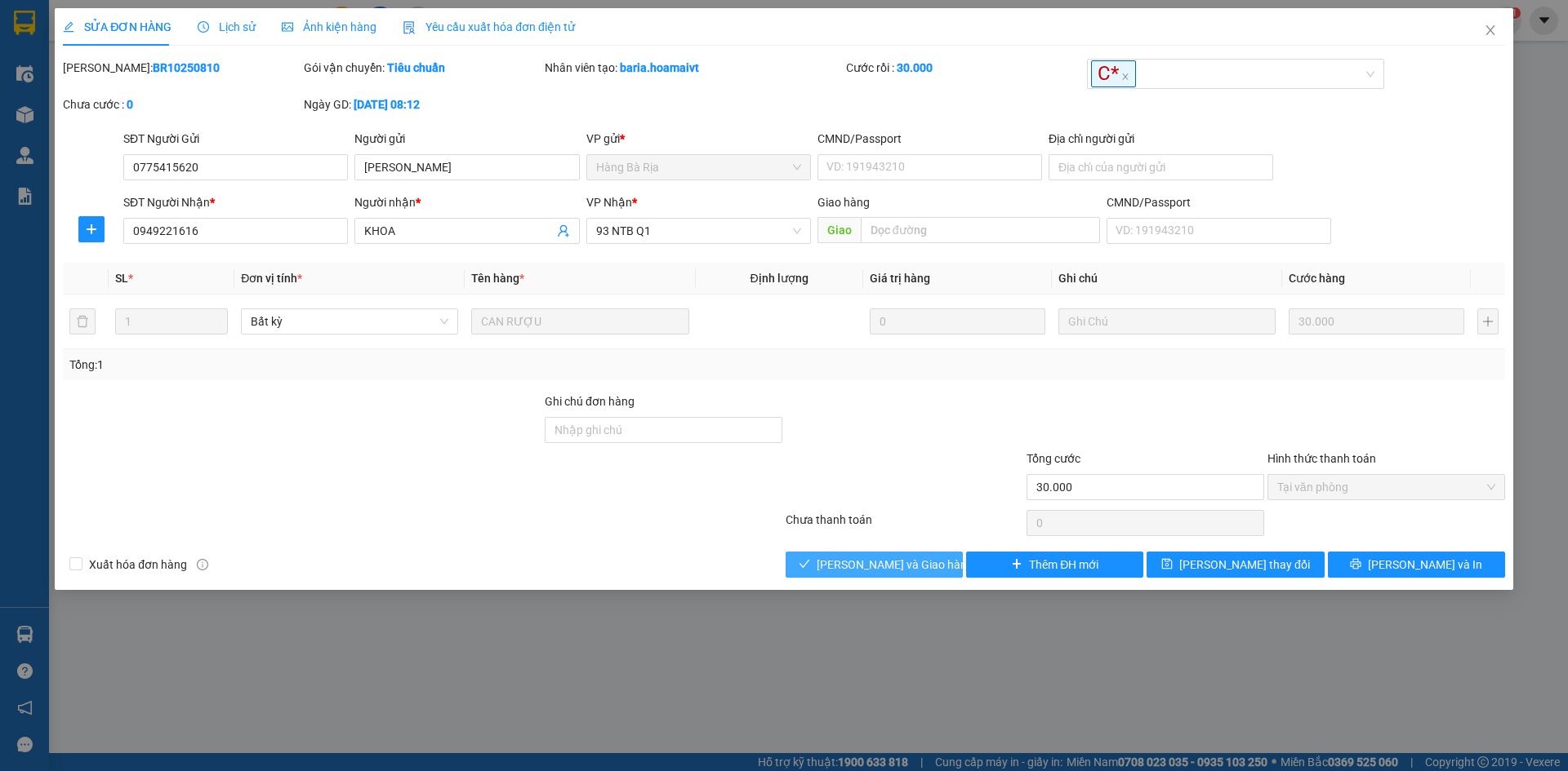
click at [899, 563] on span "[PERSON_NAME] và [PERSON_NAME] hàng" at bounding box center [895, 565] width 156 height 18
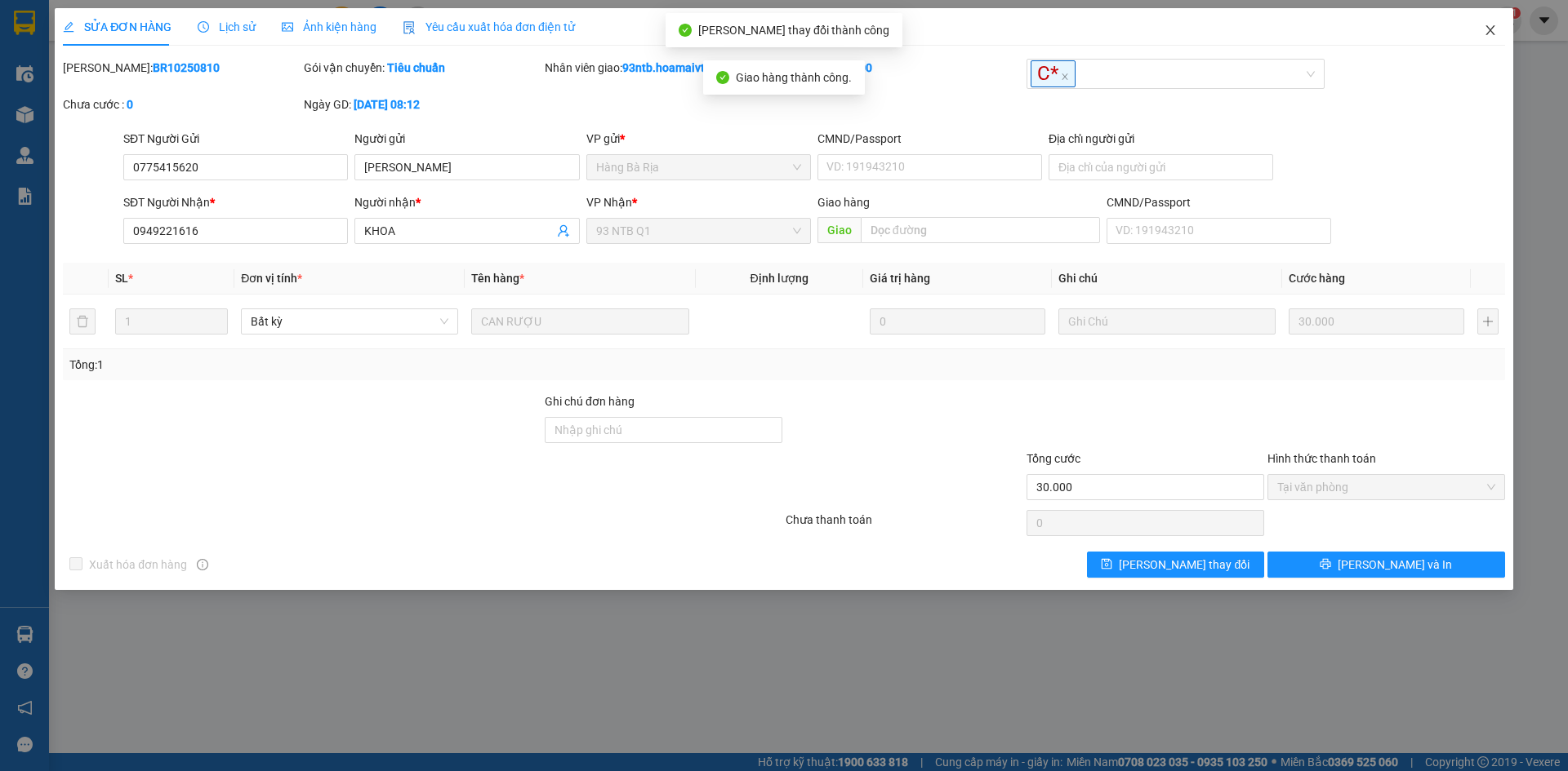
click at [1495, 39] on span "Close" at bounding box center [1490, 31] width 45 height 45
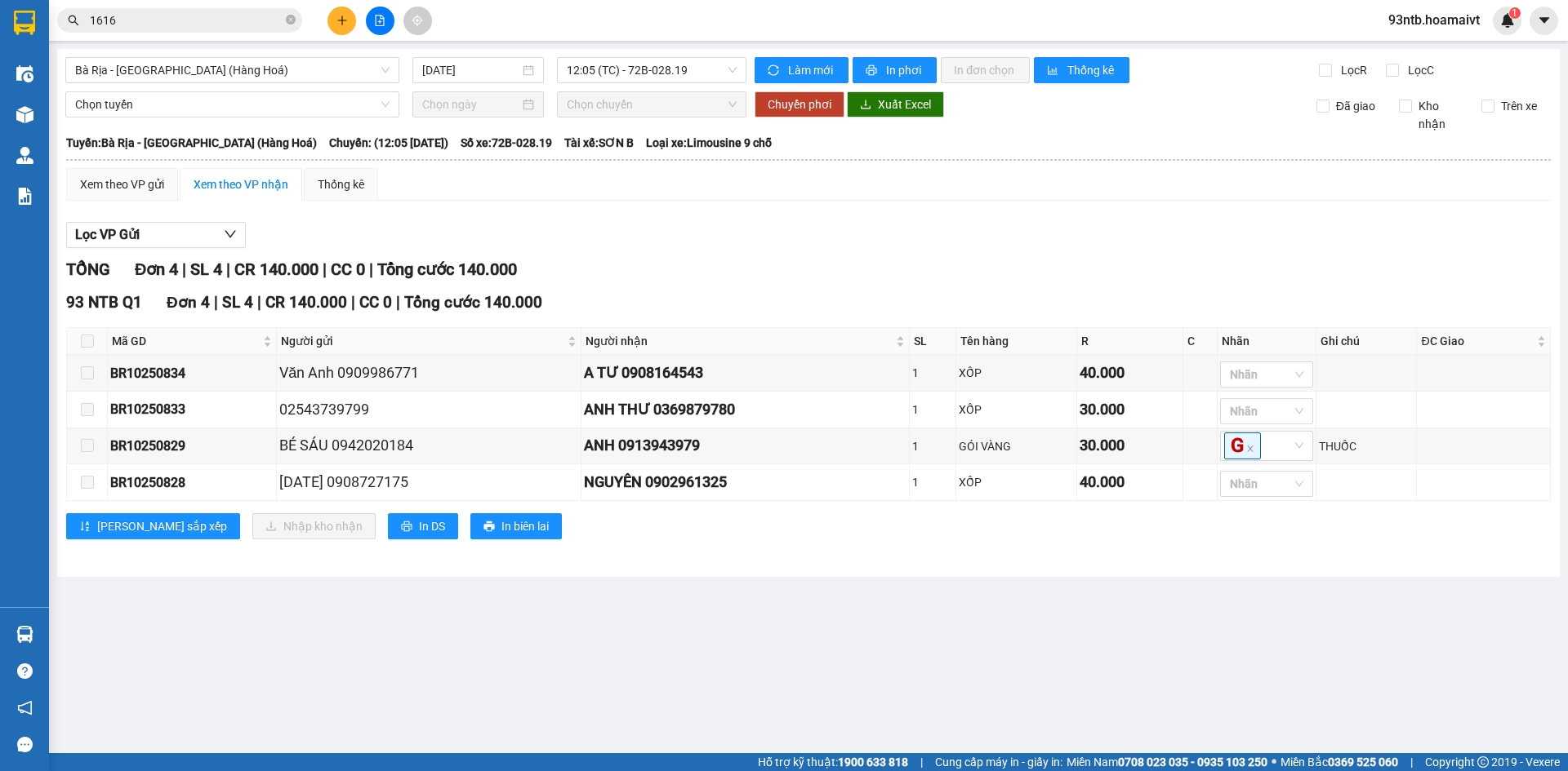
click at [169, 17] on input "1616" at bounding box center [186, 20] width 193 height 18
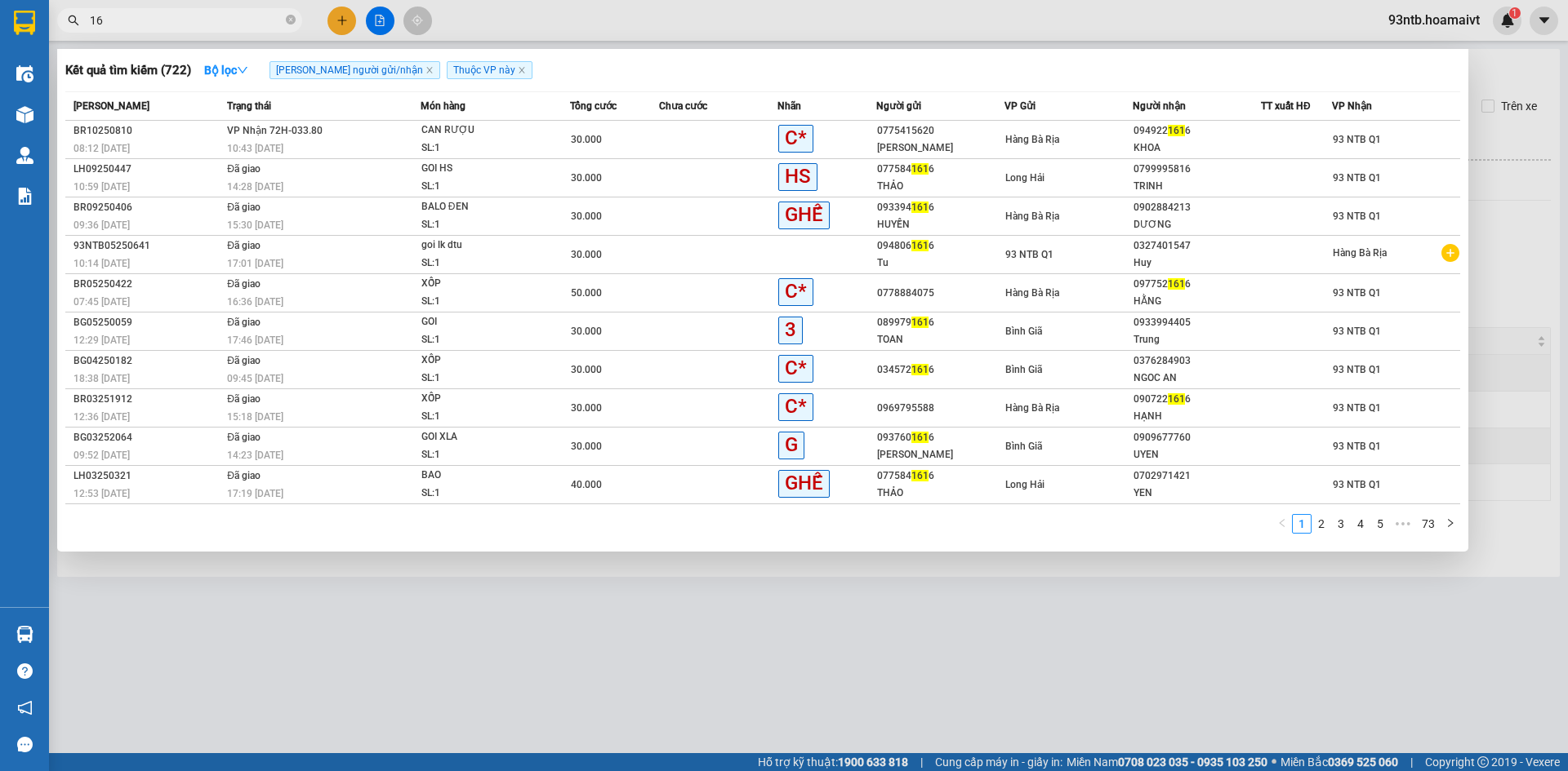
type input "1"
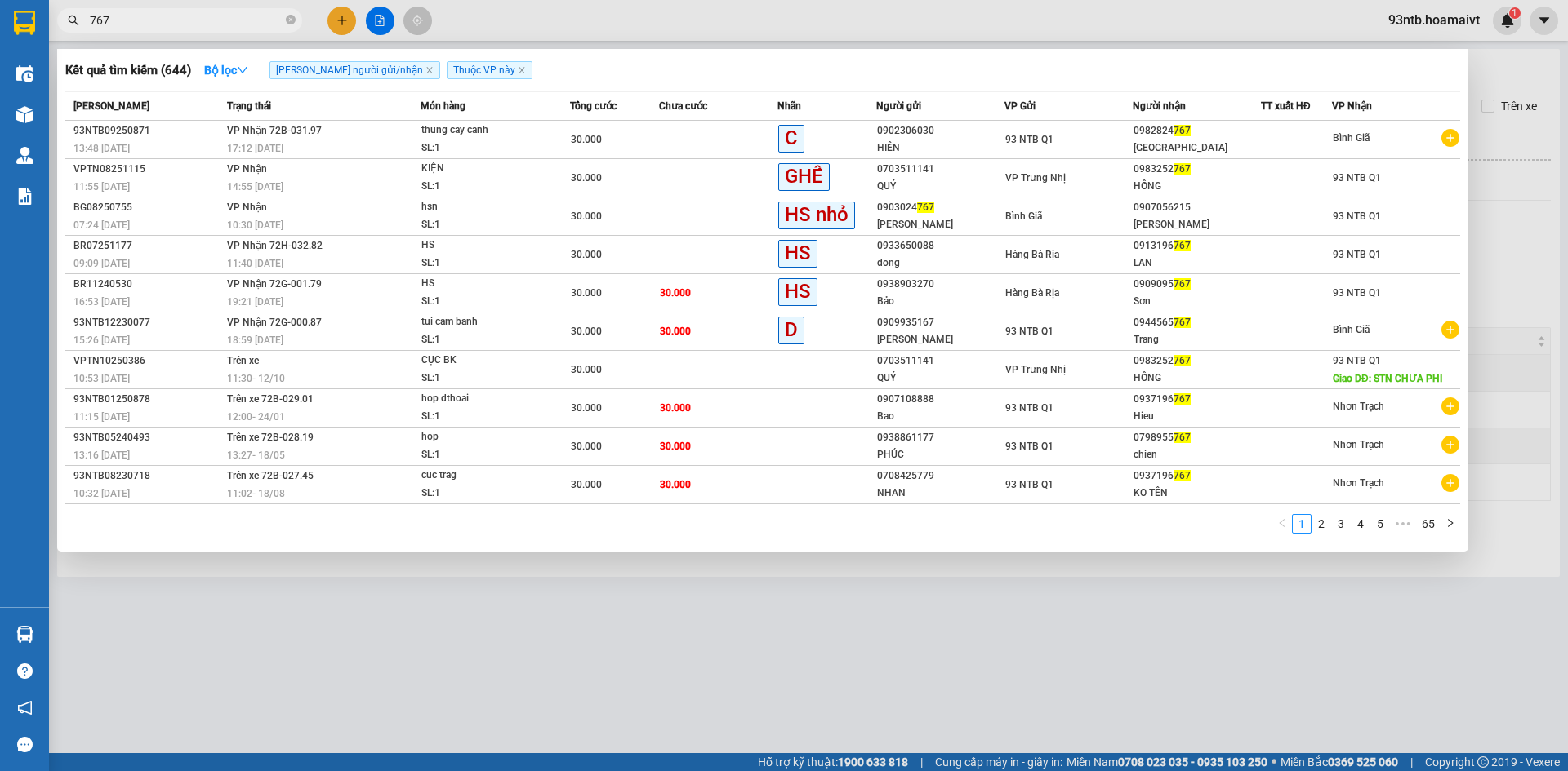
type input "767"
click at [200, 582] on div at bounding box center [784, 385] width 1568 height 771
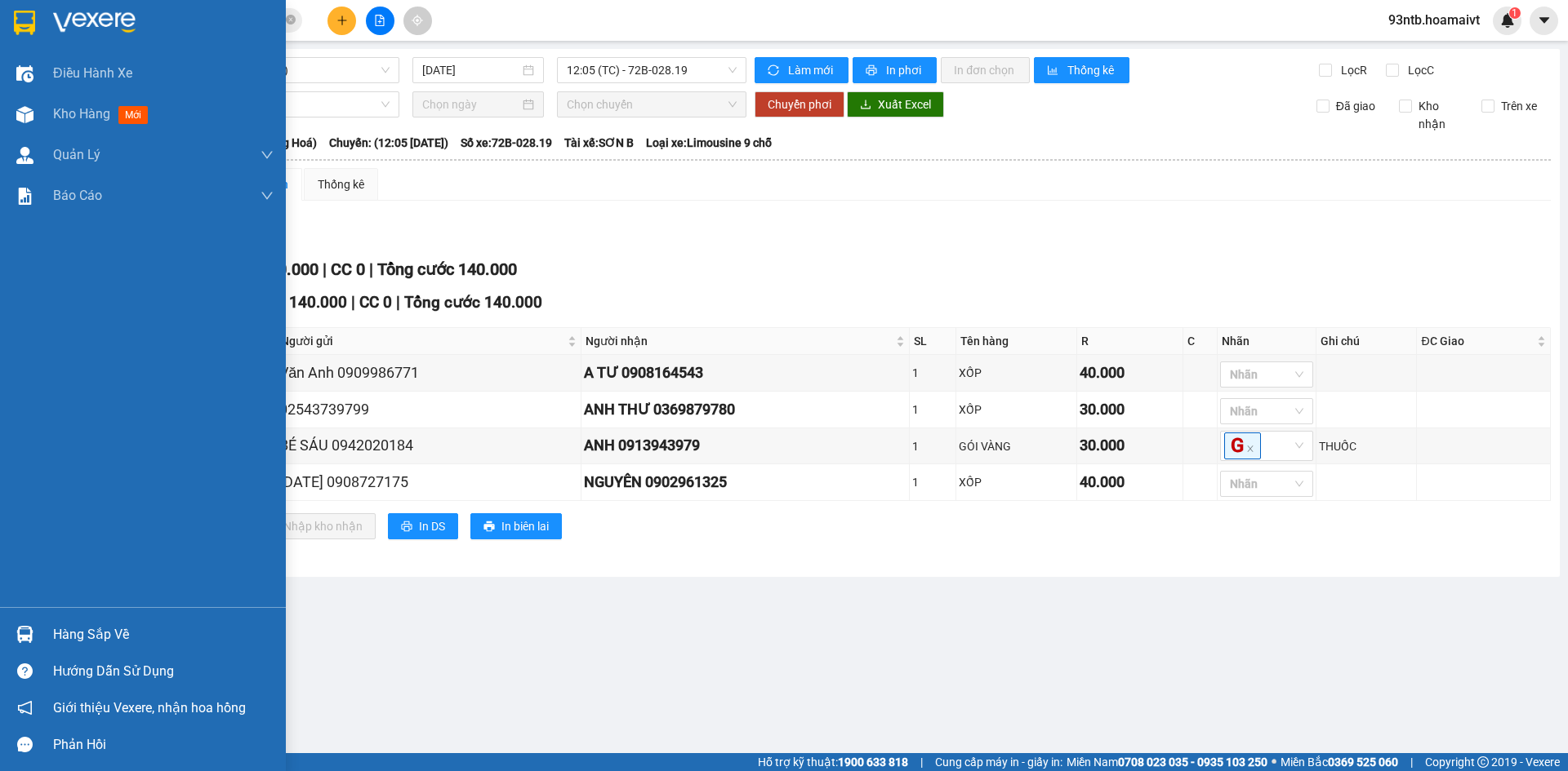
drag, startPoint x: 103, startPoint y: 626, endPoint x: 135, endPoint y: 638, distance: 34.2
click at [104, 627] on div "Hàng sắp về" at bounding box center [163, 635] width 220 height 24
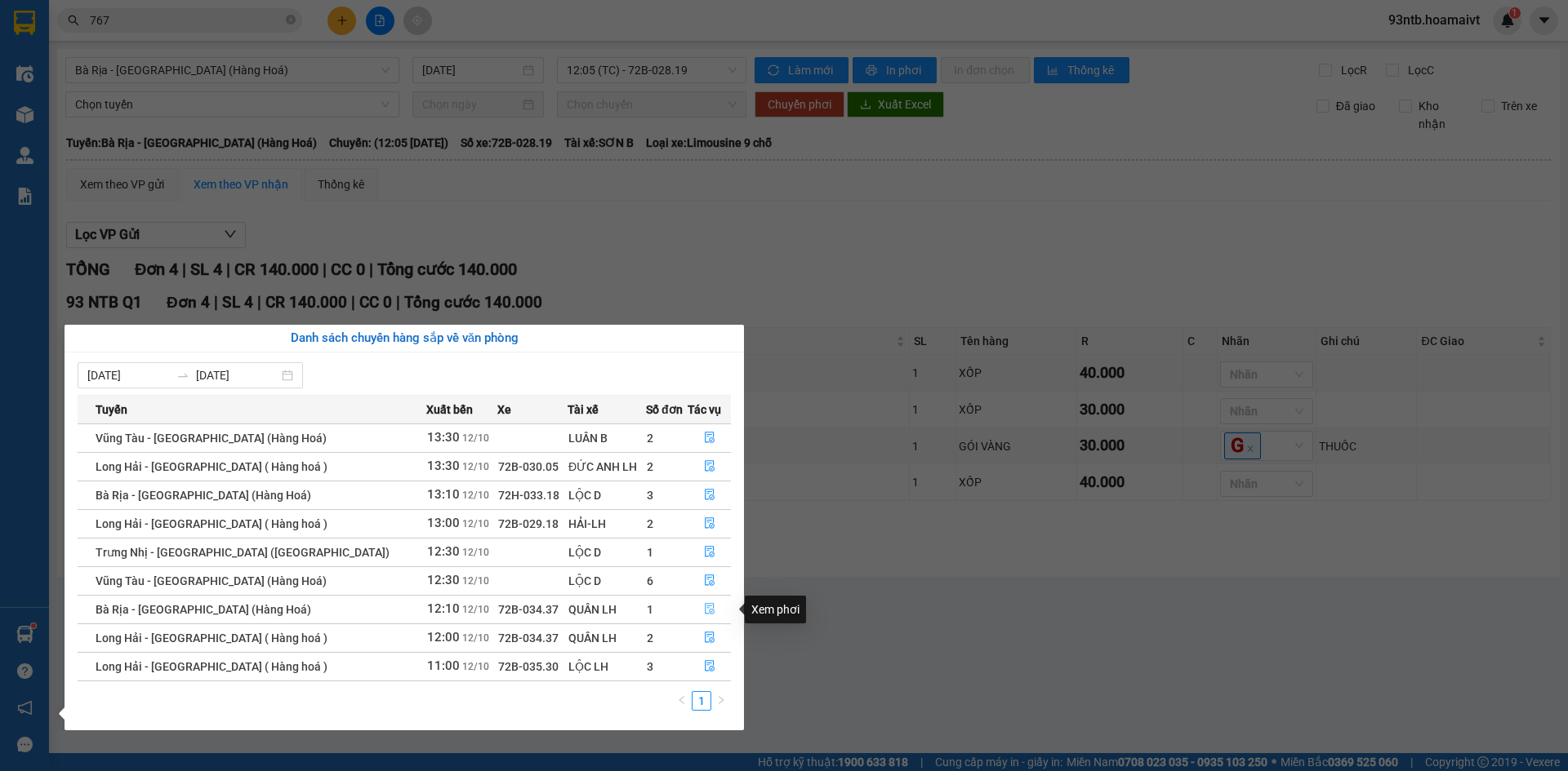
click at [704, 605] on icon "file-done" at bounding box center [709, 609] width 11 height 11
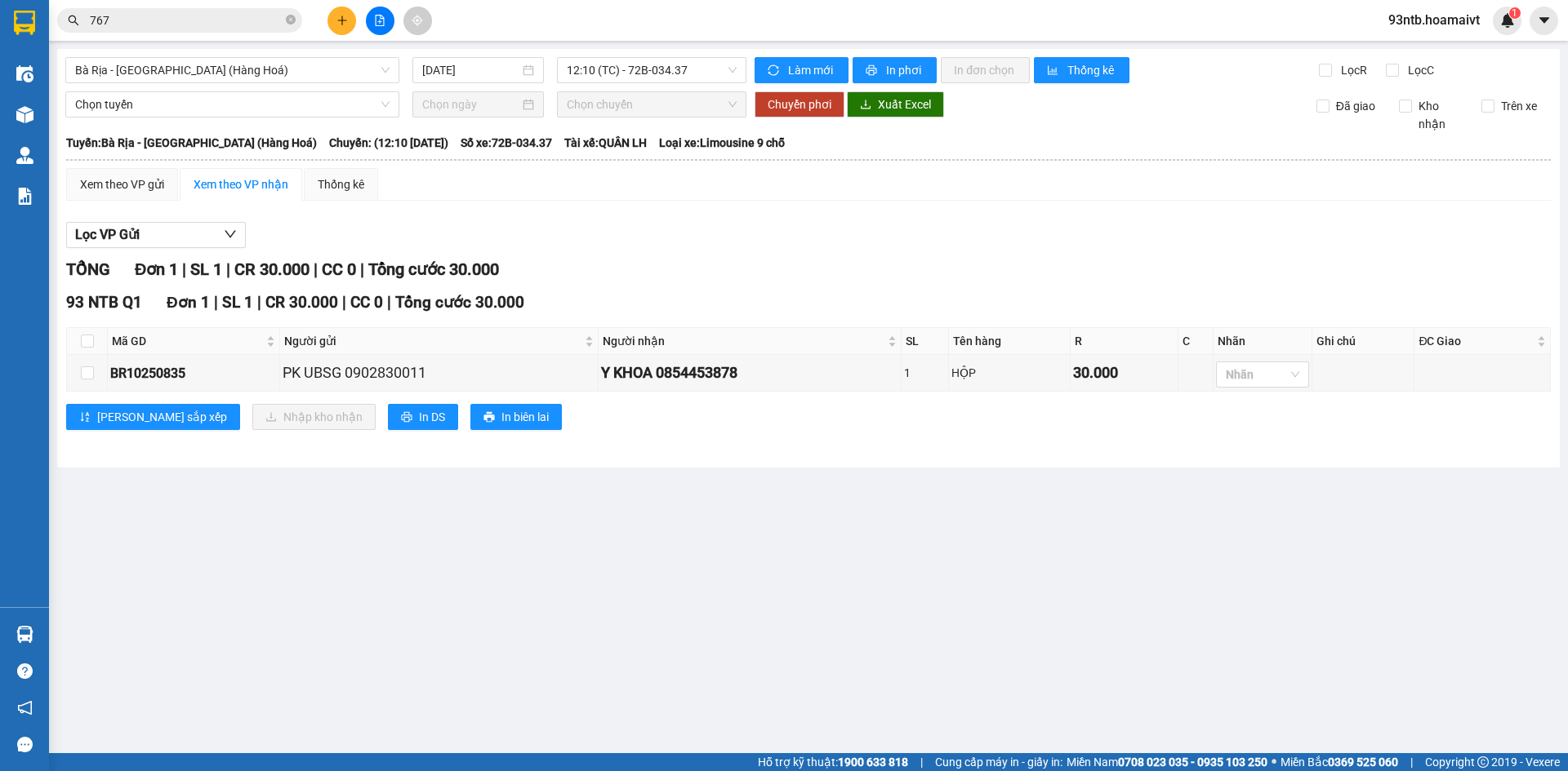
click at [85, 639] on main "Bà Rịa - Sài Gòn (Hàng Hoá) 12/10/2025 12:10 (TC) - 72B-034.37 Làm mới In p…" at bounding box center [784, 376] width 1568 height 754
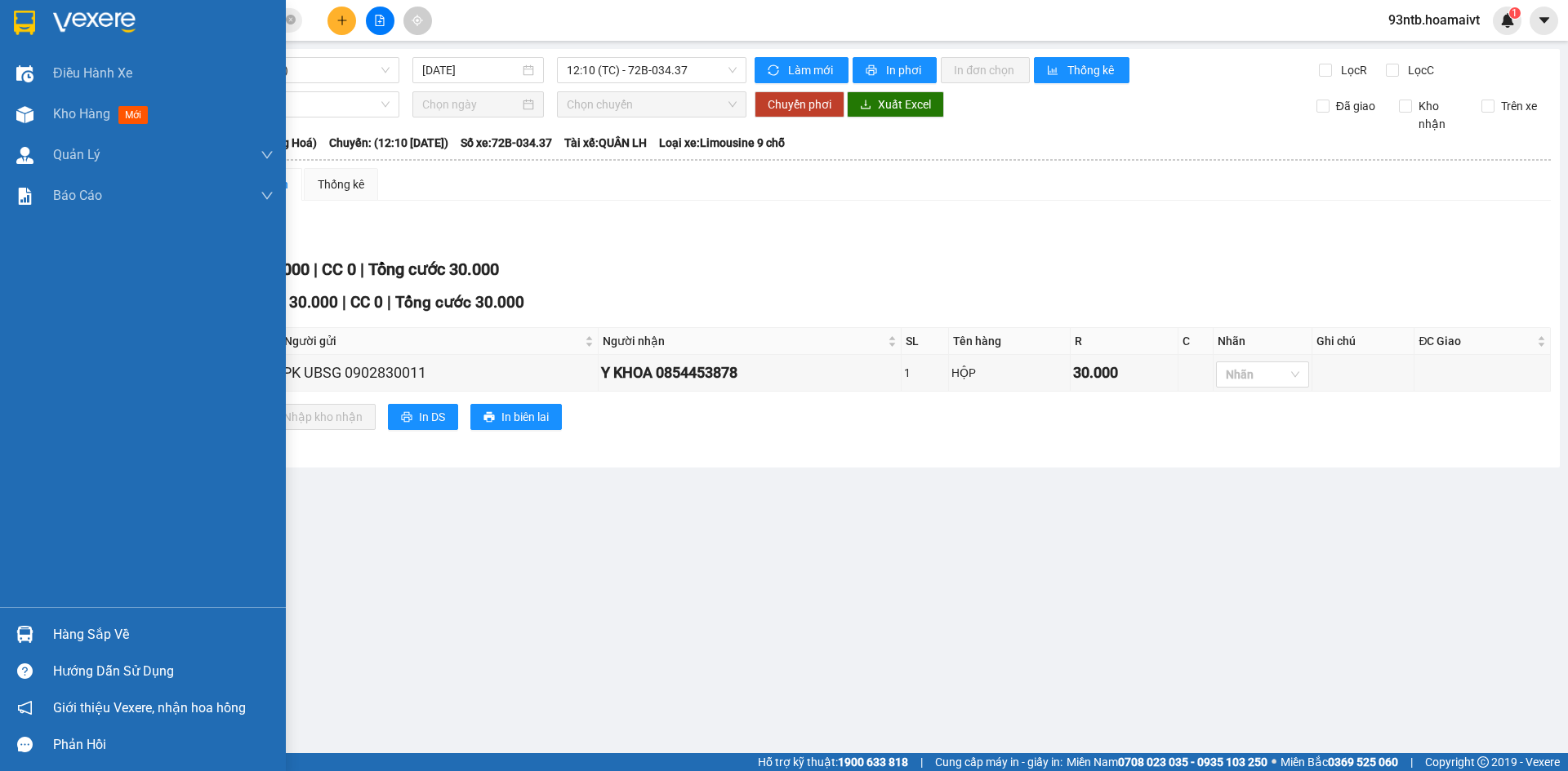
click at [104, 627] on div "Hàng sắp về" at bounding box center [163, 635] width 220 height 24
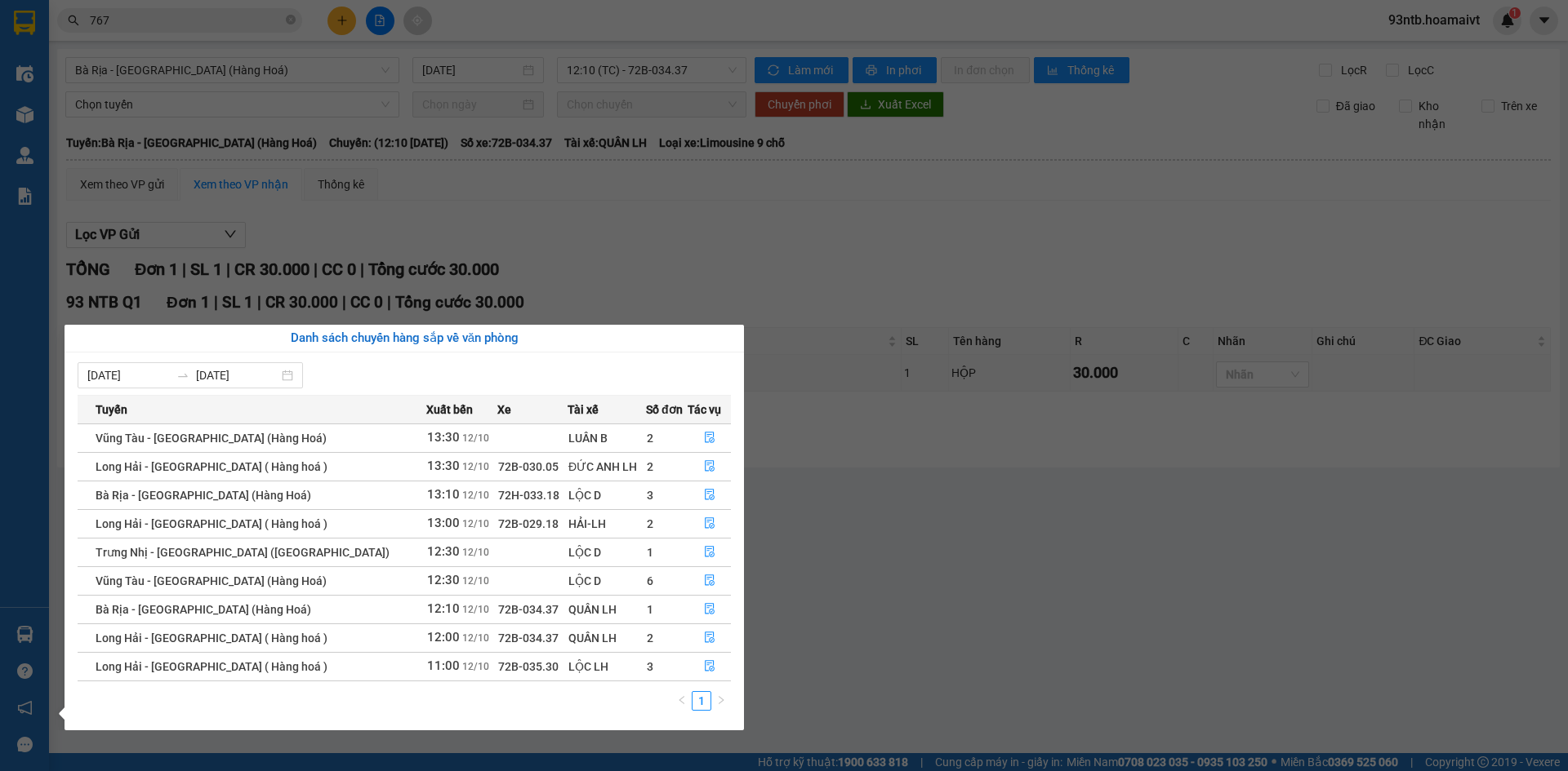
drag, startPoint x: 919, startPoint y: 304, endPoint x: 834, endPoint y: 249, distance: 101.2
click at [919, 303] on section "Kết quả tìm kiếm ( 644 ) Bộ lọc Tìm người gửi/nhận Thuộc VP này Mã ĐH Trạng thá…" at bounding box center [784, 385] width 1568 height 771
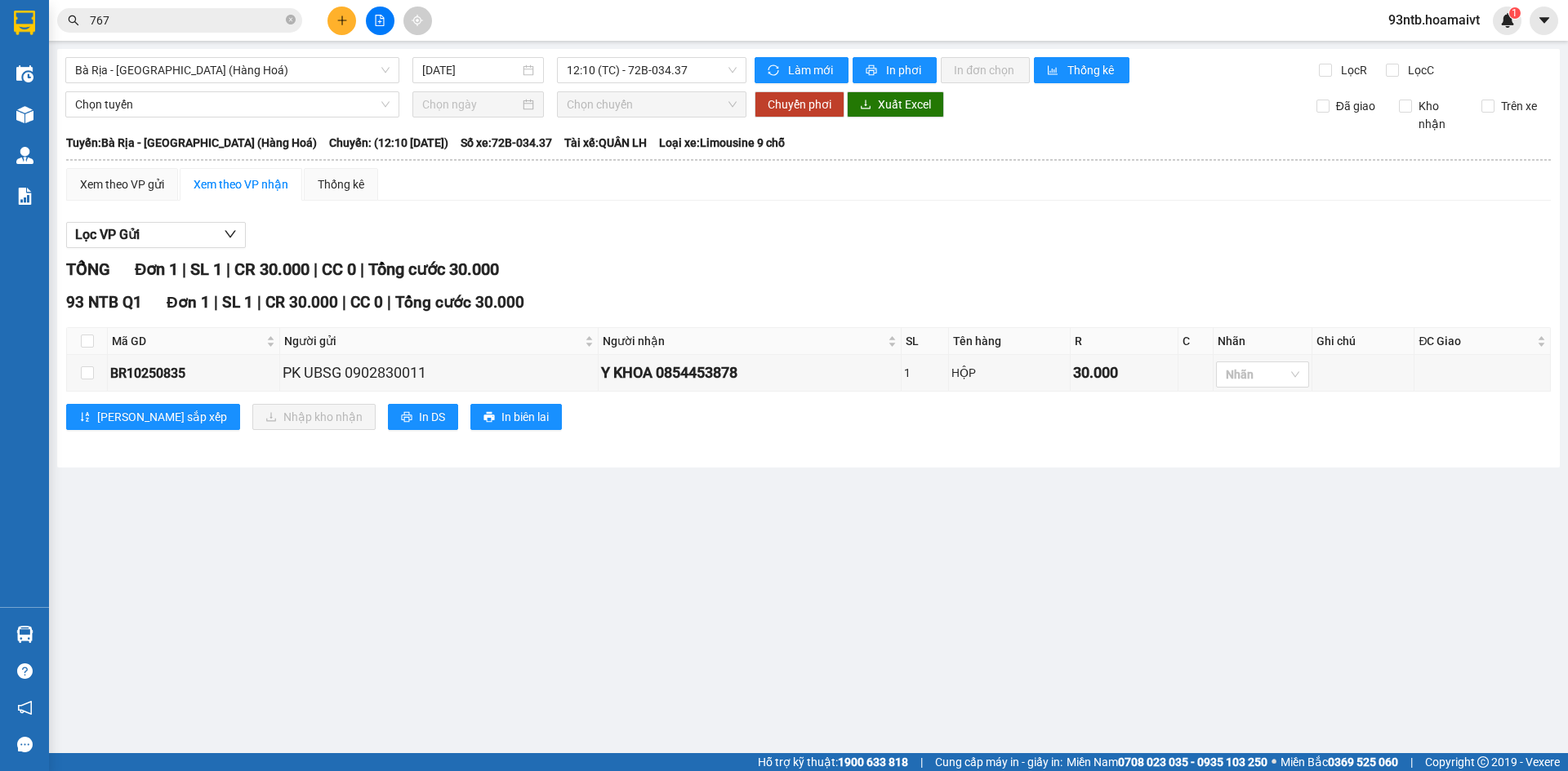
click at [293, 37] on div "Kết quả tìm kiếm ( 644 ) Bộ lọc Tìm người gửi/nhận Thuộc VP này Mã ĐH Trạng thá…" at bounding box center [784, 20] width 1568 height 41
click at [194, 31] on span "767" at bounding box center [179, 20] width 245 height 24
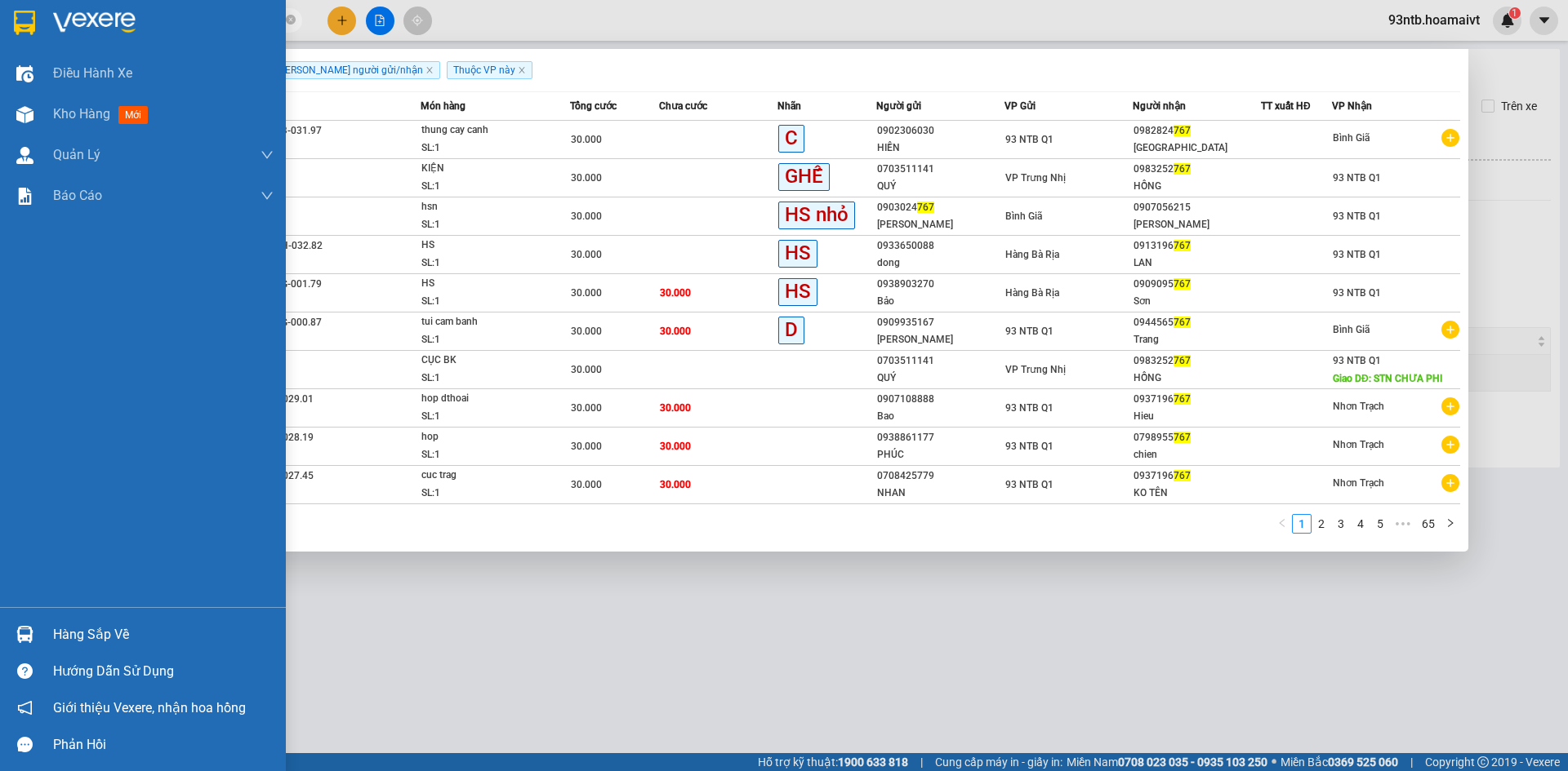
click at [84, 634] on div "Hàng sắp về" at bounding box center [163, 635] width 220 height 24
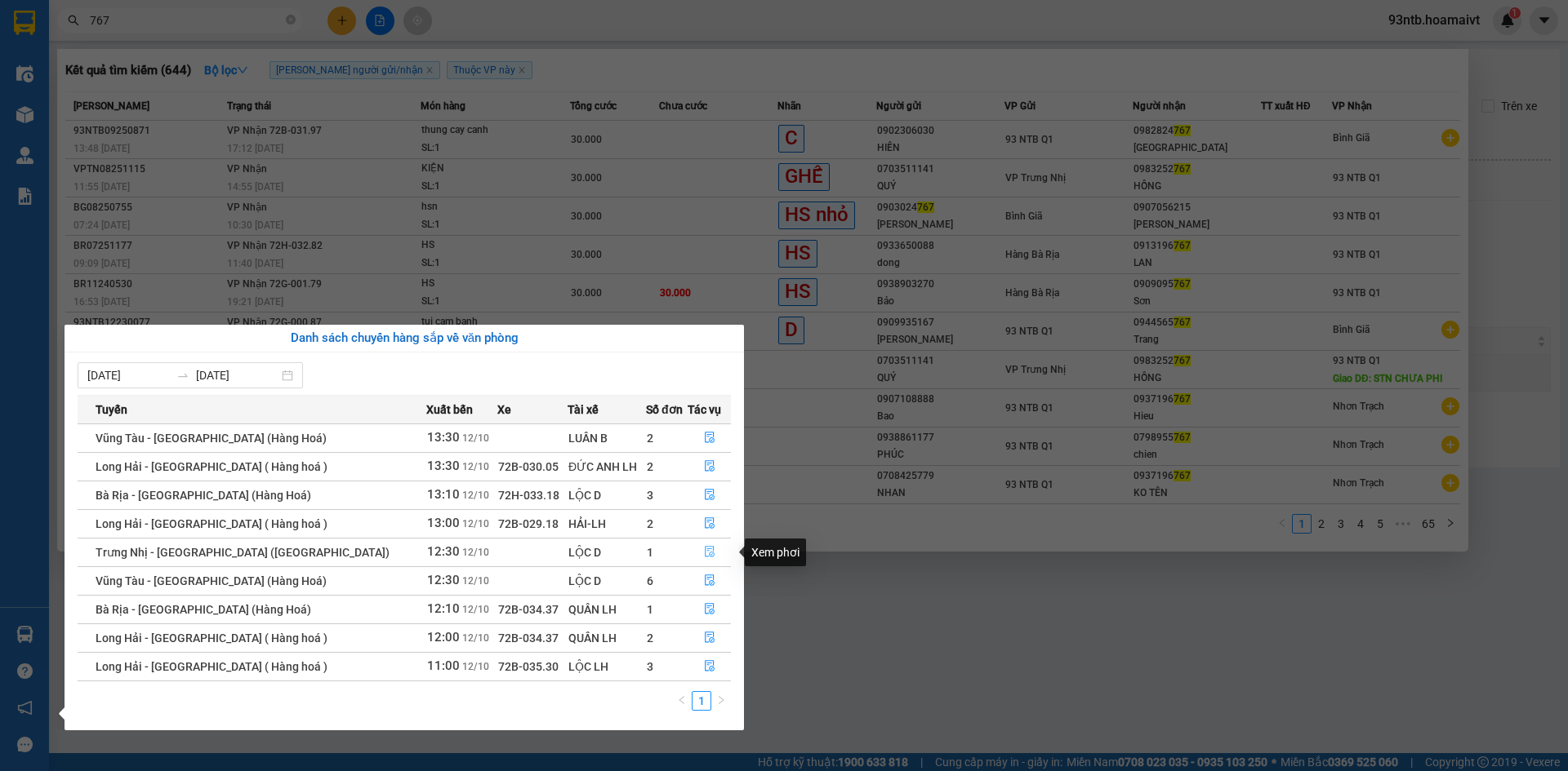
click at [704, 549] on icon "file-done" at bounding box center [709, 551] width 11 height 11
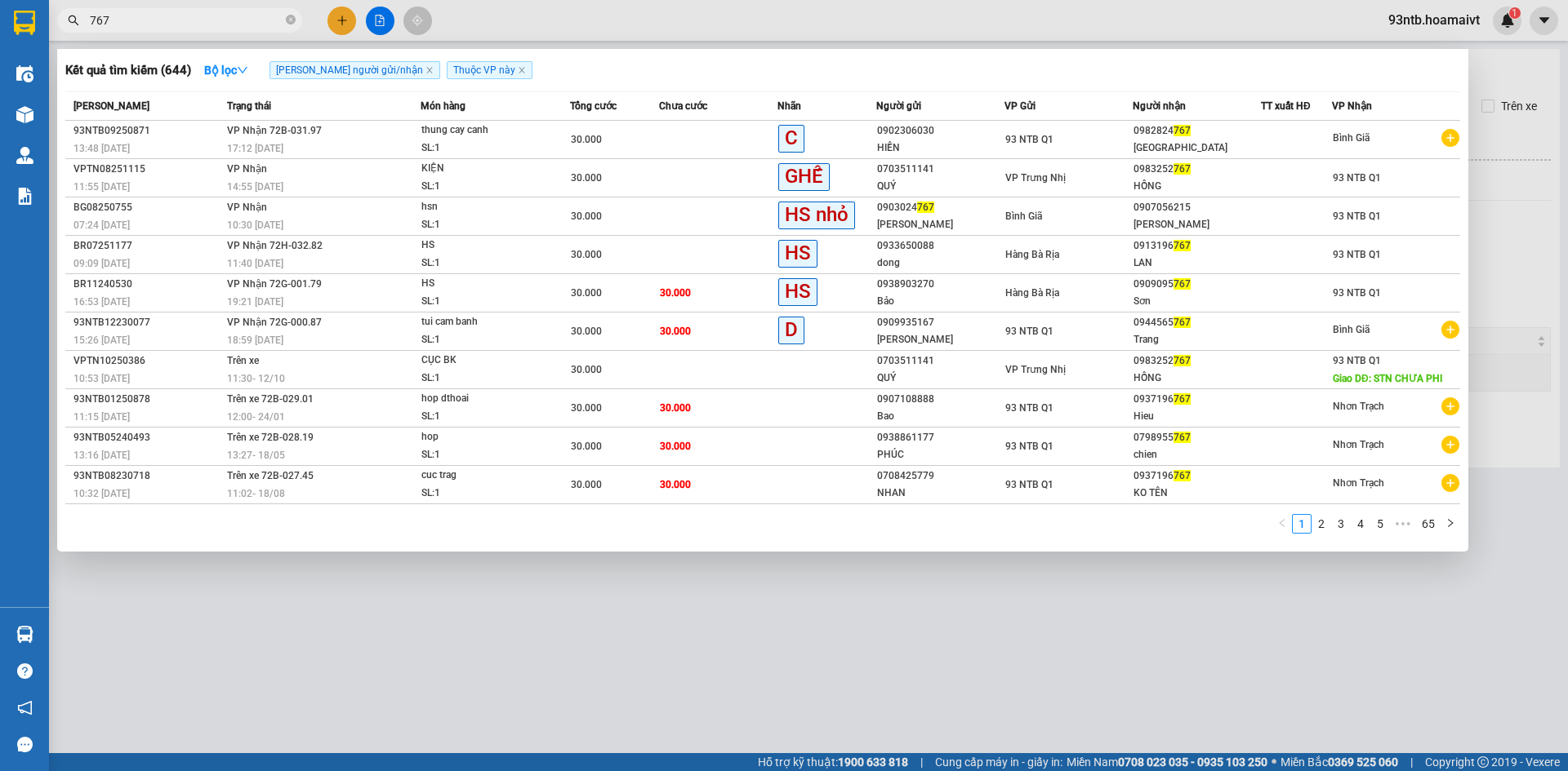
click at [771, 576] on div at bounding box center [784, 385] width 1568 height 771
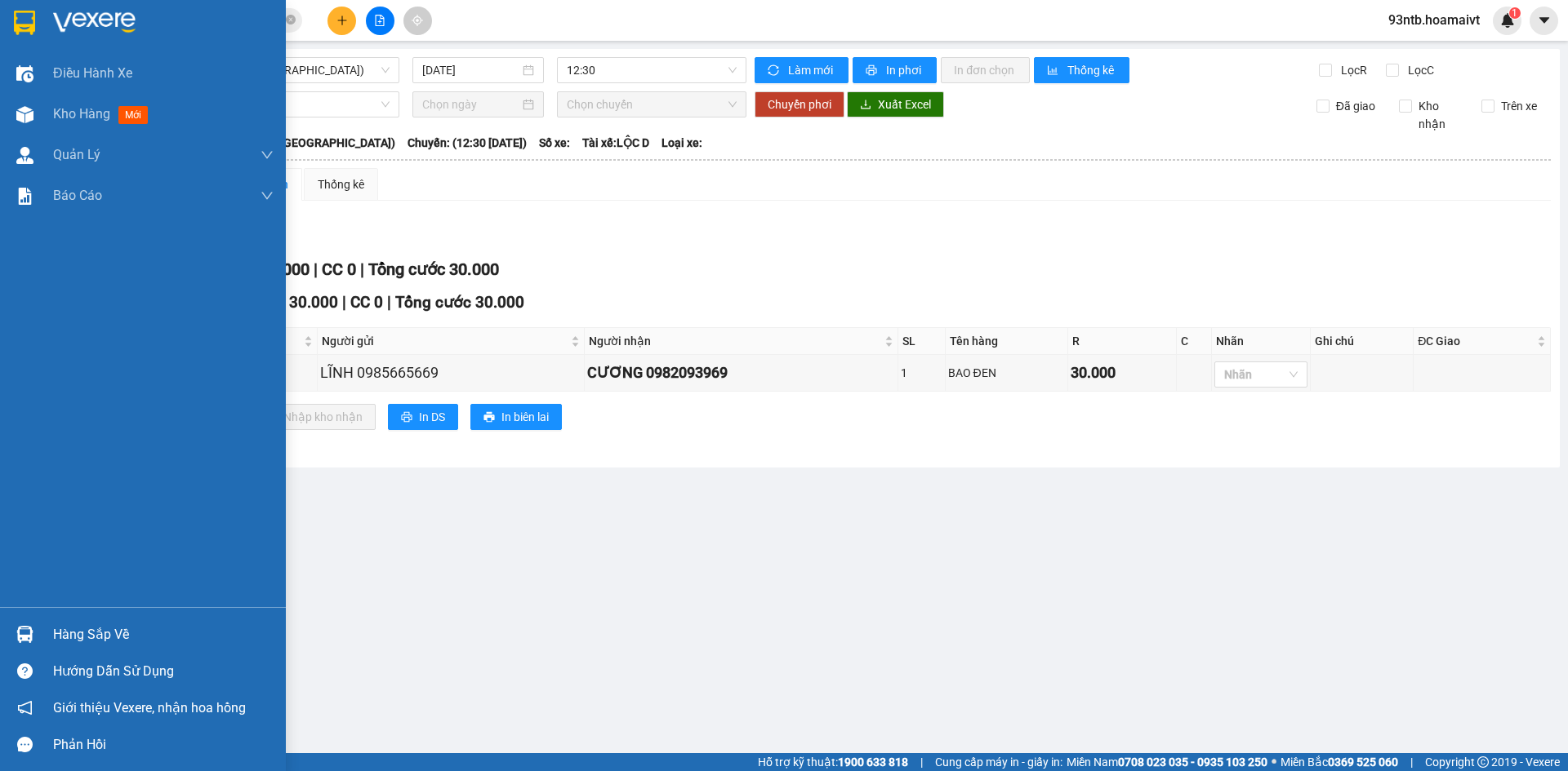
drag, startPoint x: 87, startPoint y: 633, endPoint x: 100, endPoint y: 633, distance: 13.0
click at [90, 633] on div "Hàng sắp về" at bounding box center [163, 635] width 220 height 24
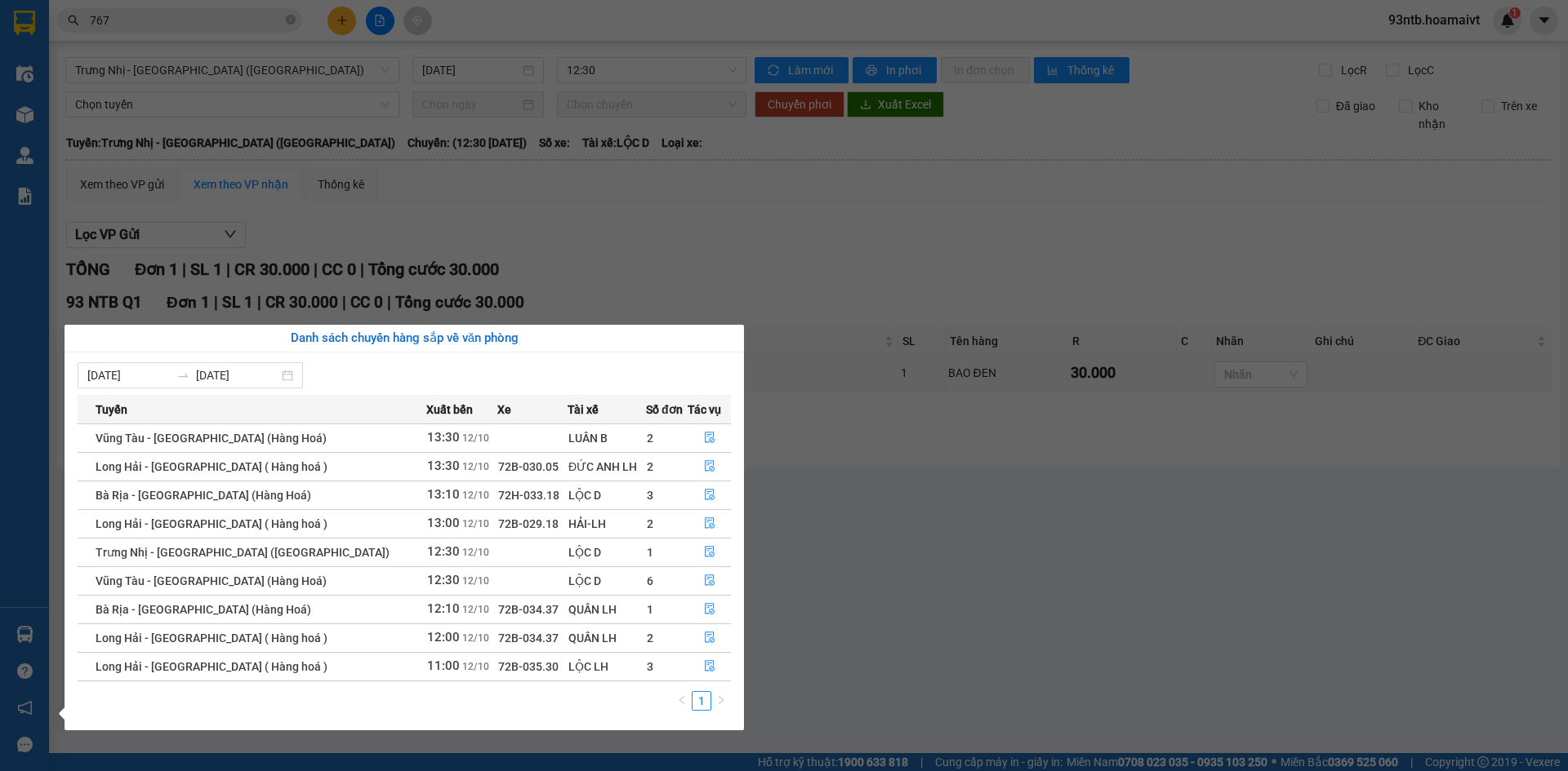
click at [866, 501] on section "Kết quả tìm kiếm ( 644 ) Bộ lọc Tìm người gửi/nhận Thuộc VP này Mã ĐH Trạng thá…" at bounding box center [784, 385] width 1568 height 771
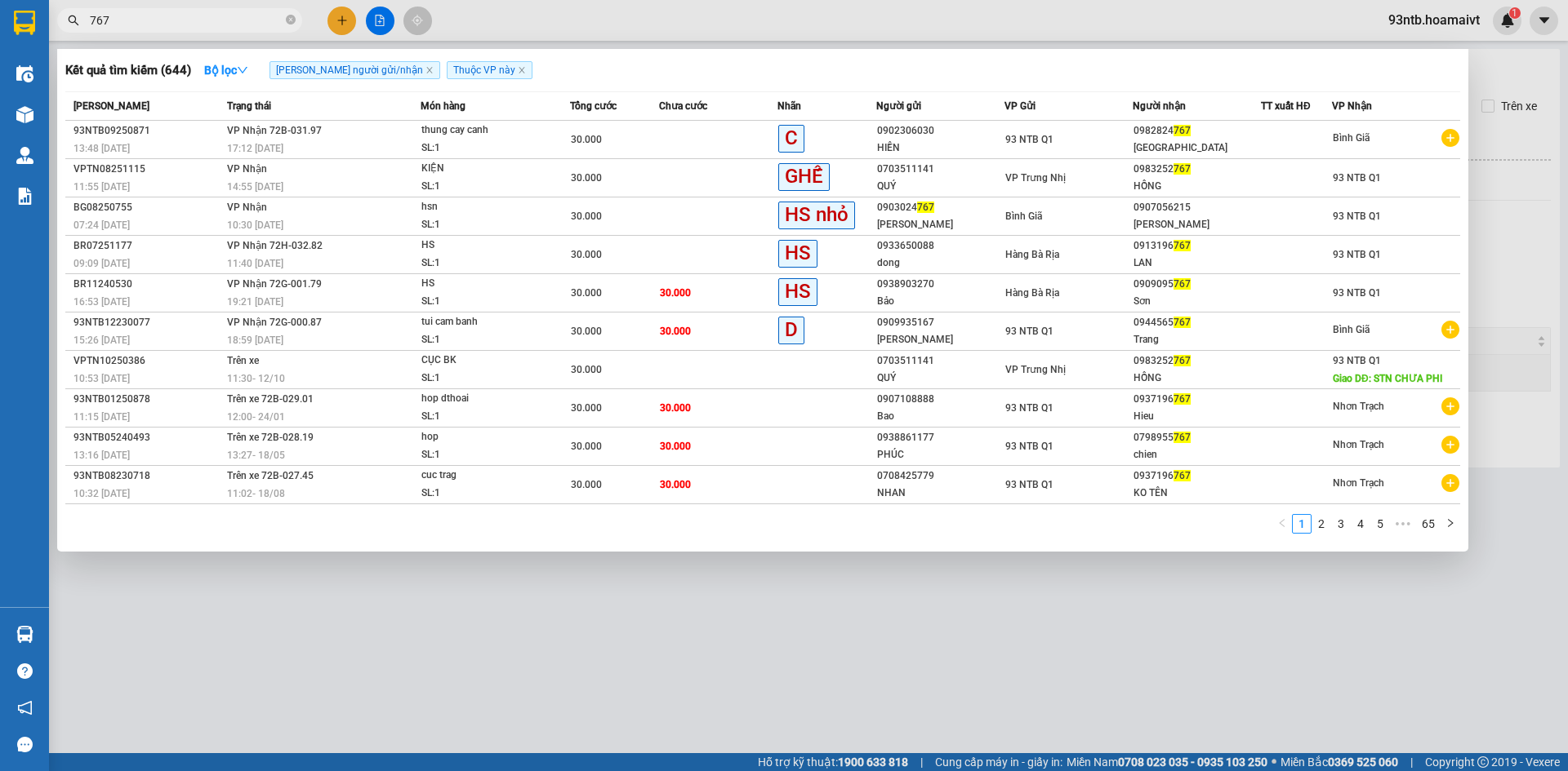
click at [233, 19] on input "767" at bounding box center [186, 20] width 193 height 18
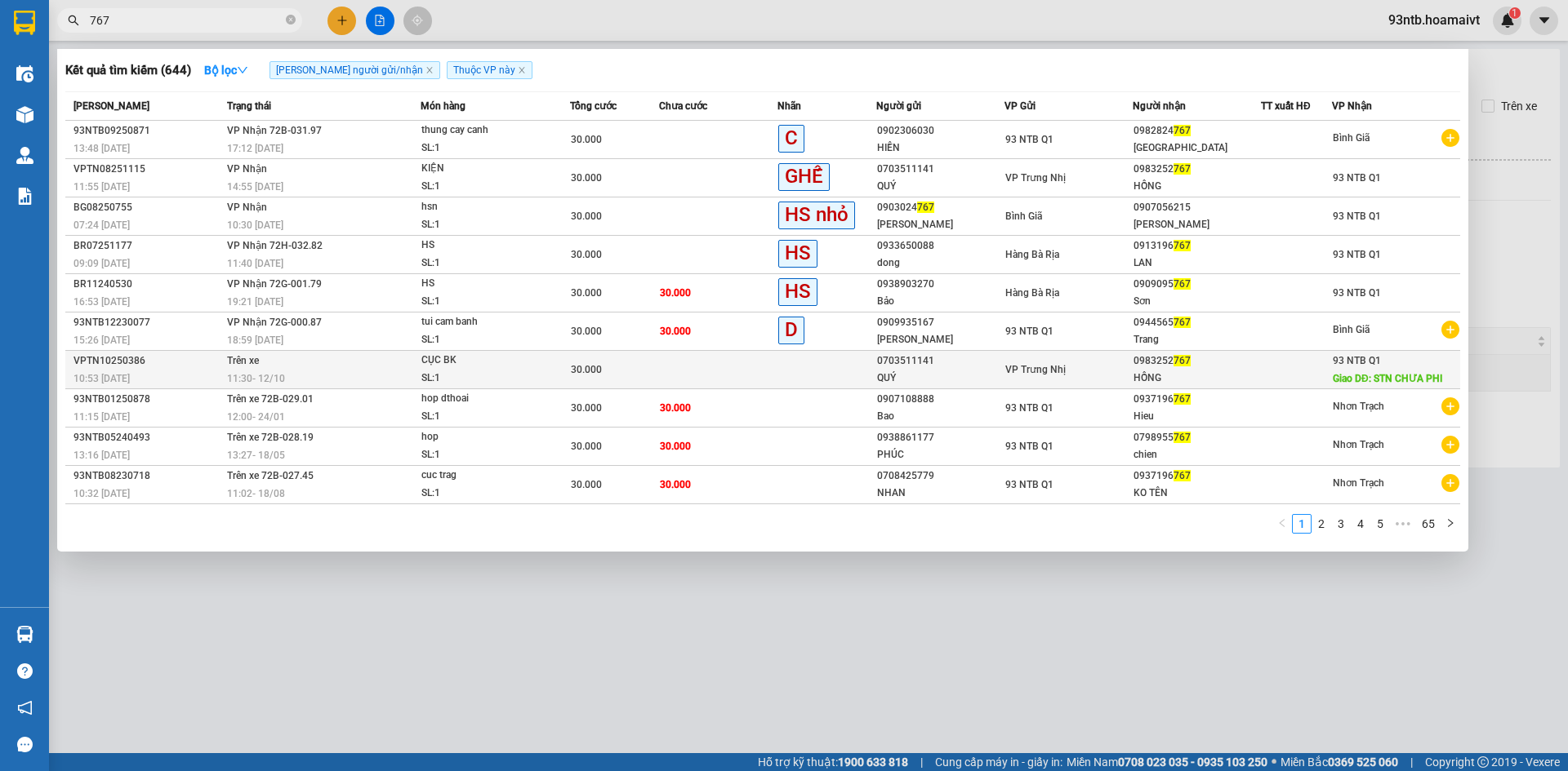
click at [282, 369] on div "11:30 - 12/10" at bounding box center [323, 378] width 193 height 18
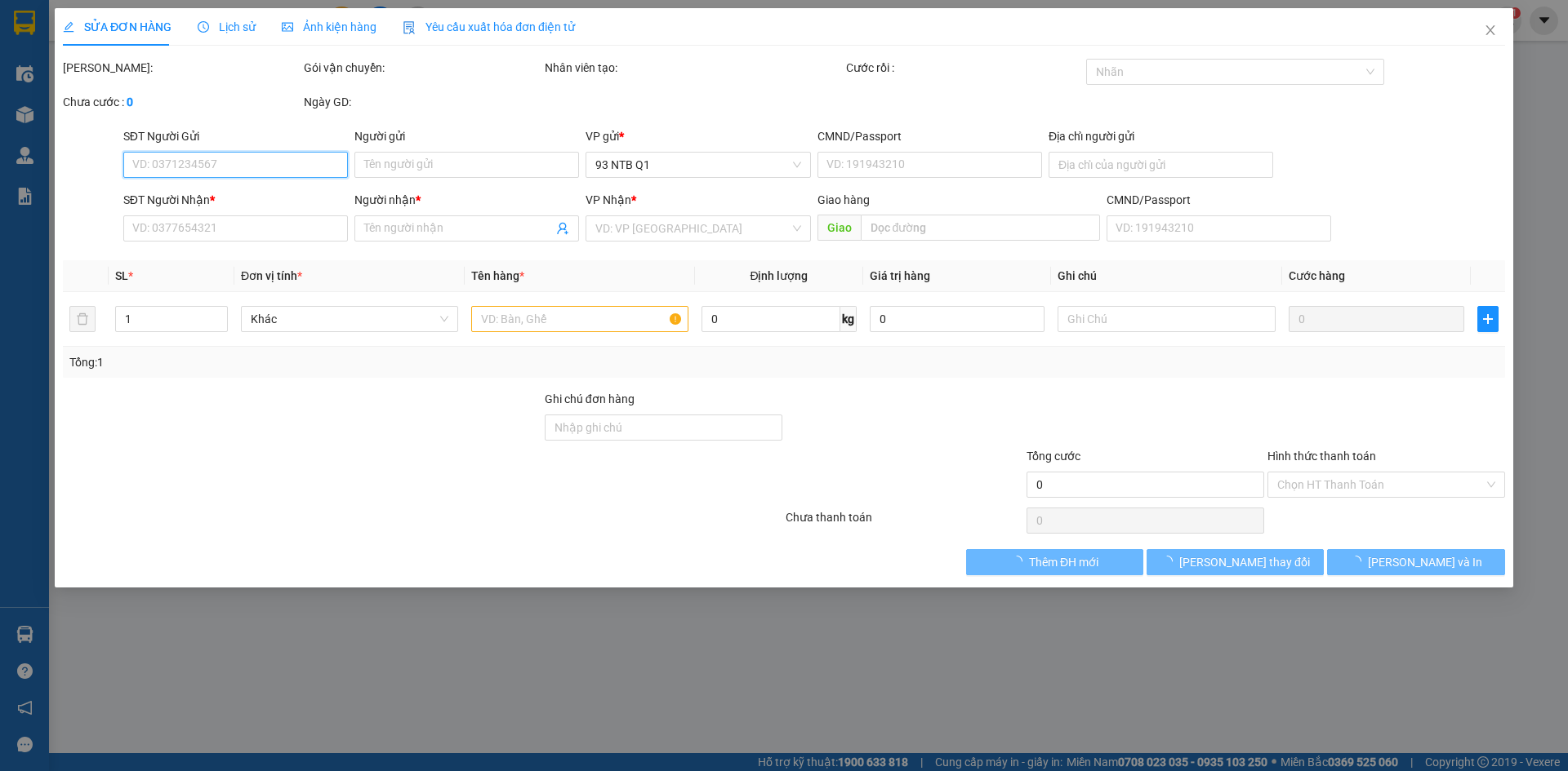
type input "0703511141"
type input "QUÝ"
type input "0983252767"
type input "HỒNG"
type input "STN CHƯA PHI"
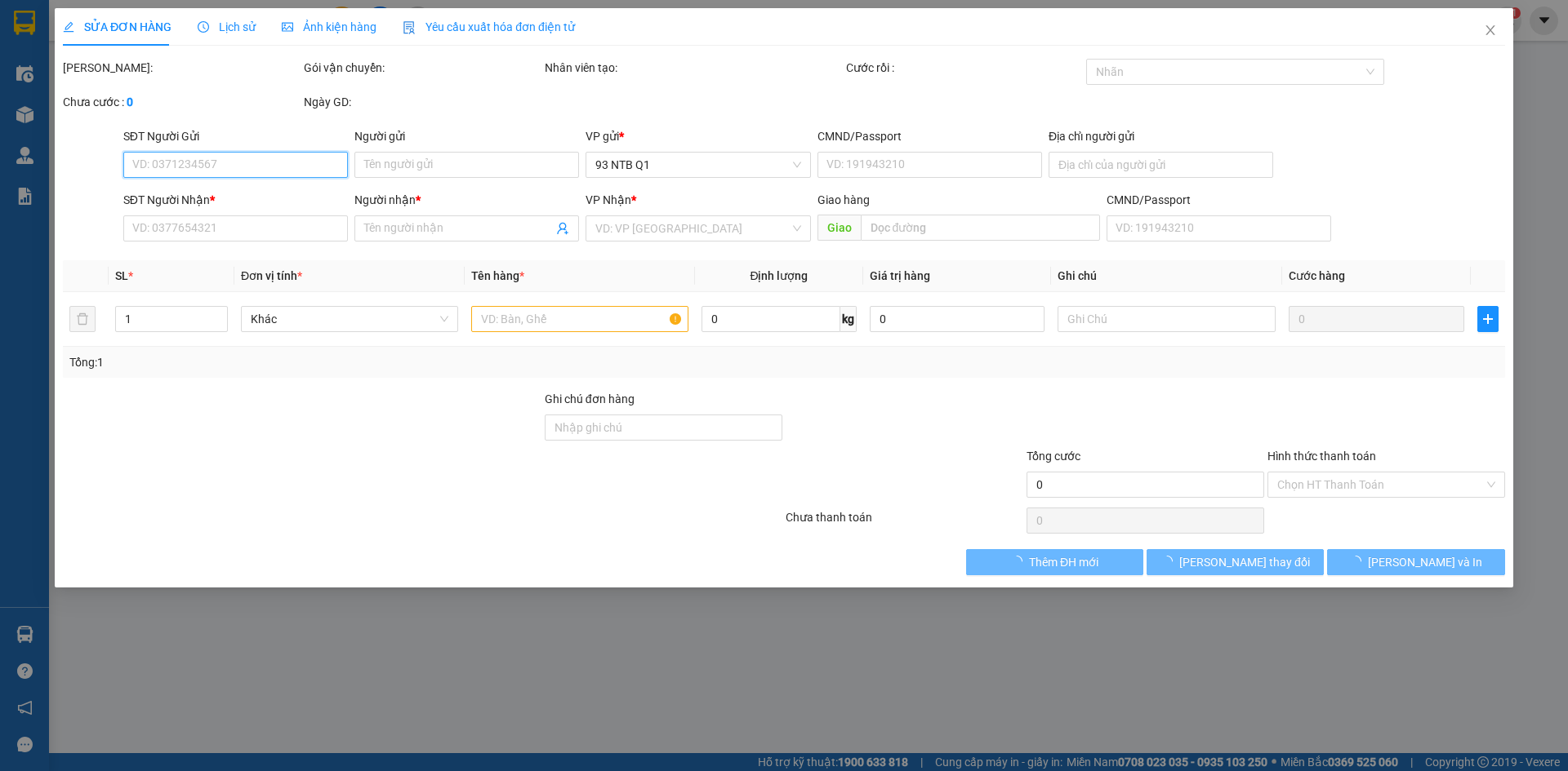
type input "30.000"
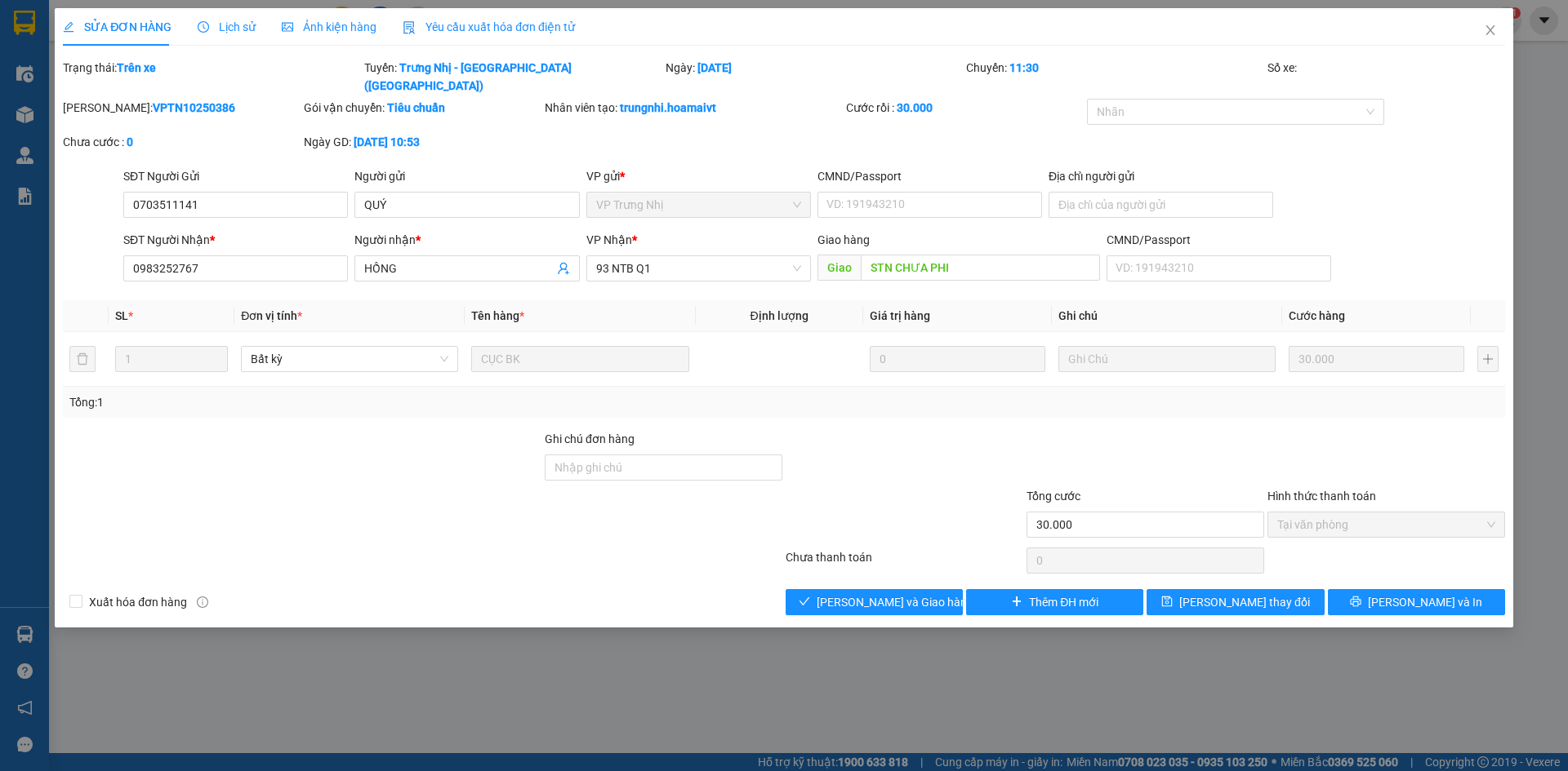
click at [229, 26] on span "Lịch sử" at bounding box center [226, 26] width 58 height 13
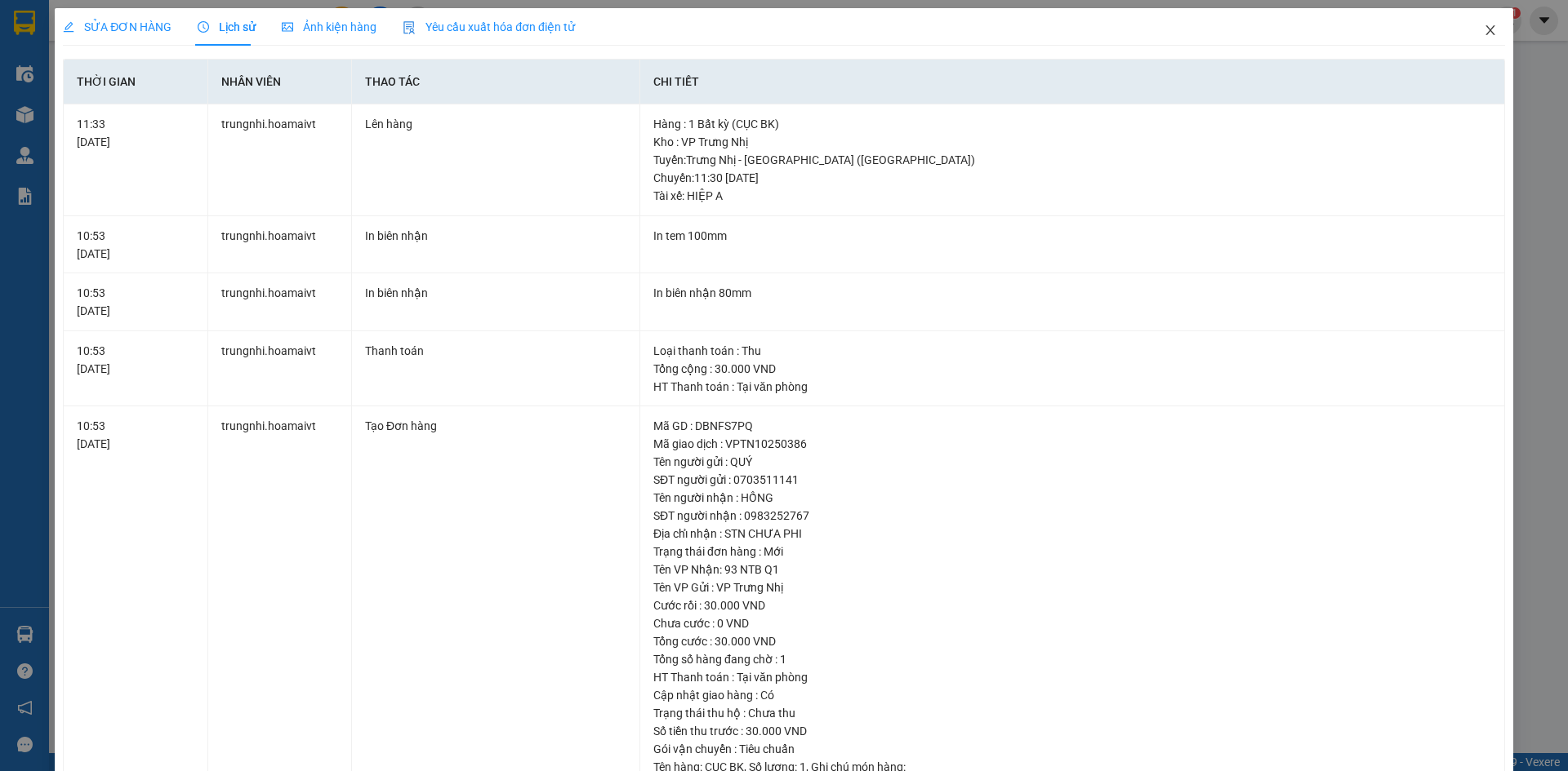
click at [1484, 28] on icon "close" at bounding box center [1490, 30] width 13 height 13
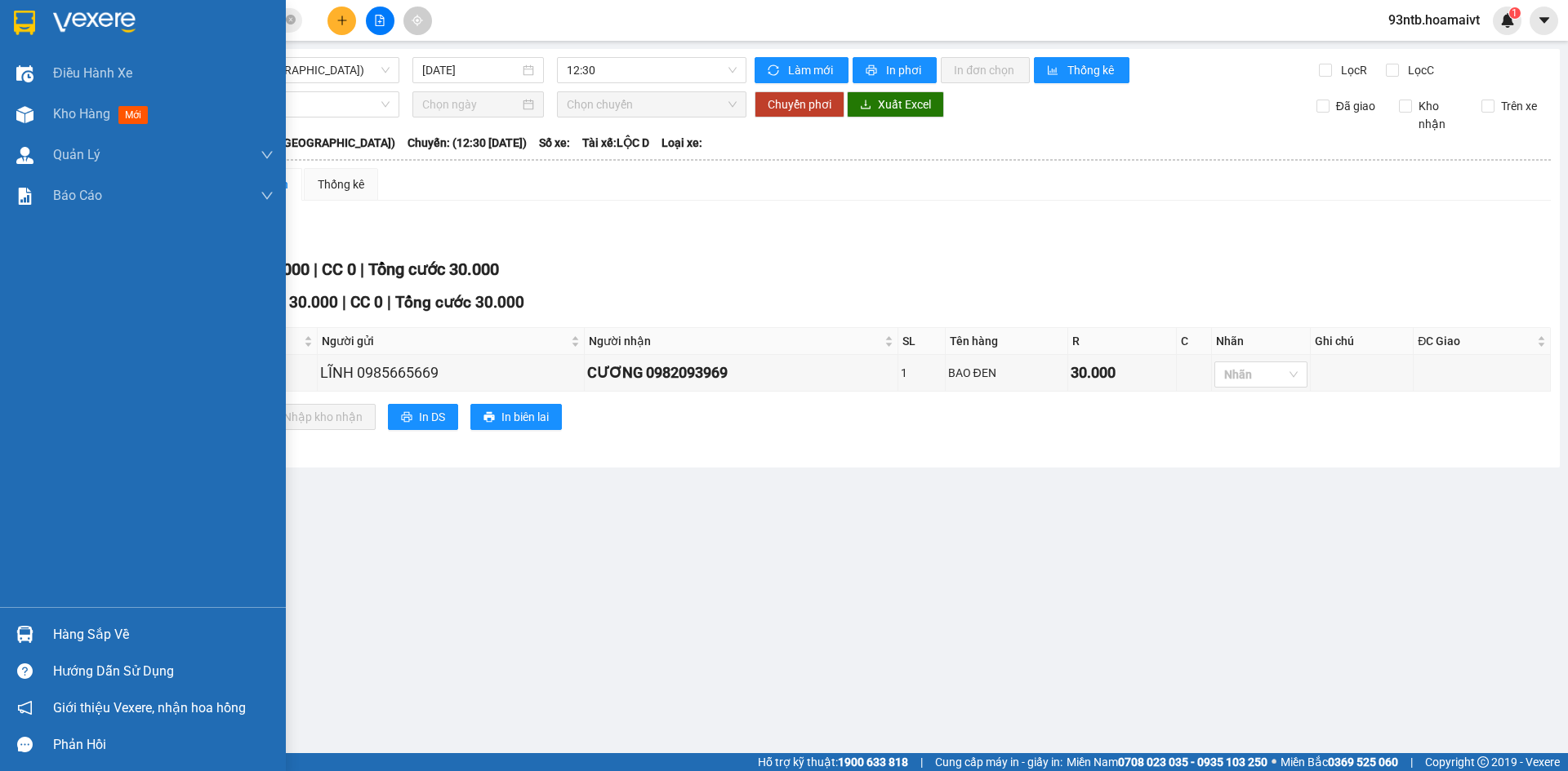
click at [88, 637] on div "Hàng sắp về" at bounding box center [163, 635] width 220 height 24
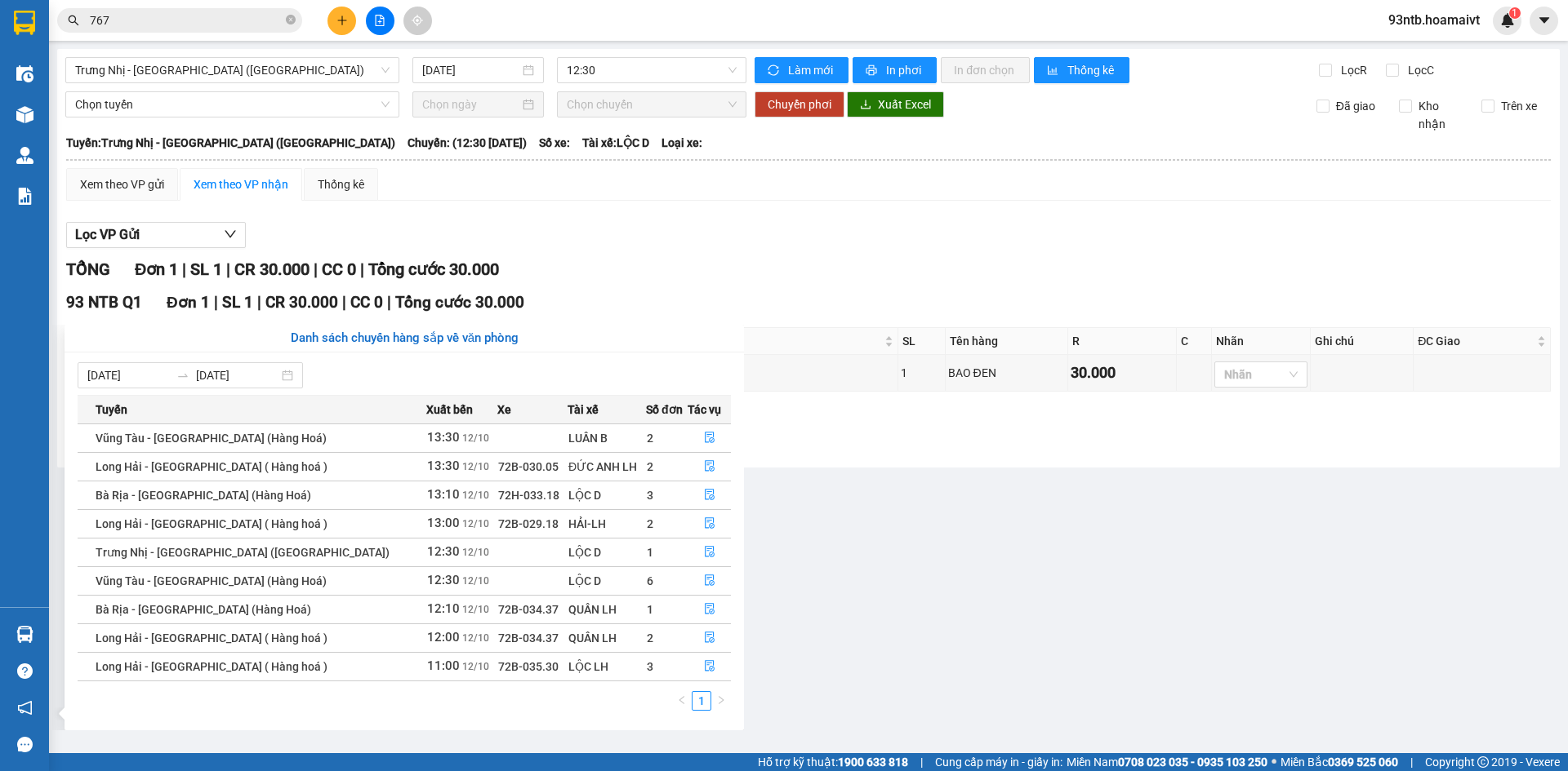
click at [747, 150] on section "Kết quả tìm kiếm ( 644 ) Bộ lọc Tìm người gửi/nhận Thuộc VP này Mã ĐH Trạng thá…" at bounding box center [784, 385] width 1568 height 771
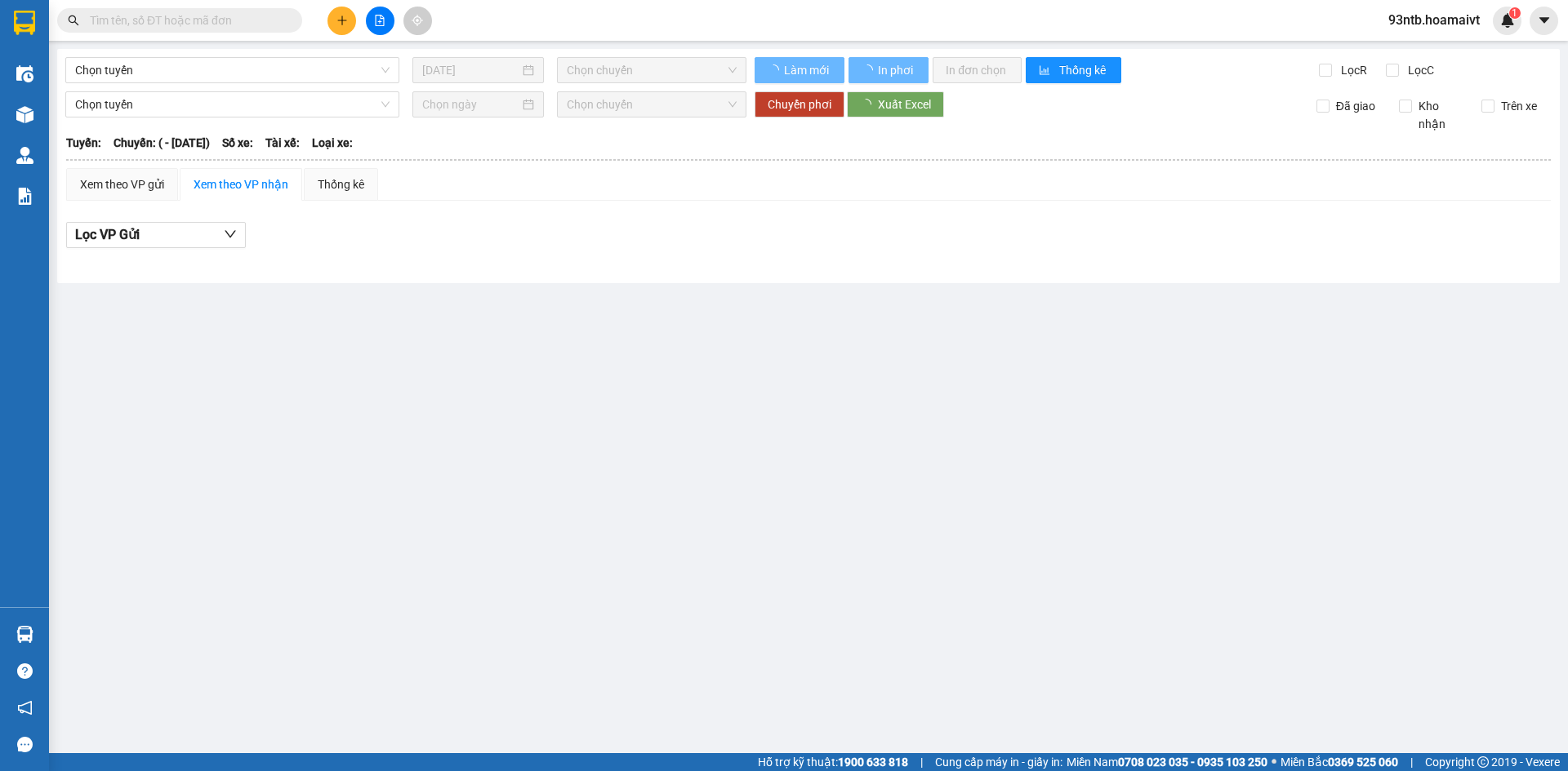
type input "05/12/2021"
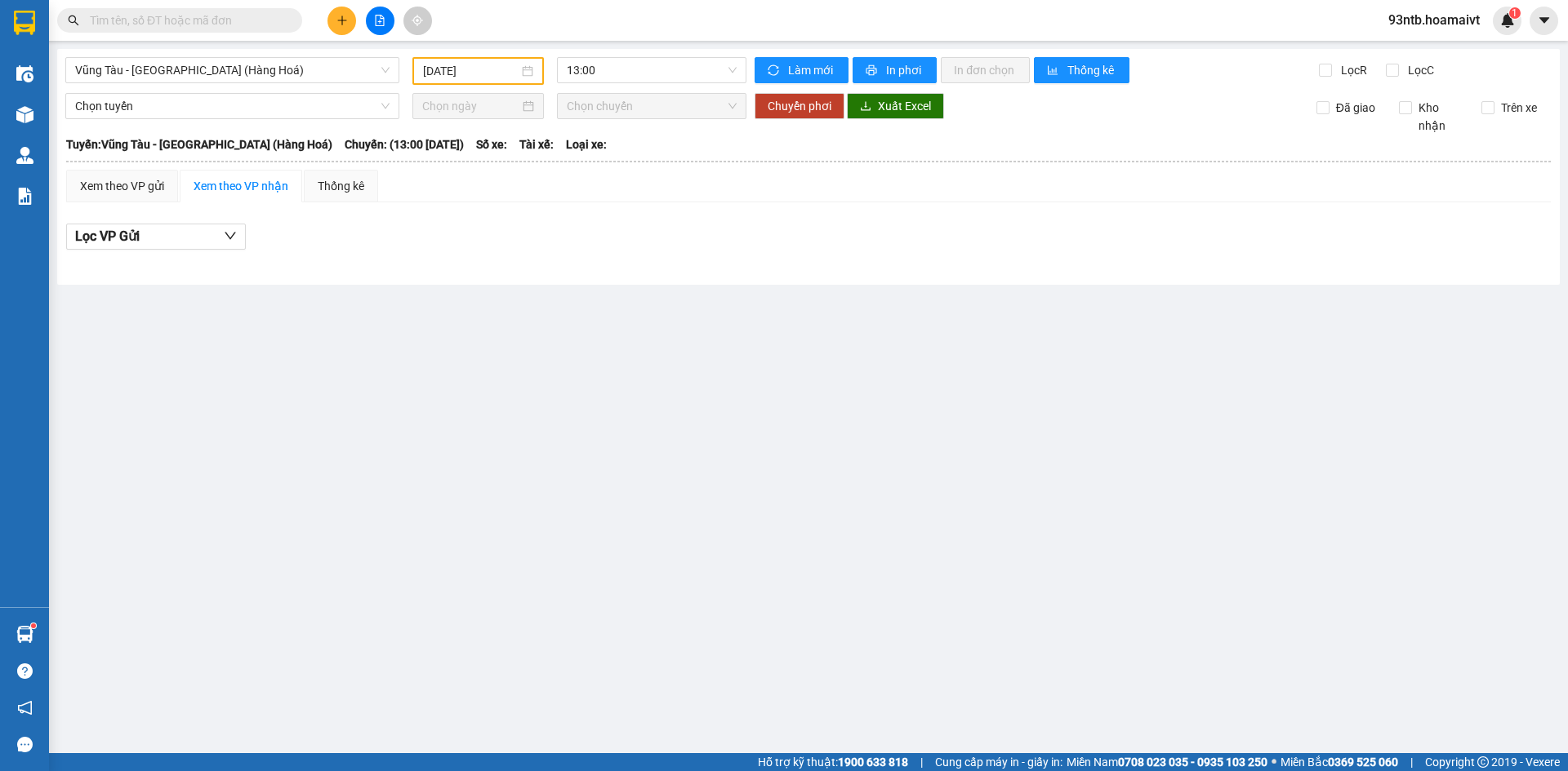
click at [258, 28] on input "text" at bounding box center [186, 20] width 193 height 18
click at [238, 17] on input "text" at bounding box center [186, 20] width 193 height 18
click at [238, 16] on input "text" at bounding box center [186, 20] width 193 height 18
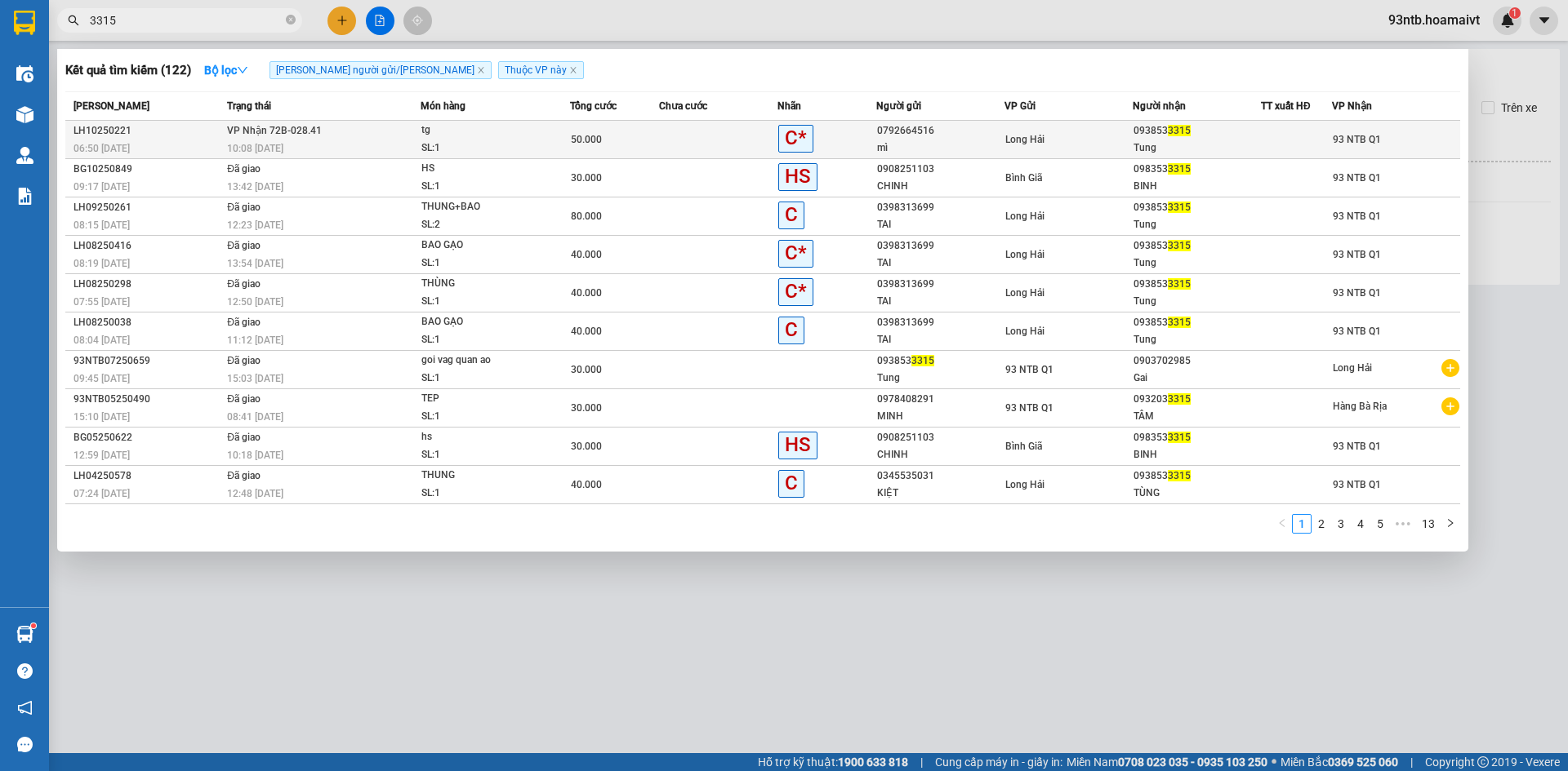
type input "3315"
click at [1445, 132] on div "93 NTB Q1" at bounding box center [1396, 140] width 127 height 18
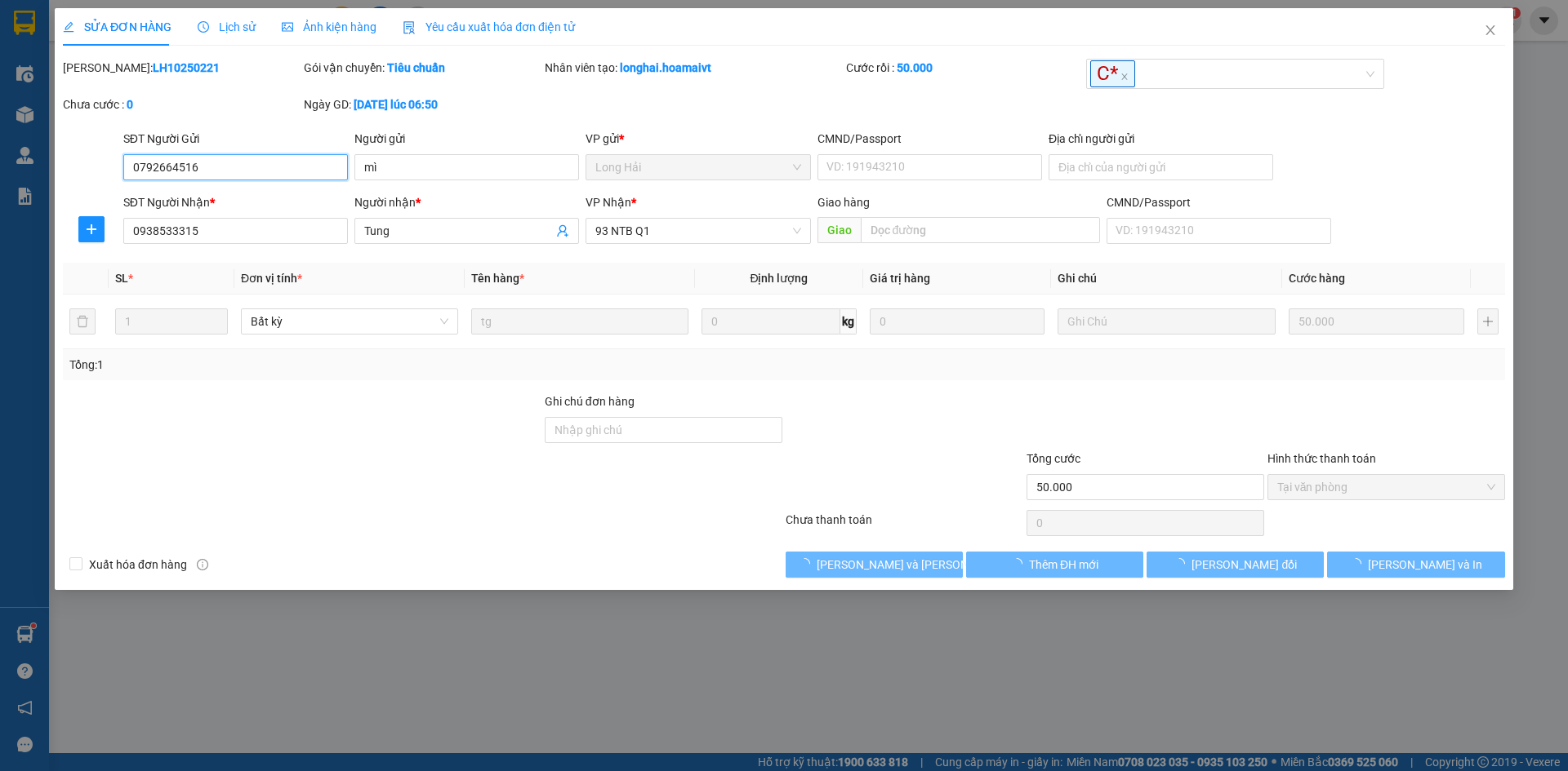
type input "0792664516"
type input "mì"
type input "0938533315"
type input "Tung"
type input "50.000"
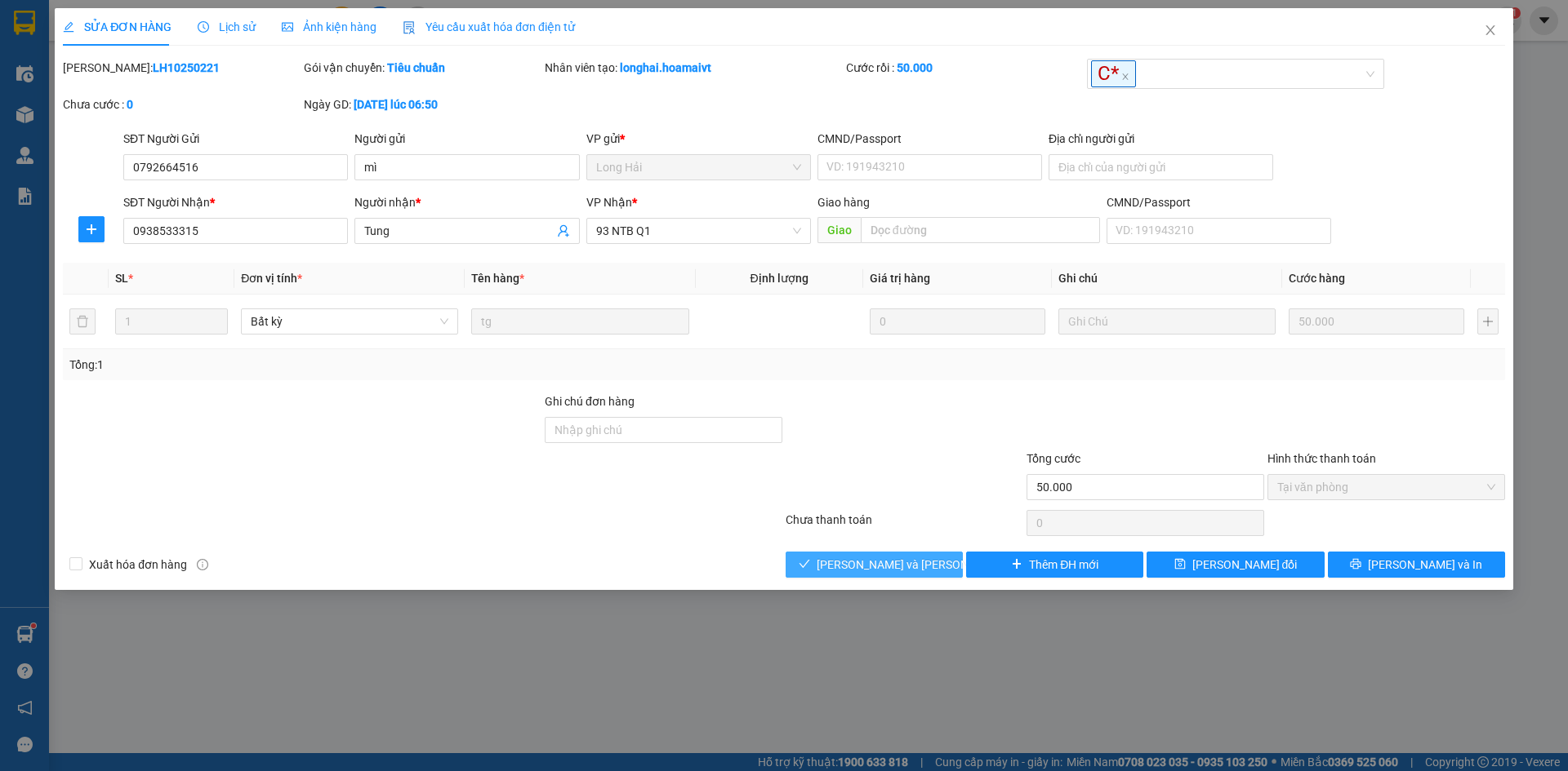
click at [905, 561] on div "Total Paid Fee 50.000 Total UnPaid Fee 0 Cash Collection Total Fee Mã ĐH: LH102…" at bounding box center [784, 318] width 1442 height 520
click at [906, 561] on span "[PERSON_NAME] và [PERSON_NAME] hàng" at bounding box center [927, 565] width 220 height 18
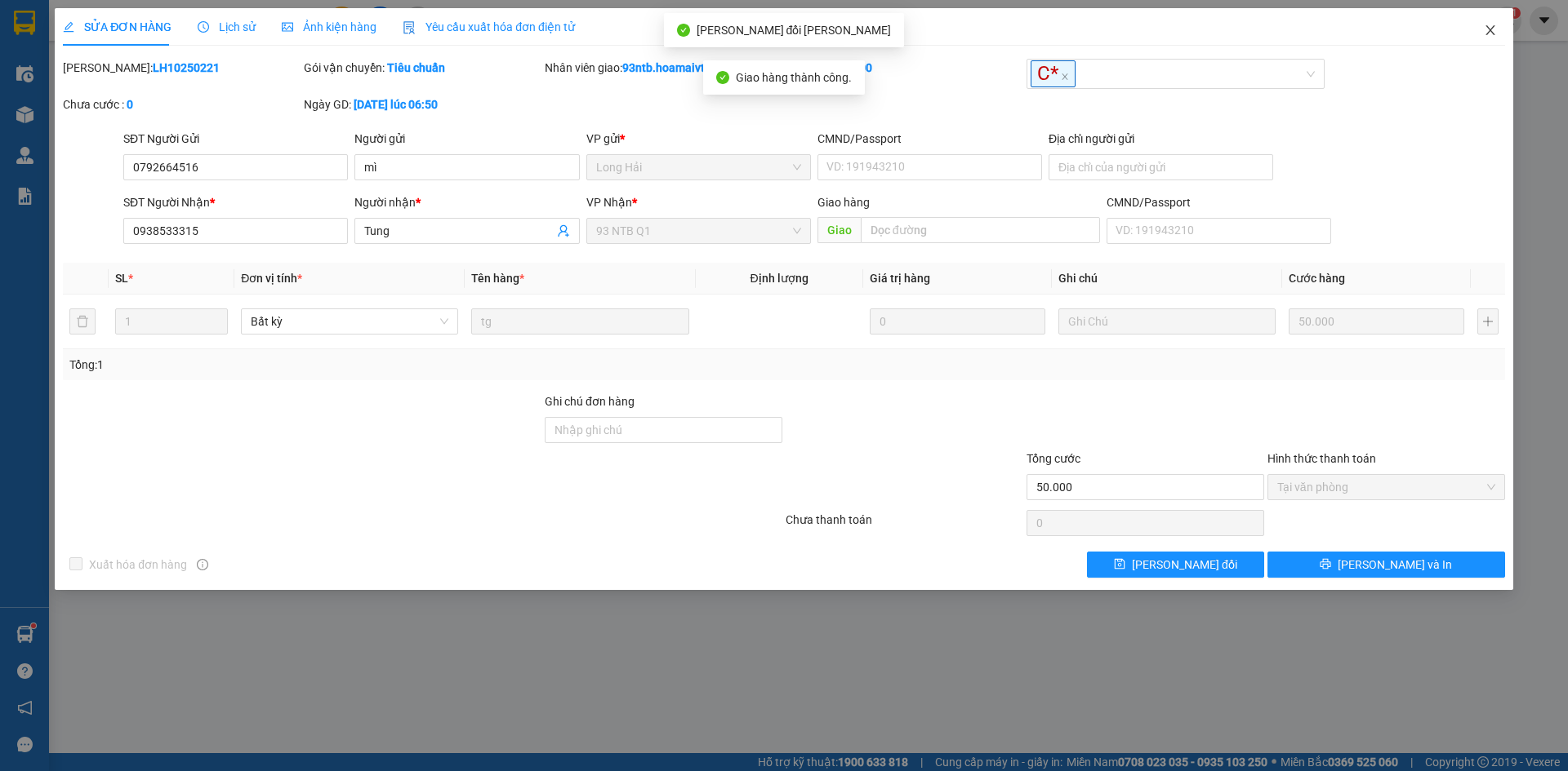
click at [1486, 45] on span "Close" at bounding box center [1490, 31] width 45 height 45
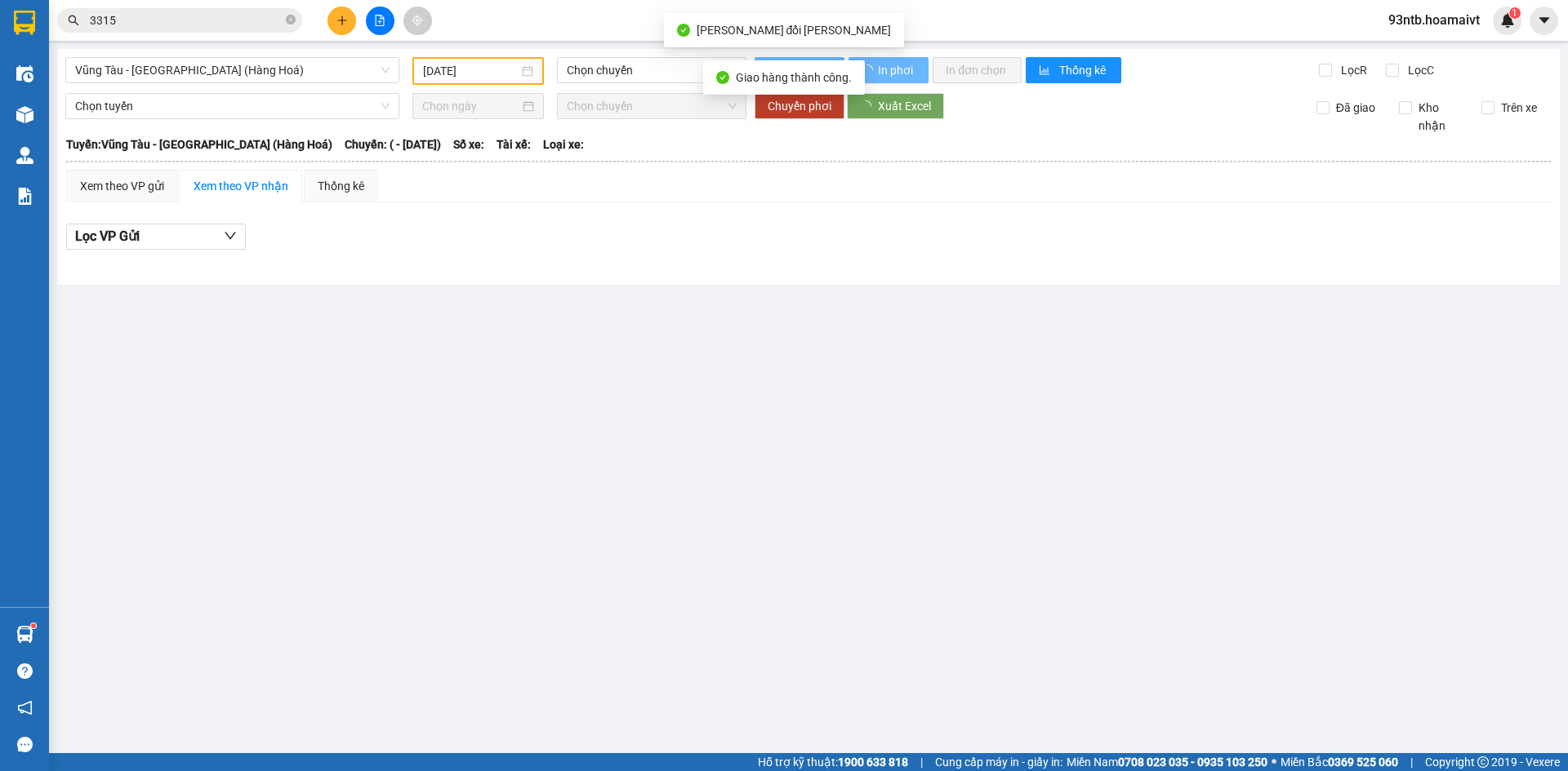
click at [997, 244] on div "Lọc VP Gửi" at bounding box center [809, 237] width 1485 height 27
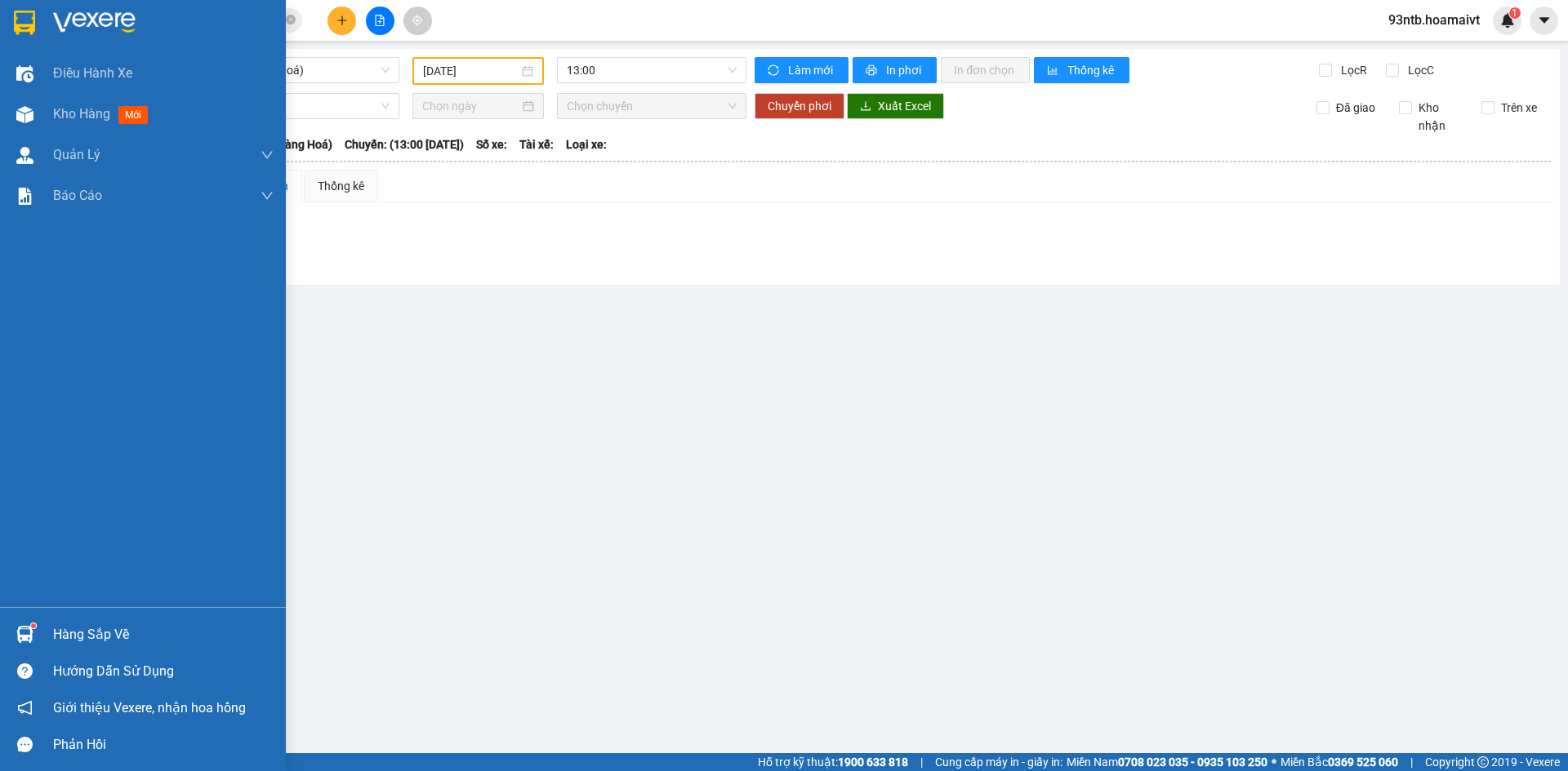
click at [49, 636] on div "Hàng sắp về" at bounding box center [142, 635] width 286 height 37
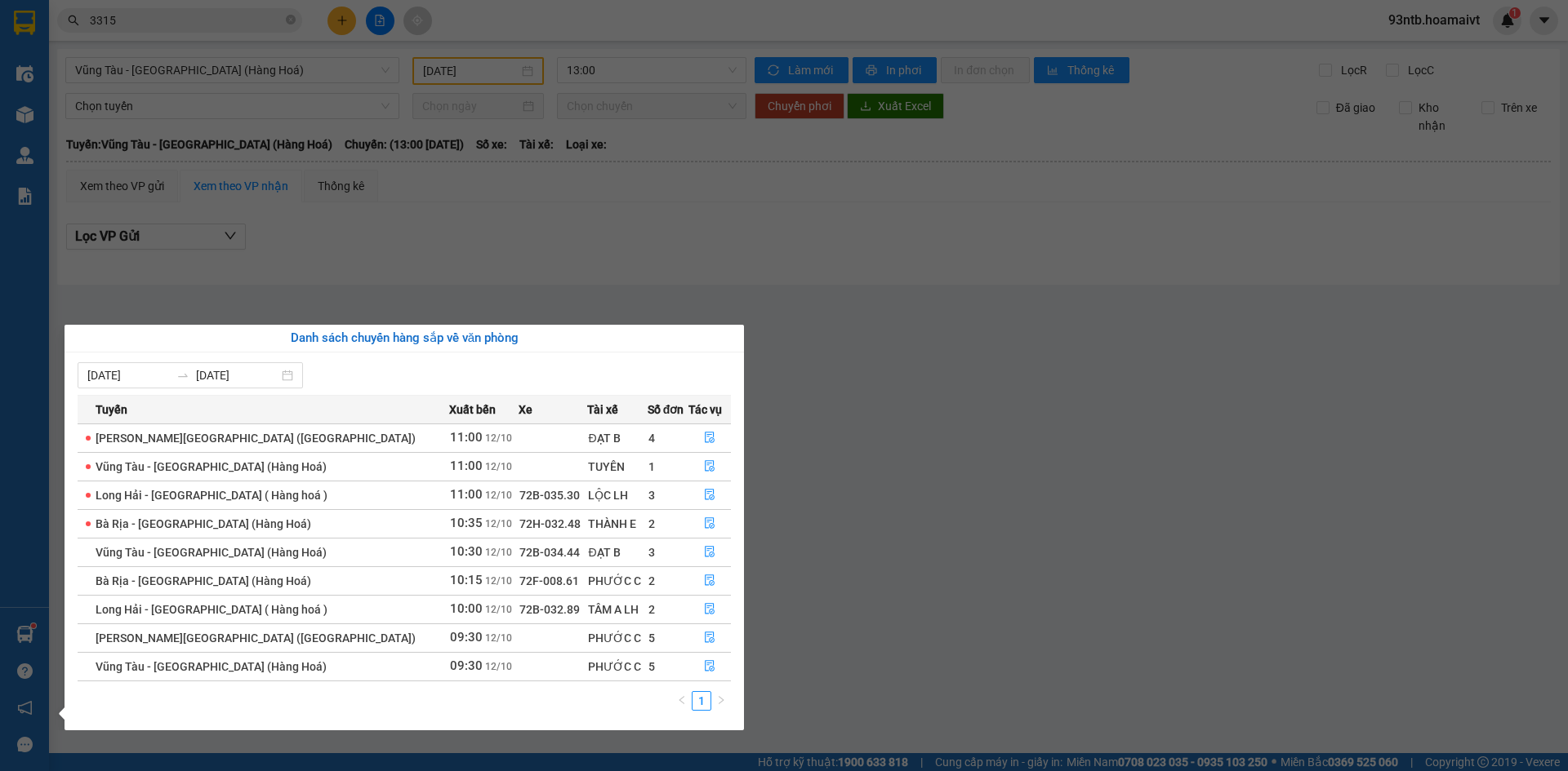
click at [951, 215] on section "Kết quả tìm kiếm ( 122 ) Bộ lọc Tìm người gửi/nhận Thuộc VP này Mã ĐH Trạng thá…" at bounding box center [784, 385] width 1568 height 771
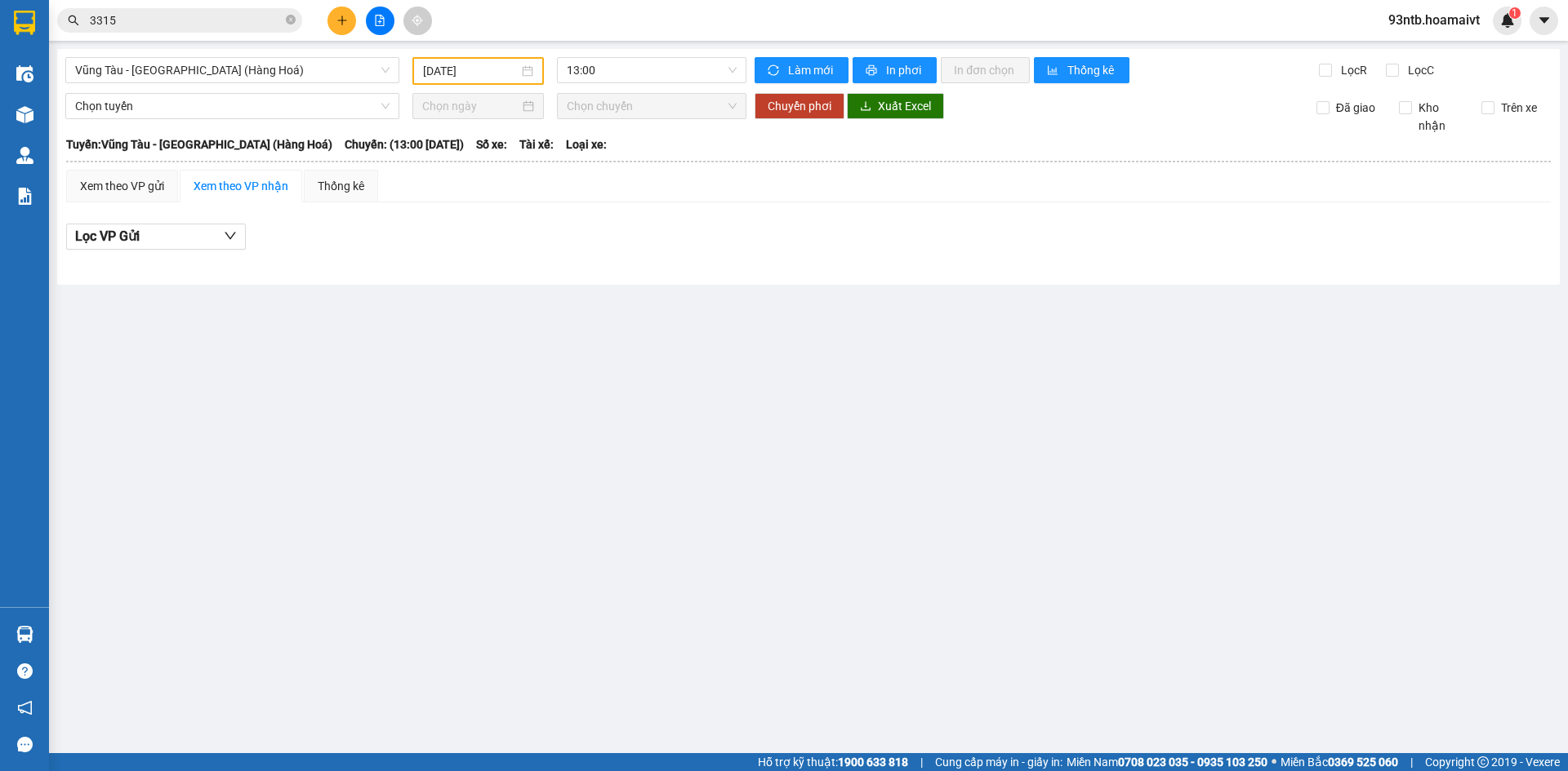
click at [207, 25] on input "3315" at bounding box center [186, 20] width 193 height 18
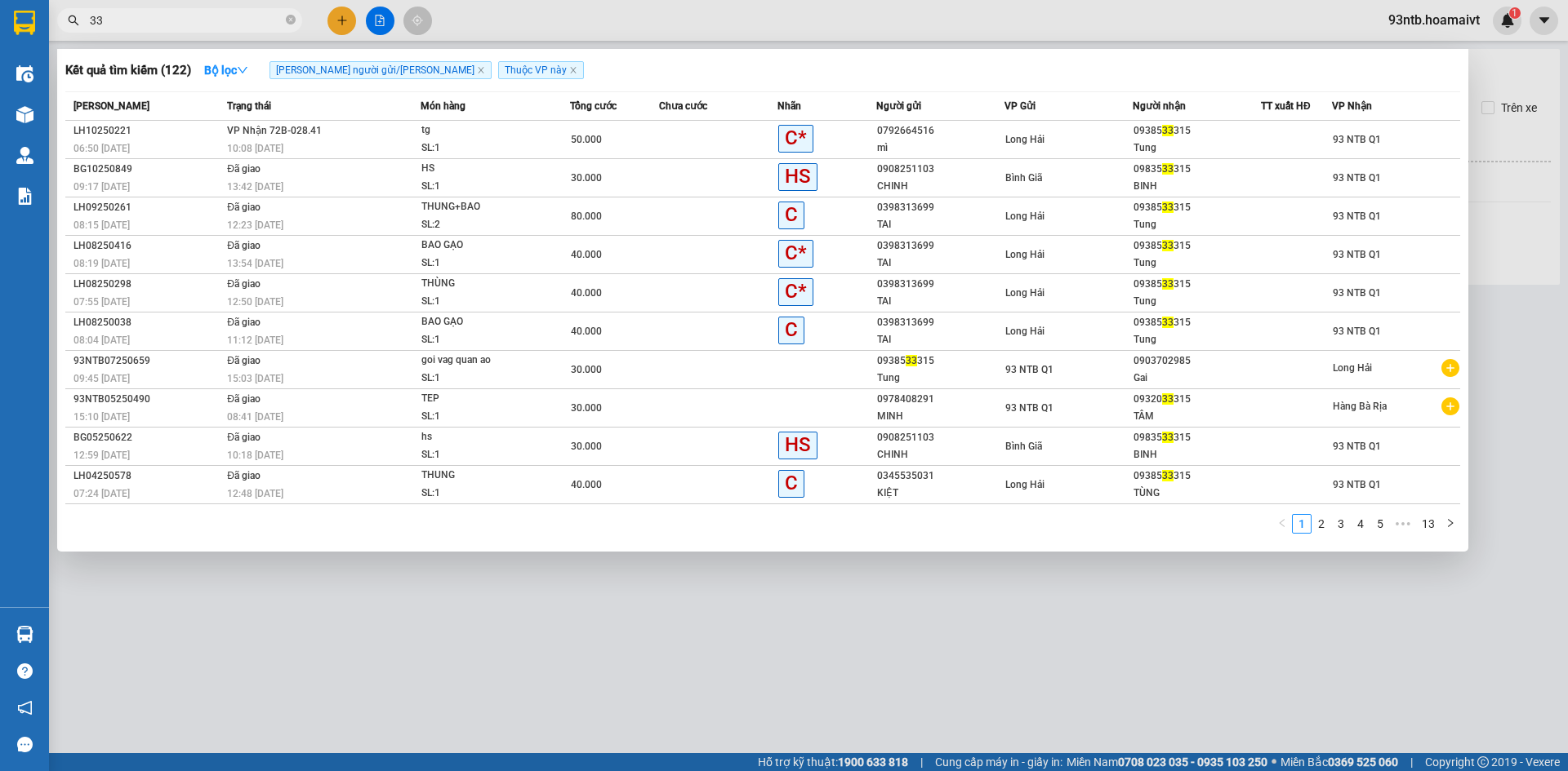
type input "3"
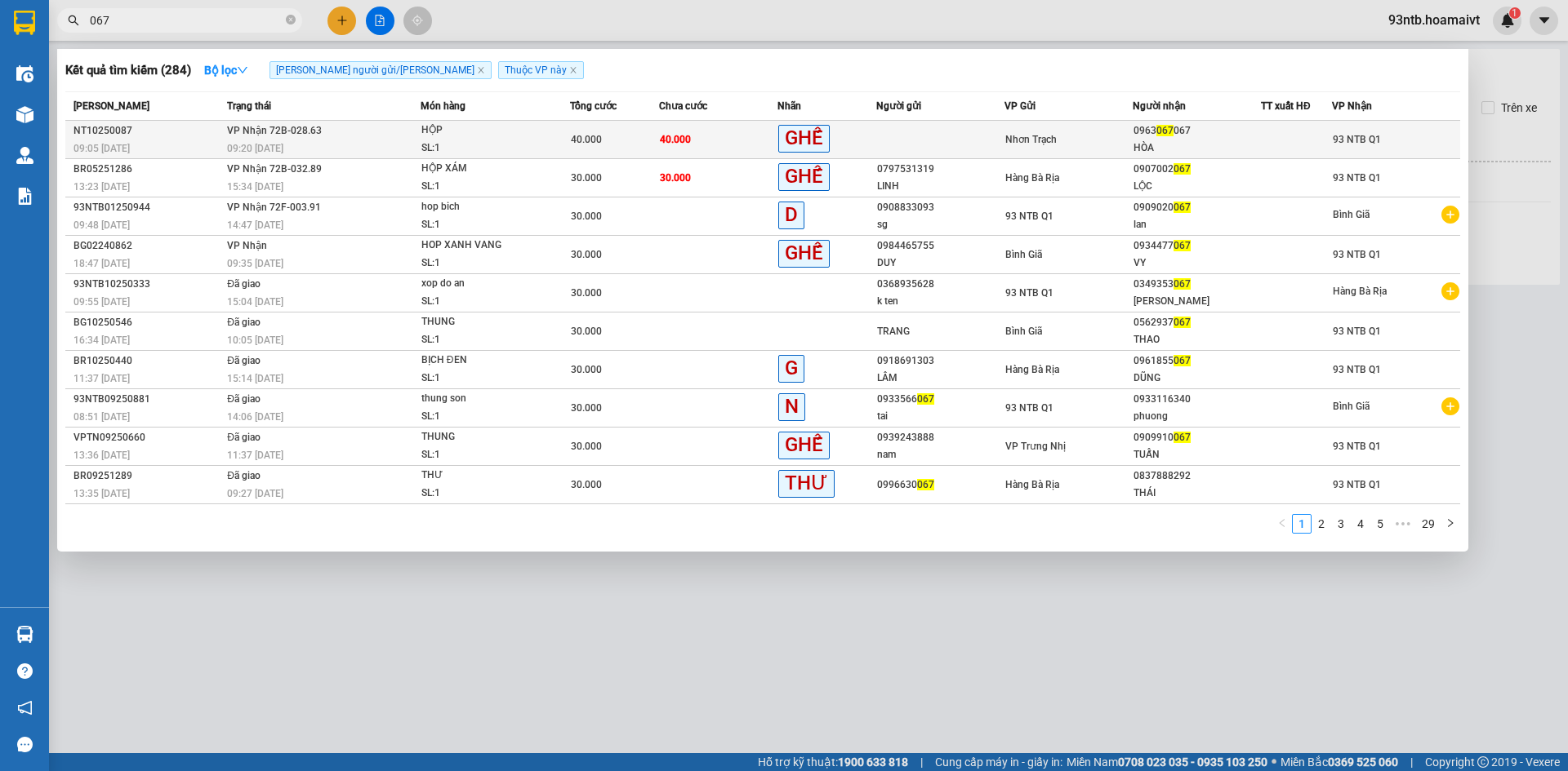
type input "067"
click at [584, 128] on td "40.000" at bounding box center [615, 140] width 89 height 38
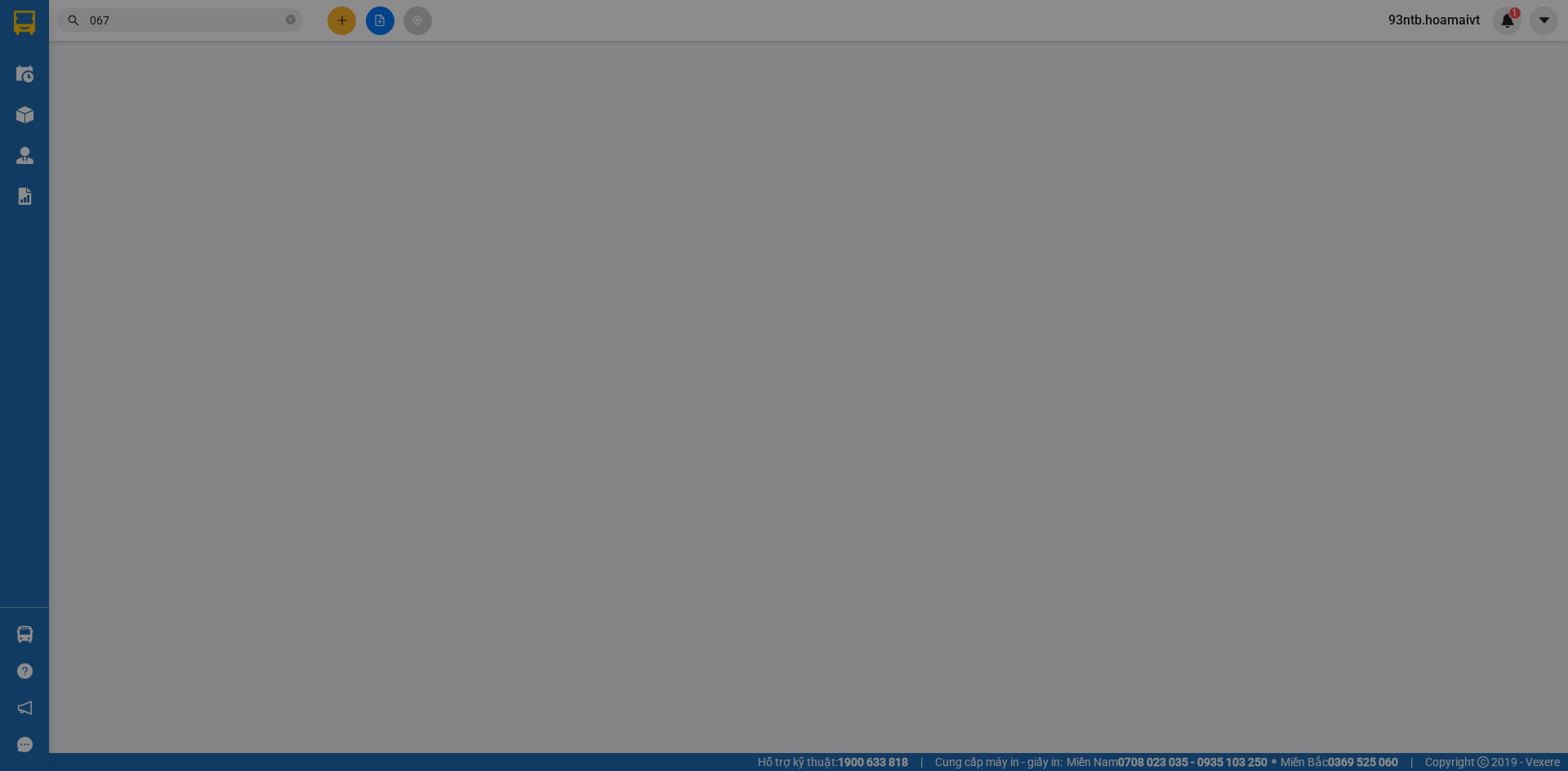
type input "0963067067"
type input "HÒA"
type input "40.000"
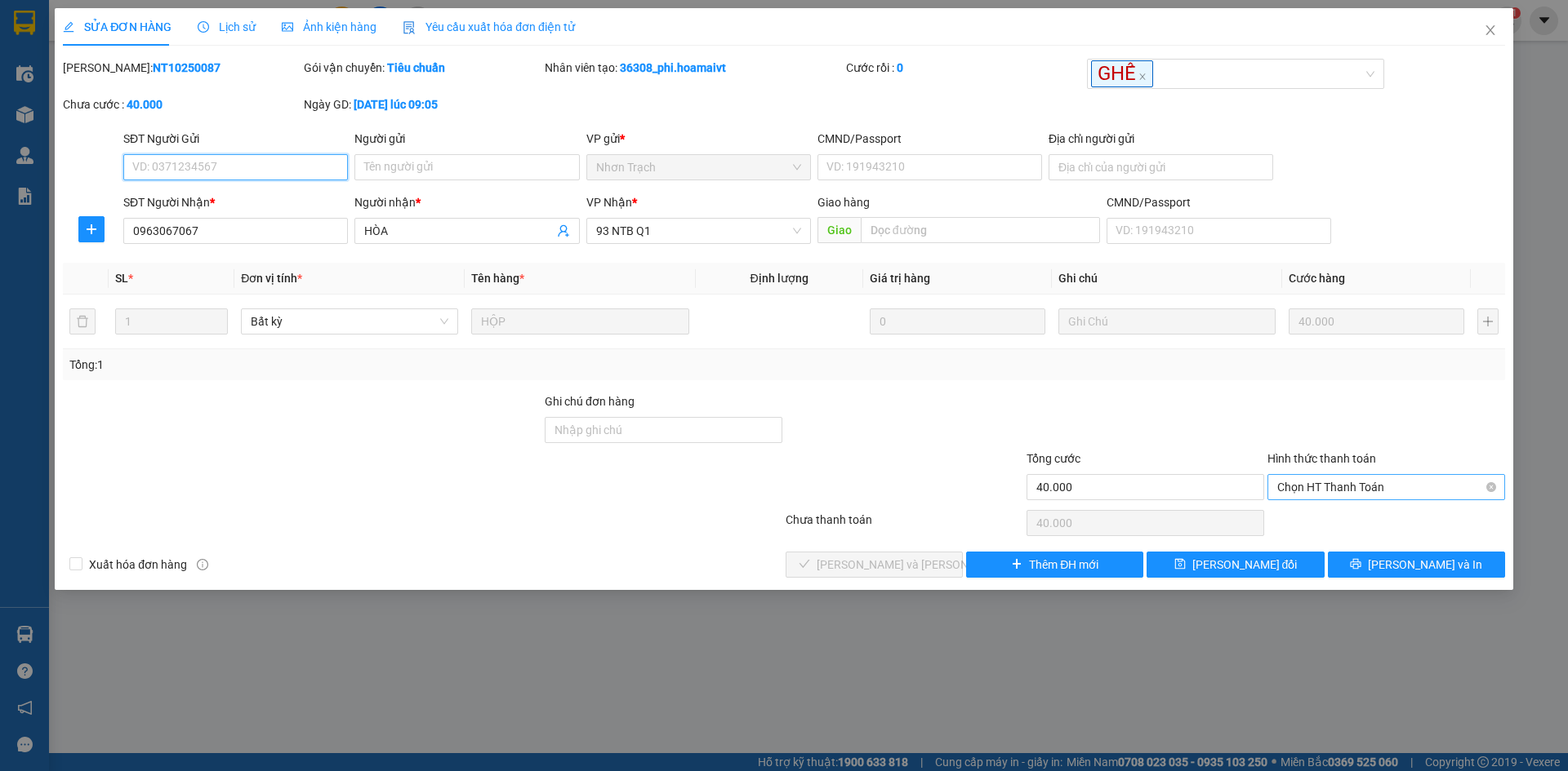
click at [1412, 487] on span "Chọn HT Thanh Toán" at bounding box center [1386, 487] width 218 height 24
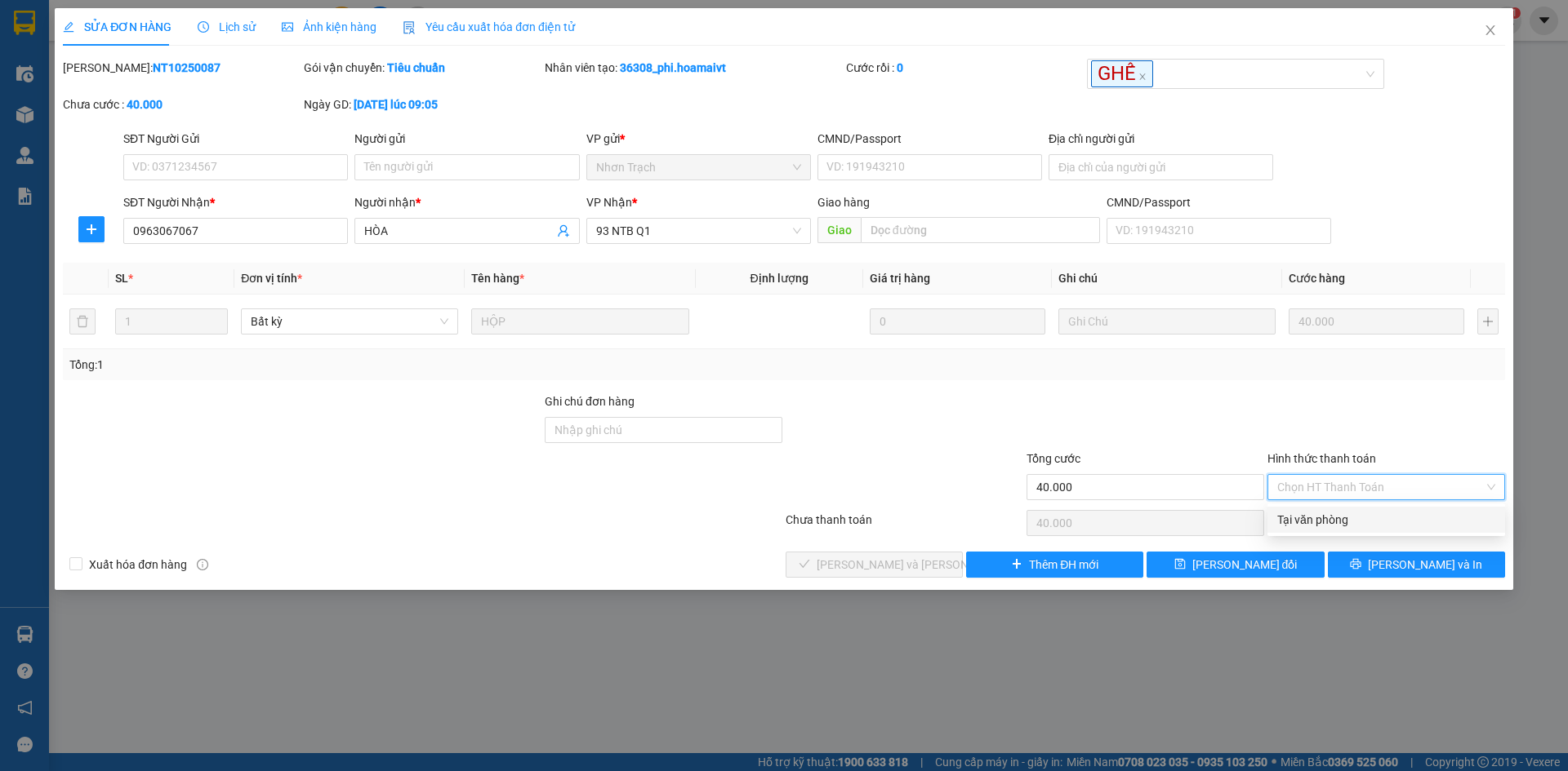
click at [1403, 533] on div "Tại văn phòng" at bounding box center [1386, 520] width 238 height 26
type input "0"
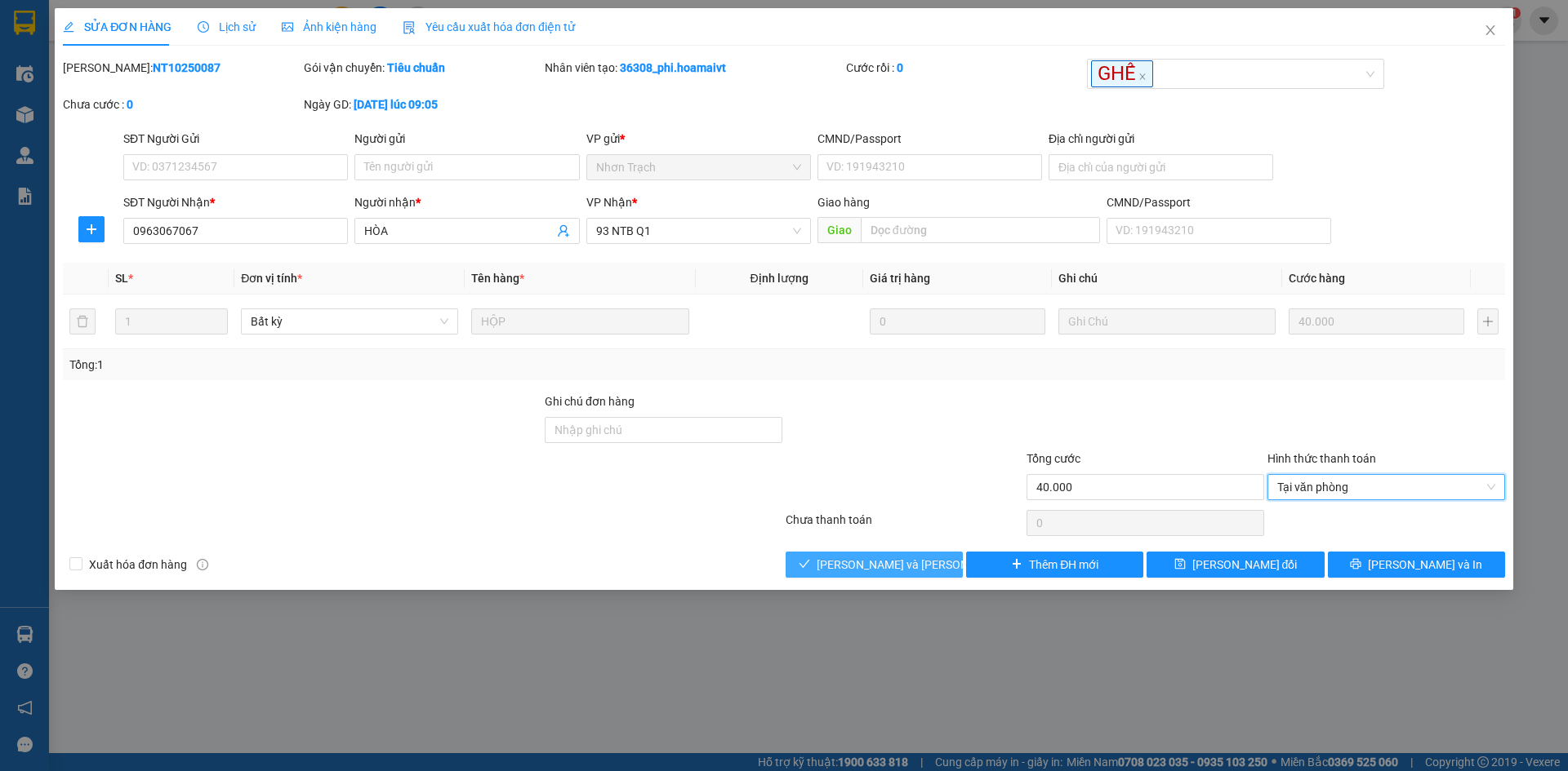
click at [922, 561] on span "[PERSON_NAME] và [PERSON_NAME] hàng" at bounding box center [927, 565] width 220 height 18
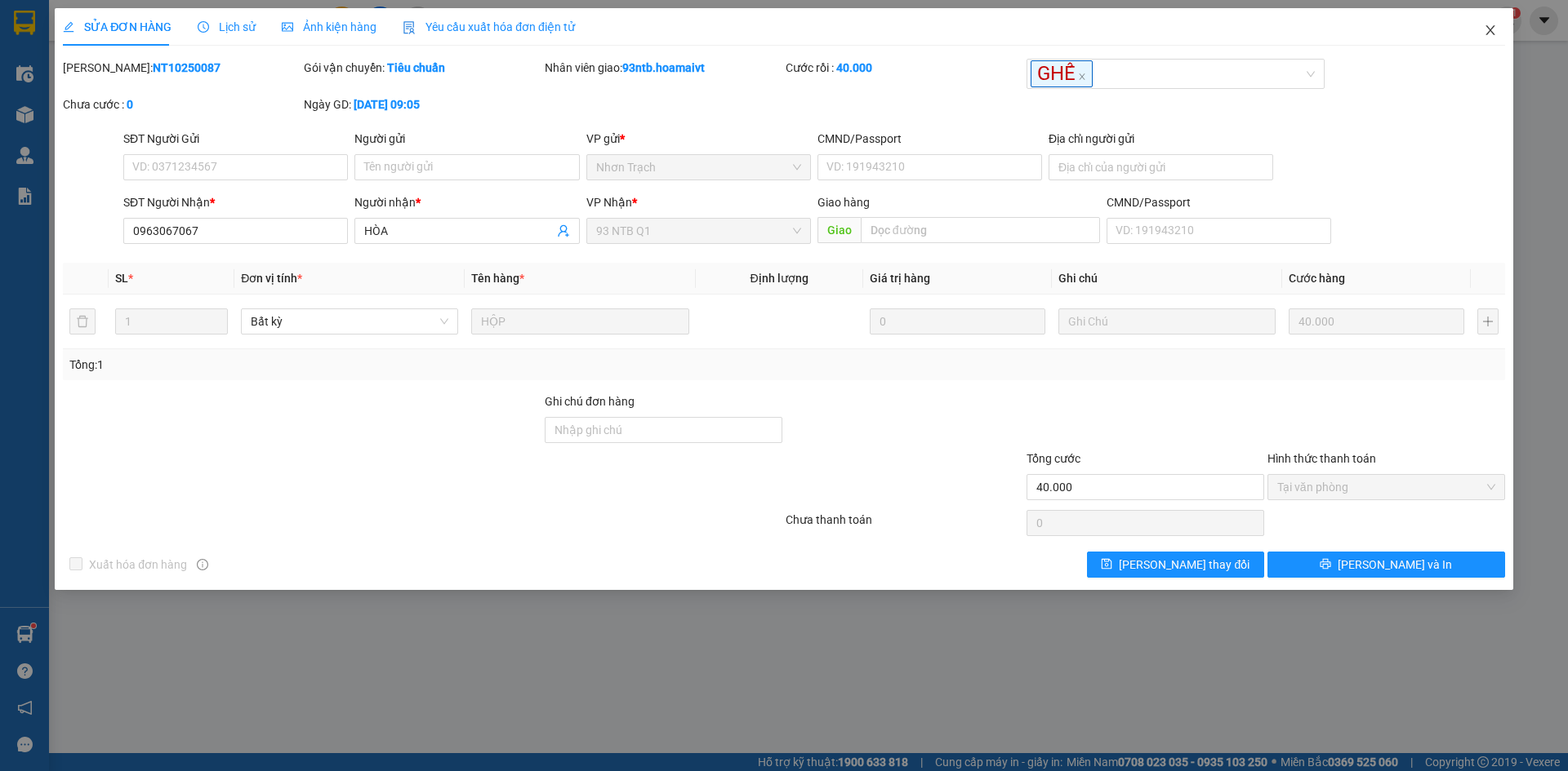
click at [1495, 32] on span "Close" at bounding box center [1490, 31] width 45 height 45
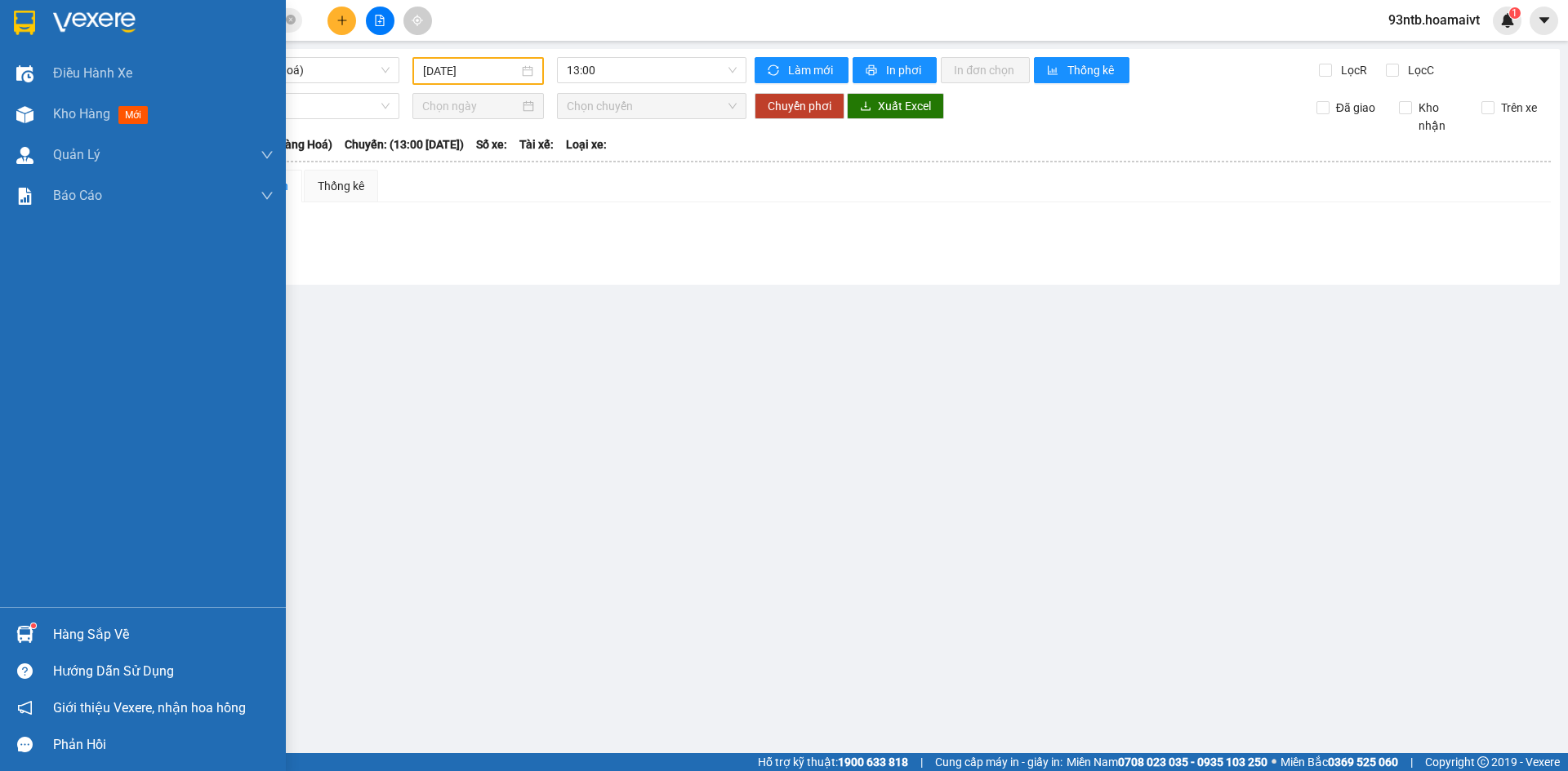
click at [100, 630] on div "Hàng sắp về" at bounding box center [163, 635] width 220 height 24
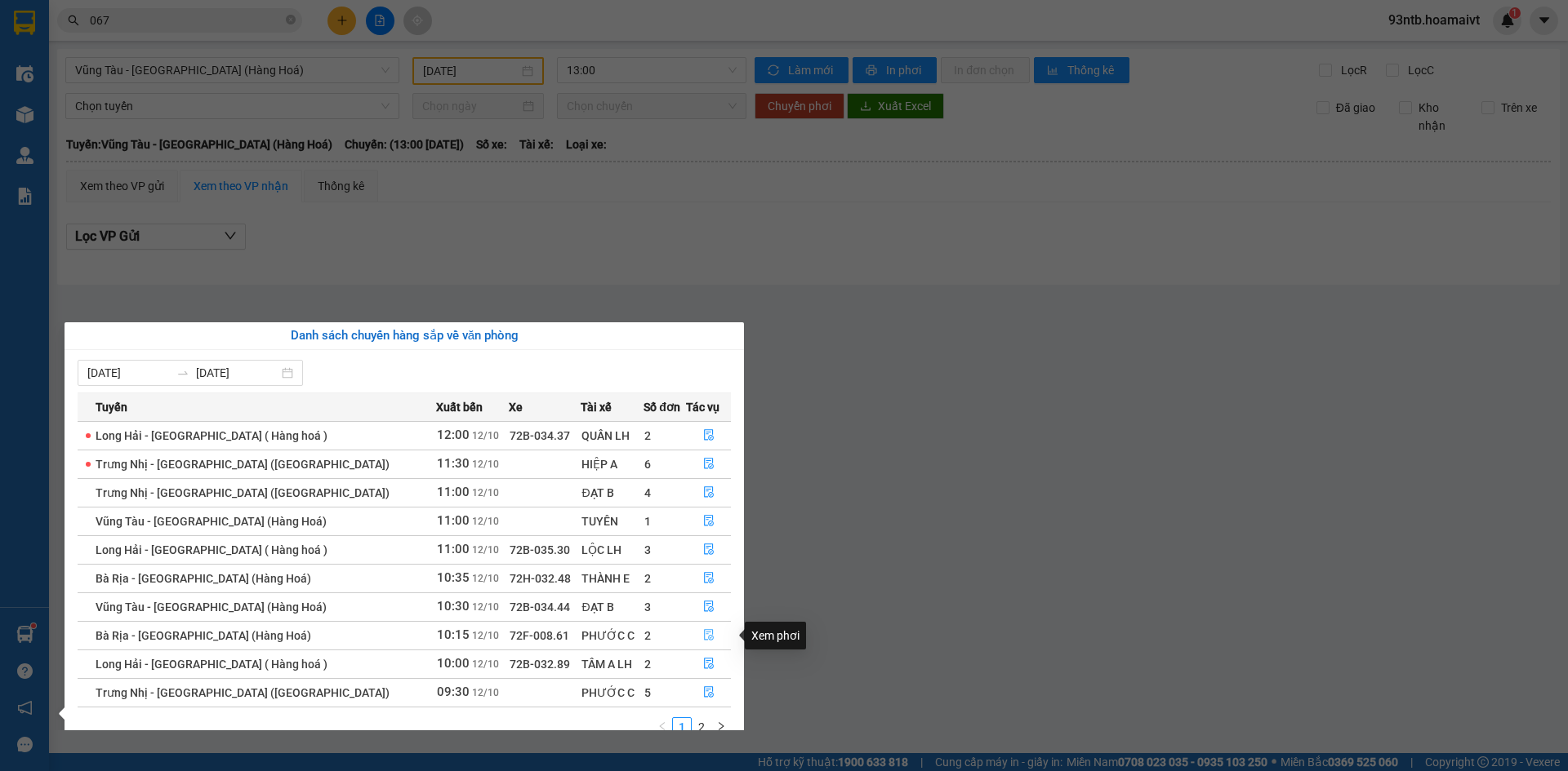
scroll to position [26, 0]
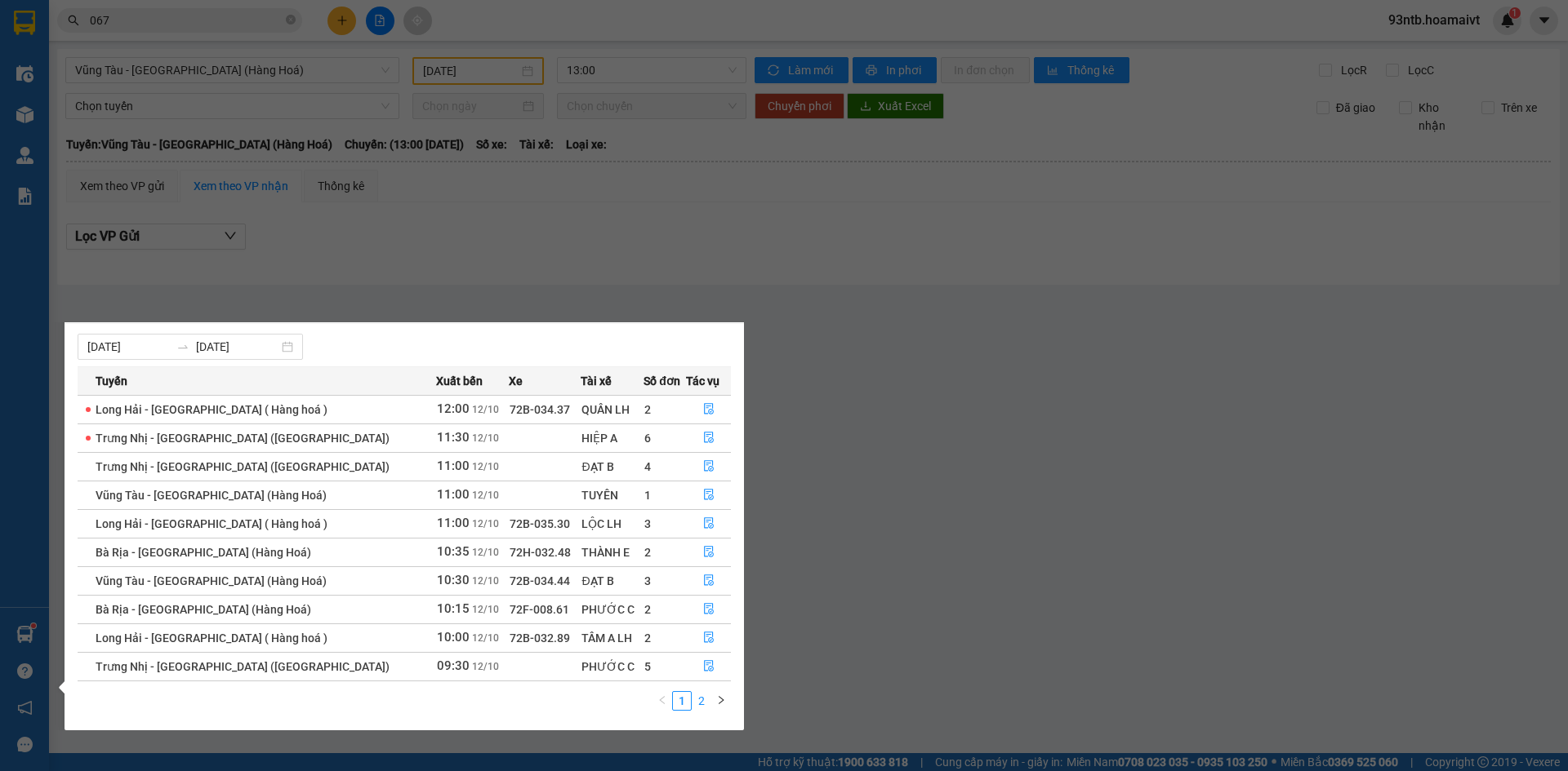
click at [695, 695] on link "2" at bounding box center [701, 701] width 18 height 18
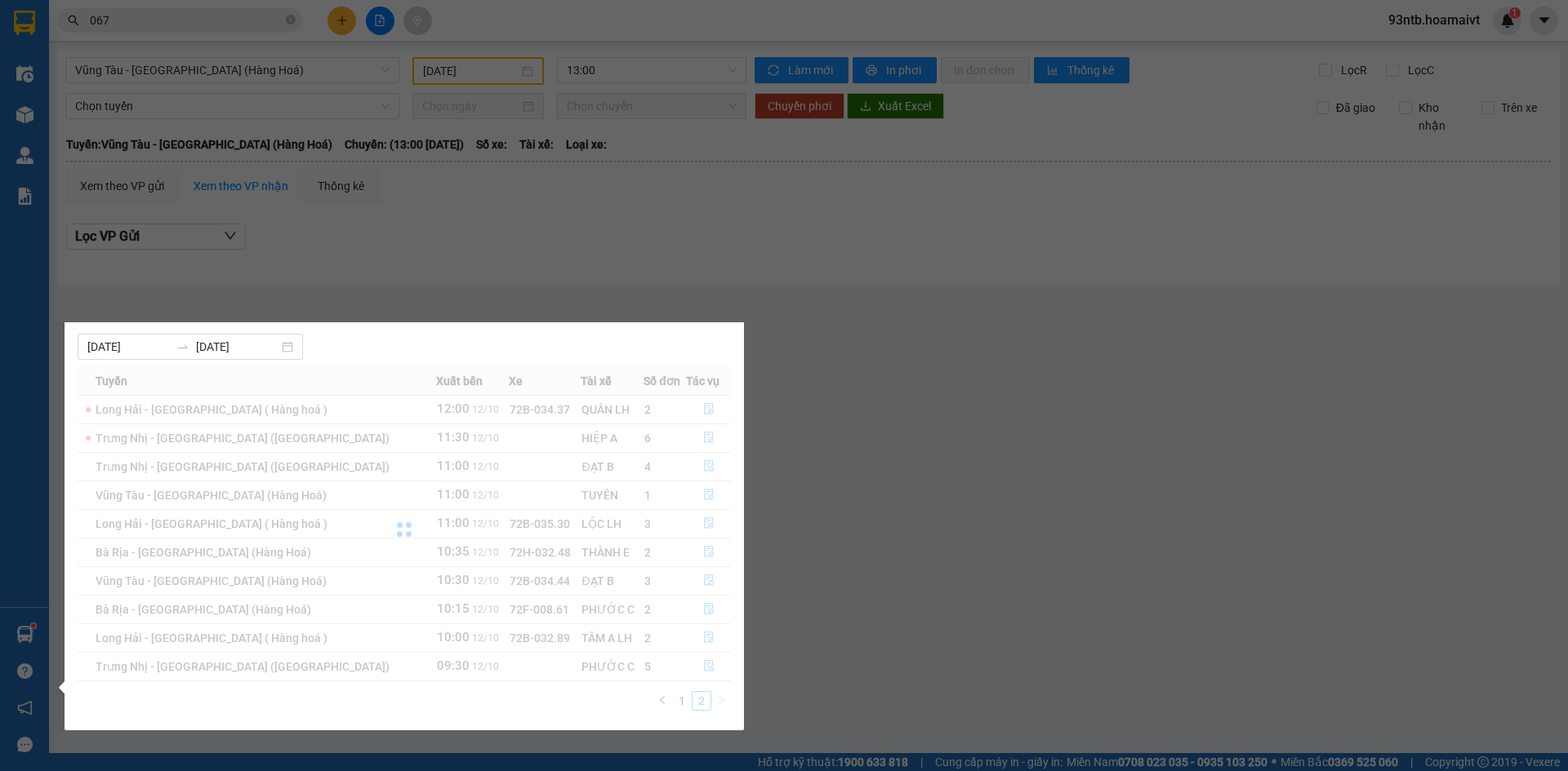
scroll to position [0, 0]
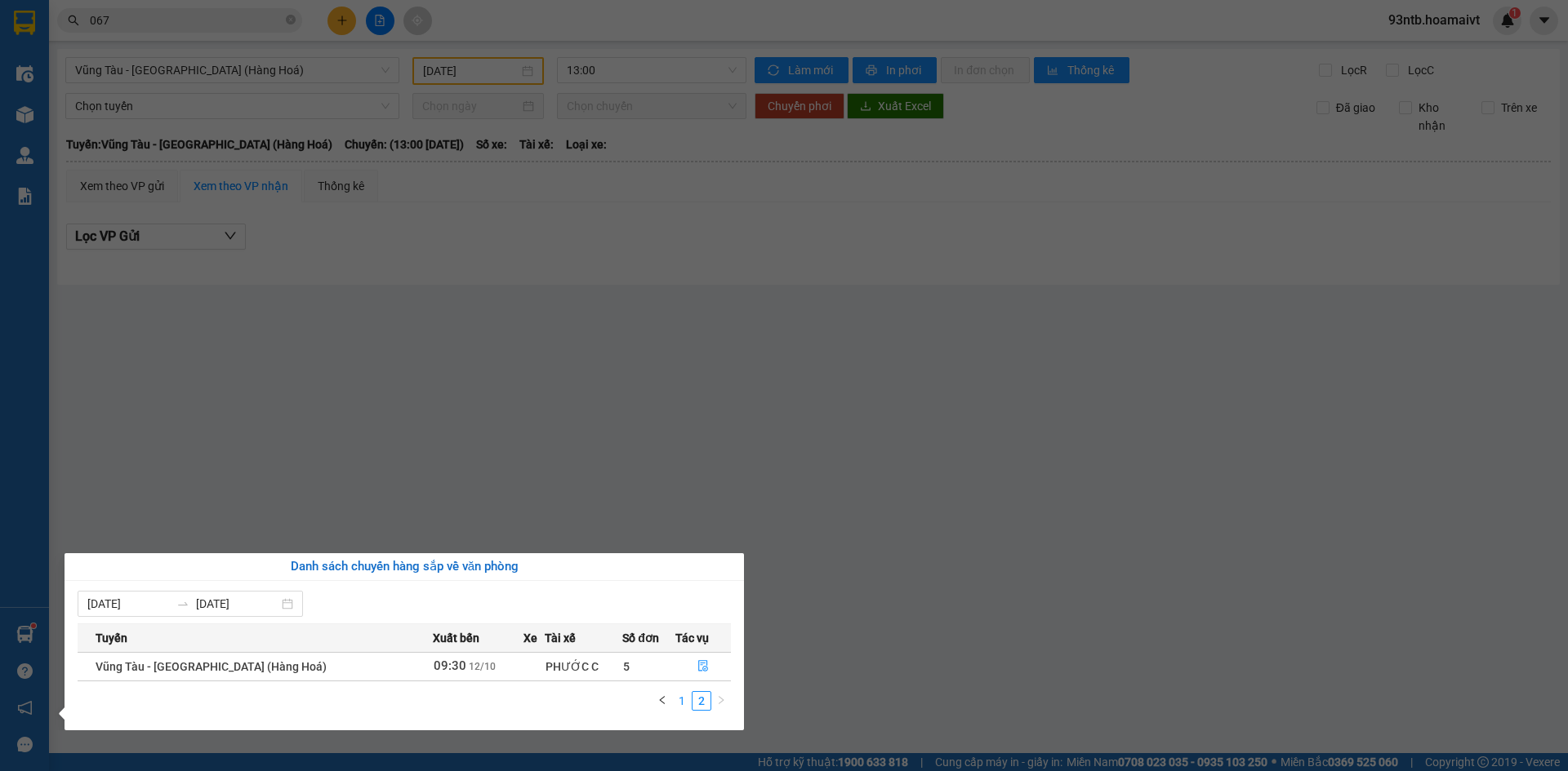
click at [681, 704] on link "1" at bounding box center [681, 701] width 18 height 18
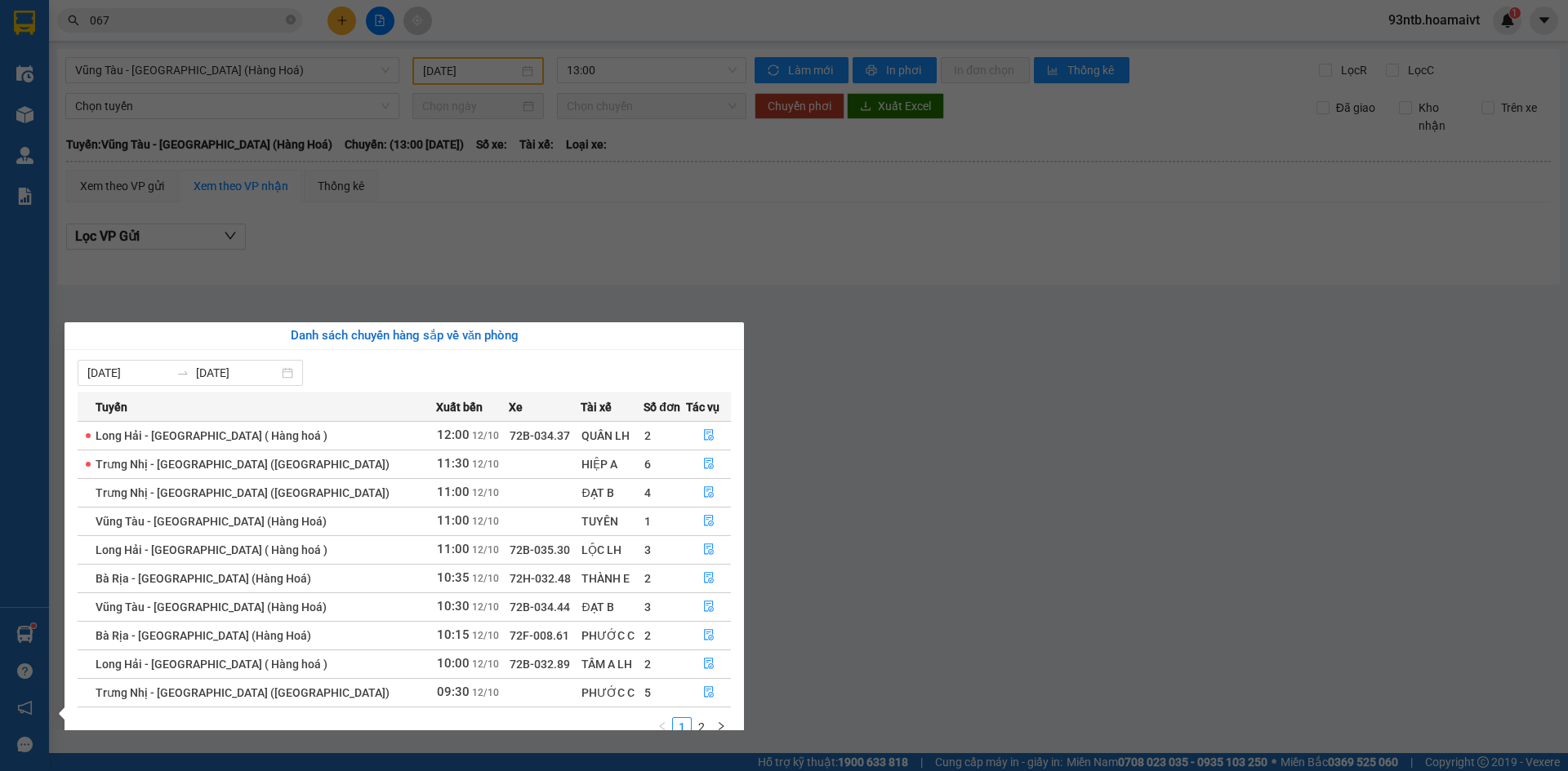
click at [1034, 268] on section "Kết quả tìm kiếm ( 284 ) Bộ lọc Tìm người gửi/nhận Thuộc VP này Mã ĐH Trạng thá…" at bounding box center [784, 385] width 1568 height 771
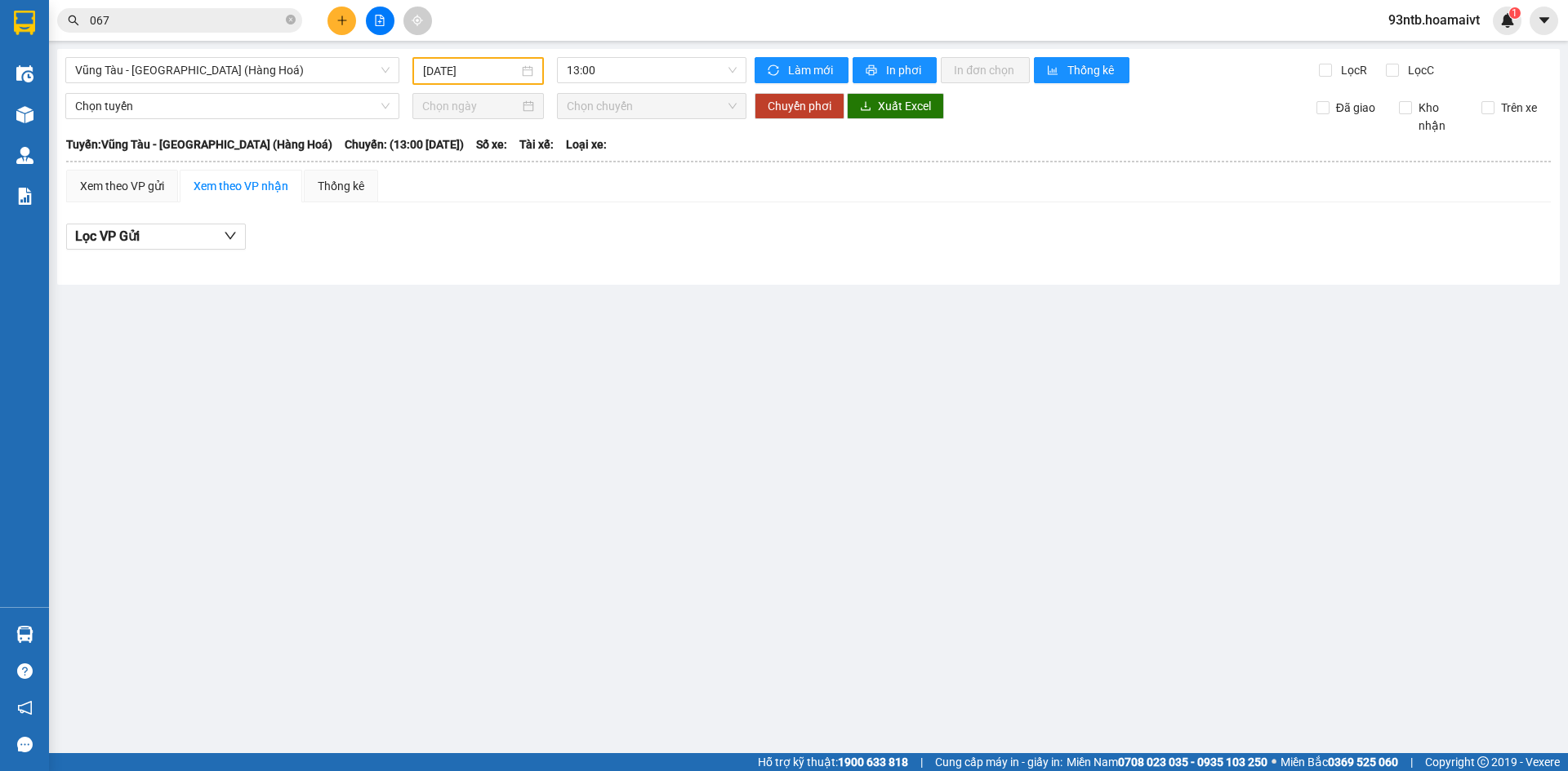
click at [230, 18] on input "067" at bounding box center [186, 20] width 193 height 18
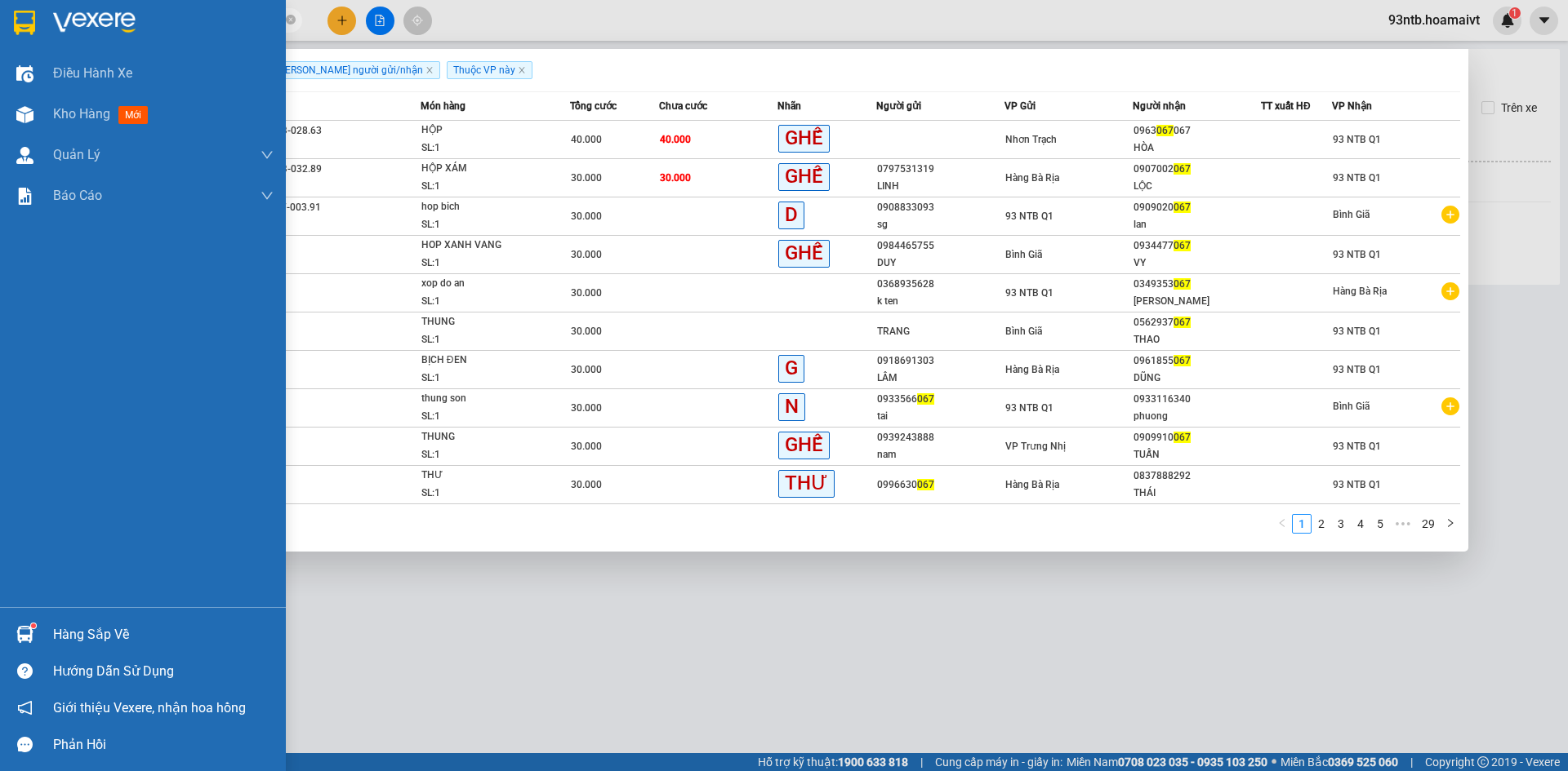
click at [140, 652] on div "Hàng sắp về" at bounding box center [142, 635] width 286 height 37
click at [140, 651] on div "Điều hành xe Kho hàng mới Quản Lý Quản lý chuyến Quản lý khách hàng mới Báo cáo…" at bounding box center [142, 385] width 286 height 771
click at [94, 639] on div "Hàng sắp về" at bounding box center [163, 635] width 220 height 24
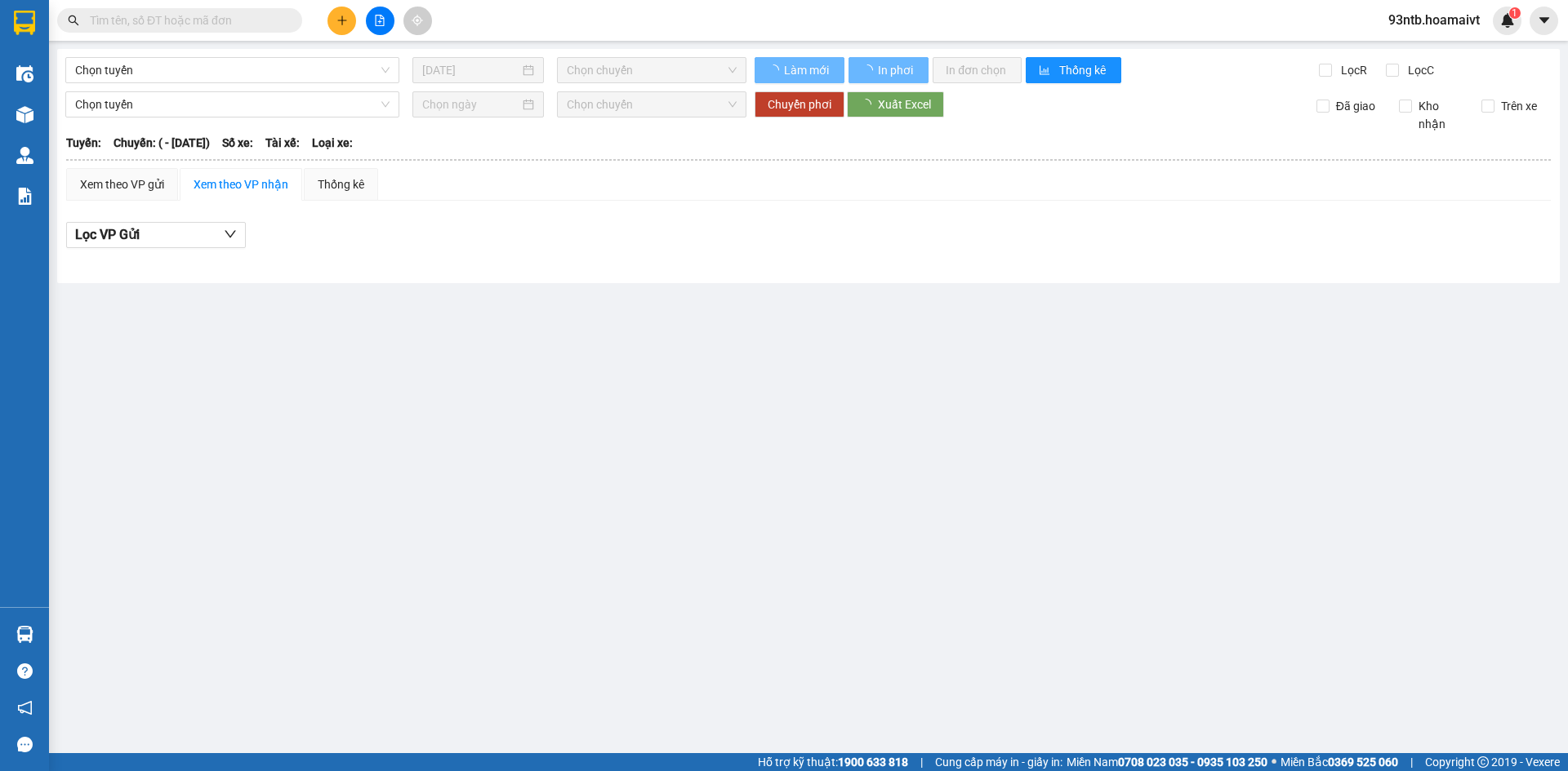
click at [172, 15] on input "text" at bounding box center [186, 20] width 193 height 18
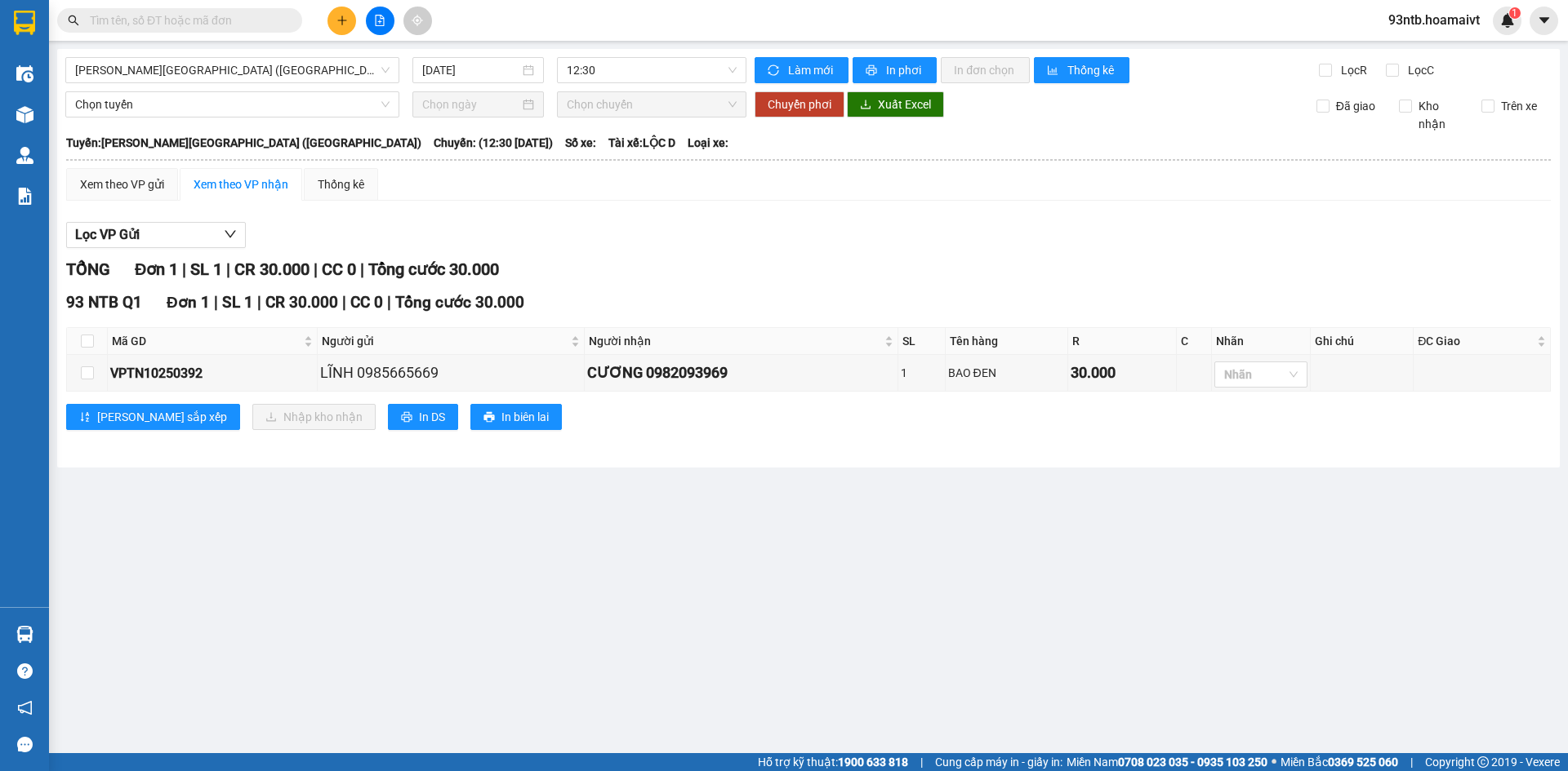
click at [172, 15] on input "text" at bounding box center [186, 20] width 193 height 18
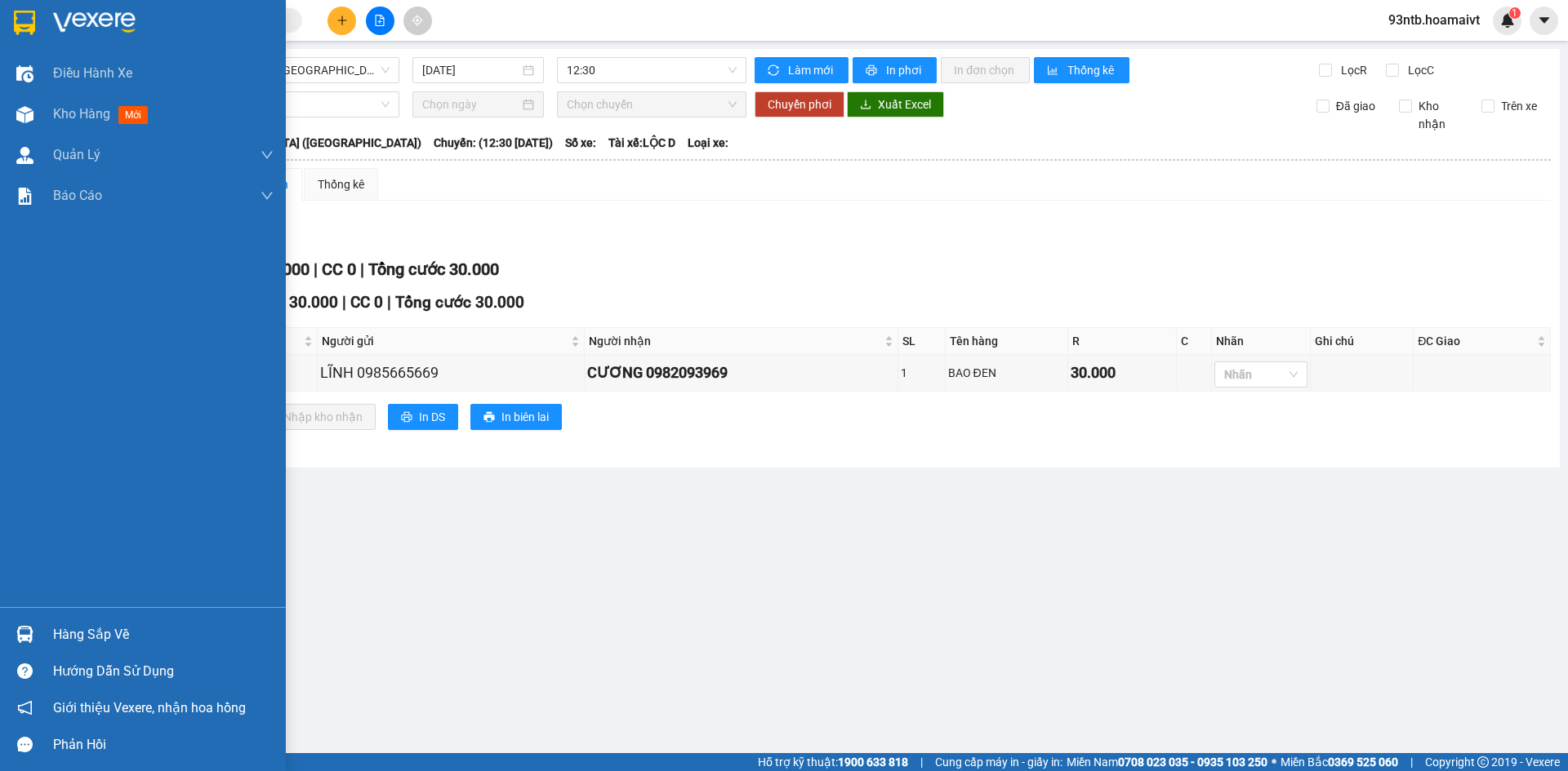
click at [137, 633] on div "Hàng sắp về" at bounding box center [163, 635] width 220 height 24
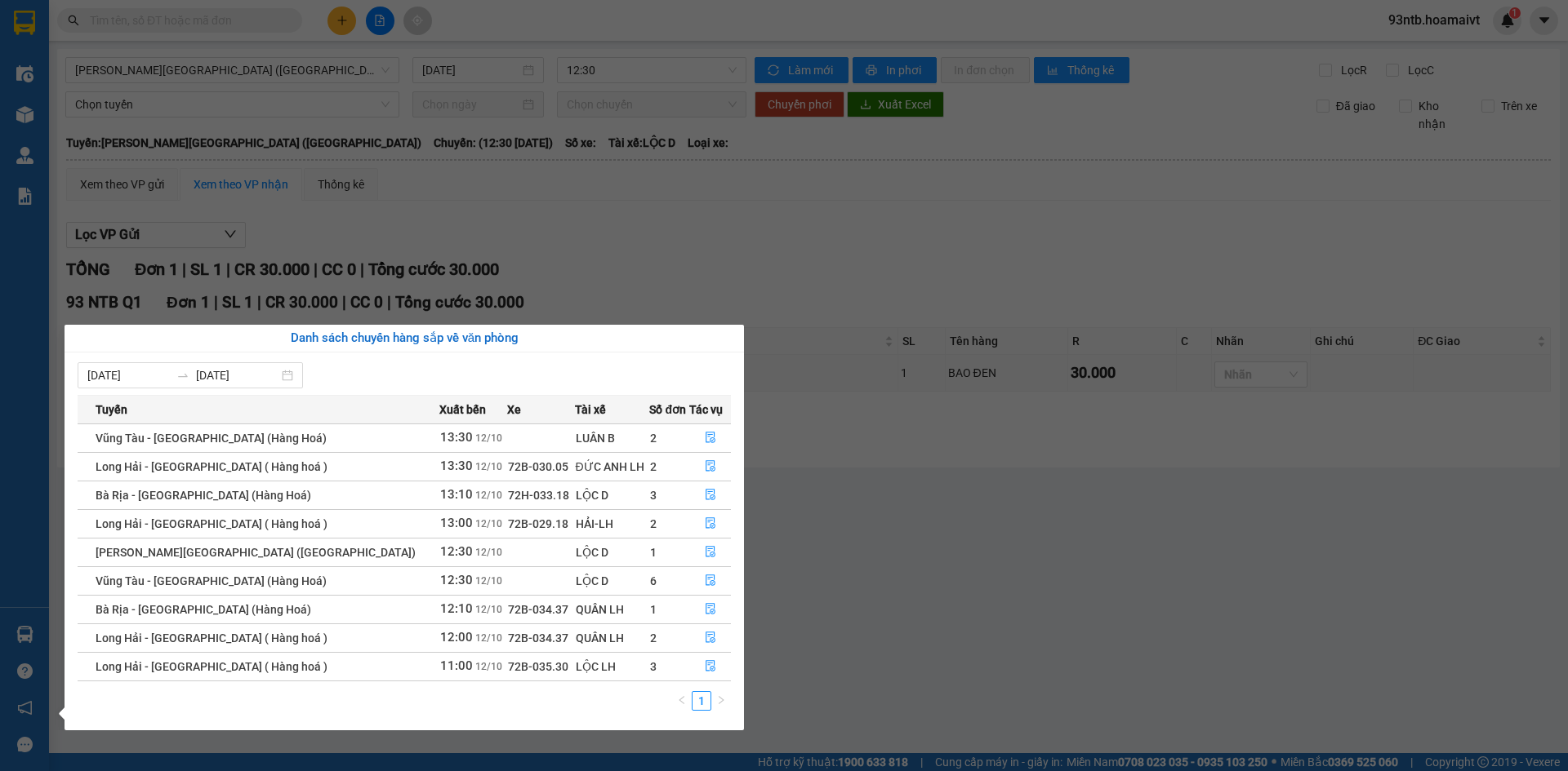
click at [438, 257] on section "Kết quả [PERSON_NAME] ( 0 ) Bộ lọc [PERSON_NAME] người gửi/[PERSON_NAME] [PERSO…" at bounding box center [784, 385] width 1568 height 771
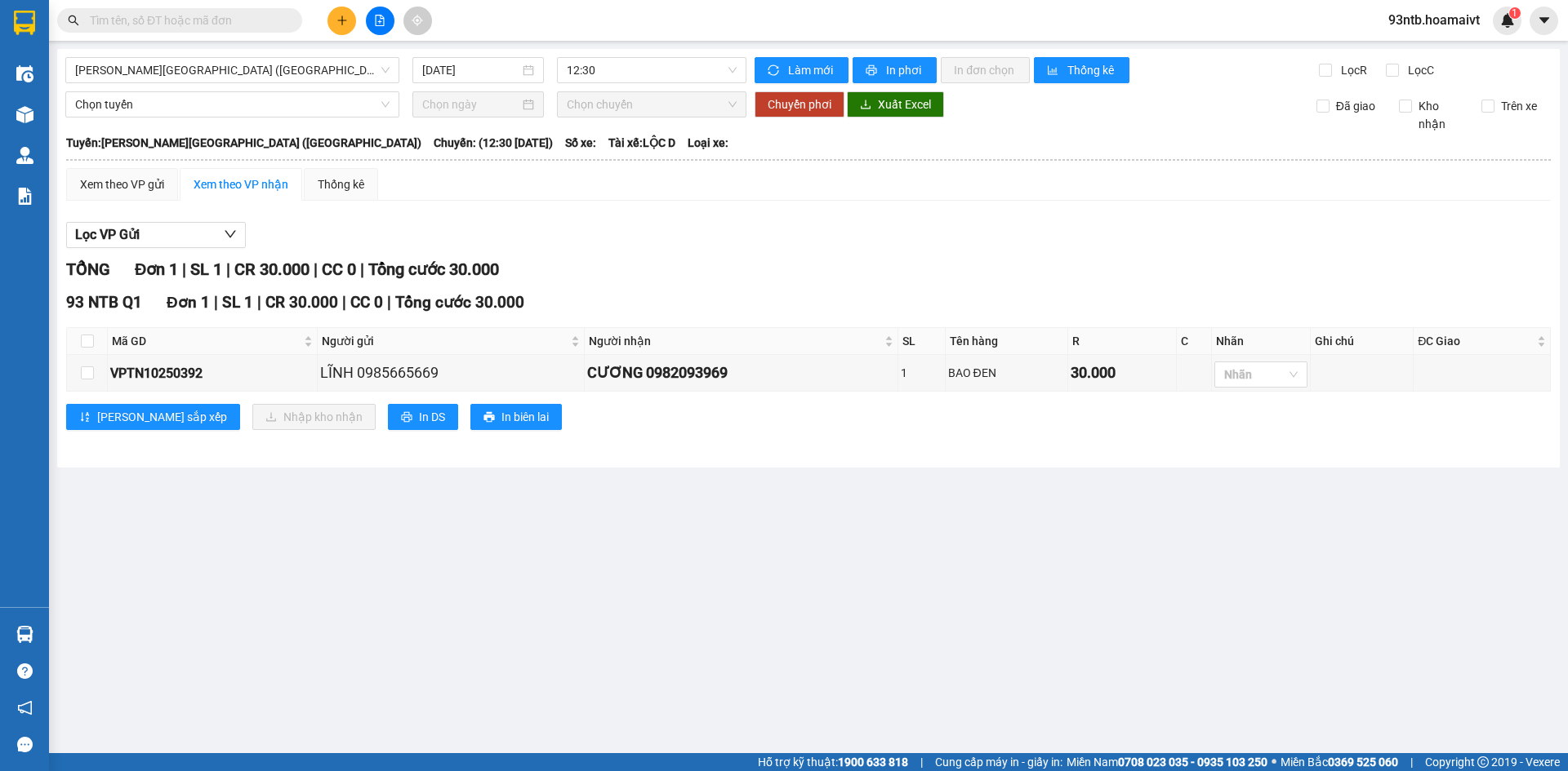
click at [119, 18] on input "text" at bounding box center [186, 20] width 193 height 18
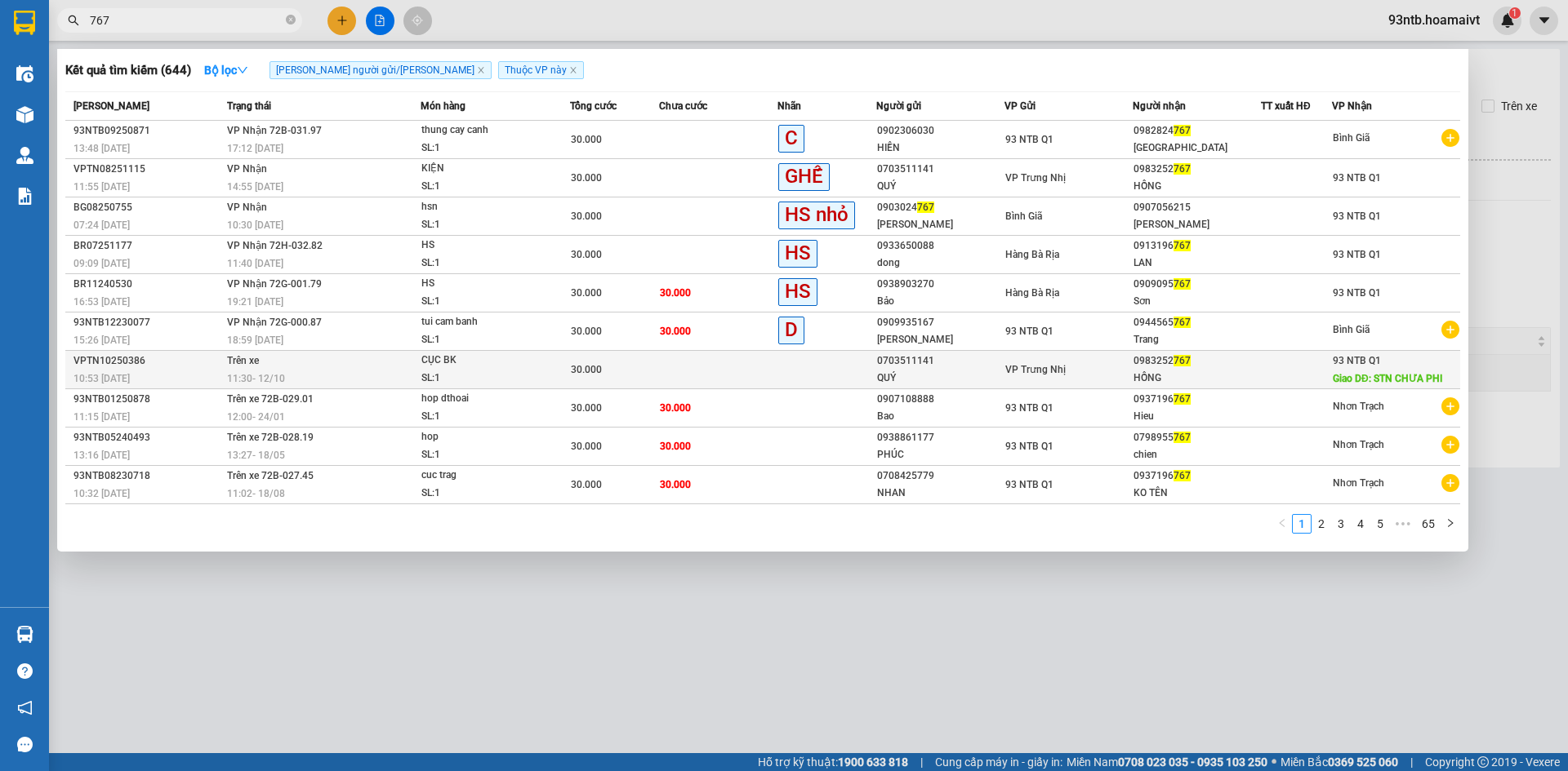
type input "767"
click at [294, 355] on td "Trên xe 11:30 [DATE]" at bounding box center [321, 370] width 197 height 38
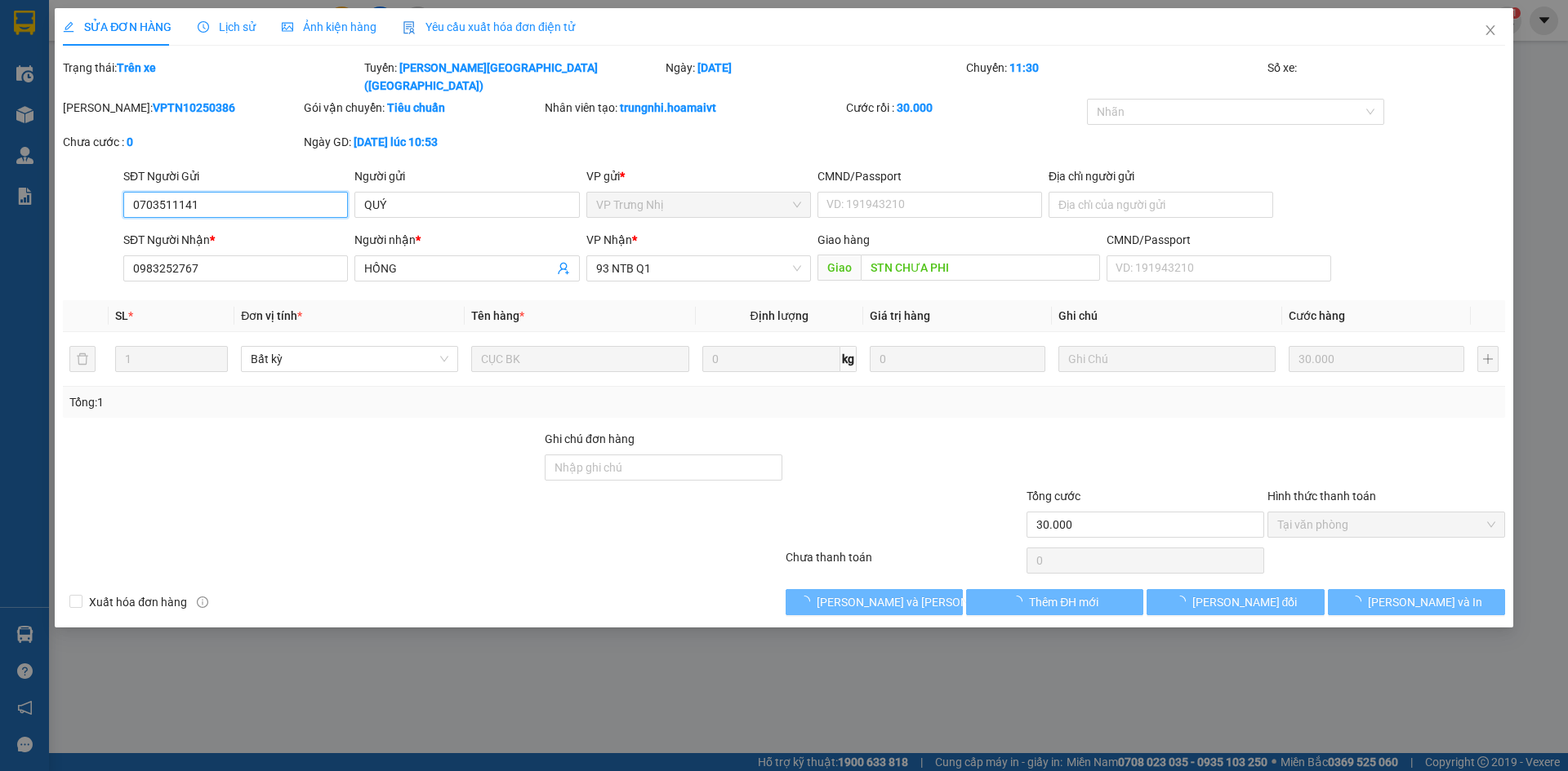
type input "0703511141"
type input "QUÝ"
type input "0983252767"
type input "HỒNG"
type input "STN CHƯA PHI"
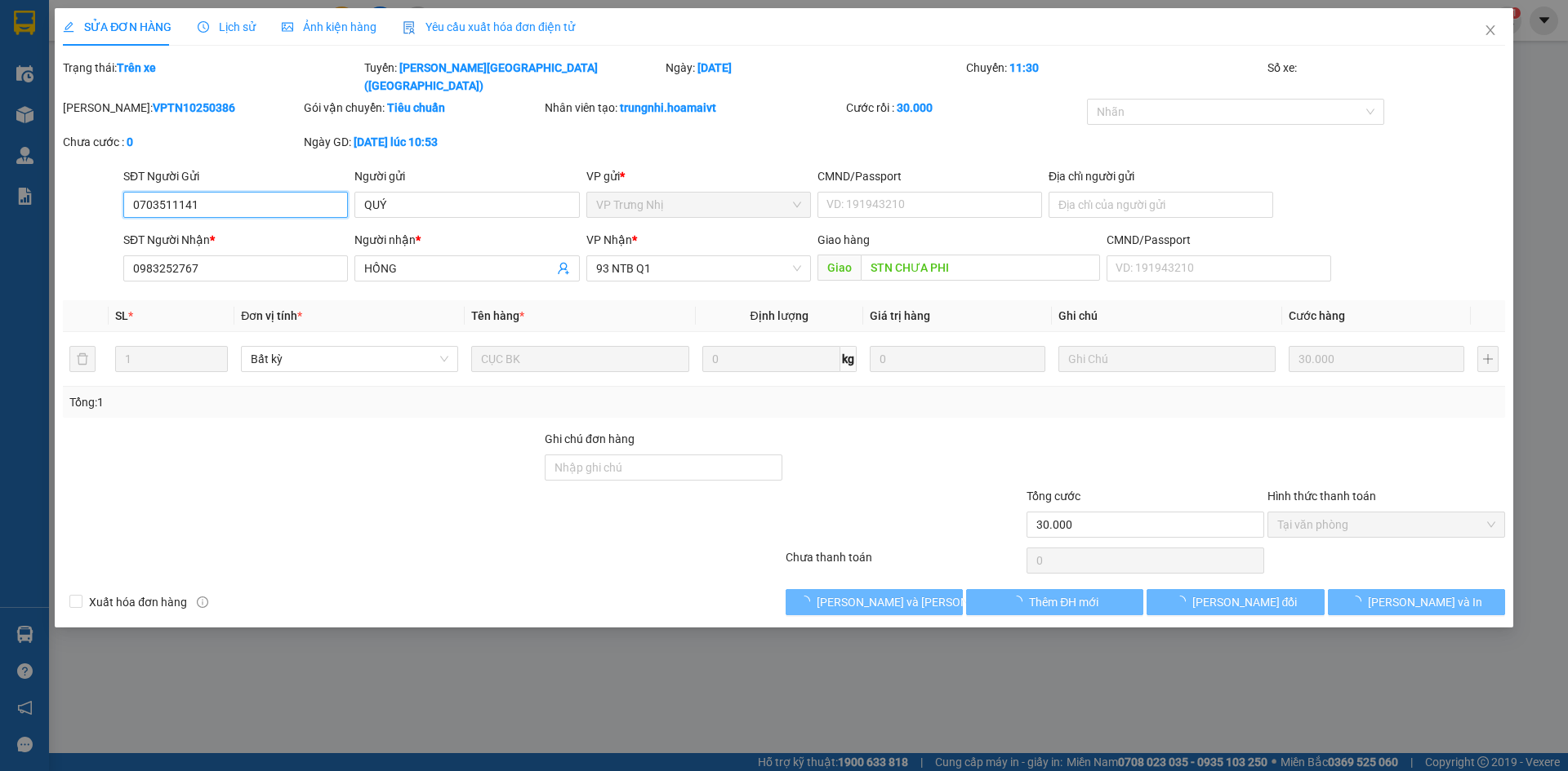
type input "30.000"
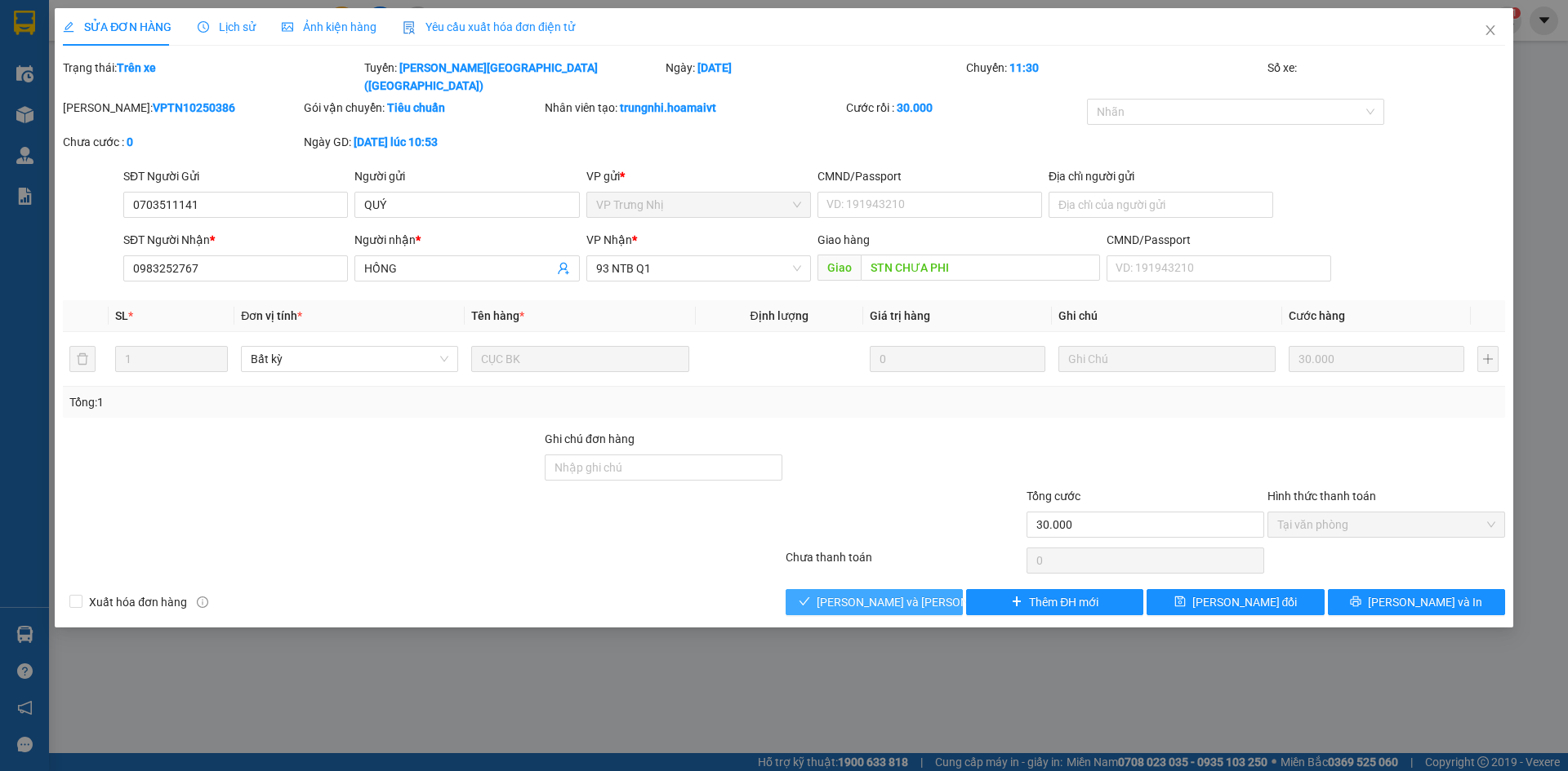
click at [878, 594] on span "[PERSON_NAME] và [PERSON_NAME] hàng" at bounding box center [927, 602] width 220 height 18
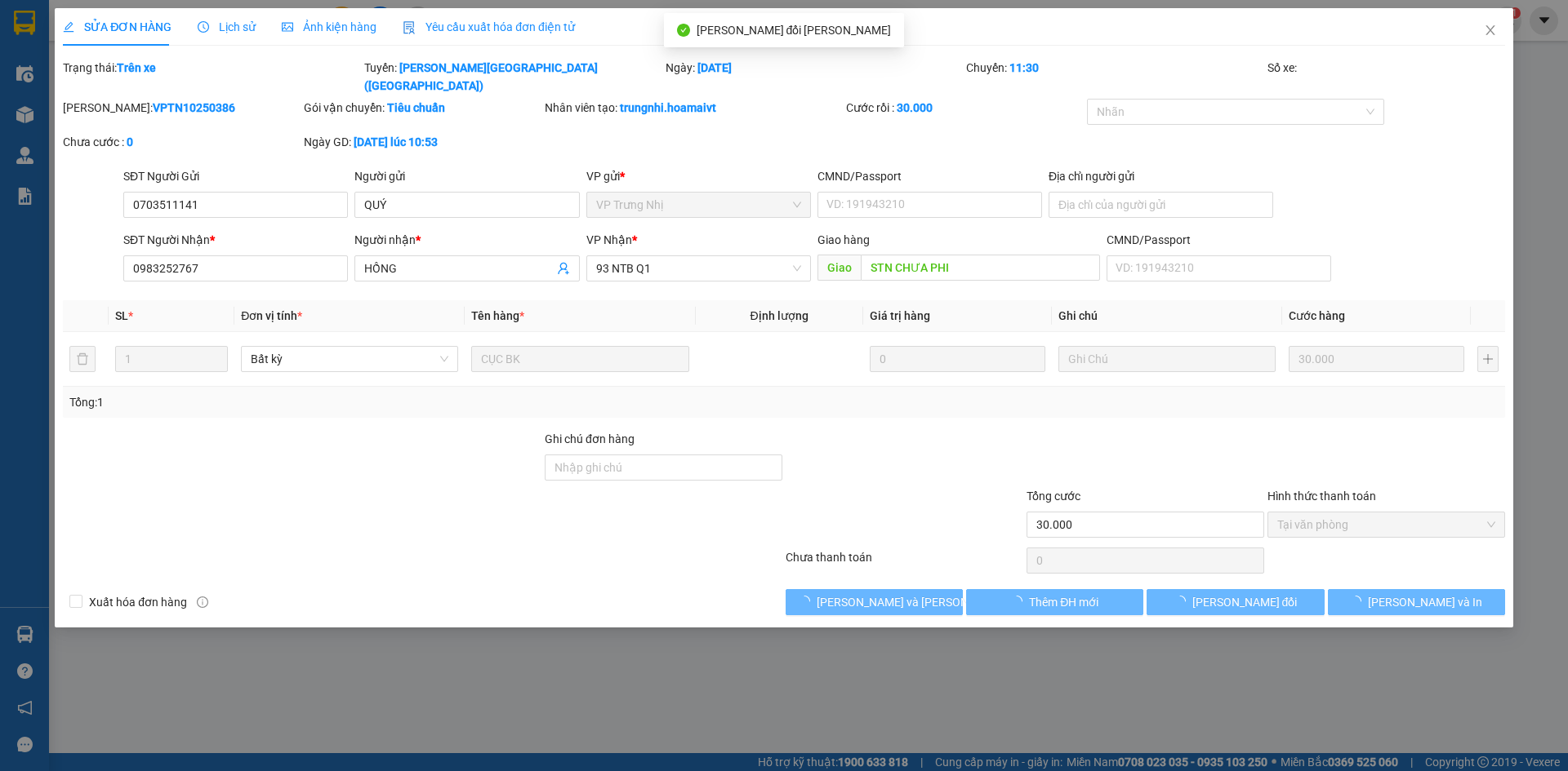
click at [681, 577] on div "SỬA ĐƠN HÀNG Lịch sử [PERSON_NAME] hàng Yêu cầu xuất [PERSON_NAME] điện tử Tota…" at bounding box center [784, 318] width 1459 height 620
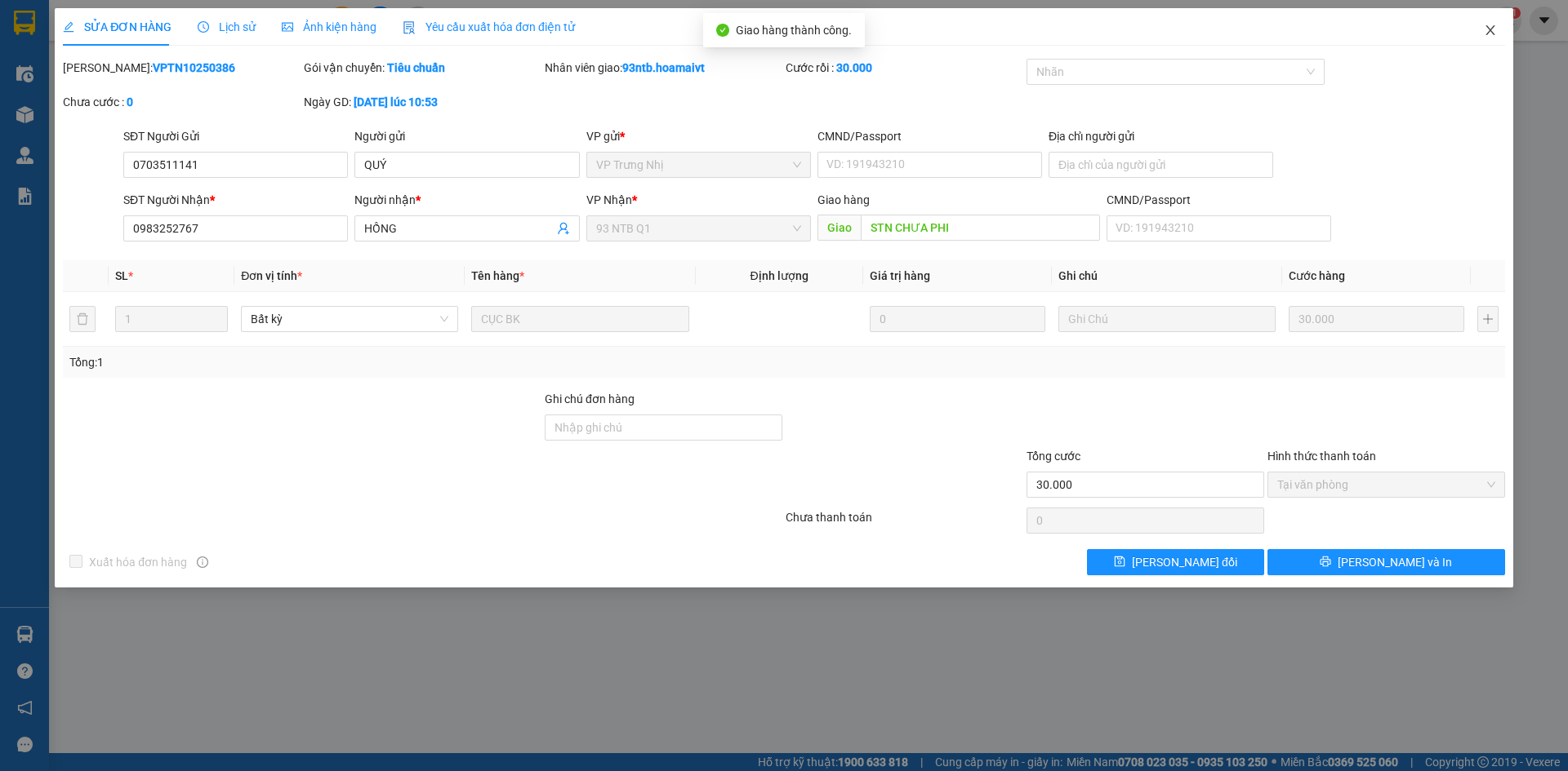
click at [1489, 21] on span "Close" at bounding box center [1490, 31] width 45 height 45
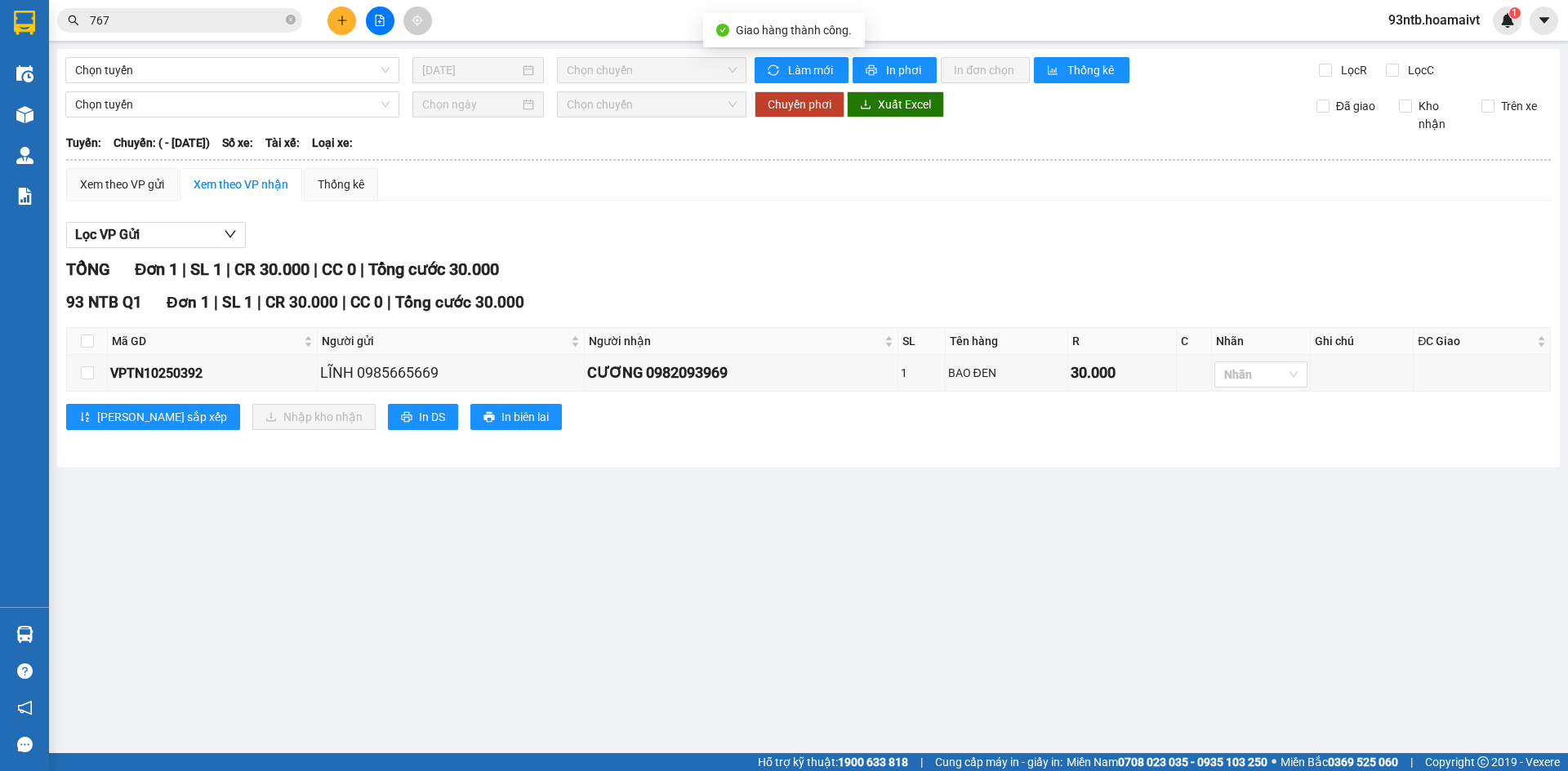
click at [1230, 179] on div "Xem theo VP gửi Xem theo VP nhận Thống kê" at bounding box center [809, 184] width 1485 height 32
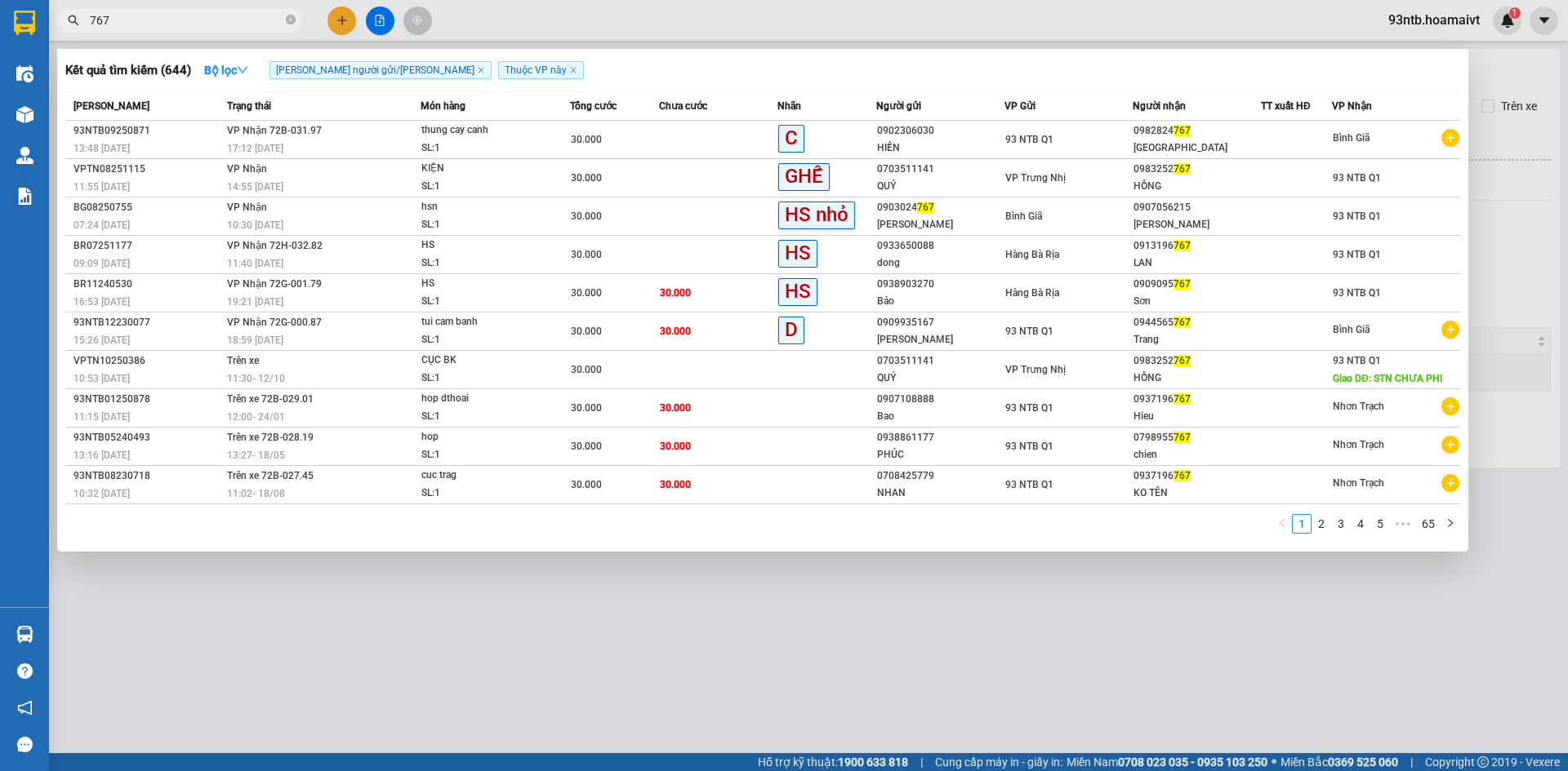
click at [182, 22] on input "767" at bounding box center [186, 20] width 193 height 18
type input "7"
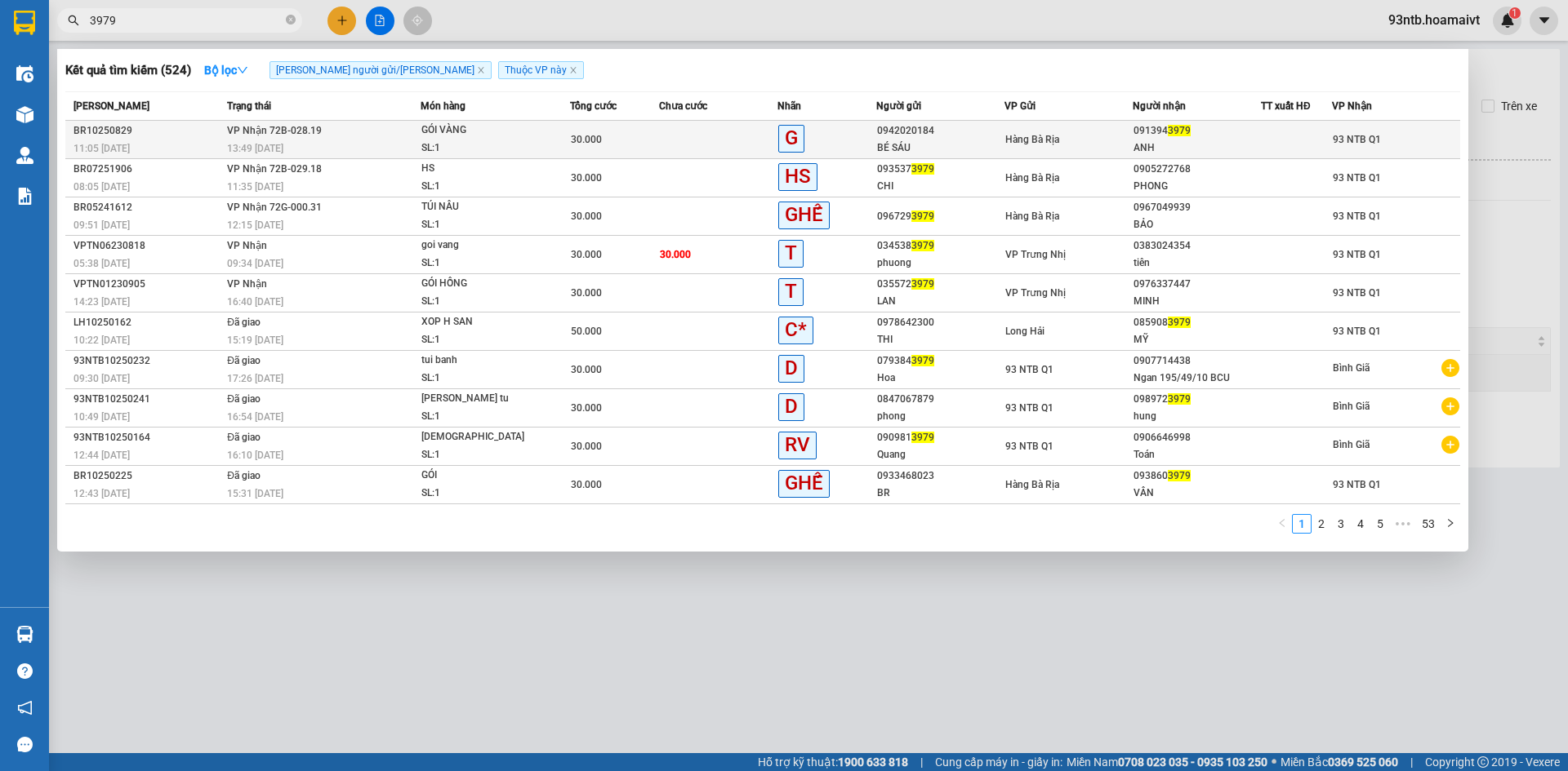
type input "3979"
click at [1134, 152] on div "ANH" at bounding box center [1197, 148] width 127 height 17
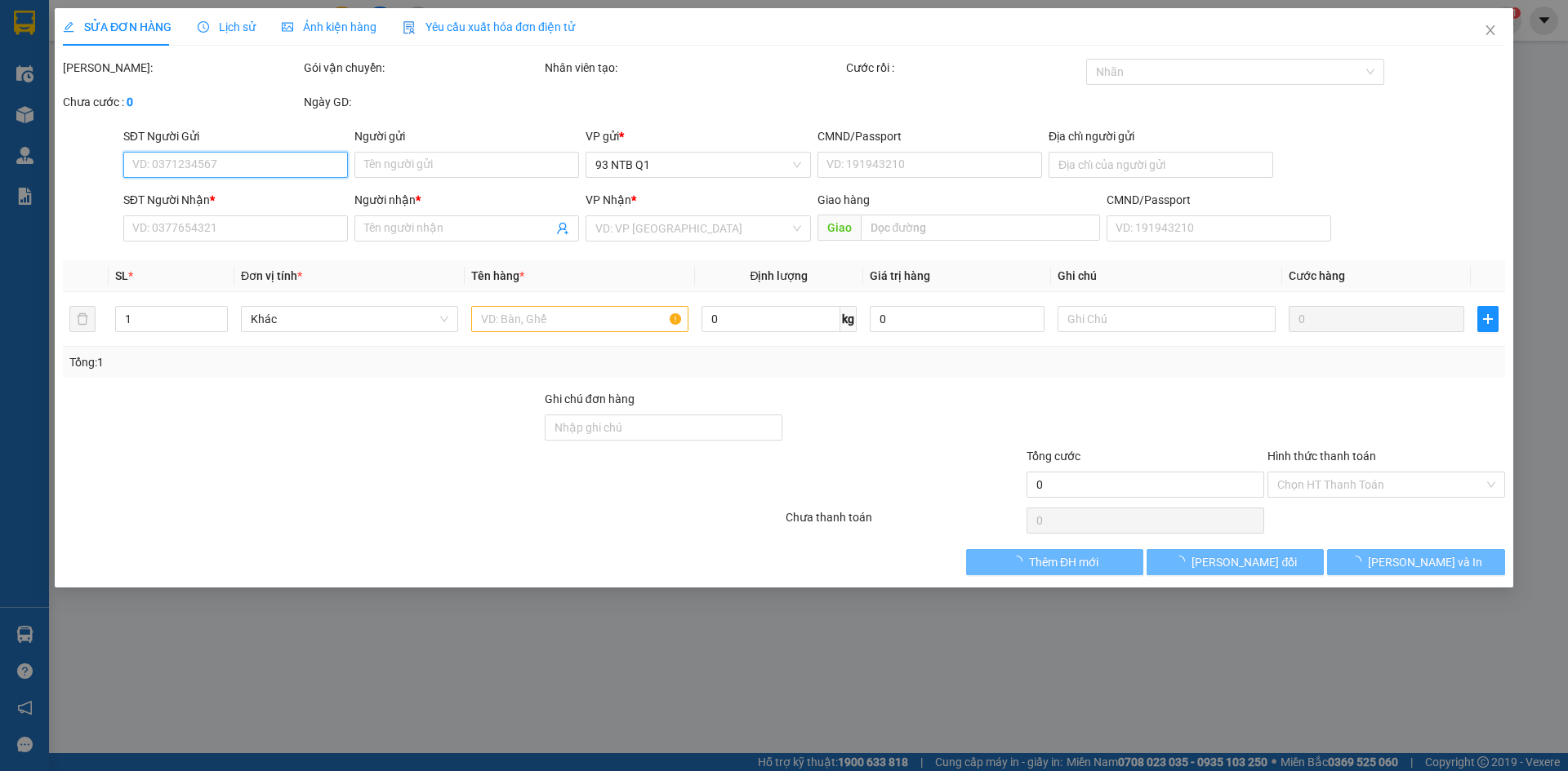
type input "0942020184"
type input "BÉ SÁU"
type input "077179007347"
type input "0913943979"
type input "ANH"
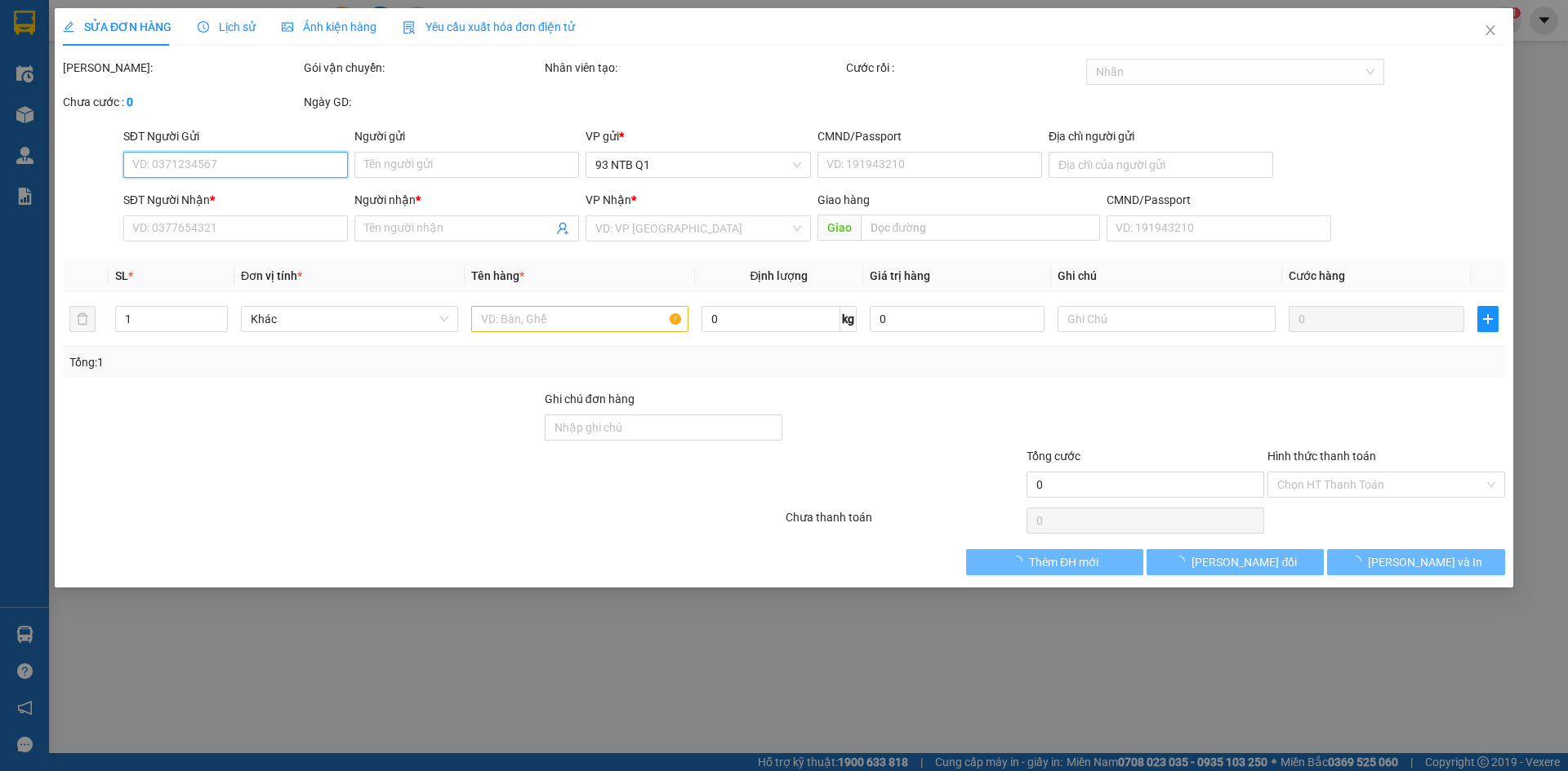
type input "30.000"
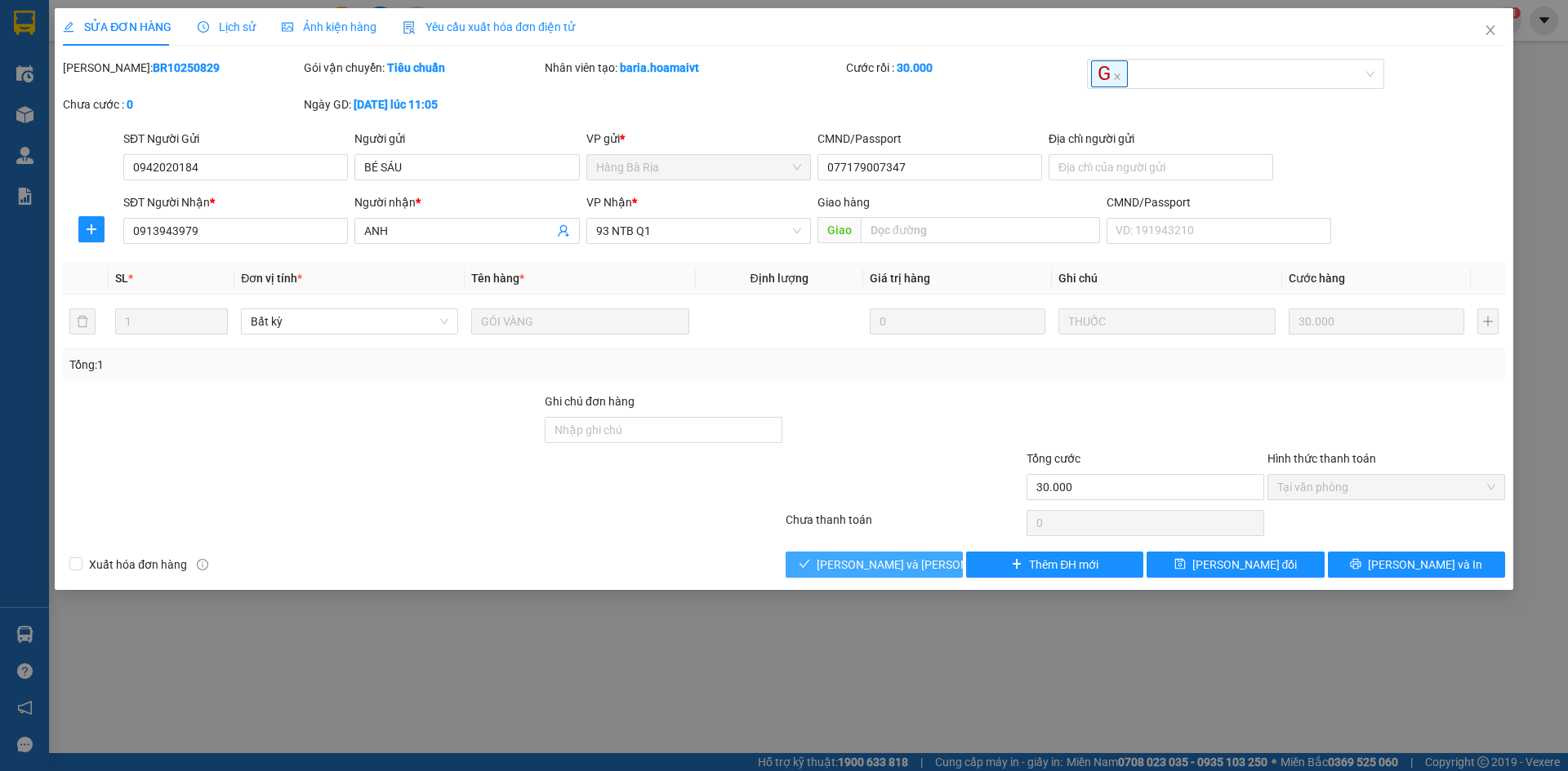
click at [895, 564] on span "[PERSON_NAME] và [PERSON_NAME] hàng" at bounding box center [927, 565] width 220 height 18
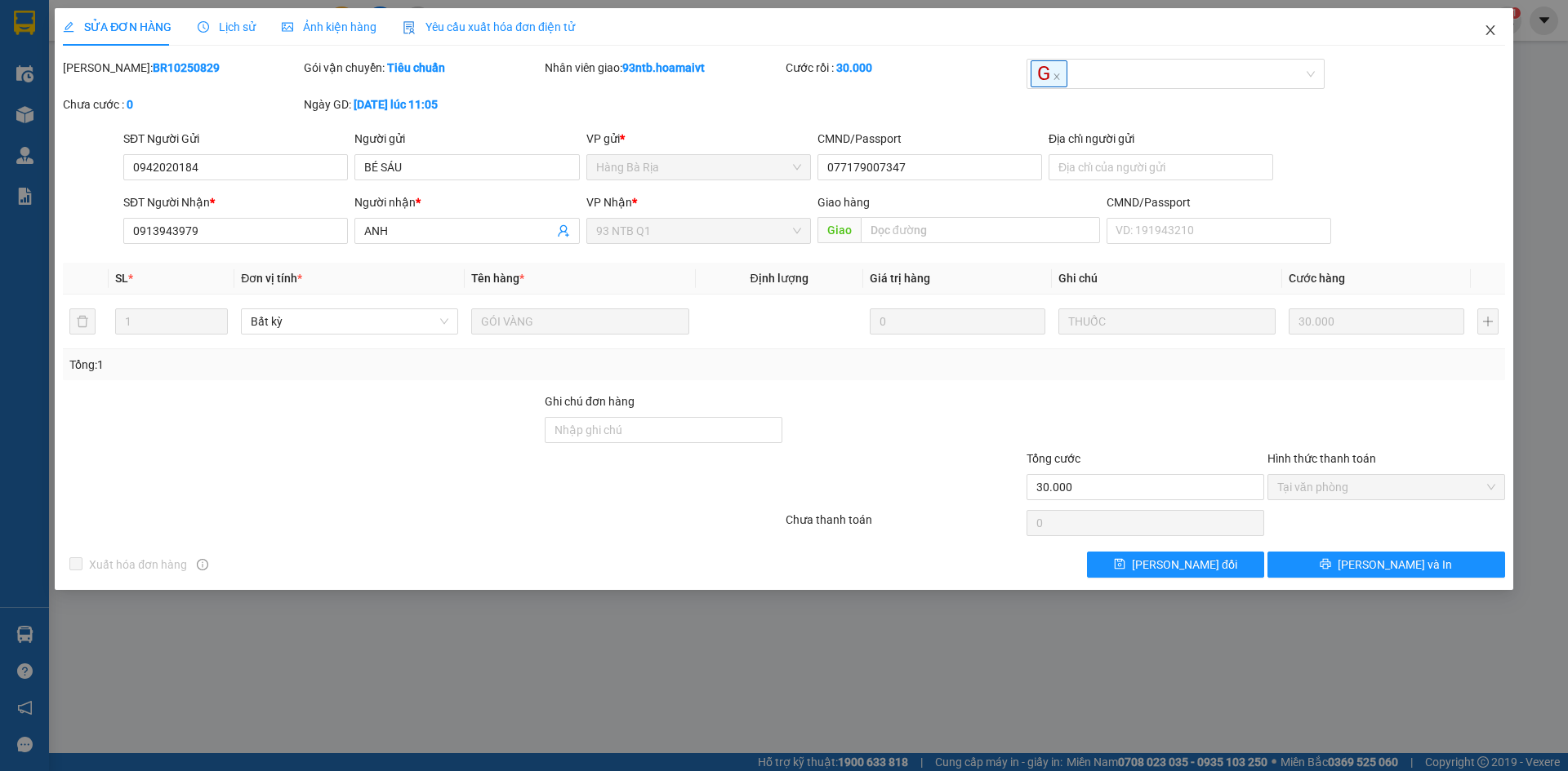
click at [1492, 40] on span "Close" at bounding box center [1490, 31] width 45 height 45
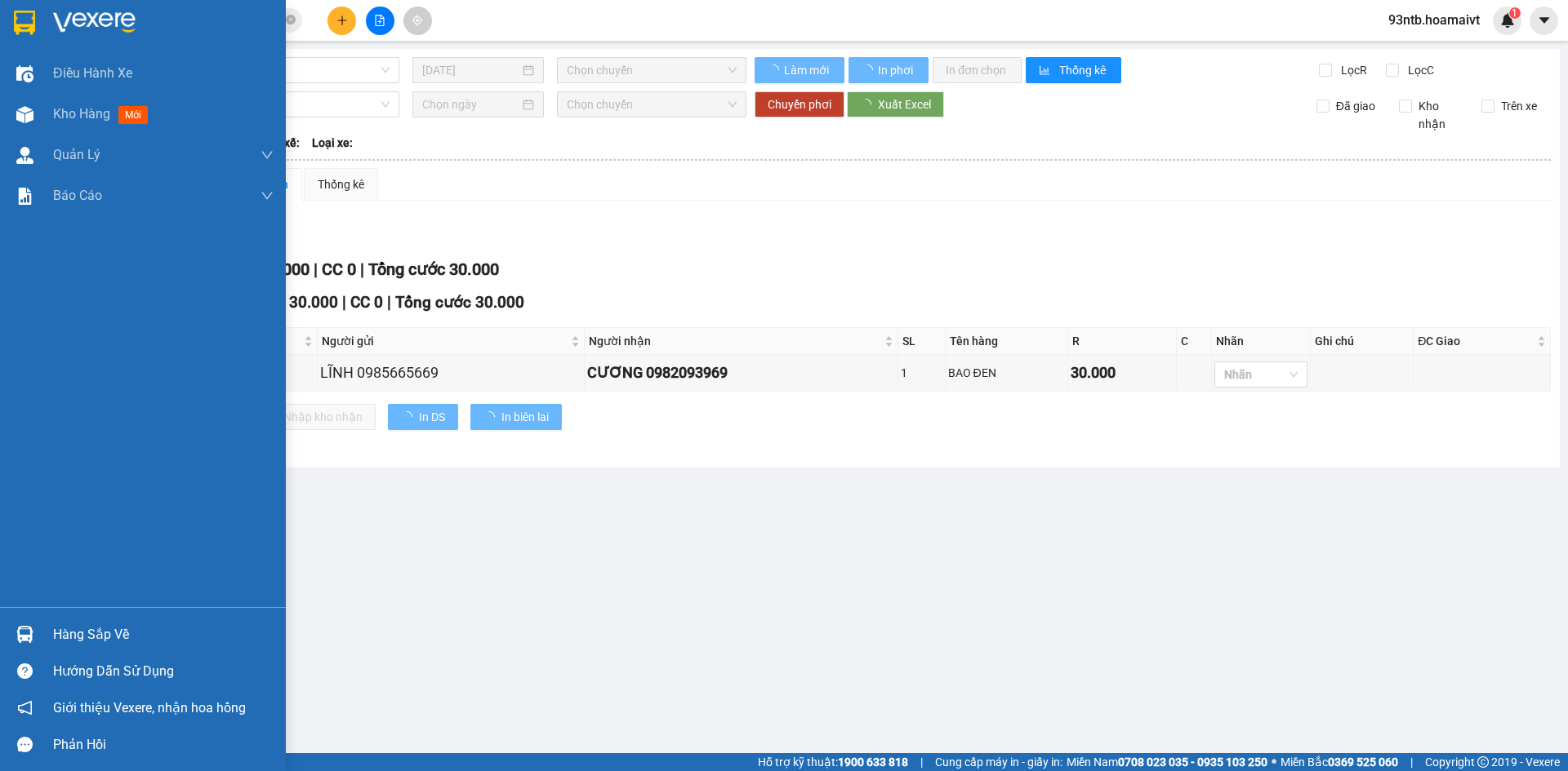
drag, startPoint x: 162, startPoint y: 636, endPoint x: 207, endPoint y: 630, distance: 45.4
click at [164, 636] on div "Hàng sắp về" at bounding box center [163, 635] width 220 height 24
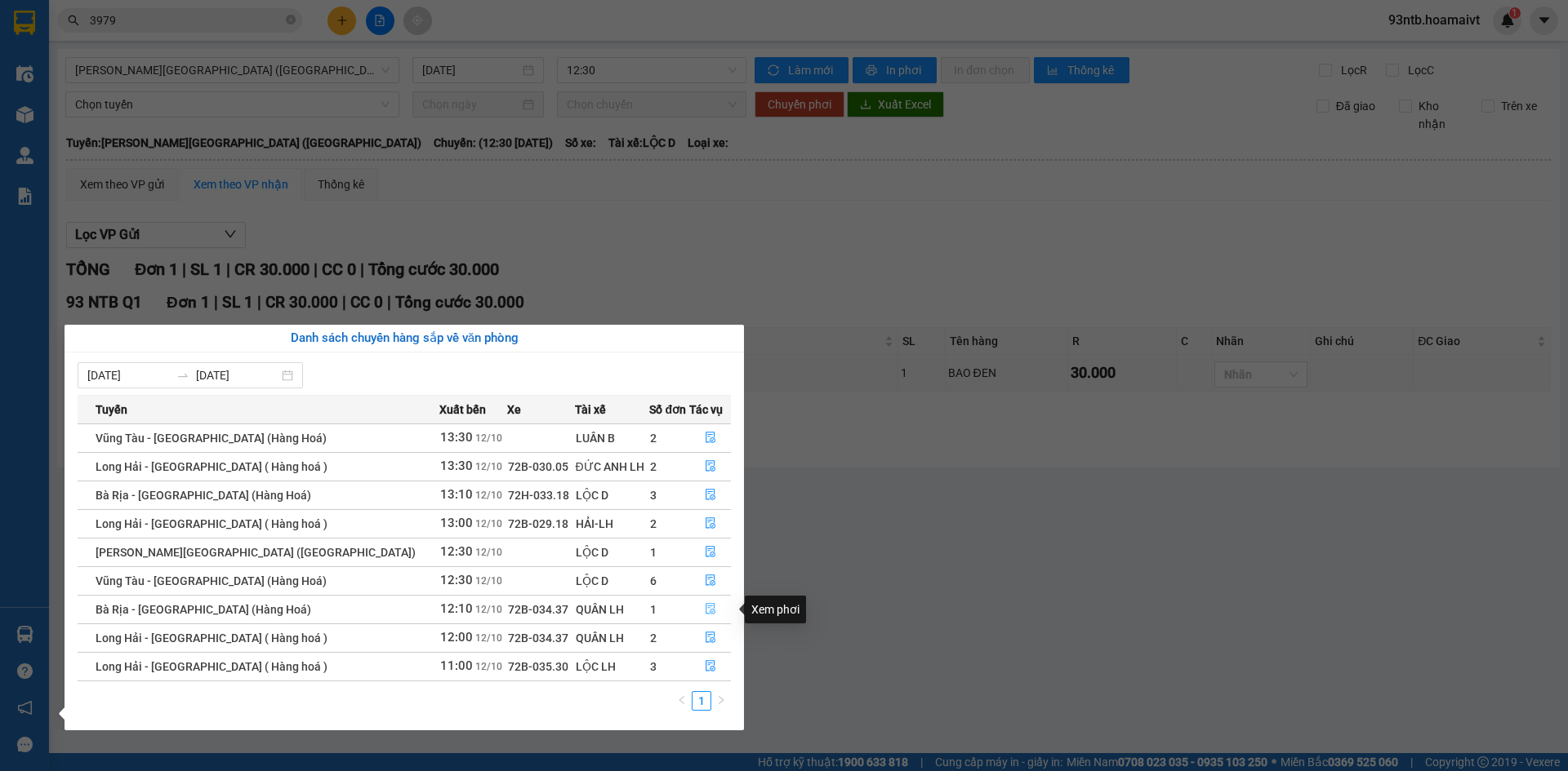
click at [705, 615] on icon "file-done" at bounding box center [710, 609] width 11 height 11
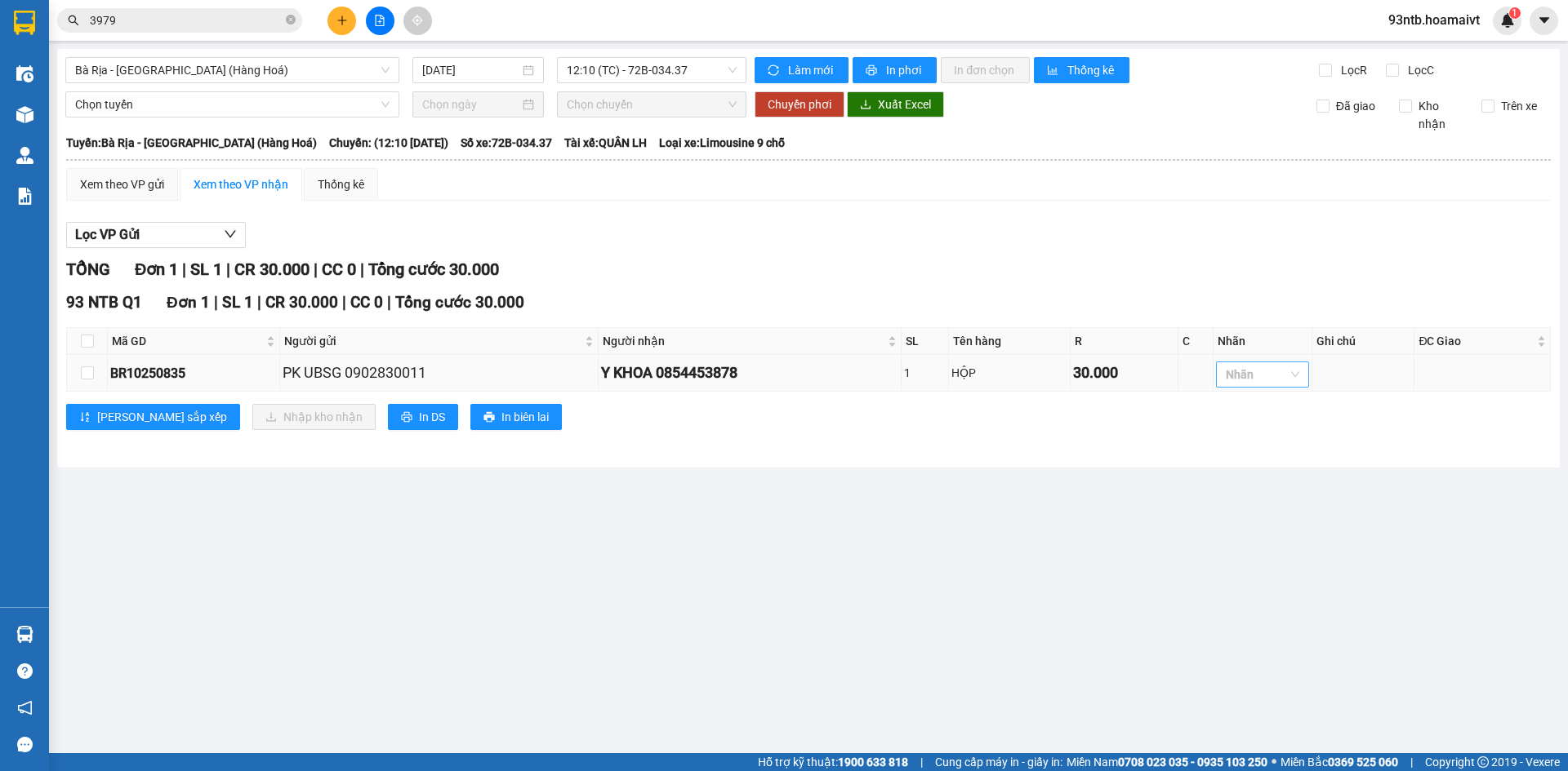
click at [1261, 379] on div at bounding box center [1254, 375] width 69 height 19
click at [1267, 470] on div "3" at bounding box center [1264, 478] width 73 height 18
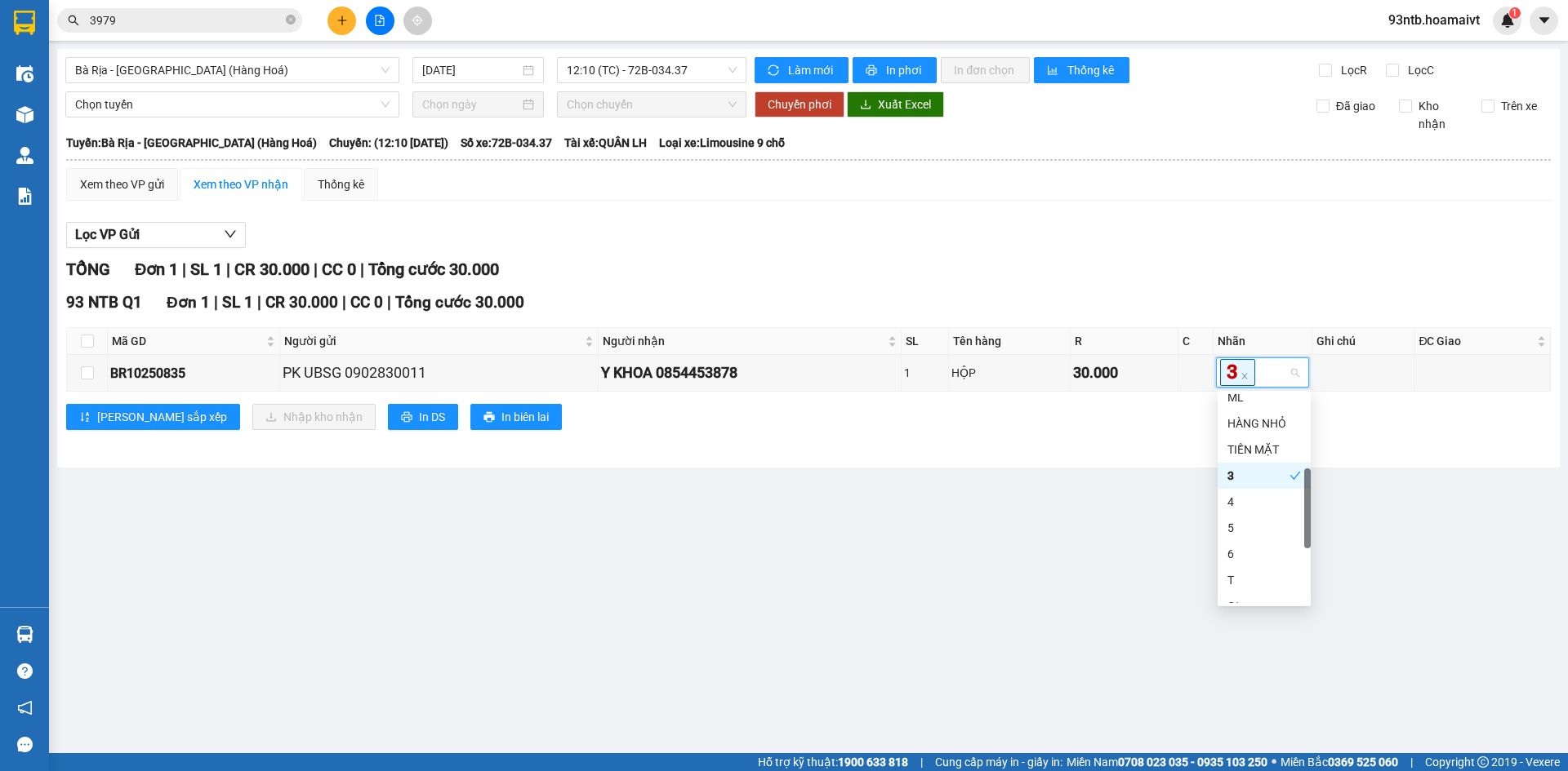
click at [1031, 516] on main "Bà Rịa - [GEOGRAPHIC_DATA] (Hàng Hoá) [DATE] 12:10 (TC) - 72B-034.37 [PERSO…" at bounding box center [784, 376] width 1568 height 754
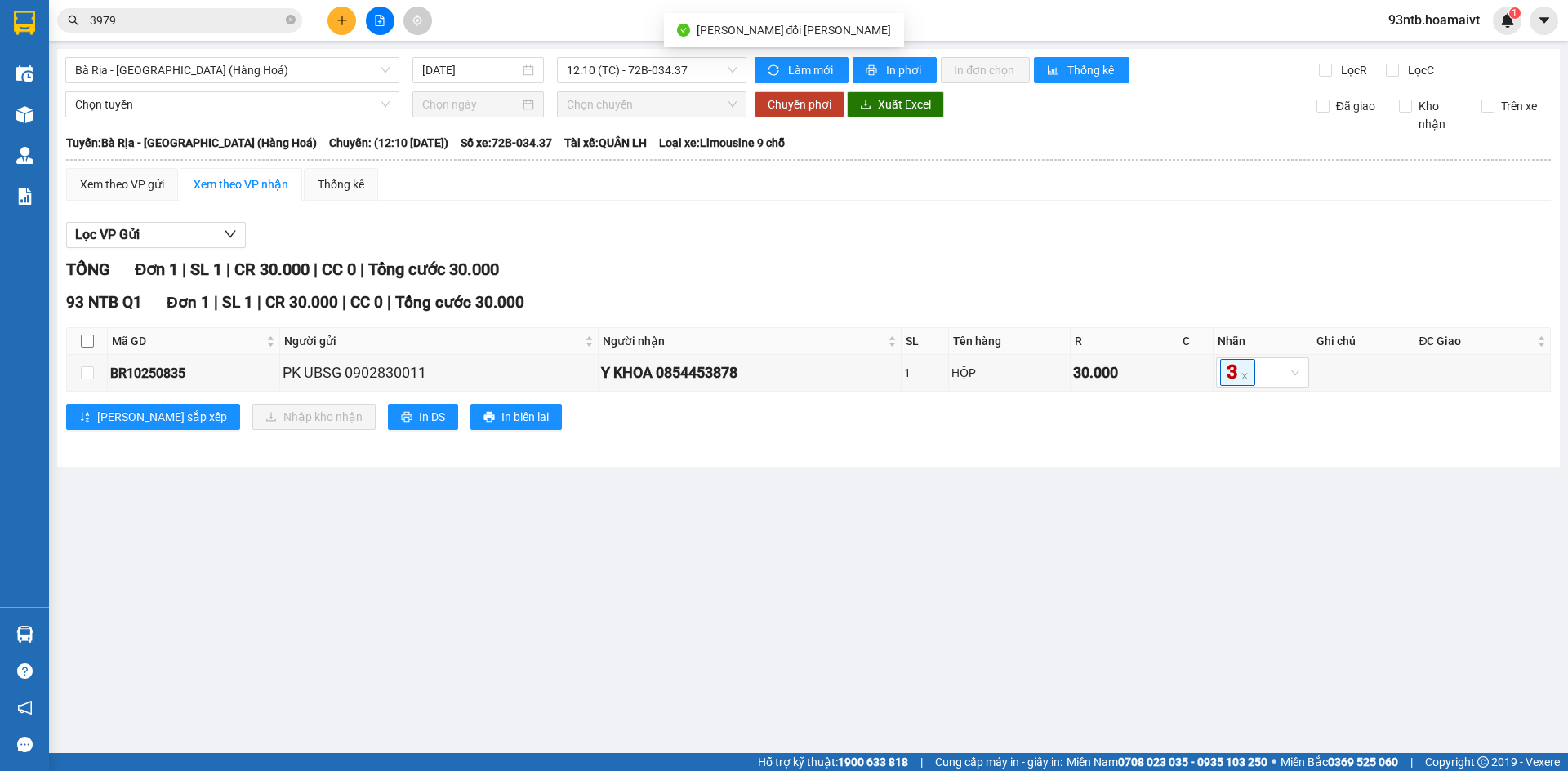
click at [83, 338] on input "checkbox" at bounding box center [87, 341] width 13 height 13
checkbox input "true"
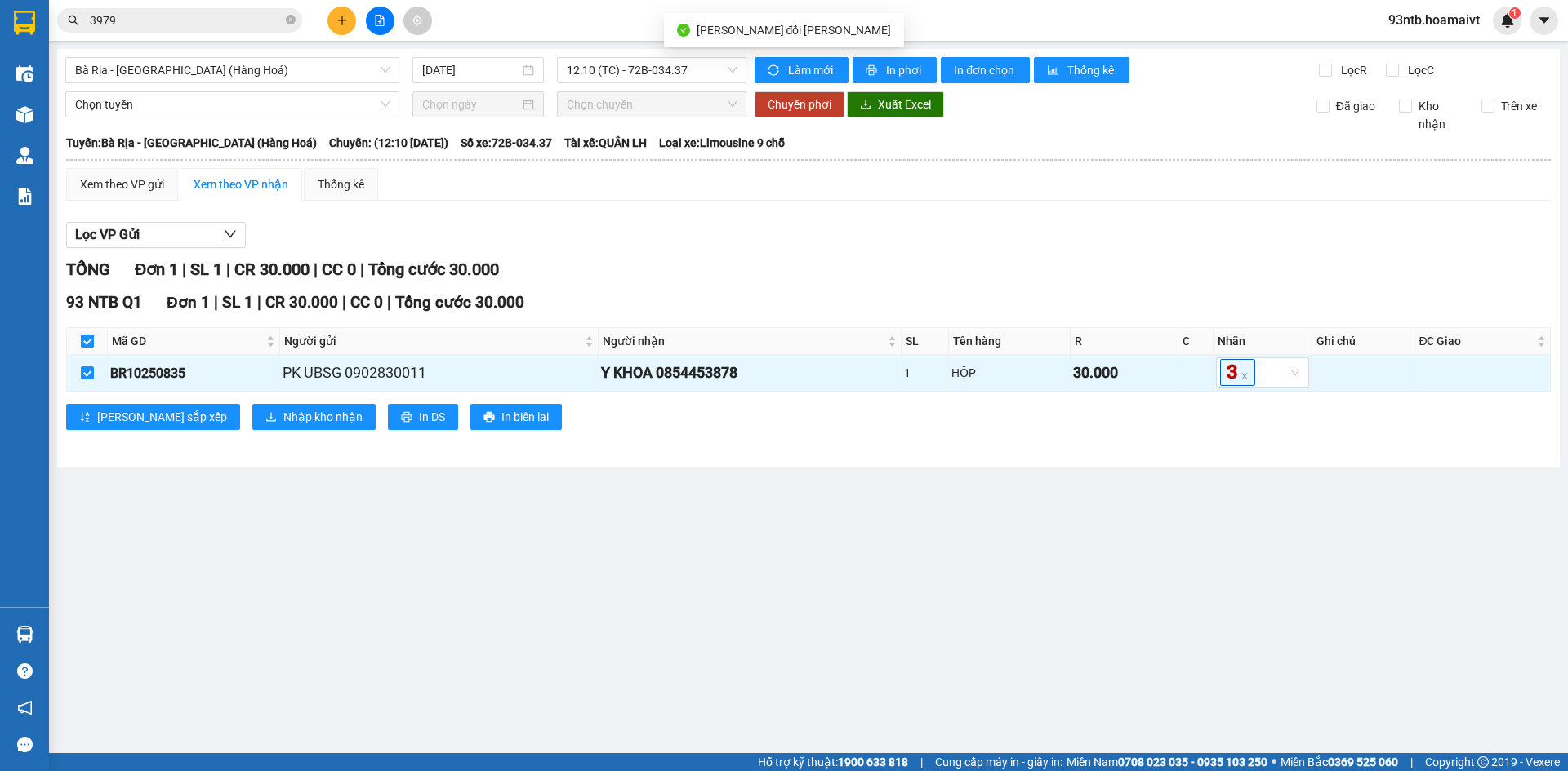
checkbox input "true"
click at [283, 423] on span "Nhập kho nhận" at bounding box center [322, 416] width 79 height 18
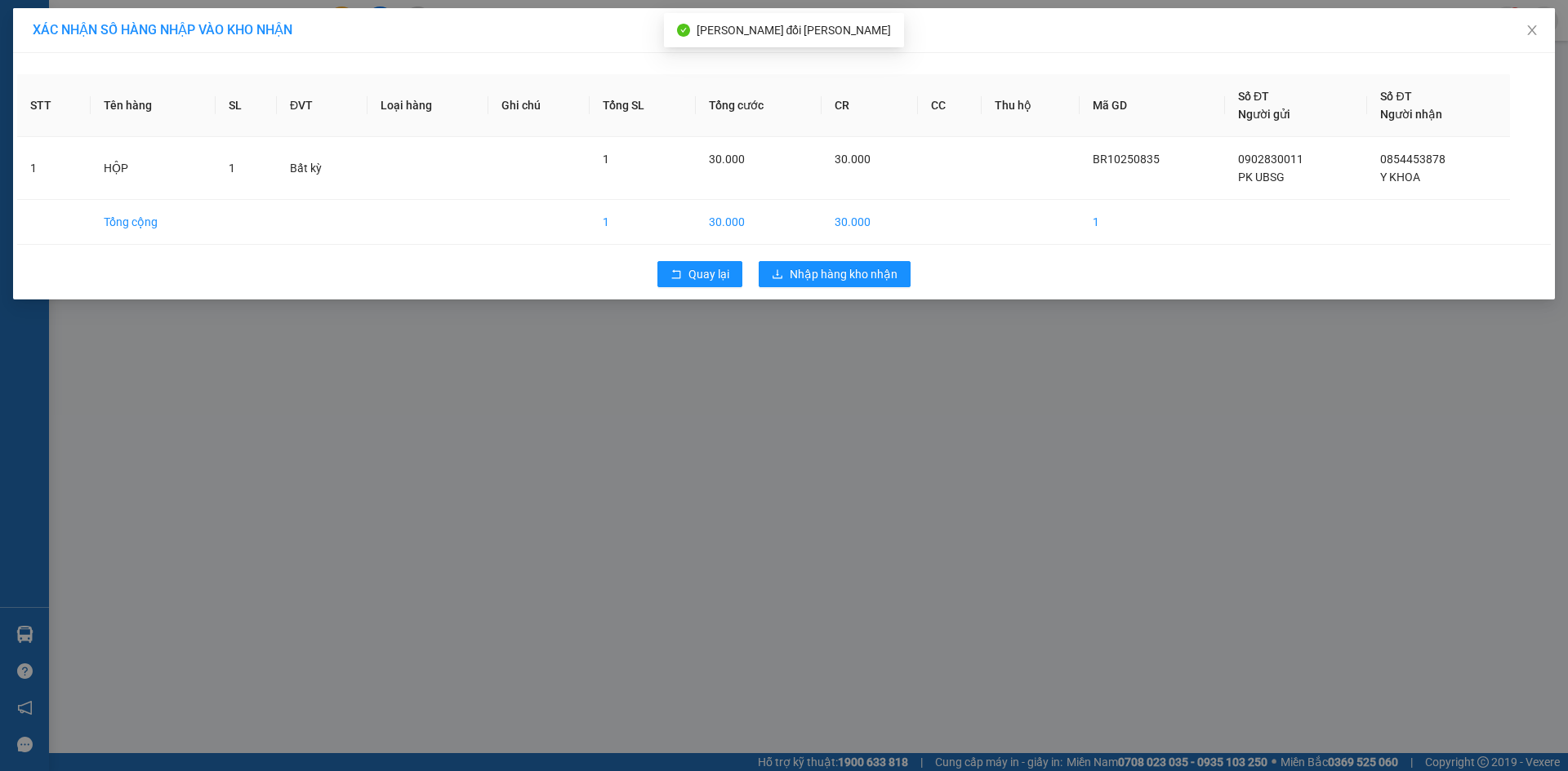
click at [841, 260] on div "Quay lại Nhập hàng kho nhận" at bounding box center [784, 274] width 1534 height 43
click at [846, 272] on span "Nhập hàng kho nhận" at bounding box center [843, 274] width 107 height 18
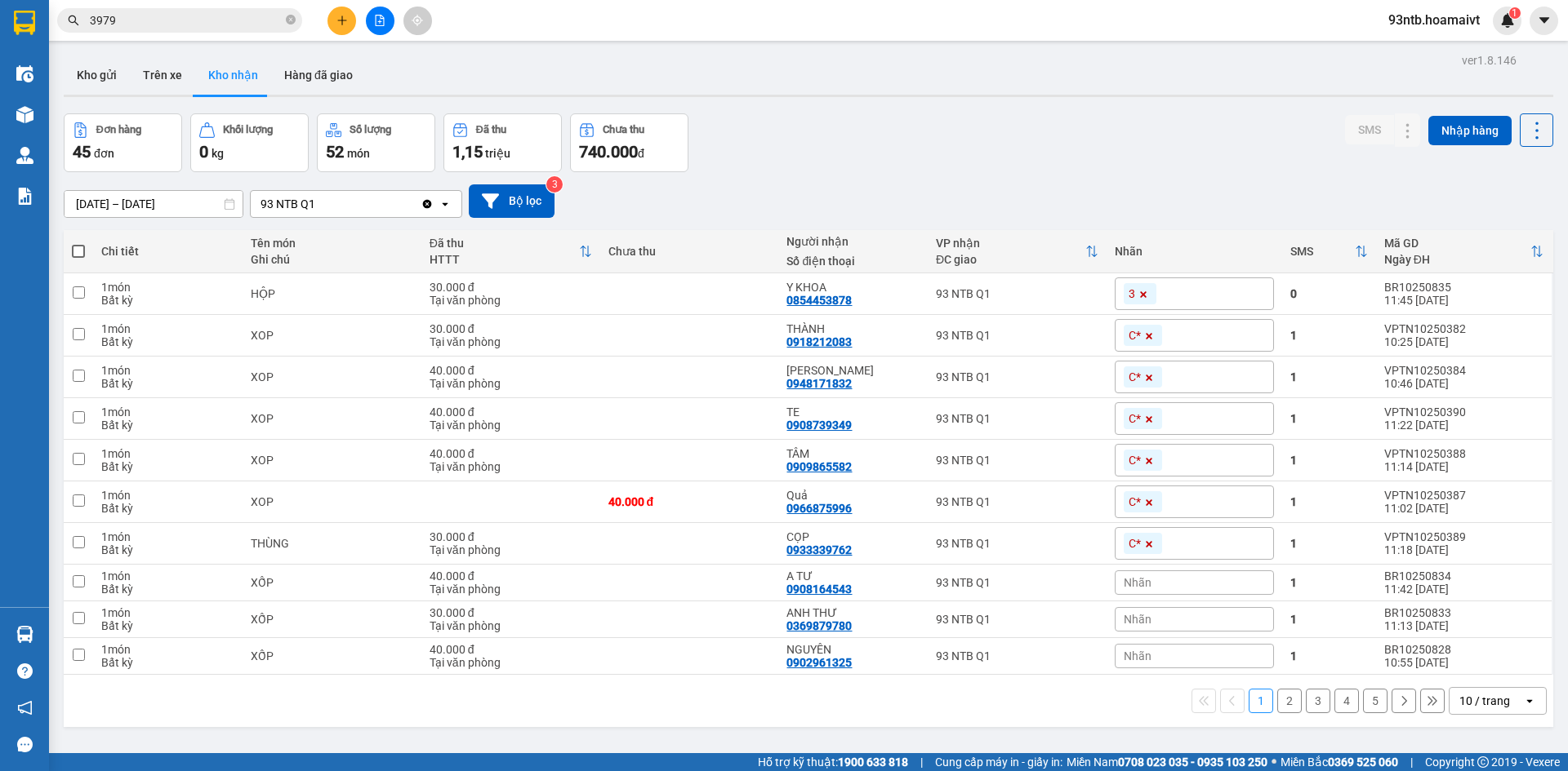
click at [251, 19] on input "3979" at bounding box center [186, 20] width 193 height 18
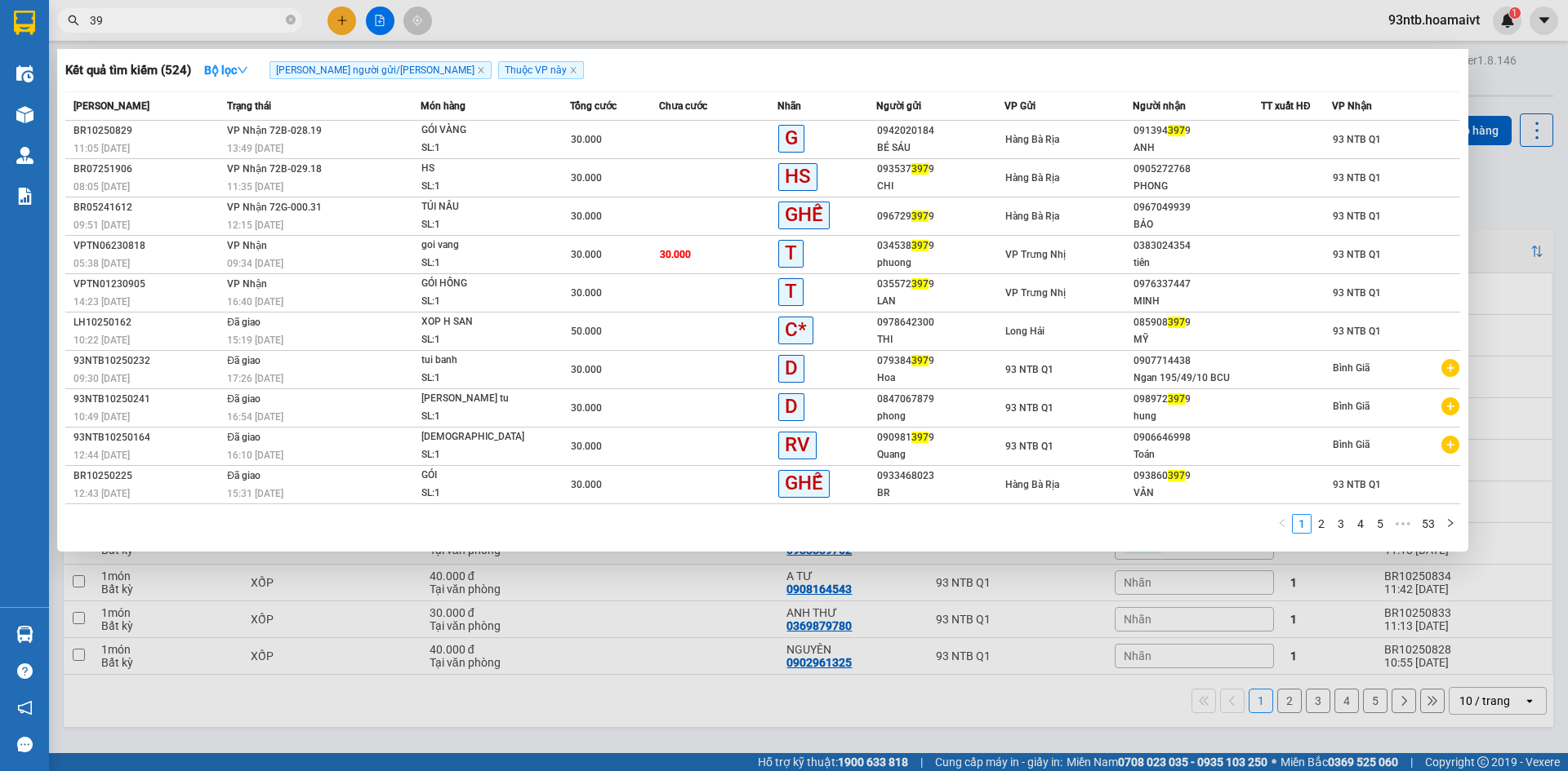
type input "3"
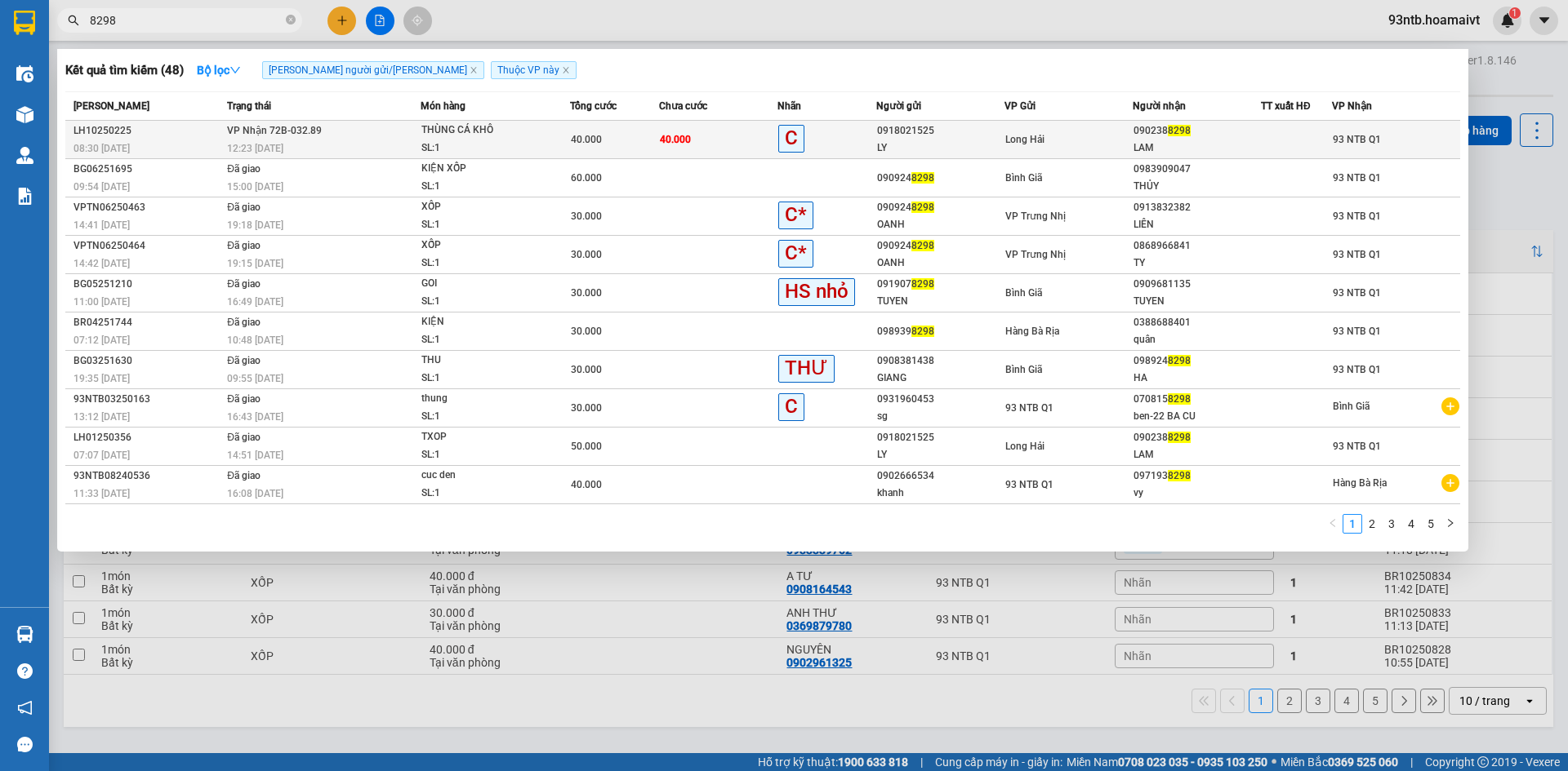
type input "8298"
click at [1270, 136] on div at bounding box center [1295, 141] width 69 height 17
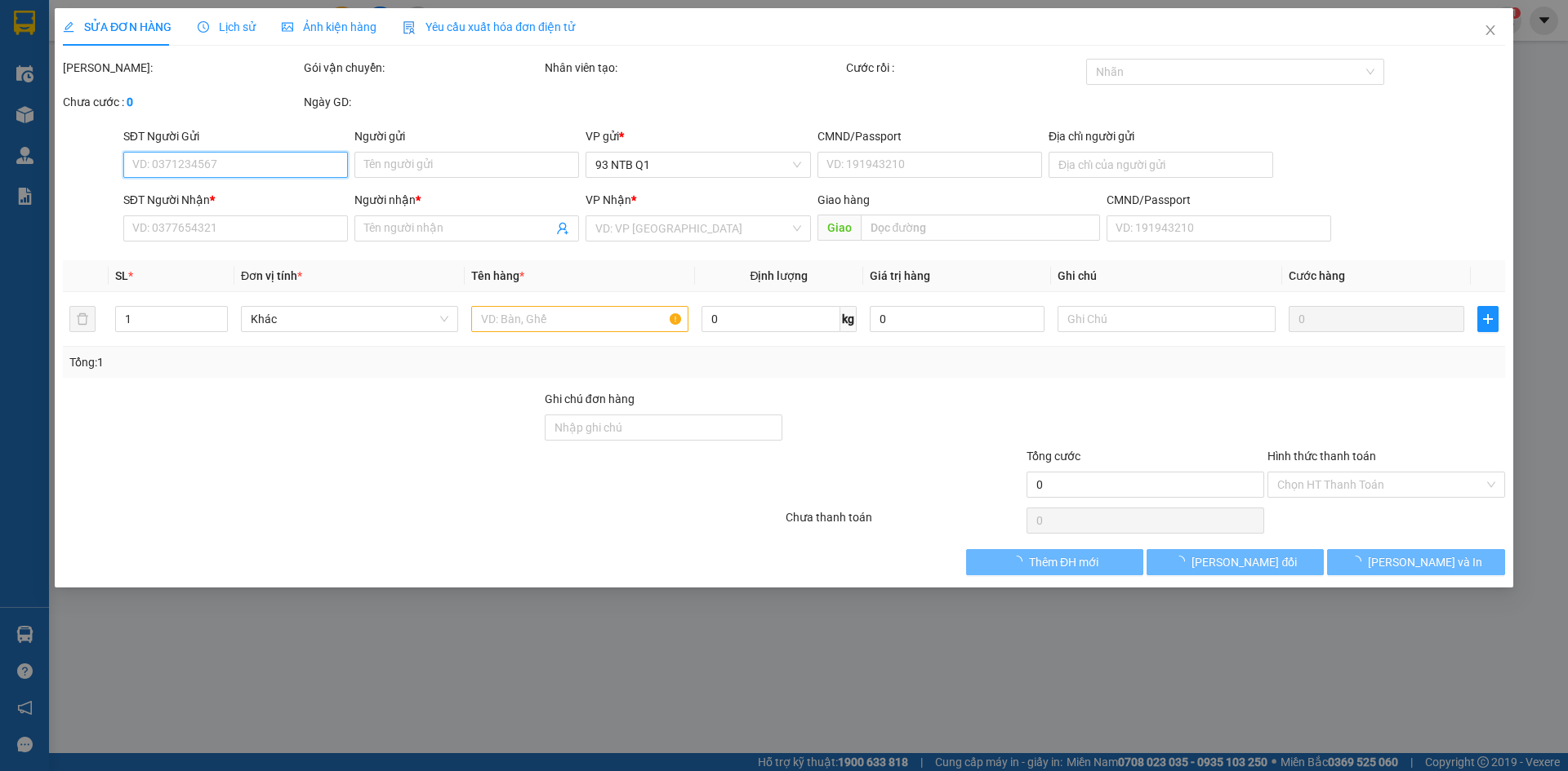
type input "0918021525"
type input "LY"
type input "0902388298"
type input "LAM"
type input "40.000"
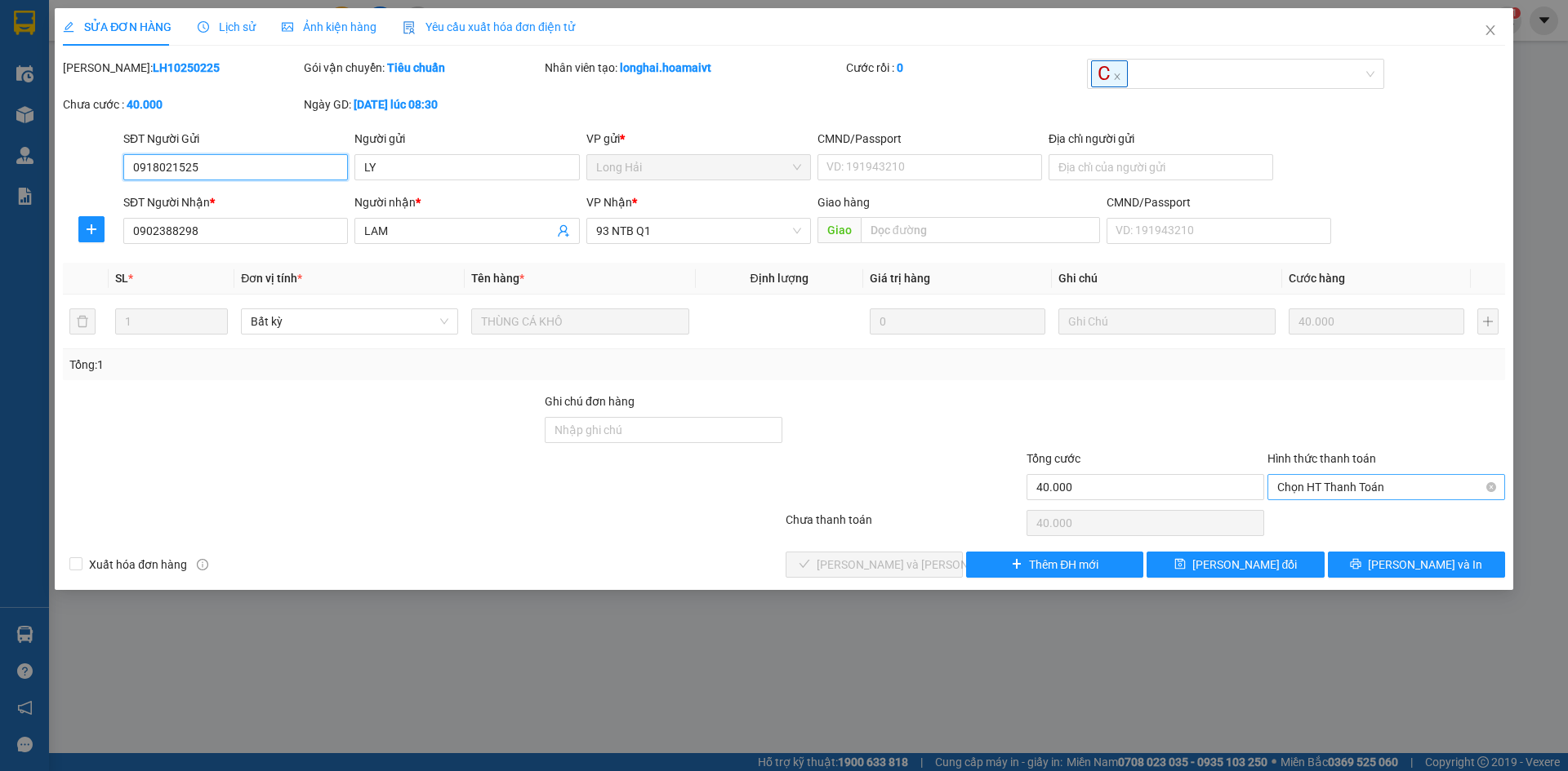
click at [1412, 496] on span "Chọn HT Thanh Toán" at bounding box center [1386, 487] width 218 height 24
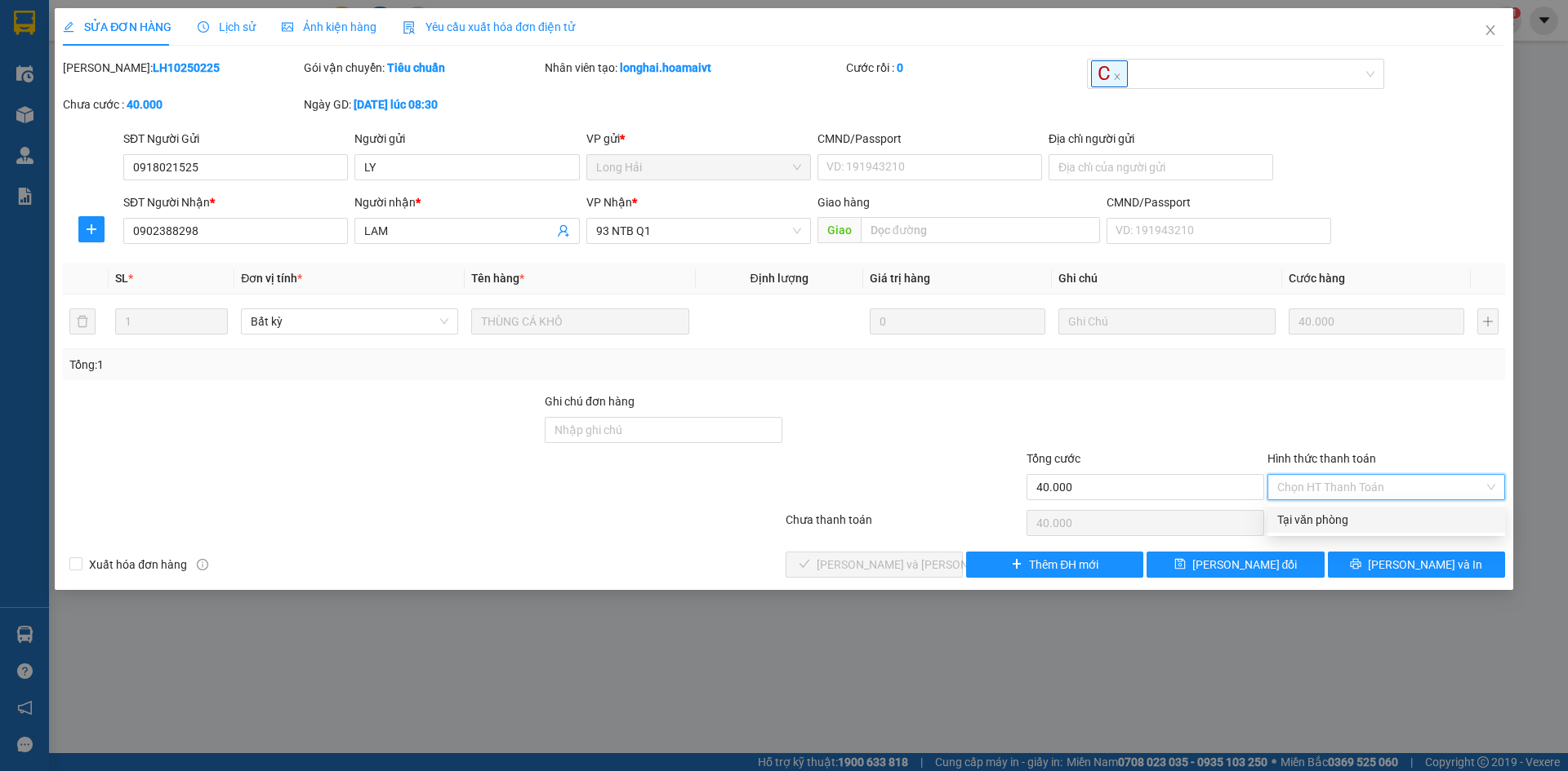
click at [1395, 520] on div "Tại văn phòng" at bounding box center [1386, 520] width 218 height 18
type input "0"
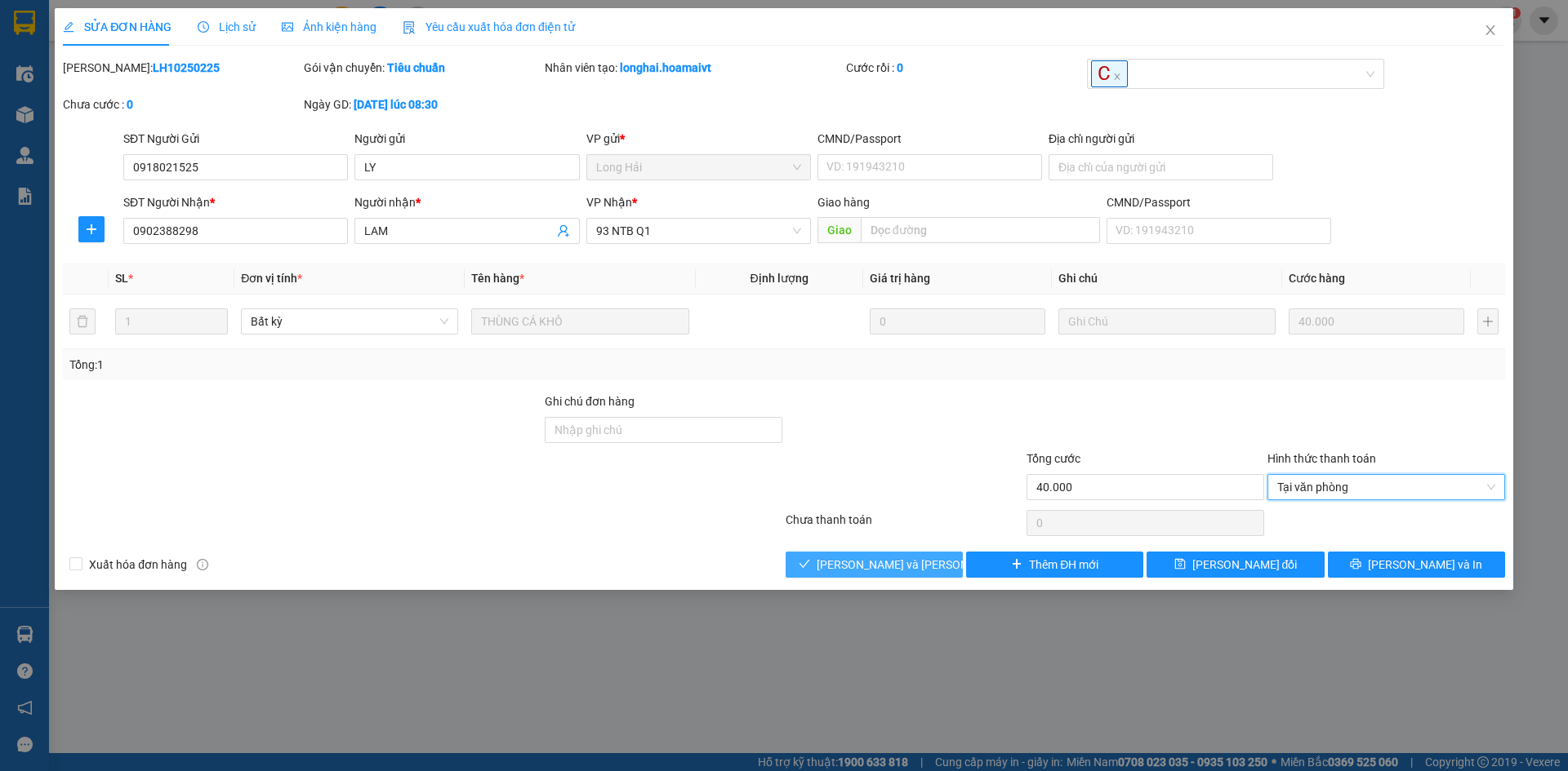
click at [900, 558] on span "[PERSON_NAME] và [PERSON_NAME] hàng" at bounding box center [927, 565] width 220 height 18
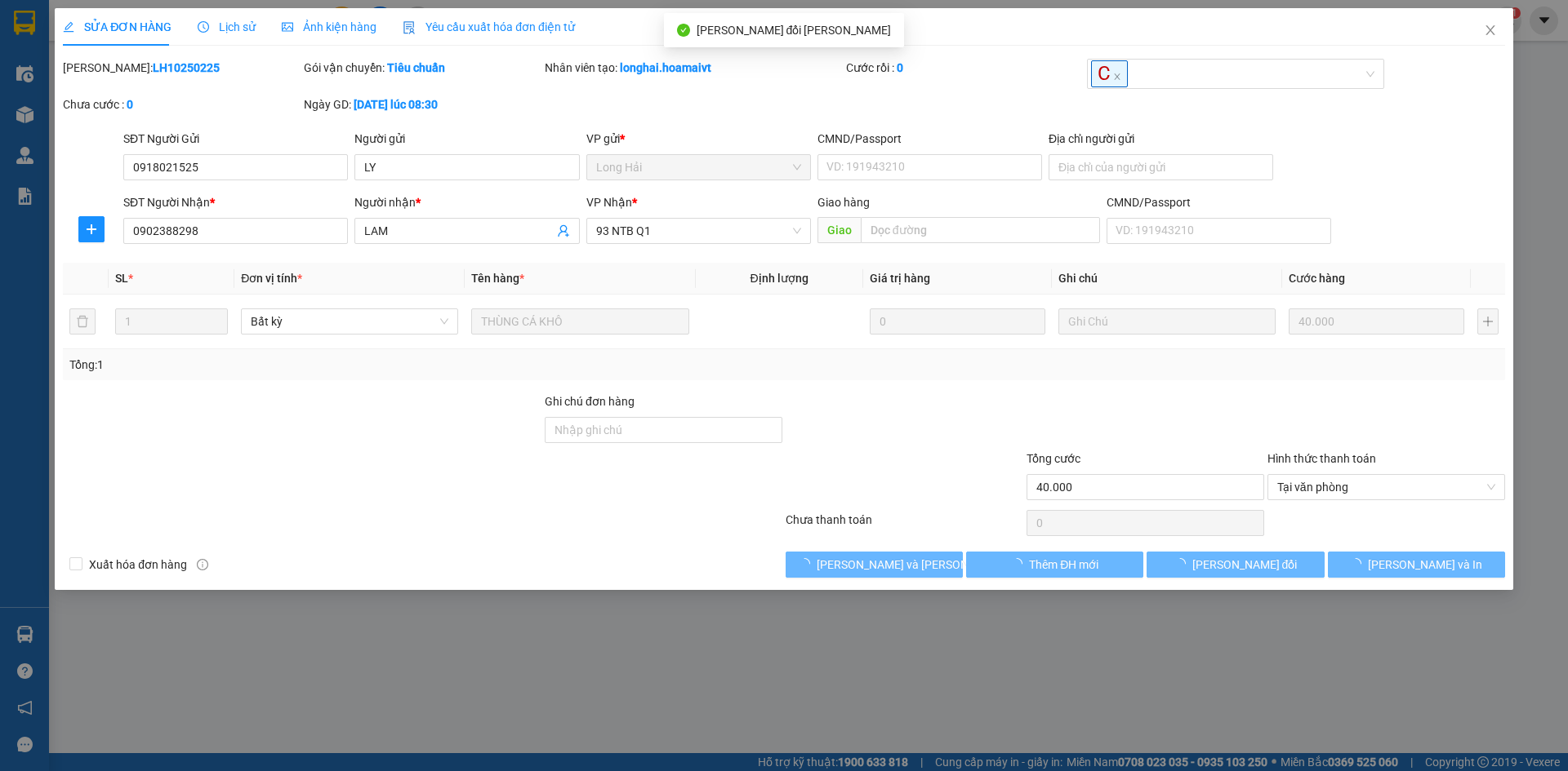
click at [1423, 96] on div "[PERSON_NAME]: LH10250225 Gói vận chuyển: [PERSON_NAME] [PERSON_NAME] tạo: long…" at bounding box center [784, 93] width 1446 height 71
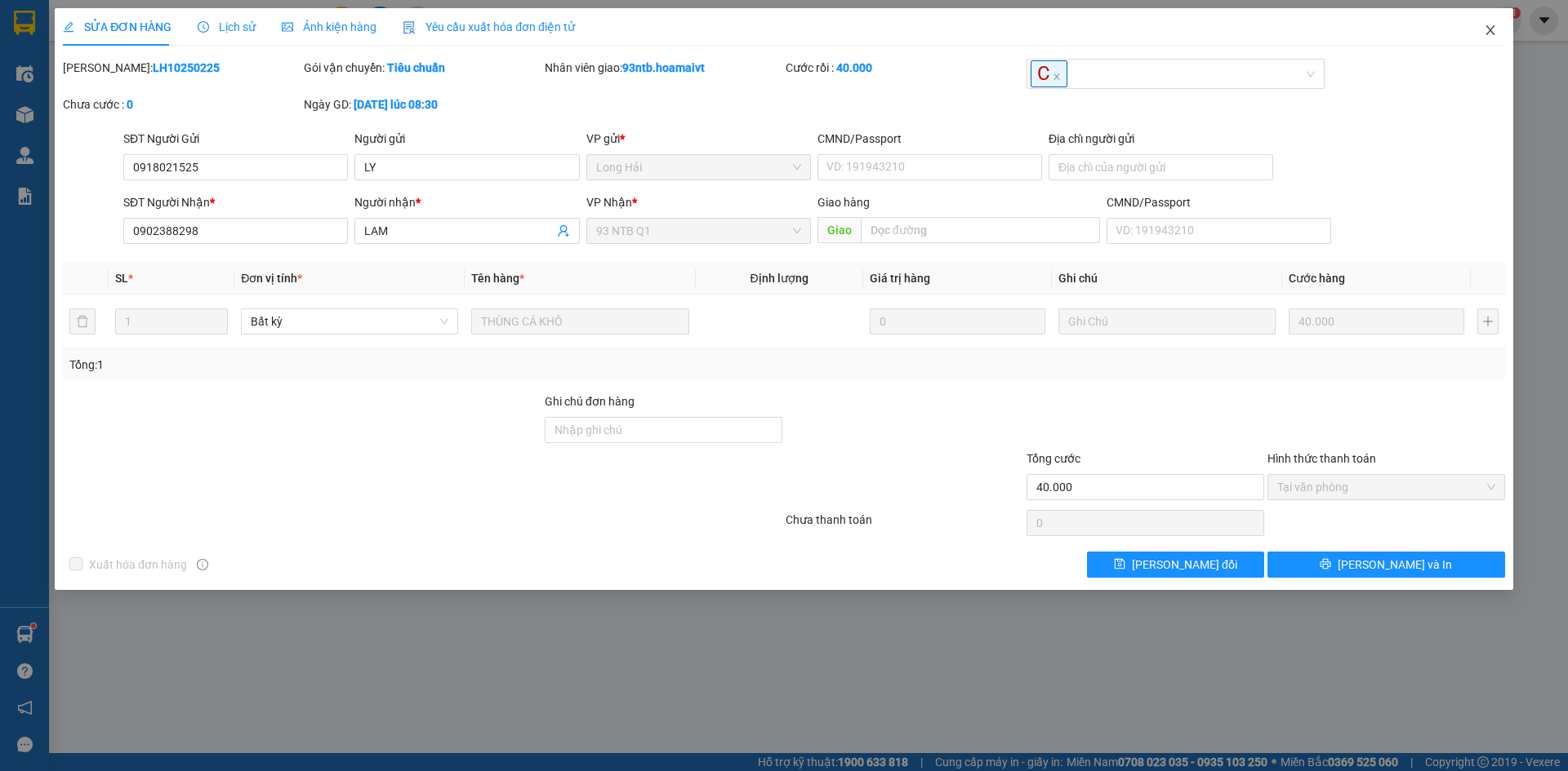
click at [1482, 31] on span "Close" at bounding box center [1490, 31] width 45 height 45
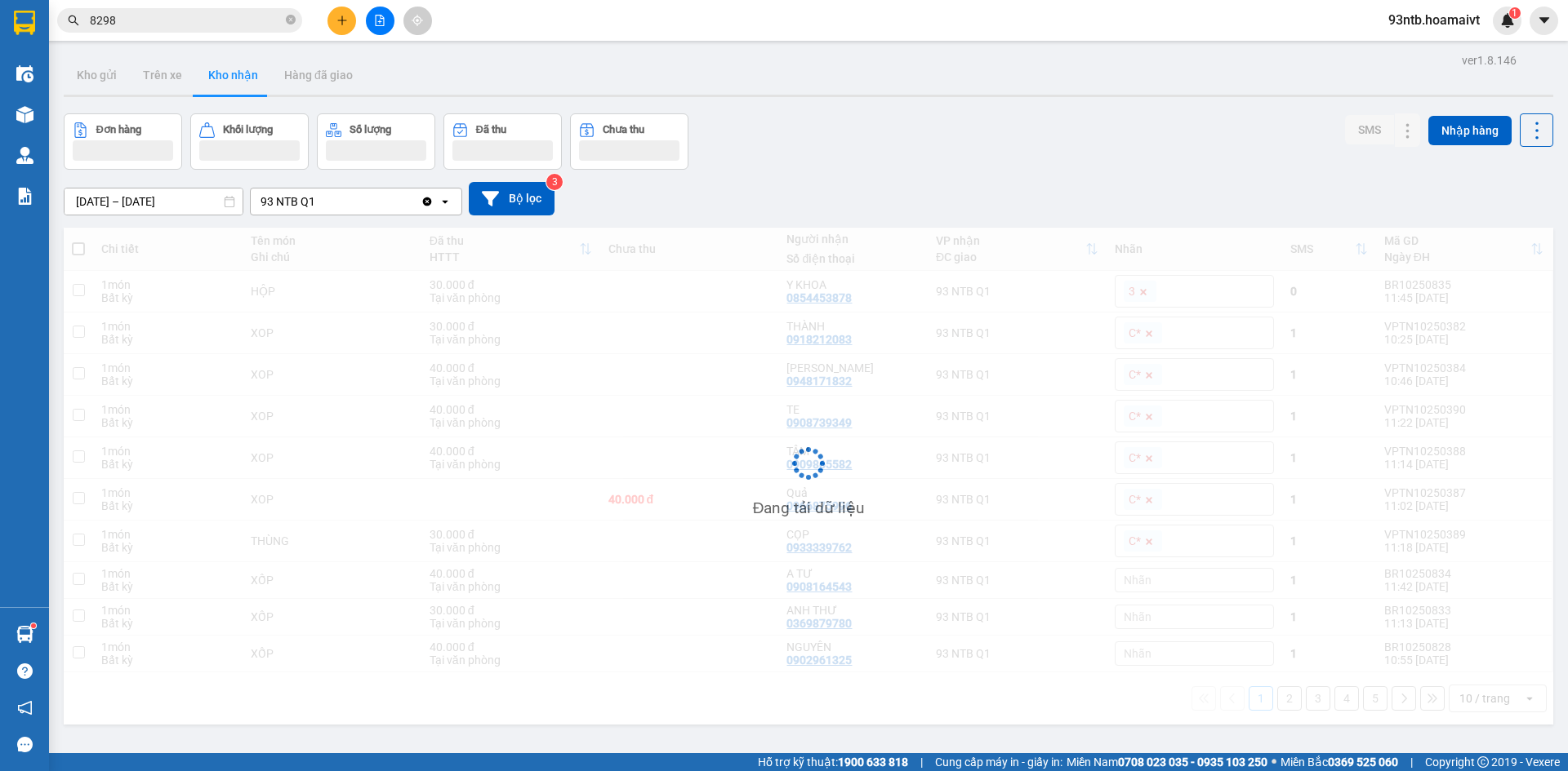
click at [241, 10] on span "8298" at bounding box center [179, 20] width 245 height 24
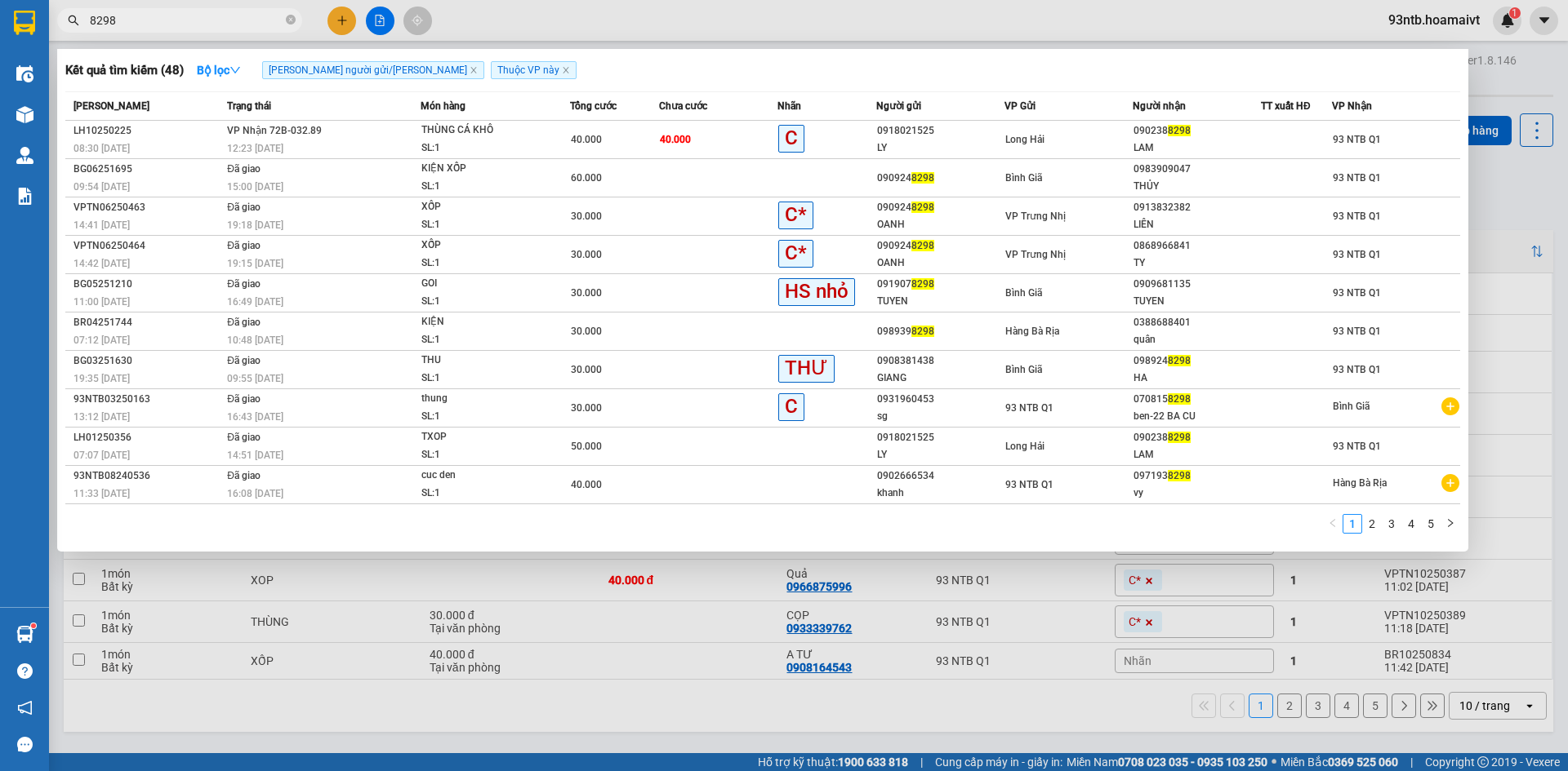
drag, startPoint x: 240, startPoint y: 10, endPoint x: 227, endPoint y: 16, distance: 14.3
click at [238, 10] on span "8298" at bounding box center [179, 20] width 245 height 24
click at [219, 19] on input "8298" at bounding box center [186, 20] width 193 height 18
type input "8"
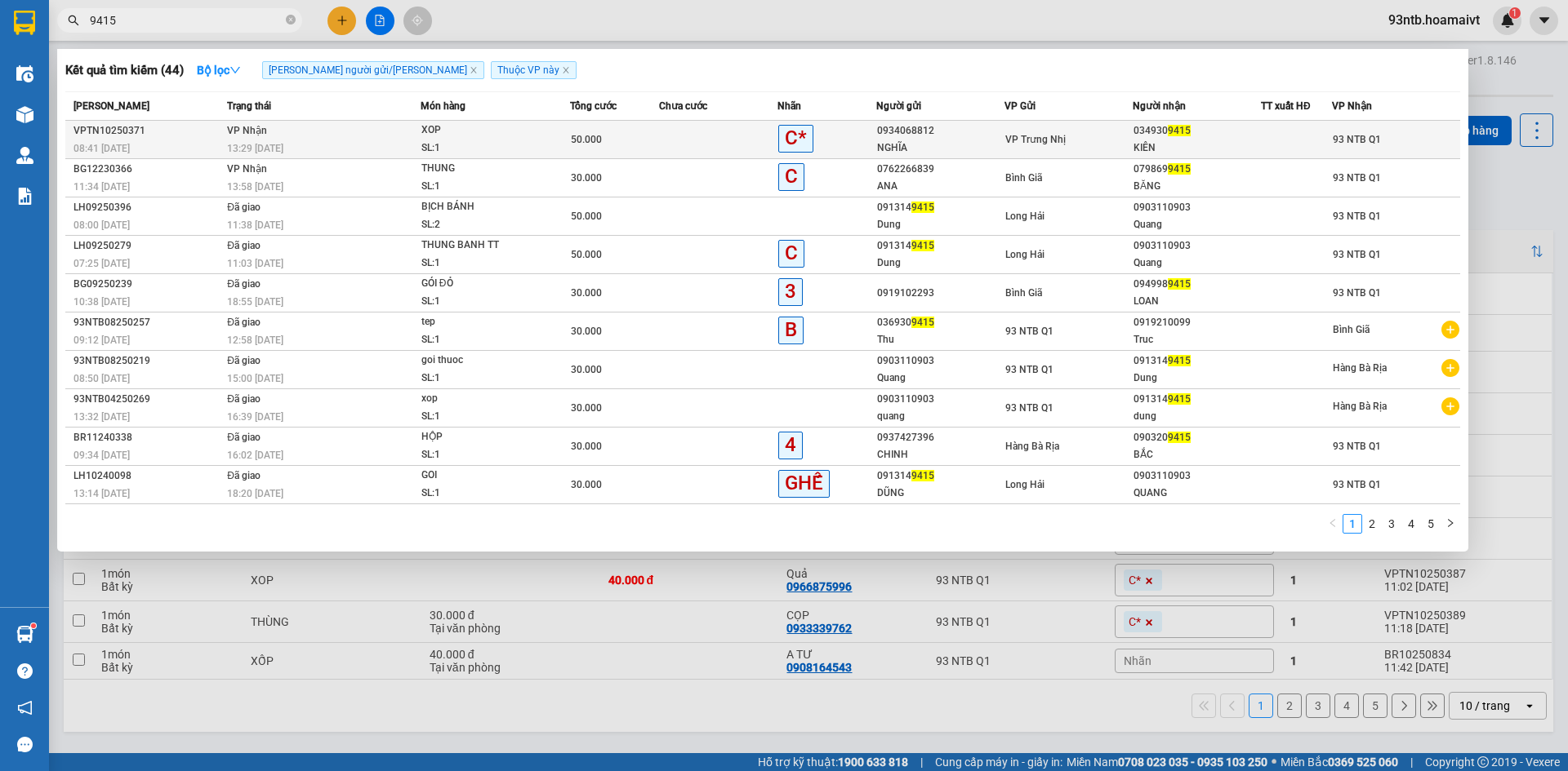
type input "9415"
click at [958, 129] on div "0934068812" at bounding box center [940, 131] width 127 height 17
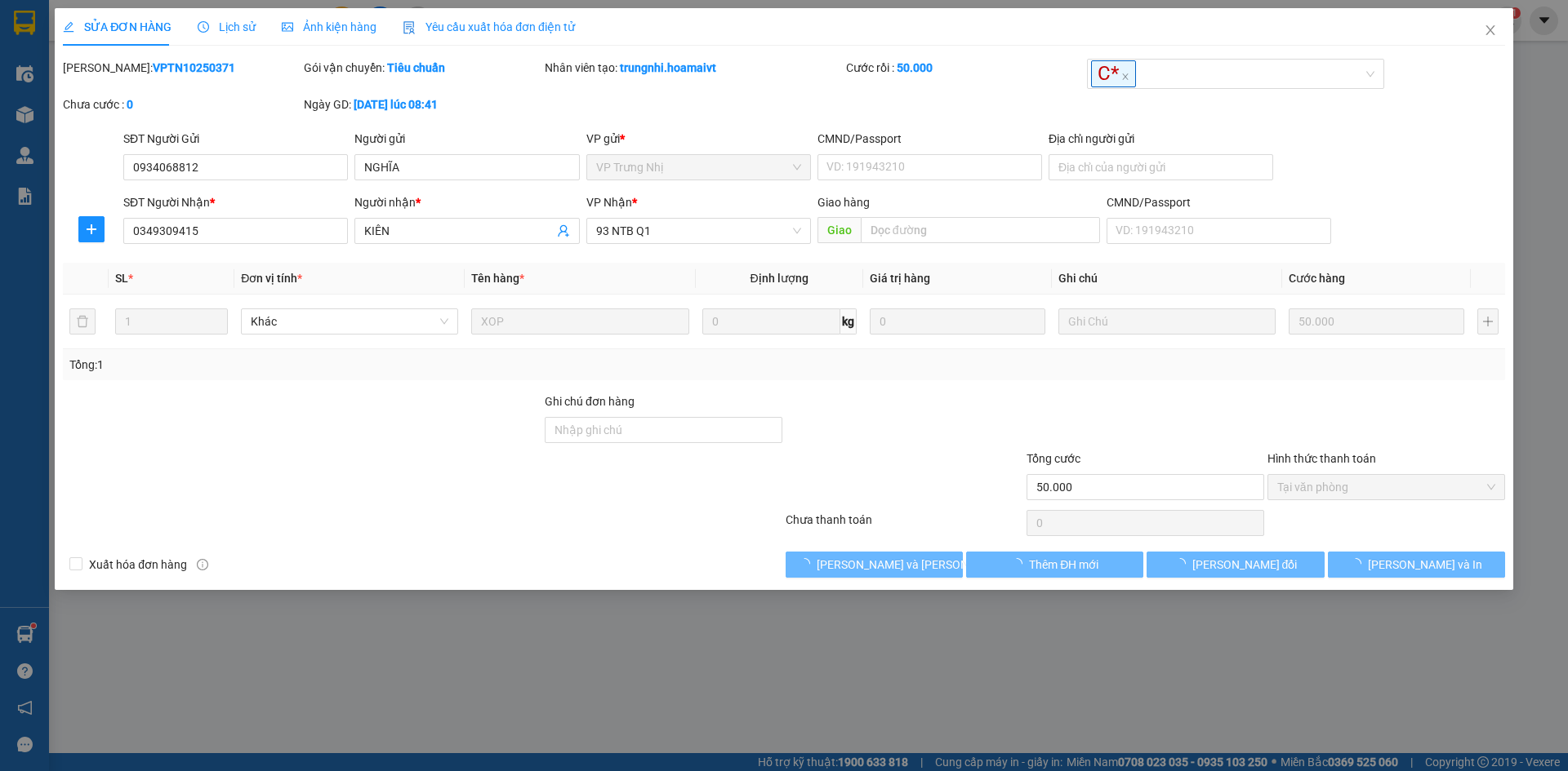
type input "0934068812"
type input "NGHĨA"
type input "0349309415"
type input "KIÊN"
type input "50.000"
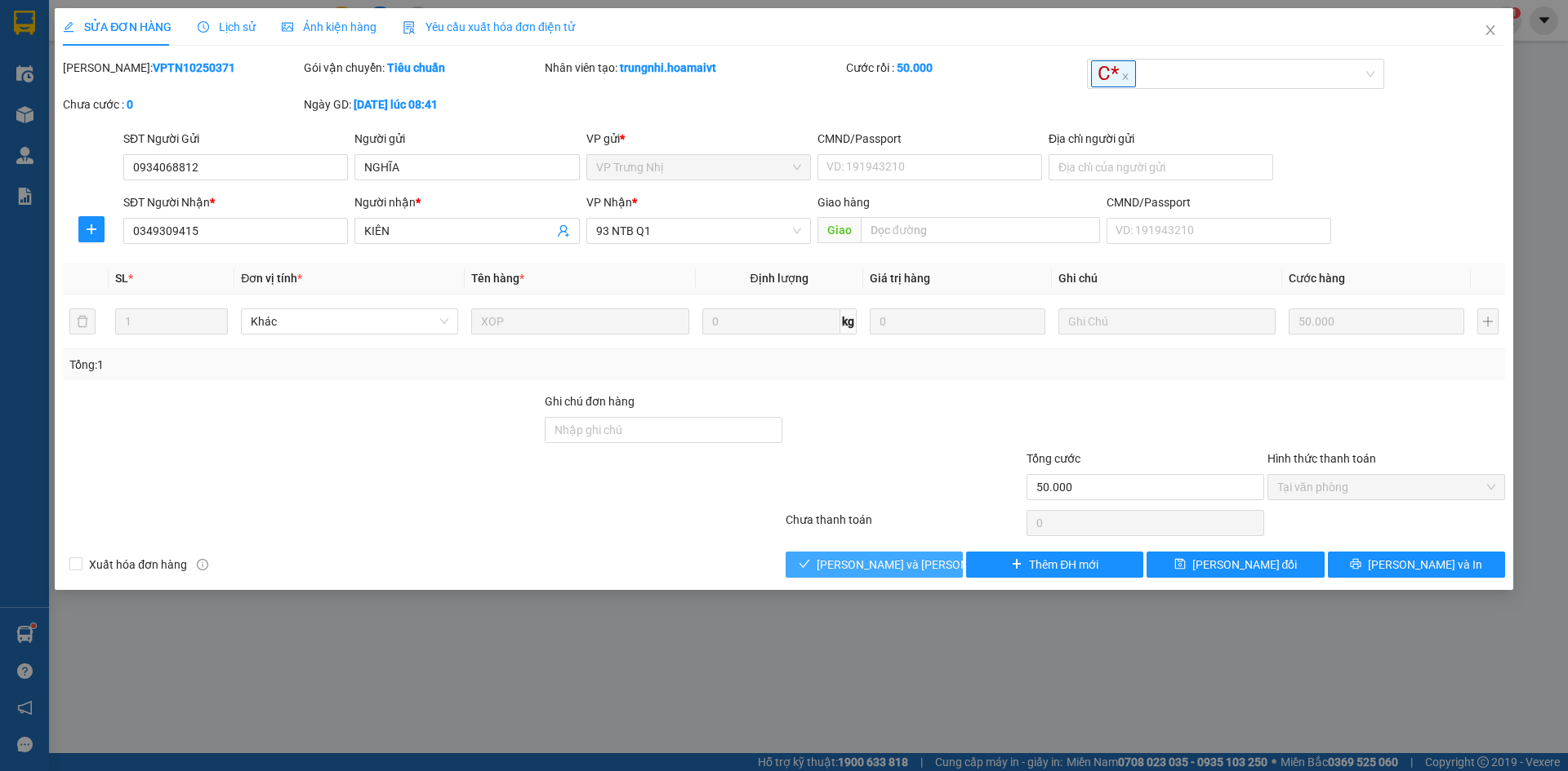
click at [817, 562] on button "[PERSON_NAME] và [PERSON_NAME] hàng" at bounding box center [874, 565] width 177 height 26
